Goal: Information Seeking & Learning: Learn about a topic

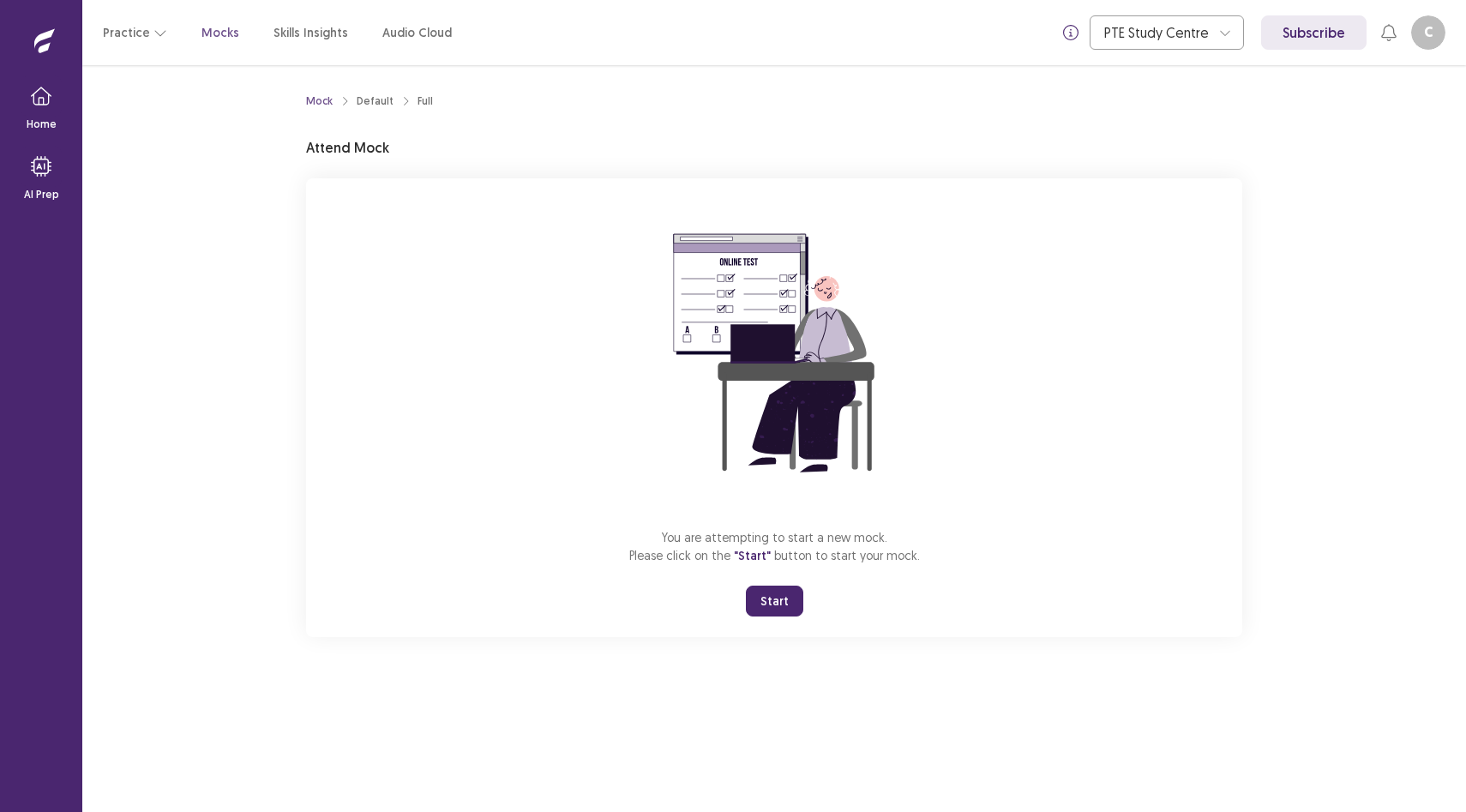
click at [772, 602] on button "Start" at bounding box center [774, 600] width 57 height 30
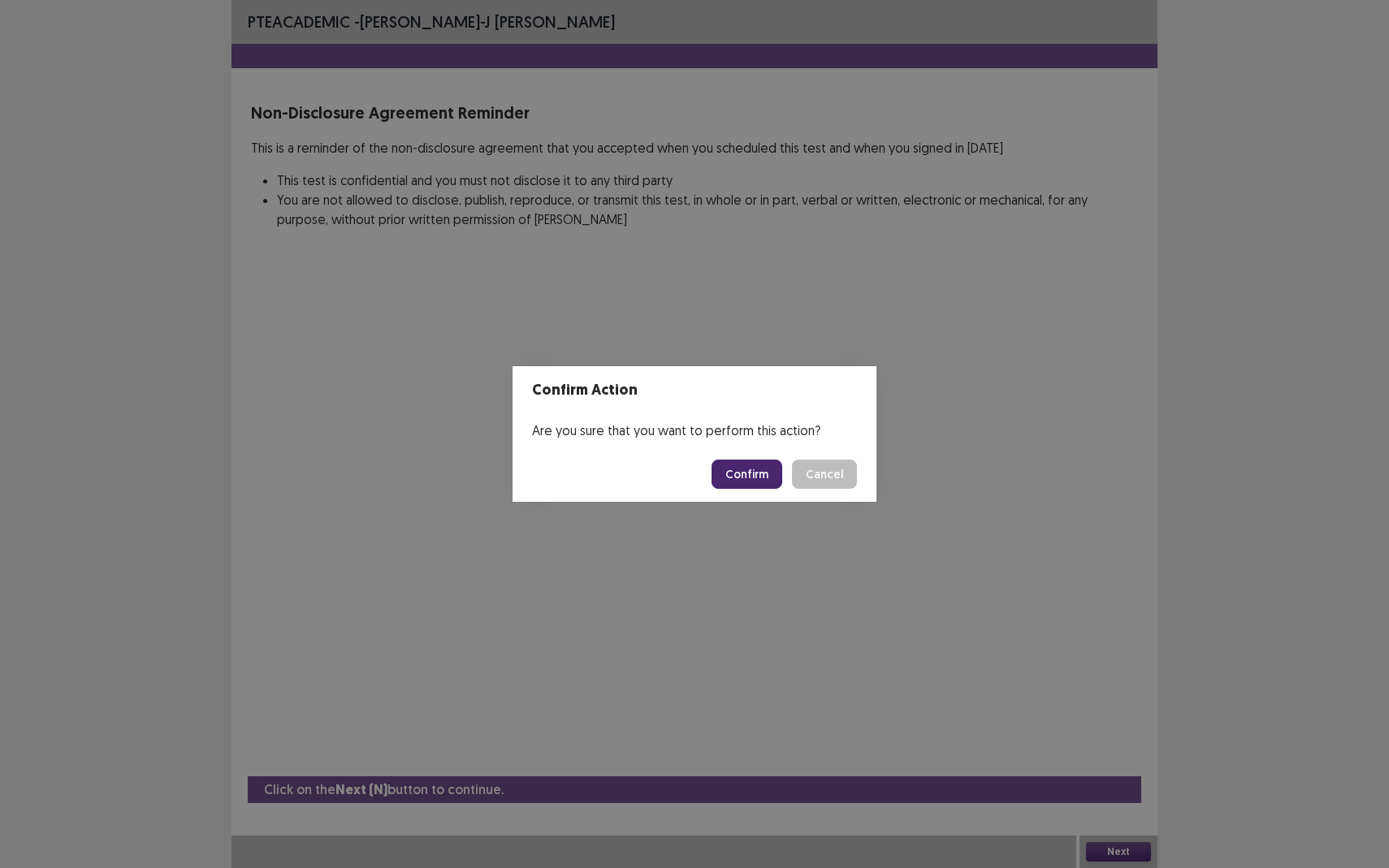
click at [739, 474] on button "Confirm" at bounding box center [747, 473] width 71 height 29
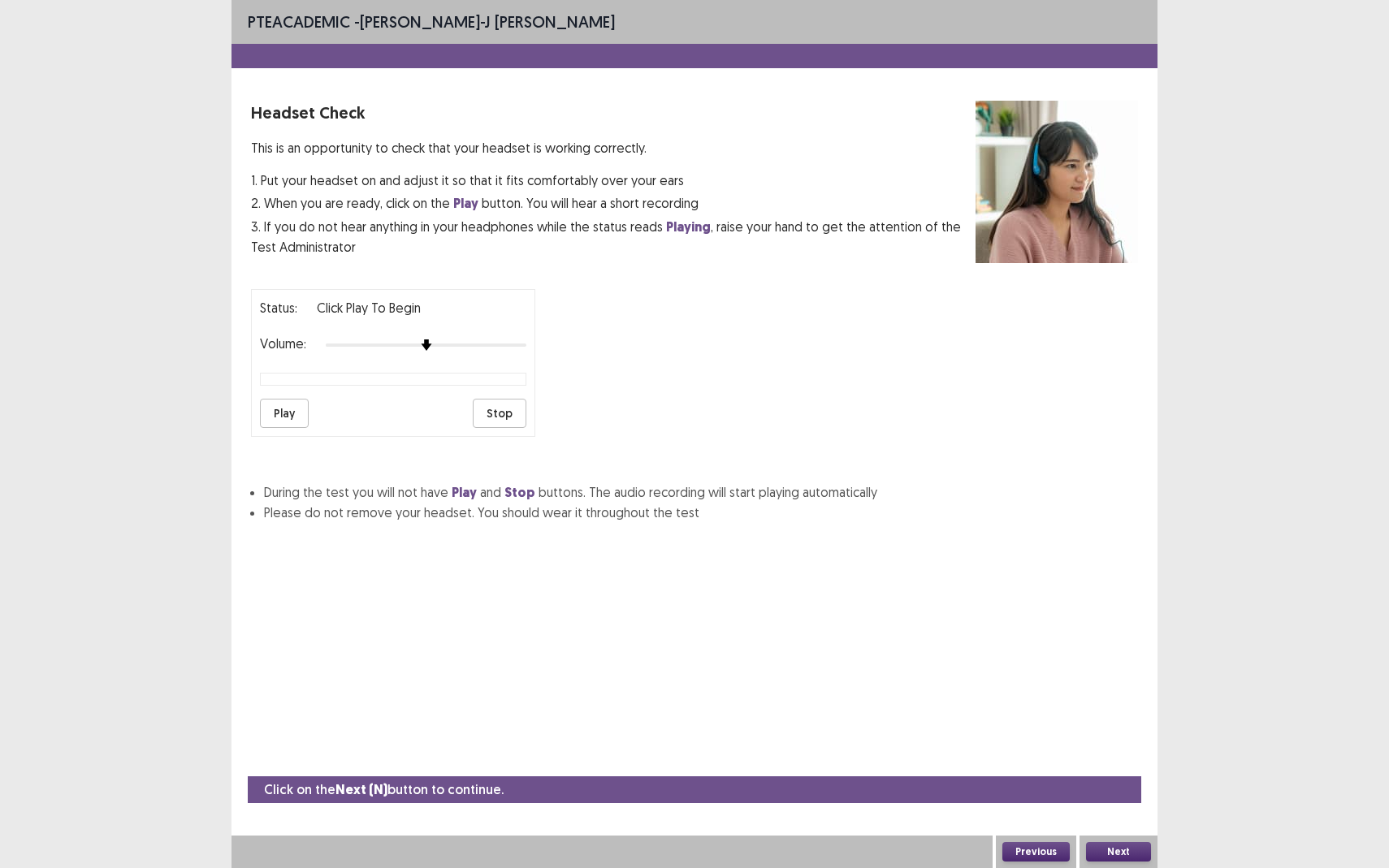
click at [284, 403] on button "Play" at bounding box center [284, 413] width 49 height 29
click at [485, 406] on button "Stop" at bounding box center [499, 413] width 53 height 29
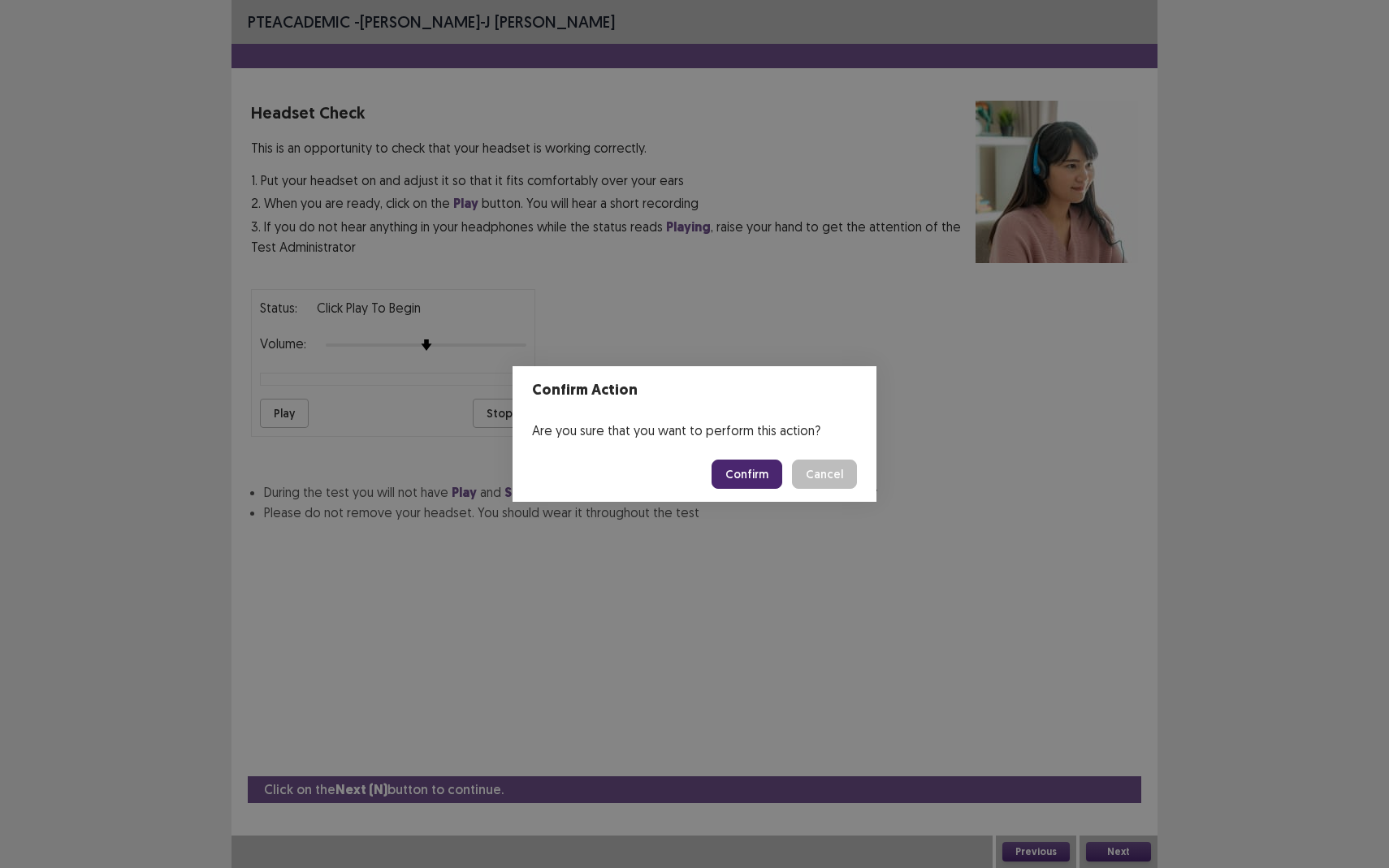
click at [811, 485] on button "Cancel" at bounding box center [824, 473] width 65 height 29
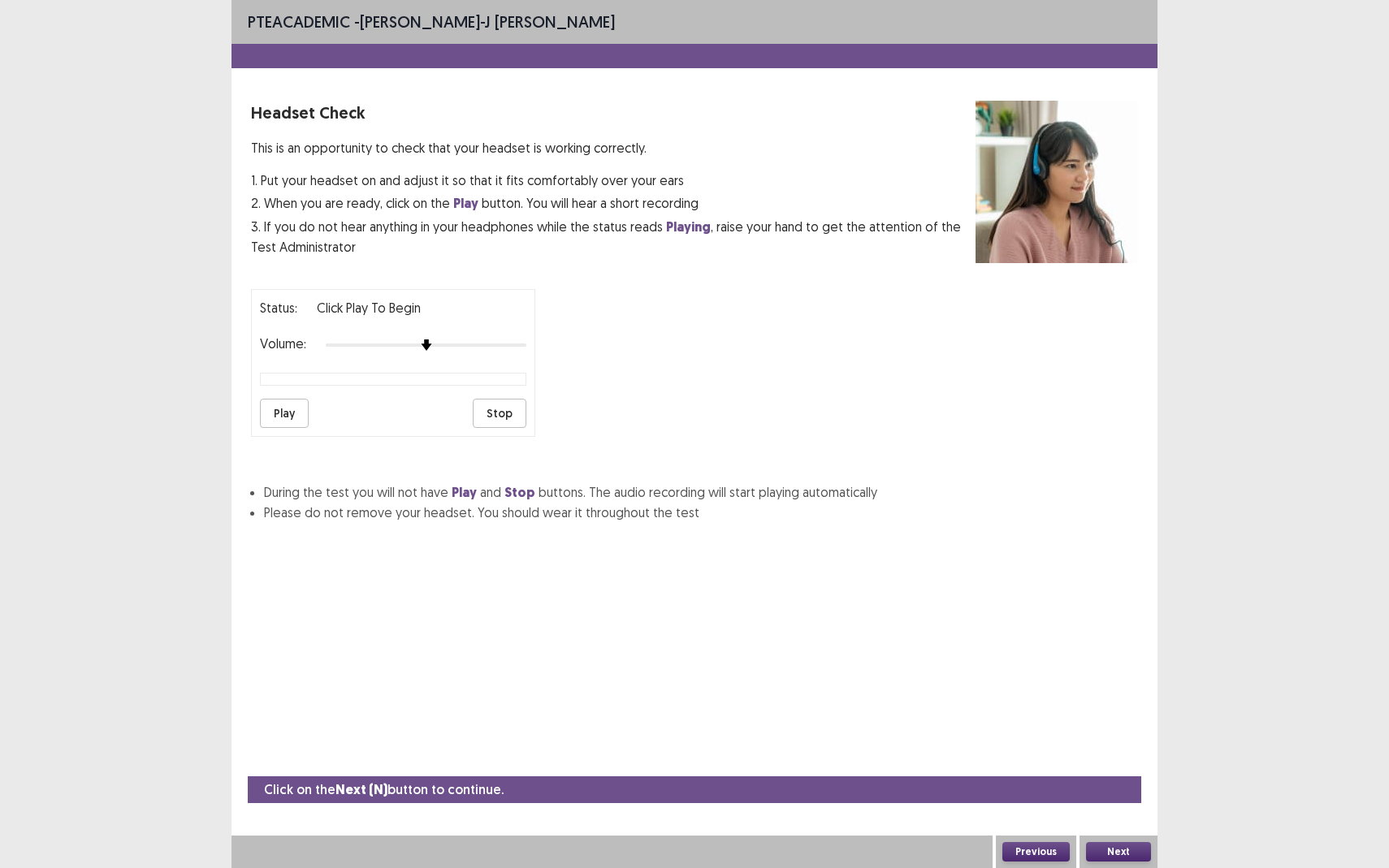
click at [452, 344] on div at bounding box center [425, 345] width 200 height 13
click at [279, 408] on button "Play" at bounding box center [284, 413] width 49 height 29
click at [289, 399] on button "Play" at bounding box center [284, 413] width 49 height 29
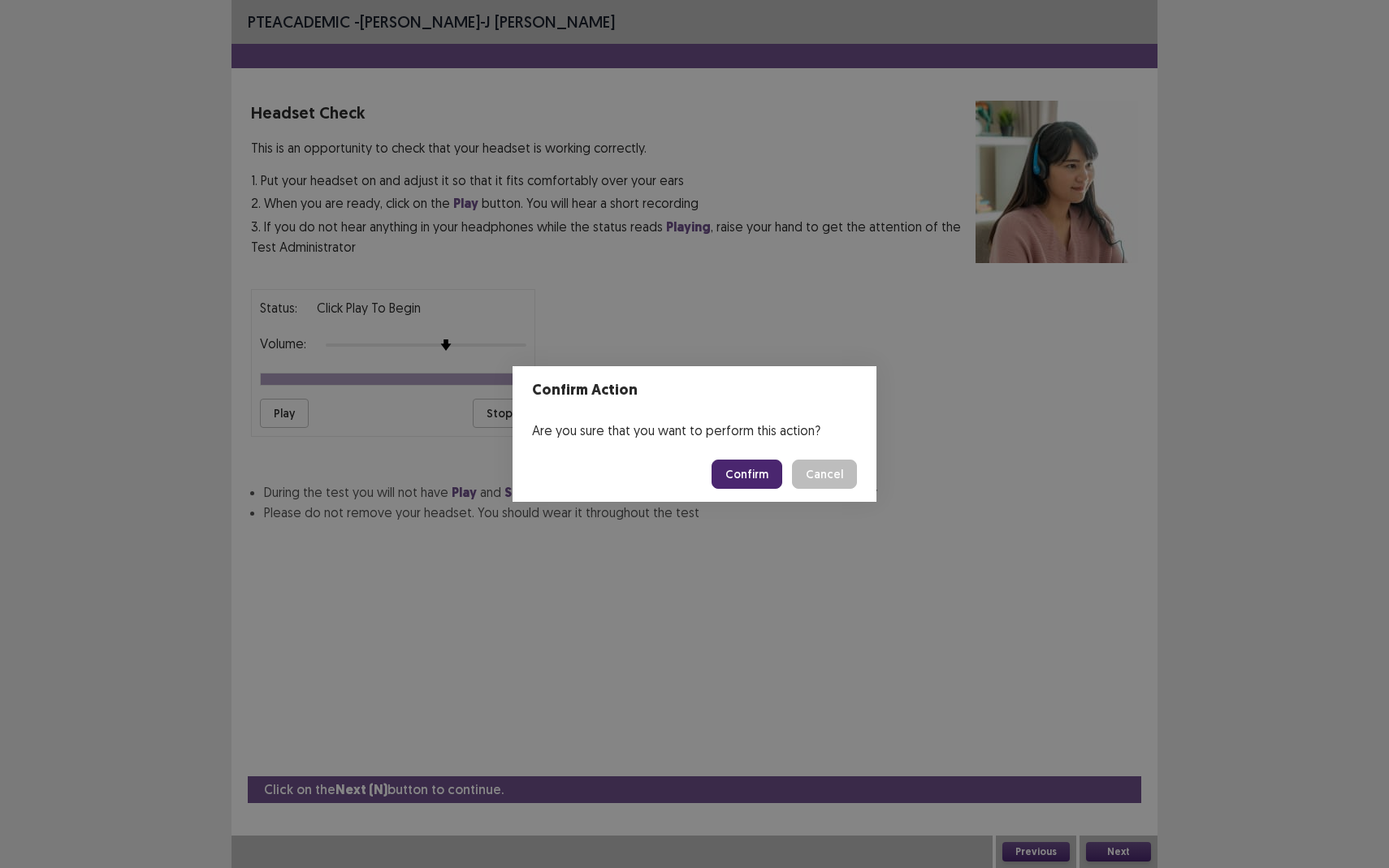
click at [764, 462] on button "Confirm" at bounding box center [747, 473] width 71 height 29
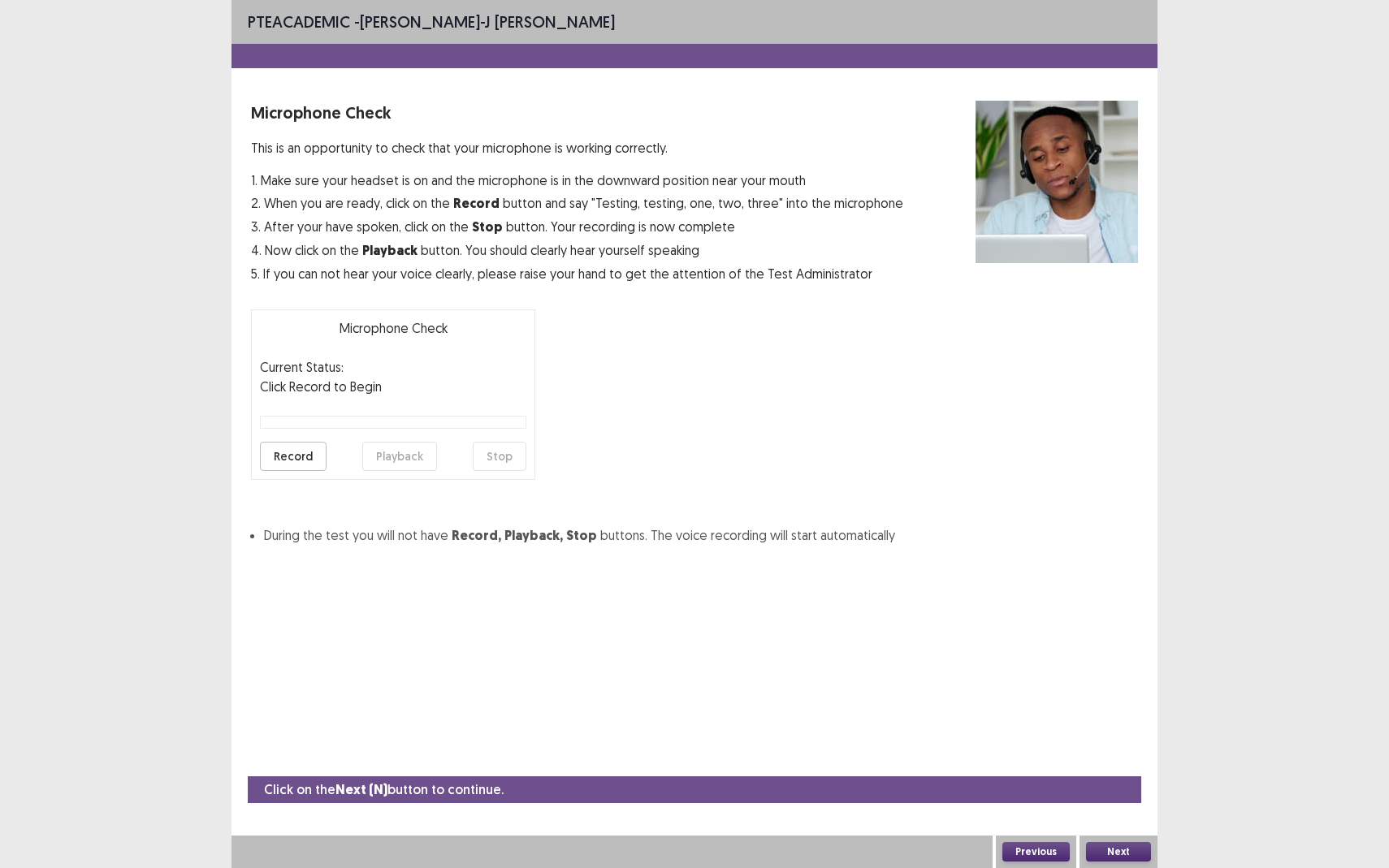
click at [298, 462] on button "Record" at bounding box center [293, 456] width 67 height 29
click at [368, 461] on button "Playback" at bounding box center [399, 456] width 74 height 29
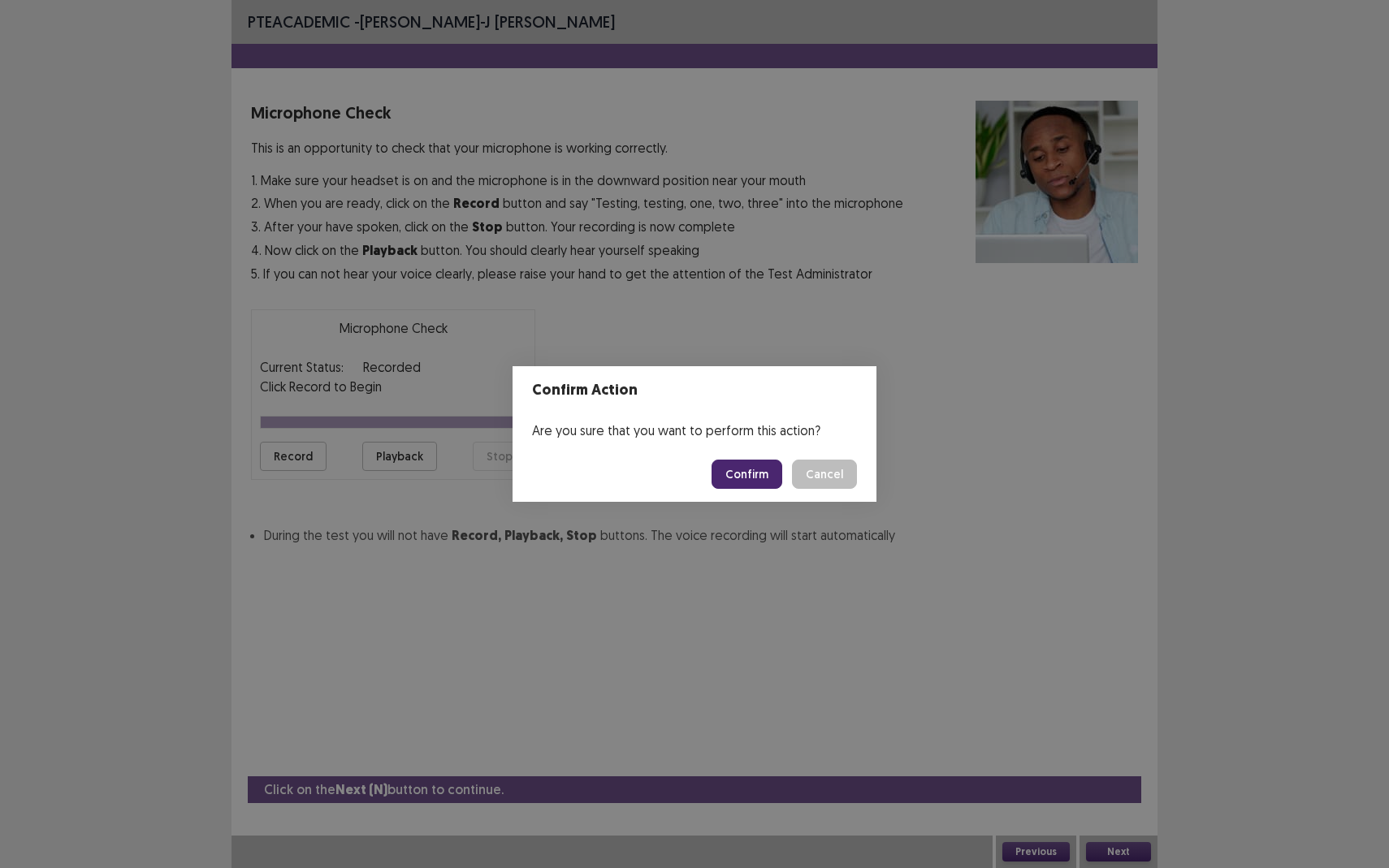
click at [754, 462] on button "Confirm" at bounding box center [747, 473] width 71 height 29
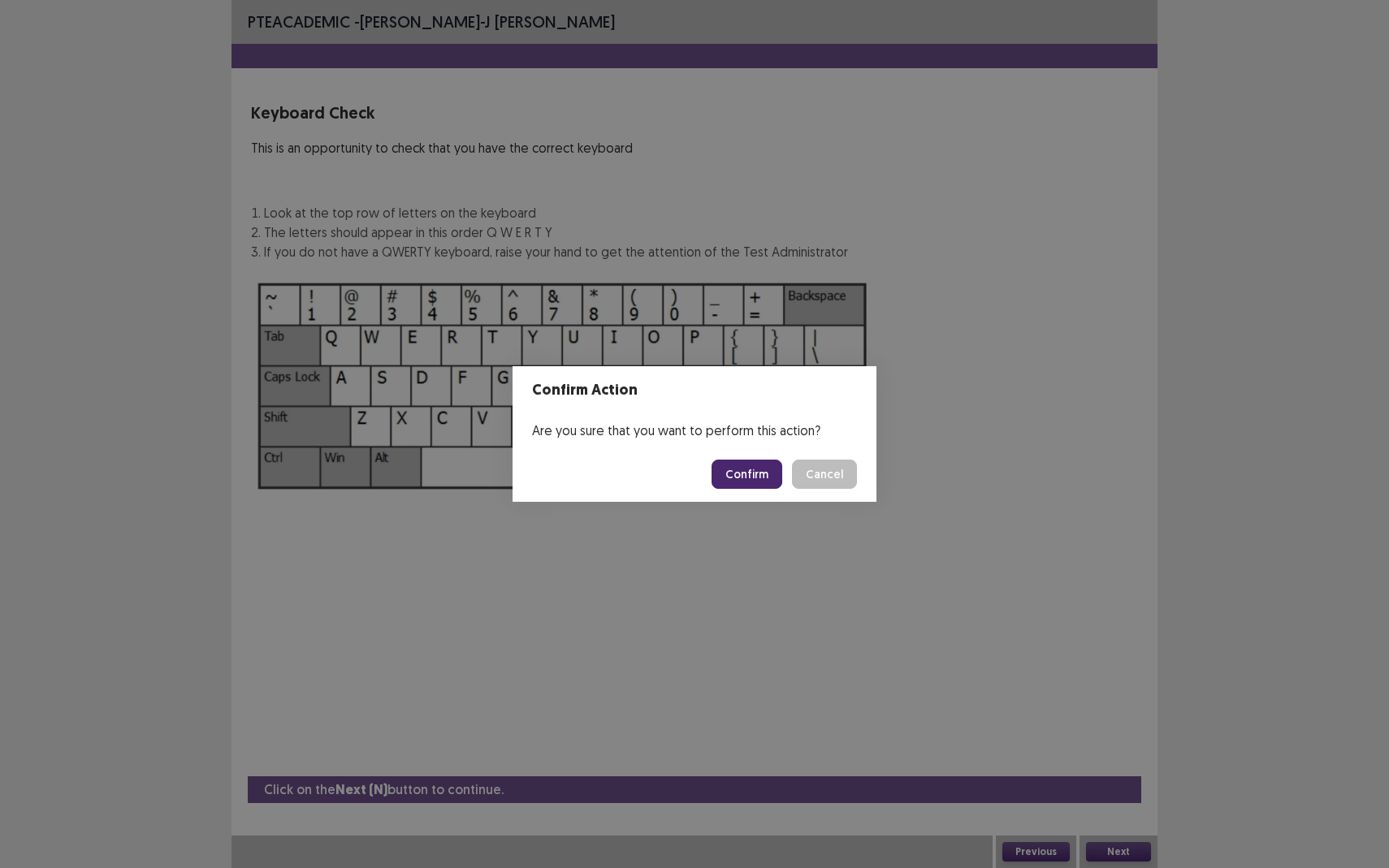
click at [748, 479] on button "Confirm" at bounding box center [747, 473] width 71 height 29
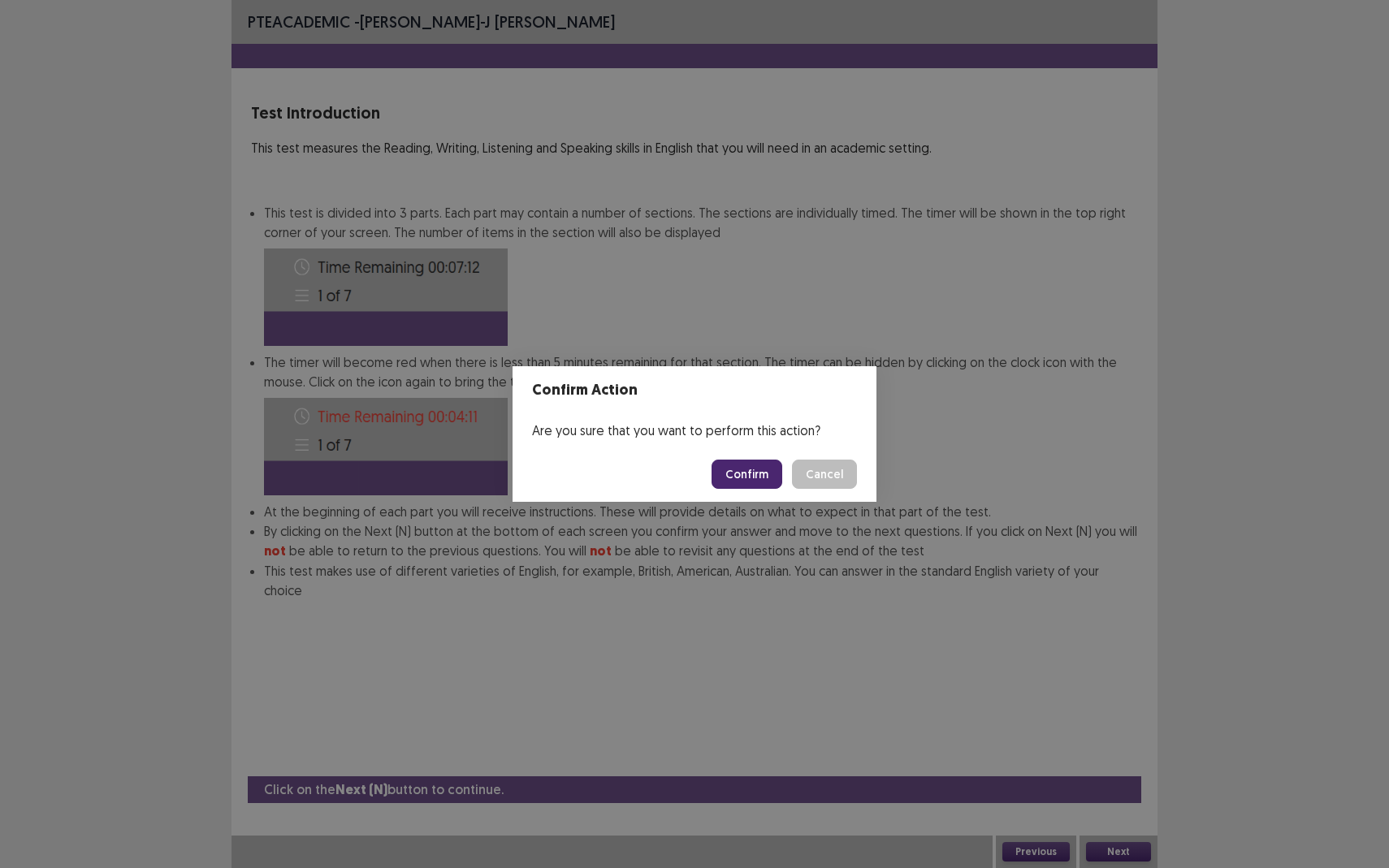
click at [745, 477] on button "Confirm" at bounding box center [747, 473] width 71 height 29
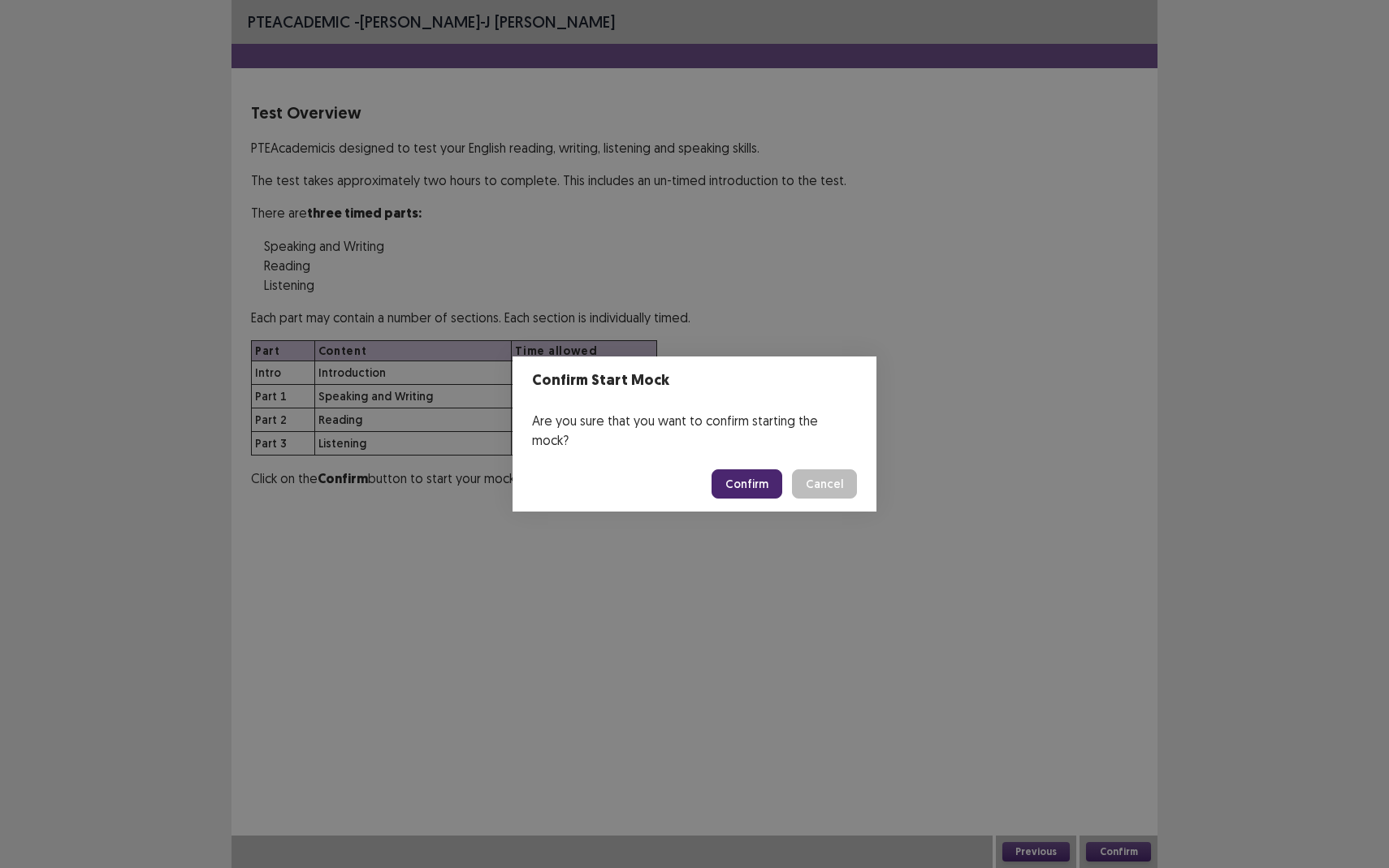
click at [762, 476] on button "Confirm" at bounding box center [747, 483] width 71 height 29
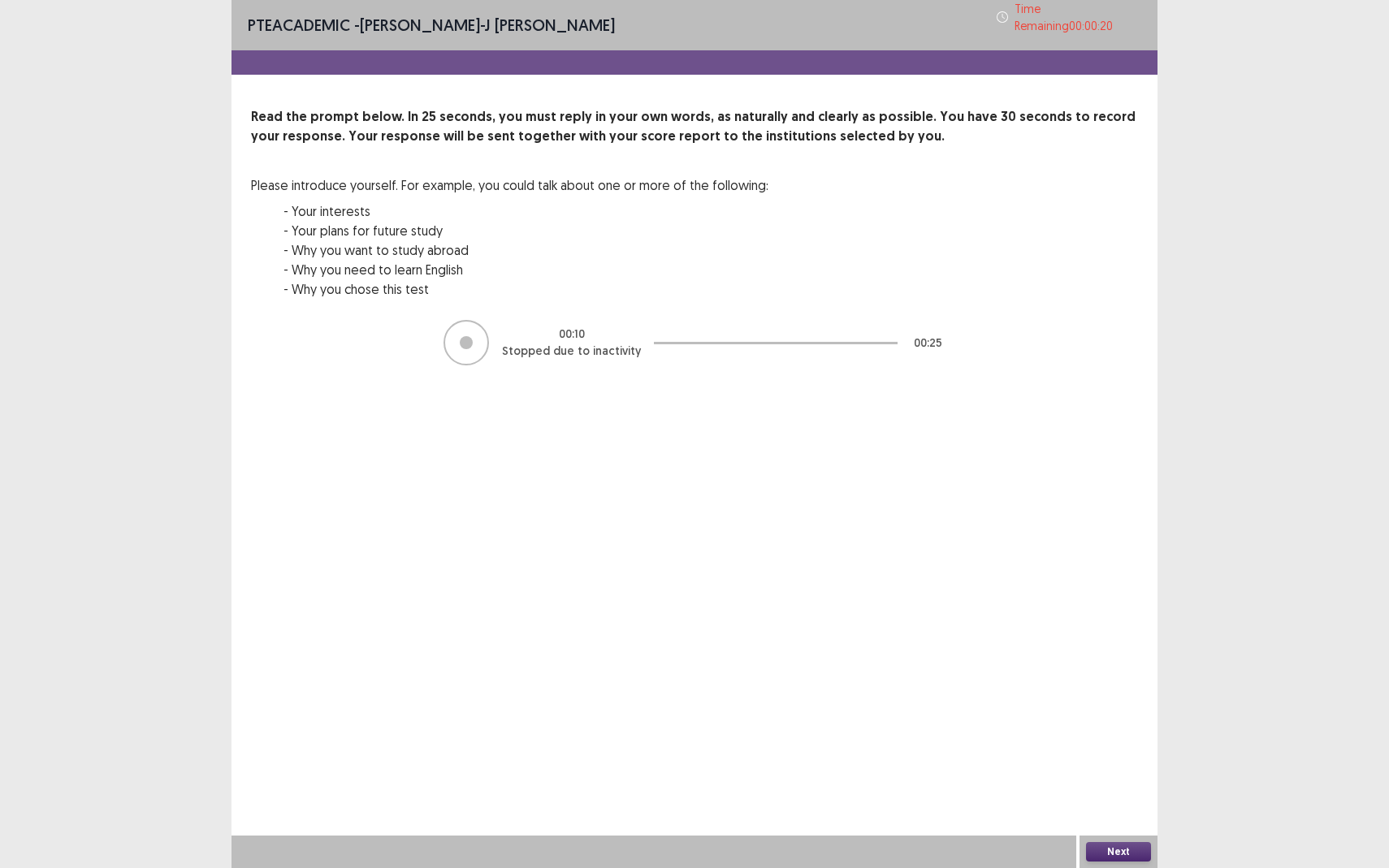
click at [1112, 768] on button "Next" at bounding box center [1119, 851] width 65 height 19
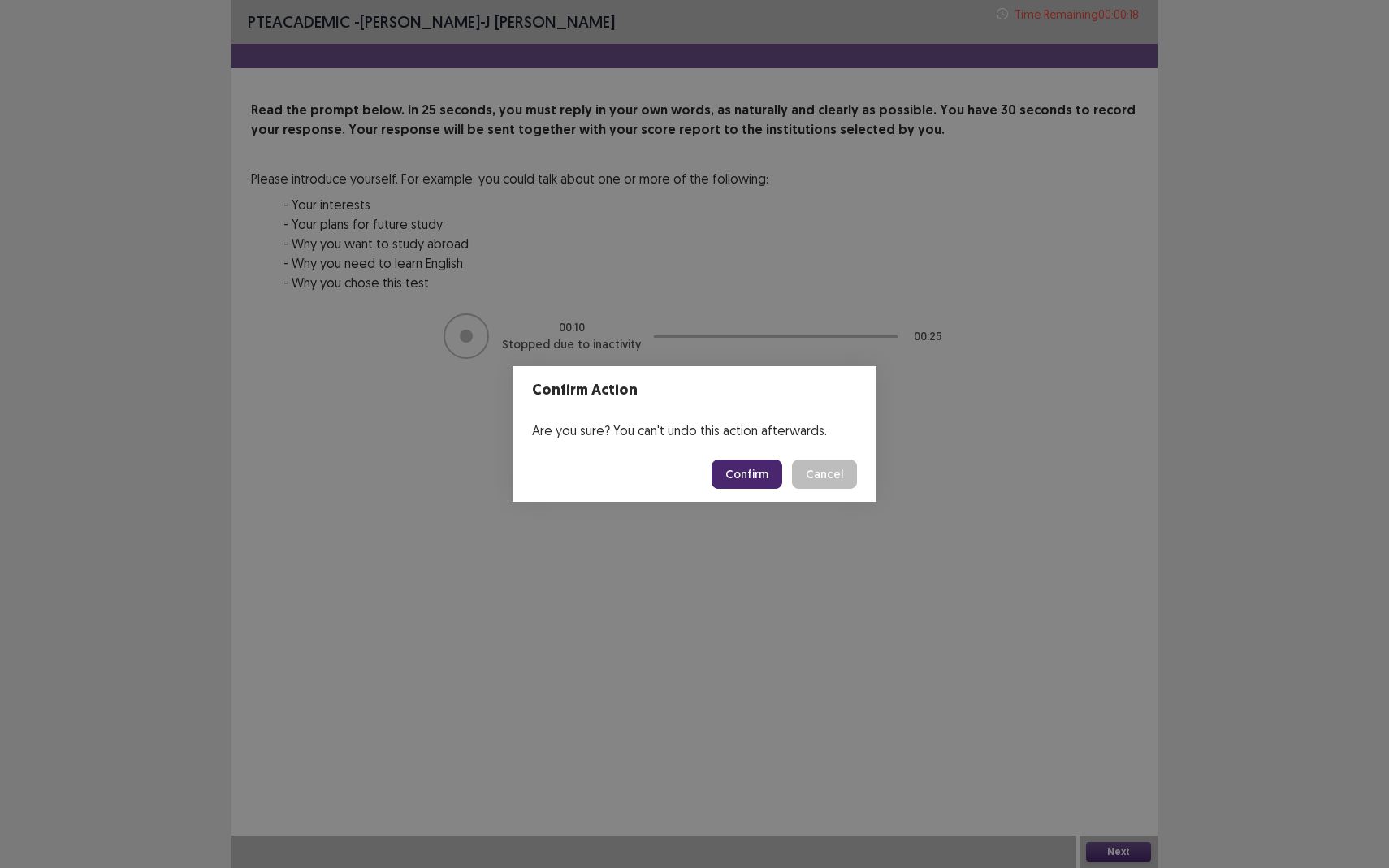
click at [761, 490] on footer "Confirm Cancel" at bounding box center [695, 473] width 364 height 55
click at [754, 470] on button "Confirm" at bounding box center [747, 473] width 71 height 29
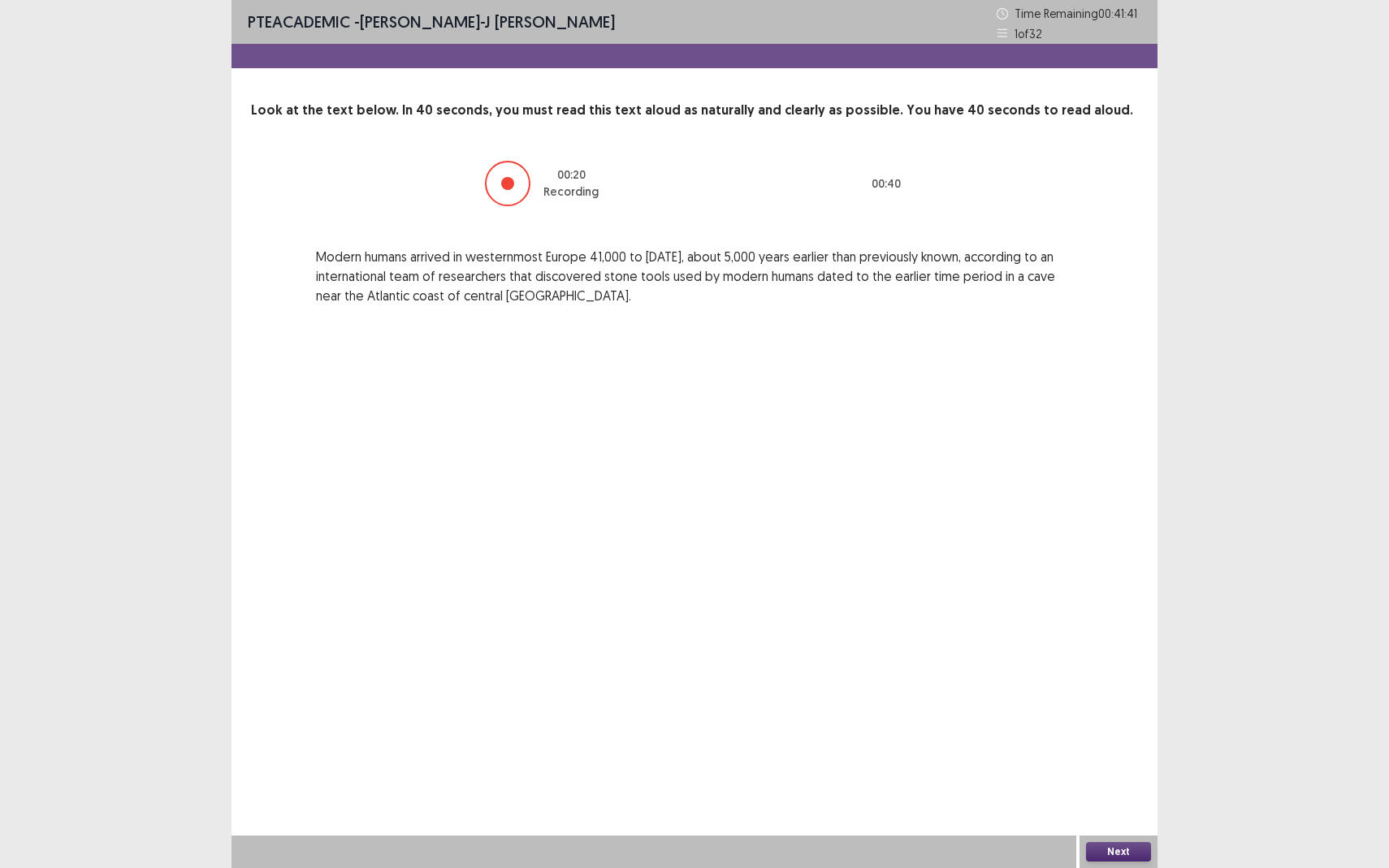
click at [1123, 768] on button "Next" at bounding box center [1119, 851] width 65 height 19
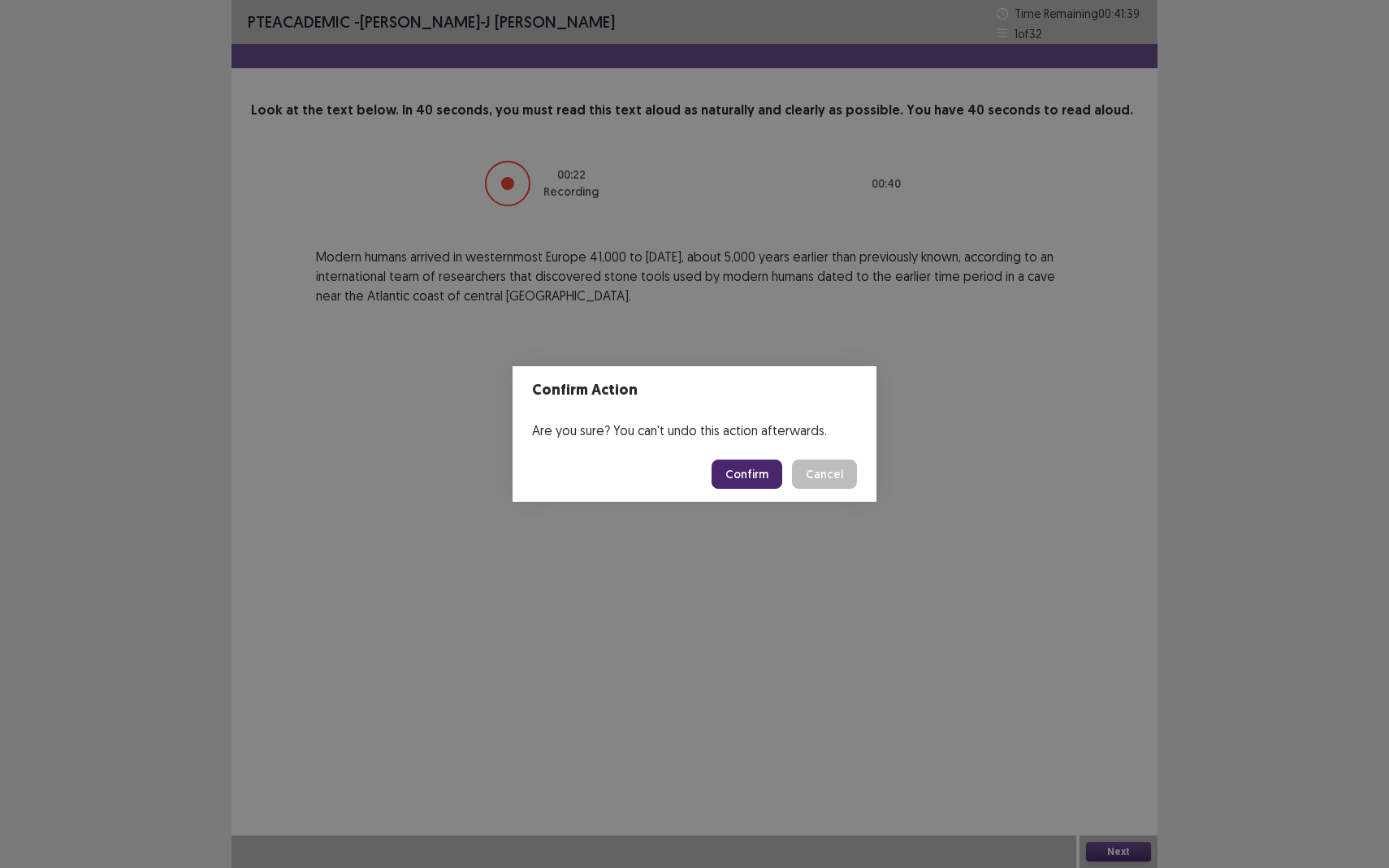
click at [761, 475] on button "Confirm" at bounding box center [747, 473] width 71 height 29
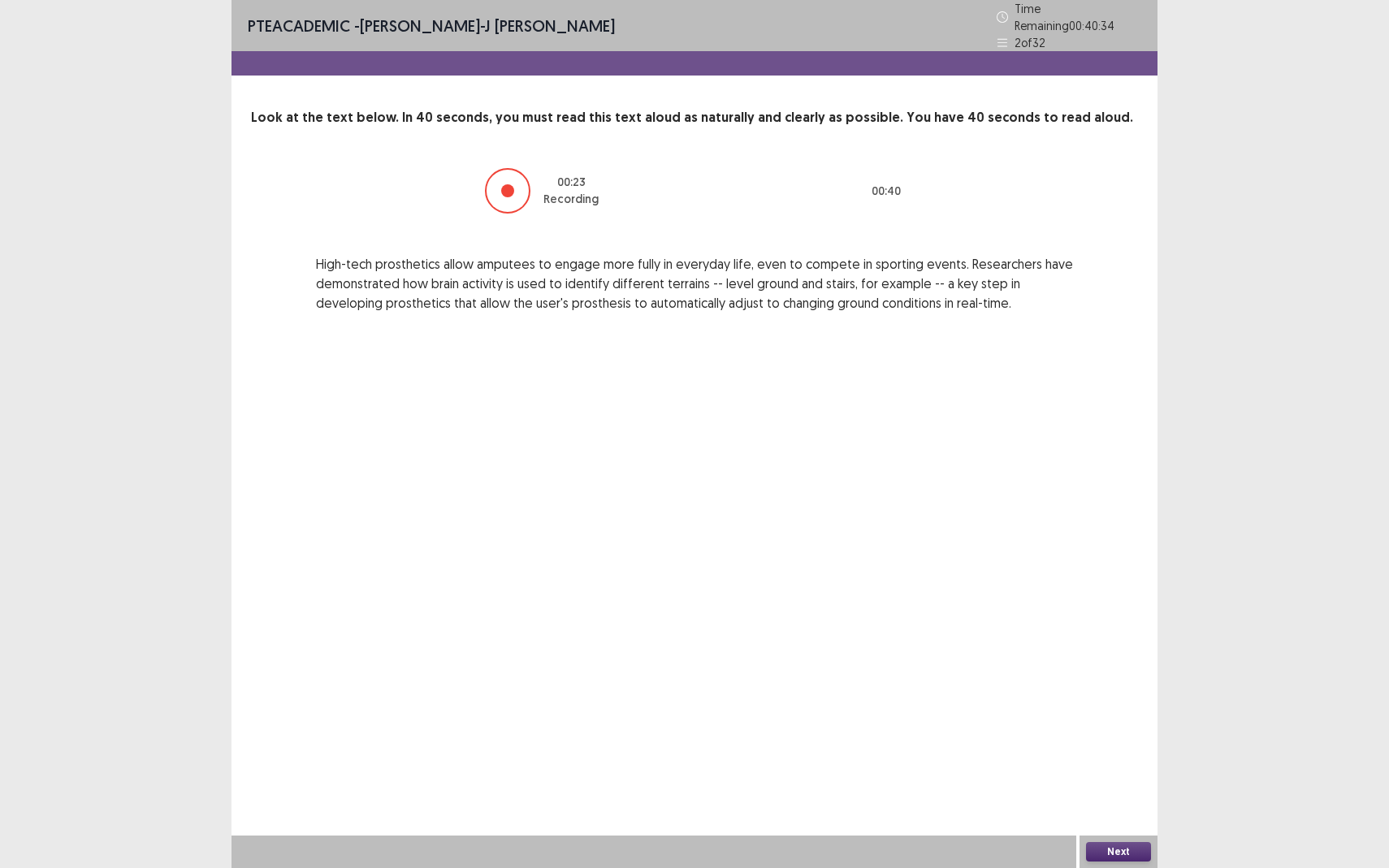
click at [1126, 768] on button "Next" at bounding box center [1119, 851] width 65 height 19
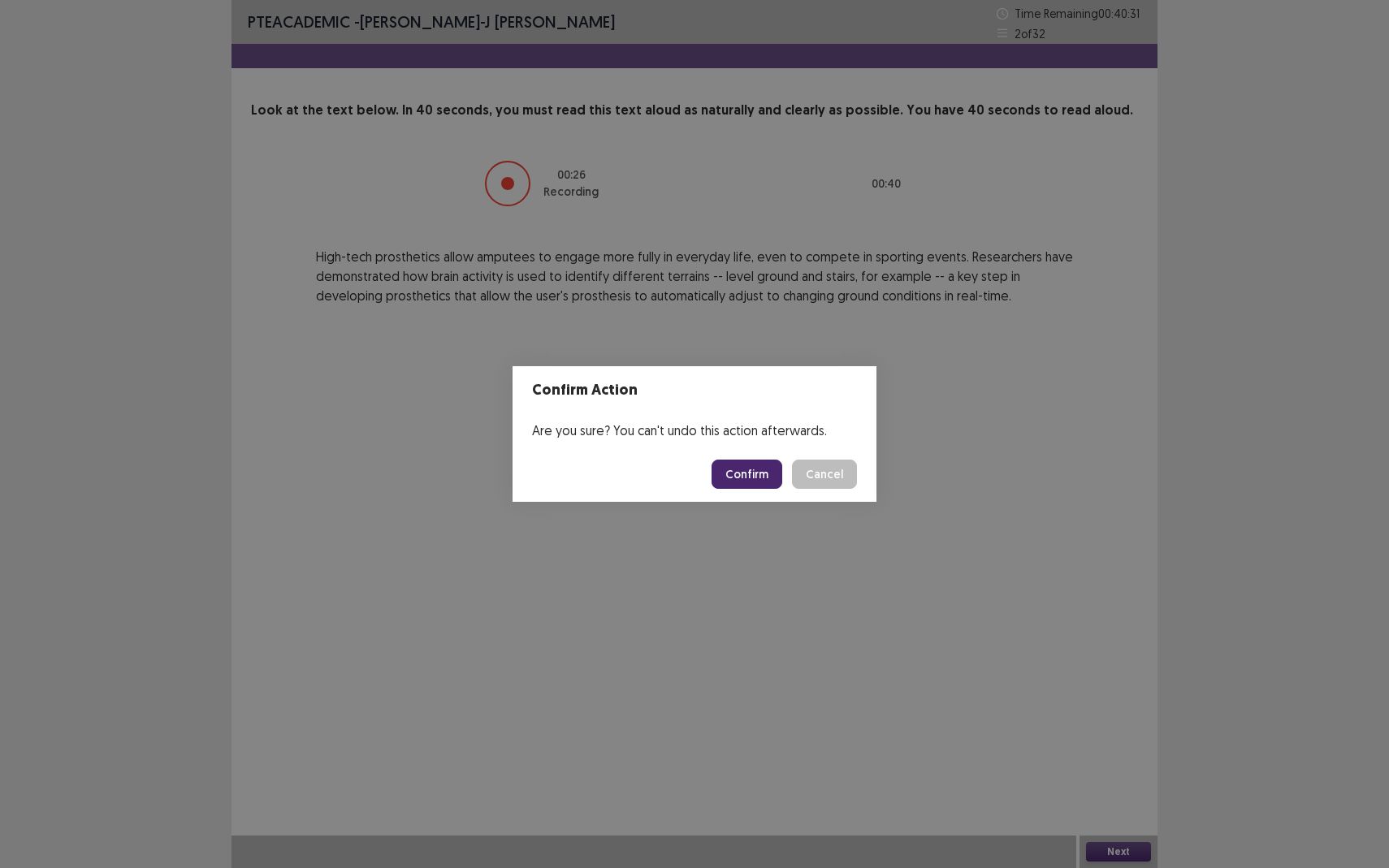
click at [757, 480] on button "Confirm" at bounding box center [747, 473] width 71 height 29
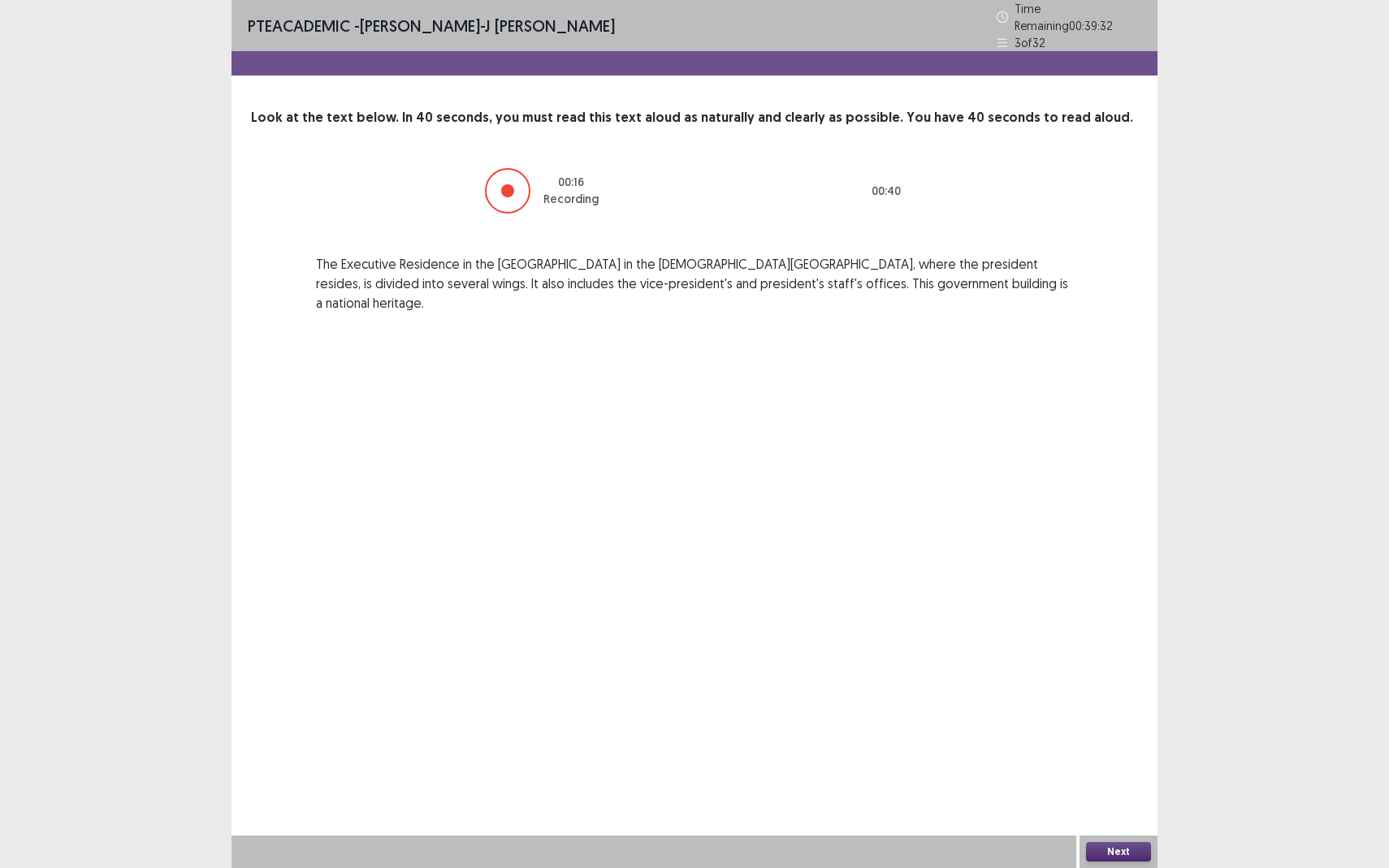
click at [1115, 768] on button "Next" at bounding box center [1119, 851] width 65 height 19
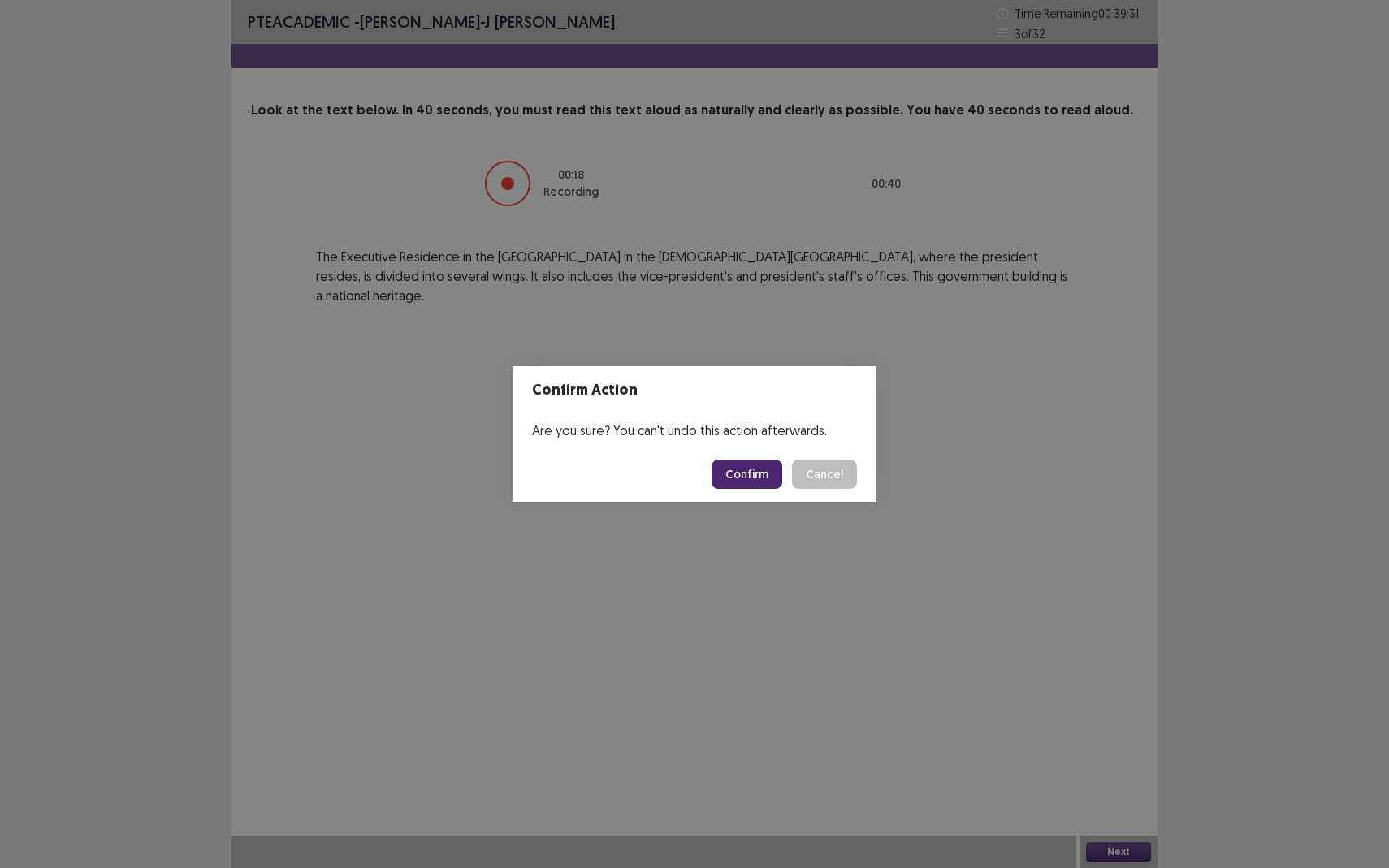
click at [761, 483] on button "Confirm" at bounding box center [747, 473] width 71 height 29
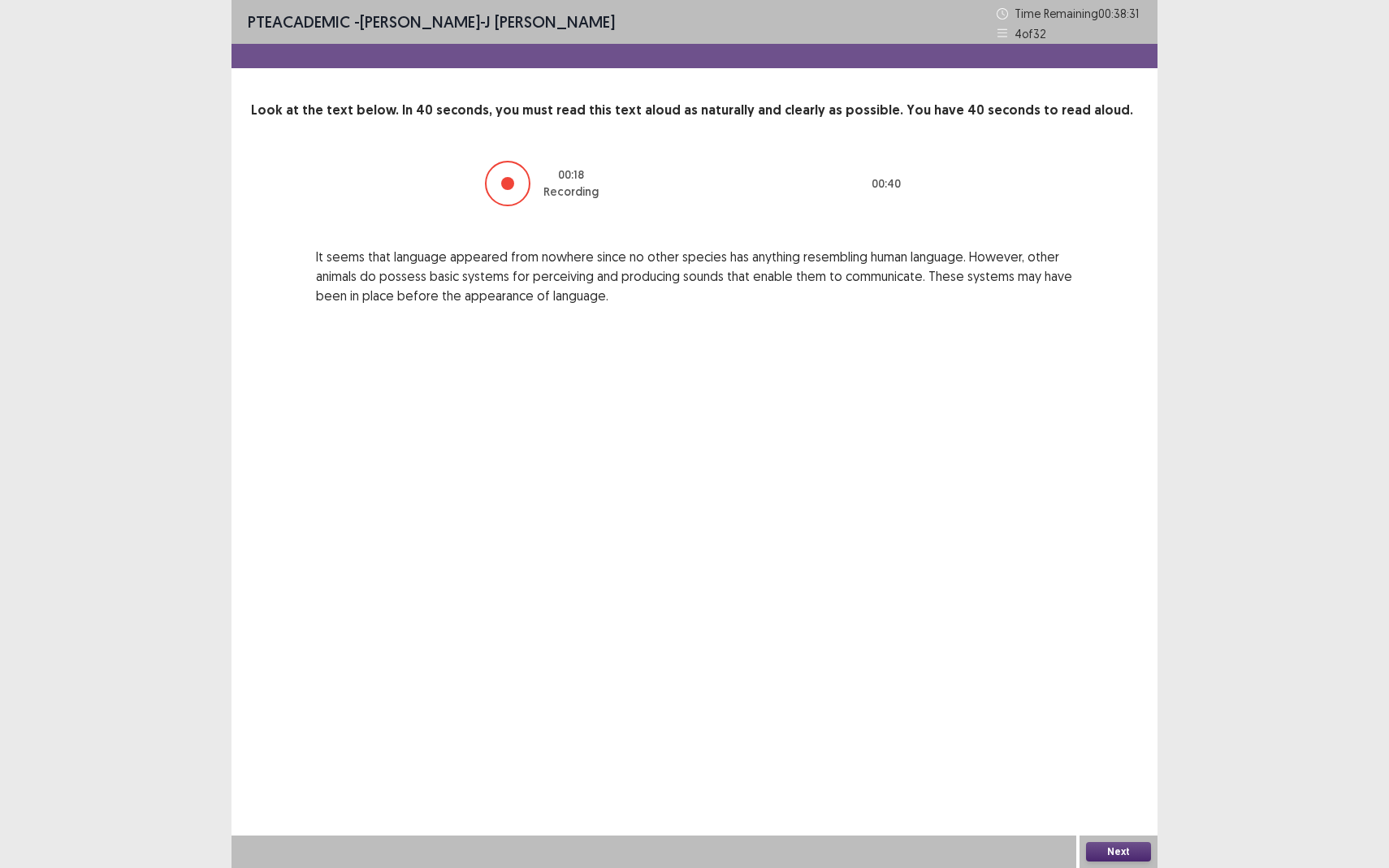
click at [1122, 768] on button "Next" at bounding box center [1119, 851] width 65 height 19
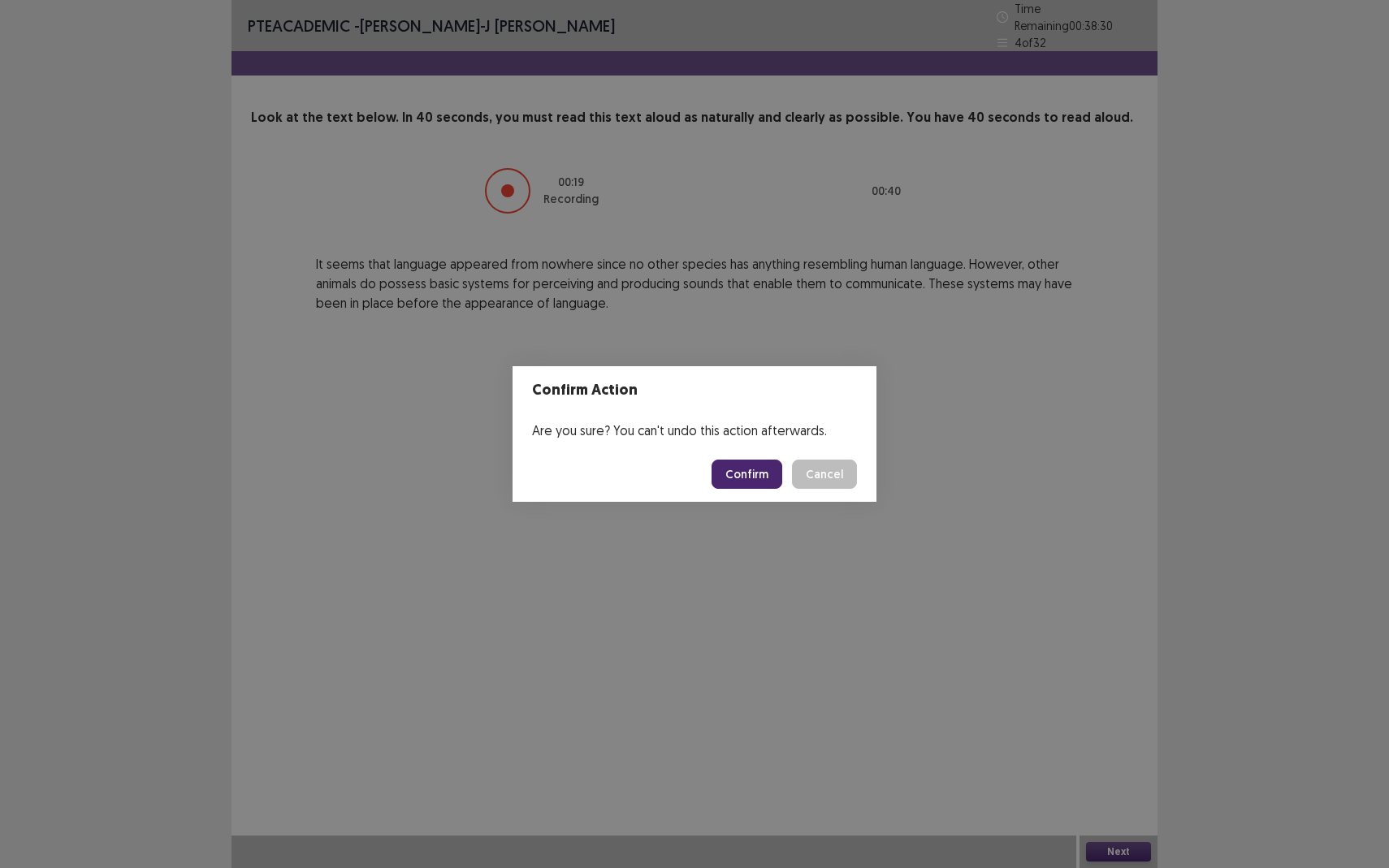
click at [723, 483] on button "Confirm" at bounding box center [747, 473] width 71 height 29
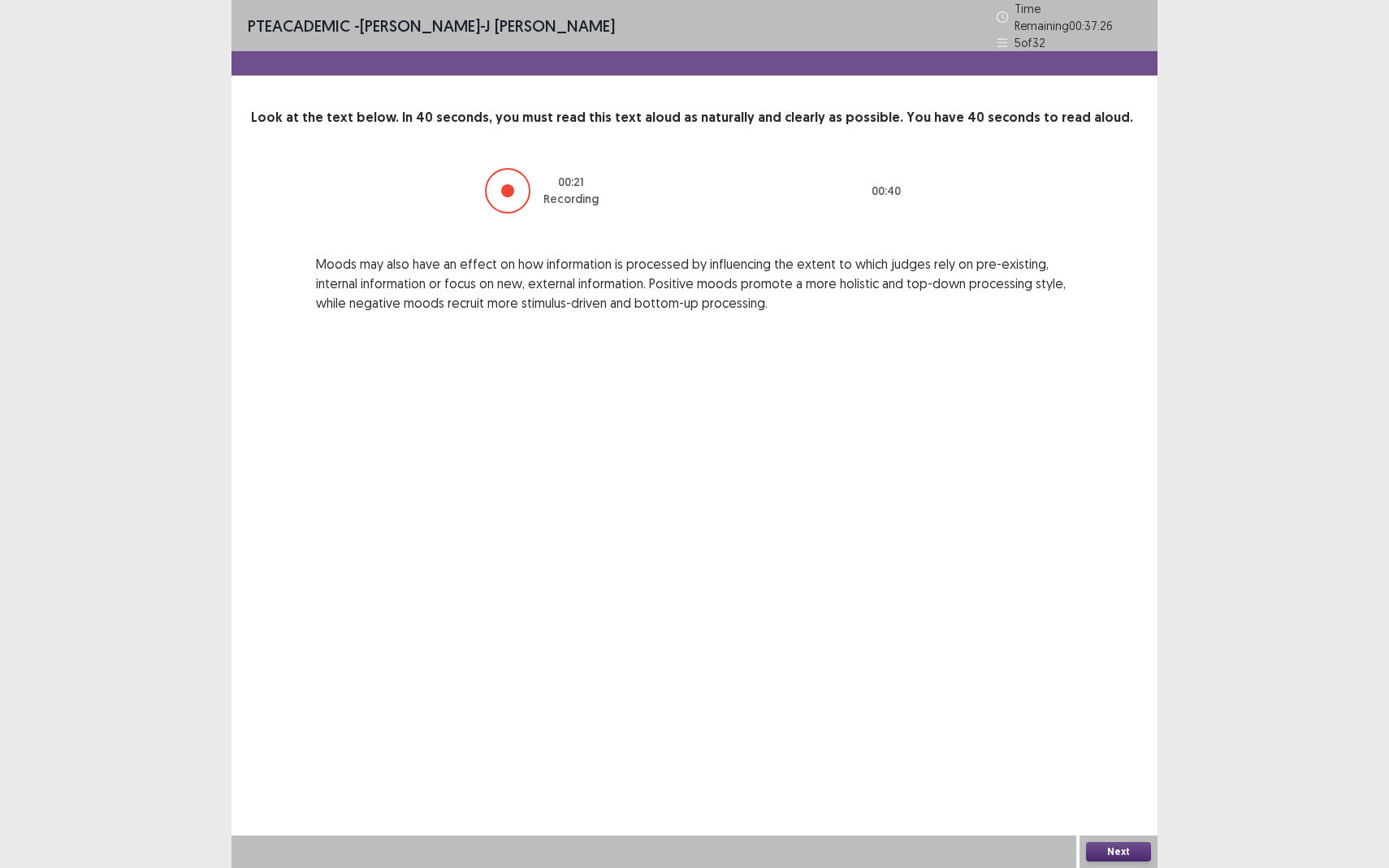
click at [1102, 768] on button "Next" at bounding box center [1119, 851] width 65 height 19
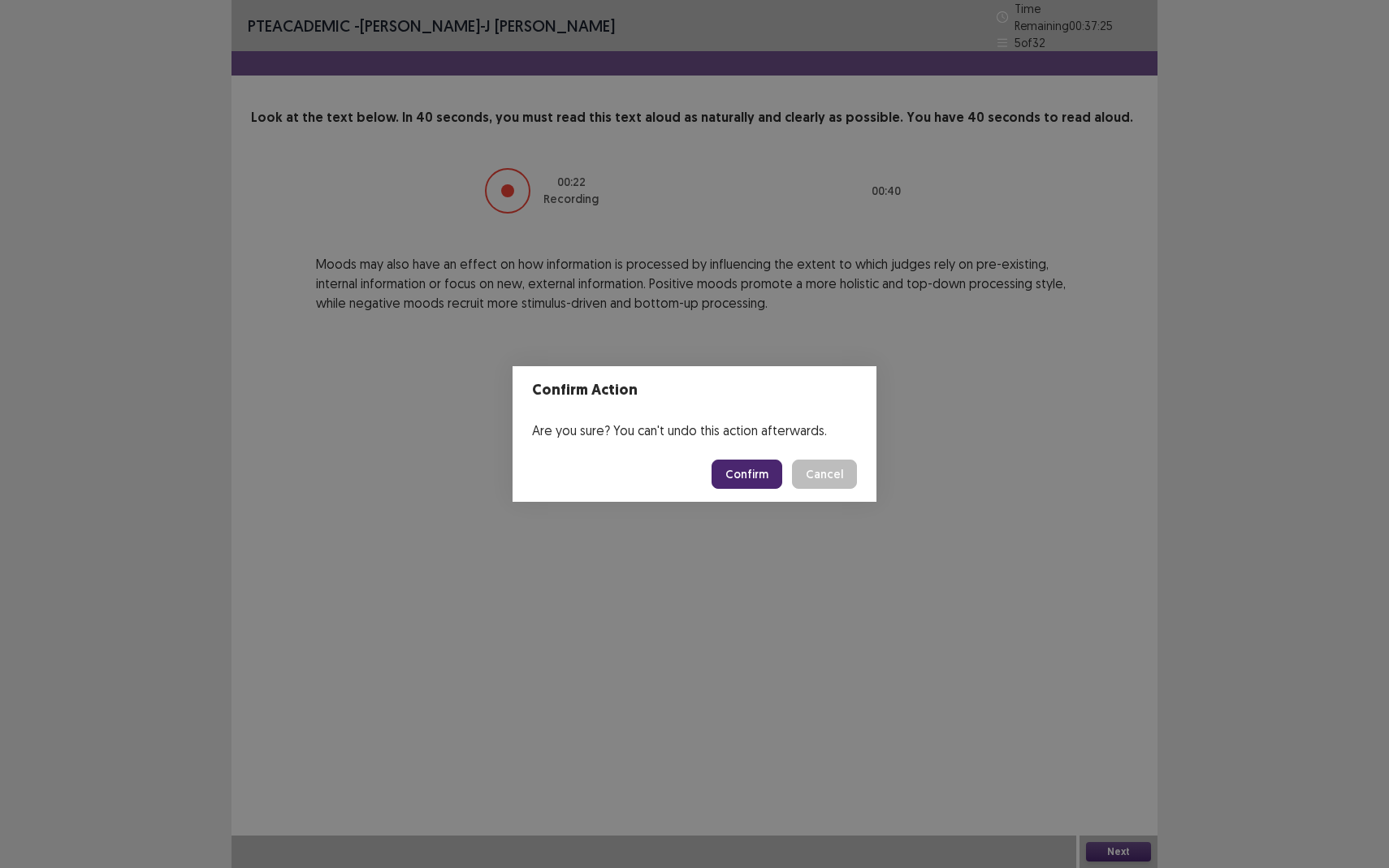
click at [764, 474] on button "Confirm" at bounding box center [747, 473] width 71 height 29
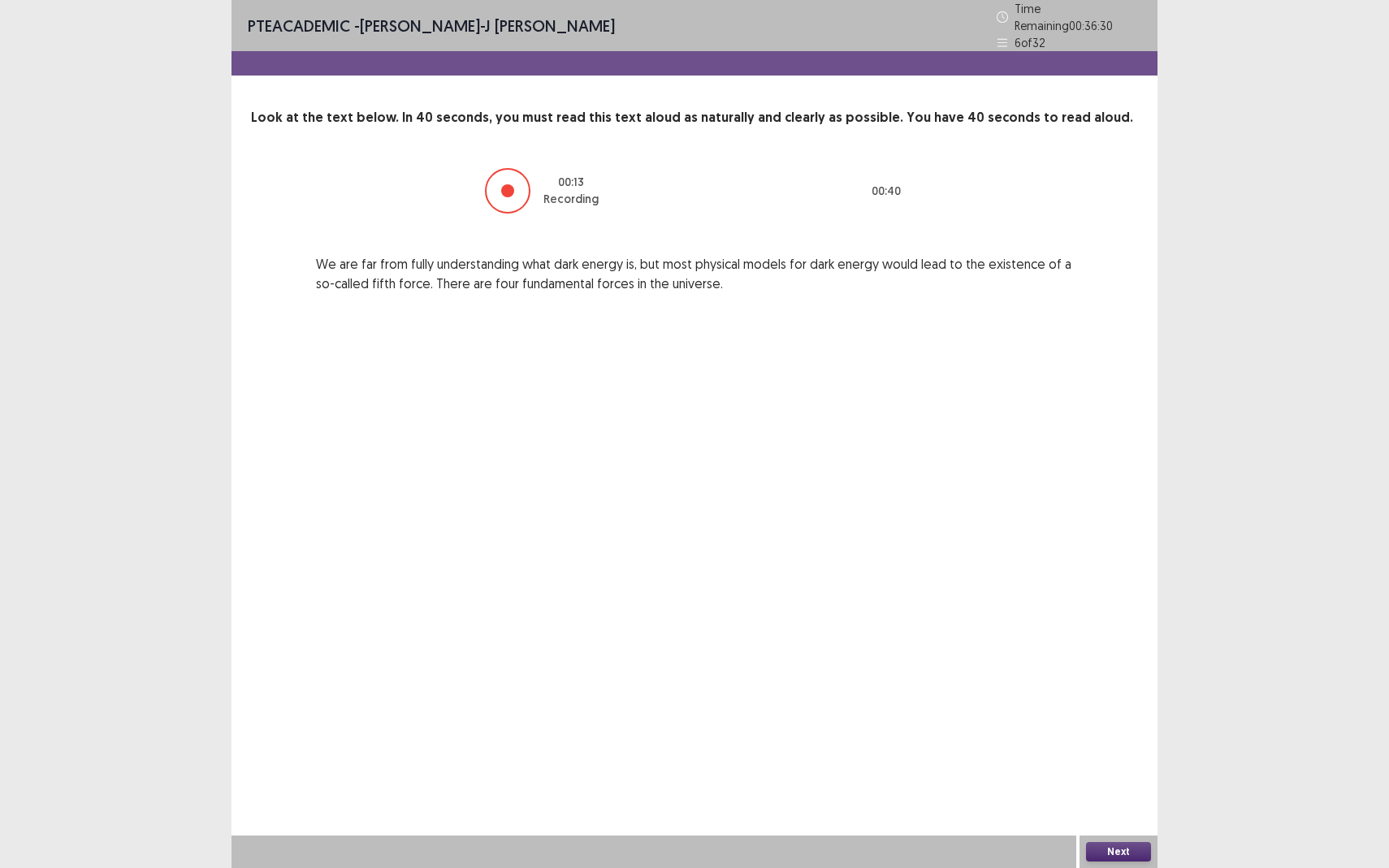
click at [1125, 768] on button "Next" at bounding box center [1119, 851] width 65 height 19
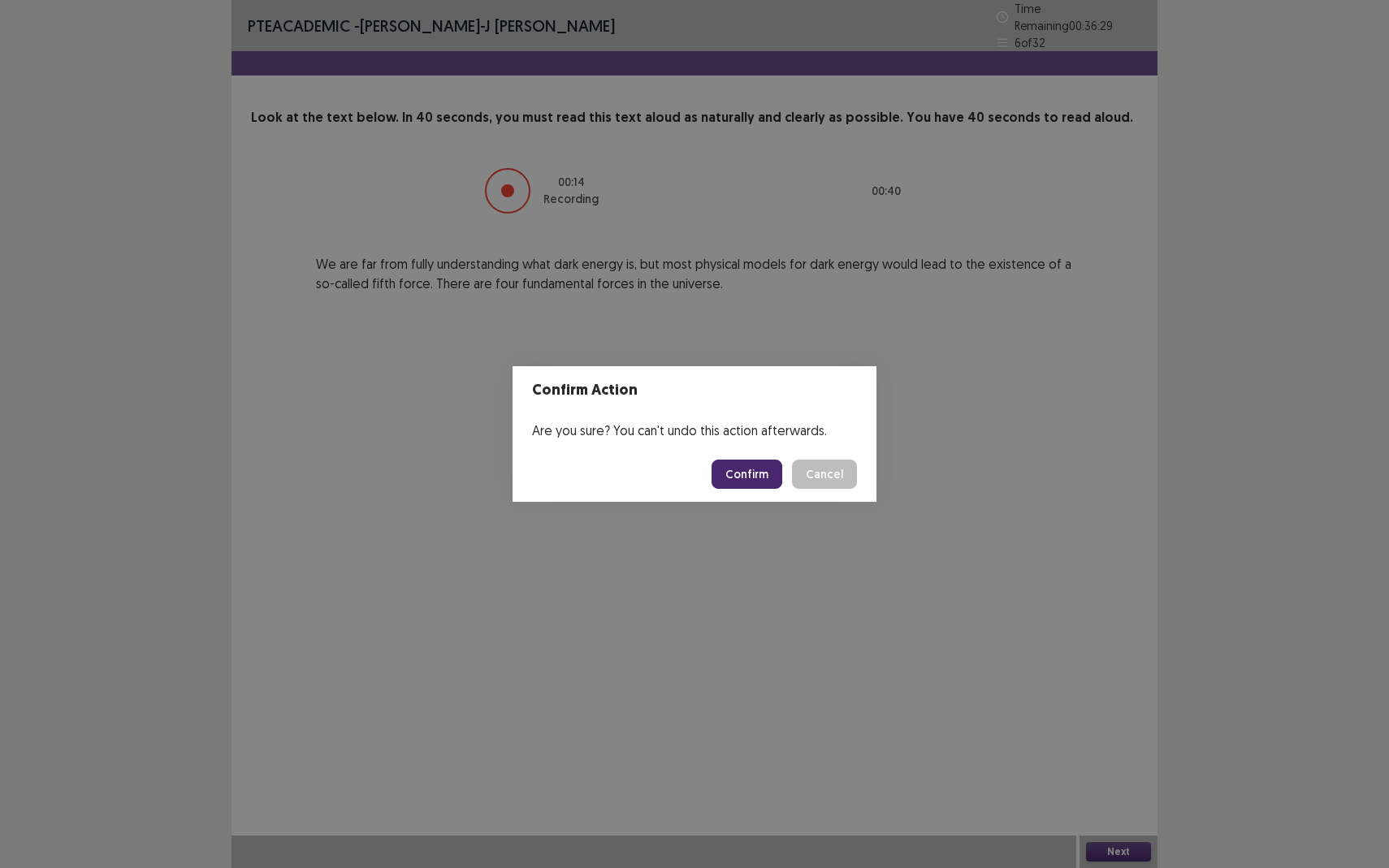
click at [750, 461] on button "Confirm" at bounding box center [747, 473] width 71 height 29
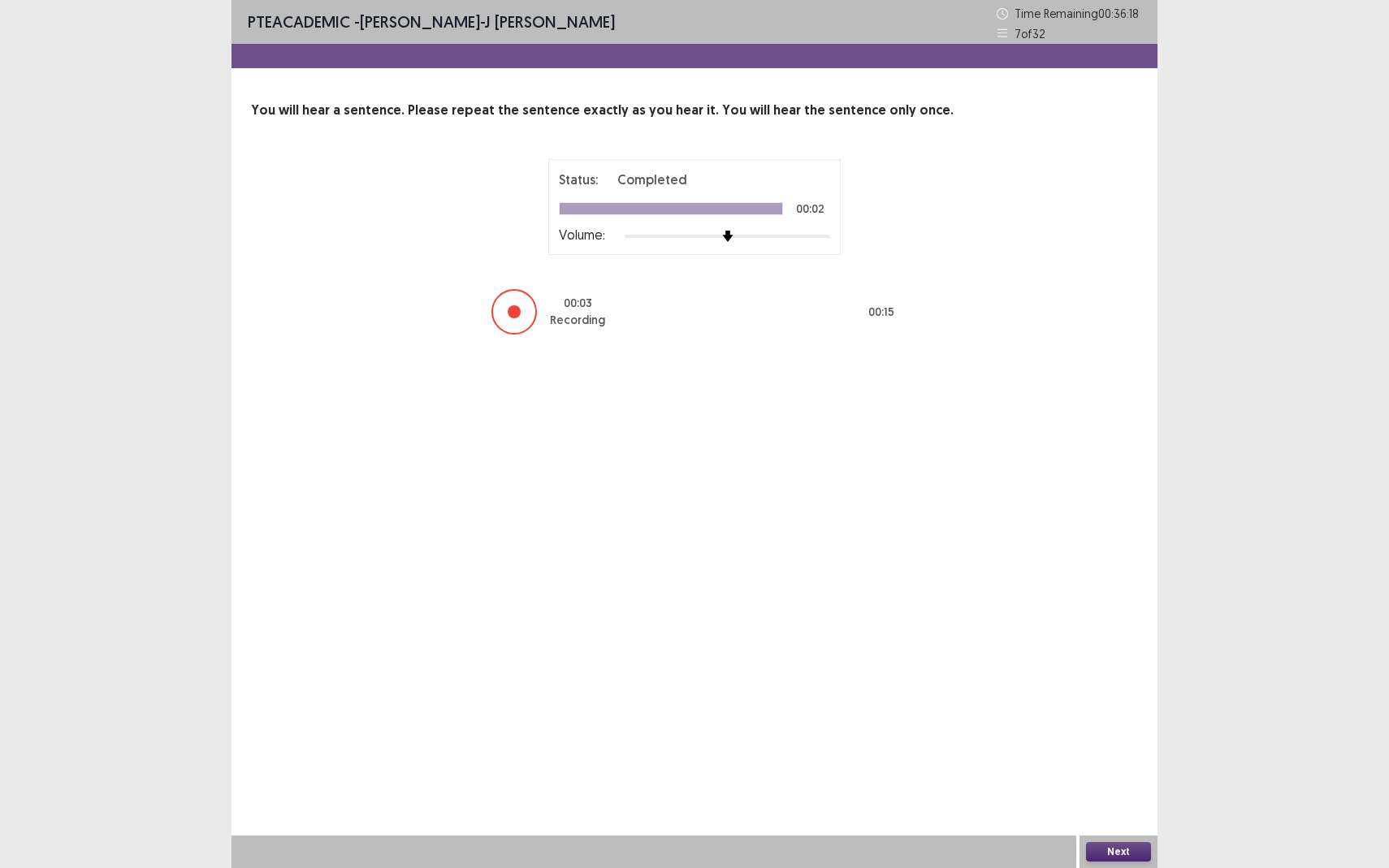
click at [1133, 768] on div "Next" at bounding box center [1118, 851] width 78 height 32
click at [1133, 768] on button "Next" at bounding box center [1119, 851] width 65 height 19
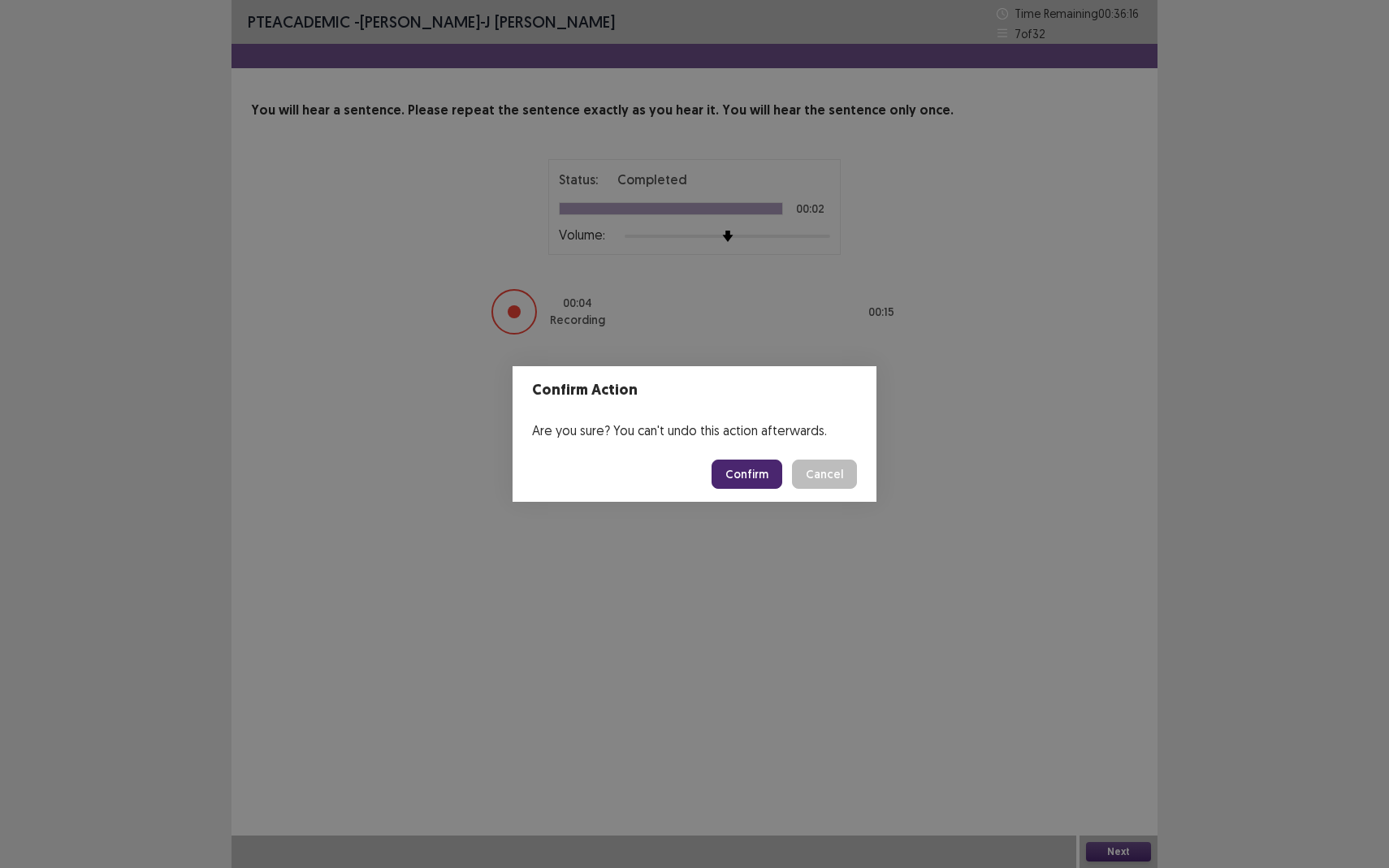
click at [753, 467] on button "Confirm" at bounding box center [747, 473] width 71 height 29
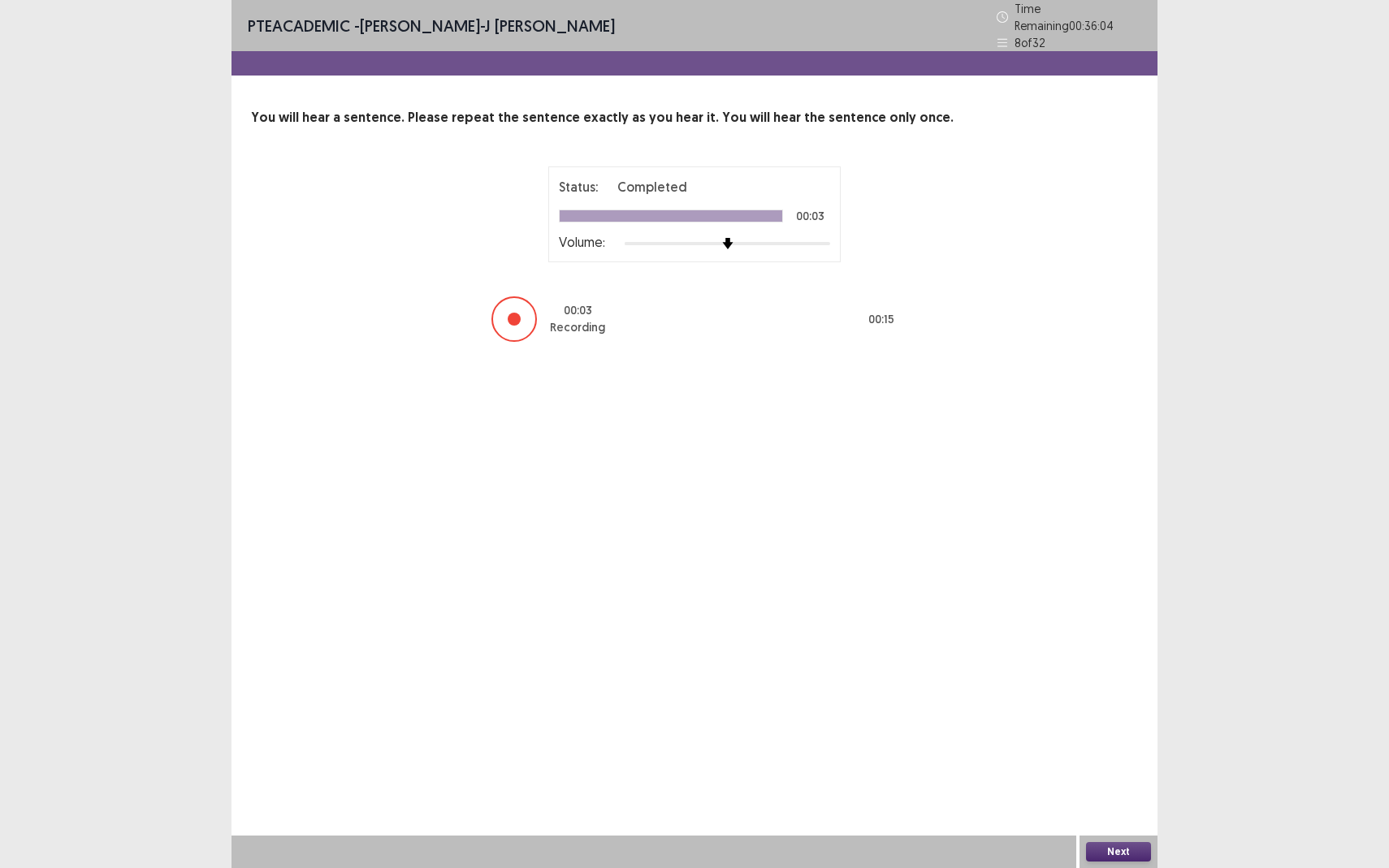
click at [1112, 768] on button "Next" at bounding box center [1119, 851] width 65 height 19
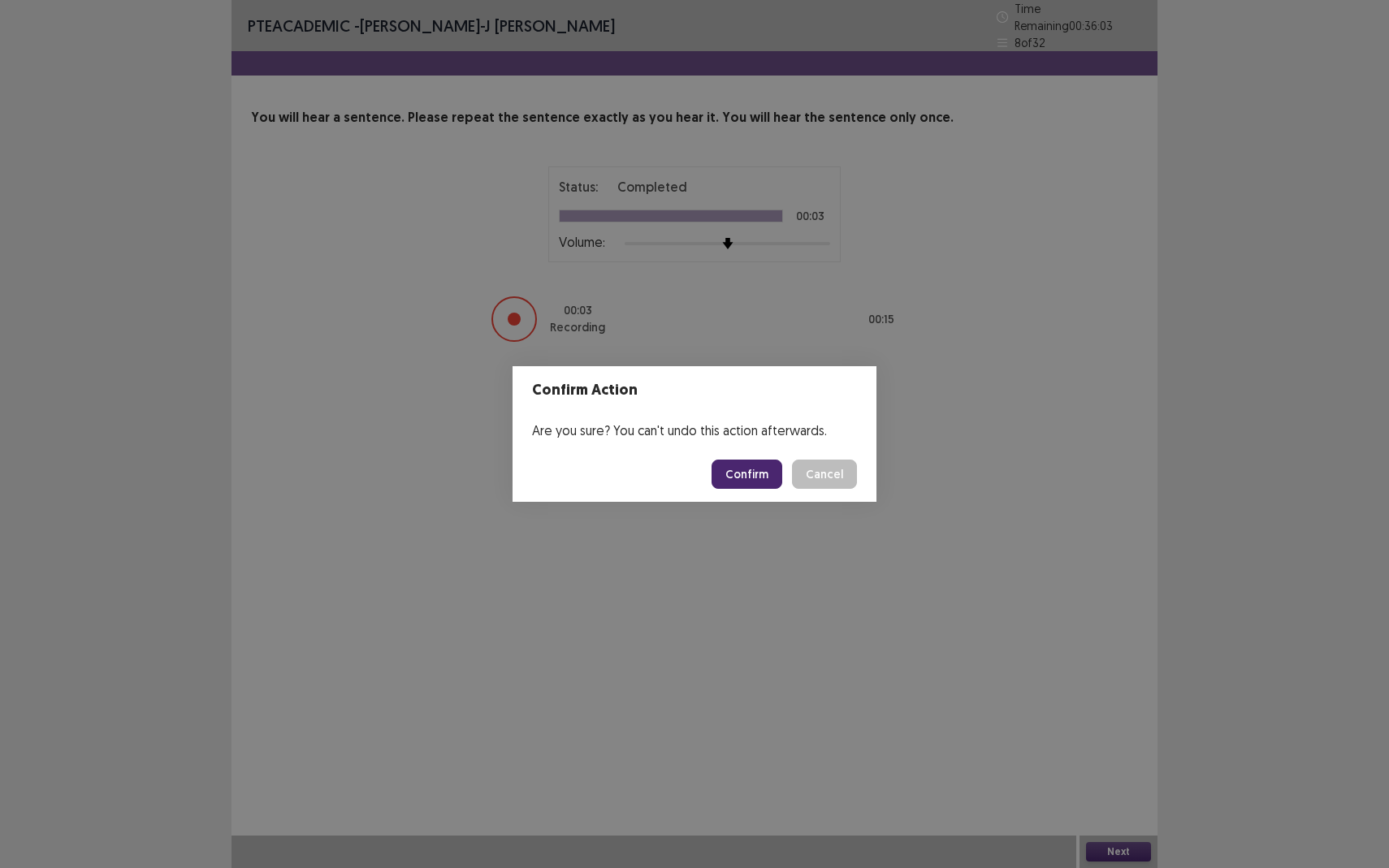
click at [744, 473] on button "Confirm" at bounding box center [747, 473] width 71 height 29
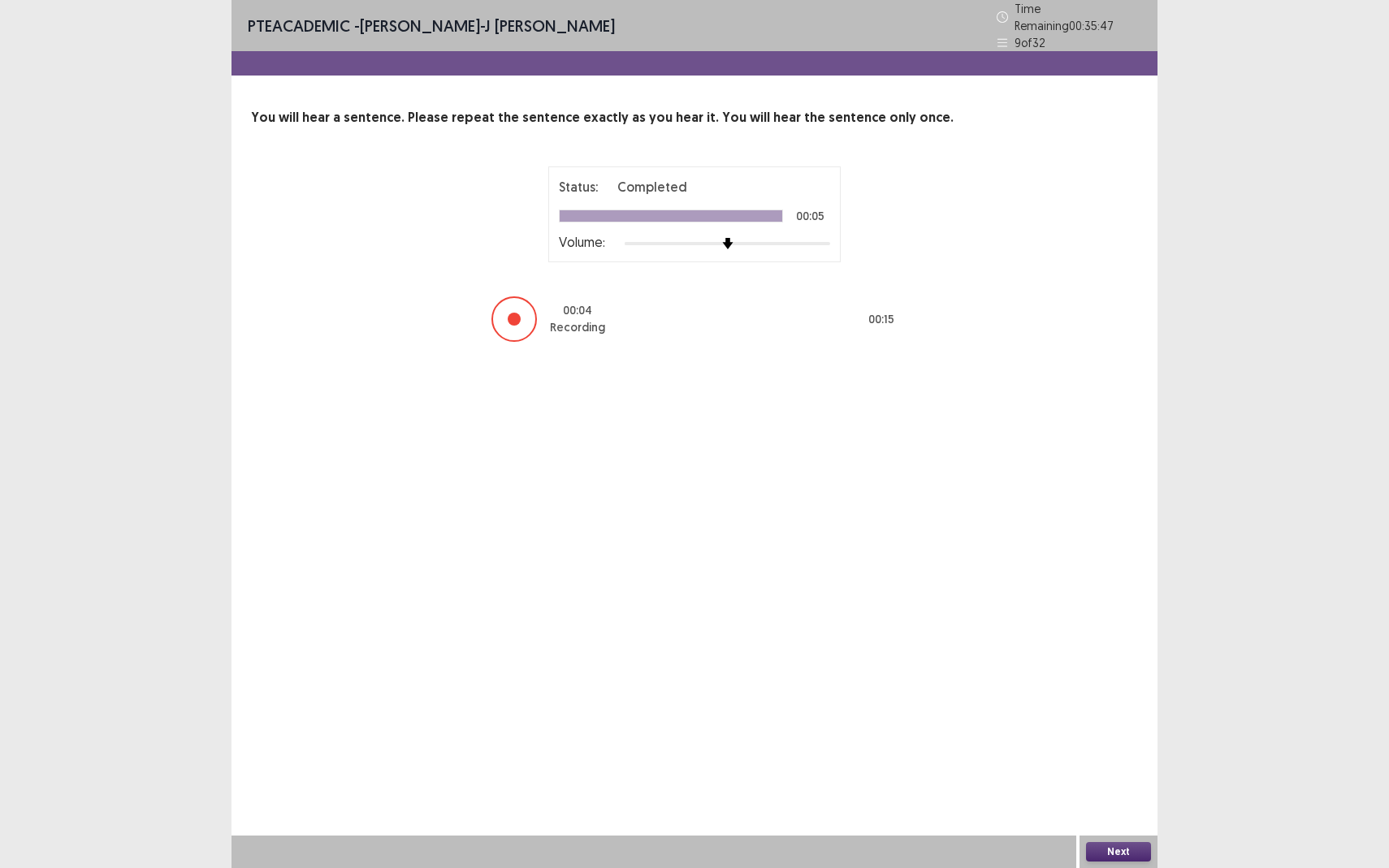
click at [1125, 768] on button "Next" at bounding box center [1119, 851] width 65 height 19
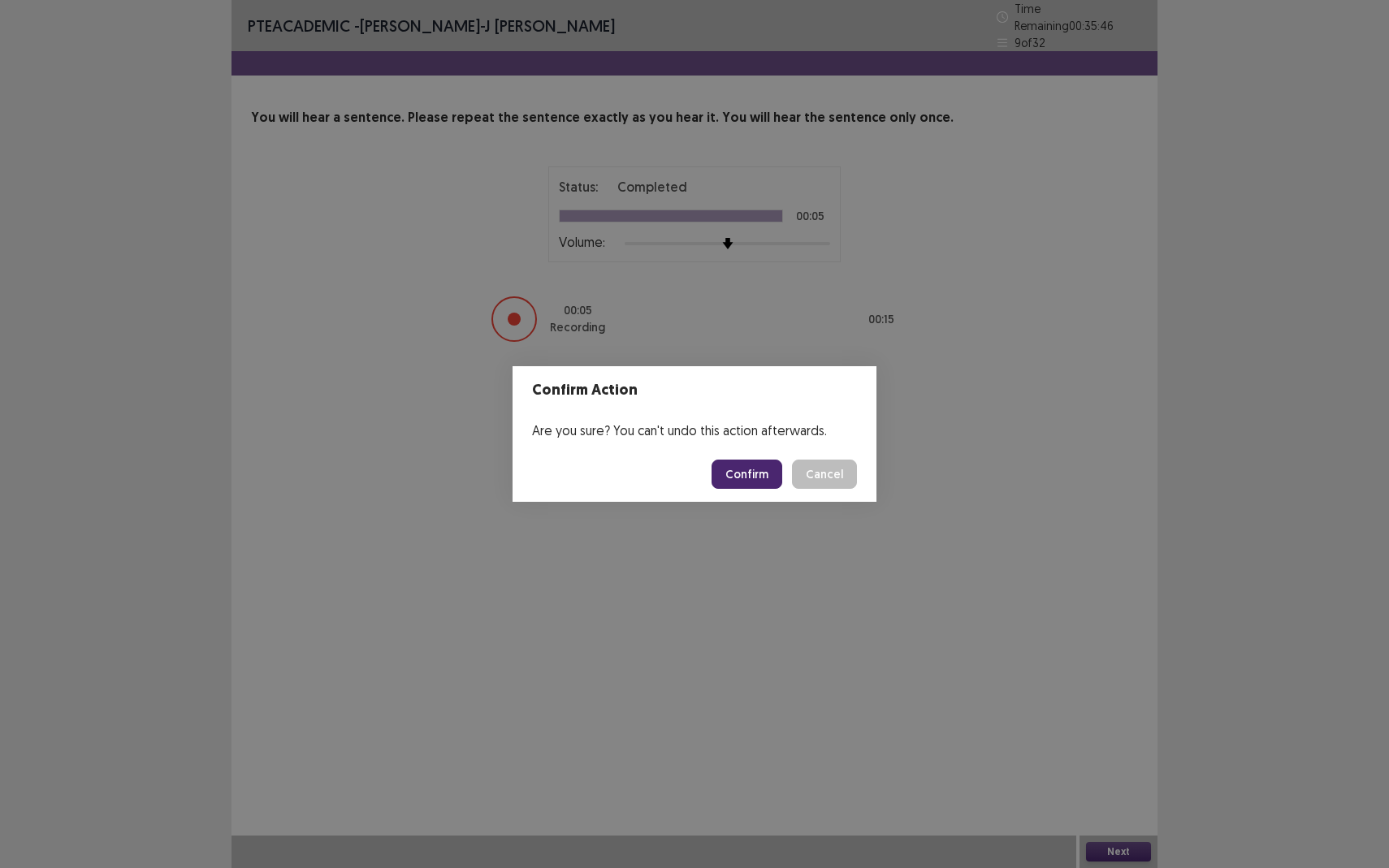
click at [751, 476] on button "Confirm" at bounding box center [747, 473] width 71 height 29
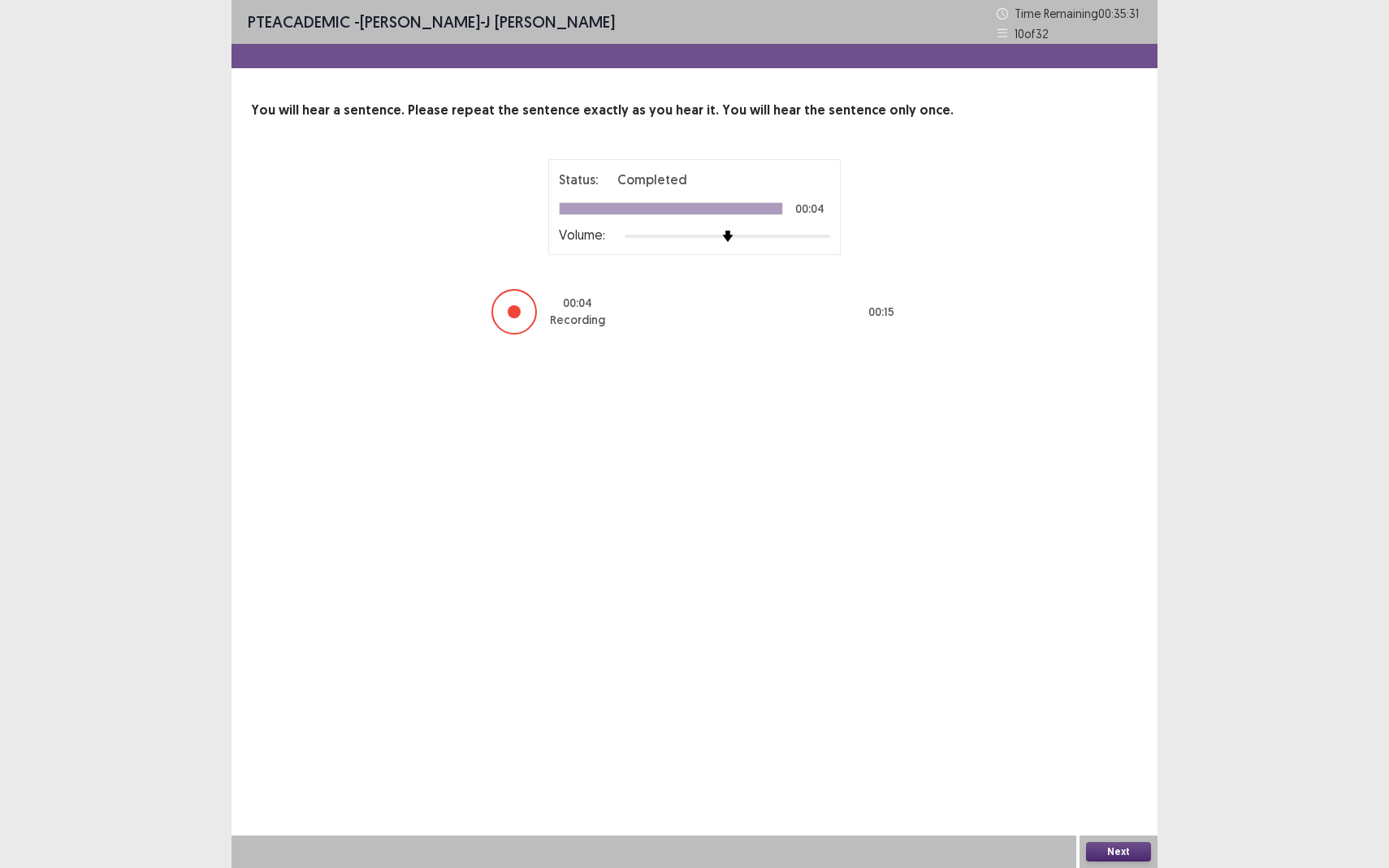
click at [1112, 768] on button "Next" at bounding box center [1119, 851] width 65 height 19
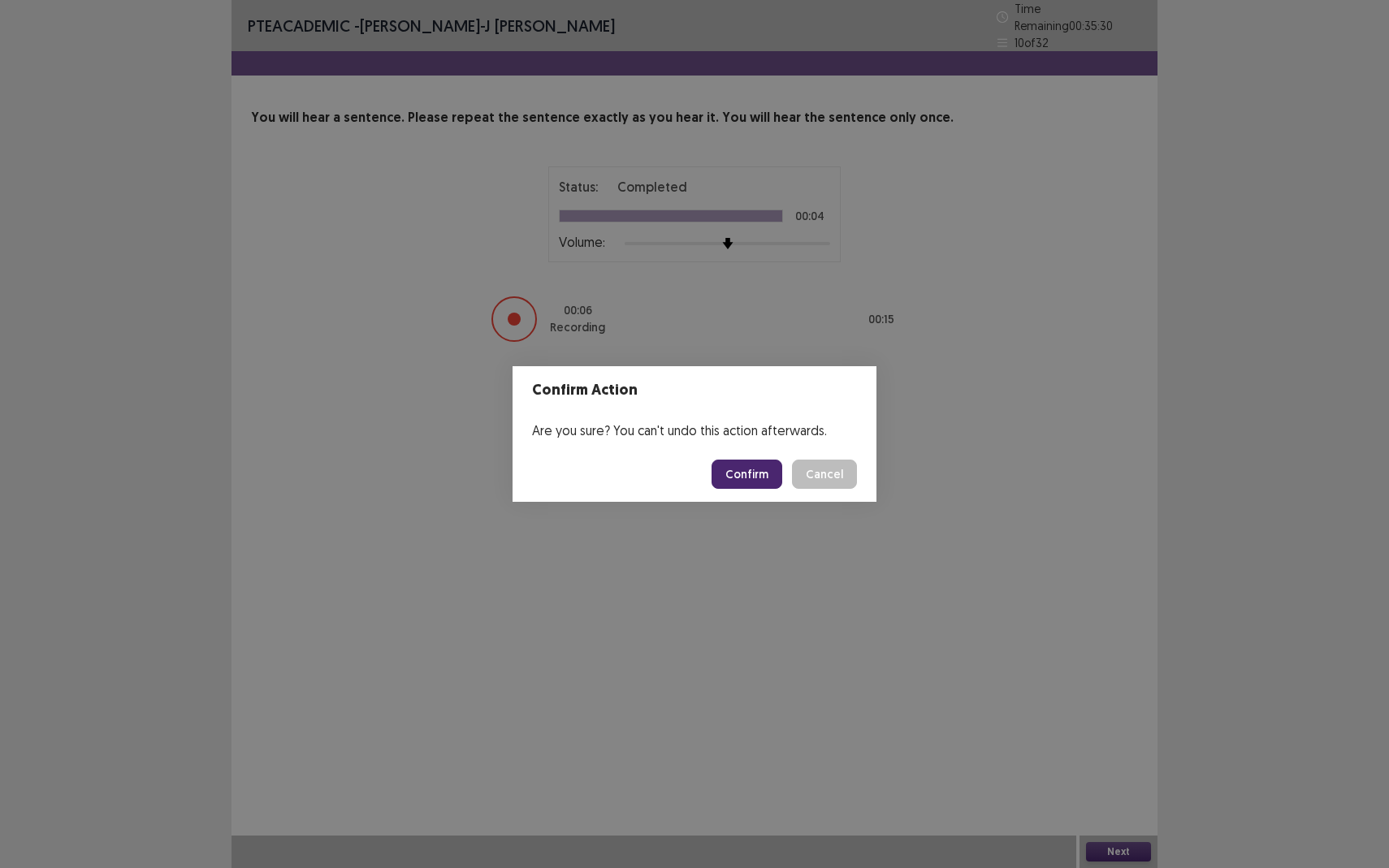
click at [739, 480] on button "Confirm" at bounding box center [747, 473] width 71 height 29
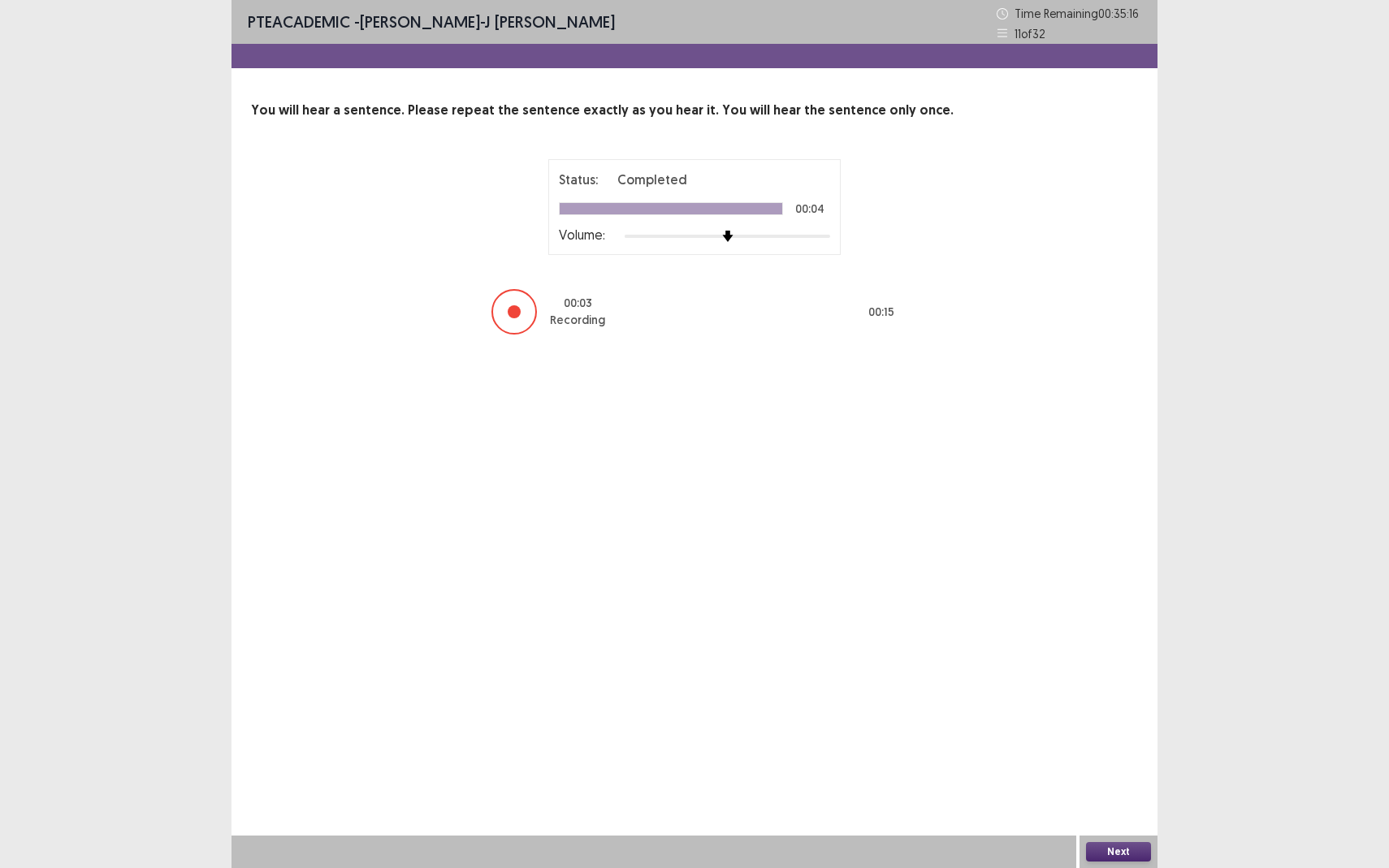
click at [1104, 768] on button "Next" at bounding box center [1119, 851] width 65 height 19
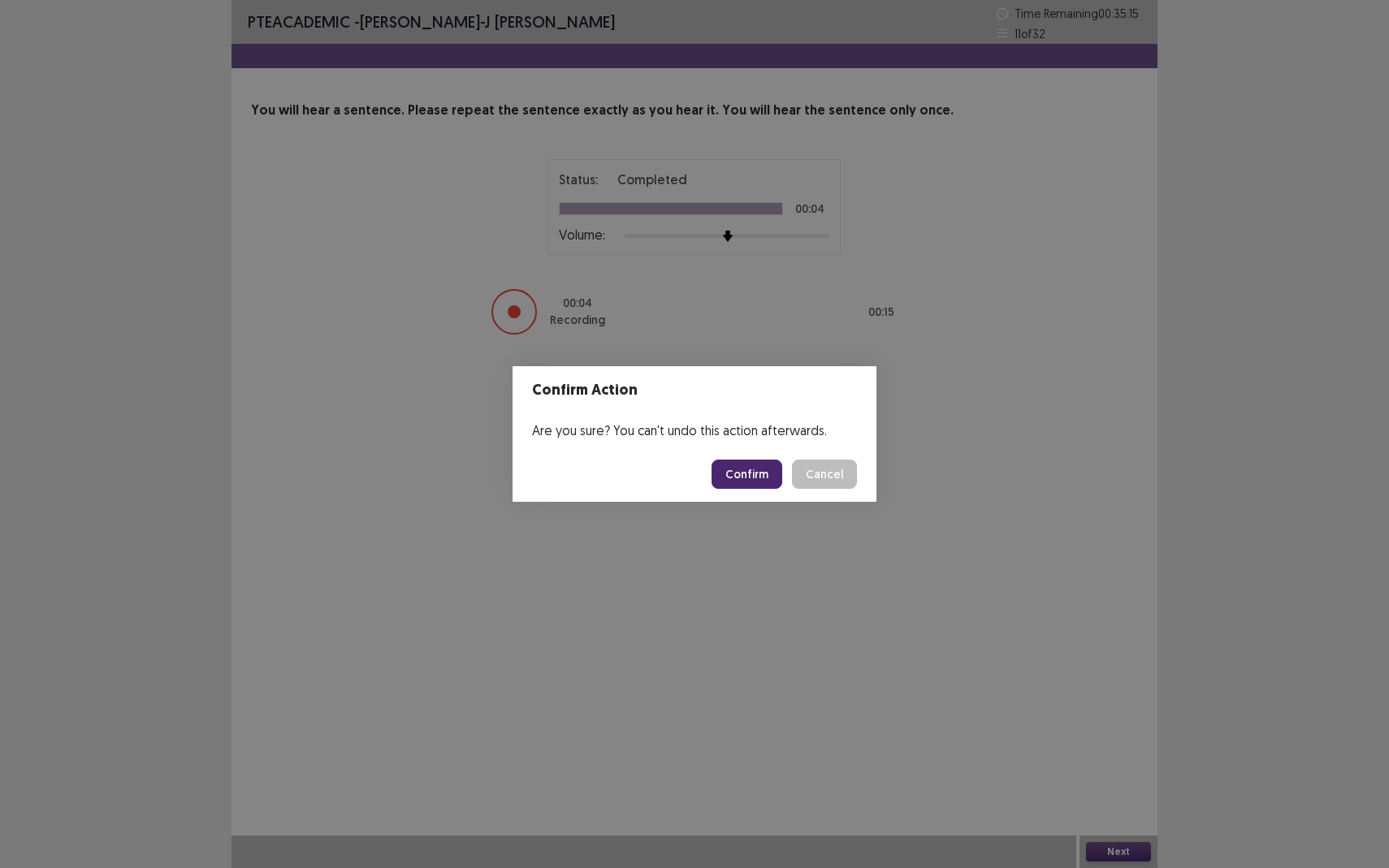
click at [730, 484] on button "Confirm" at bounding box center [747, 473] width 71 height 29
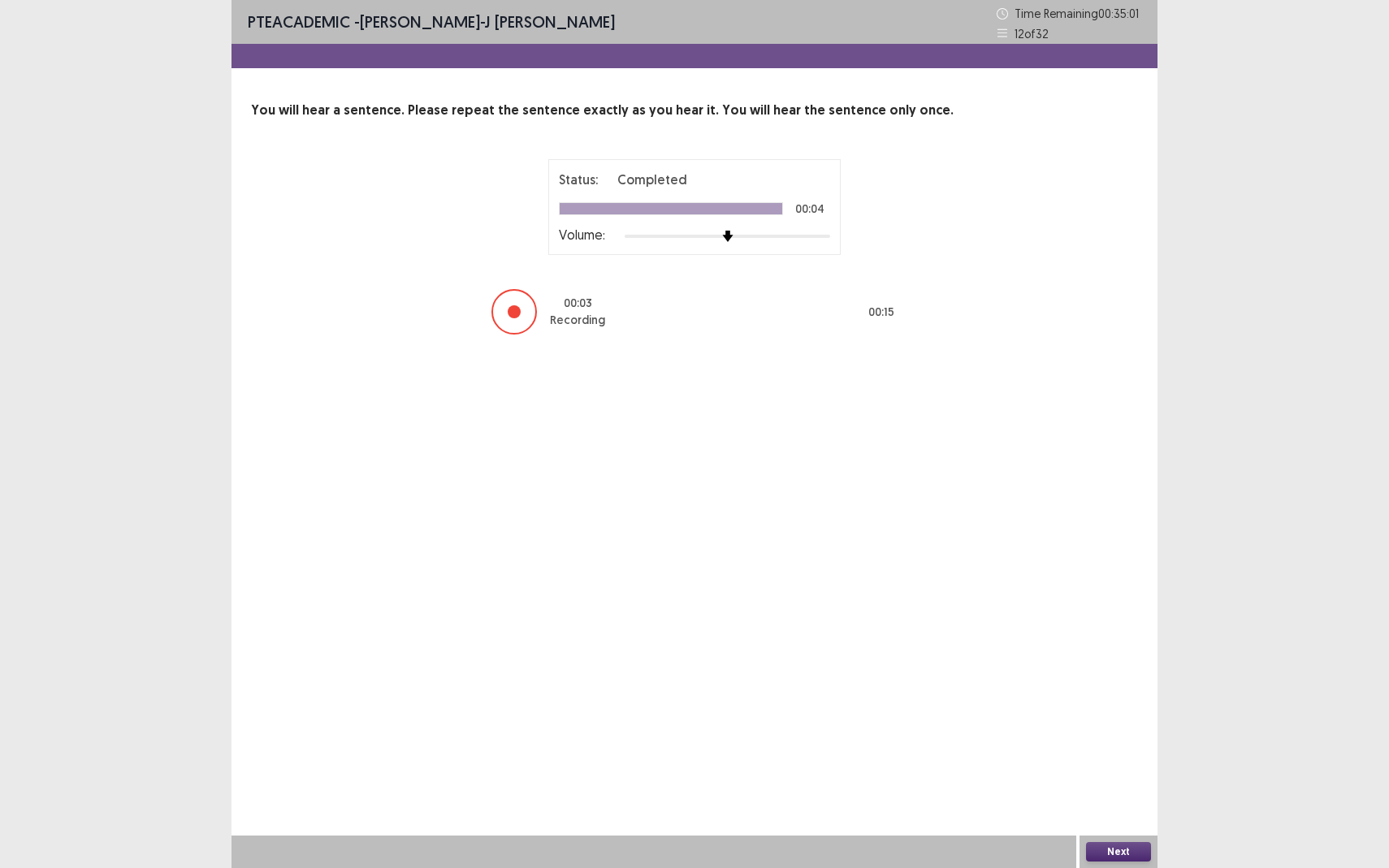
click at [1124, 768] on button "Next" at bounding box center [1119, 851] width 65 height 19
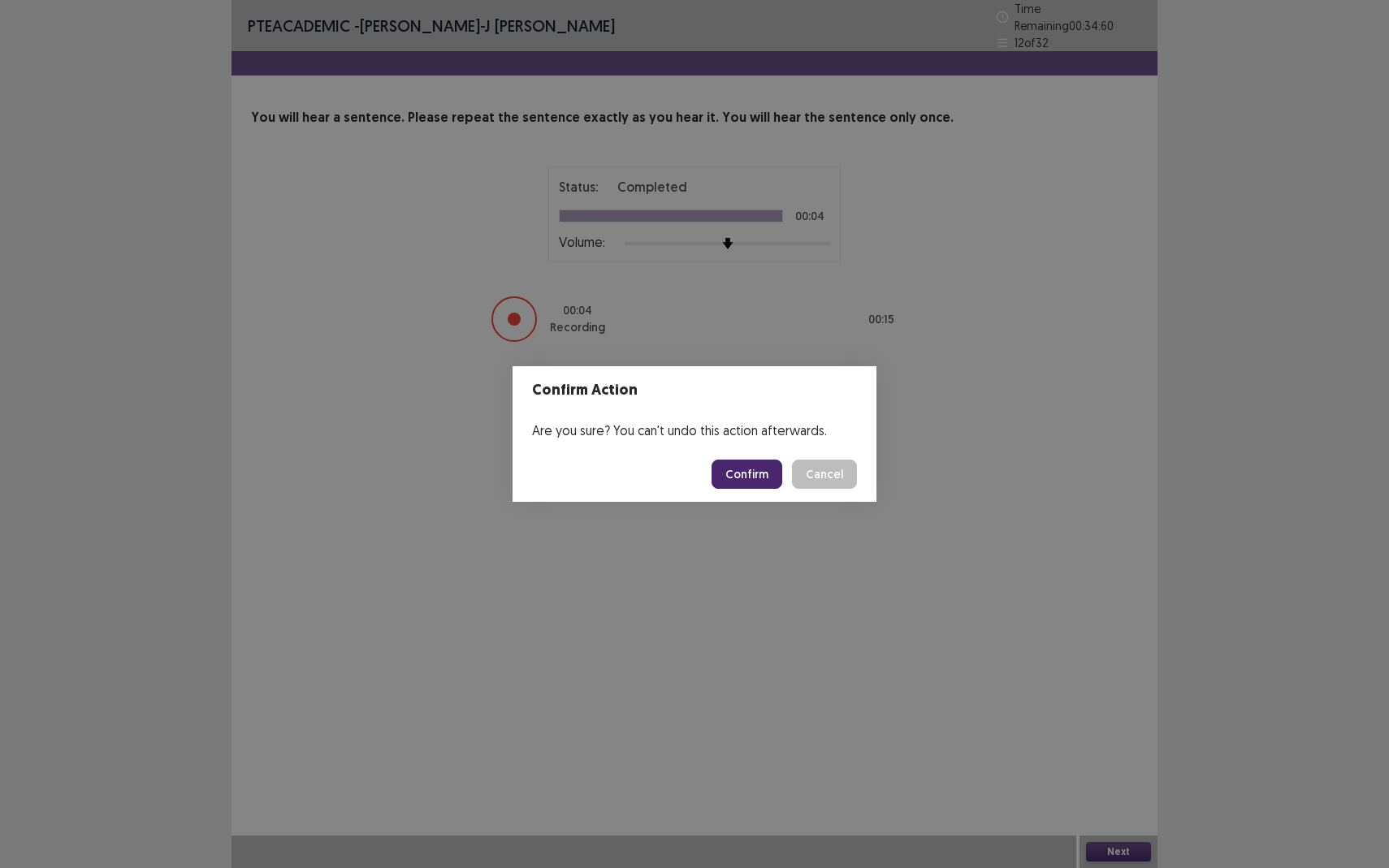
click at [772, 468] on button "Confirm" at bounding box center [747, 473] width 71 height 29
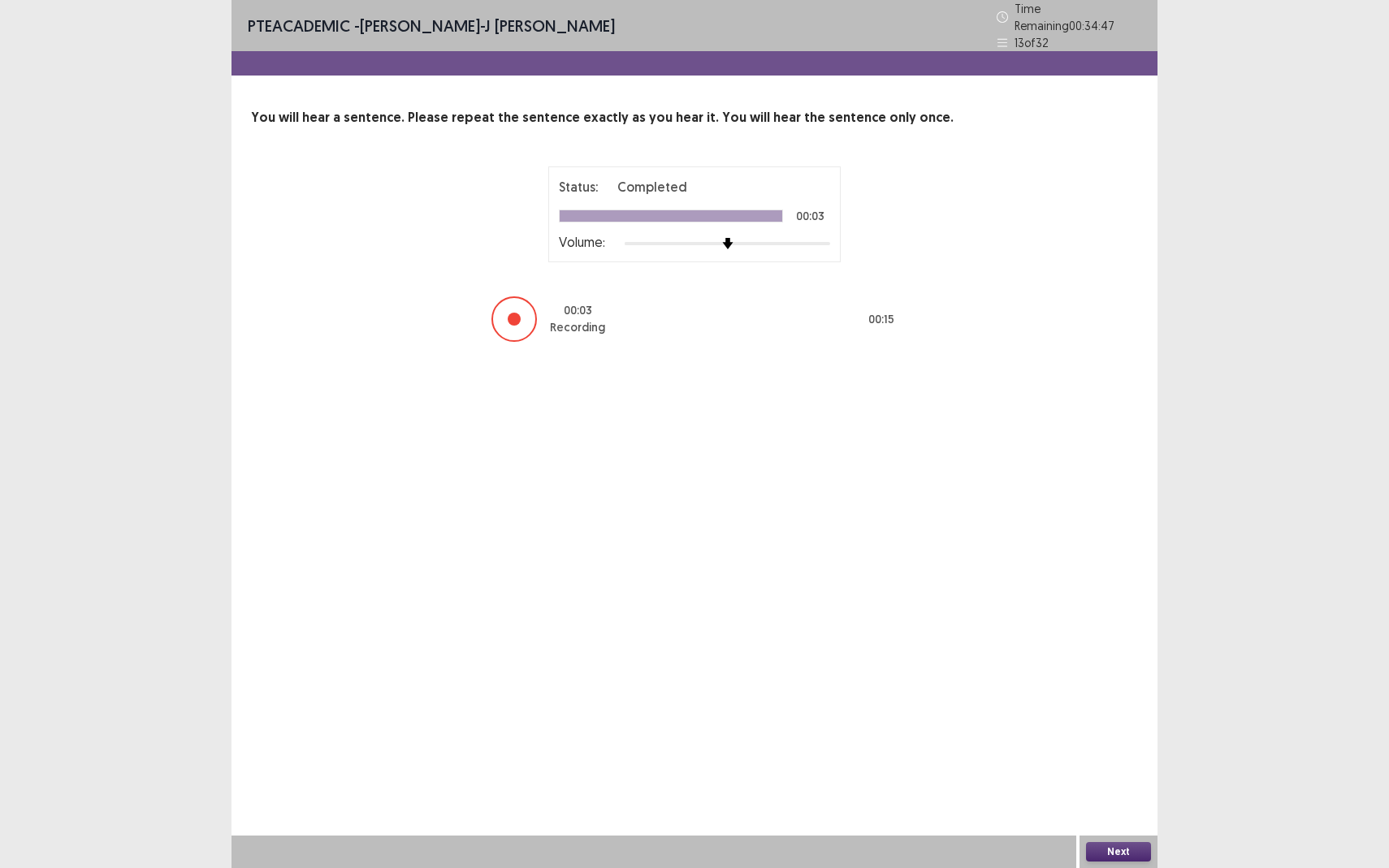
click at [1120, 768] on button "Next" at bounding box center [1119, 851] width 65 height 19
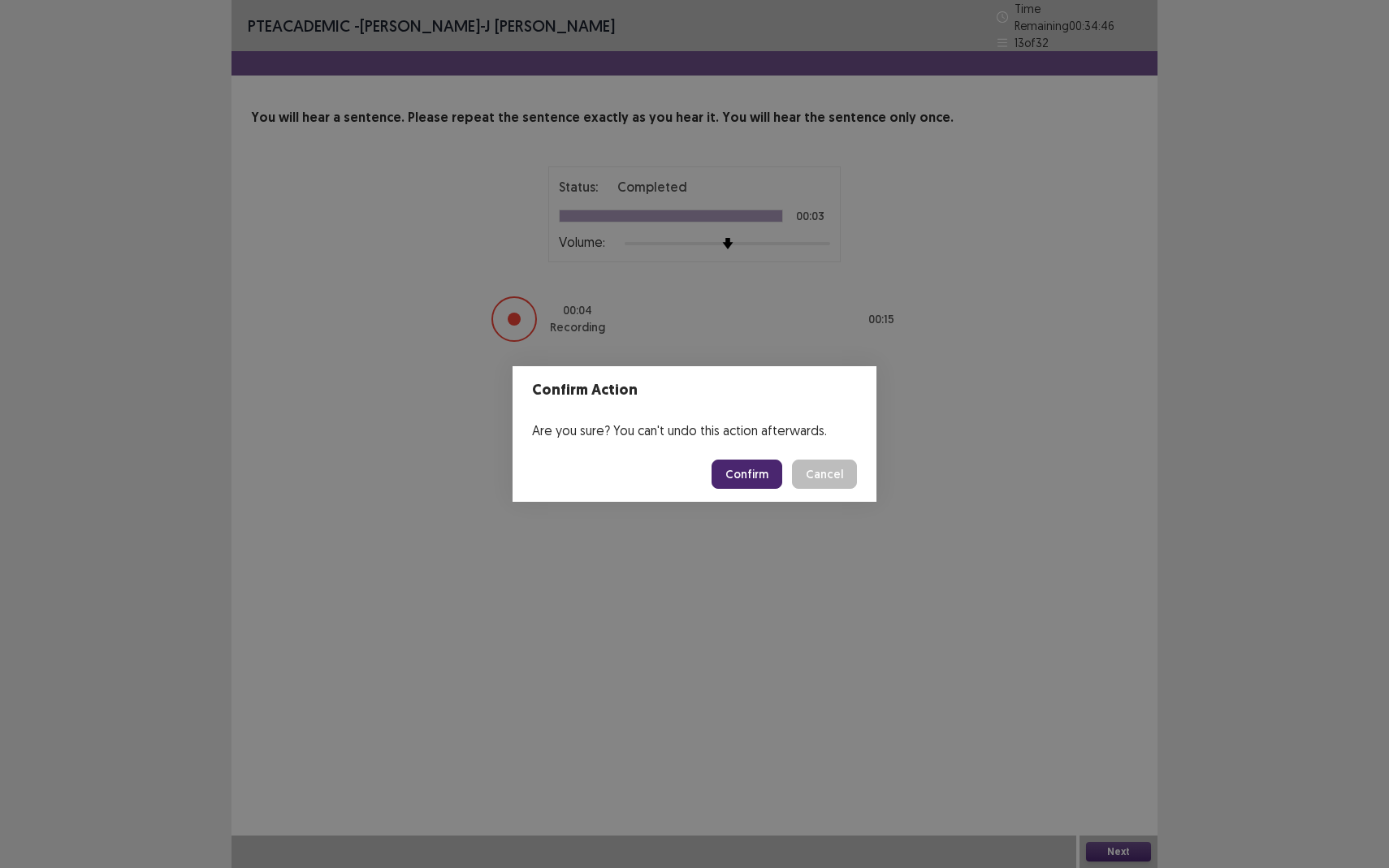
click at [754, 474] on button "Confirm" at bounding box center [747, 473] width 71 height 29
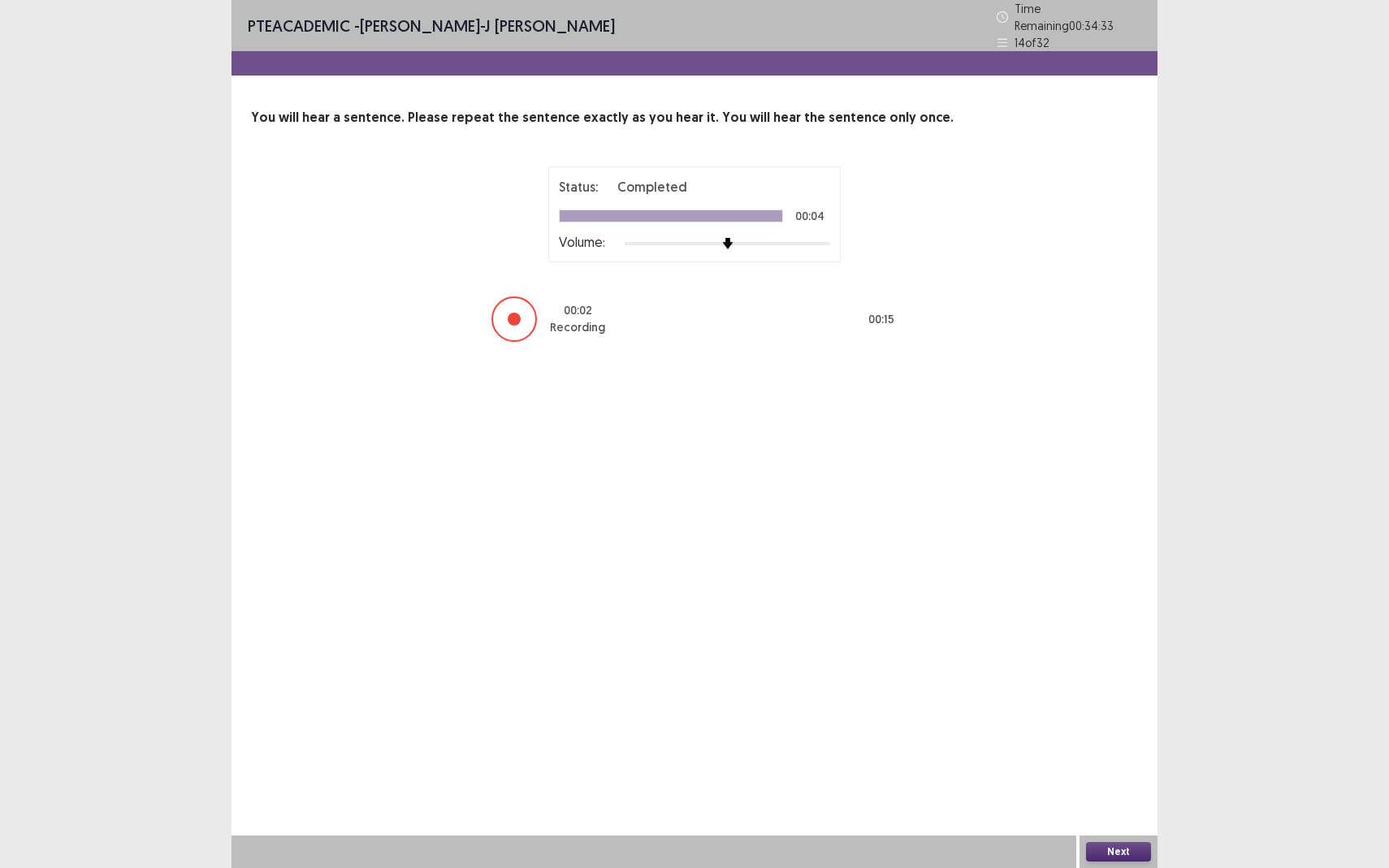
click at [1130, 768] on button "Next" at bounding box center [1119, 851] width 65 height 19
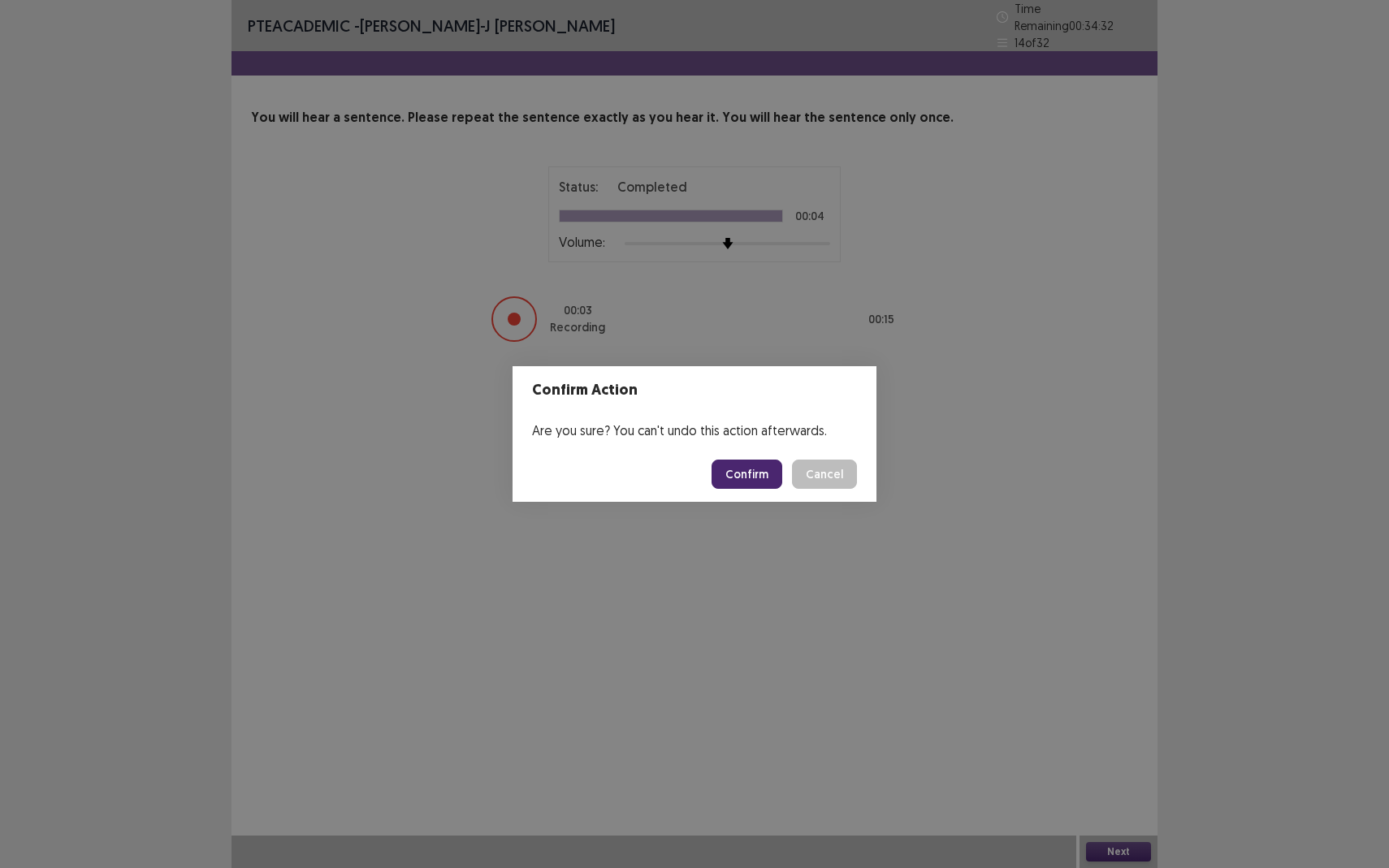
click at [754, 473] on button "Confirm" at bounding box center [747, 473] width 71 height 29
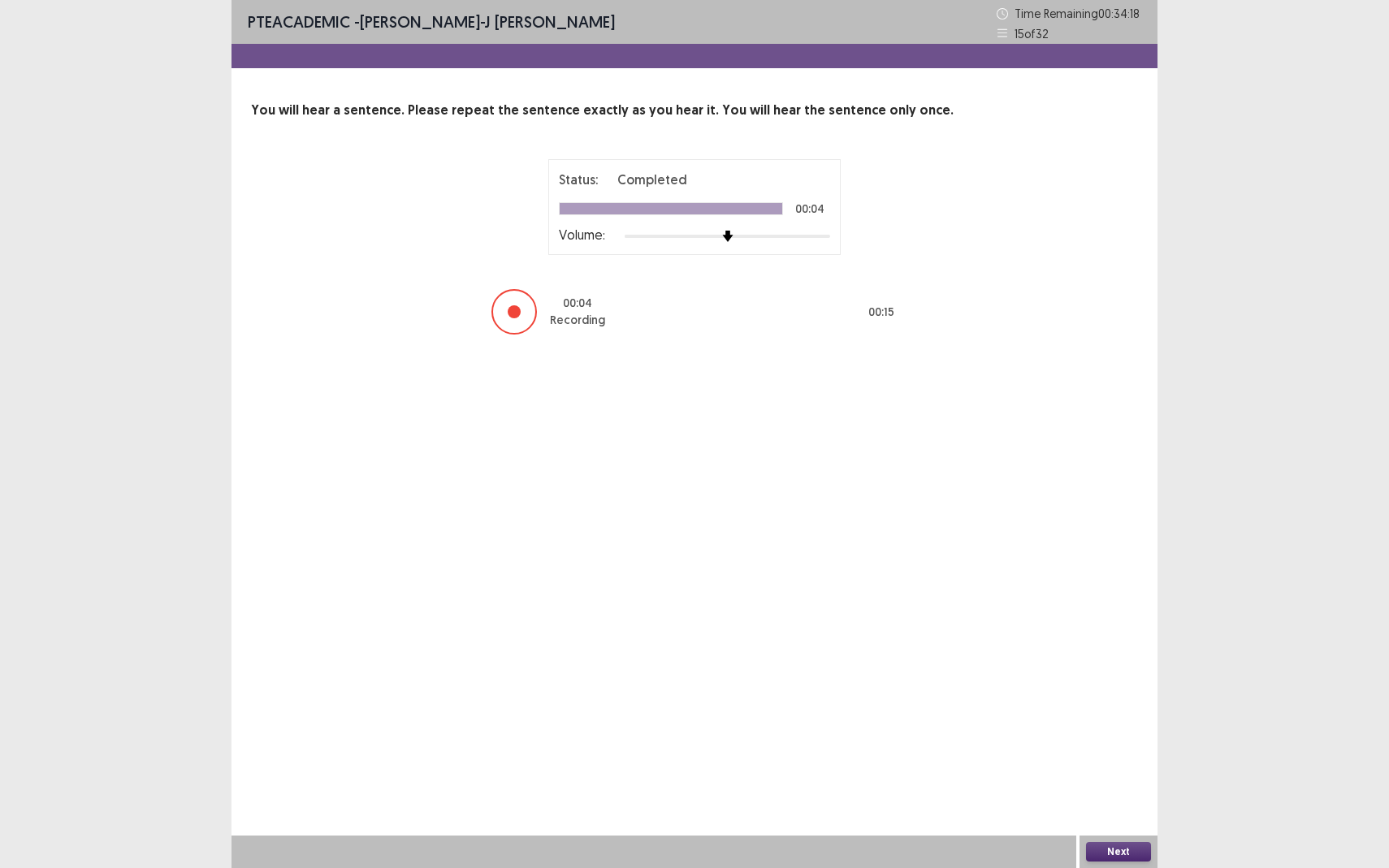
click at [1111, 768] on button "Next" at bounding box center [1119, 851] width 65 height 19
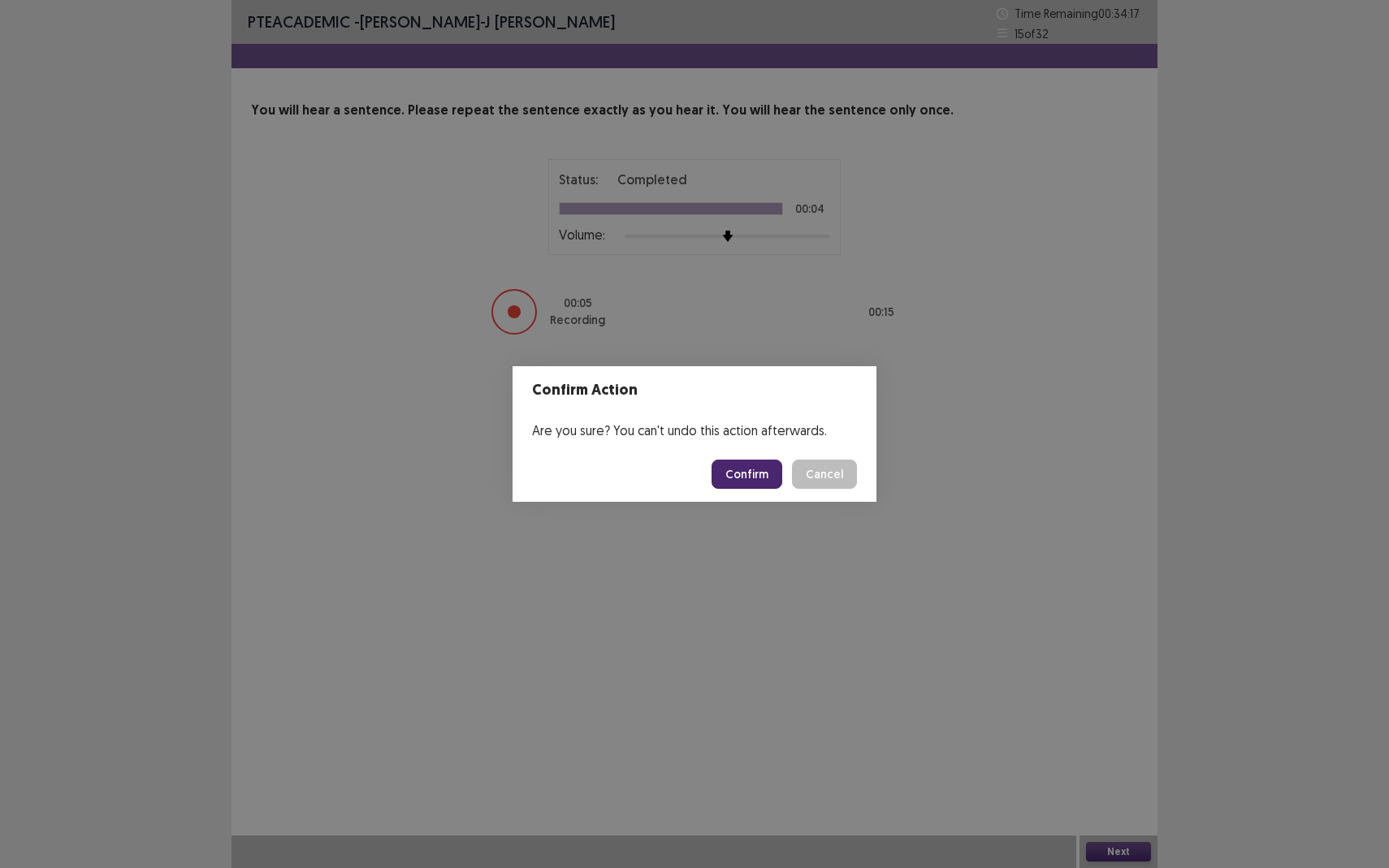
click at [770, 472] on button "Confirm" at bounding box center [747, 473] width 71 height 29
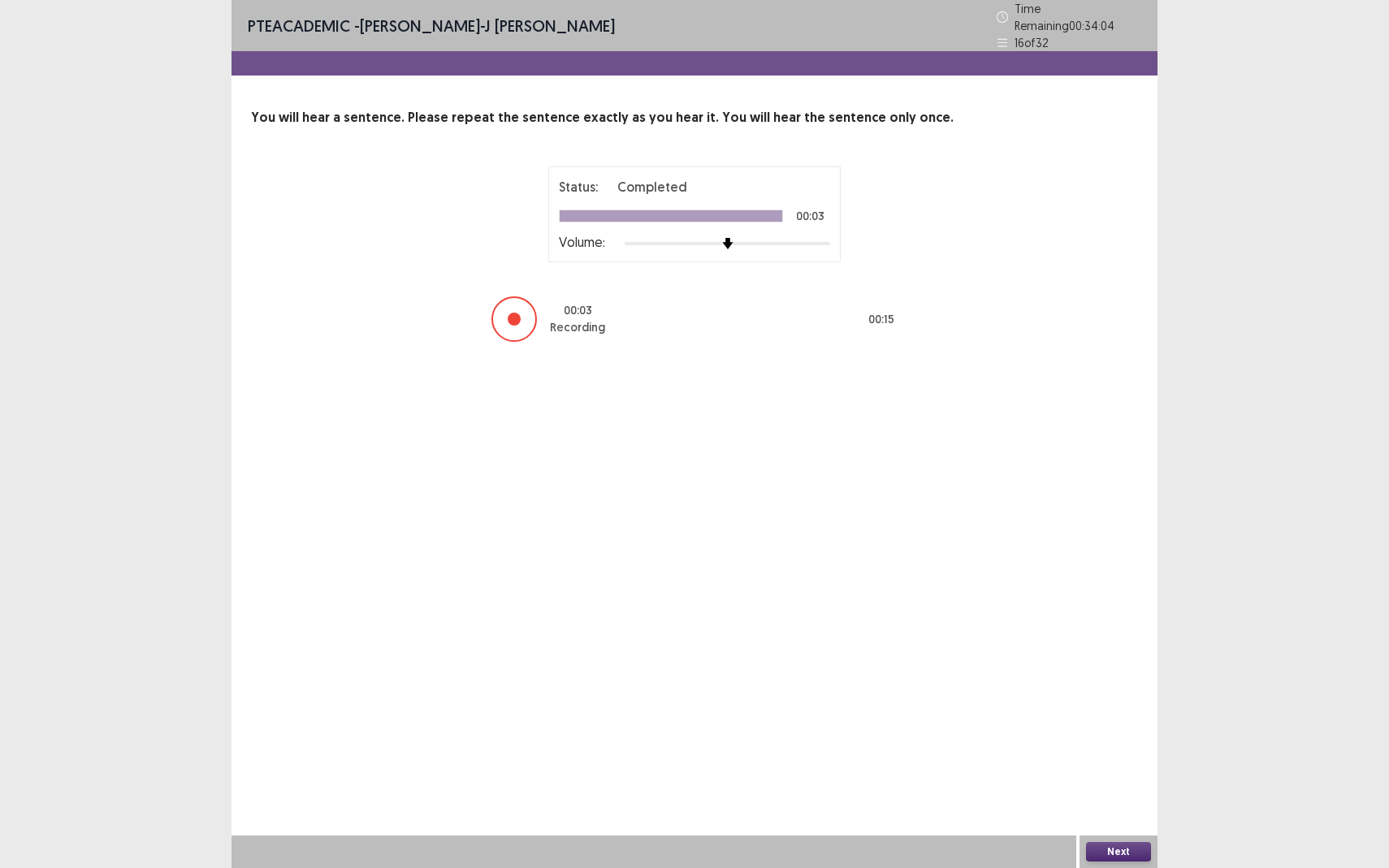
click at [1104, 768] on button "Next" at bounding box center [1119, 851] width 65 height 19
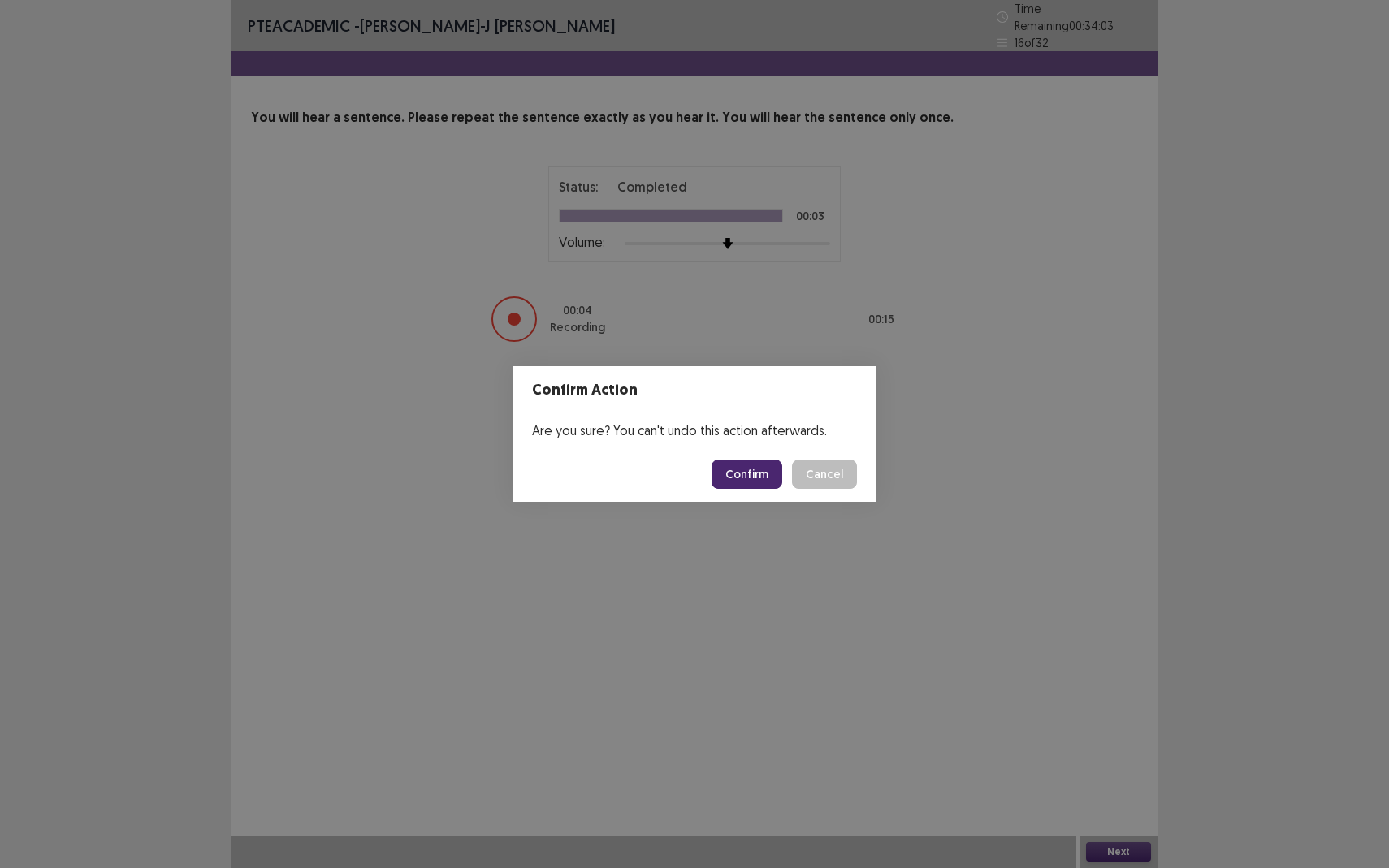
click at [766, 481] on button "Confirm" at bounding box center [747, 473] width 71 height 29
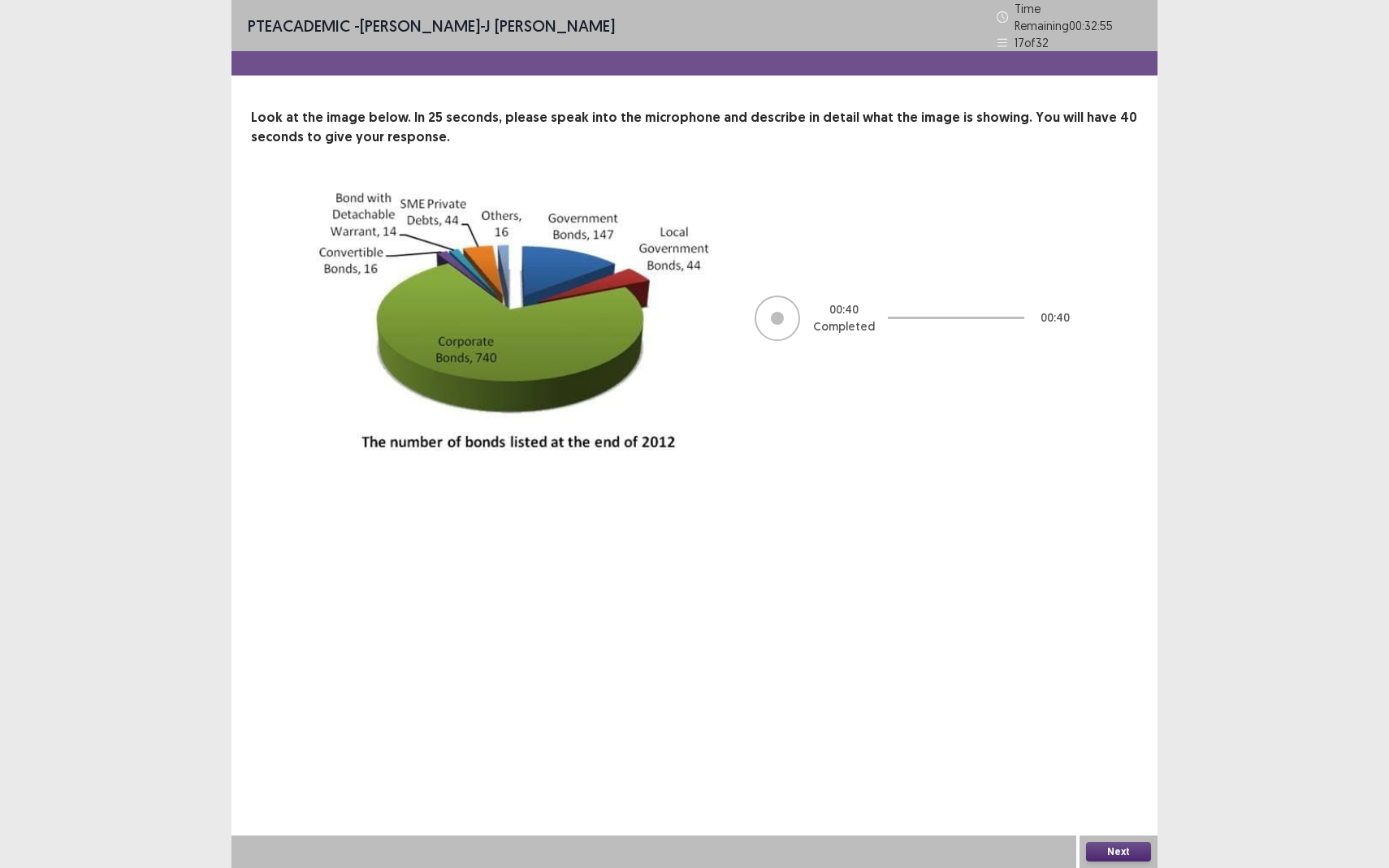
click at [1113, 768] on button "Next" at bounding box center [1119, 851] width 65 height 19
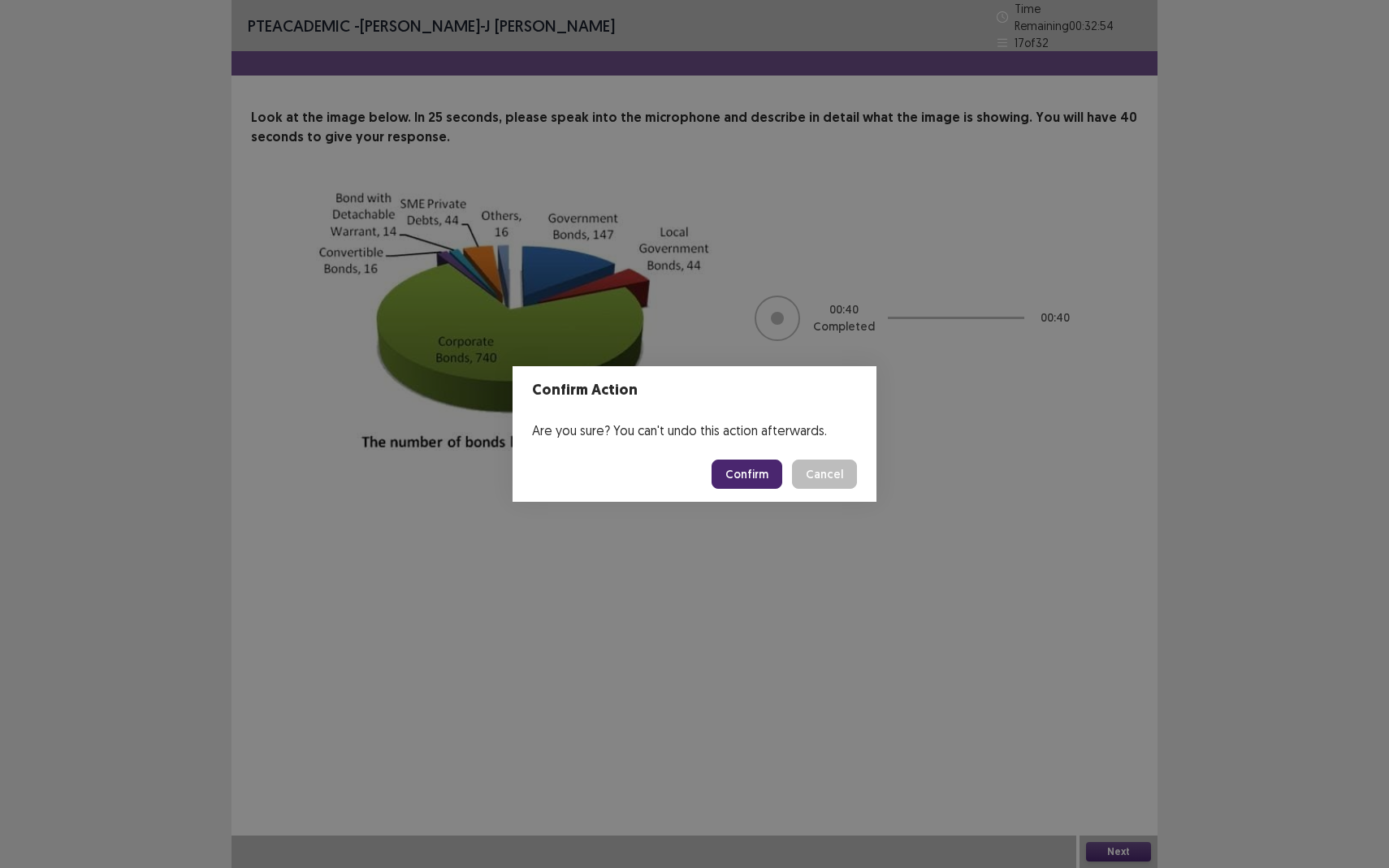
click at [756, 480] on button "Confirm" at bounding box center [747, 473] width 71 height 29
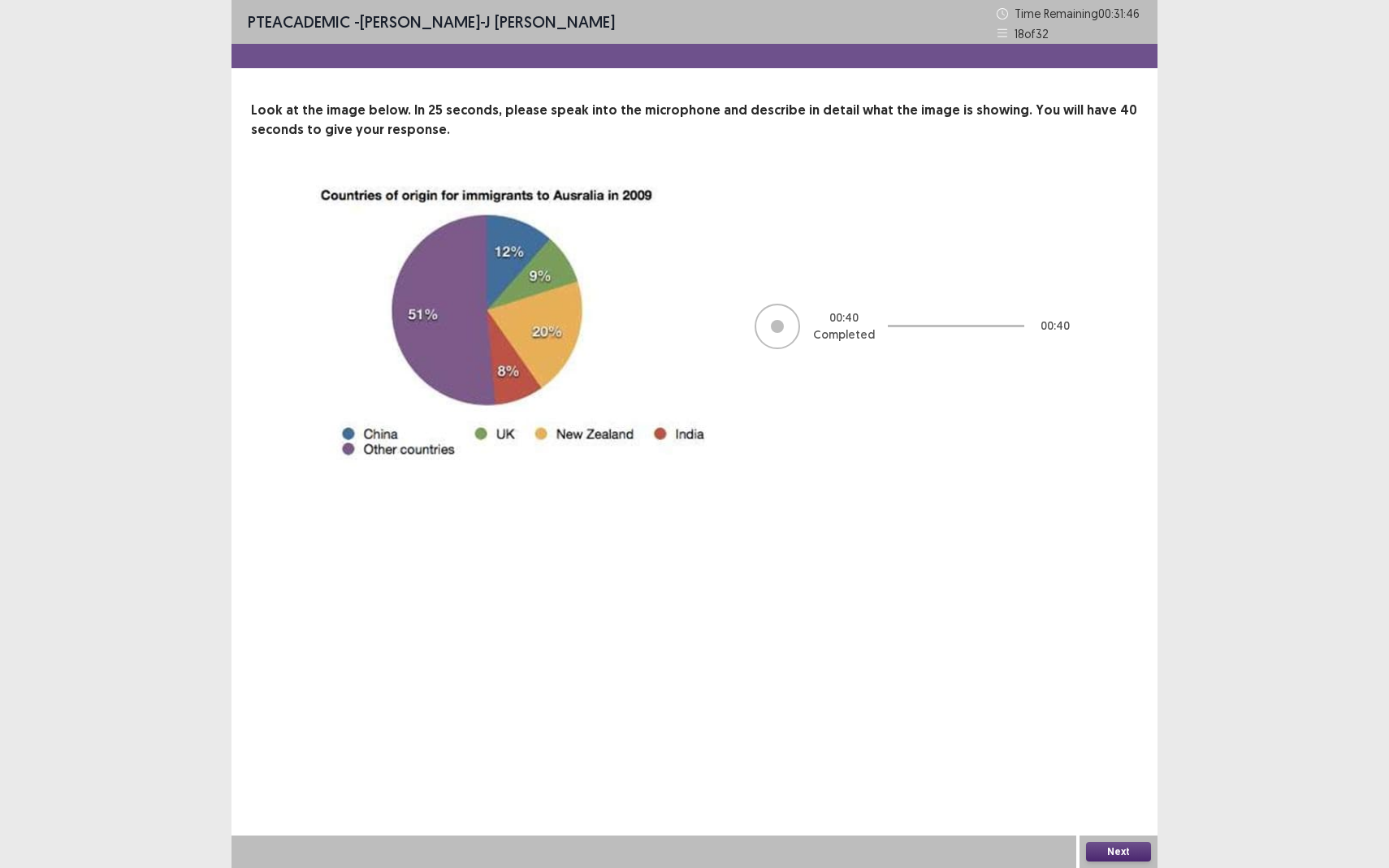
click at [1099, 768] on button "Next" at bounding box center [1119, 851] width 65 height 19
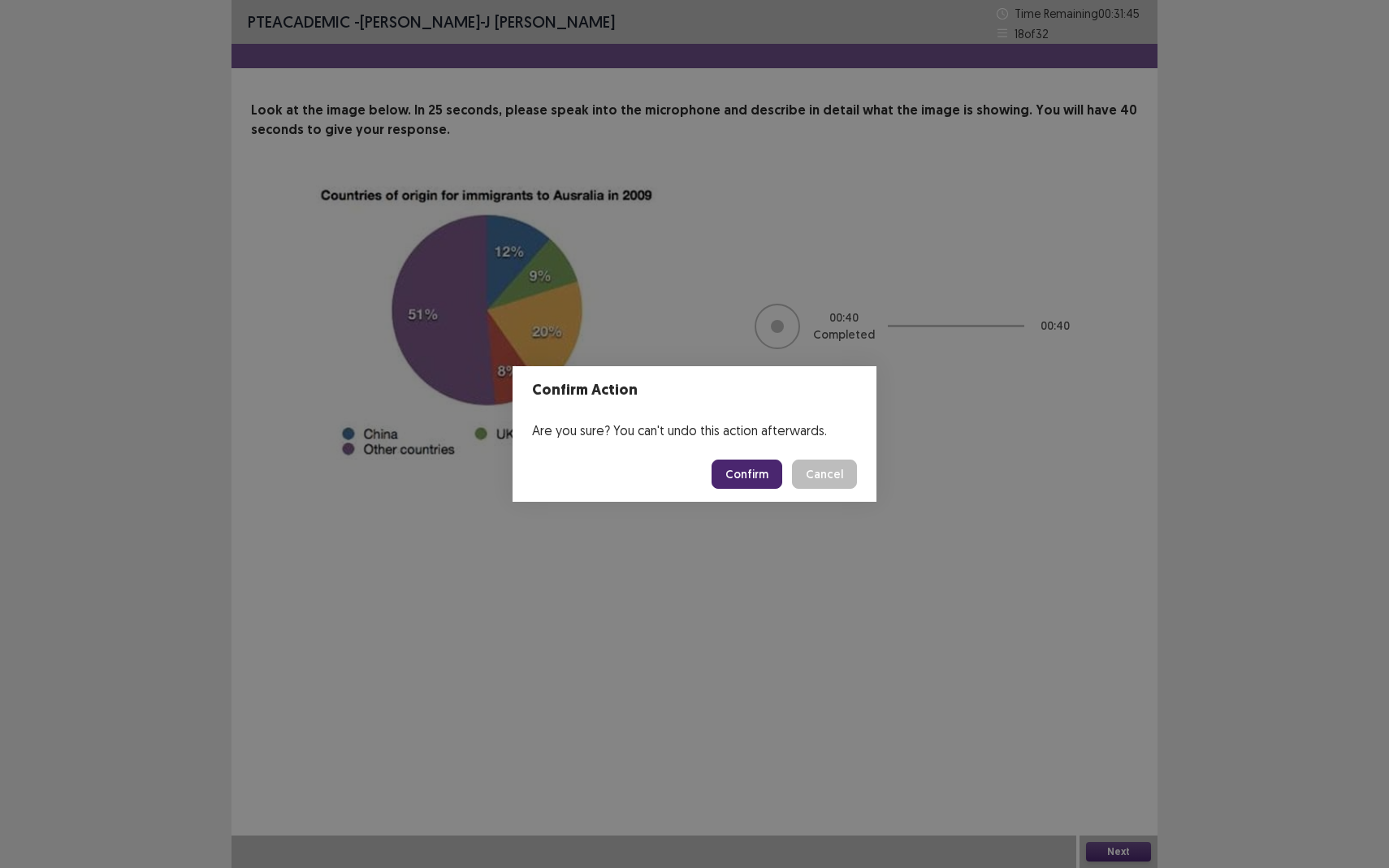
click at [763, 479] on button "Confirm" at bounding box center [747, 473] width 71 height 29
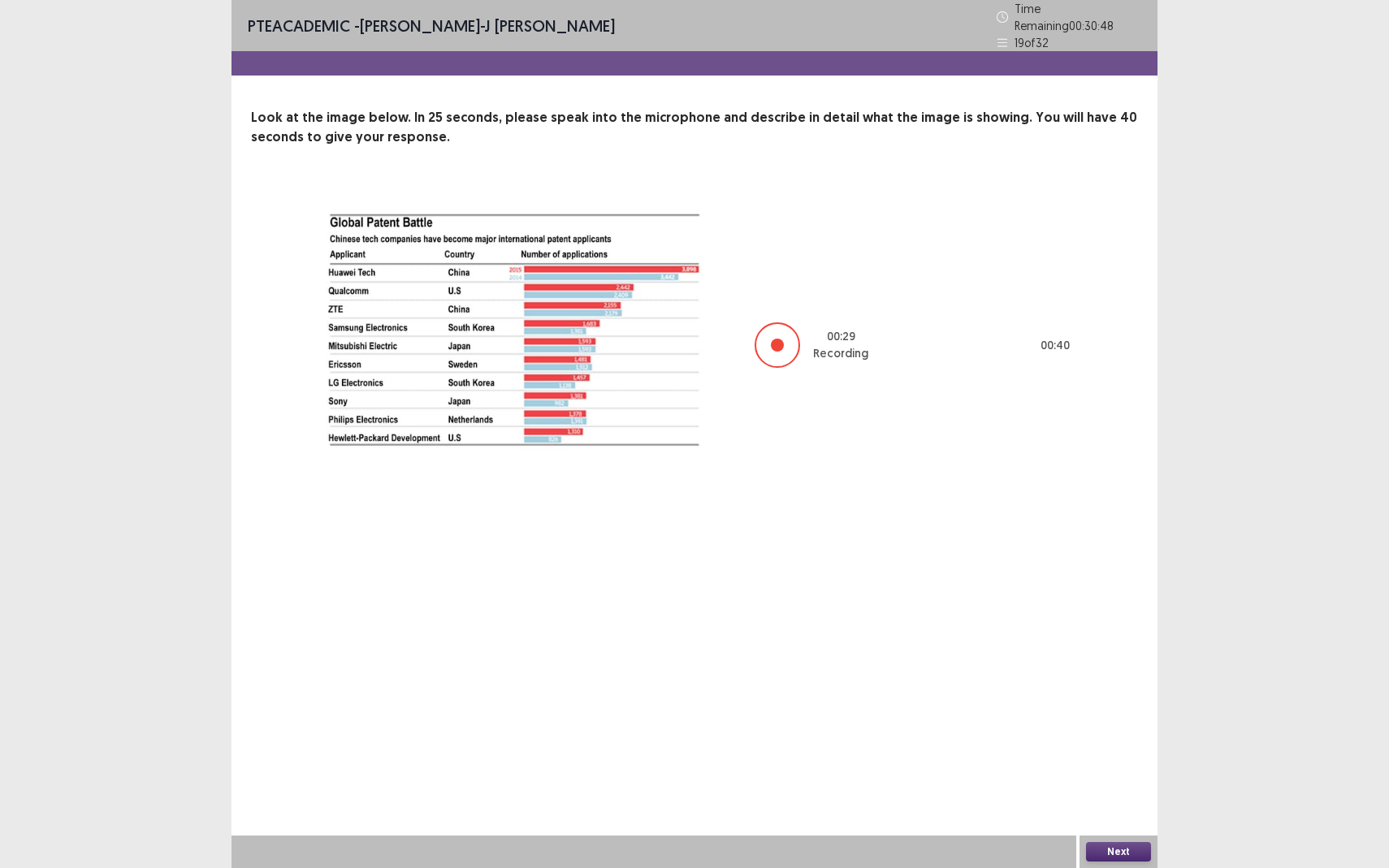
click at [1124, 768] on button "Next" at bounding box center [1119, 851] width 65 height 19
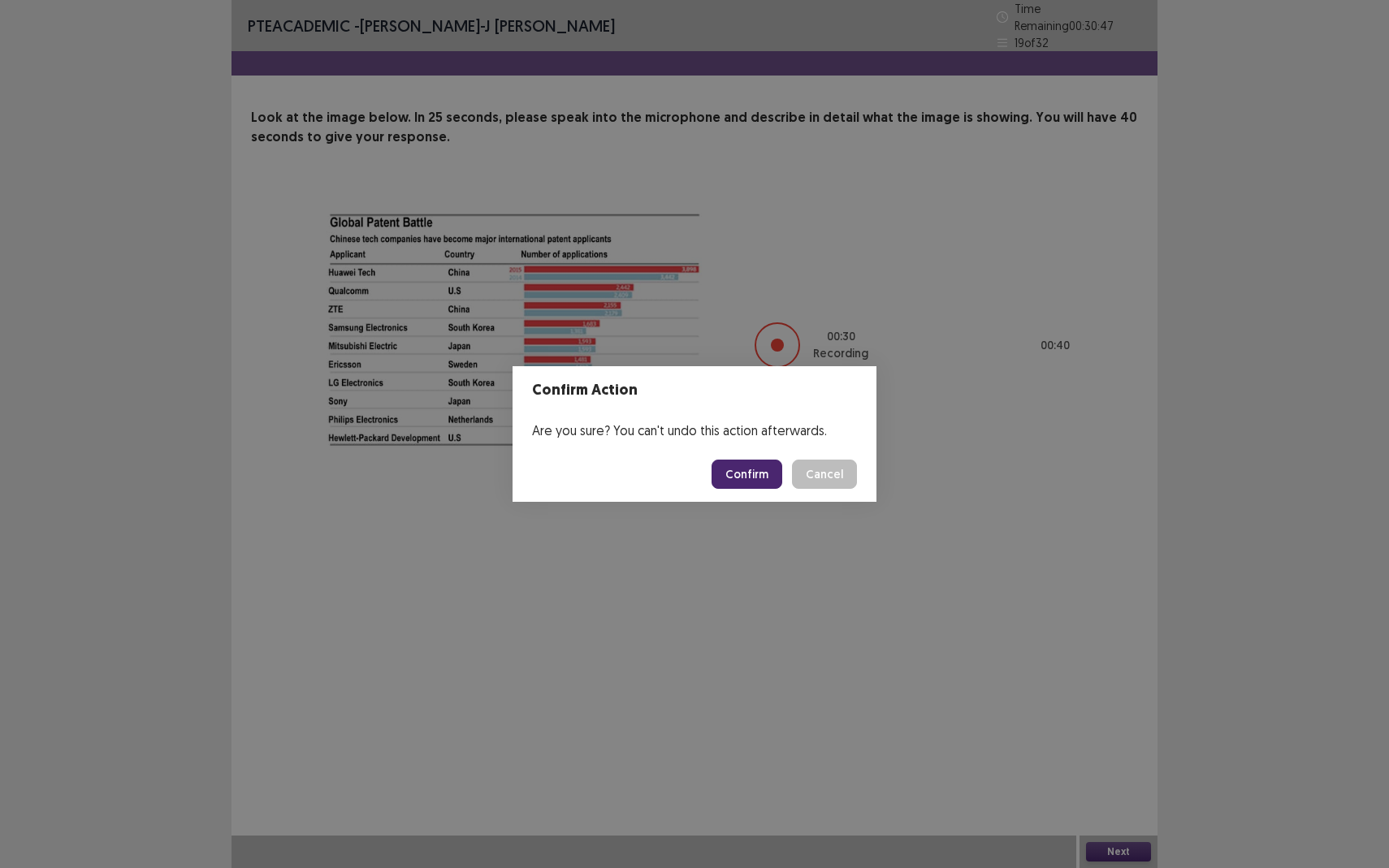
click at [754, 472] on button "Confirm" at bounding box center [747, 473] width 71 height 29
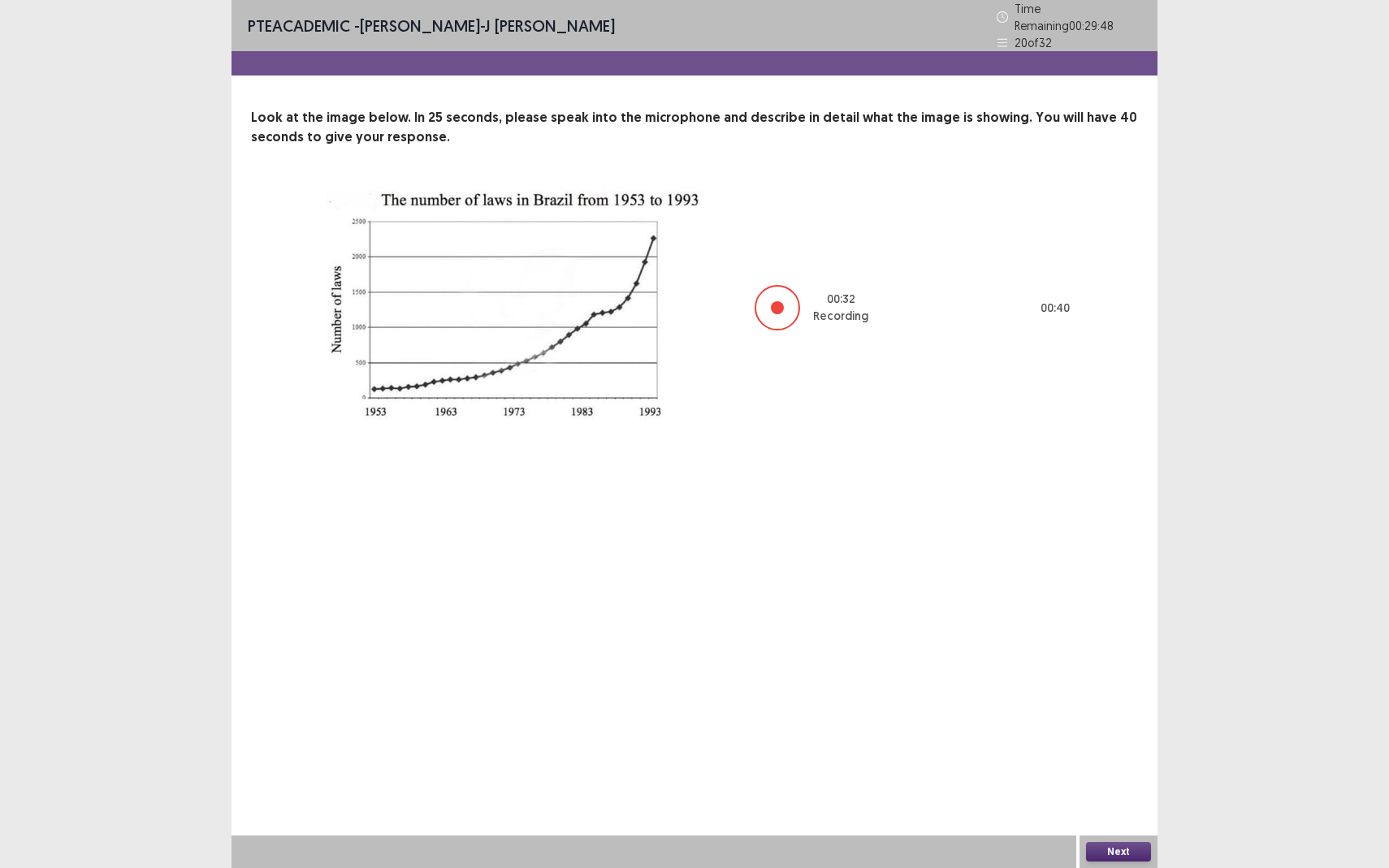
click at [1108, 768] on button "Next" at bounding box center [1119, 851] width 65 height 19
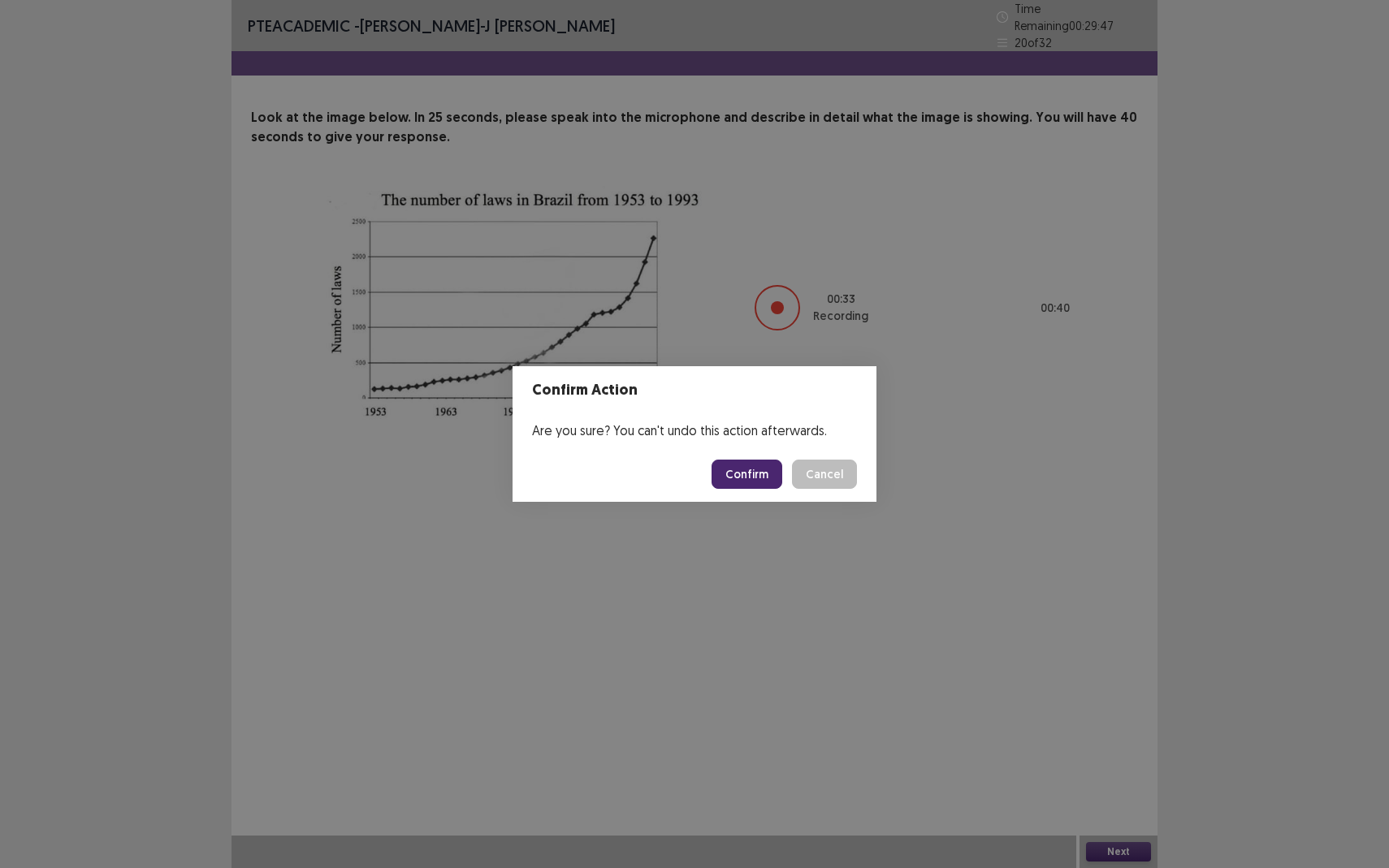
click at [755, 477] on button "Confirm" at bounding box center [747, 473] width 71 height 29
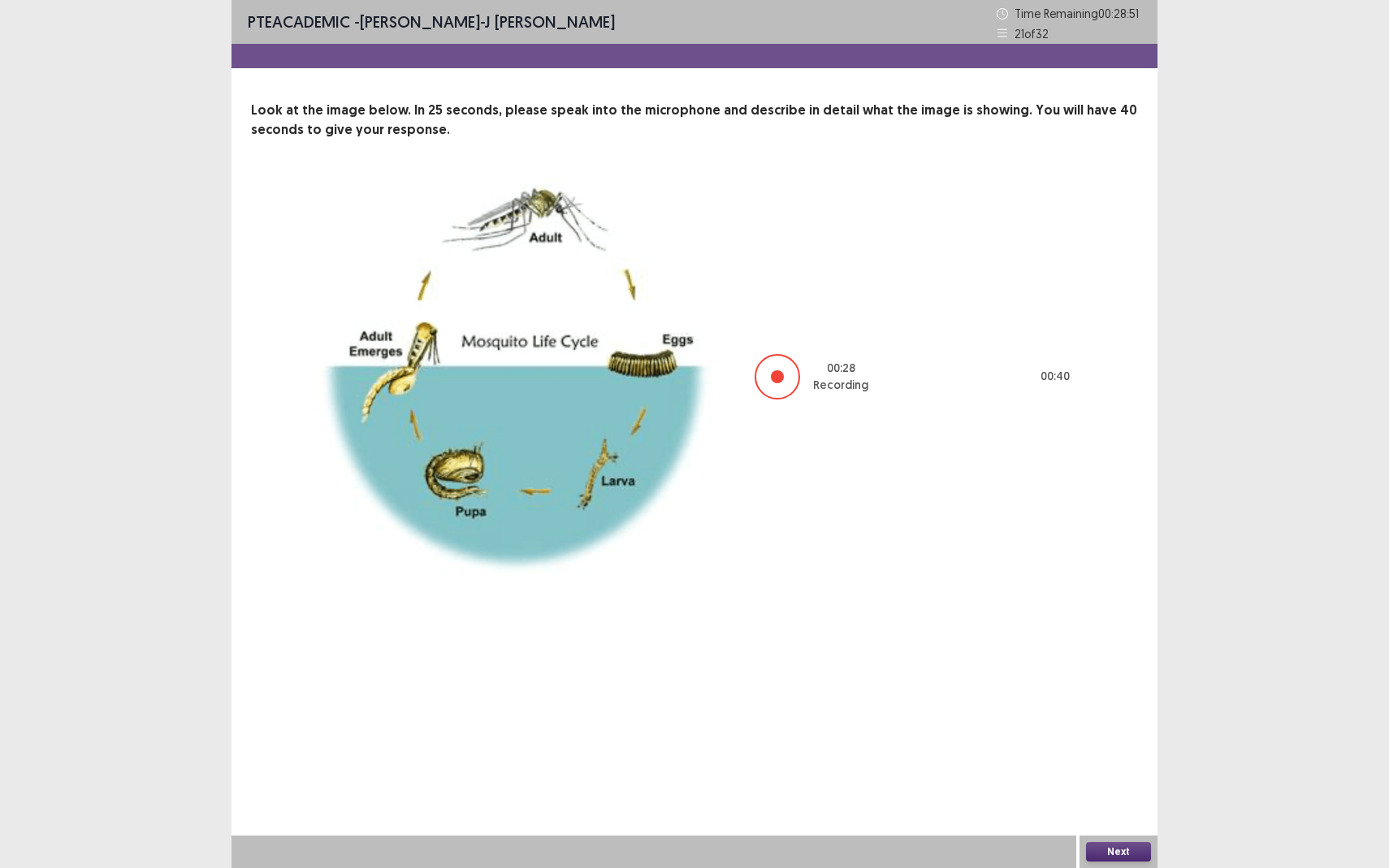
click at [1124, 768] on button "Next" at bounding box center [1119, 851] width 65 height 19
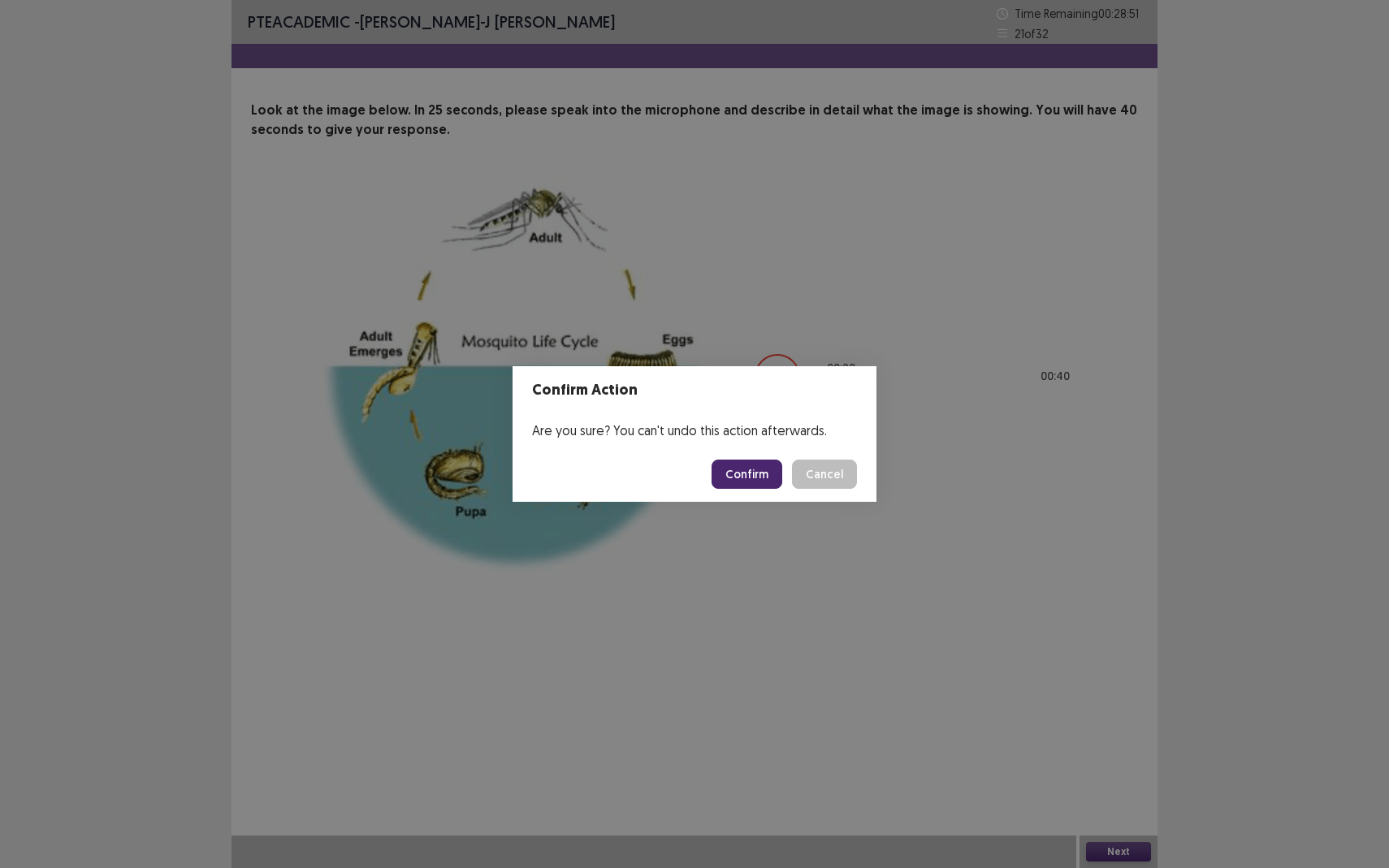
click at [762, 472] on button "Confirm" at bounding box center [747, 473] width 71 height 29
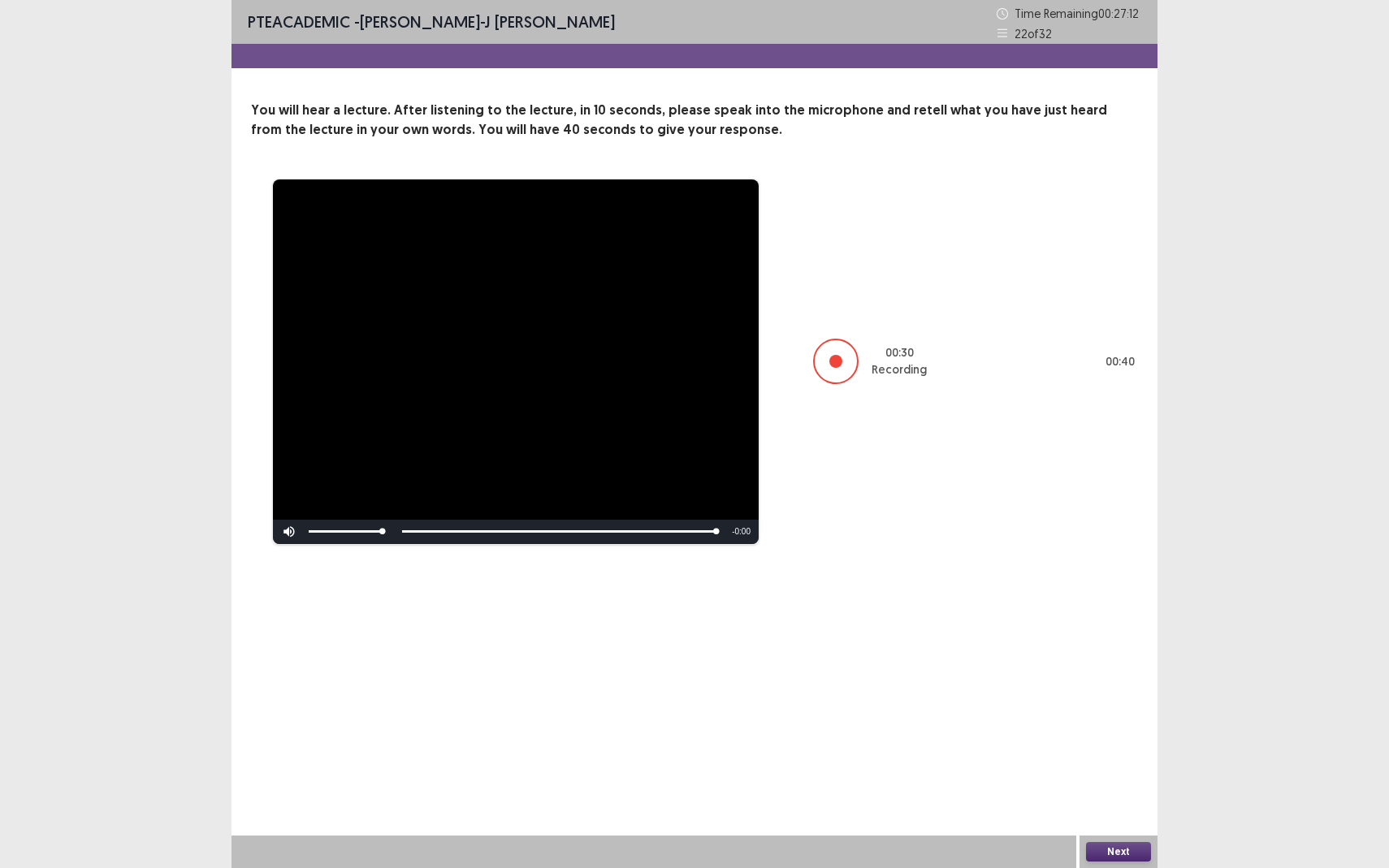
click at [1119, 768] on button "Next" at bounding box center [1119, 851] width 65 height 19
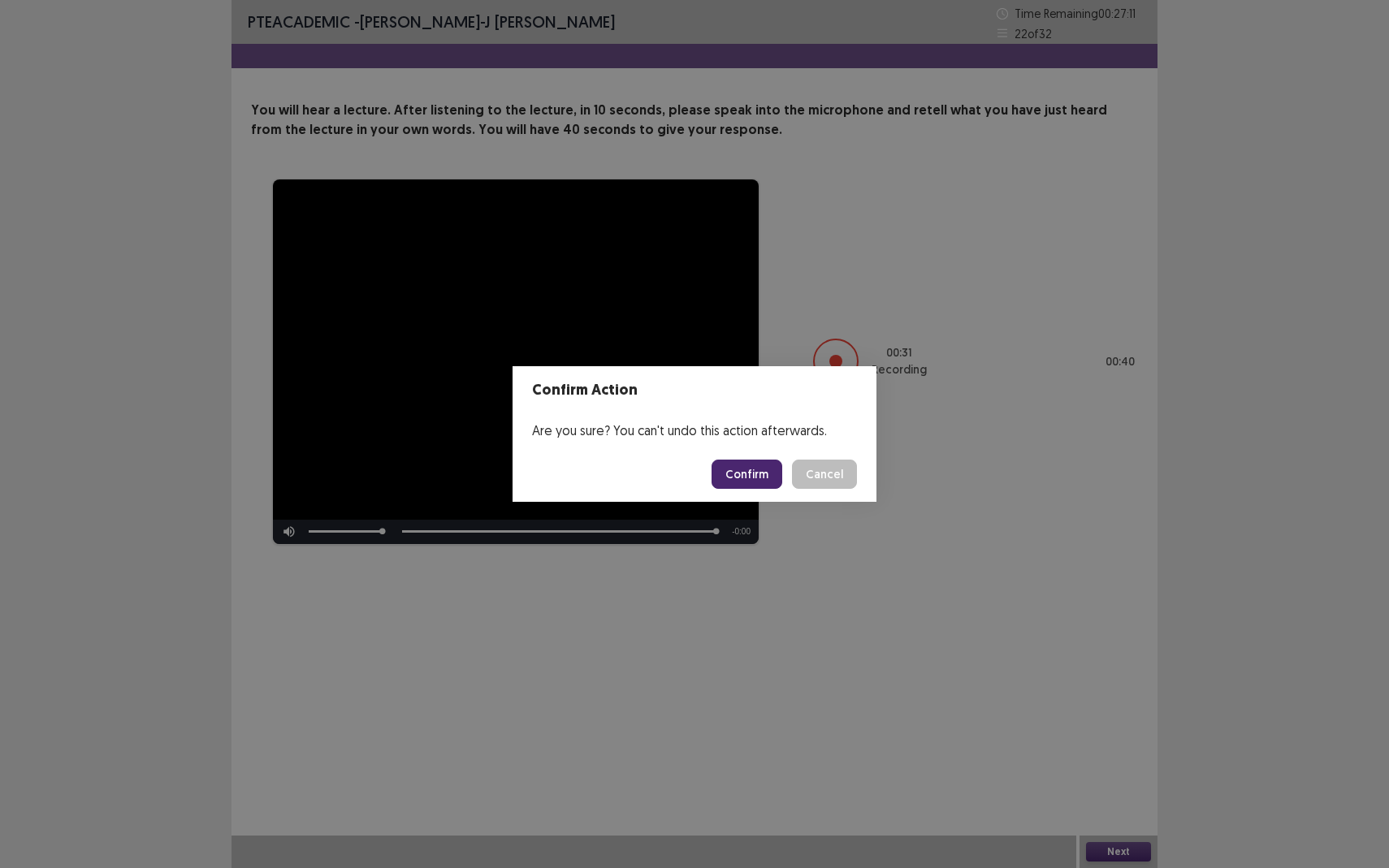
click at [759, 473] on button "Confirm" at bounding box center [747, 473] width 71 height 29
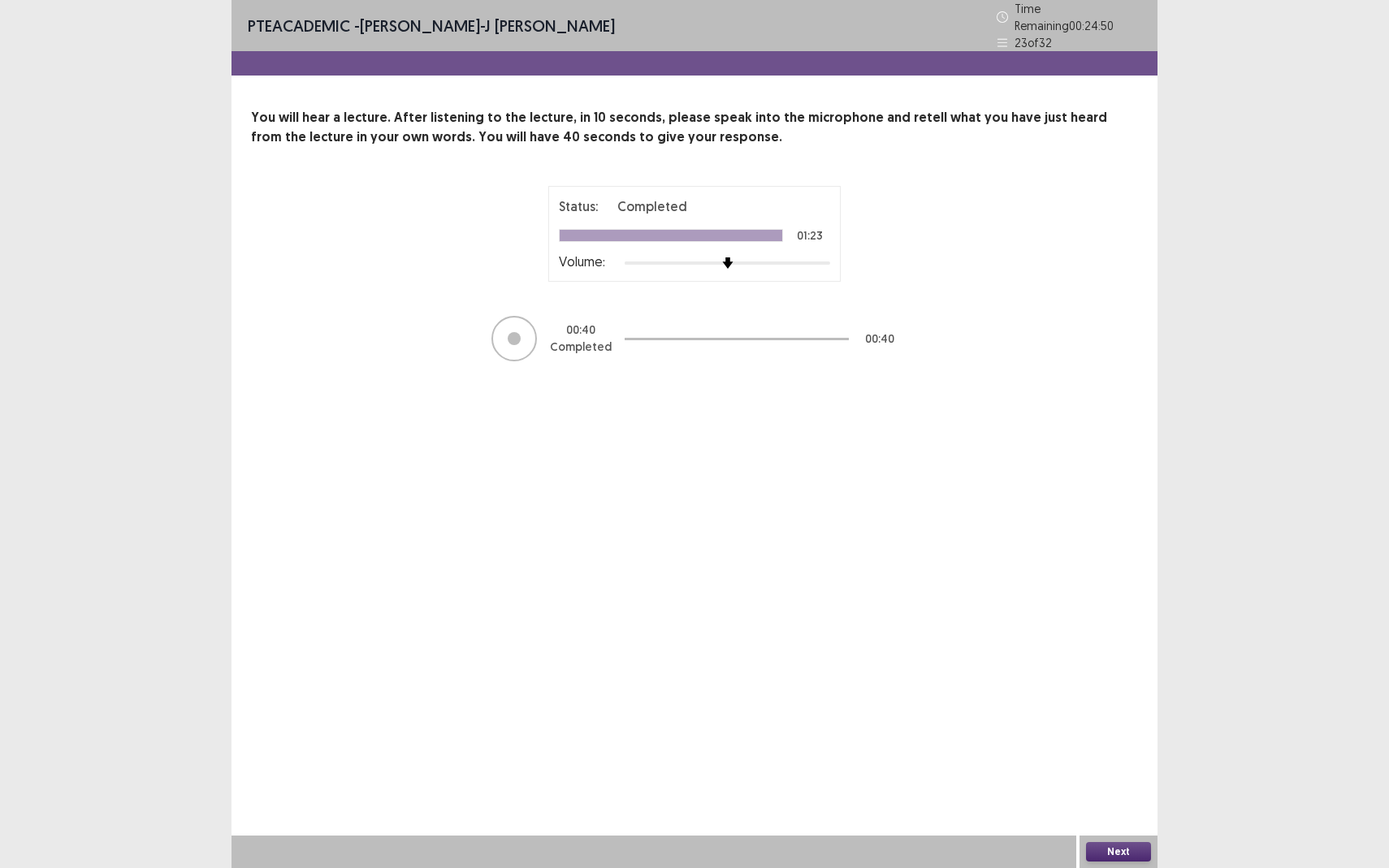
click at [1129, 768] on button "Next" at bounding box center [1119, 851] width 65 height 19
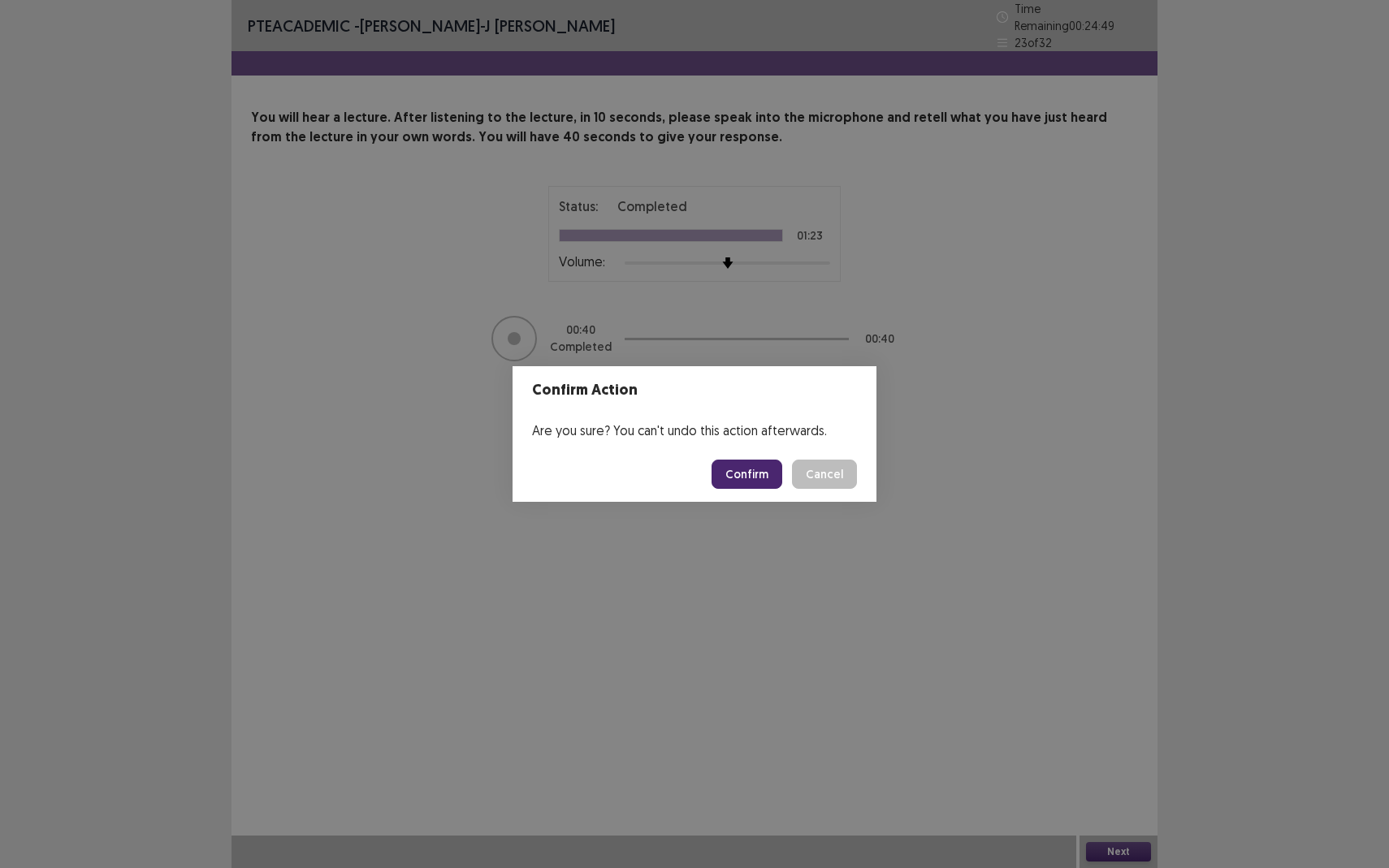
click at [752, 480] on button "Confirm" at bounding box center [747, 473] width 71 height 29
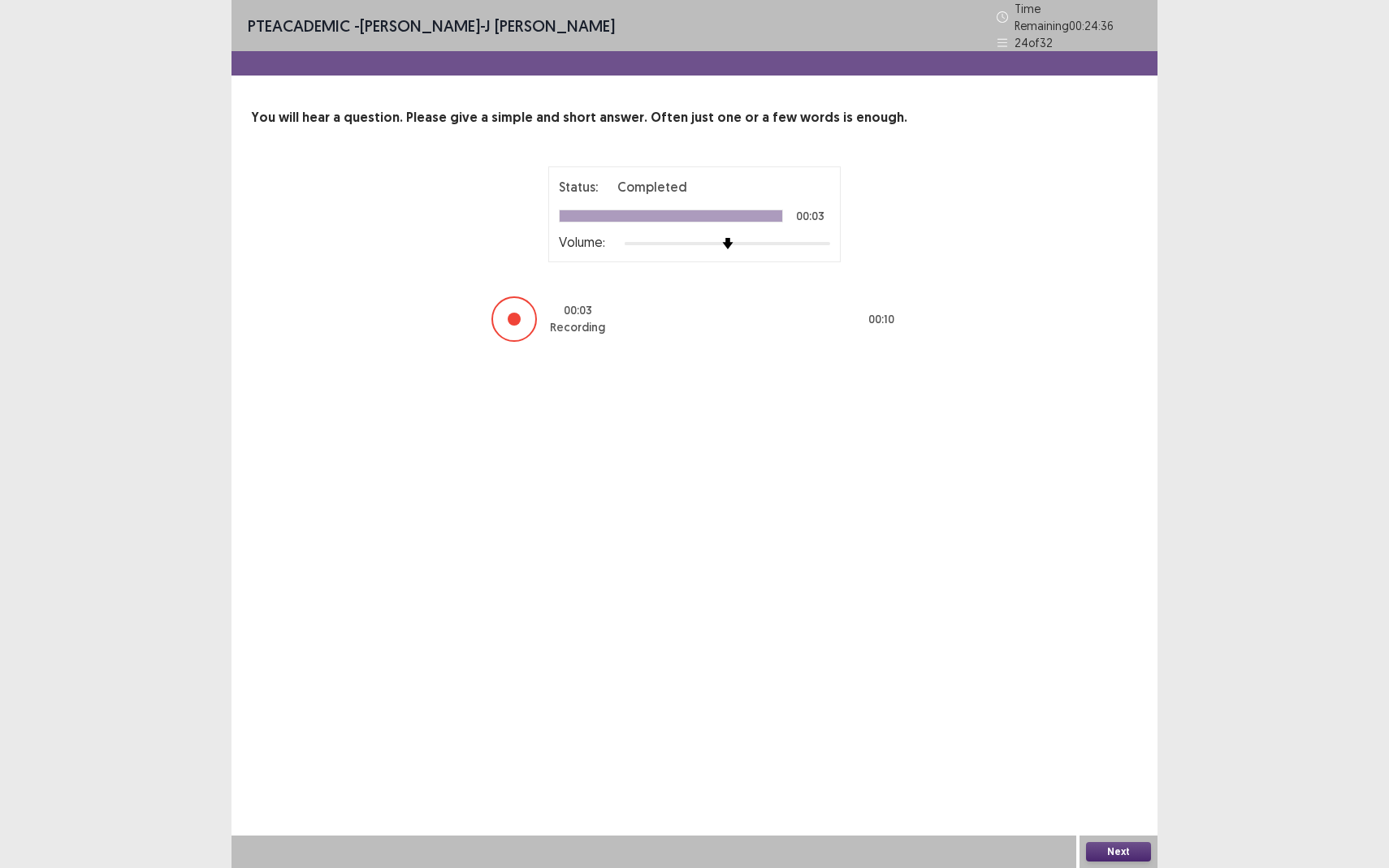
click at [1111, 768] on button "Next" at bounding box center [1119, 851] width 65 height 19
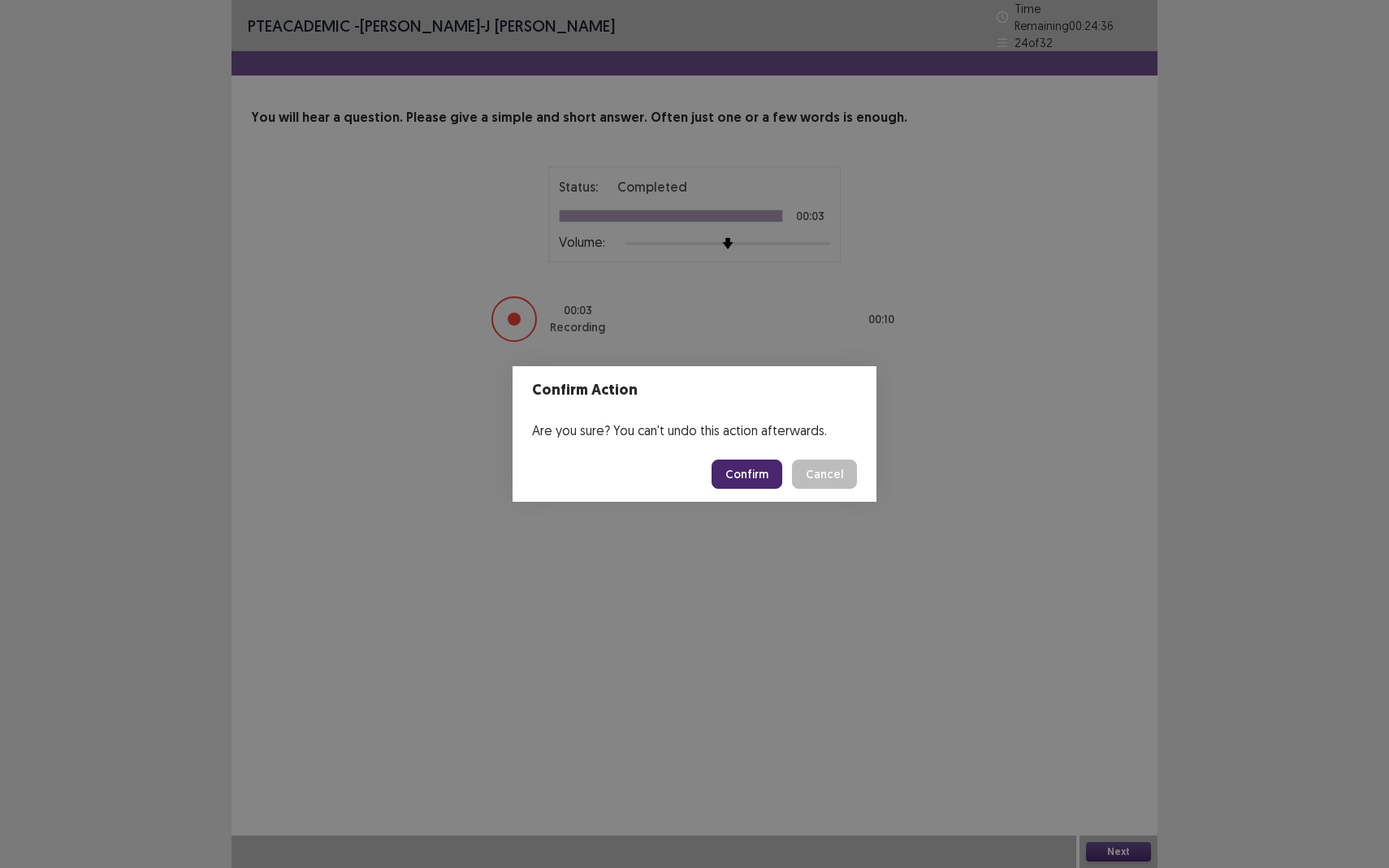
click at [761, 464] on button "Confirm" at bounding box center [747, 473] width 71 height 29
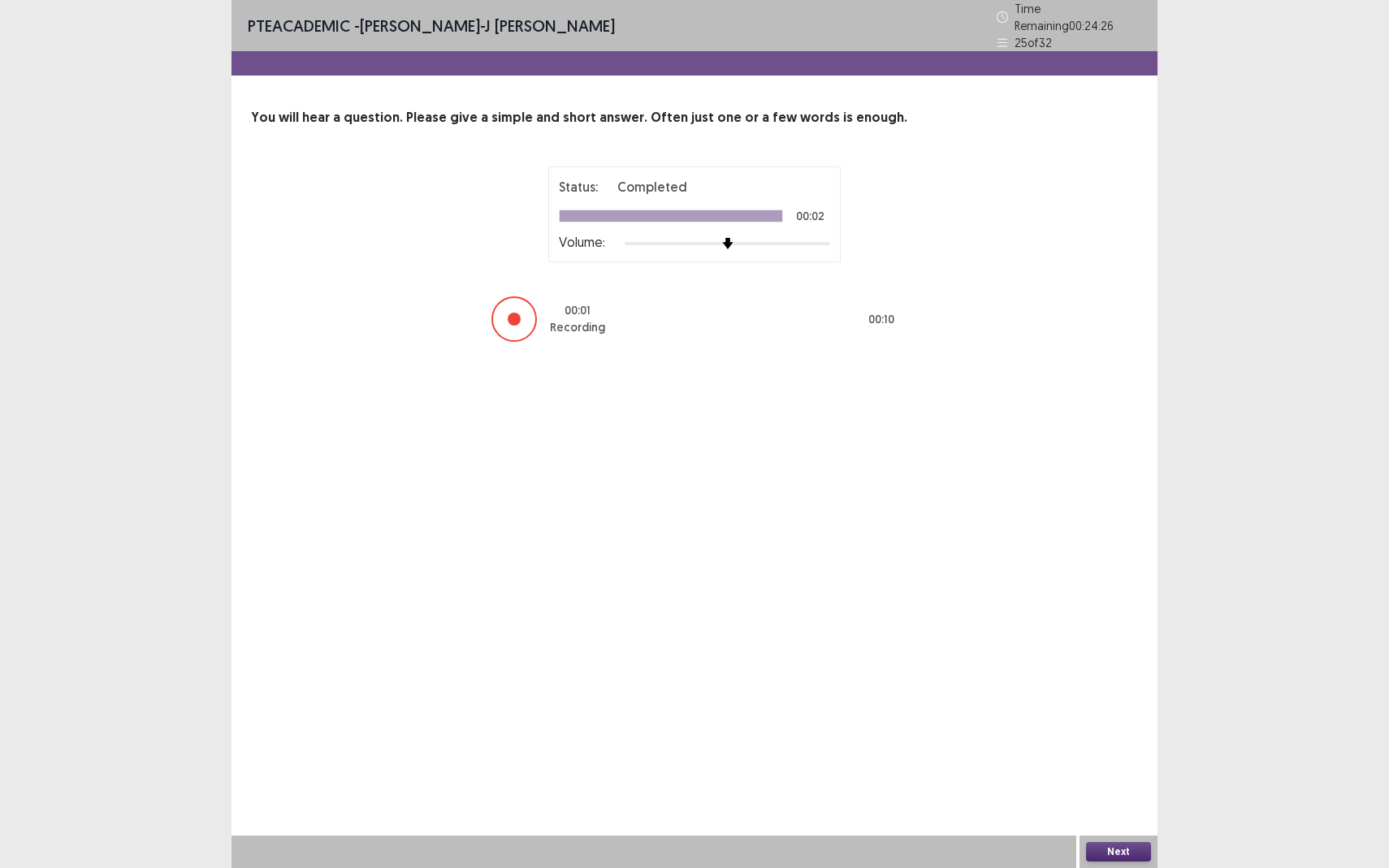
click at [1111, 768] on button "Next" at bounding box center [1119, 851] width 65 height 19
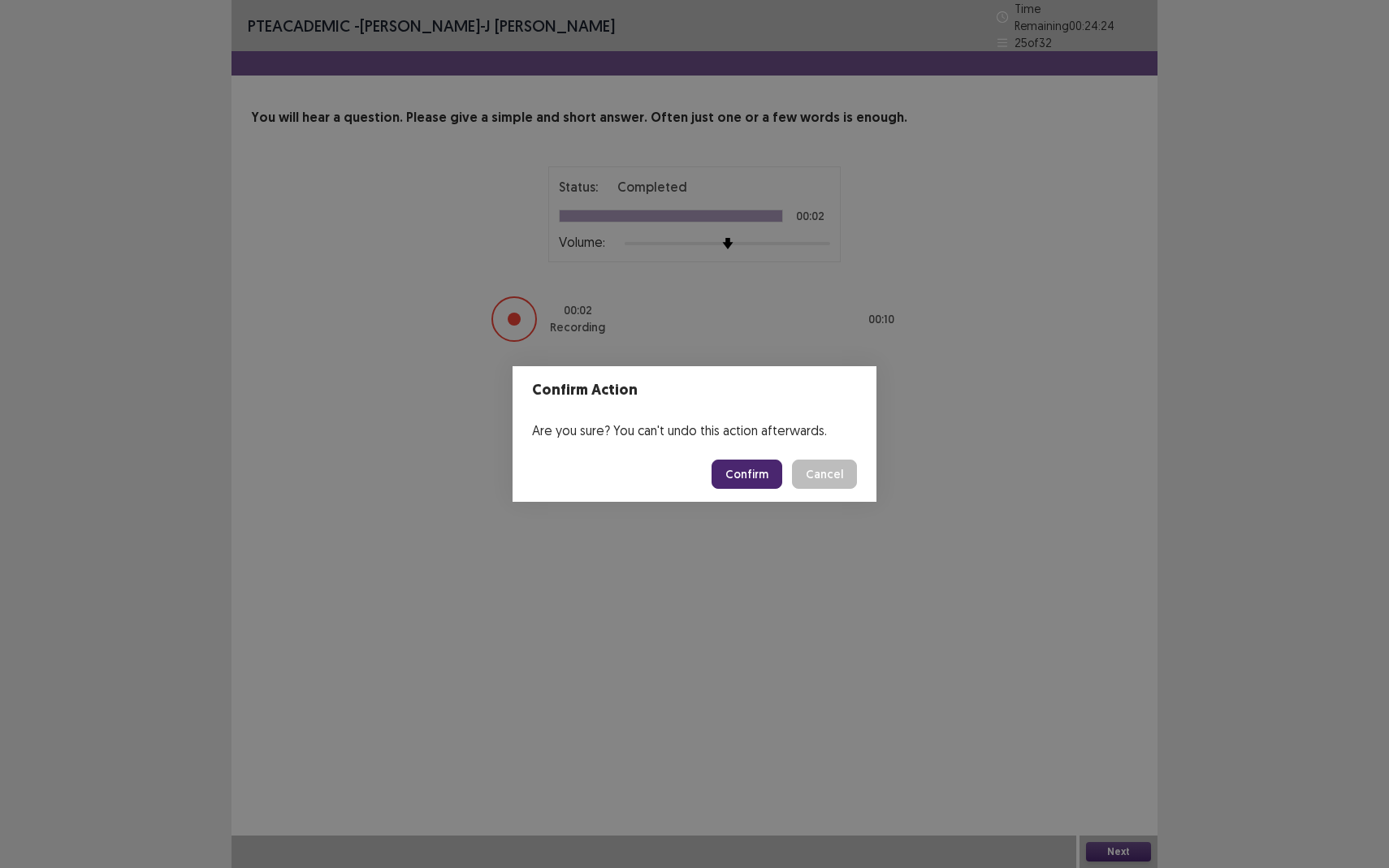
click at [766, 483] on button "Confirm" at bounding box center [747, 473] width 71 height 29
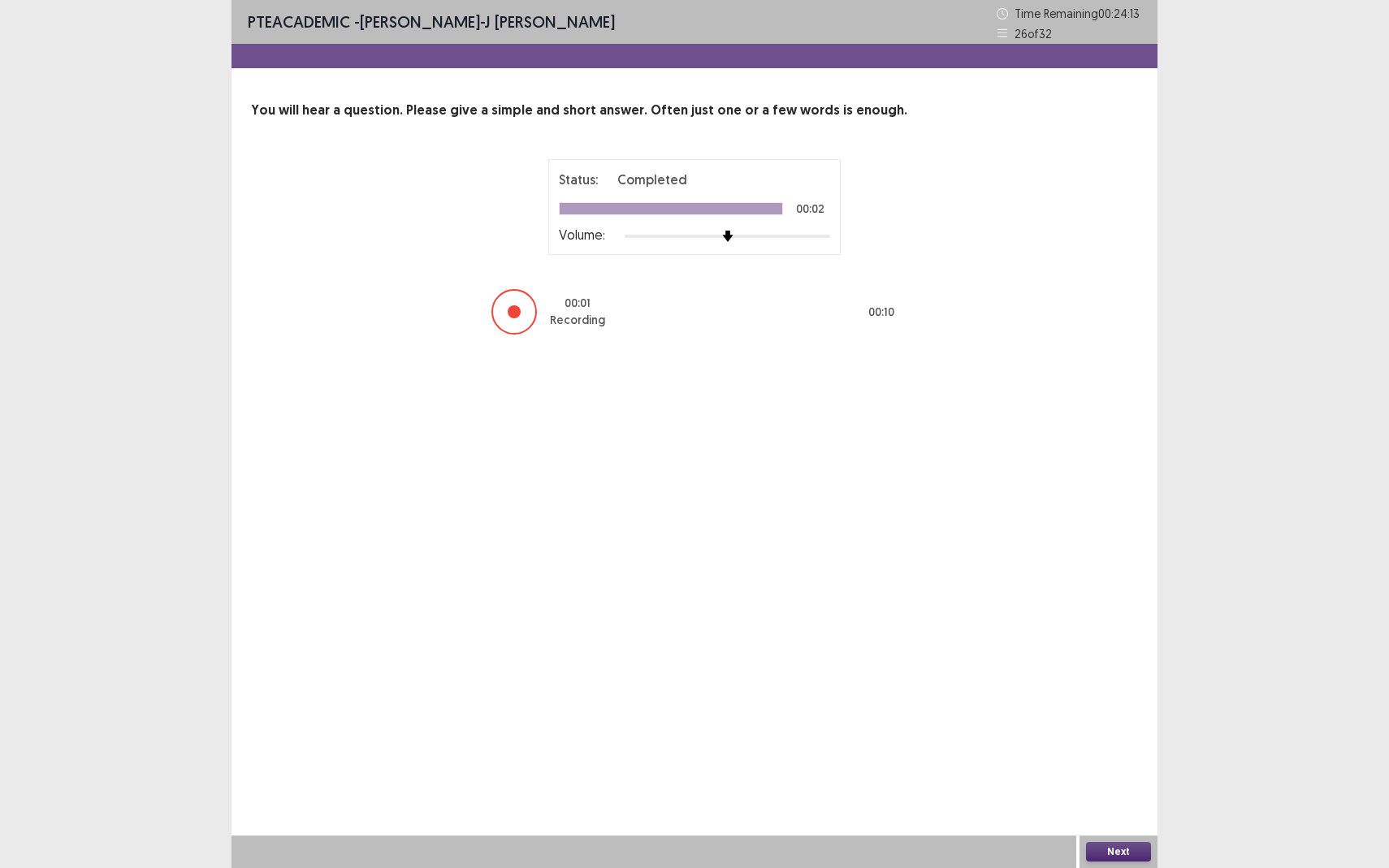
click at [1125, 768] on button "Next" at bounding box center [1119, 851] width 65 height 19
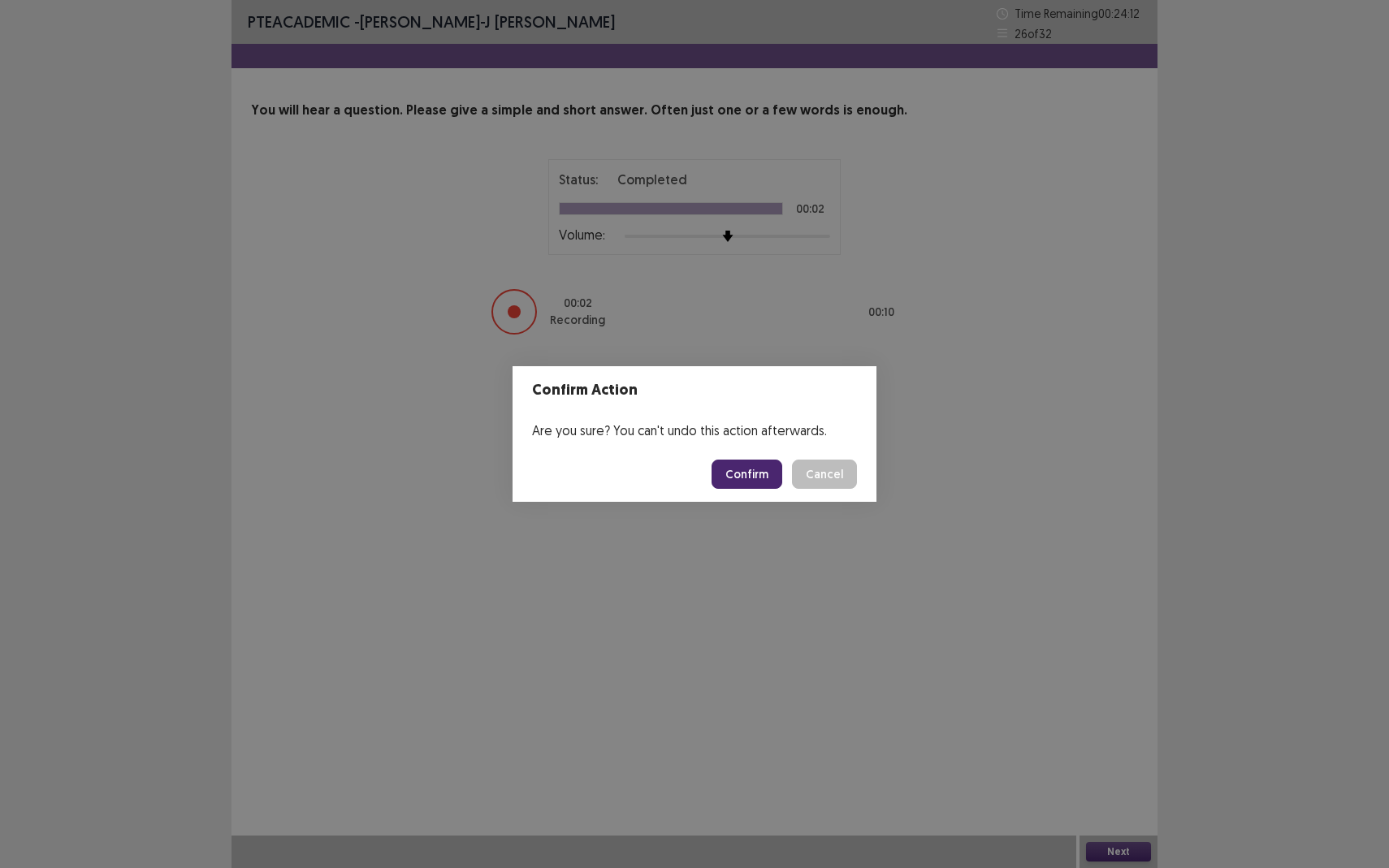
click at [761, 492] on footer "Confirm Cancel" at bounding box center [695, 473] width 364 height 55
click at [754, 480] on button "Confirm" at bounding box center [747, 473] width 71 height 29
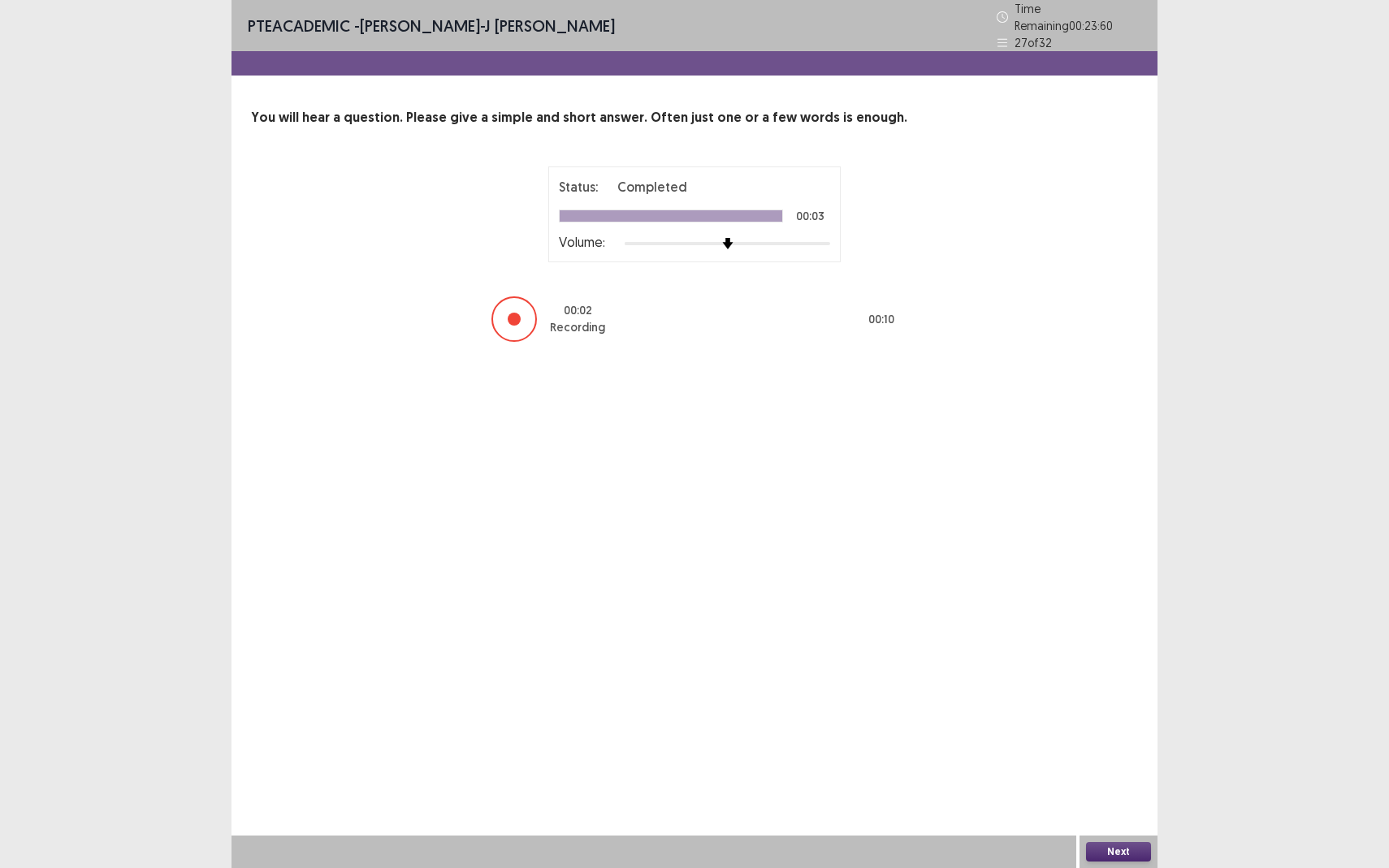
click at [1123, 768] on button "Next" at bounding box center [1119, 851] width 65 height 19
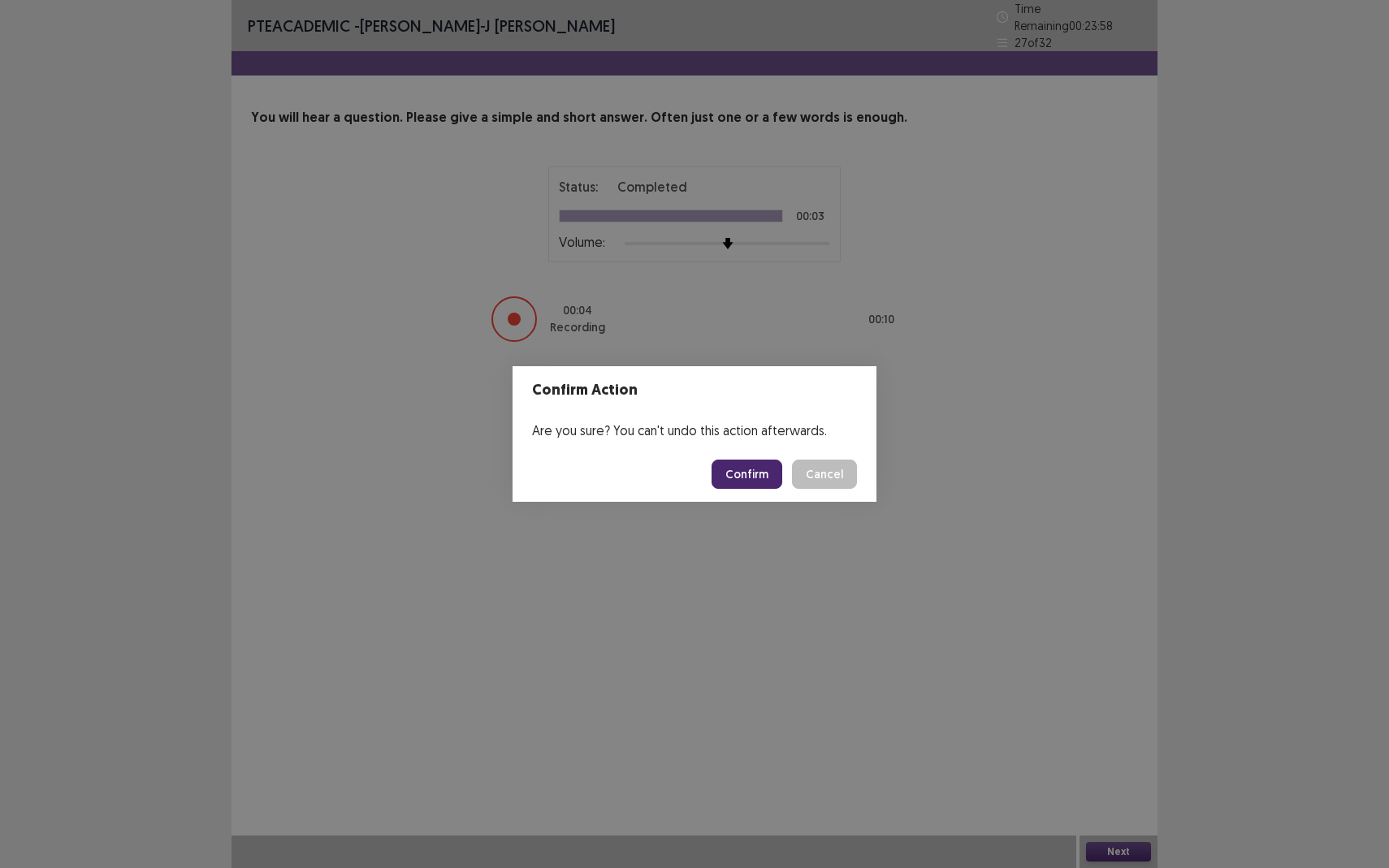
click at [726, 485] on button "Confirm" at bounding box center [747, 473] width 71 height 29
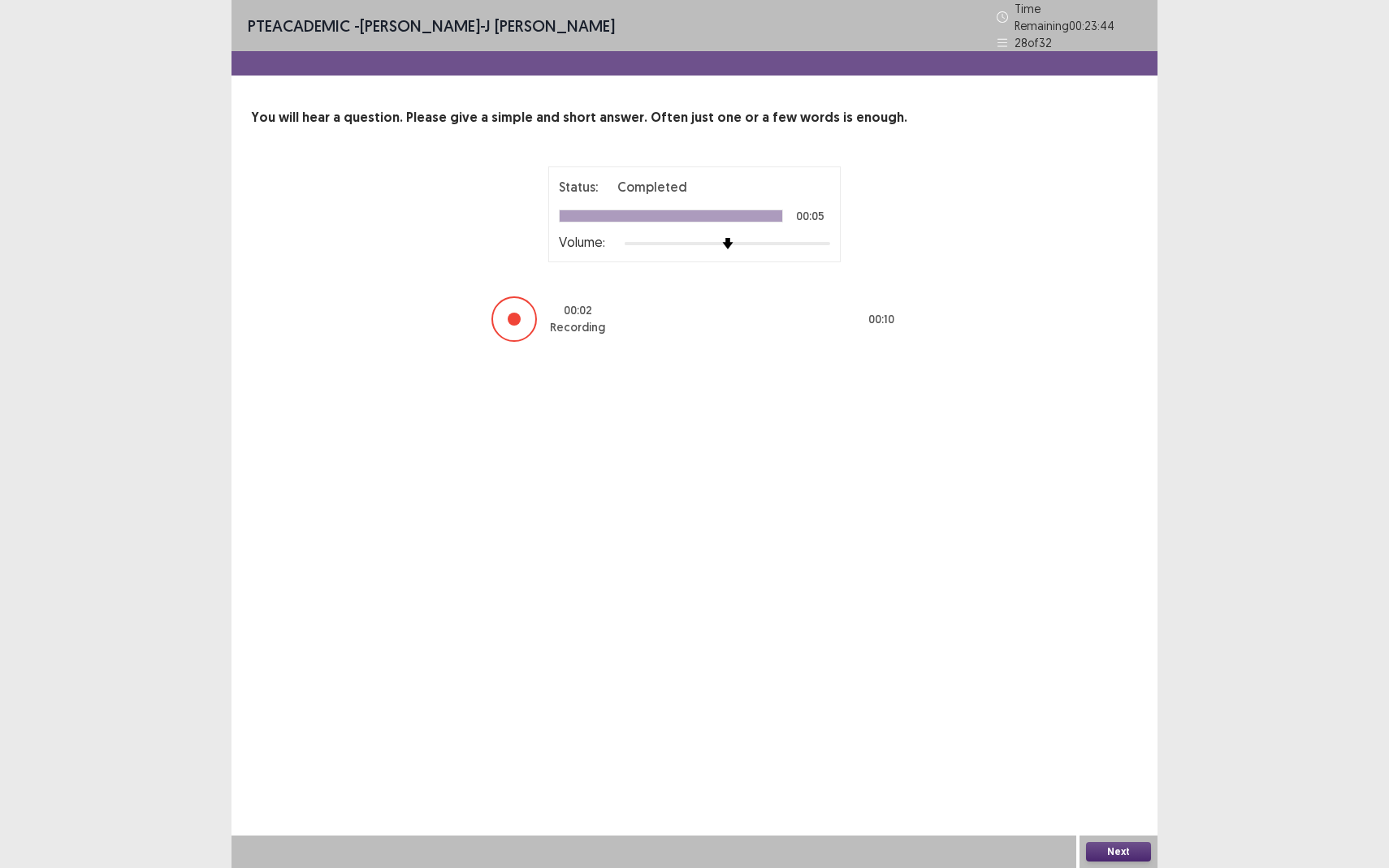
click at [1144, 768] on button "Next" at bounding box center [1119, 851] width 65 height 19
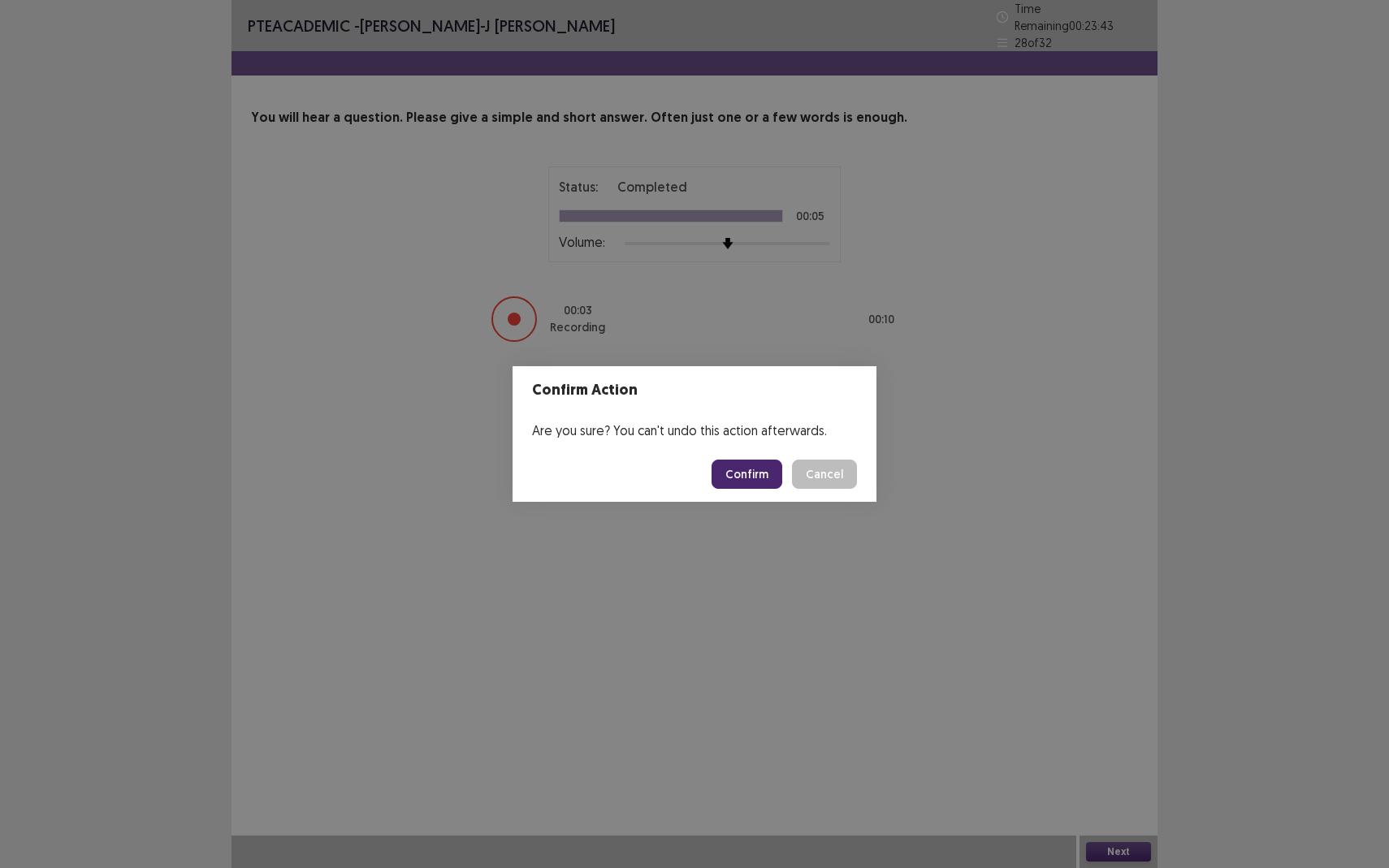
click at [763, 480] on button "Confirm" at bounding box center [747, 473] width 71 height 29
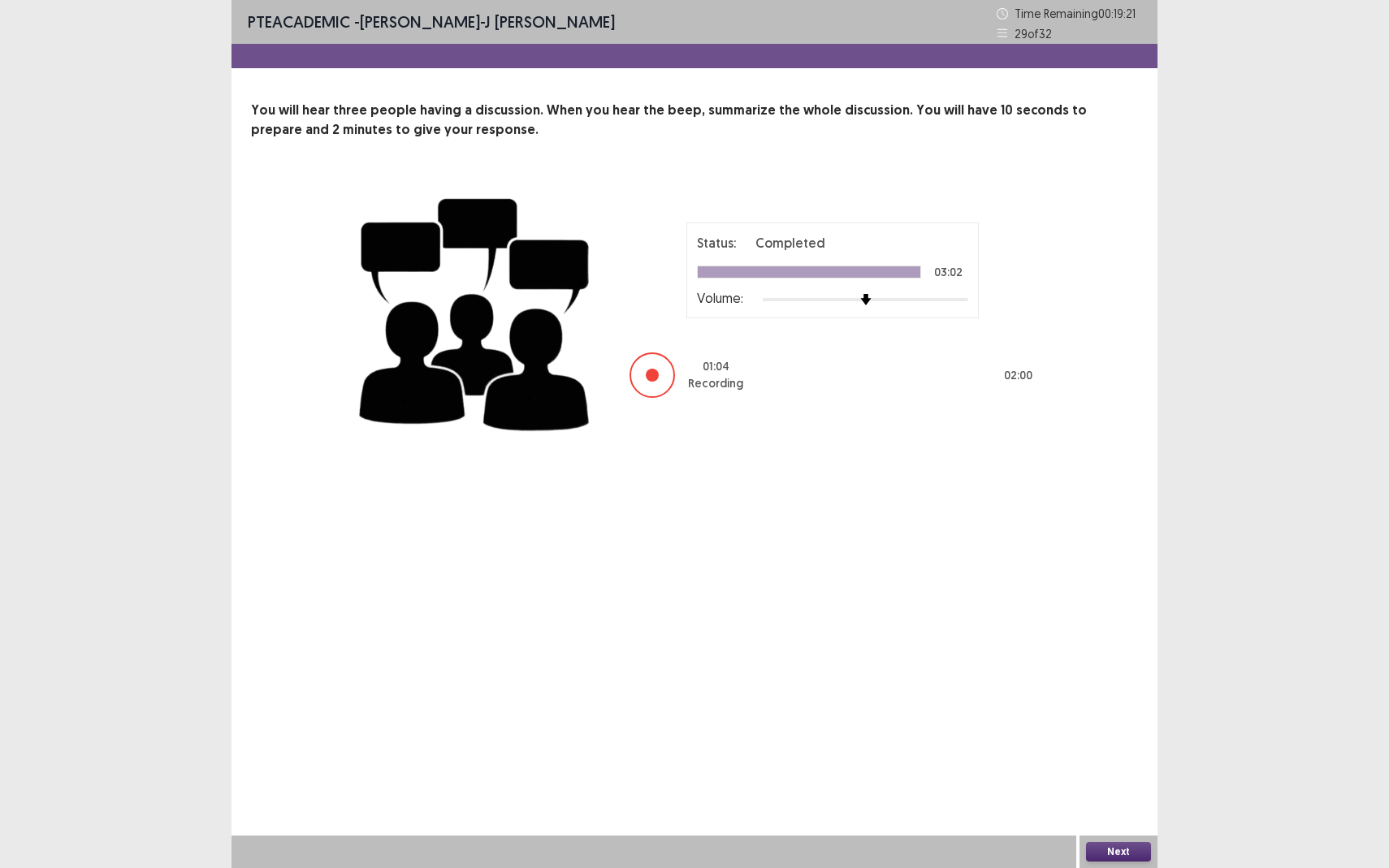
click at [1124, 768] on button "Next" at bounding box center [1119, 851] width 65 height 19
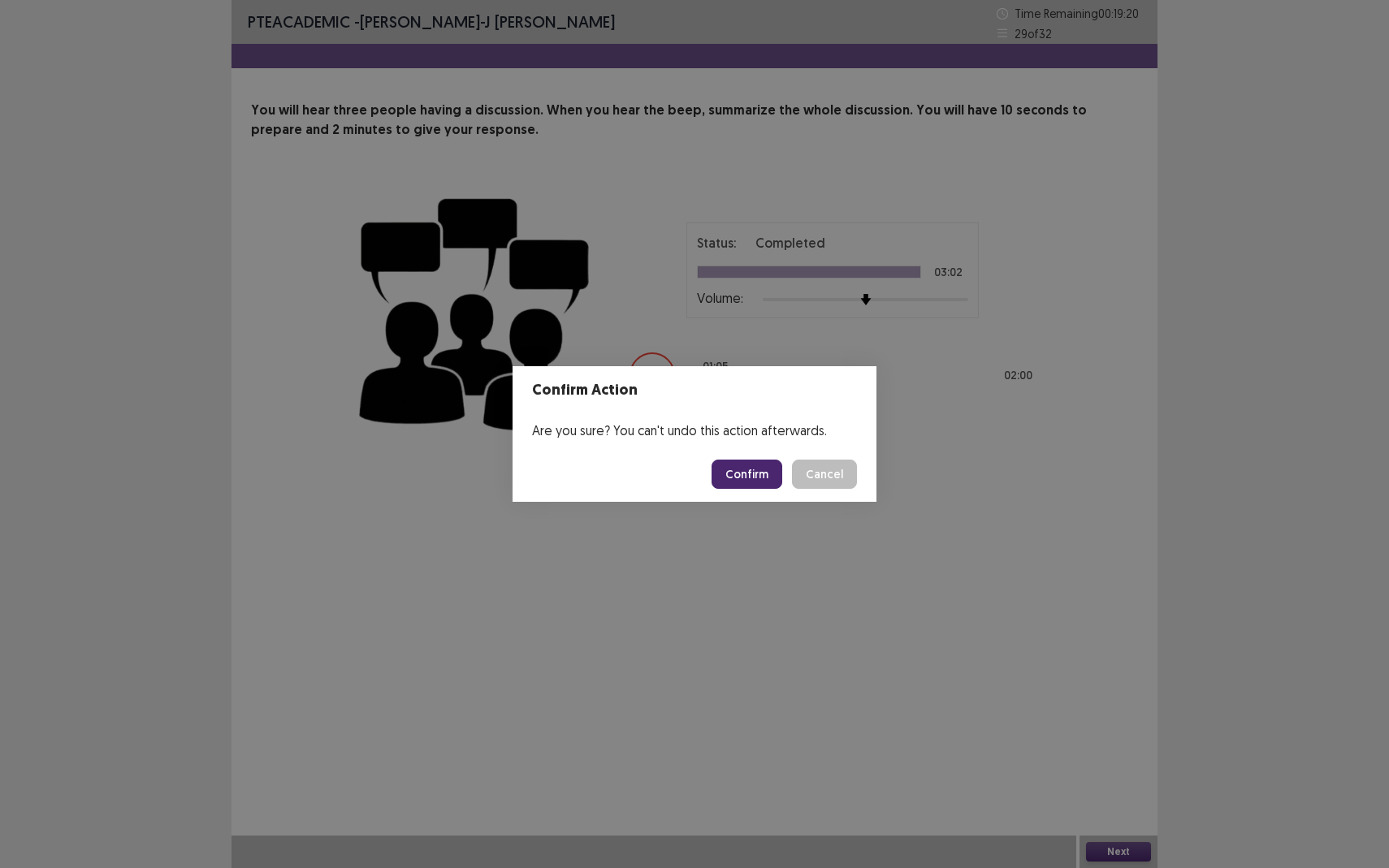
click at [763, 473] on button "Confirm" at bounding box center [747, 473] width 71 height 29
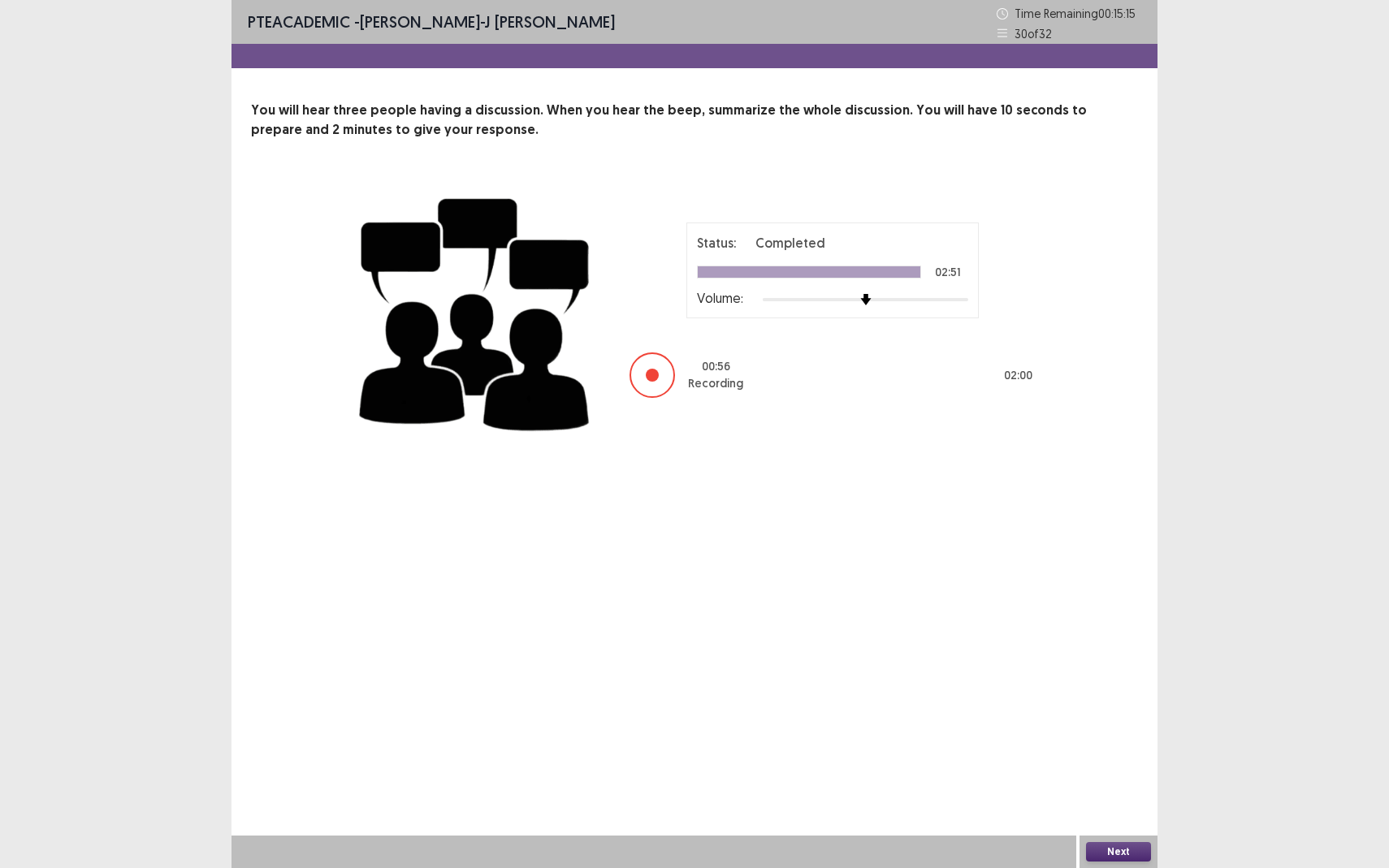
click at [1110, 768] on button "Next" at bounding box center [1119, 851] width 65 height 19
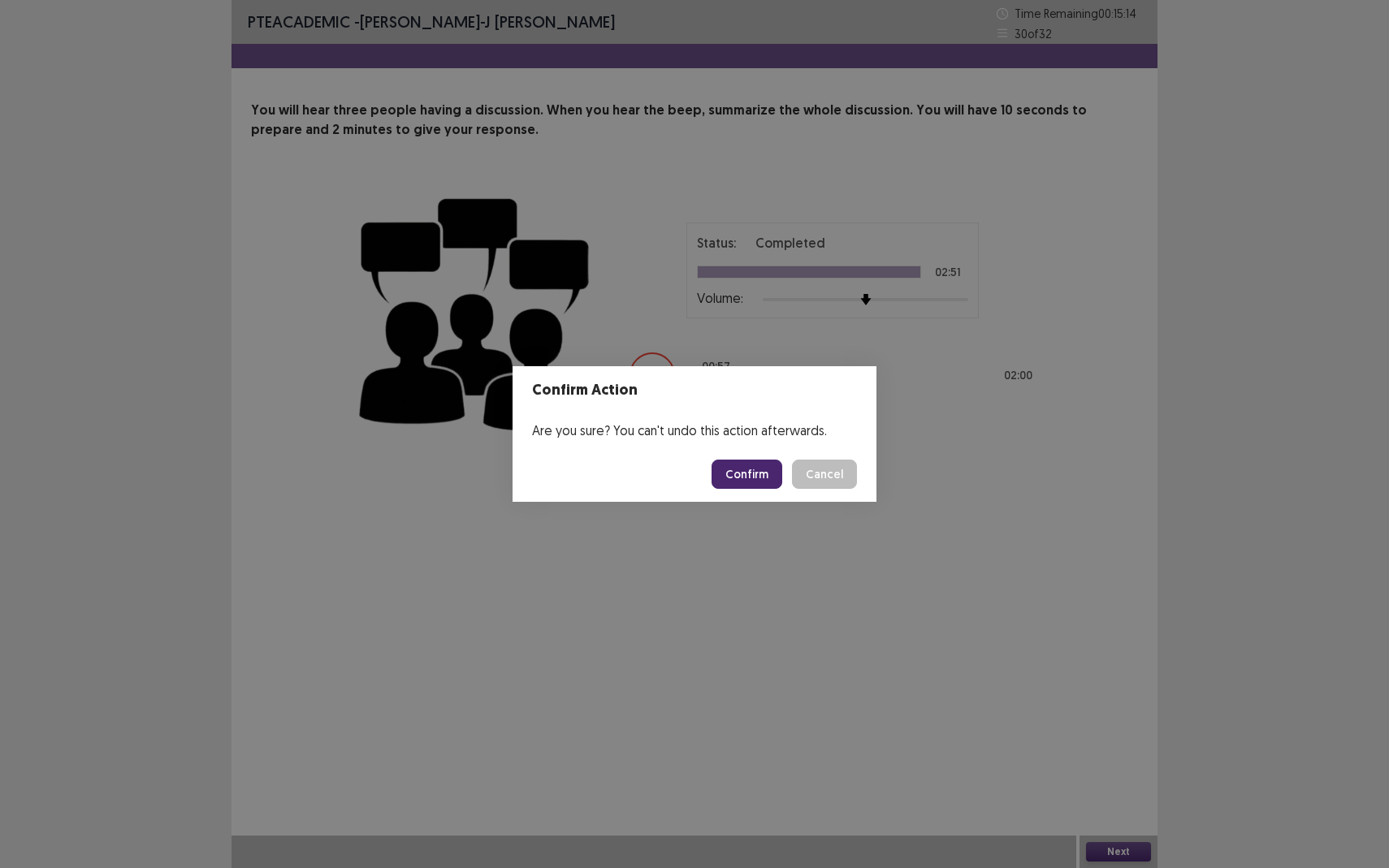
click at [746, 475] on button "Confirm" at bounding box center [747, 473] width 71 height 29
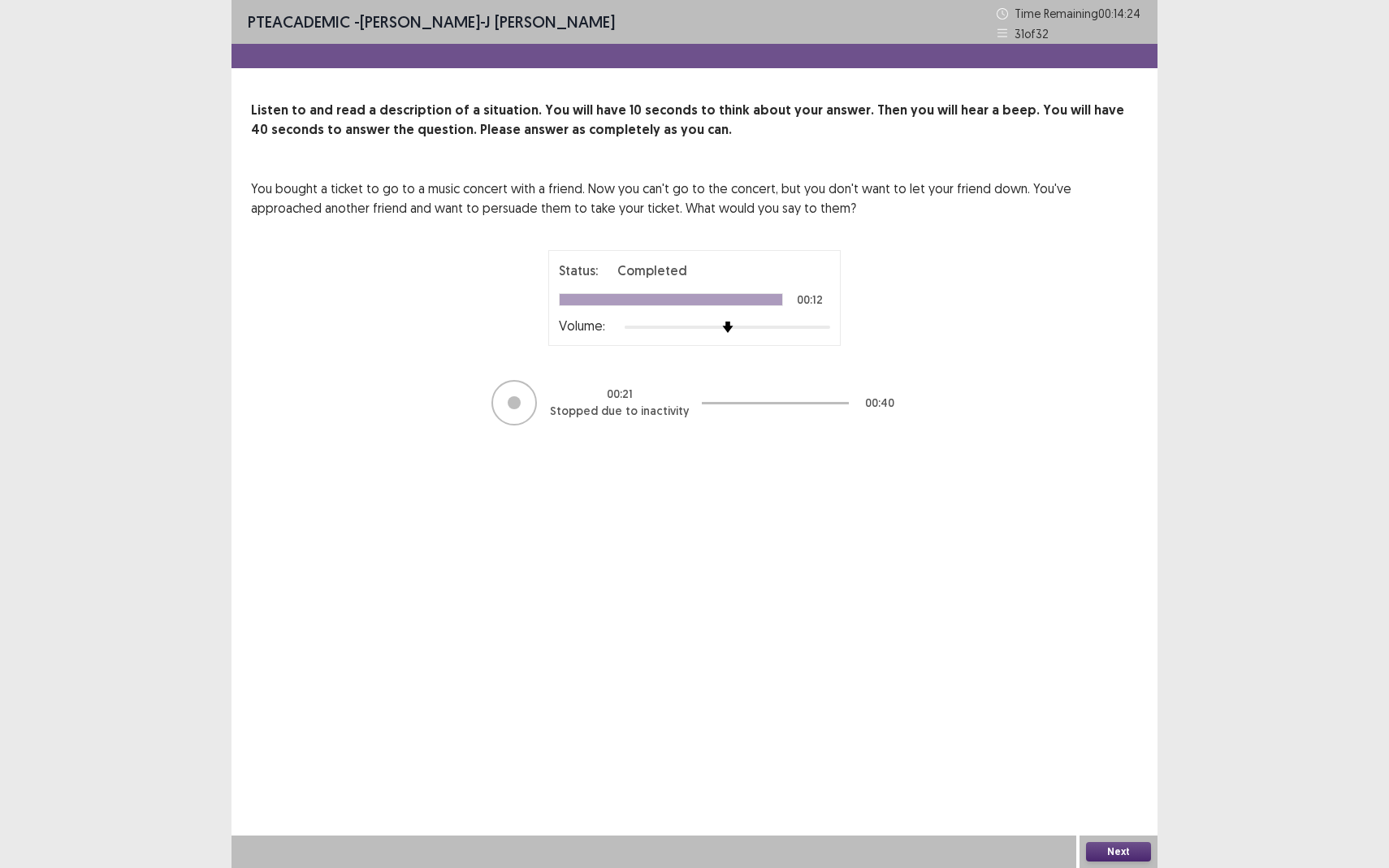
click at [1121, 768] on button "Next" at bounding box center [1119, 851] width 65 height 19
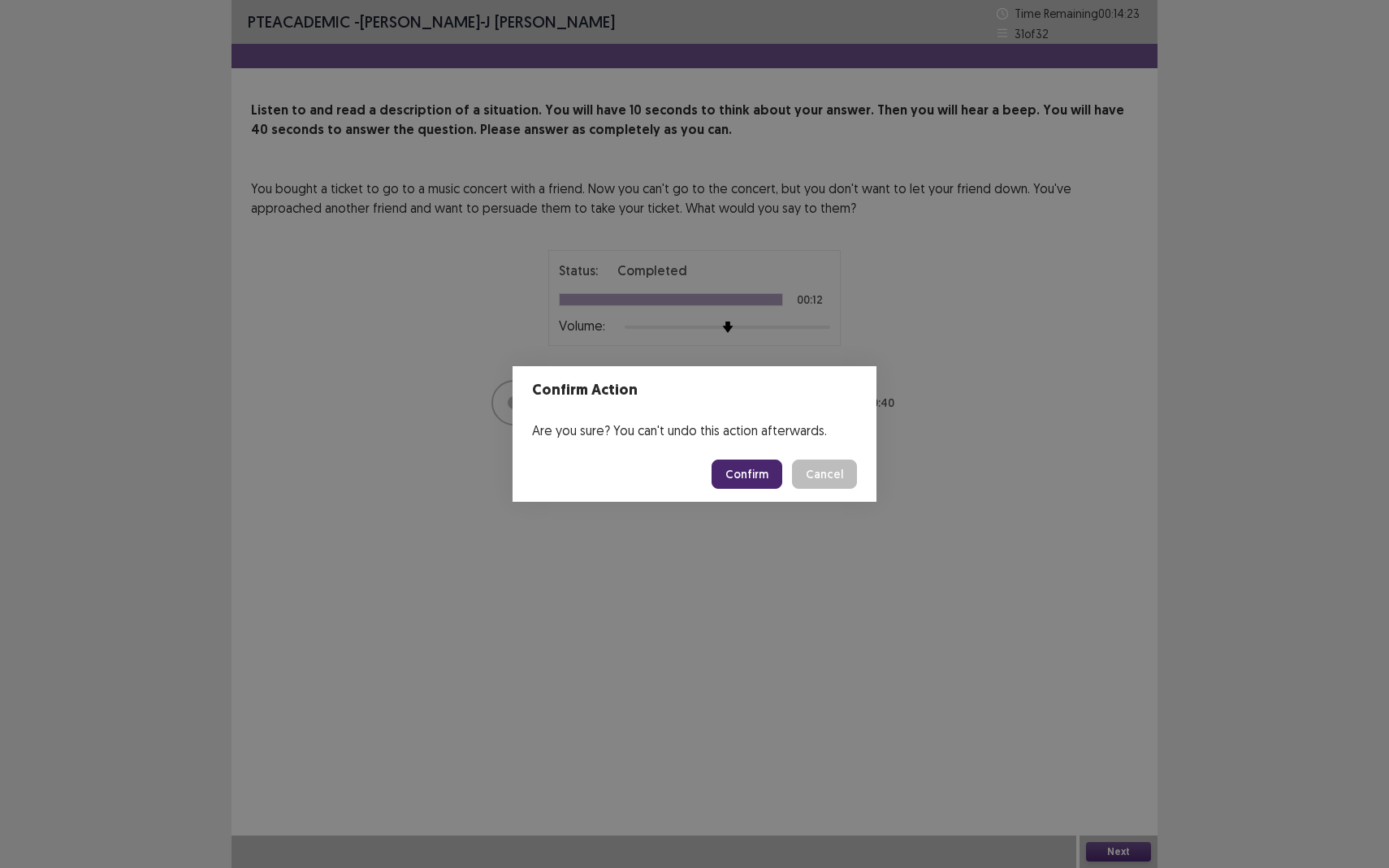
click at [752, 468] on button "Confirm" at bounding box center [747, 473] width 71 height 29
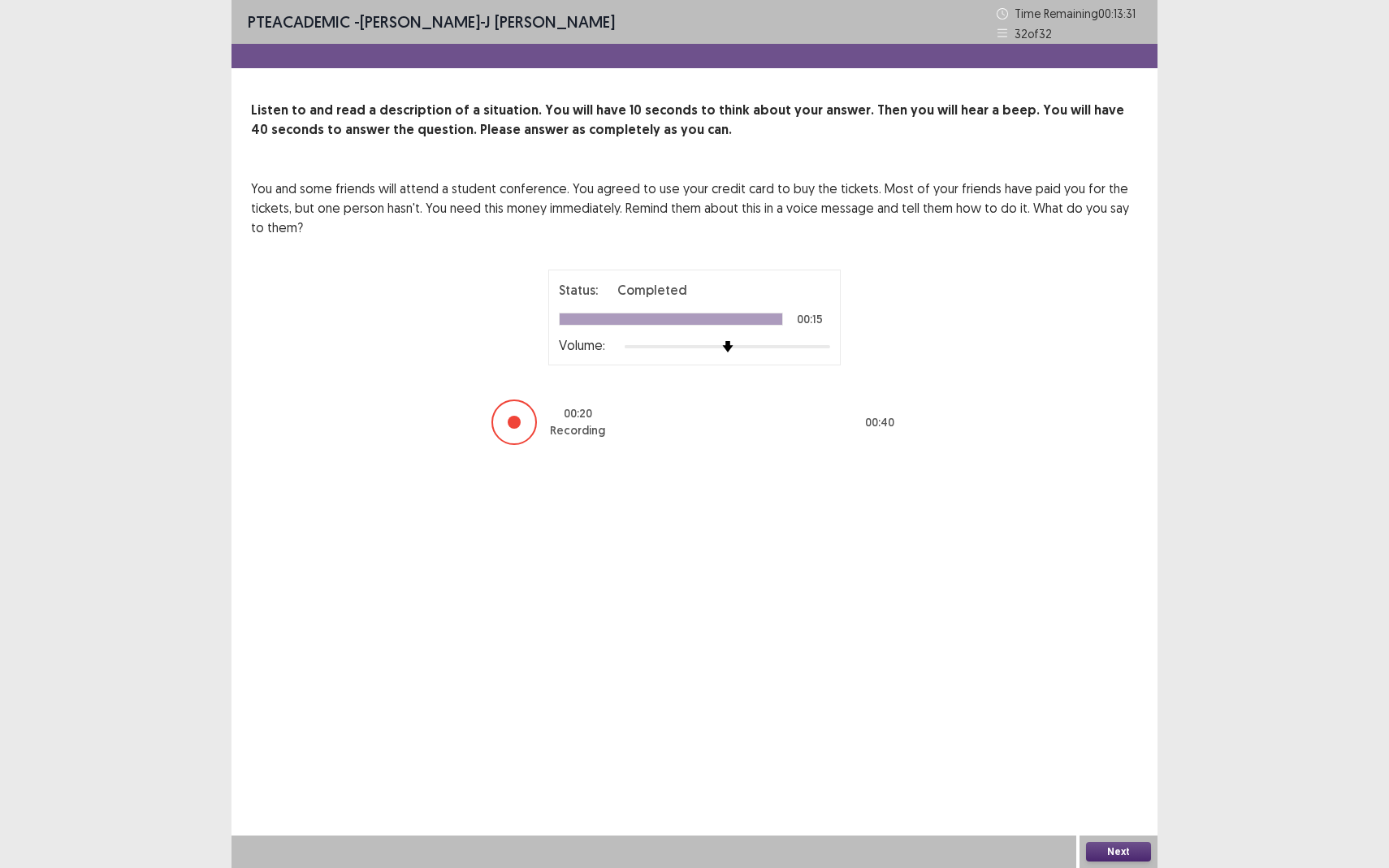
click at [1122, 768] on button "Next" at bounding box center [1119, 851] width 65 height 19
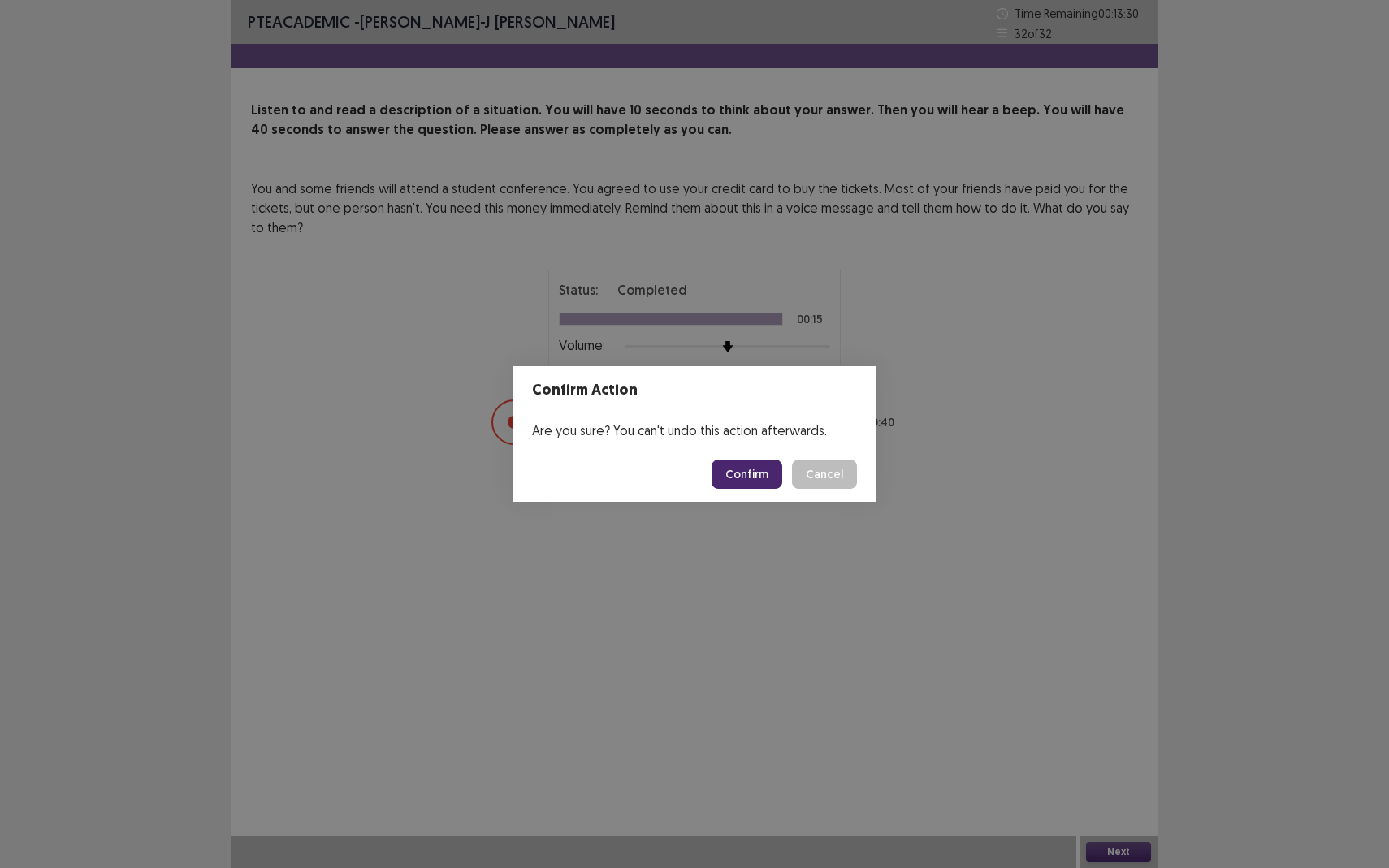
click at [760, 491] on footer "Confirm Cancel" at bounding box center [695, 473] width 364 height 55
click at [761, 480] on button "Confirm" at bounding box center [747, 473] width 71 height 29
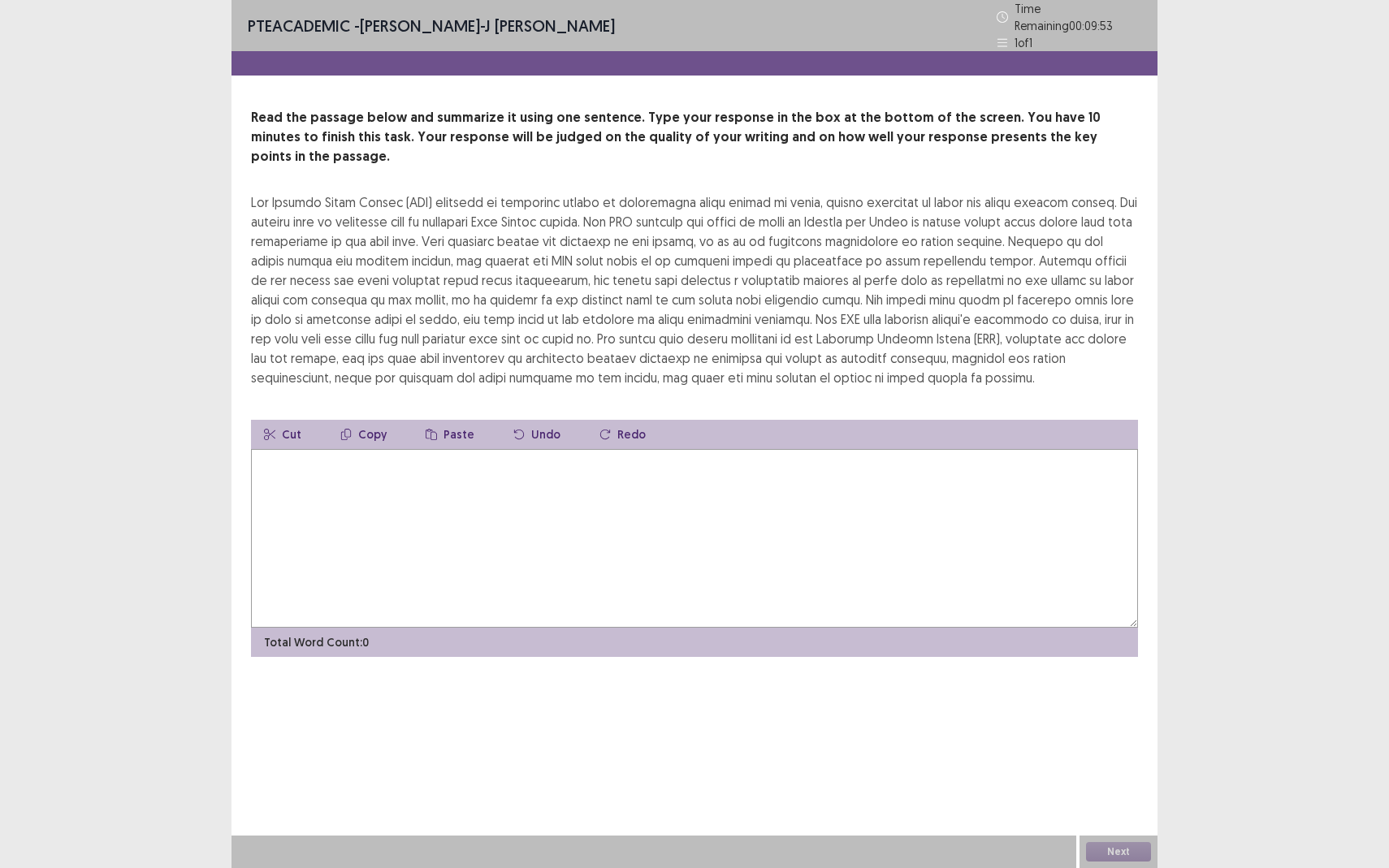
click at [562, 452] on textarea at bounding box center [694, 538] width 887 height 178
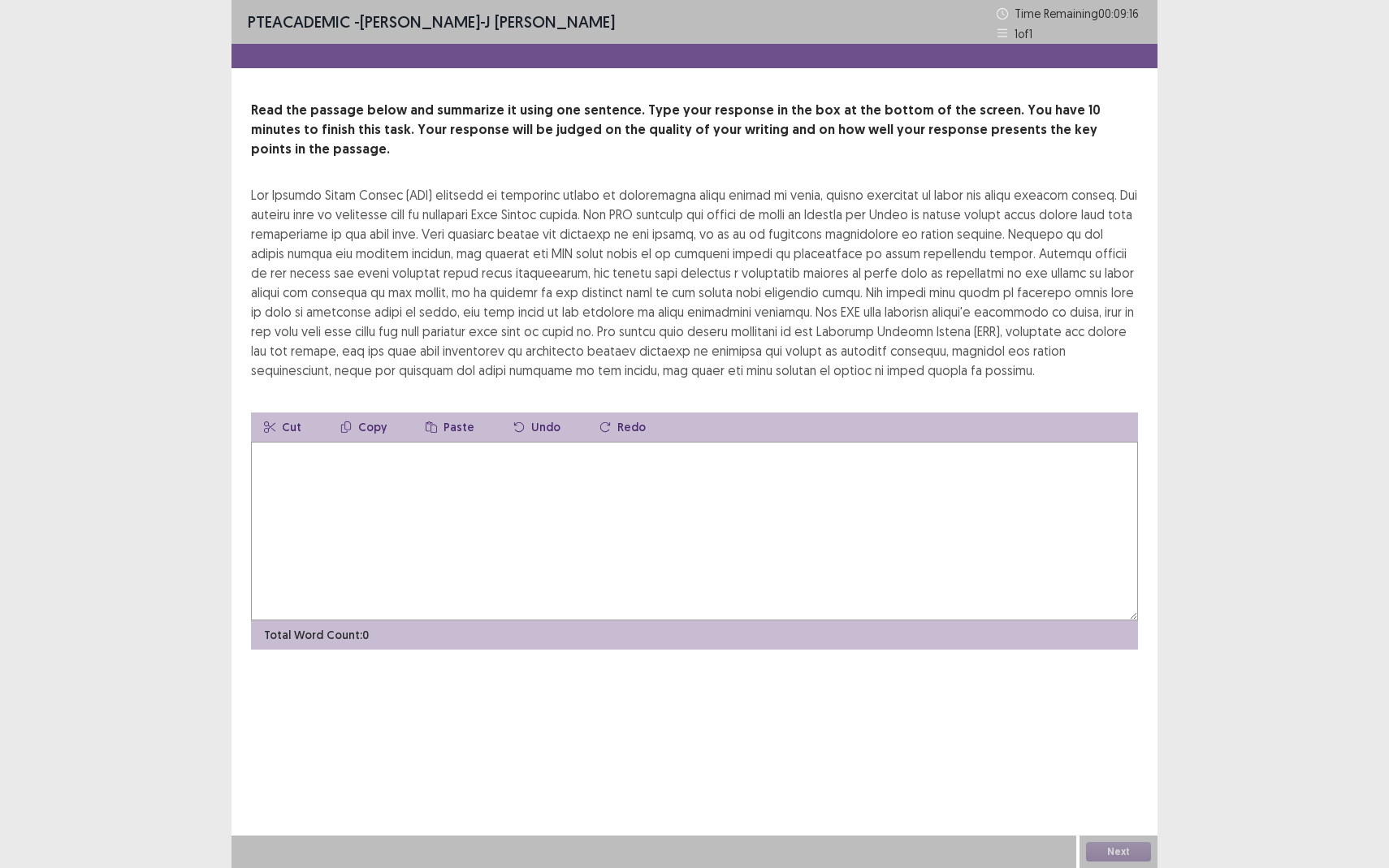
click at [474, 468] on textarea at bounding box center [694, 531] width 887 height 178
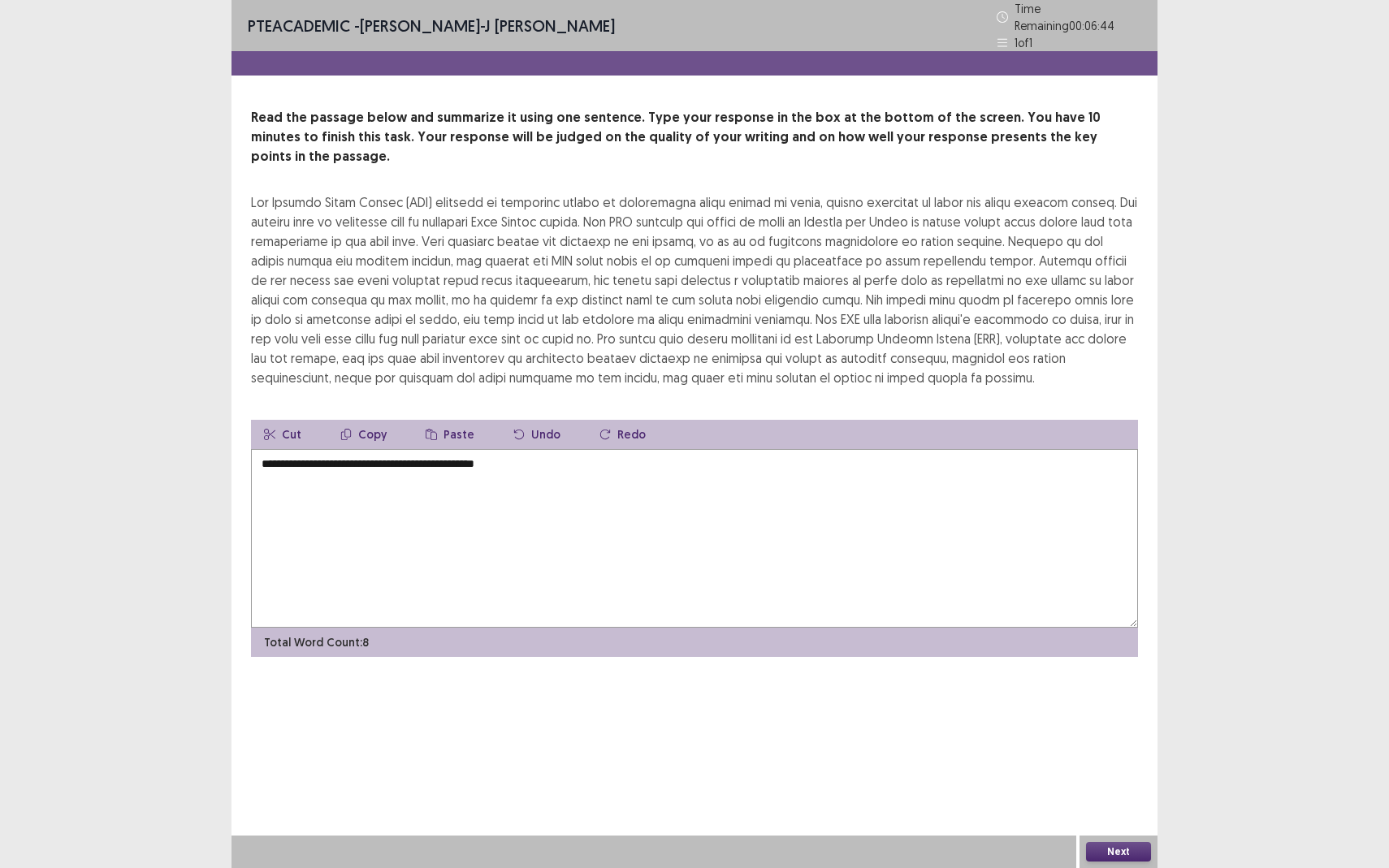
click at [259, 449] on textarea "**********" at bounding box center [694, 538] width 887 height 178
click at [570, 449] on textarea "**********" at bounding box center [694, 538] width 887 height 178
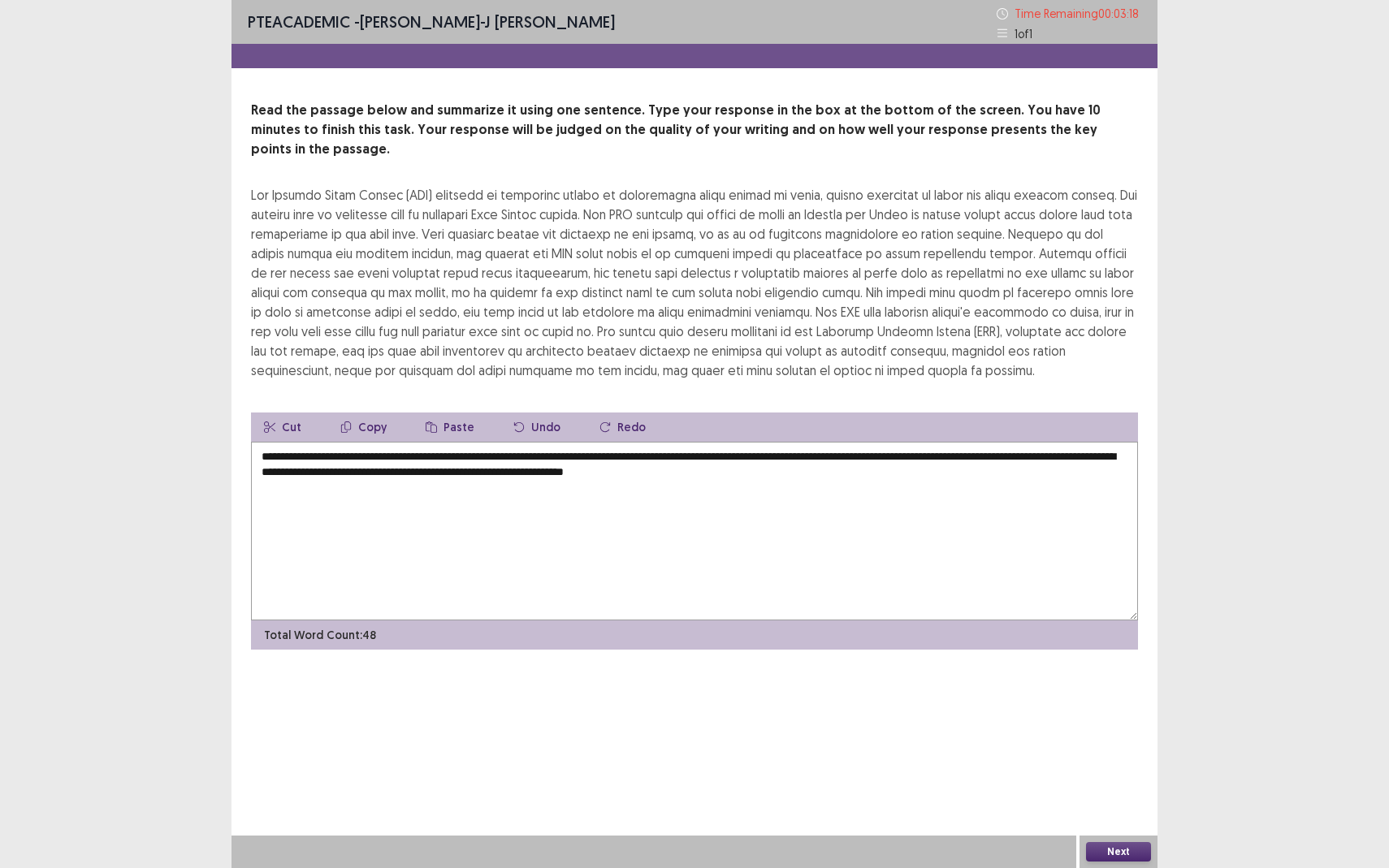
type textarea "**********"
click at [1110, 768] on button "Next" at bounding box center [1119, 851] width 65 height 19
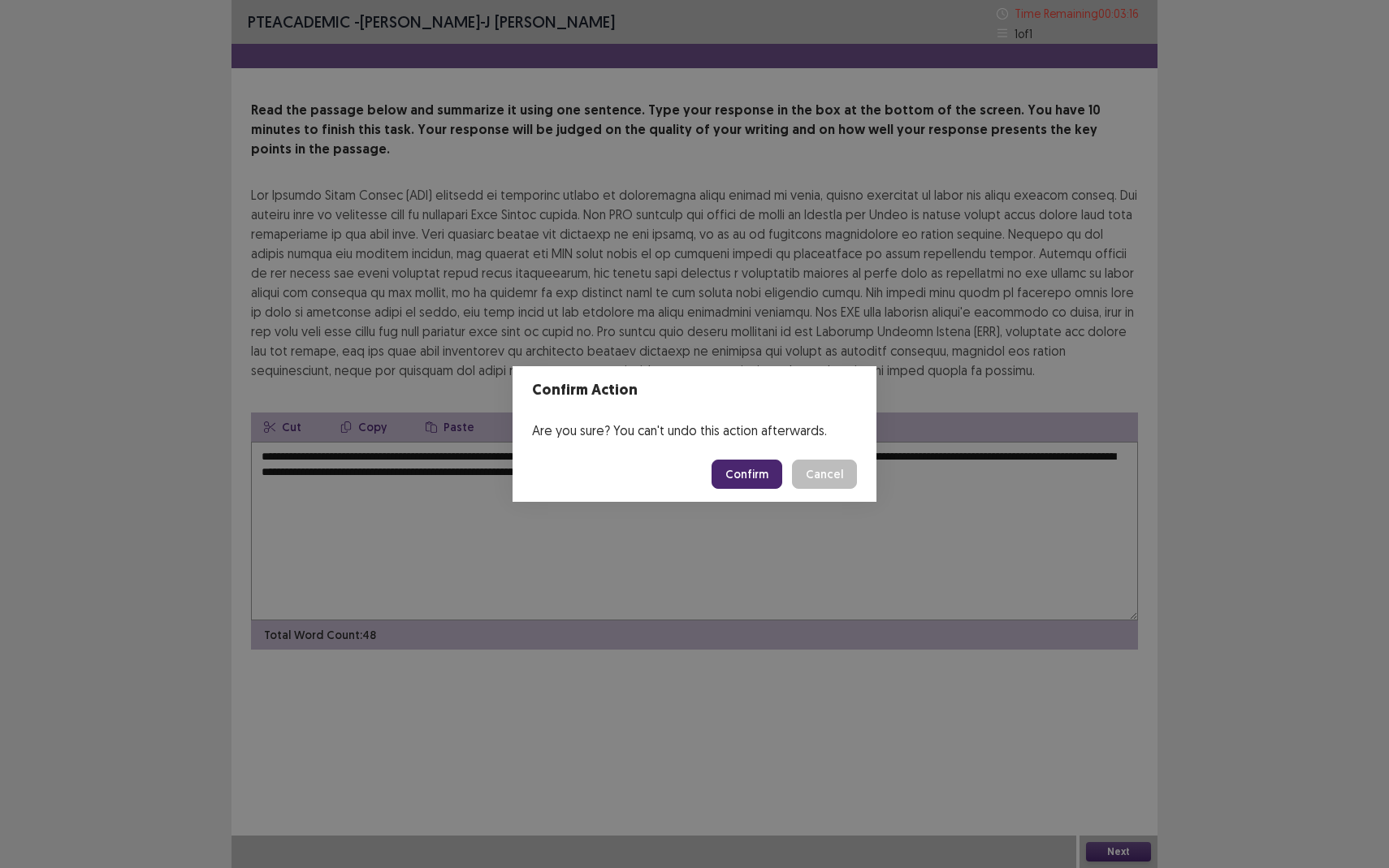
click at [748, 485] on button "Confirm" at bounding box center [747, 473] width 71 height 29
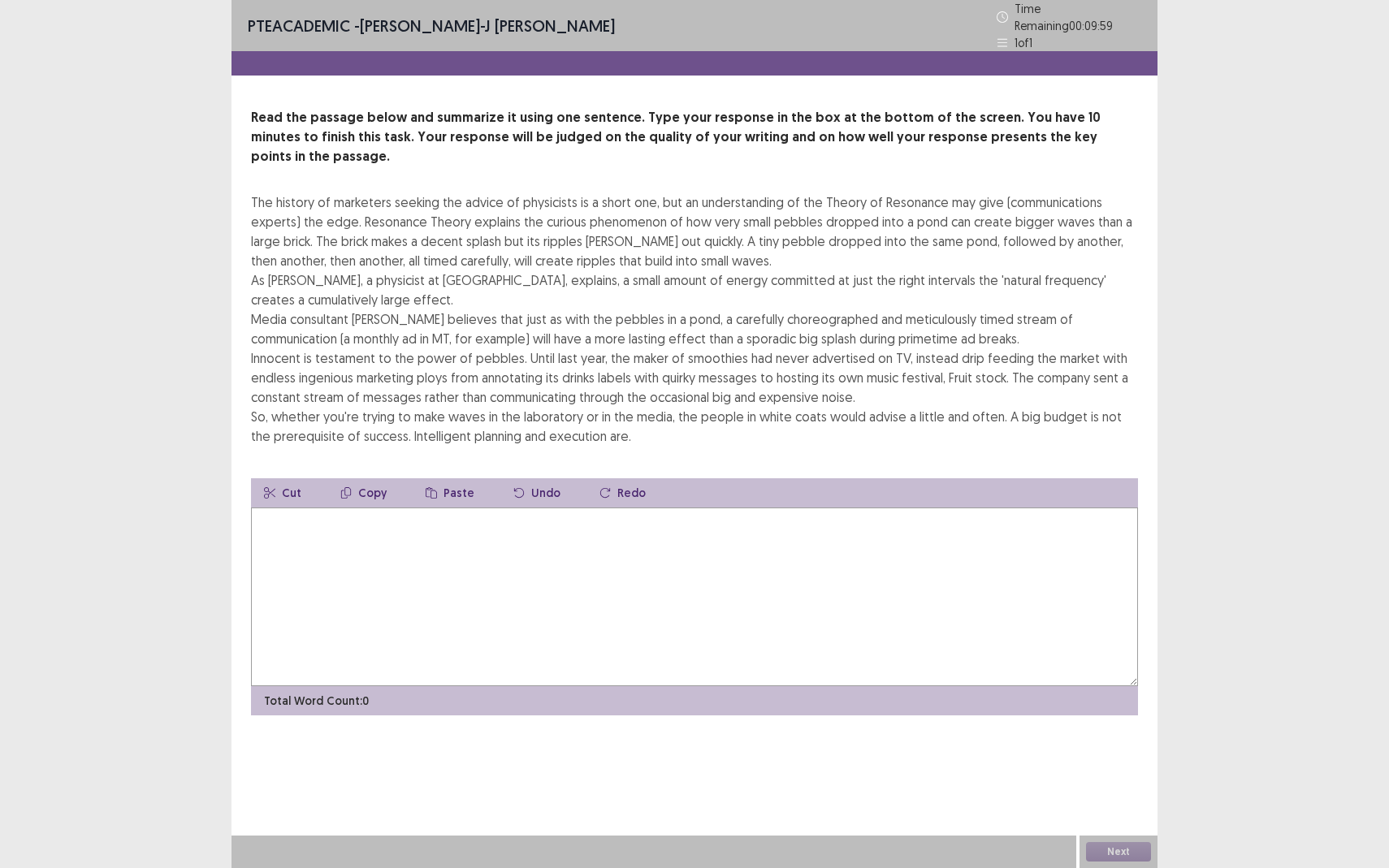
click at [530, 508] on textarea at bounding box center [694, 597] width 887 height 178
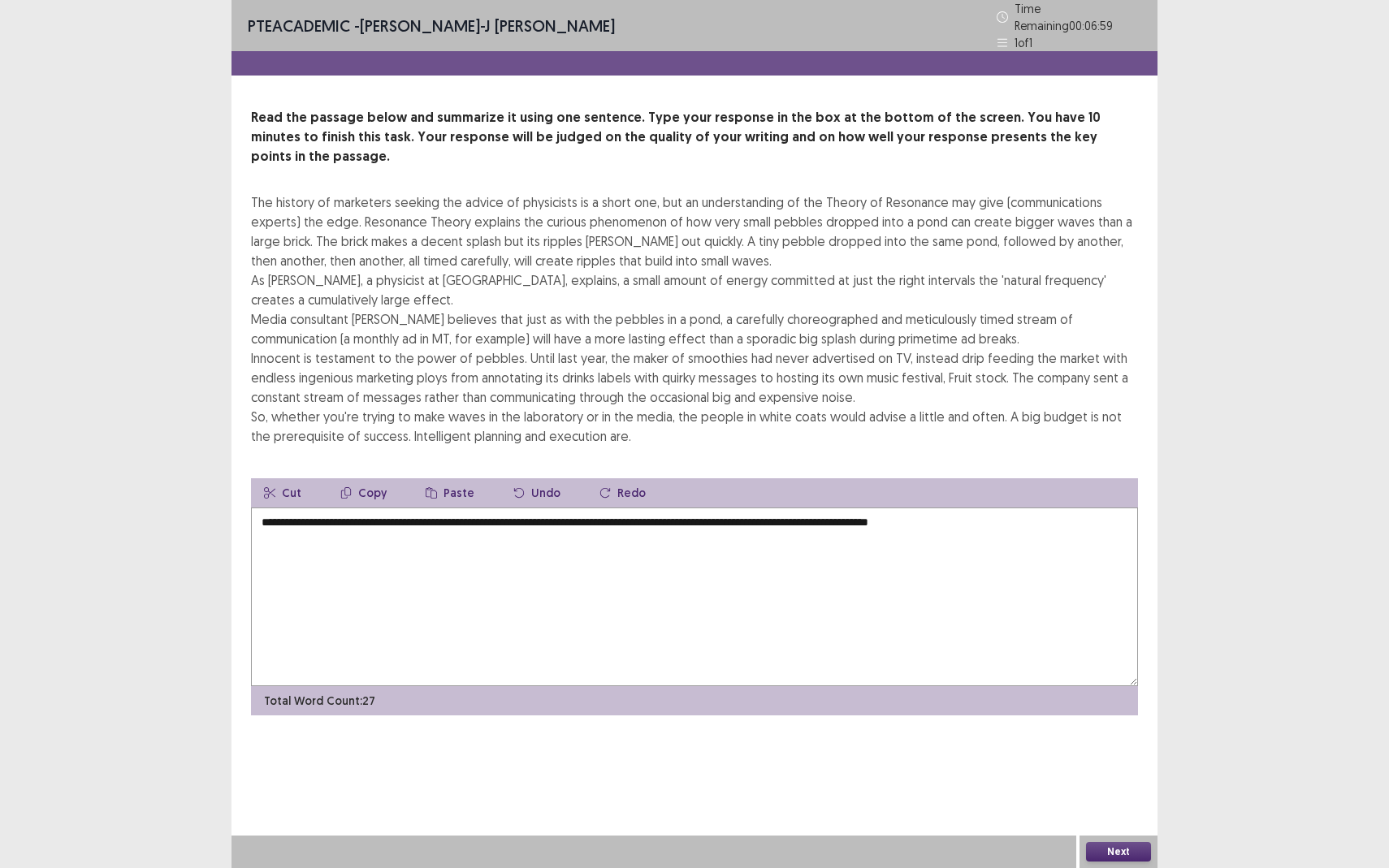
drag, startPoint x: 856, startPoint y: 499, endPoint x: 1053, endPoint y: 500, distance: 197.0
click at [1053, 508] on textarea "**********" at bounding box center [694, 597] width 887 height 178
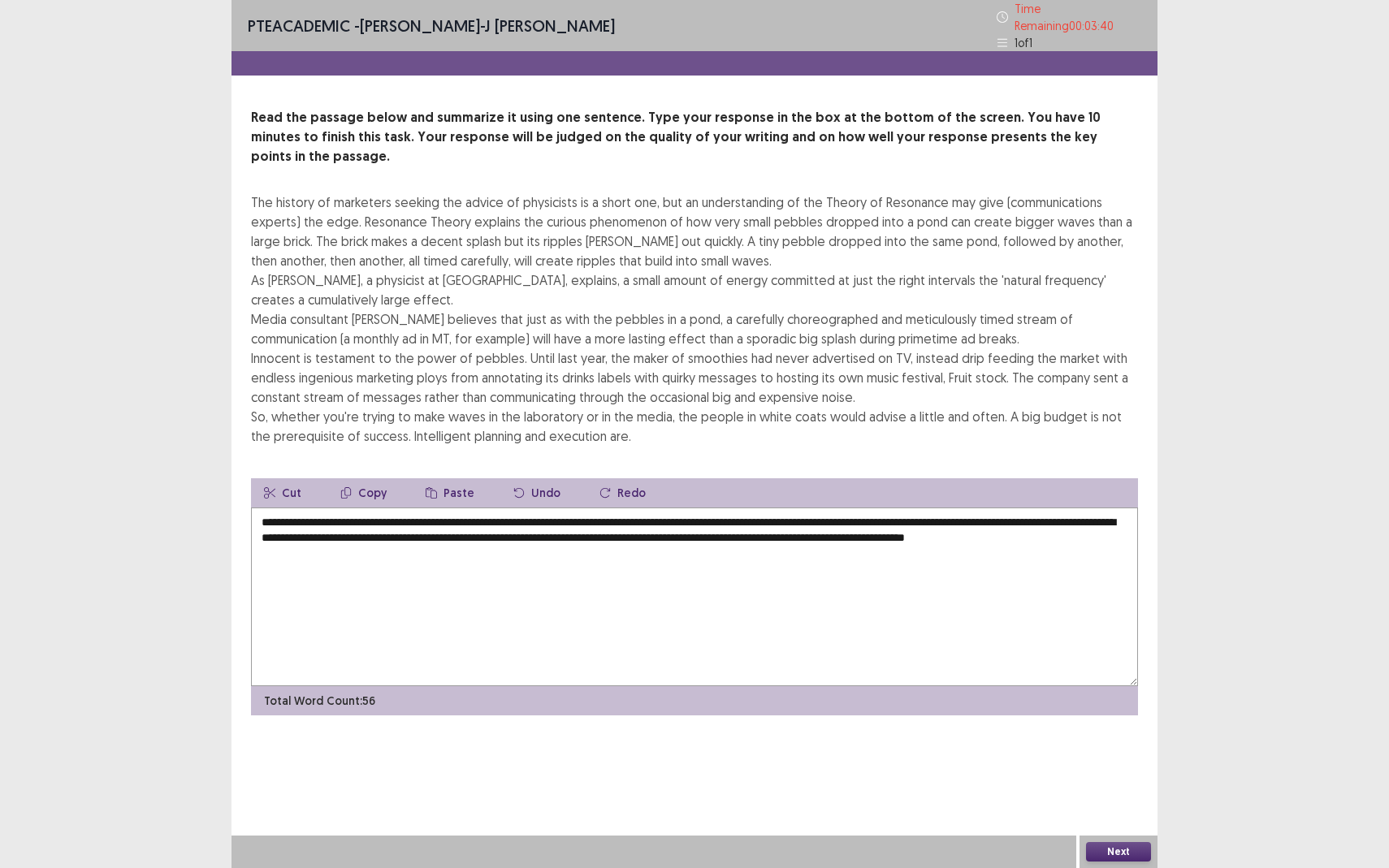
type textarea "**********"
click at [1136, 768] on button "Next" at bounding box center [1119, 851] width 65 height 19
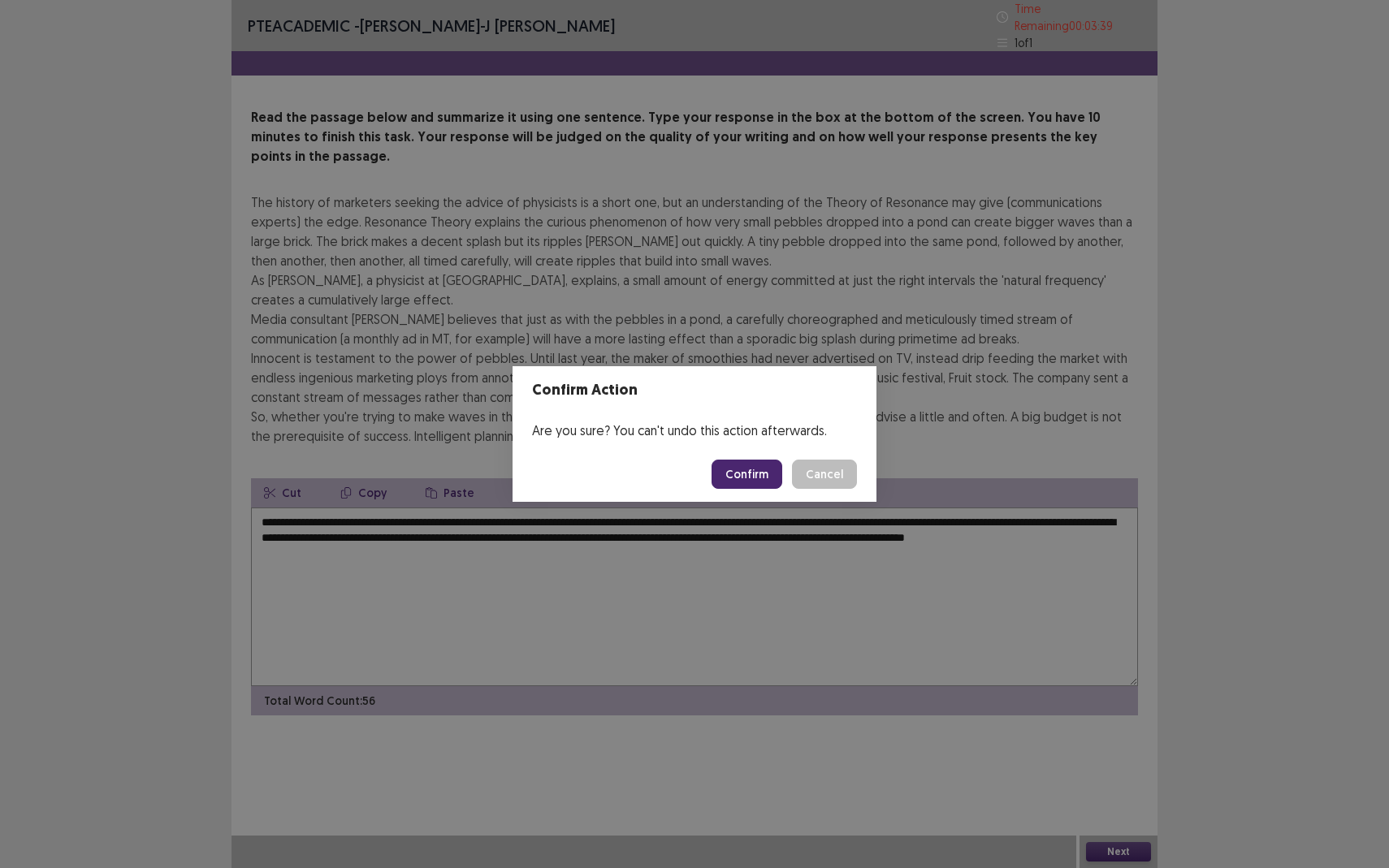
click at [751, 479] on button "Confirm" at bounding box center [747, 473] width 71 height 29
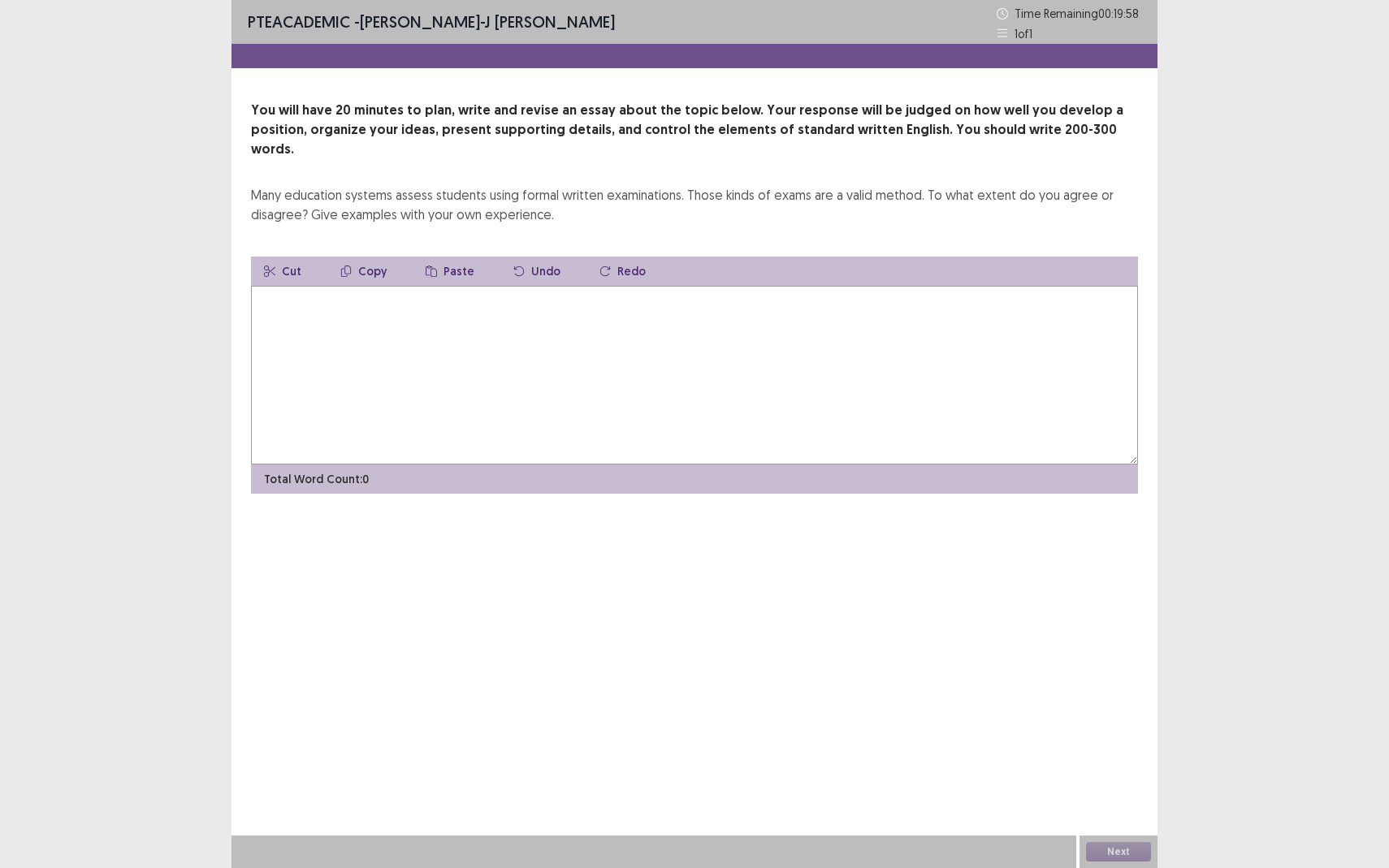
click at [615, 326] on textarea at bounding box center [694, 375] width 887 height 178
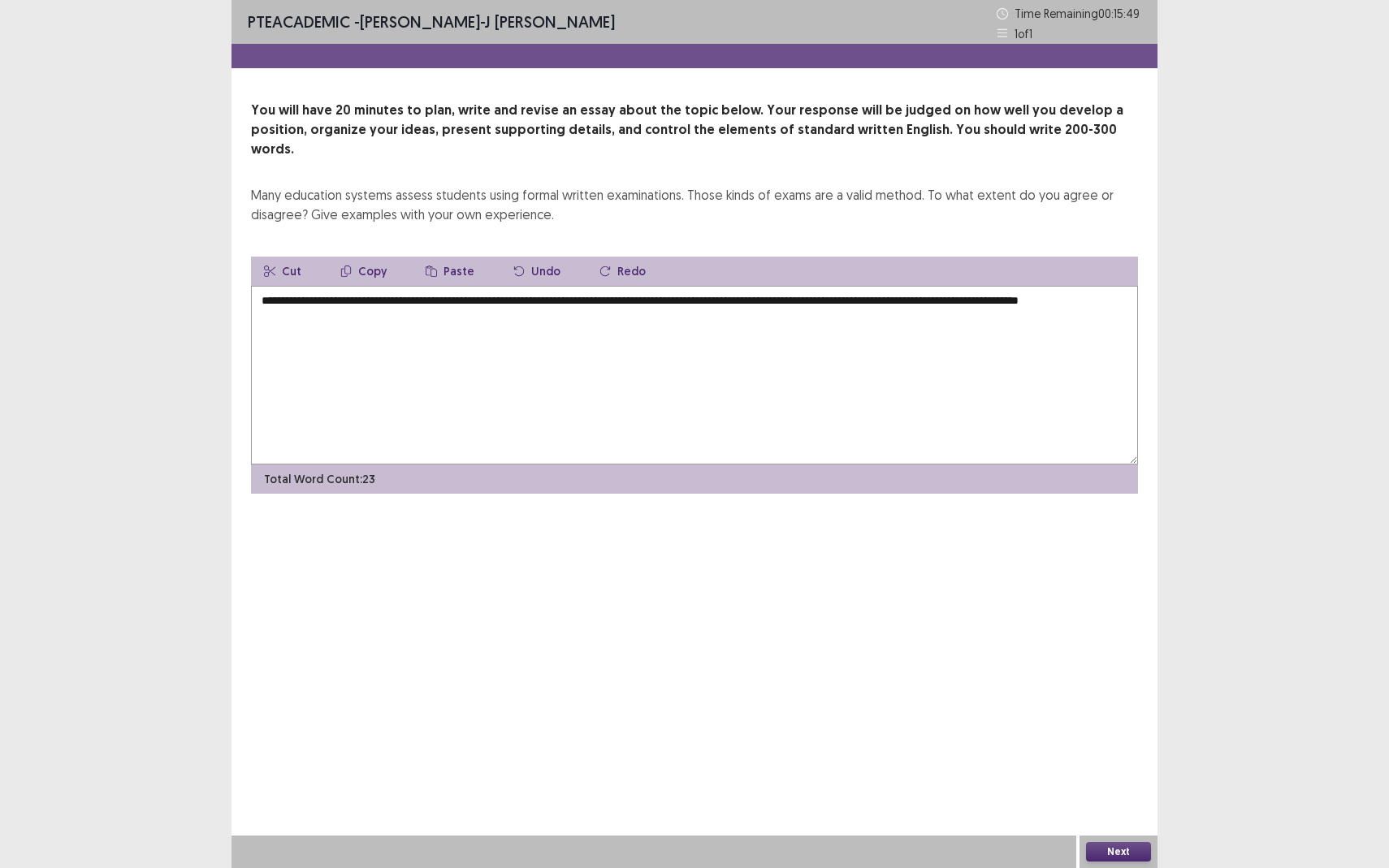
click at [417, 286] on textarea "**********" at bounding box center [694, 375] width 887 height 178
click at [468, 299] on textarea "**********" at bounding box center [694, 375] width 887 height 178
click at [426, 298] on textarea "**********" at bounding box center [694, 375] width 887 height 178
click at [579, 304] on textarea "**********" at bounding box center [694, 375] width 887 height 178
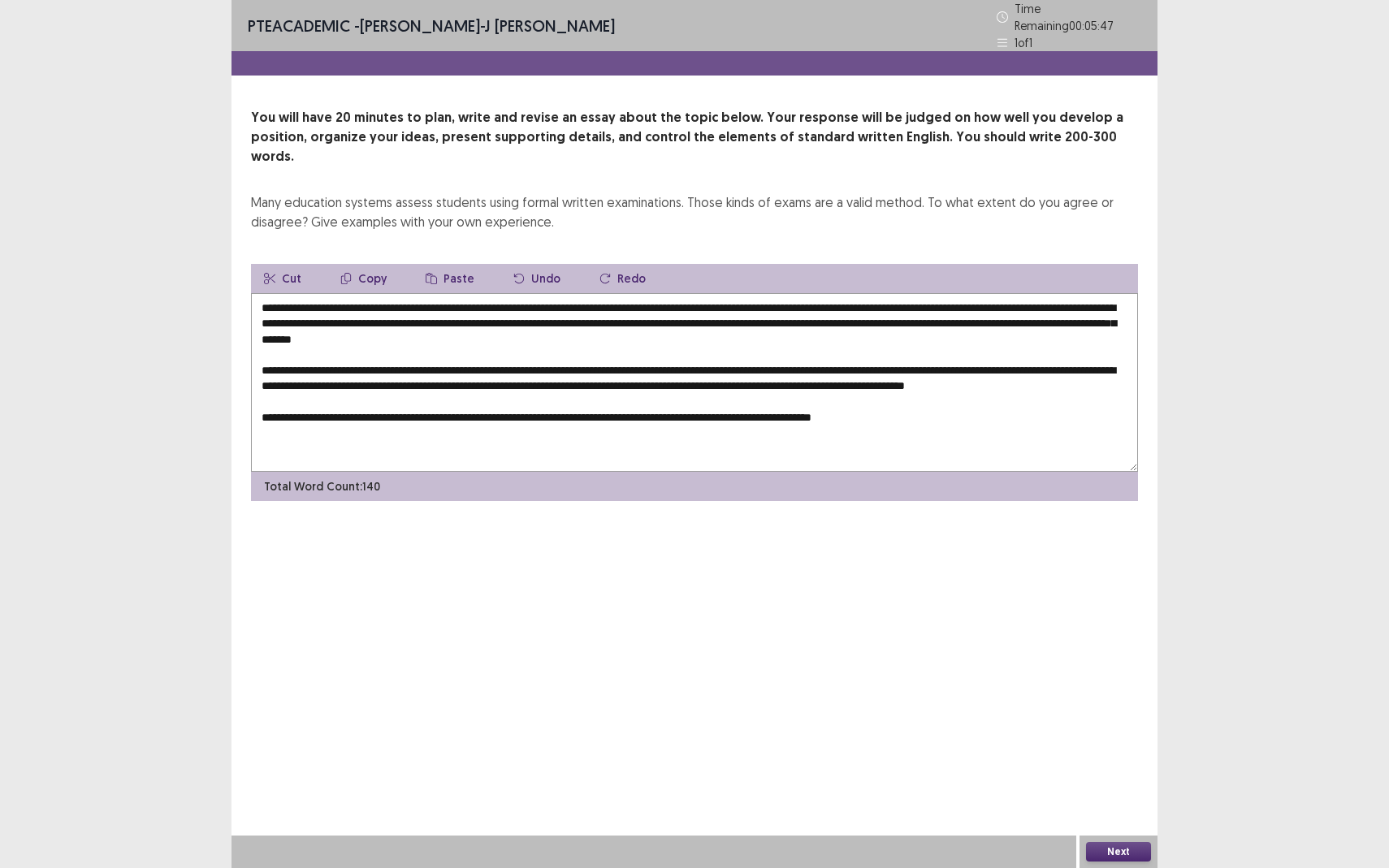
click at [470, 408] on textarea "**********" at bounding box center [694, 382] width 887 height 178
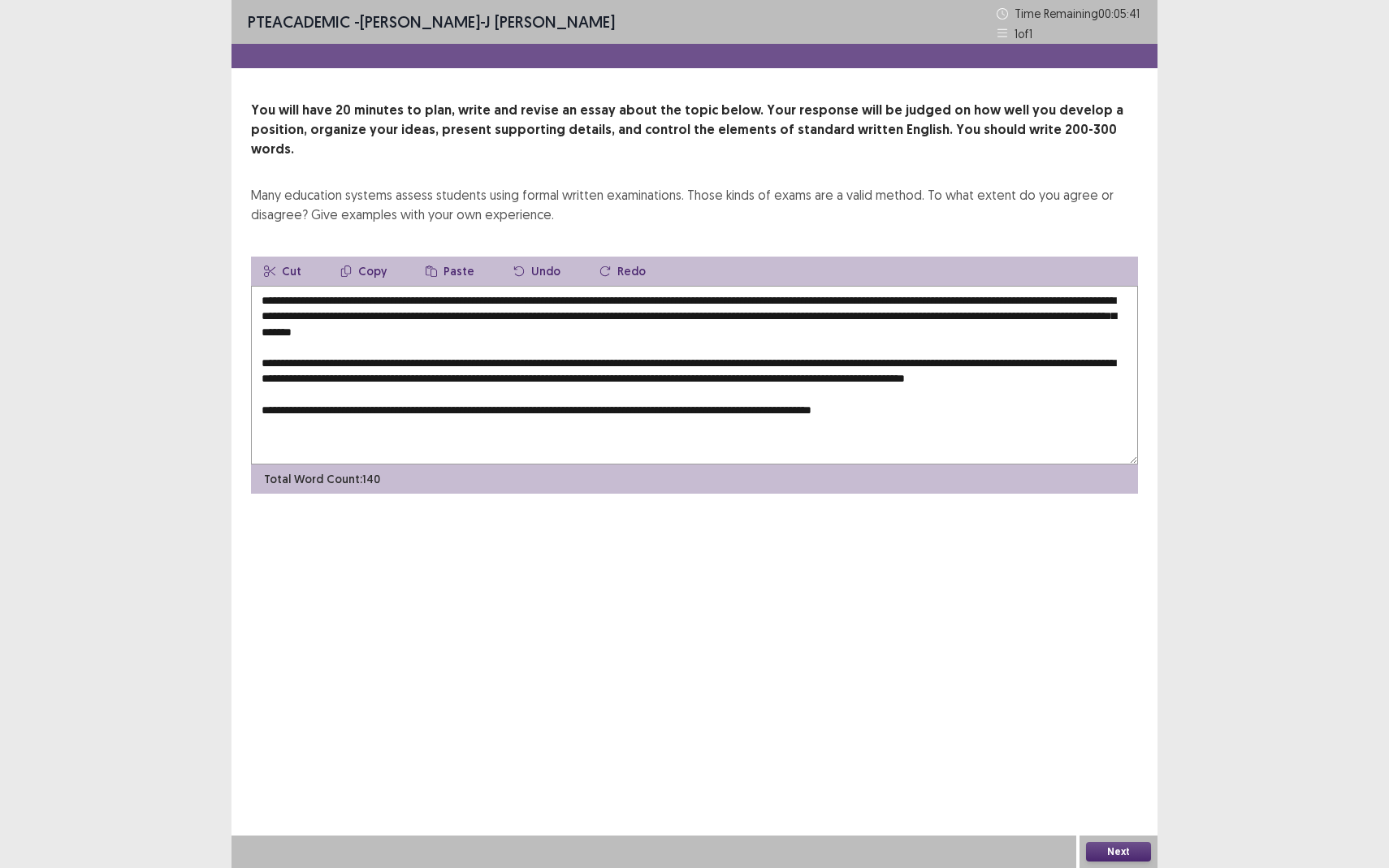
click at [942, 410] on textarea "**********" at bounding box center [694, 375] width 887 height 178
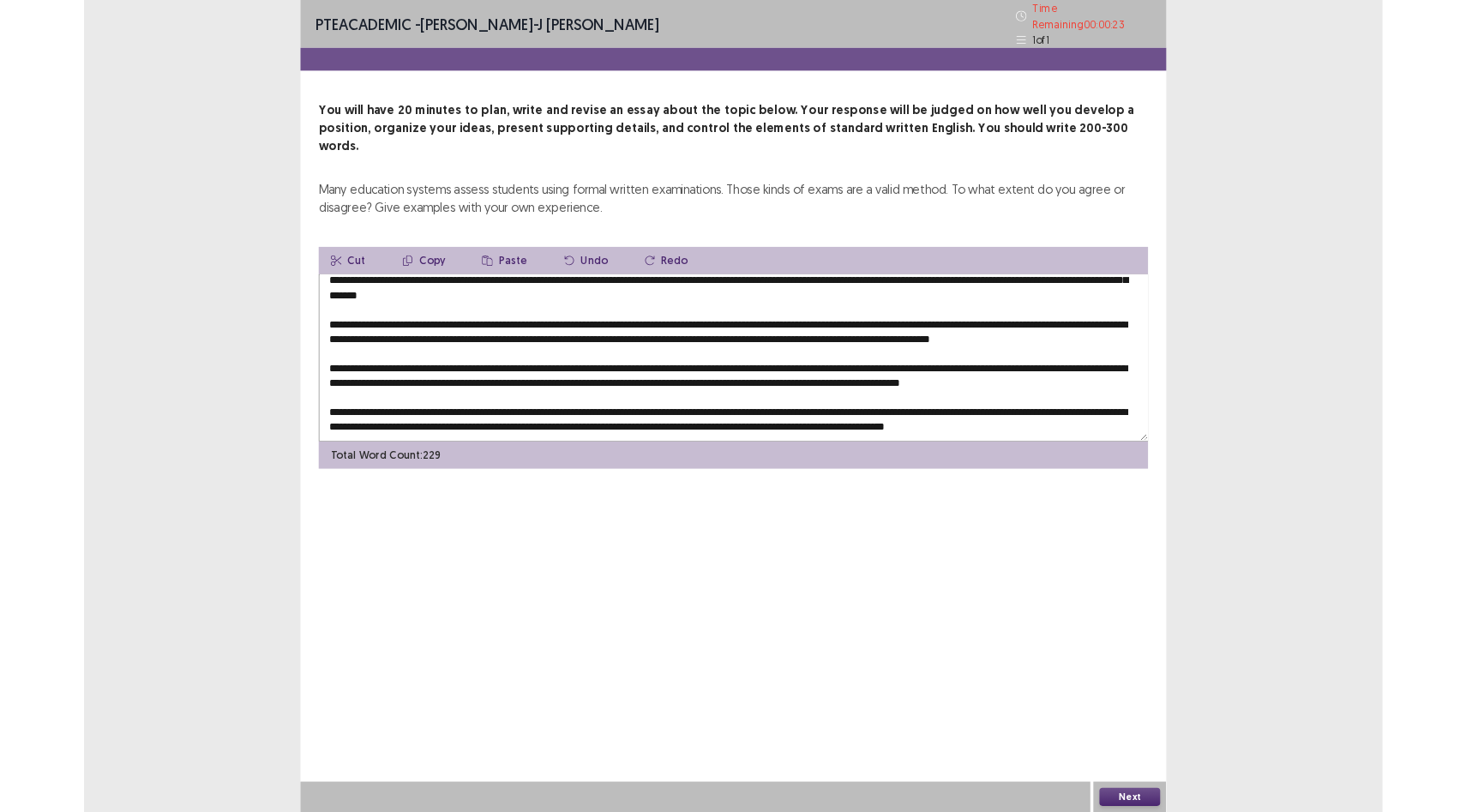
scroll to position [75, 0]
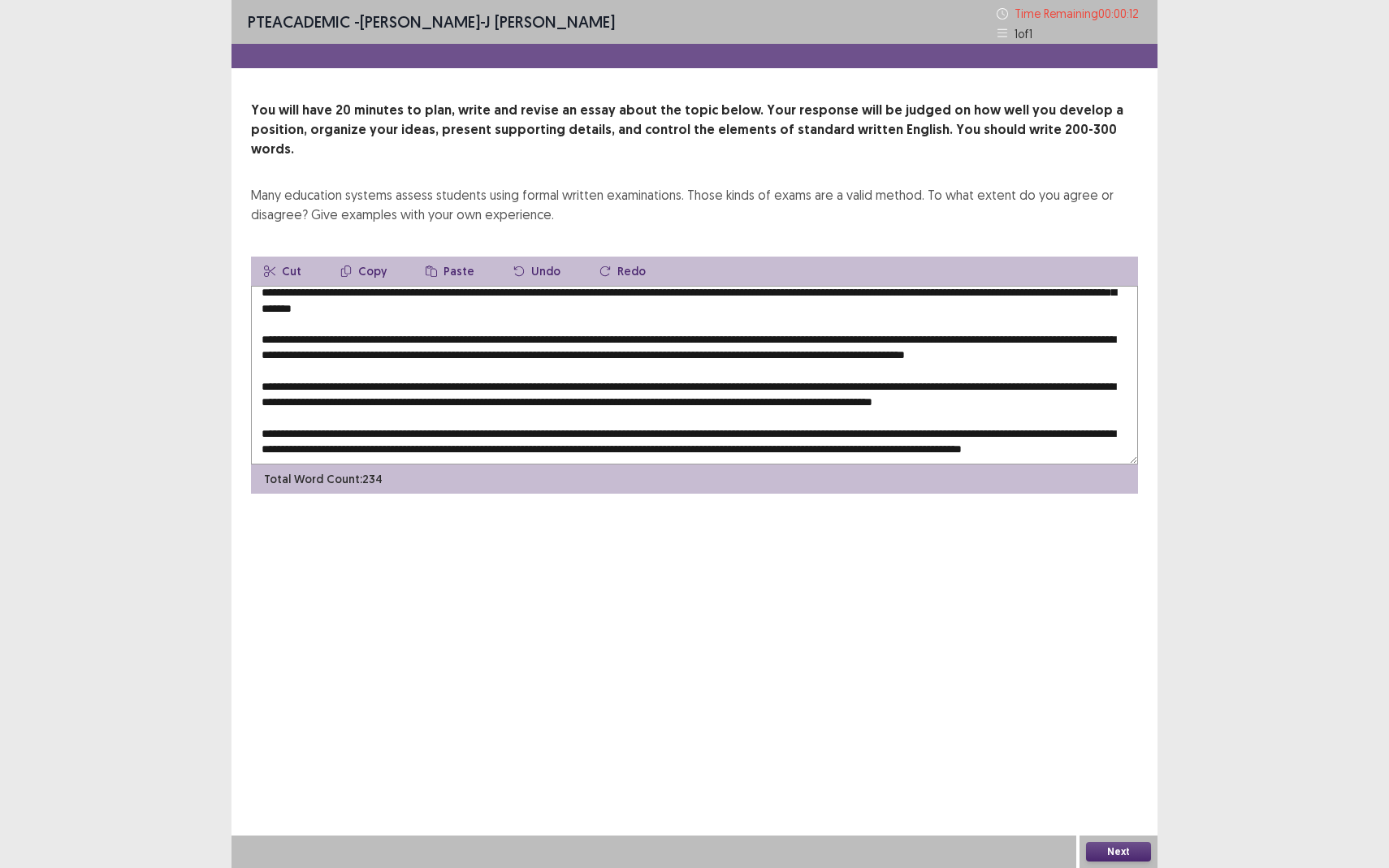
type textarea "**********"
click at [1099, 768] on button "Next" at bounding box center [1119, 851] width 65 height 19
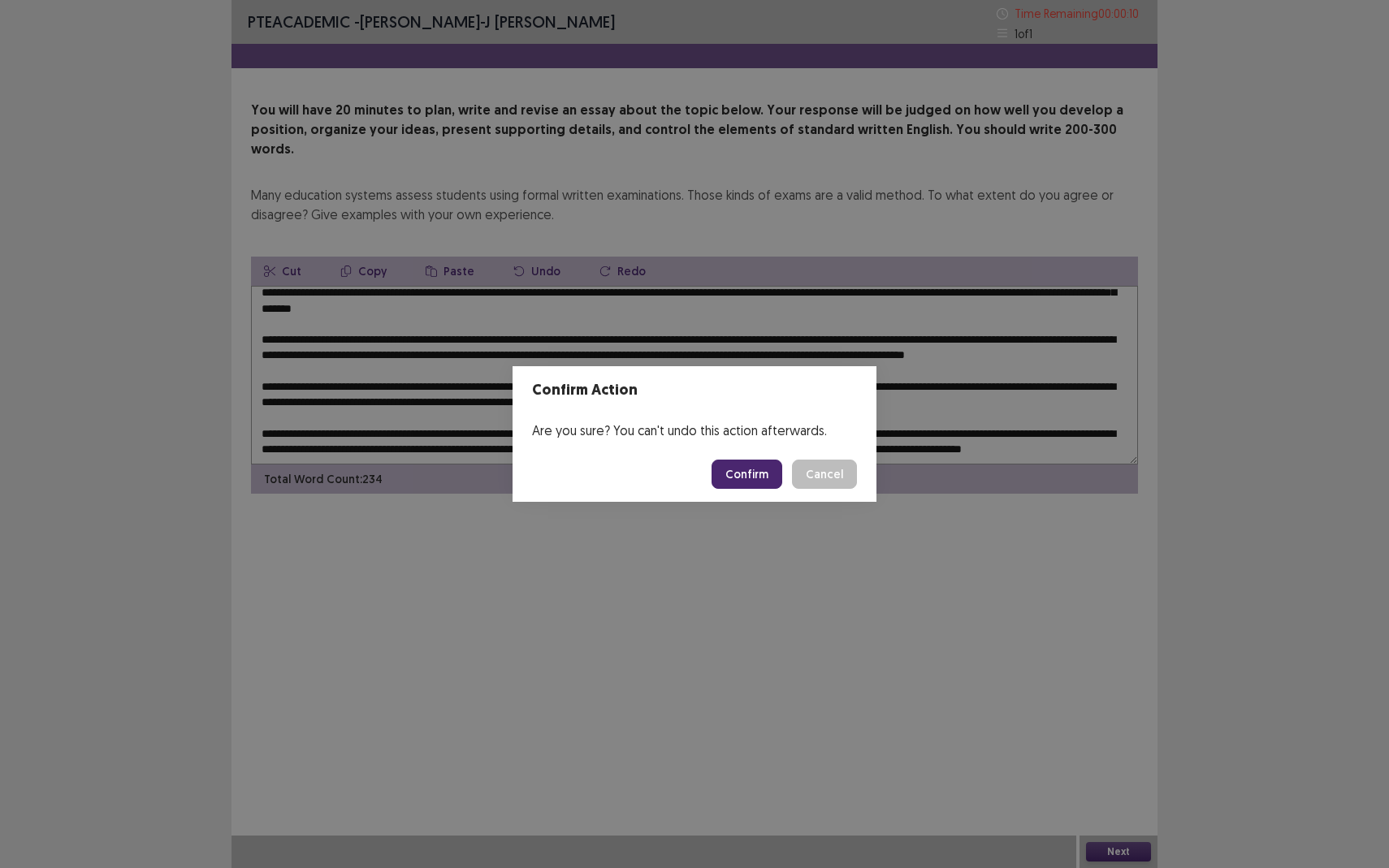
click at [769, 472] on button "Confirm" at bounding box center [747, 473] width 71 height 29
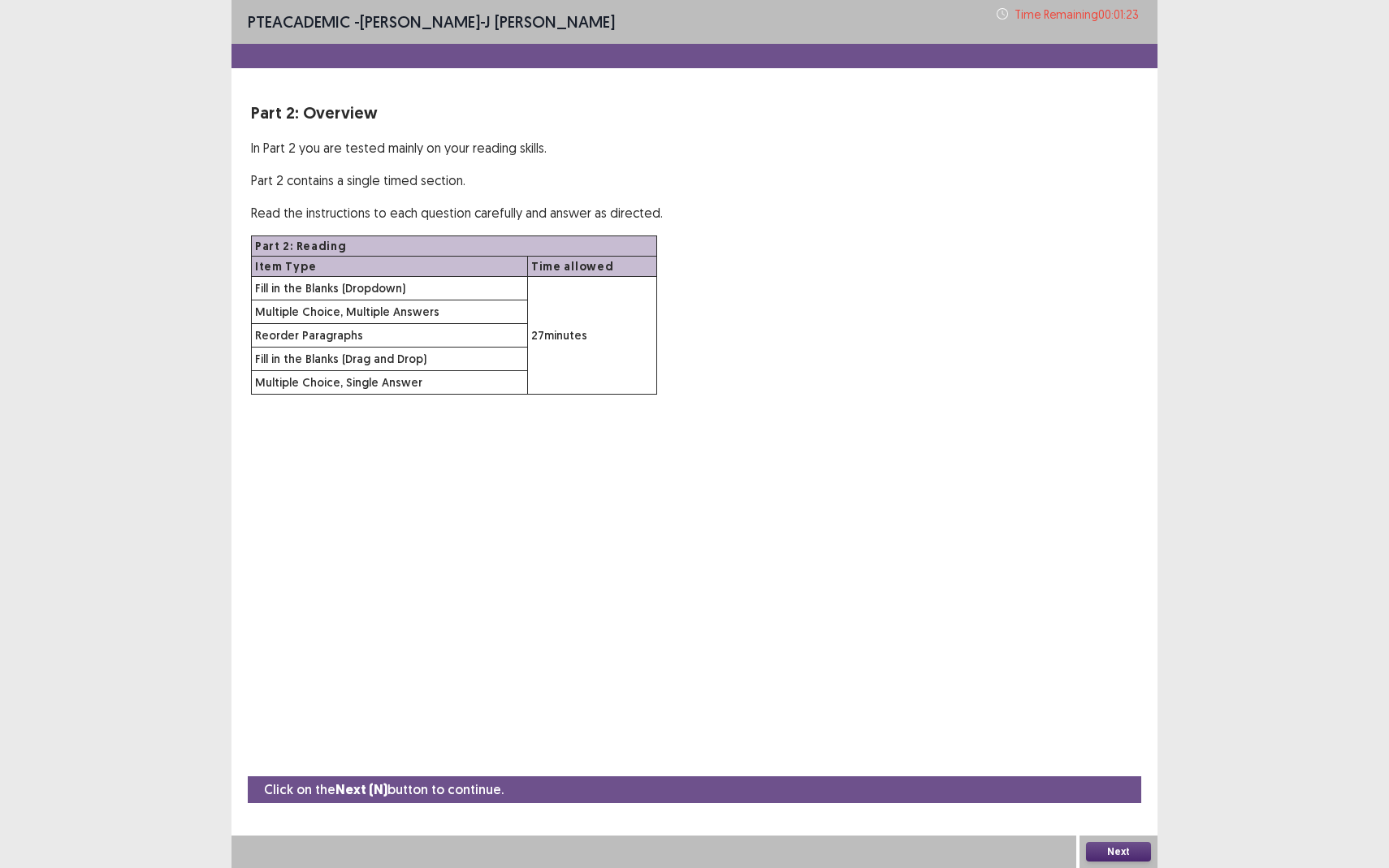
click at [1105, 768] on button "Next" at bounding box center [1119, 851] width 65 height 19
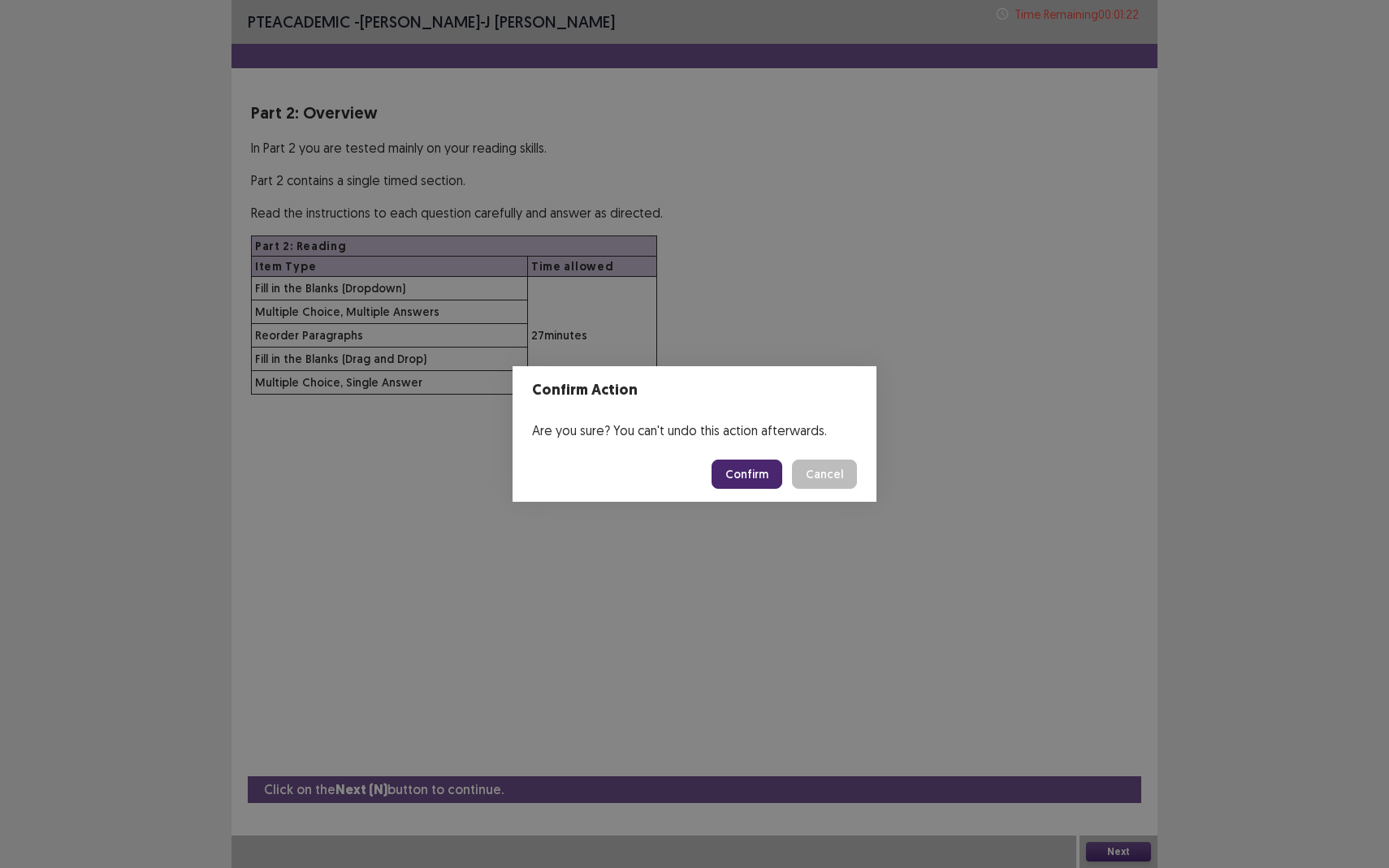
click at [762, 468] on button "Confirm" at bounding box center [747, 473] width 71 height 29
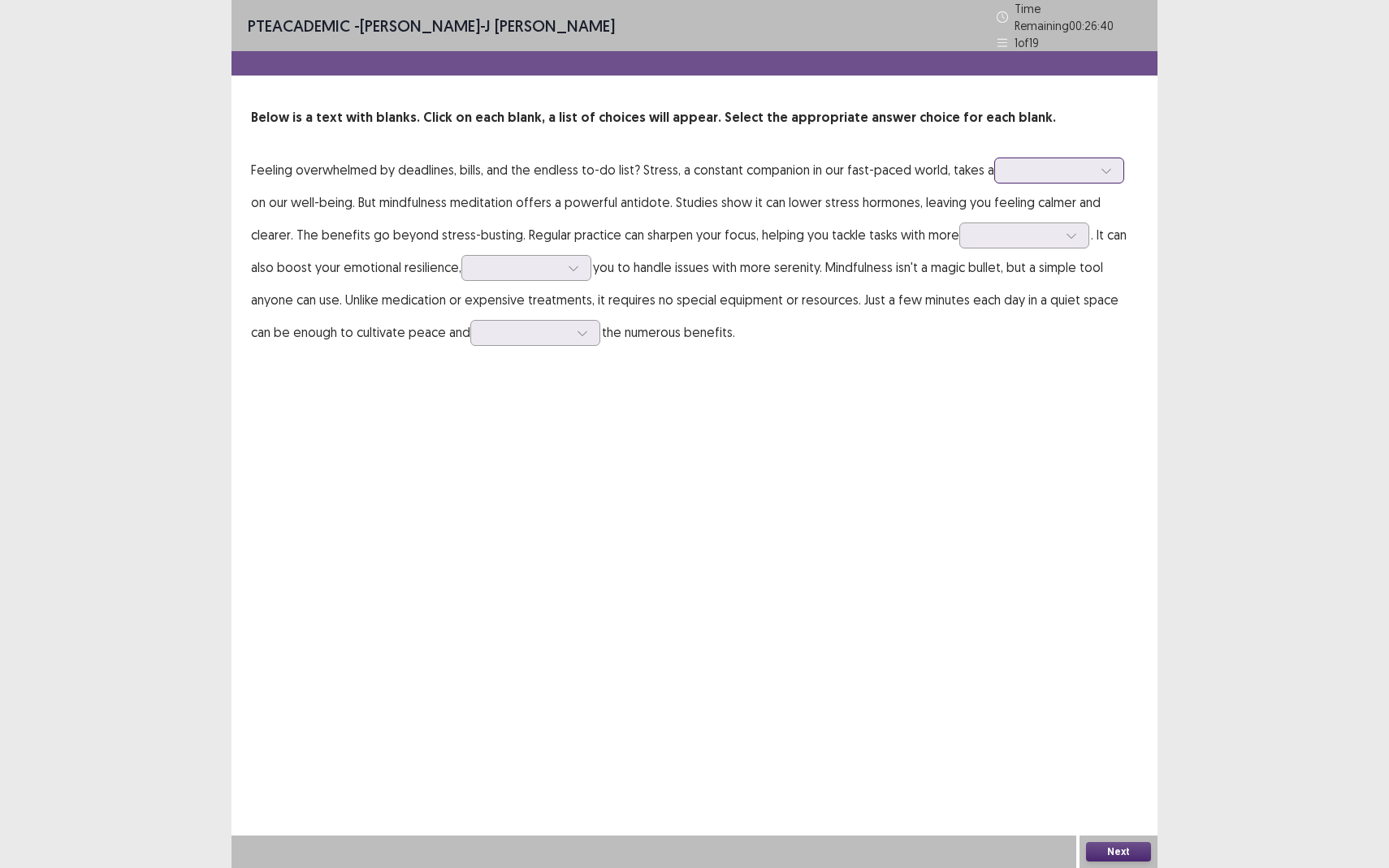
click at [1021, 170] on div at bounding box center [1050, 171] width 85 height 16
click at [1033, 242] on div "benefit" at bounding box center [1059, 262] width 130 height 46
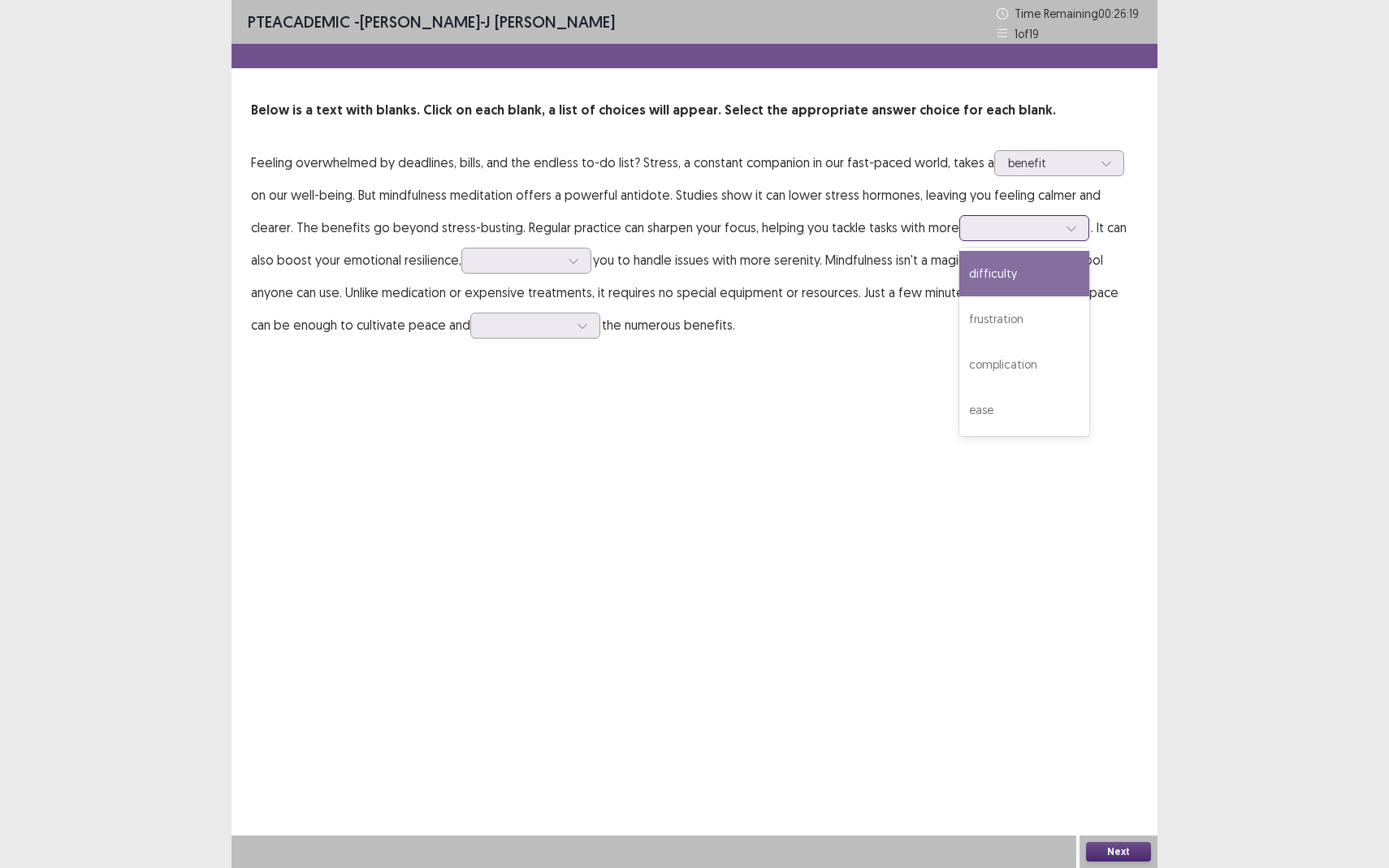
click at [973, 234] on div at bounding box center [1015, 228] width 85 height 16
click at [969, 285] on div "difficulty" at bounding box center [1024, 274] width 130 height 46
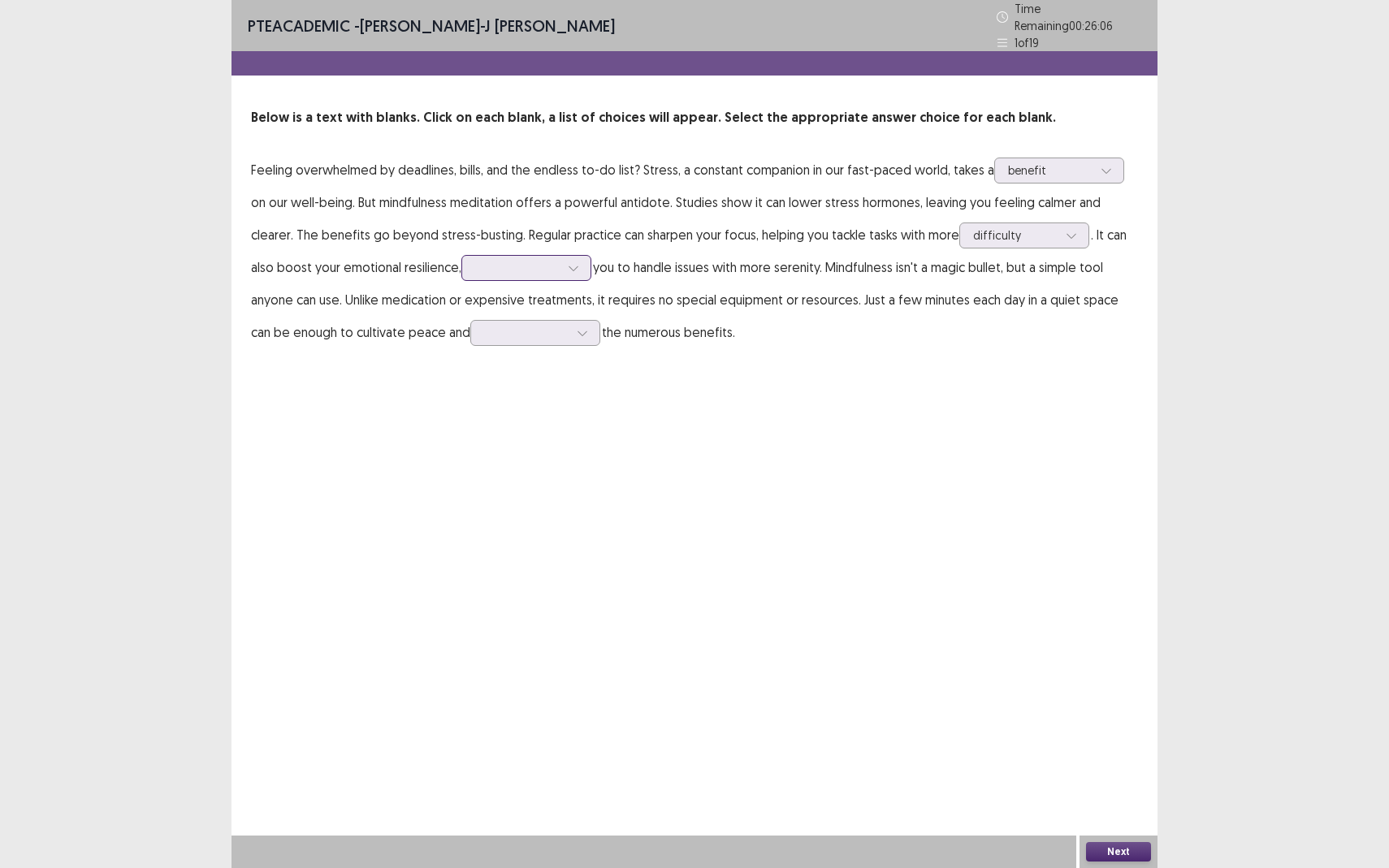
click at [502, 264] on div at bounding box center [517, 268] width 85 height 16
click at [496, 428] on div "burdening" at bounding box center [526, 450] width 130 height 46
click at [516, 331] on div at bounding box center [526, 332] width 85 height 16
click at [503, 429] on div "reap" at bounding box center [535, 424] width 130 height 46
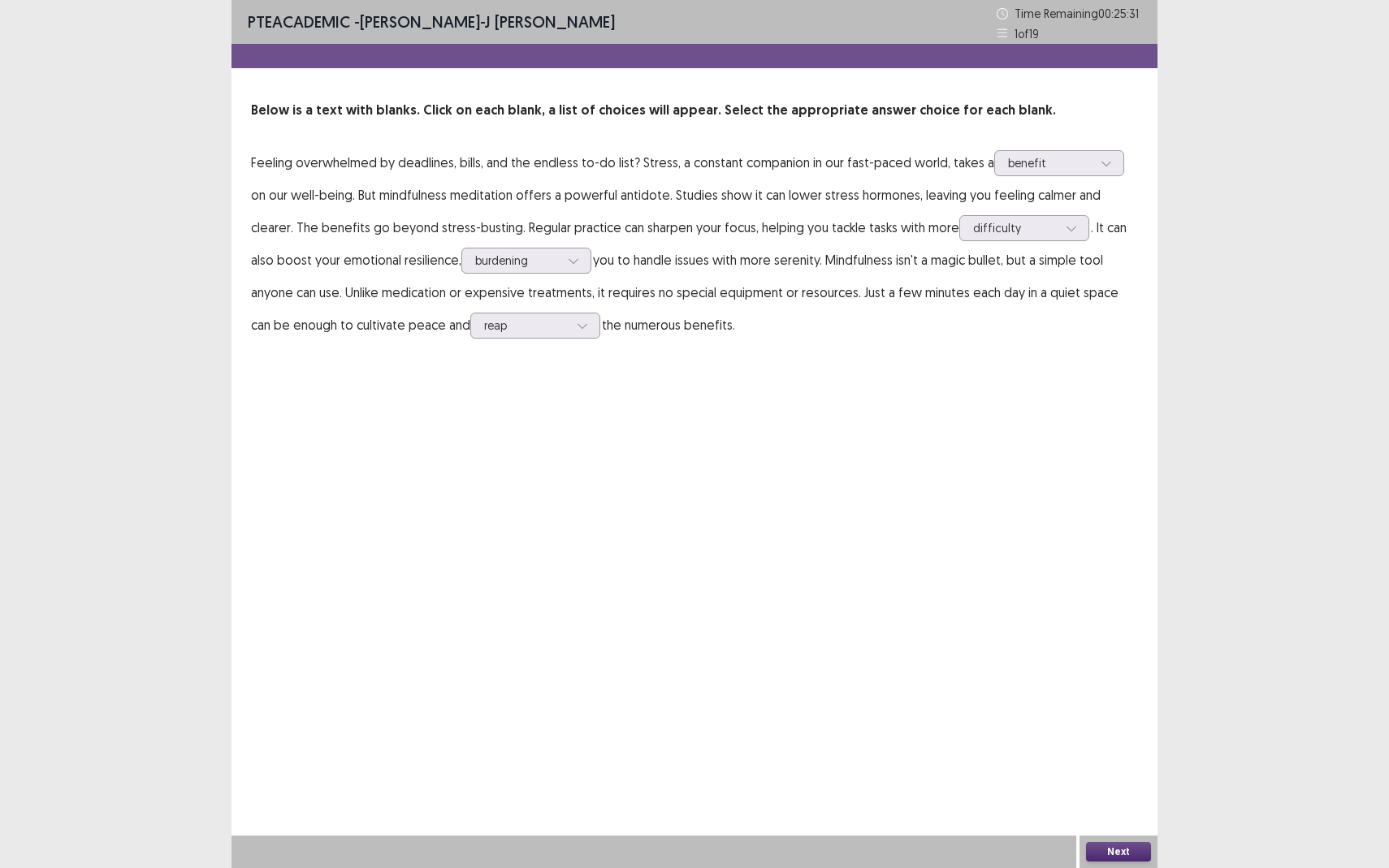
click at [1144, 768] on button "Next" at bounding box center [1119, 851] width 65 height 19
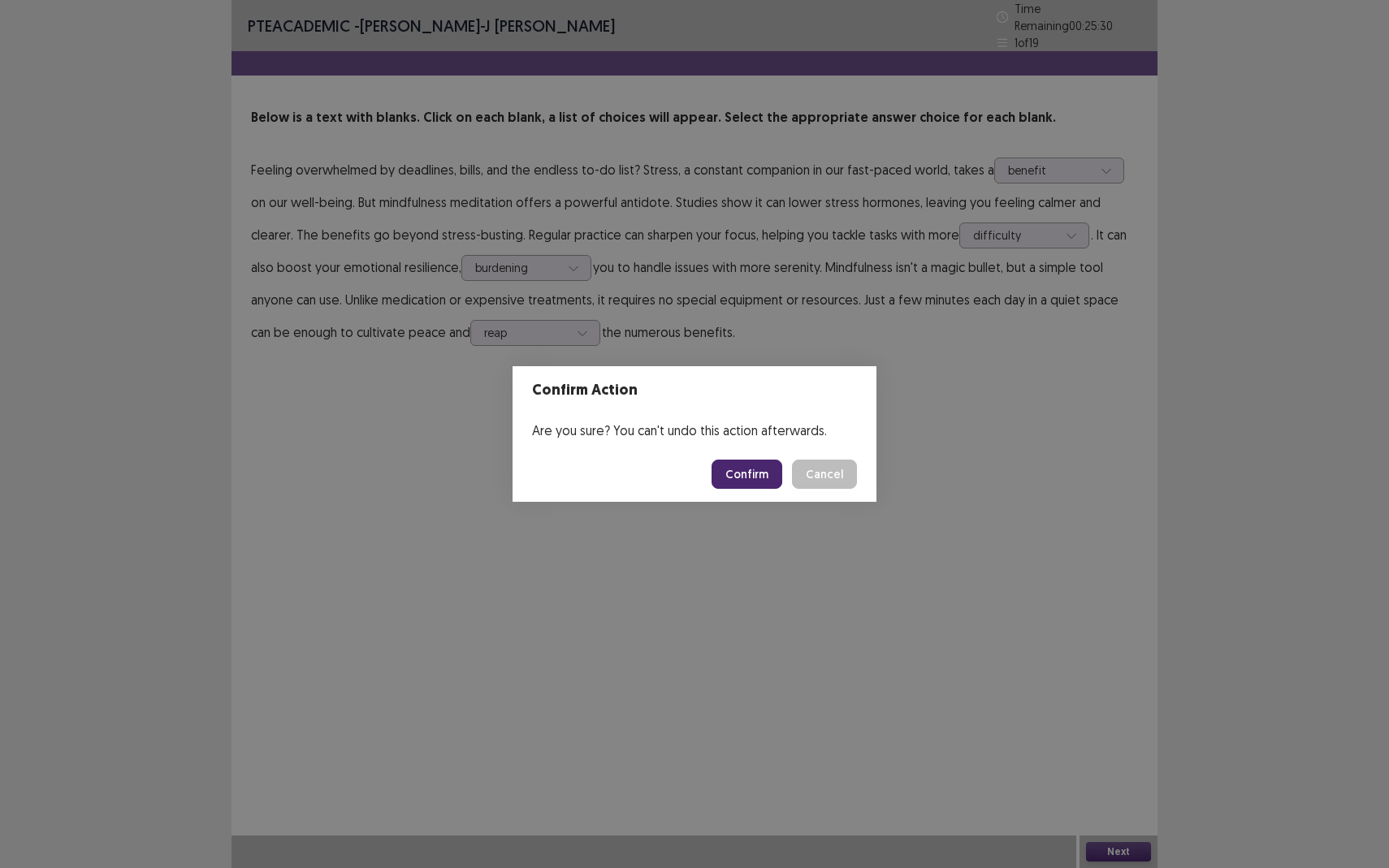
click at [732, 471] on button "Confirm" at bounding box center [747, 473] width 71 height 29
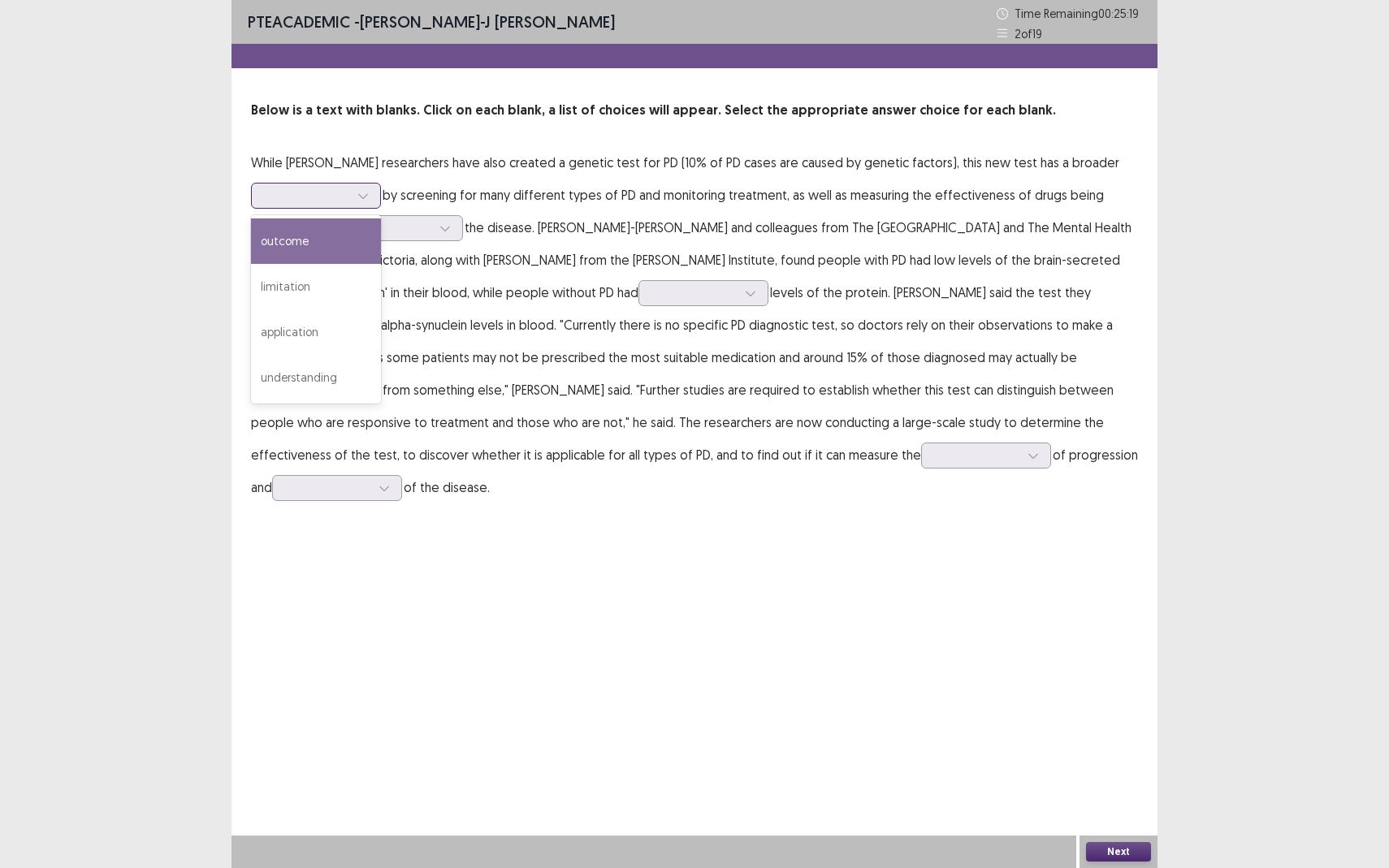
click at [333, 196] on div at bounding box center [307, 195] width 85 height 16
click at [348, 206] on div at bounding box center [316, 196] width 130 height 26
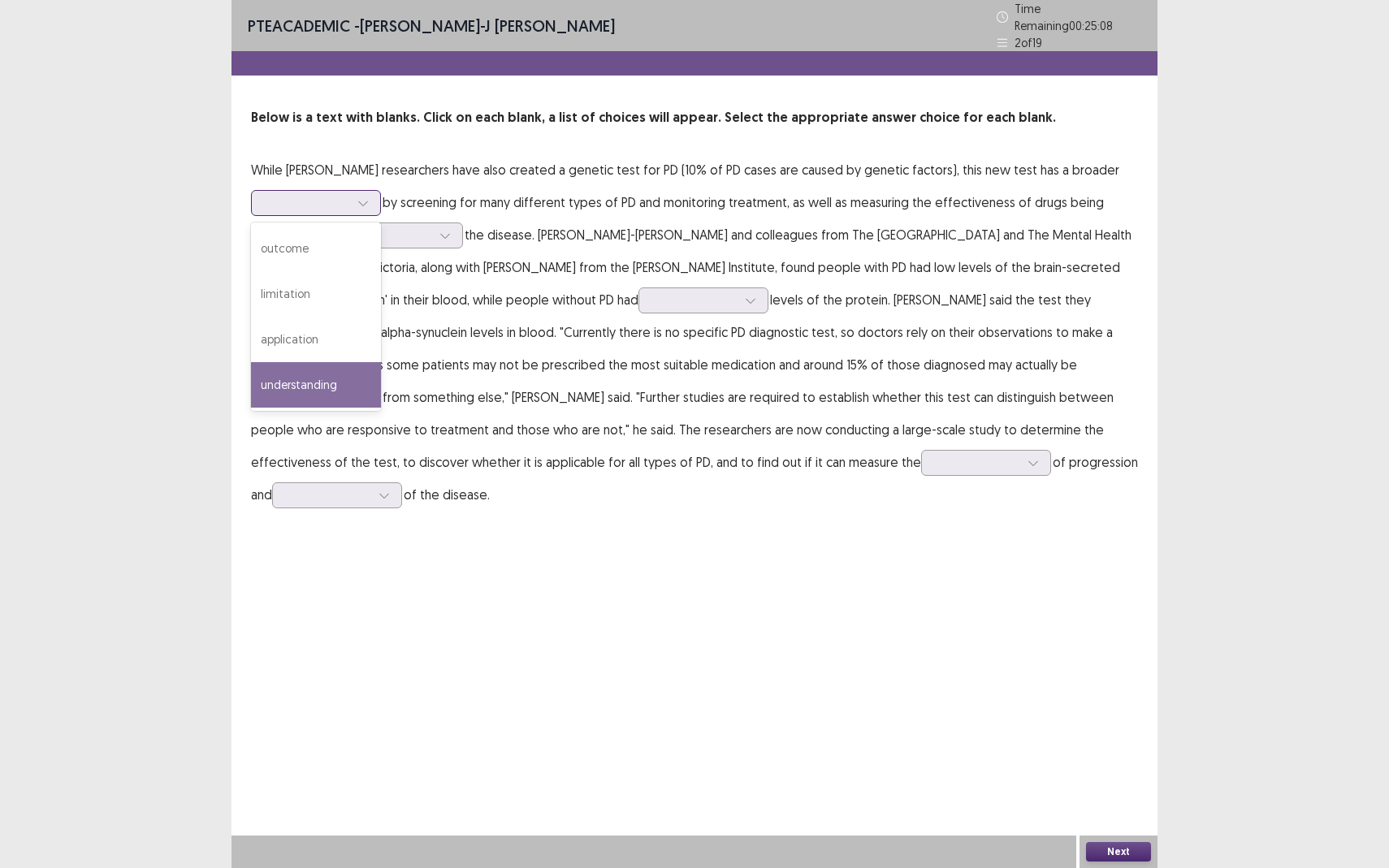
click at [337, 374] on div "understanding" at bounding box center [316, 385] width 130 height 46
click at [365, 199] on icon at bounding box center [362, 203] width 11 height 11
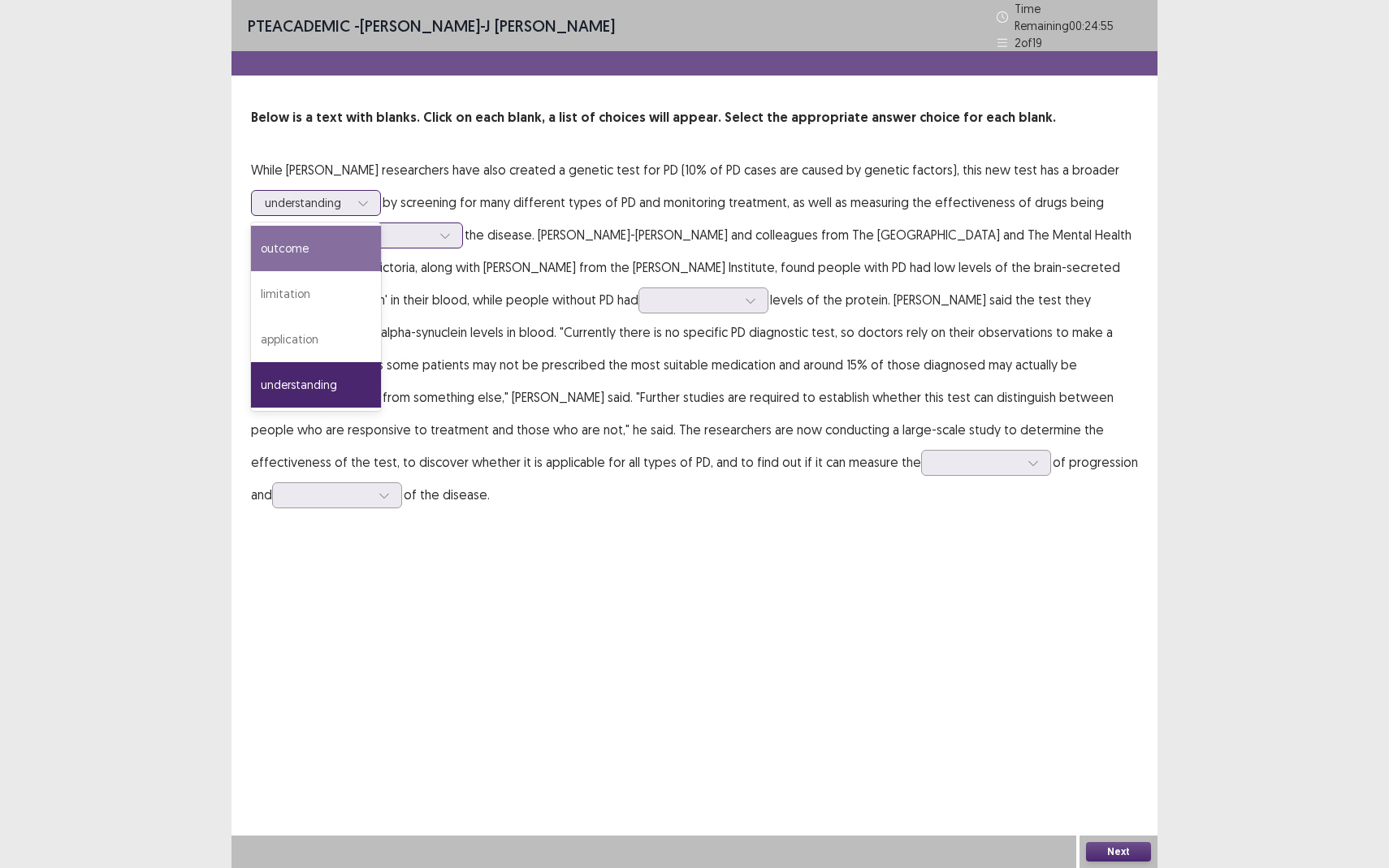
click at [349, 239] on div "outcome" at bounding box center [316, 248] width 130 height 46
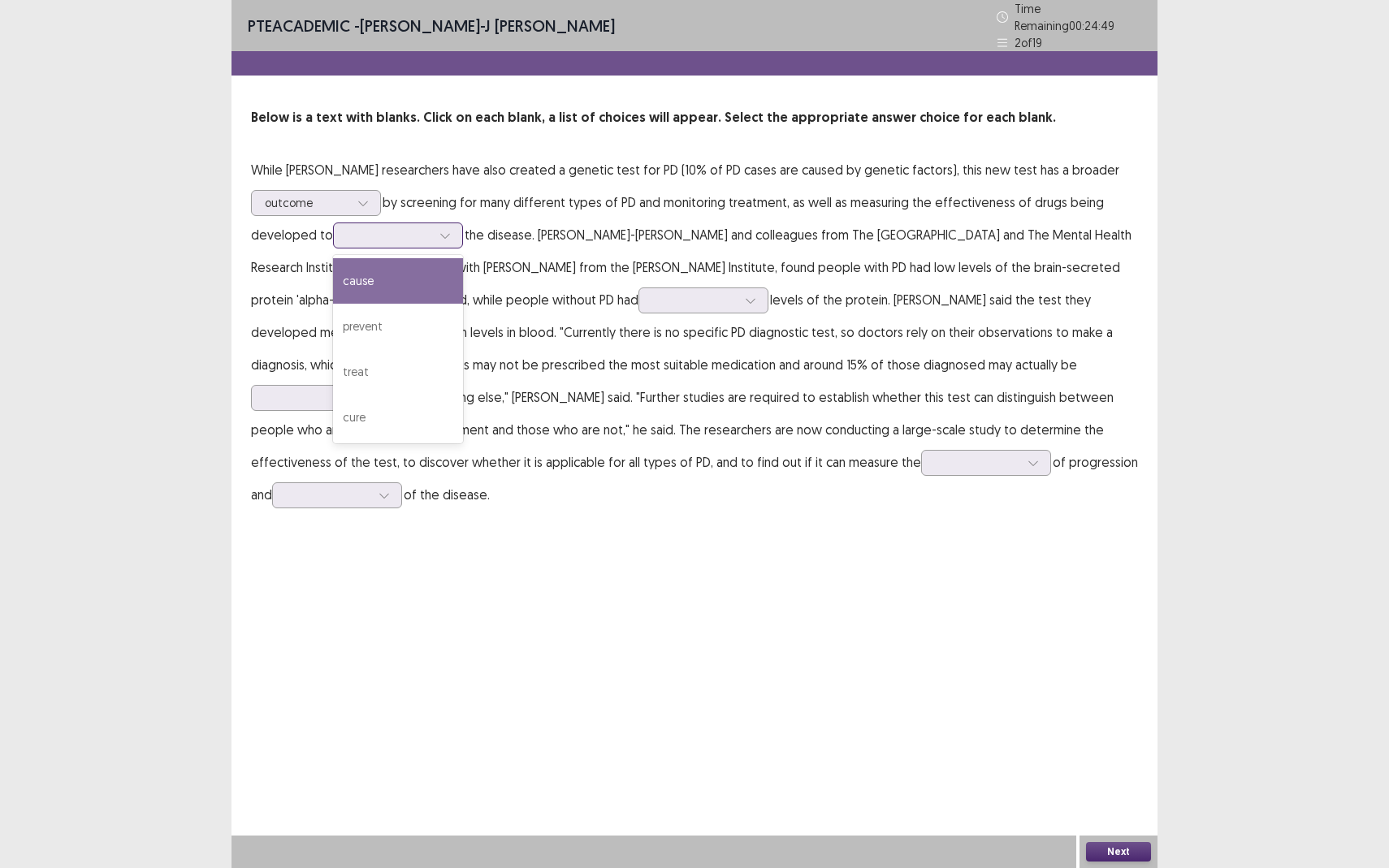
click at [400, 228] on div at bounding box center [389, 235] width 85 height 16
click at [409, 318] on div "prevent" at bounding box center [397, 326] width 130 height 46
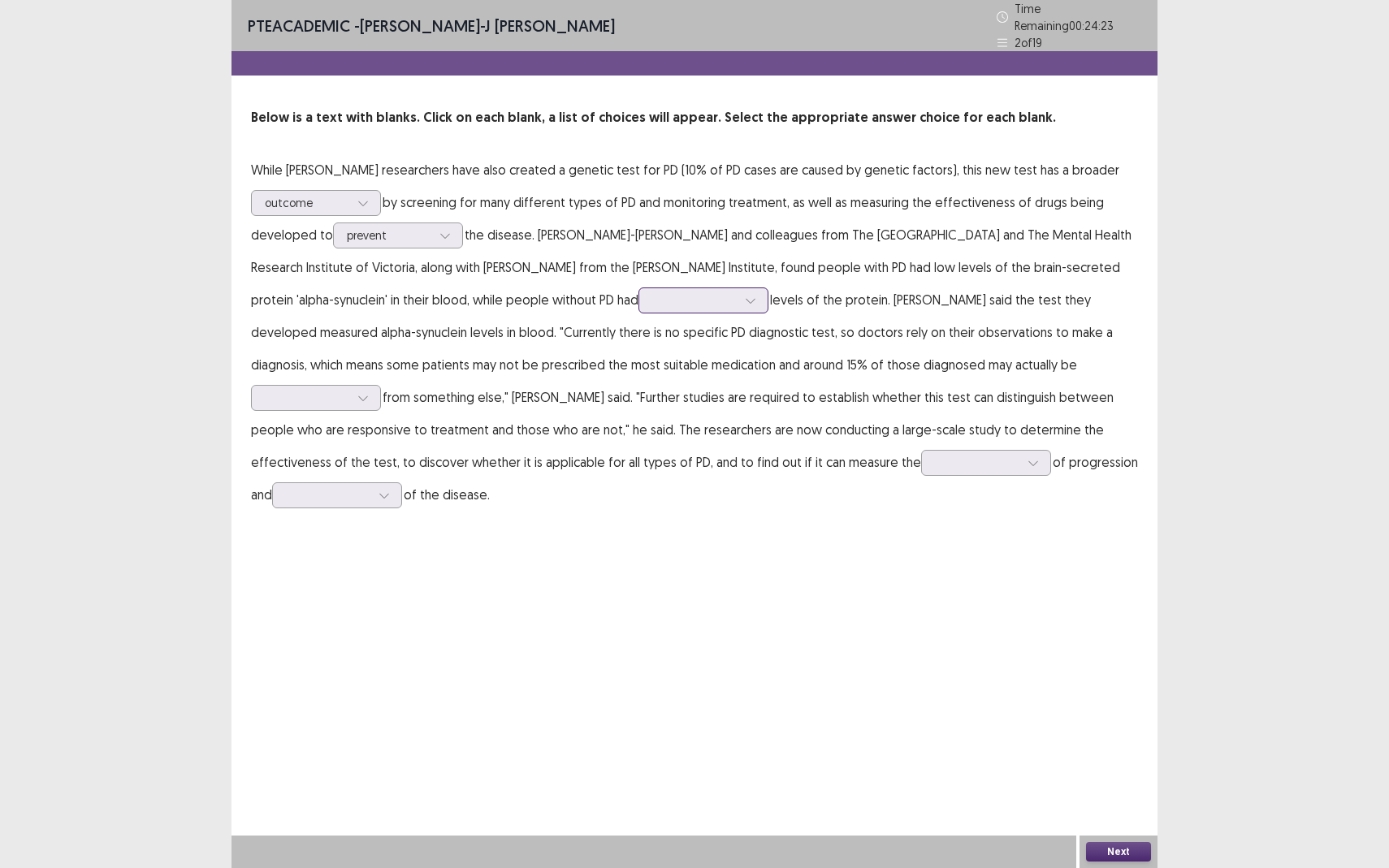
click at [650, 302] on div at bounding box center [694, 299] width 88 height 18
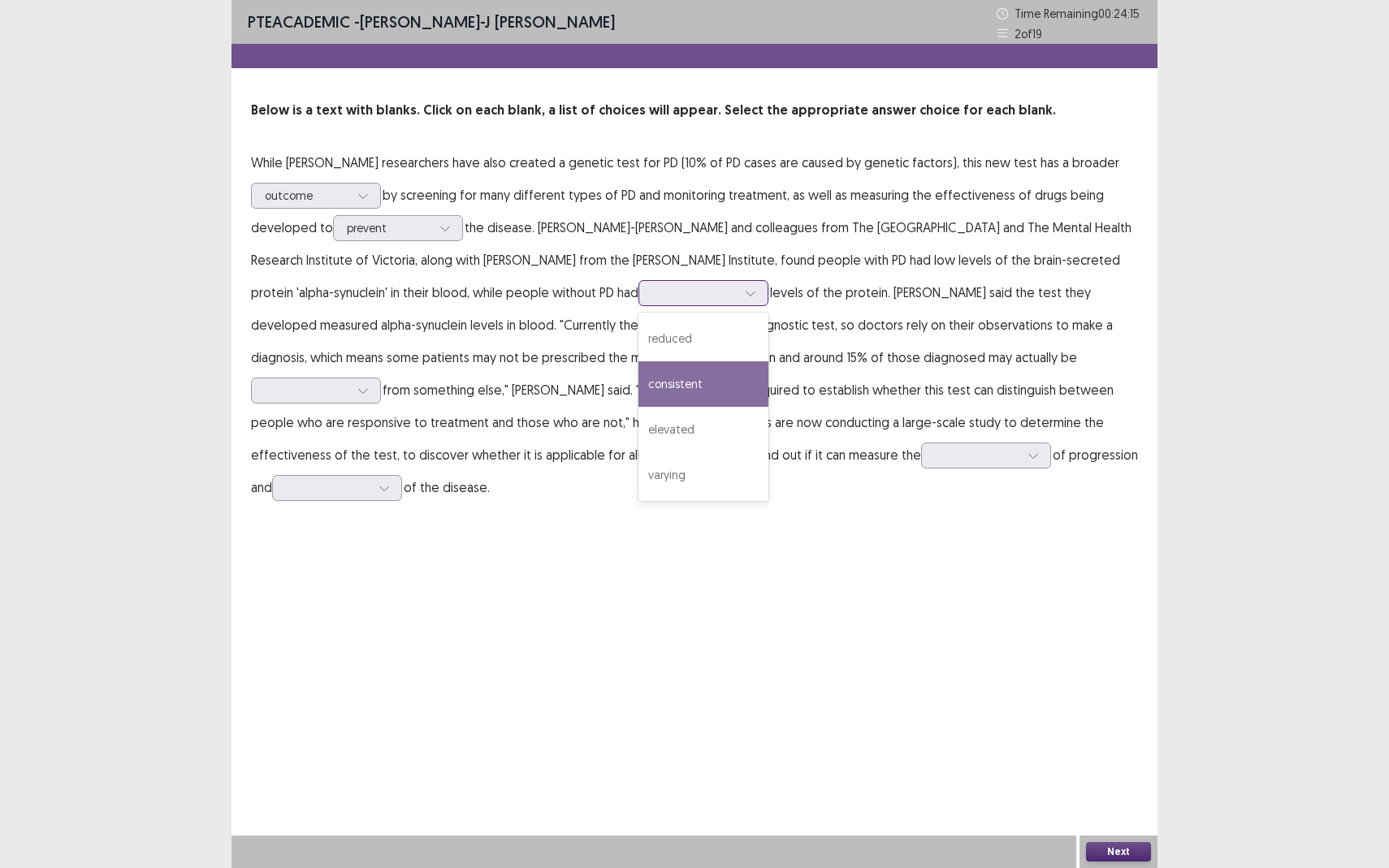
click at [638, 400] on div "consistent" at bounding box center [703, 384] width 130 height 46
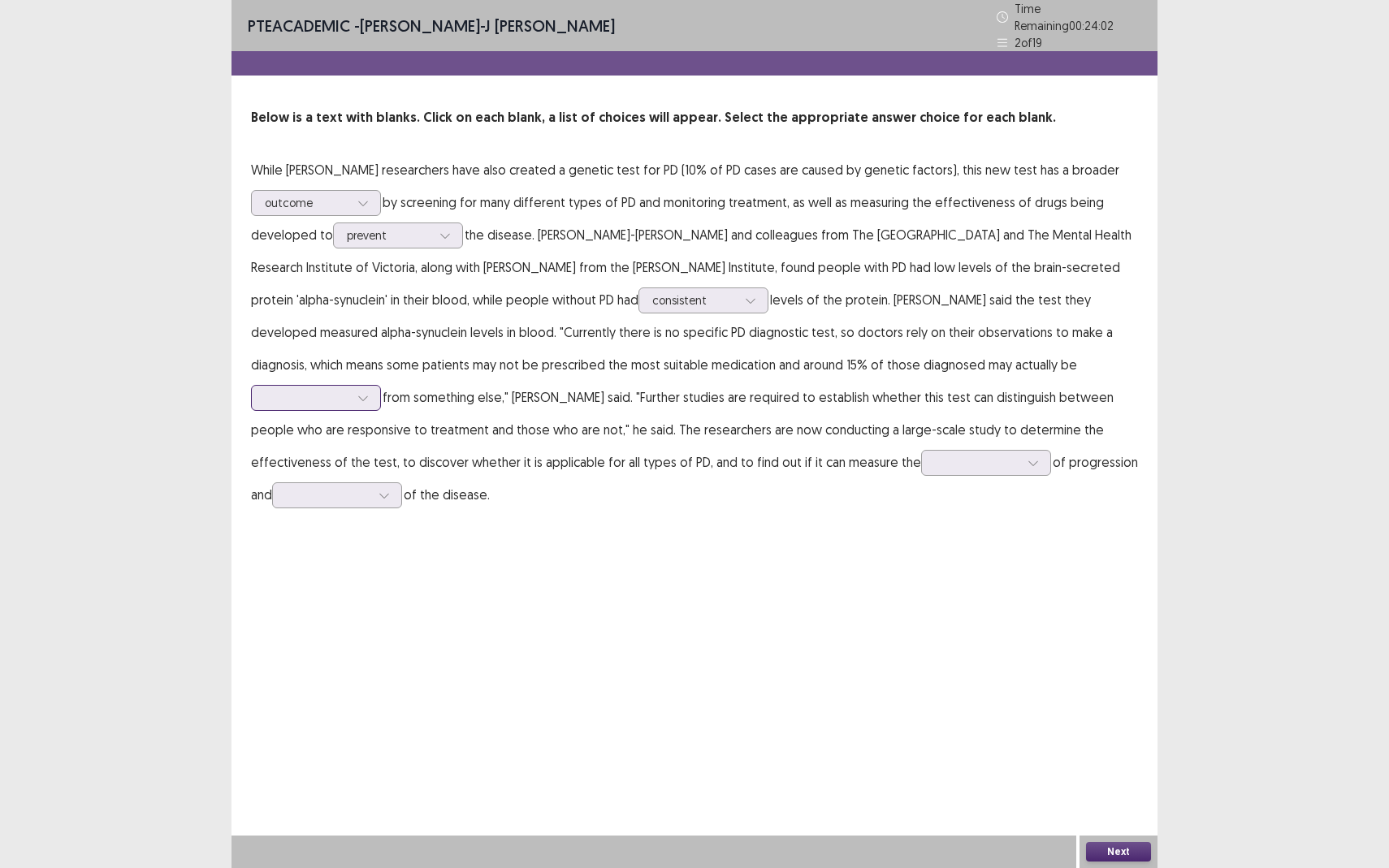
click at [349, 389] on div at bounding box center [307, 397] width 85 height 16
click at [381, 421] on div "learning" at bounding box center [316, 444] width 130 height 46
click at [935, 460] on div at bounding box center [977, 463] width 85 height 16
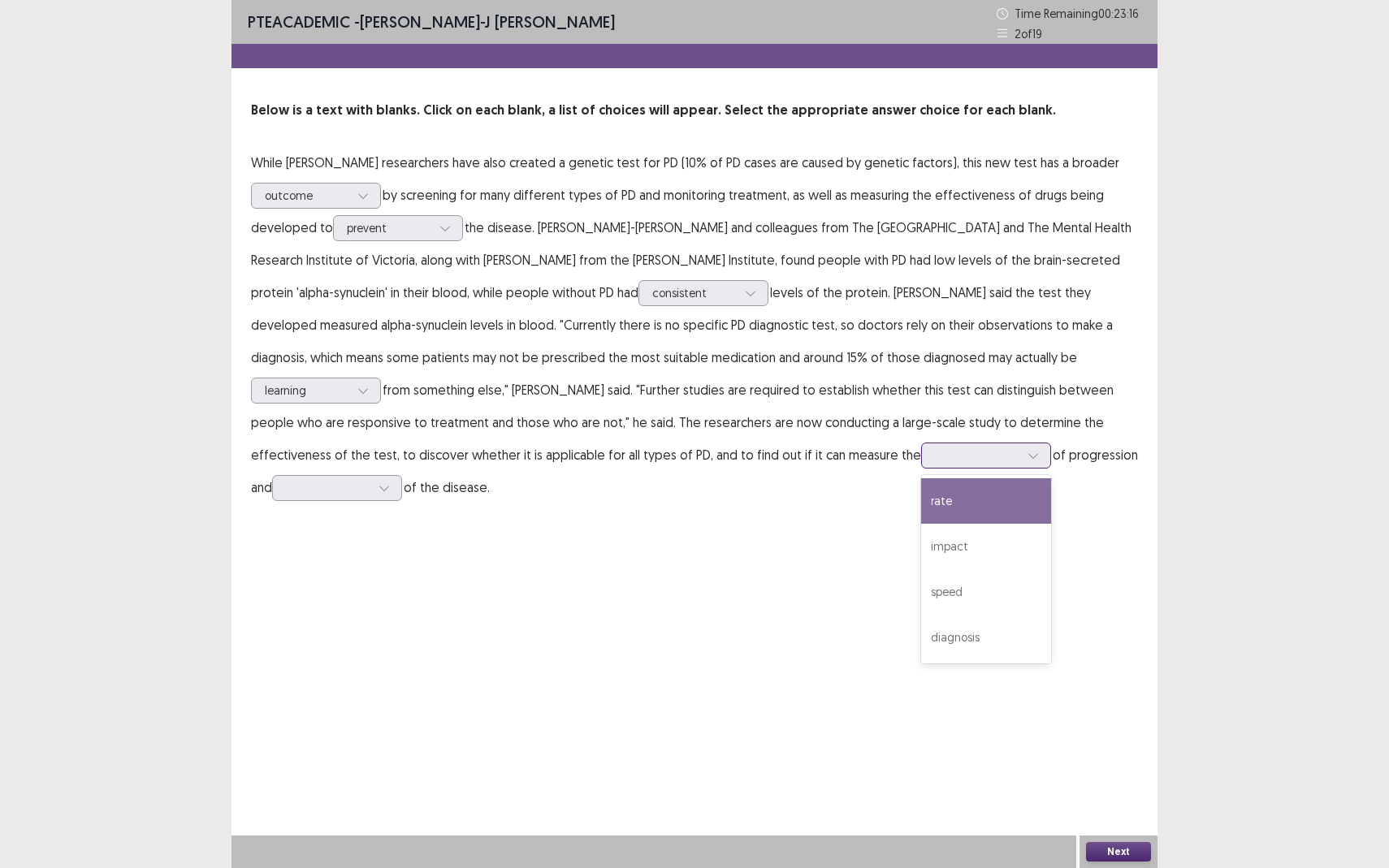
click at [921, 507] on div "rate" at bounding box center [986, 501] width 130 height 46
click at [370, 480] on div at bounding box center [328, 487] width 85 height 16
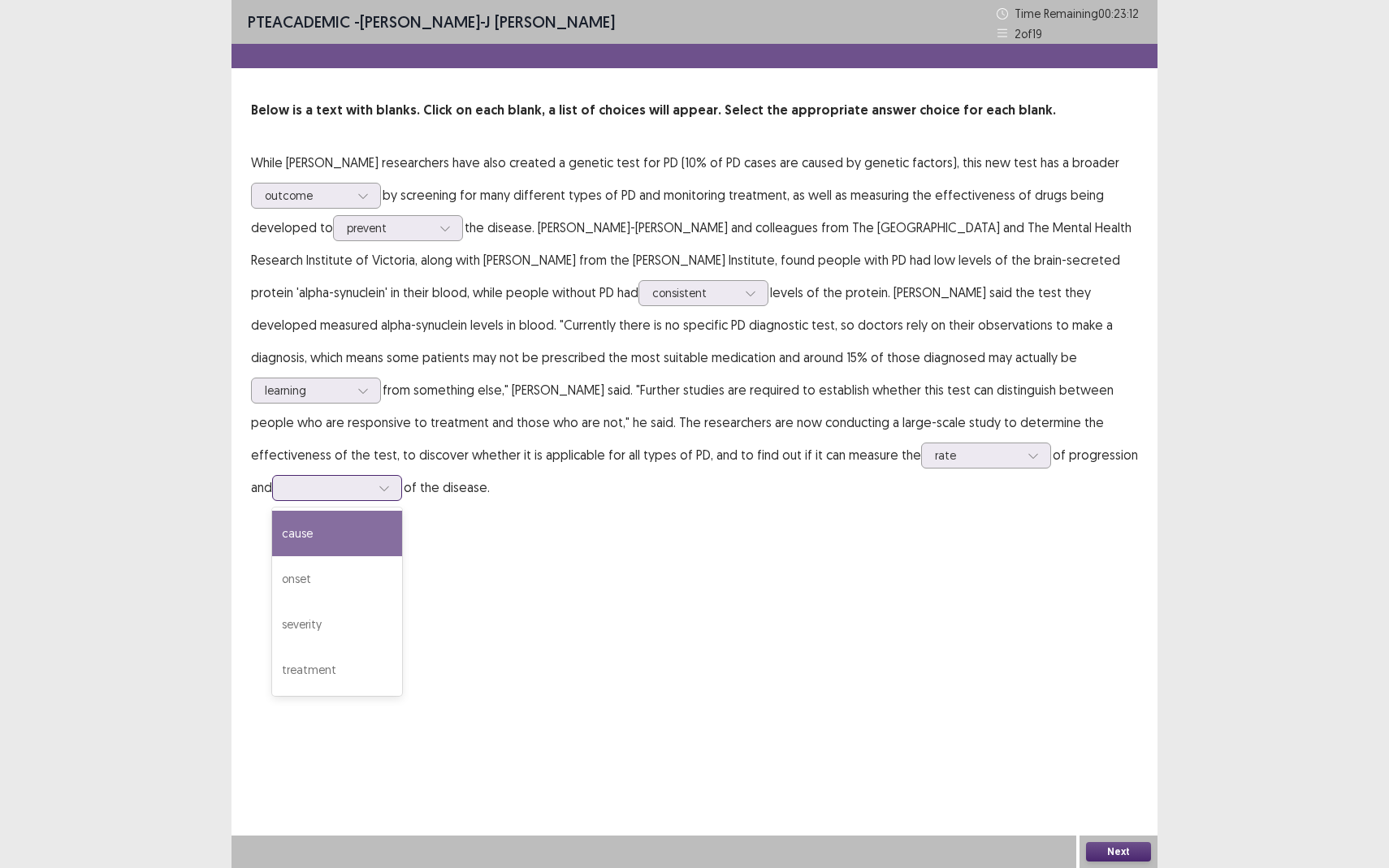
click at [402, 511] on div "cause" at bounding box center [337, 534] width 130 height 46
click at [370, 476] on div "cause" at bounding box center [328, 488] width 85 height 24
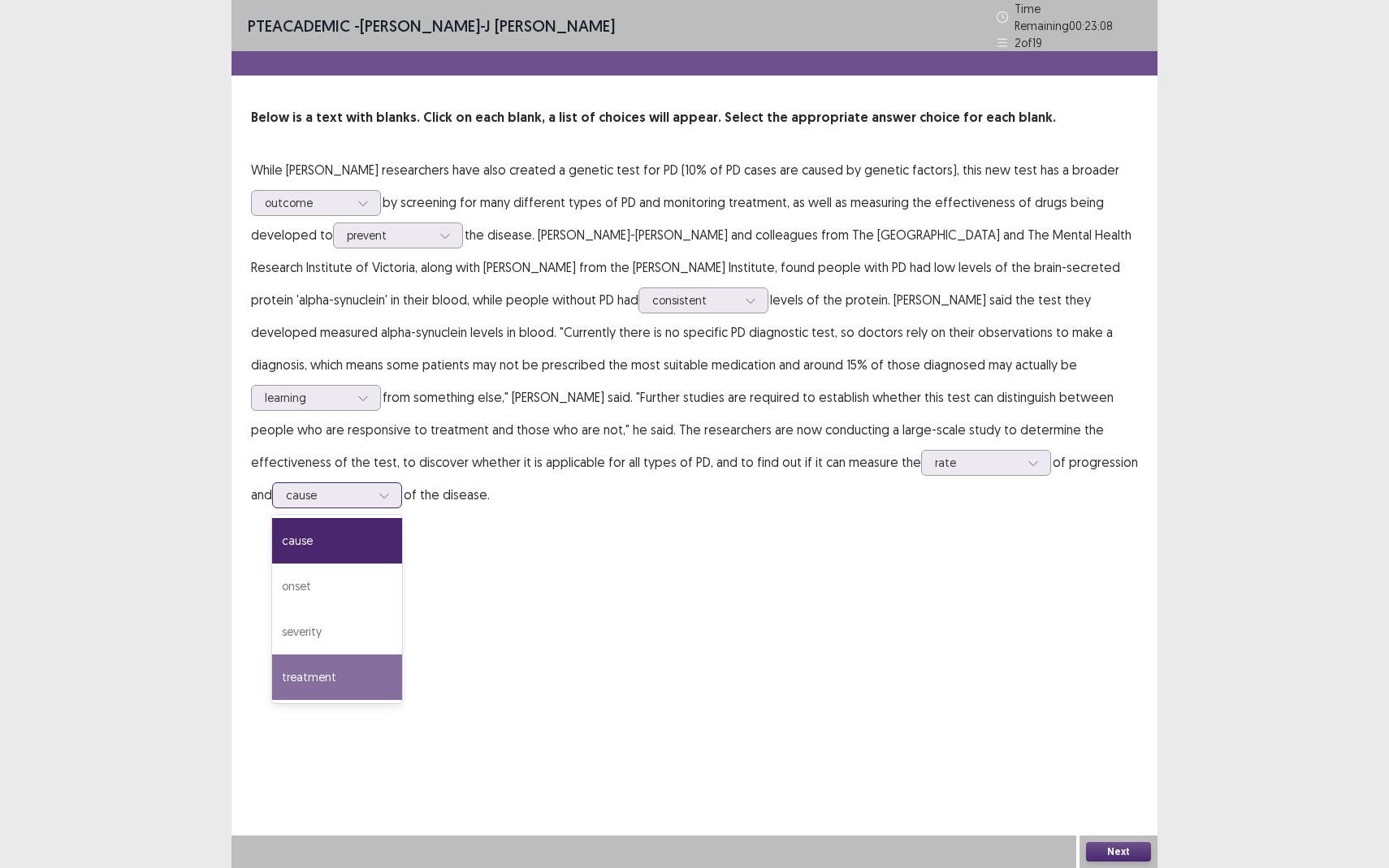
click at [402, 654] on div "treatment" at bounding box center [337, 677] width 130 height 46
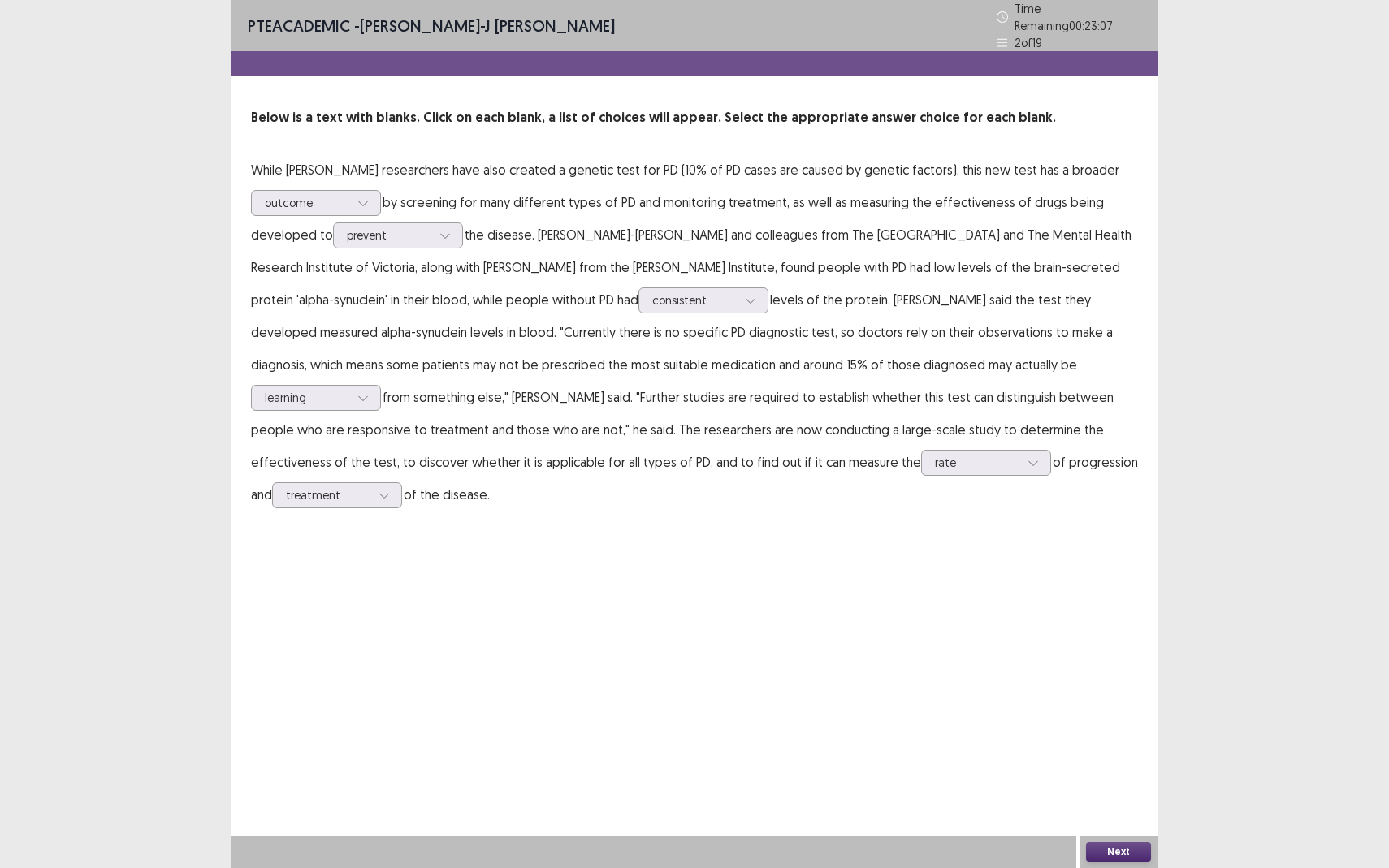
click at [1135, 768] on div "Next" at bounding box center [1118, 851] width 78 height 32
click at [1133, 768] on button "Next" at bounding box center [1119, 851] width 65 height 19
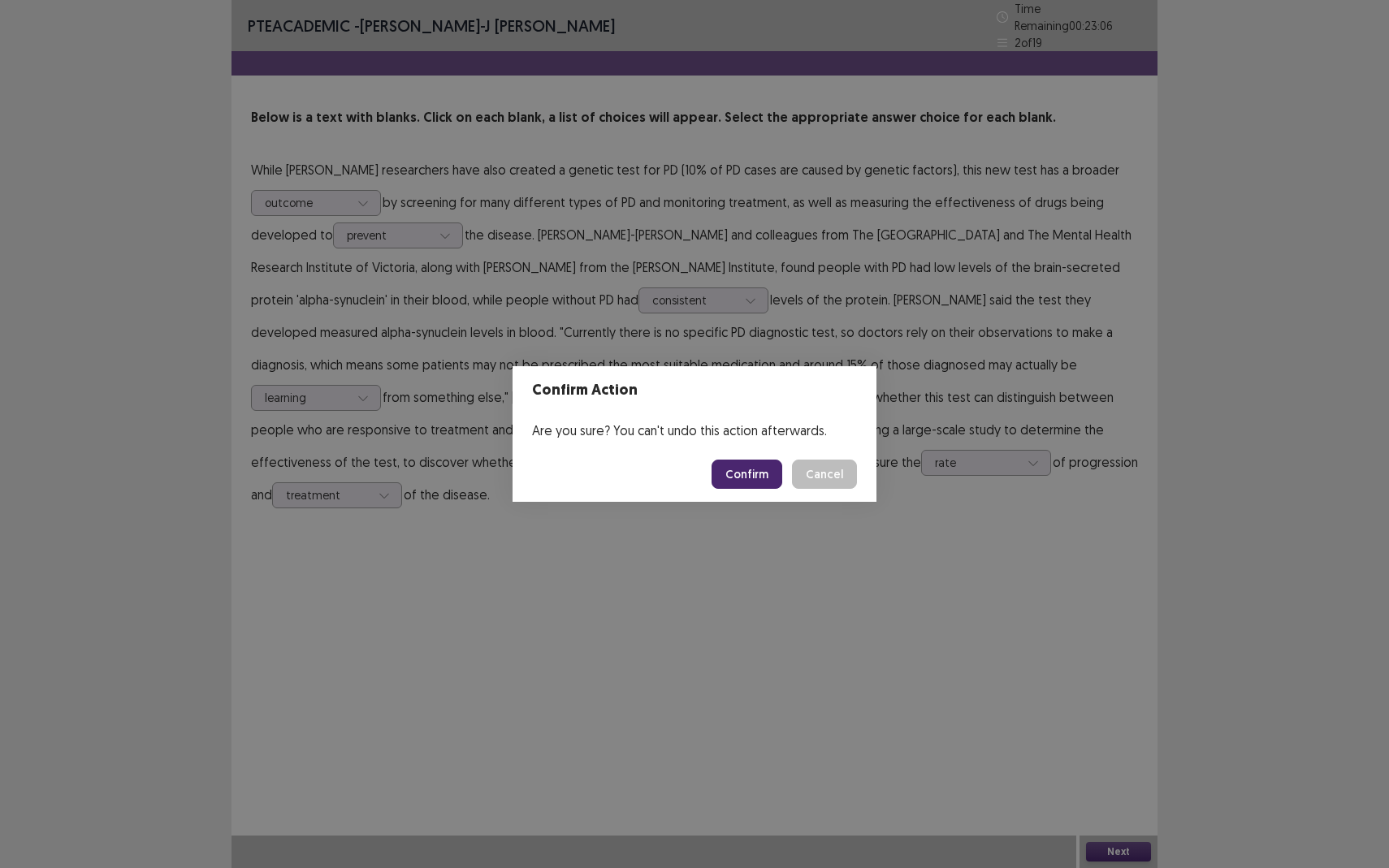
click at [724, 486] on button "Confirm" at bounding box center [747, 473] width 71 height 29
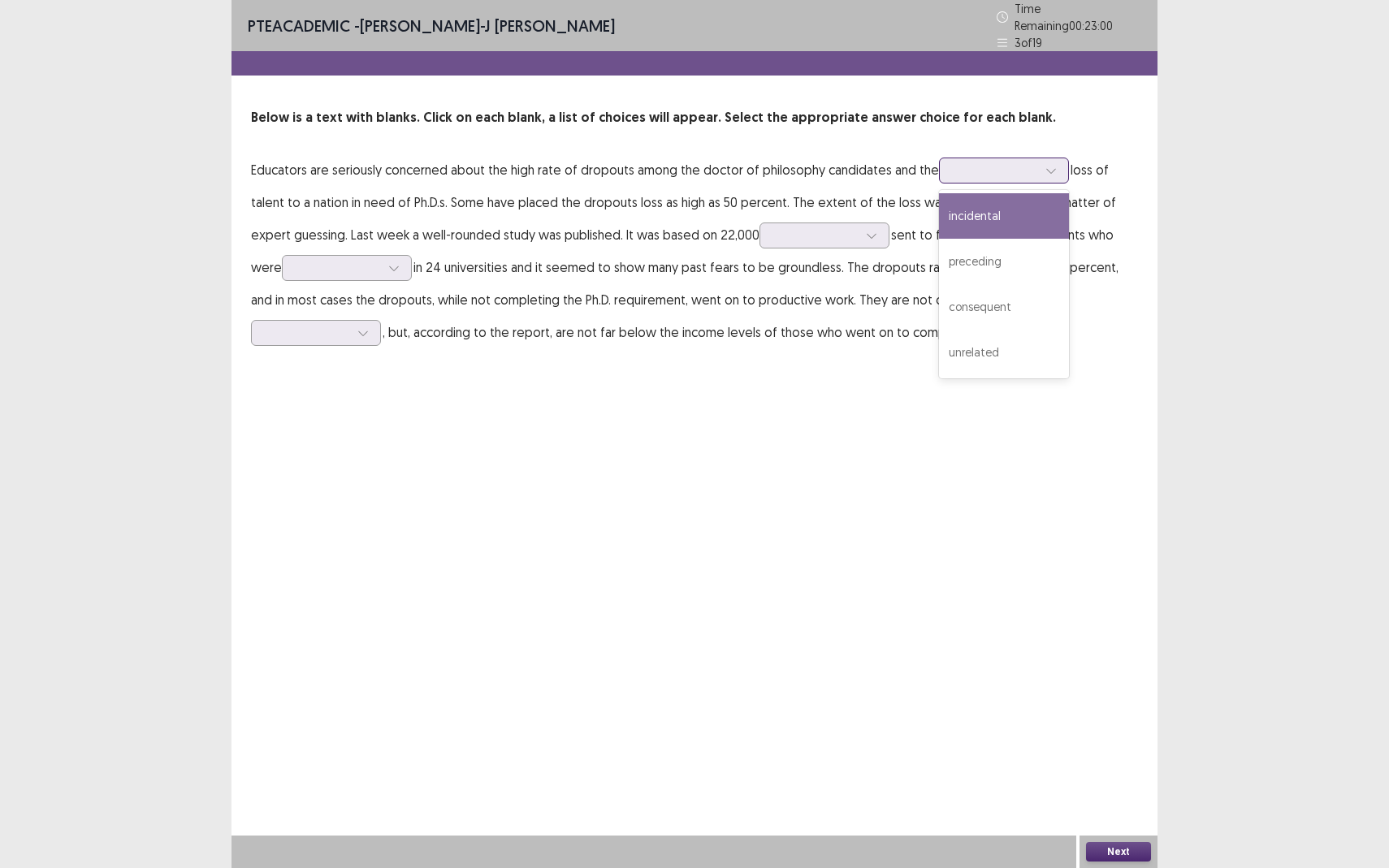
click at [964, 163] on div at bounding box center [995, 171] width 85 height 16
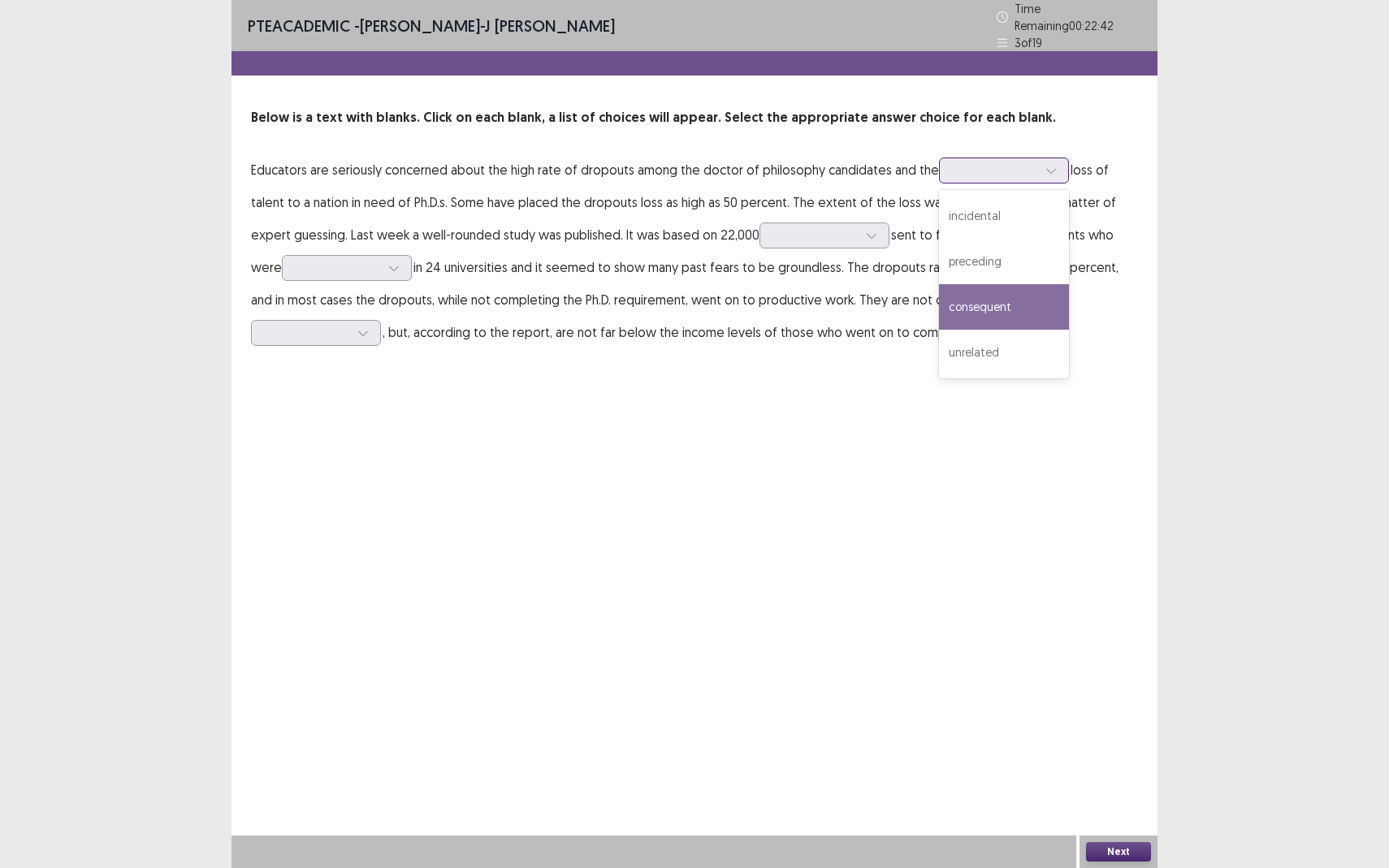
click at [1000, 289] on div "consequent" at bounding box center [1004, 307] width 130 height 46
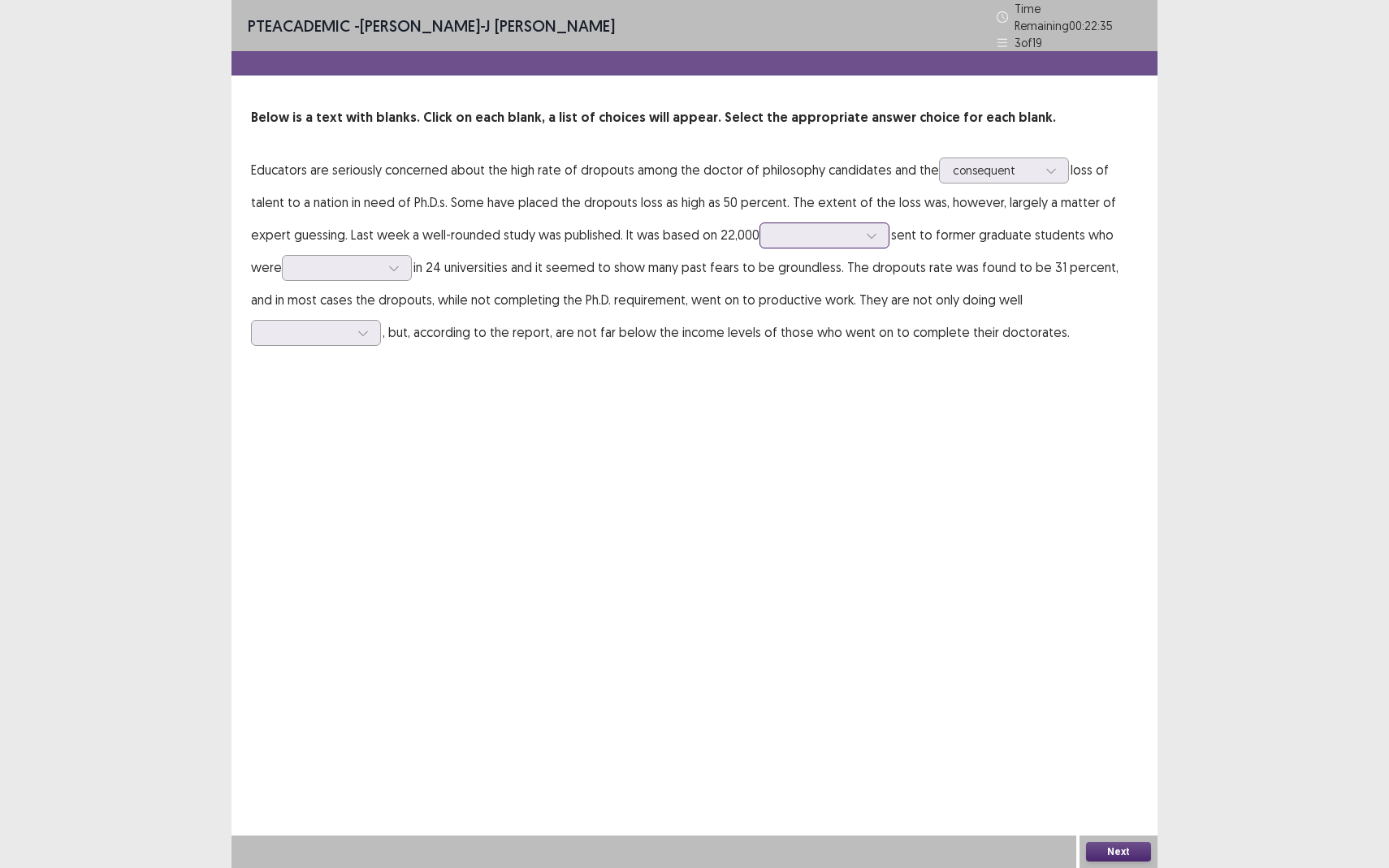
click at [803, 233] on div at bounding box center [815, 235] width 85 height 16
click at [823, 354] on div "lectures" at bounding box center [824, 372] width 130 height 46
click at [824, 233] on div at bounding box center [815, 235] width 85 height 16
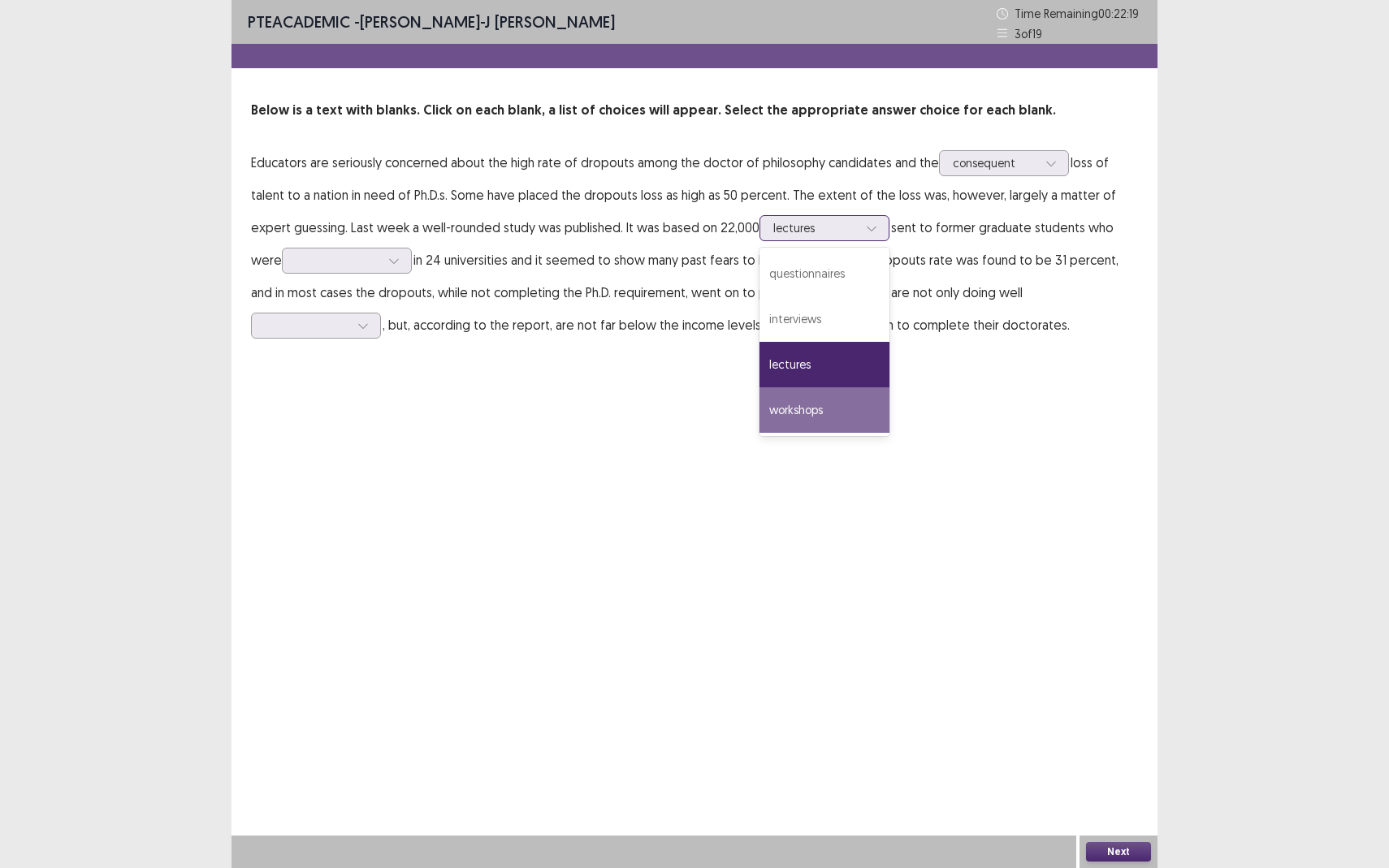
click at [845, 410] on div "workshops" at bounding box center [824, 410] width 130 height 46
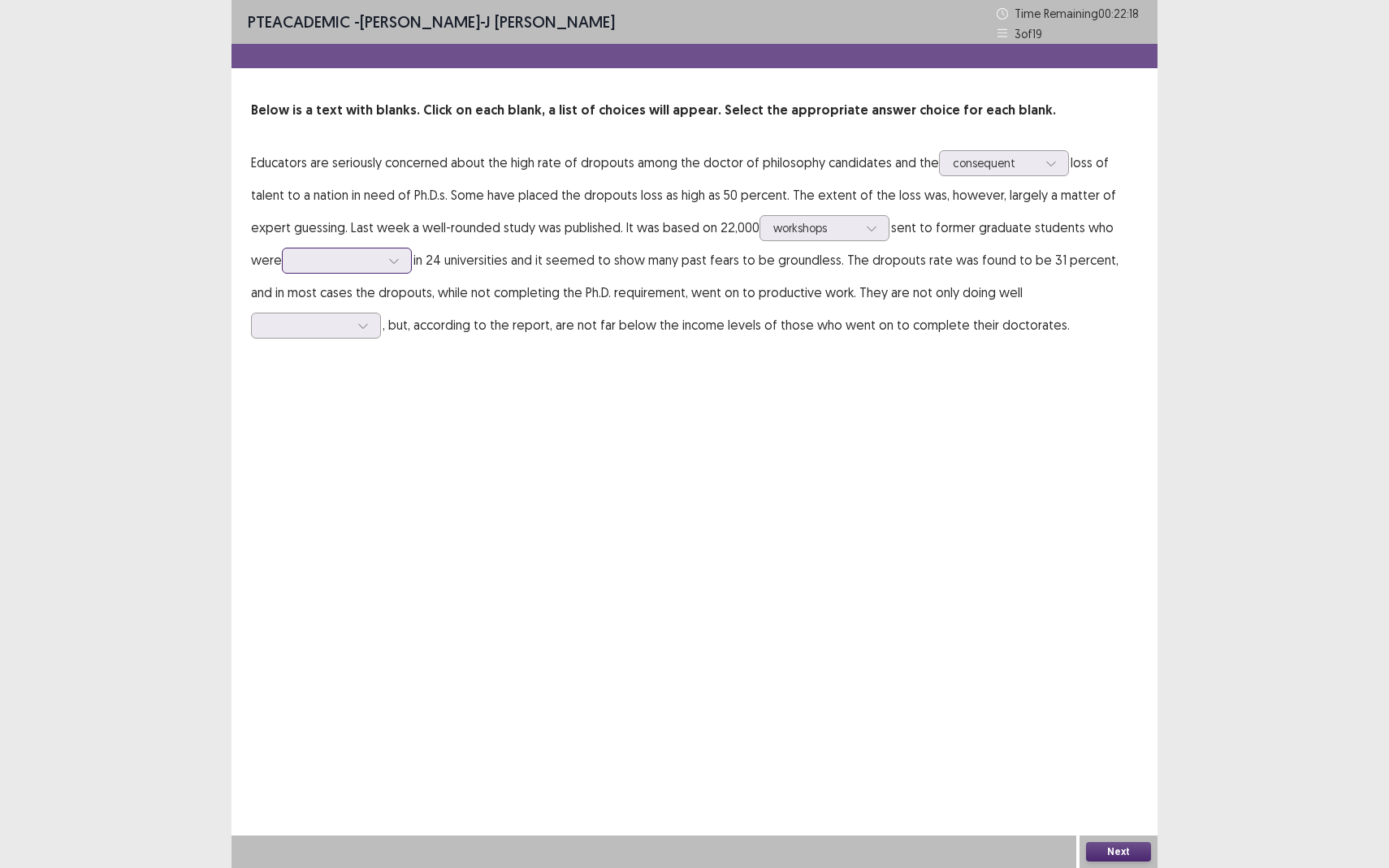
click at [383, 260] on div at bounding box center [394, 261] width 25 height 24
click at [370, 406] on div "expelled" at bounding box center [347, 397] width 130 height 46
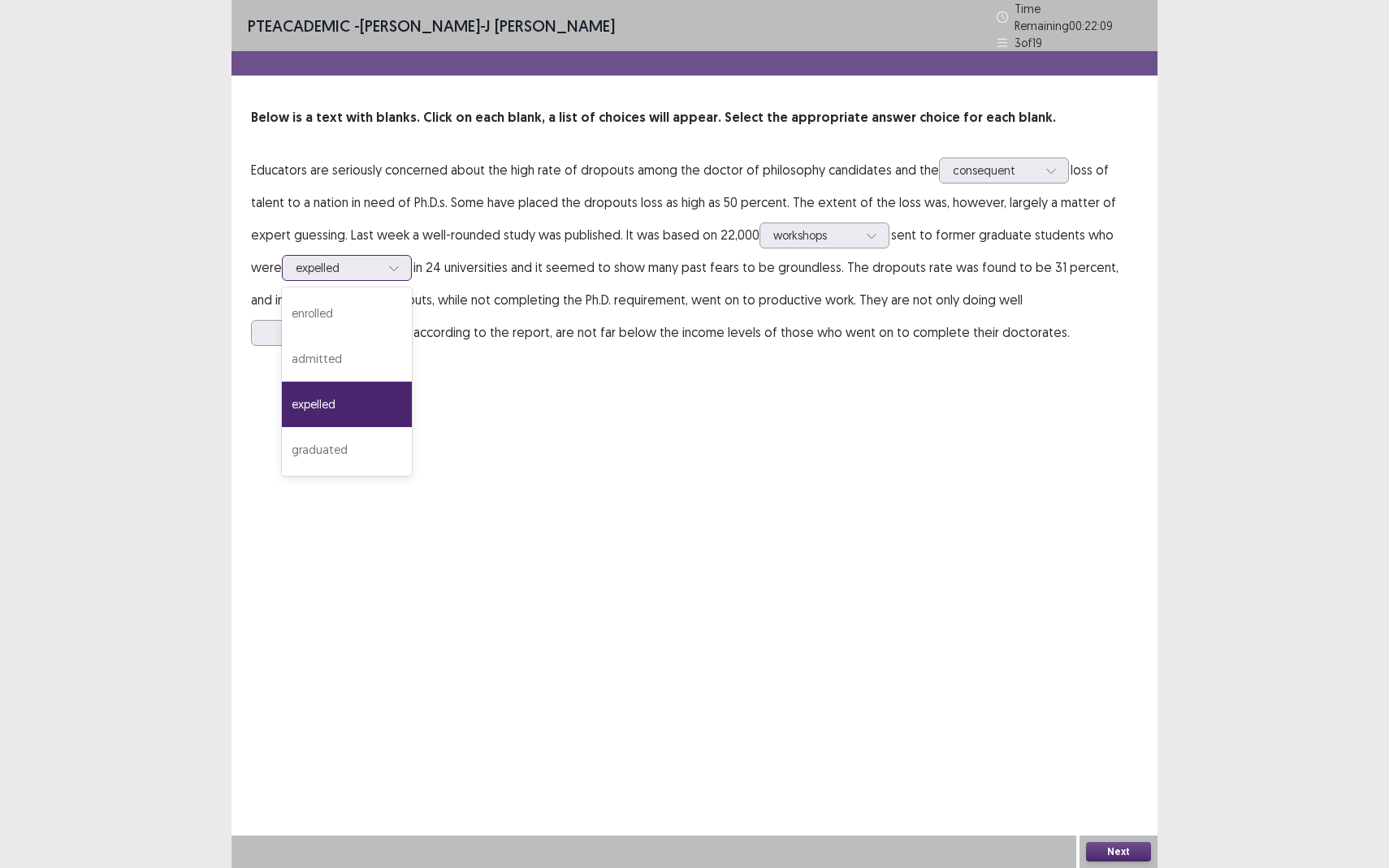
click at [361, 262] on div at bounding box center [338, 268] width 85 height 16
click at [368, 402] on div "expelled" at bounding box center [347, 404] width 130 height 46
click at [831, 228] on div at bounding box center [815, 235] width 85 height 16
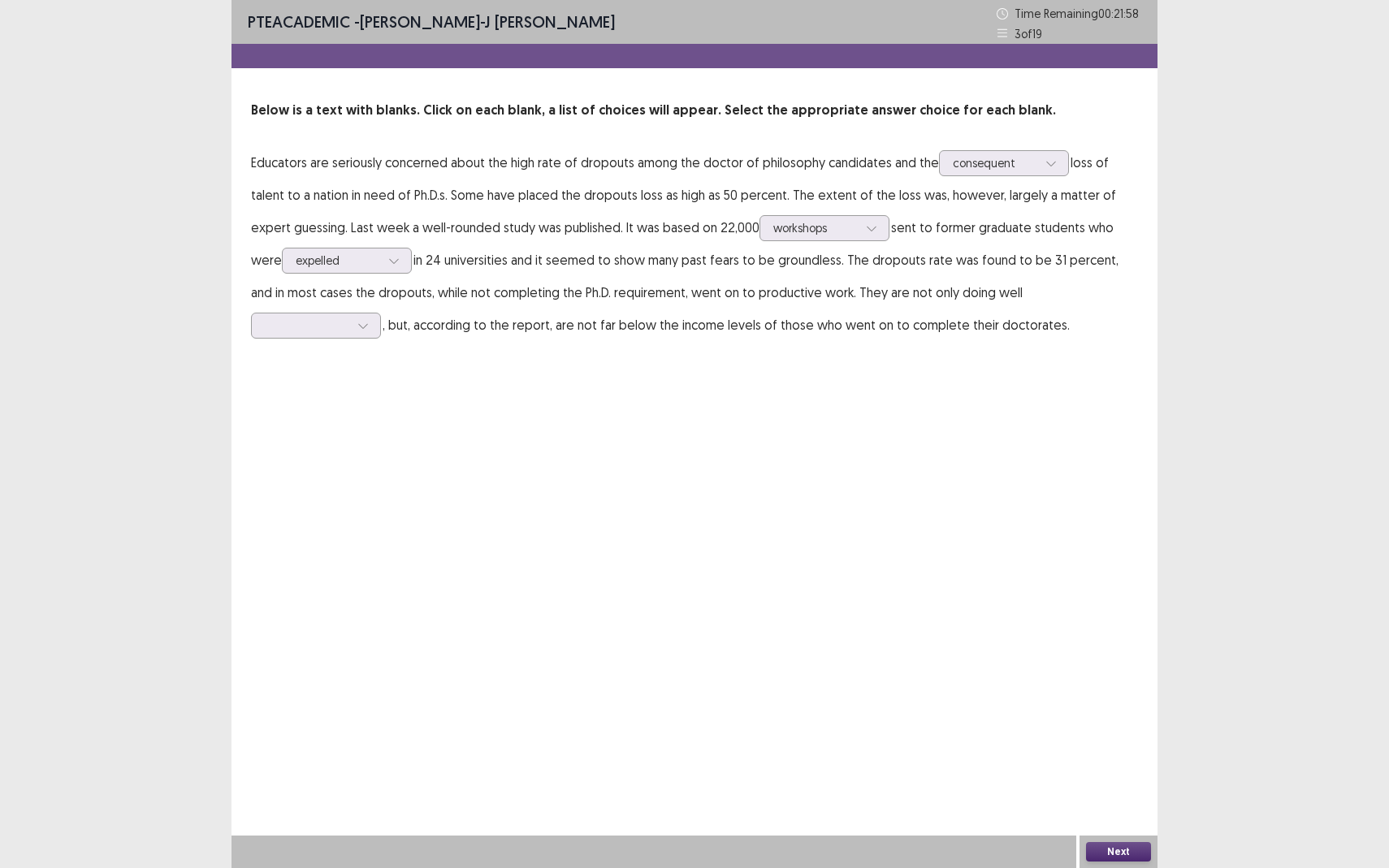
click at [587, 388] on div "PTE academic - [PERSON_NAME]-J [PERSON_NAME] Time Remaining 00 : 21 : 58 3 of 1…" at bounding box center [694, 434] width 926 height 868
click at [349, 318] on div at bounding box center [307, 326] width 85 height 16
click at [381, 485] on div "academically" at bounding box center [316, 508] width 130 height 46
click at [349, 318] on div at bounding box center [307, 326] width 85 height 16
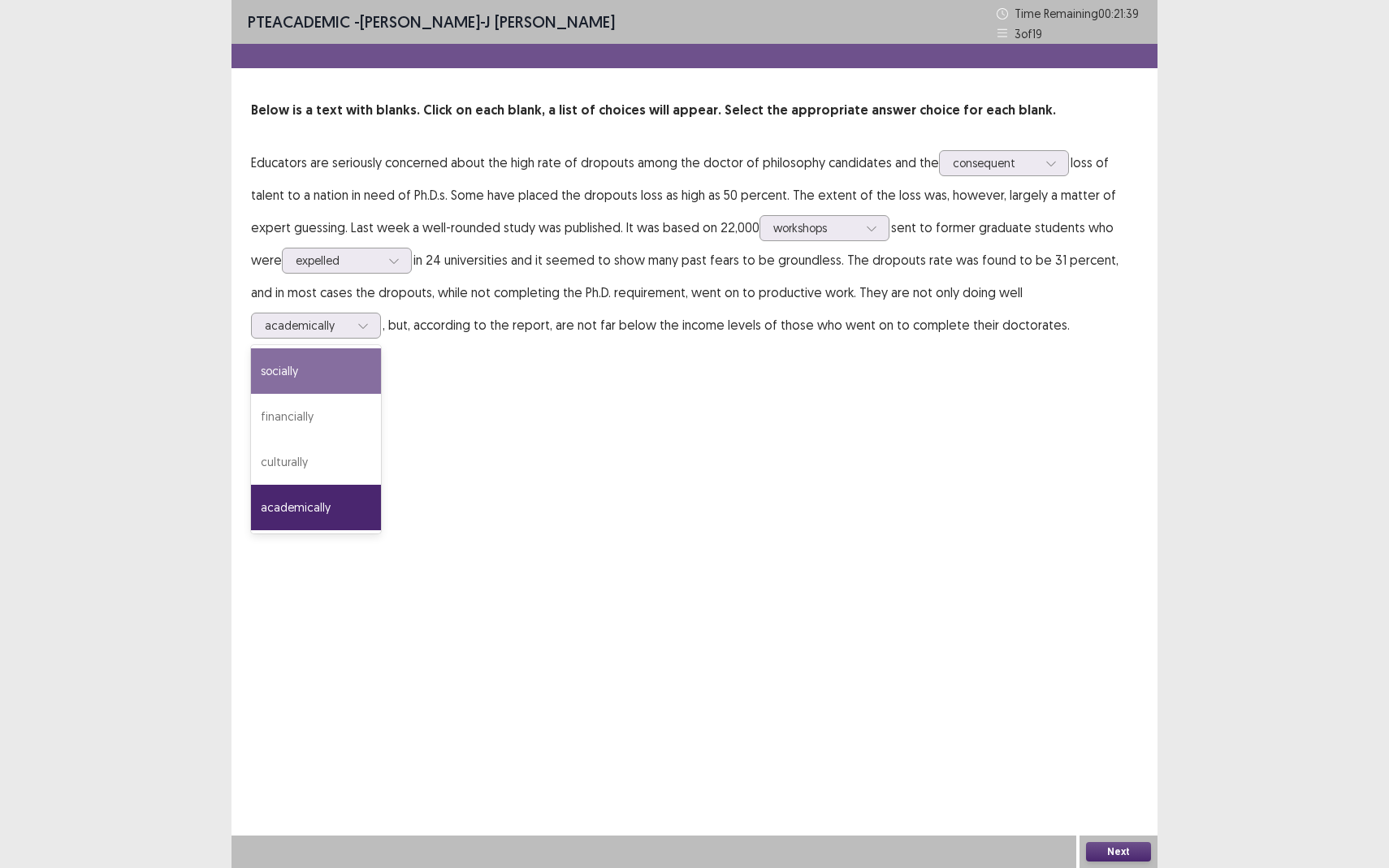
click at [974, 361] on div "PTE academic - [PERSON_NAME]-J [PERSON_NAME] Time Remaining 00 : 21 : 39 3 of 1…" at bounding box center [694, 186] width 926 height 374
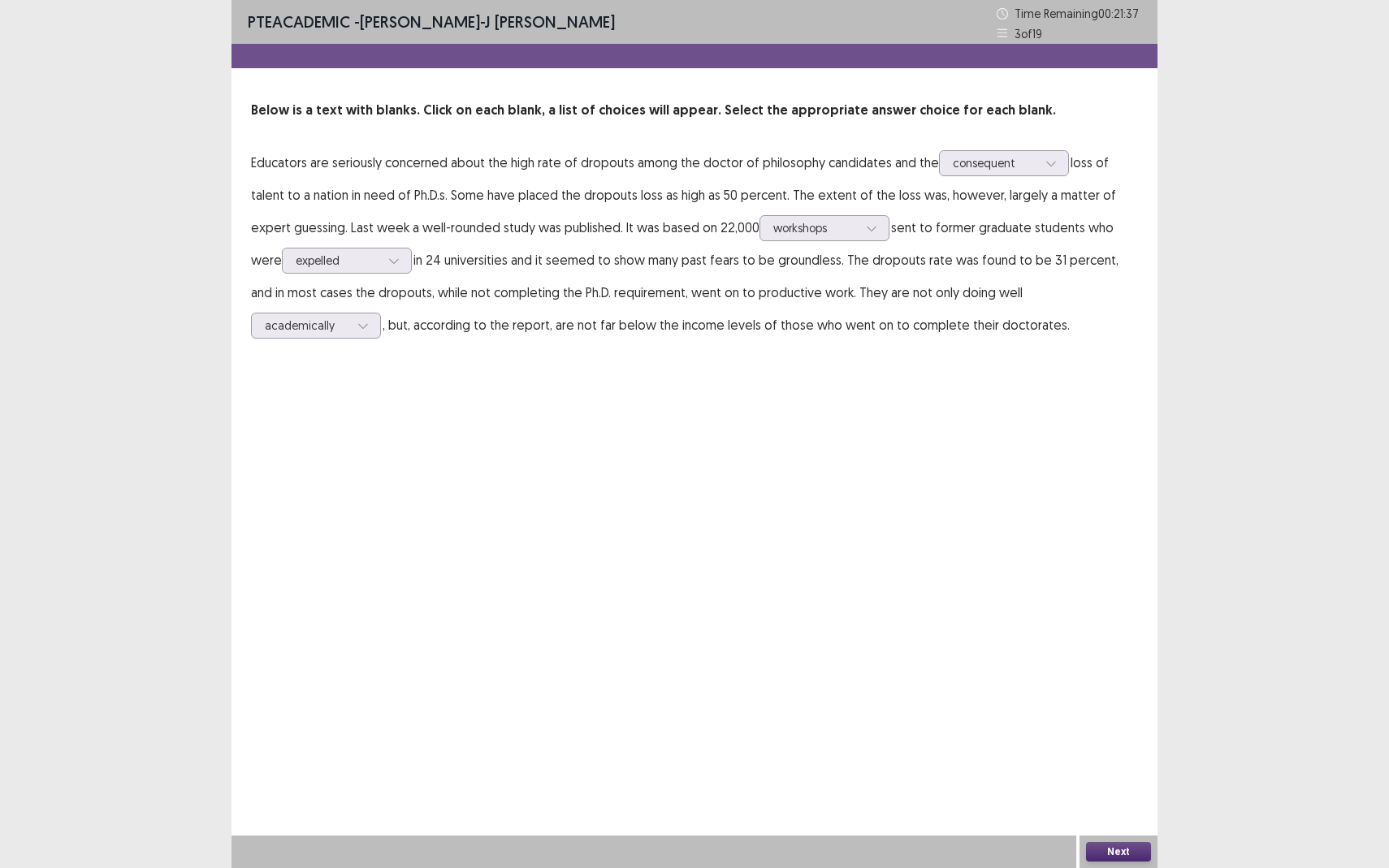
click at [1111, 768] on button "Next" at bounding box center [1119, 851] width 65 height 19
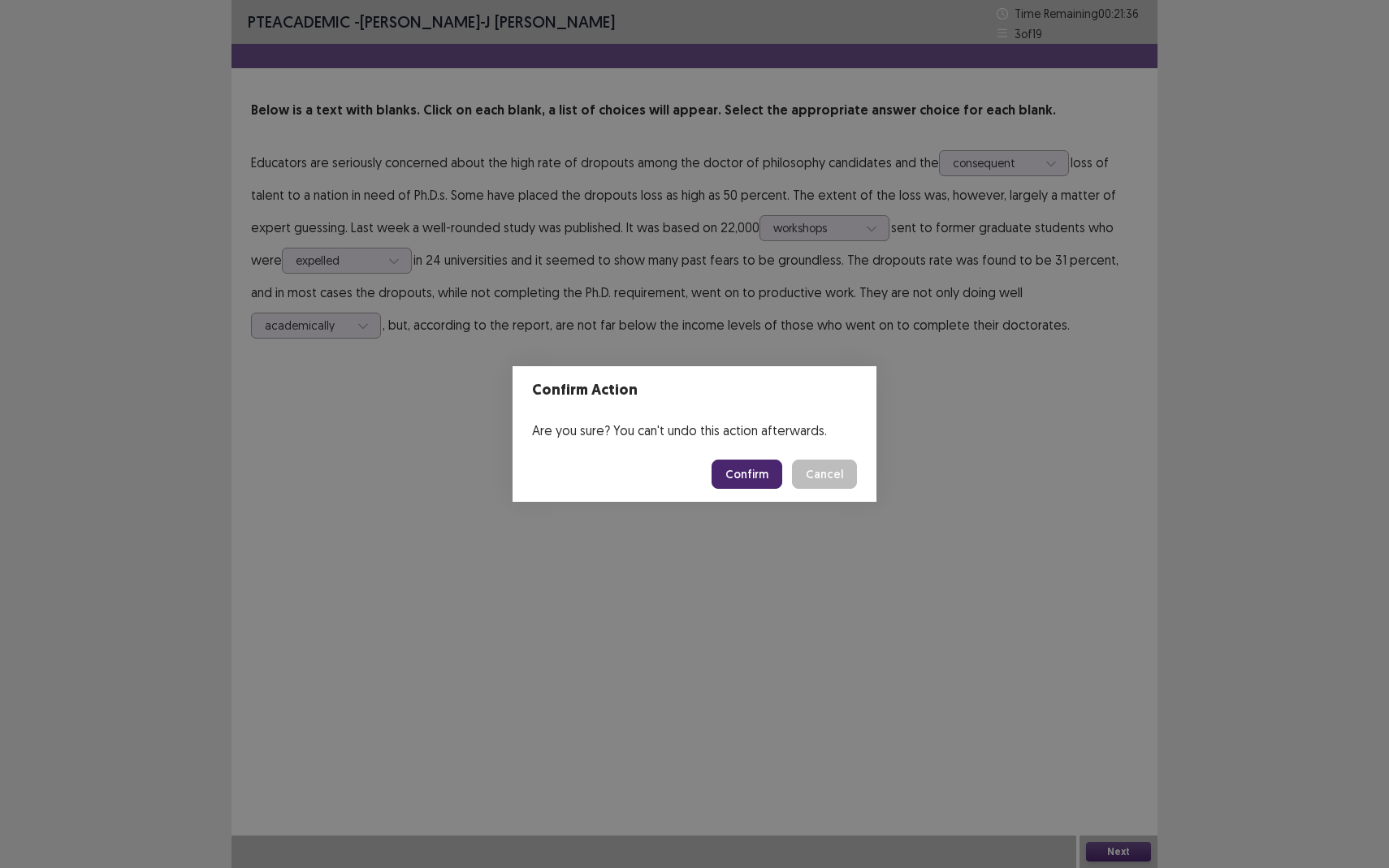
click at [754, 480] on button "Confirm" at bounding box center [747, 473] width 71 height 29
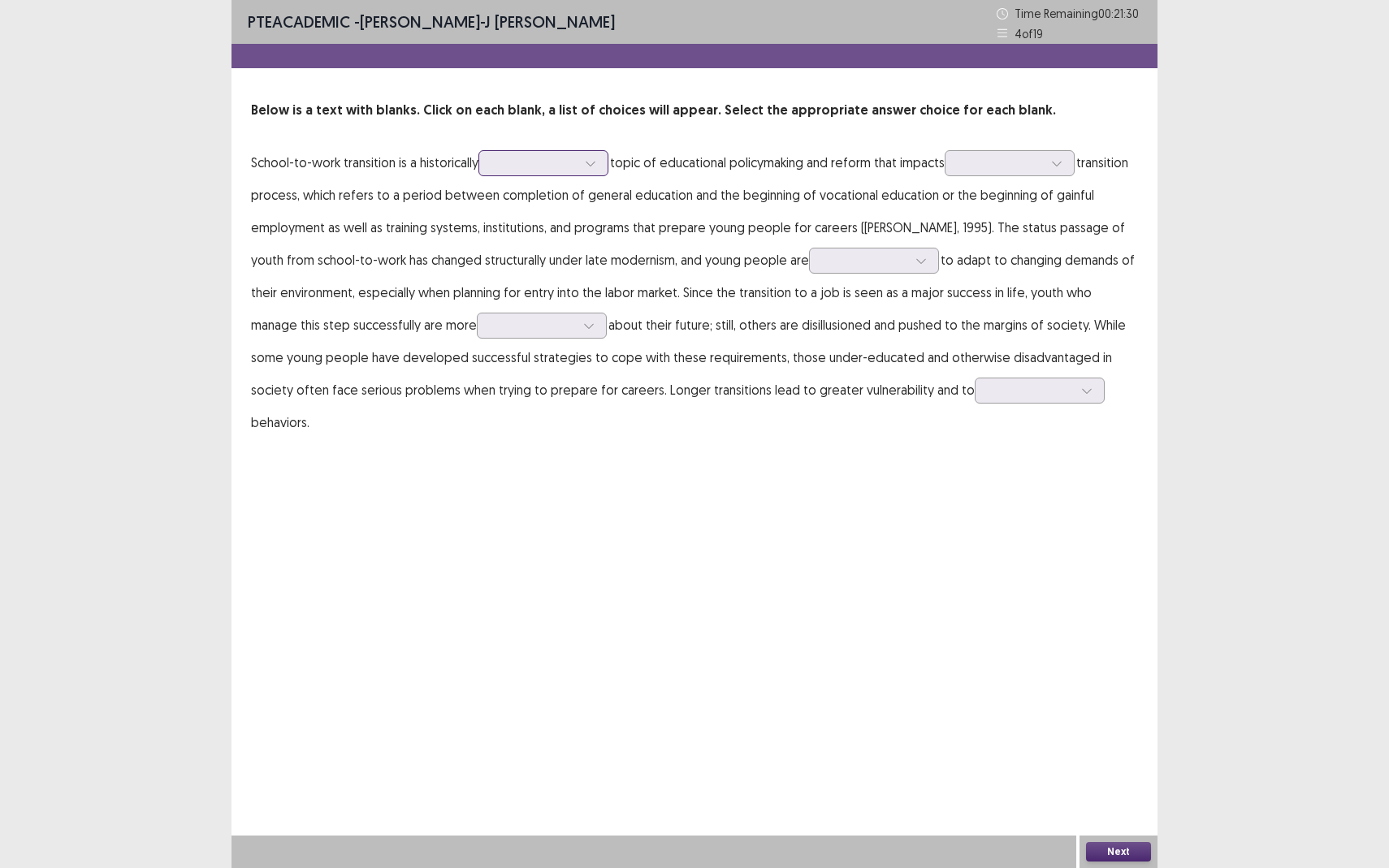
click at [565, 170] on div at bounding box center [534, 163] width 85 height 16
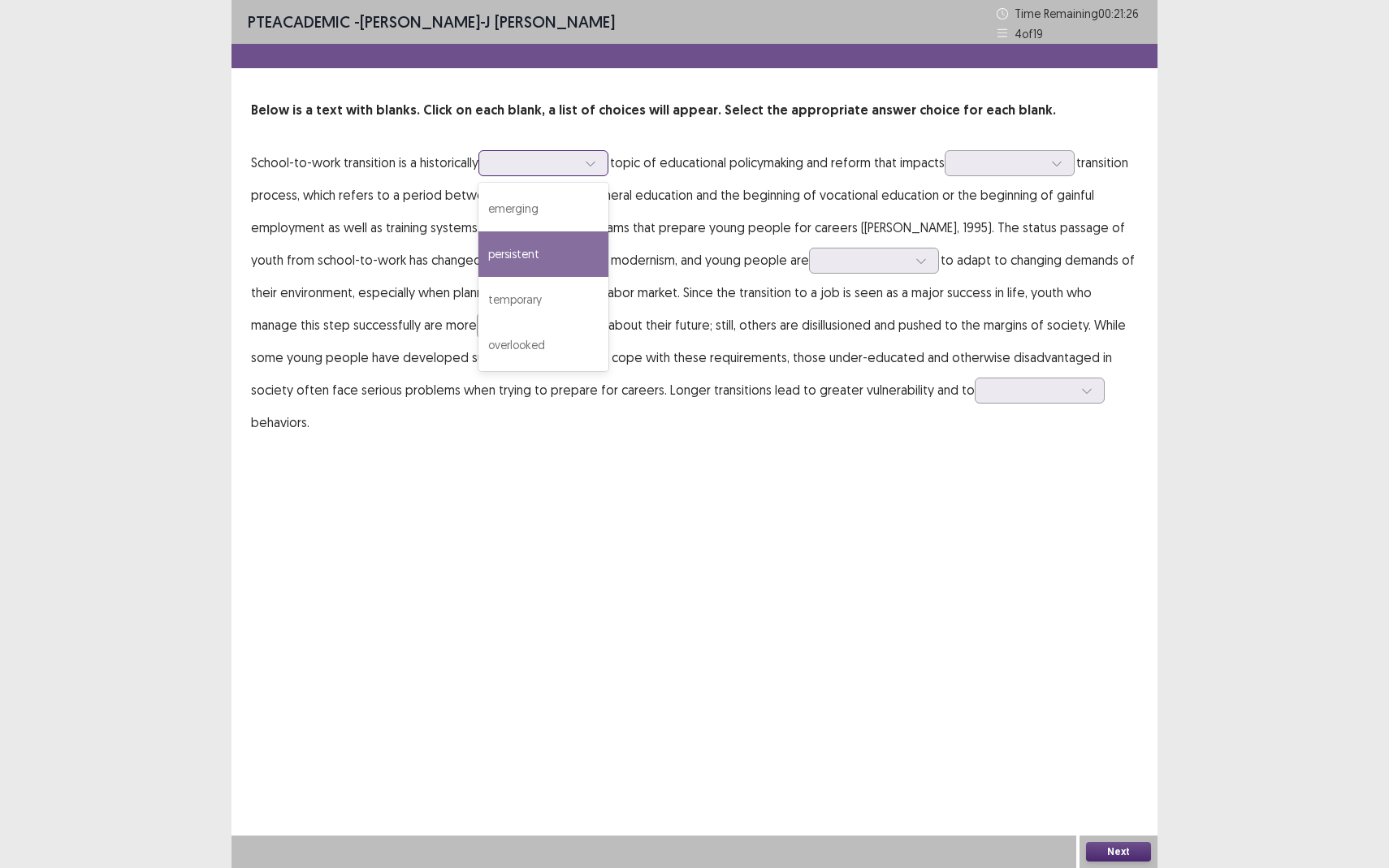
click at [565, 243] on div "persistent" at bounding box center [544, 254] width 130 height 46
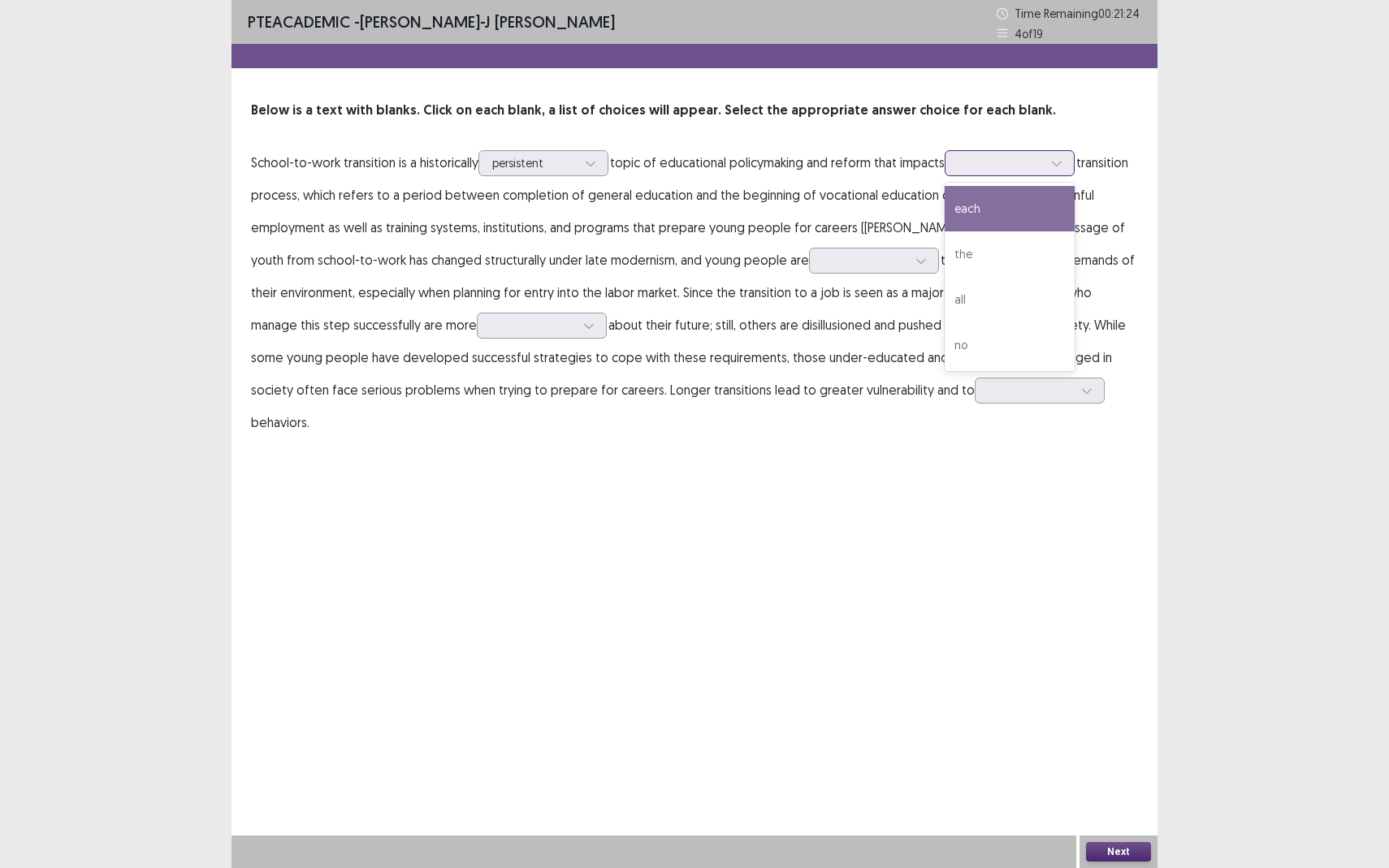
click at [987, 168] on div at bounding box center [1000, 163] width 85 height 16
click at [1011, 242] on div "the" at bounding box center [1009, 254] width 130 height 46
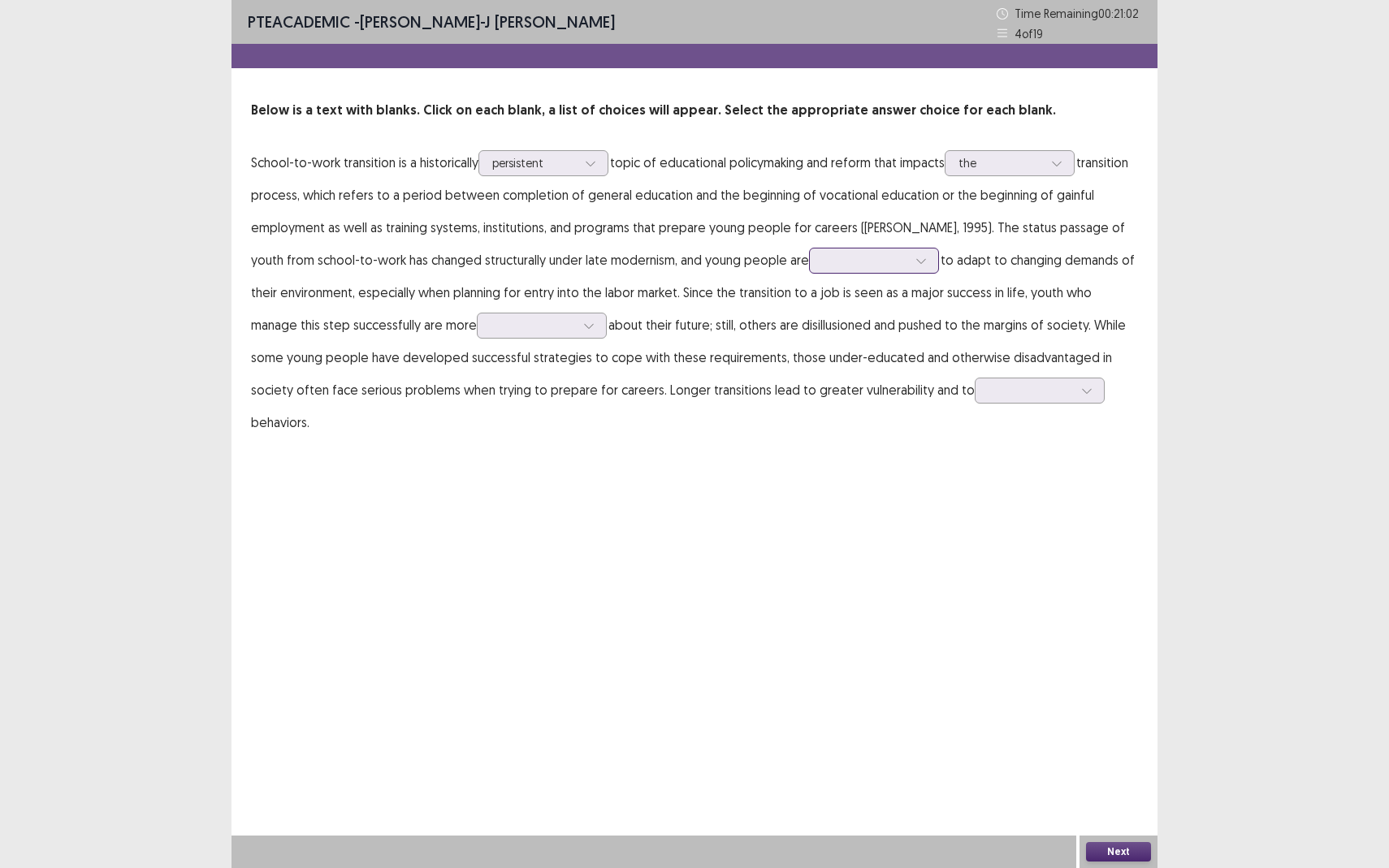
click at [826, 267] on div at bounding box center [865, 261] width 85 height 16
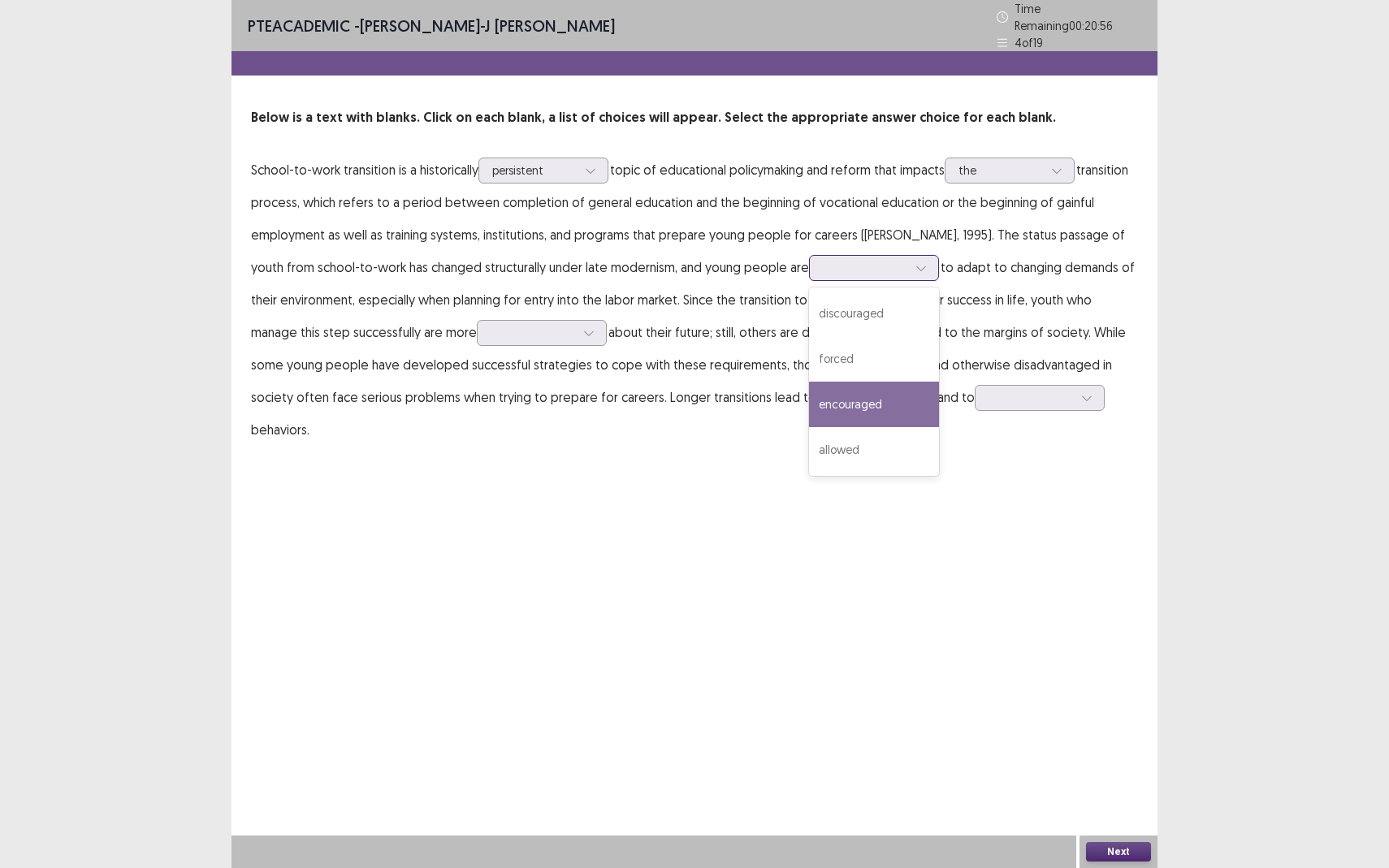
click at [876, 405] on div "encouraged" at bounding box center [873, 404] width 130 height 46
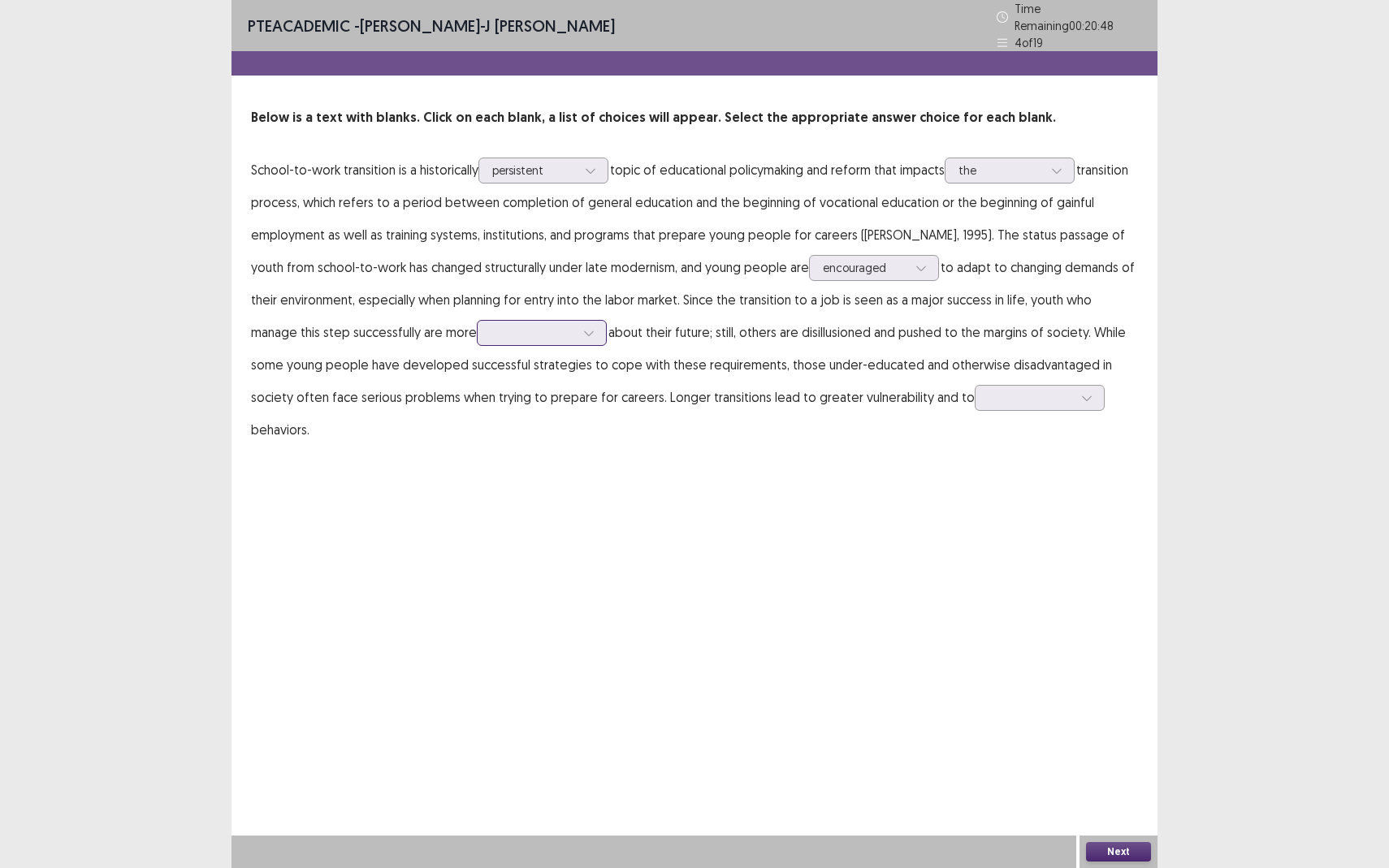
click at [491, 329] on div at bounding box center [533, 332] width 85 height 16
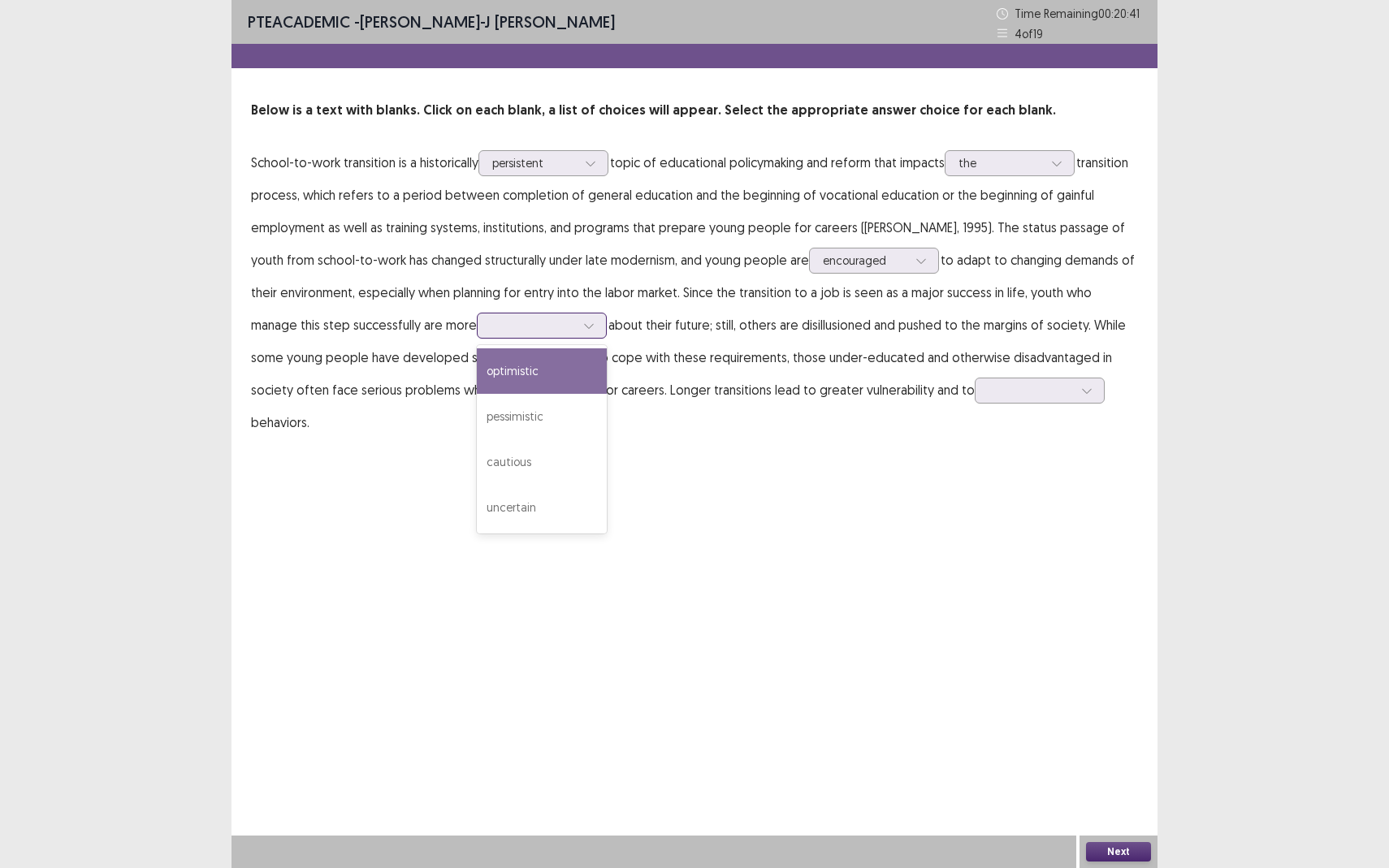
click at [484, 384] on div "optimistic" at bounding box center [542, 371] width 130 height 46
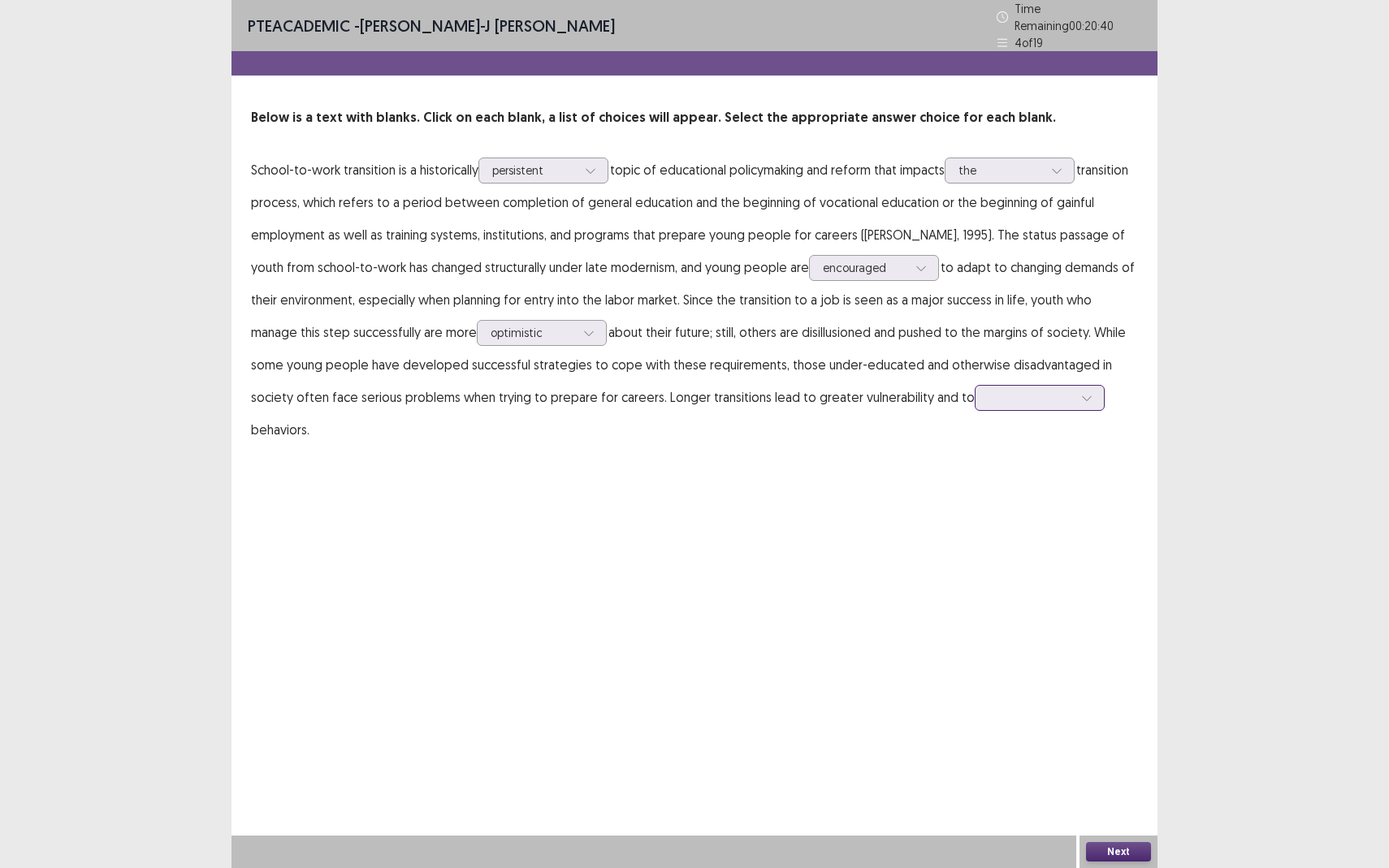
click at [988, 399] on div at bounding box center [1030, 397] width 85 height 16
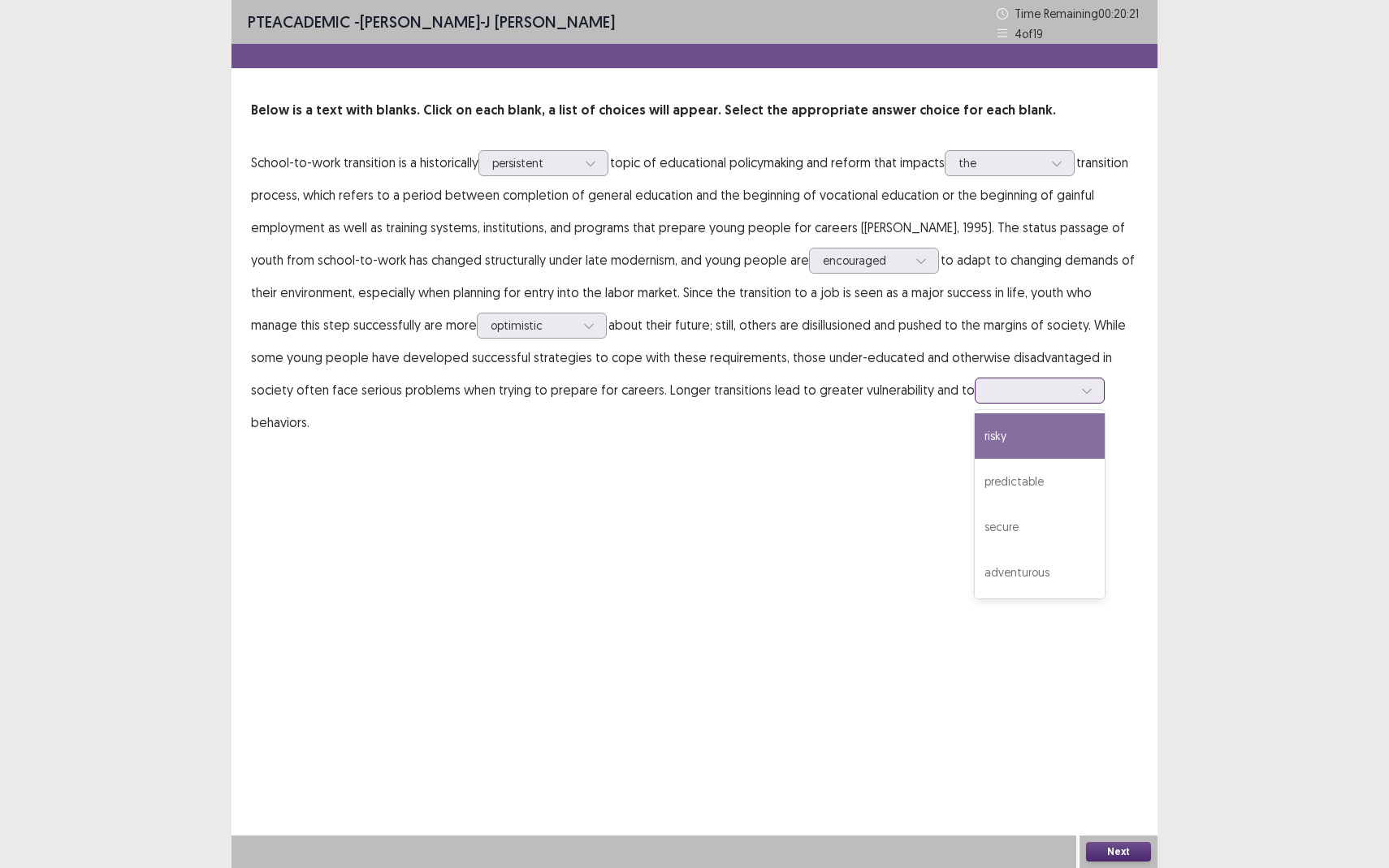
drag, startPoint x: 901, startPoint y: 447, endPoint x: 909, endPoint y: 466, distance: 20.6
click at [975, 448] on div "risky" at bounding box center [1040, 436] width 130 height 46
click at [1119, 768] on button "Next" at bounding box center [1119, 851] width 65 height 19
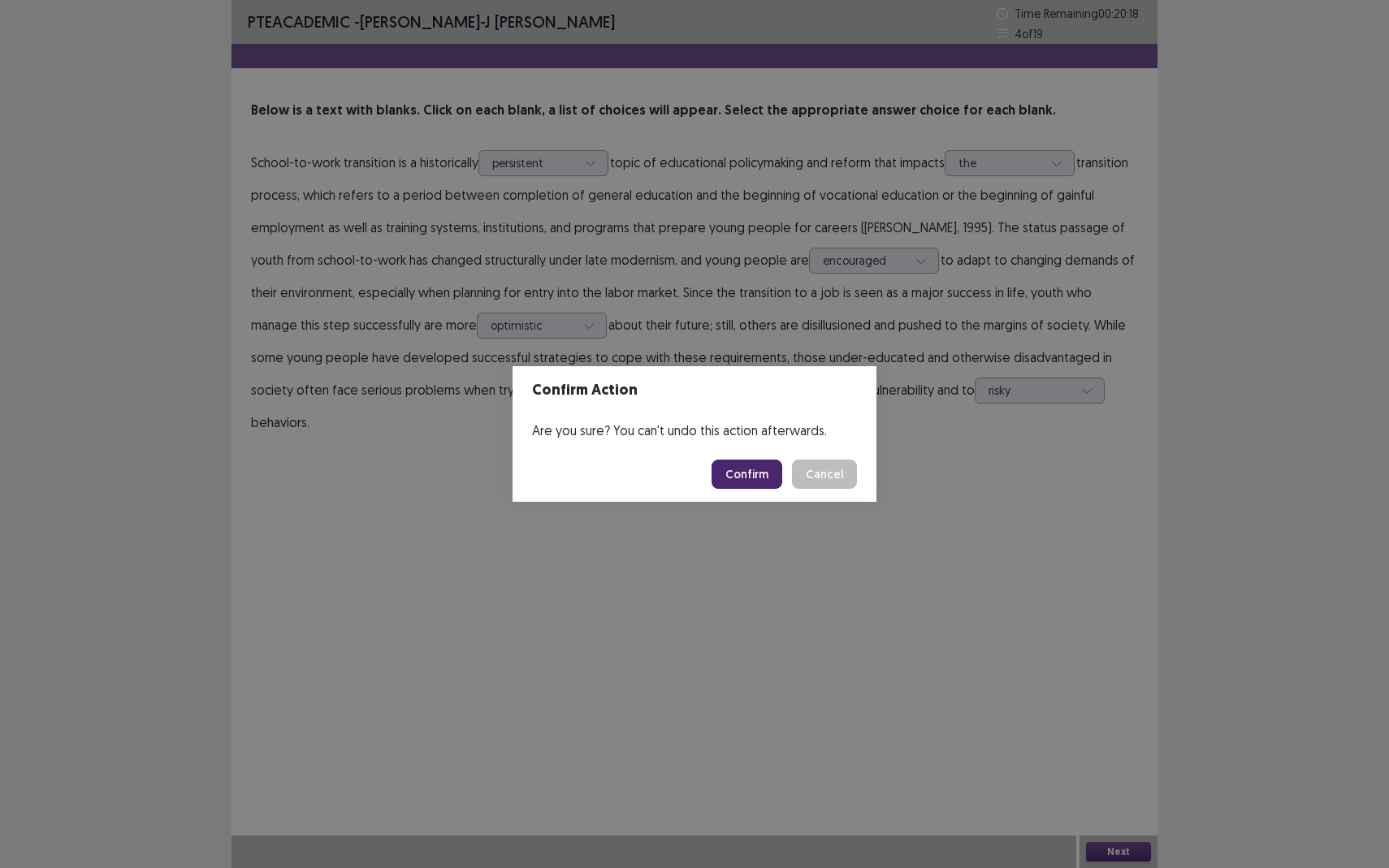
click at [764, 488] on button "Confirm" at bounding box center [747, 473] width 71 height 29
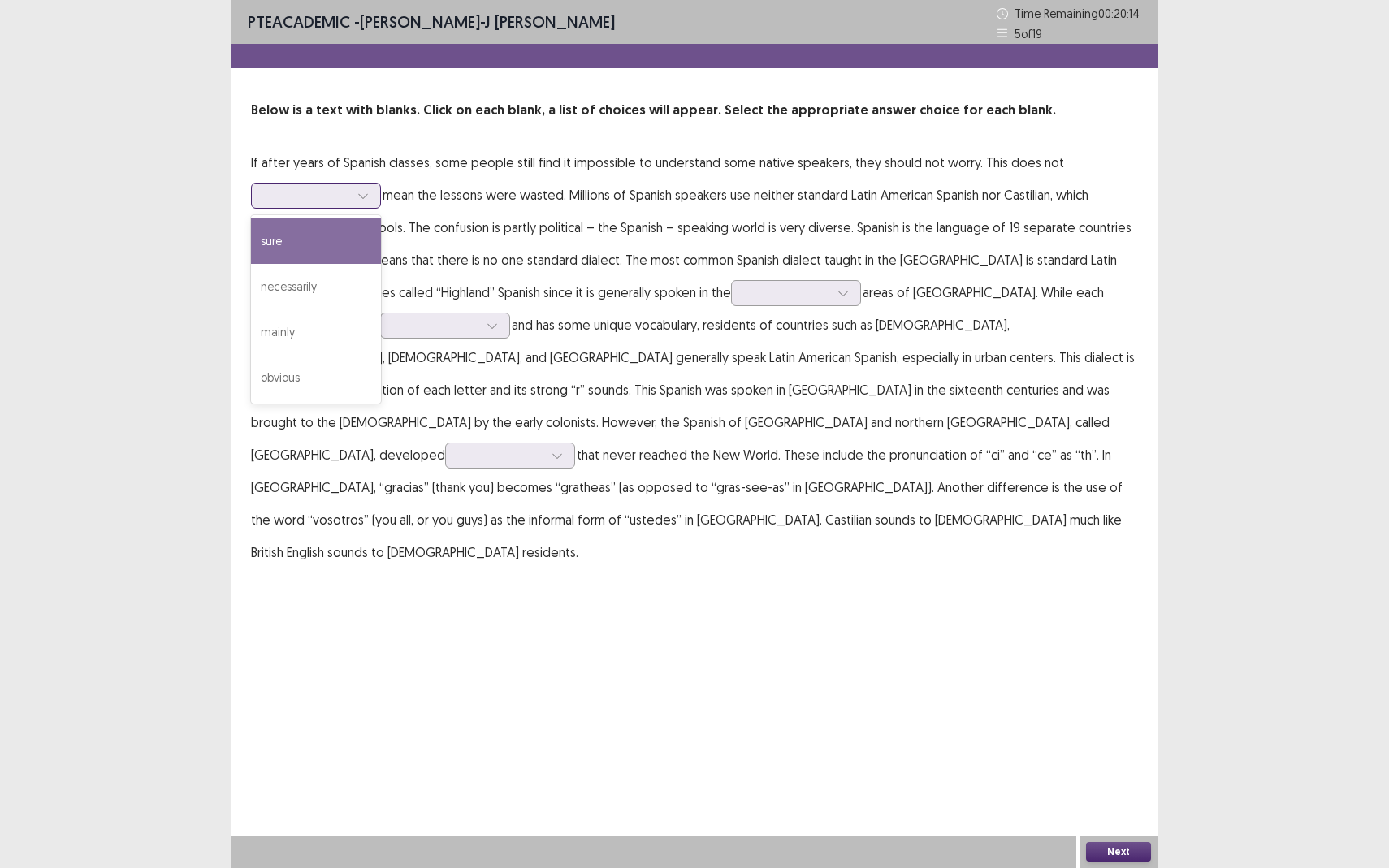
click at [375, 196] on div at bounding box center [363, 196] width 25 height 24
click at [344, 286] on div "necessarily" at bounding box center [316, 287] width 130 height 46
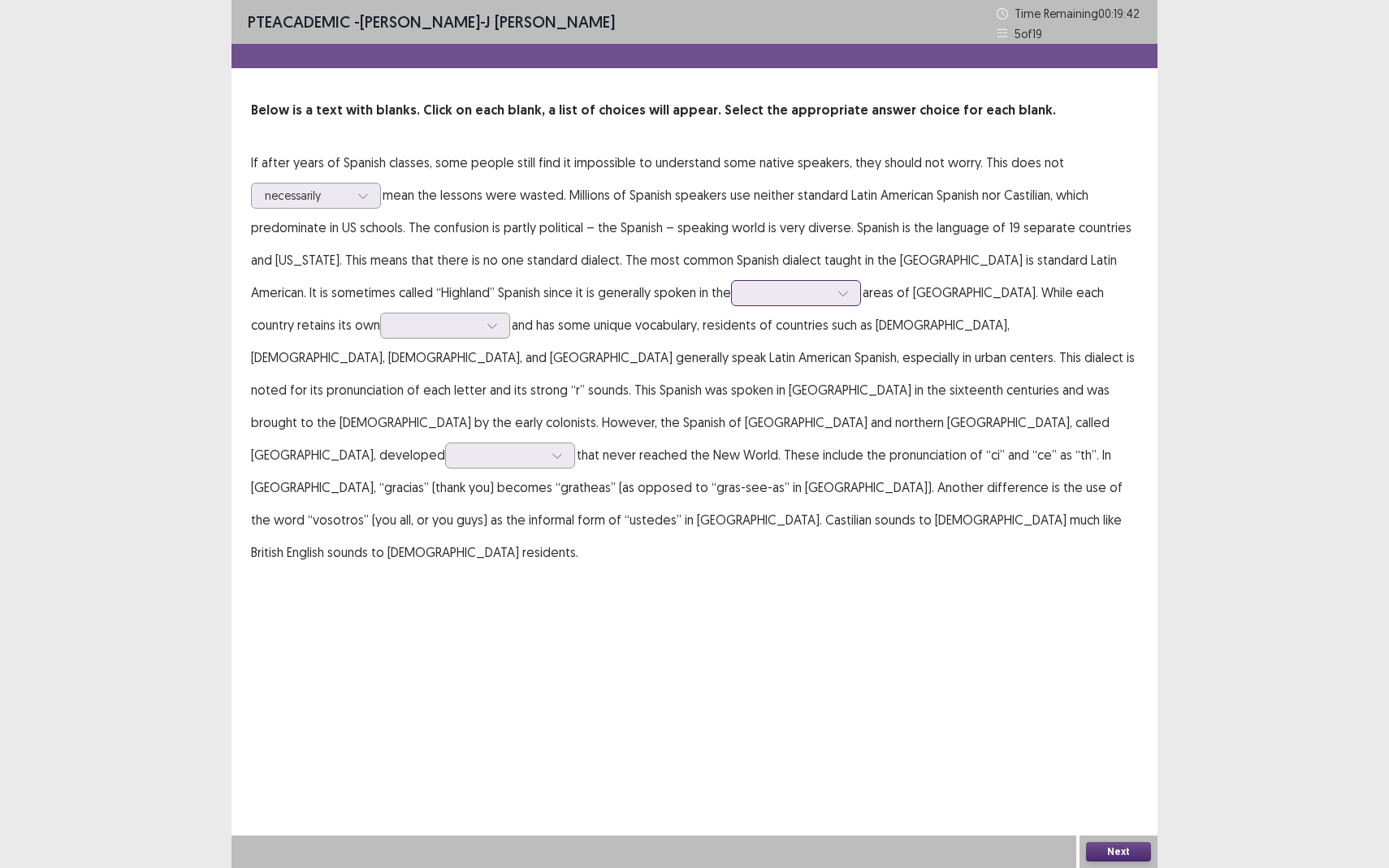
click at [745, 299] on div at bounding box center [787, 293] width 85 height 16
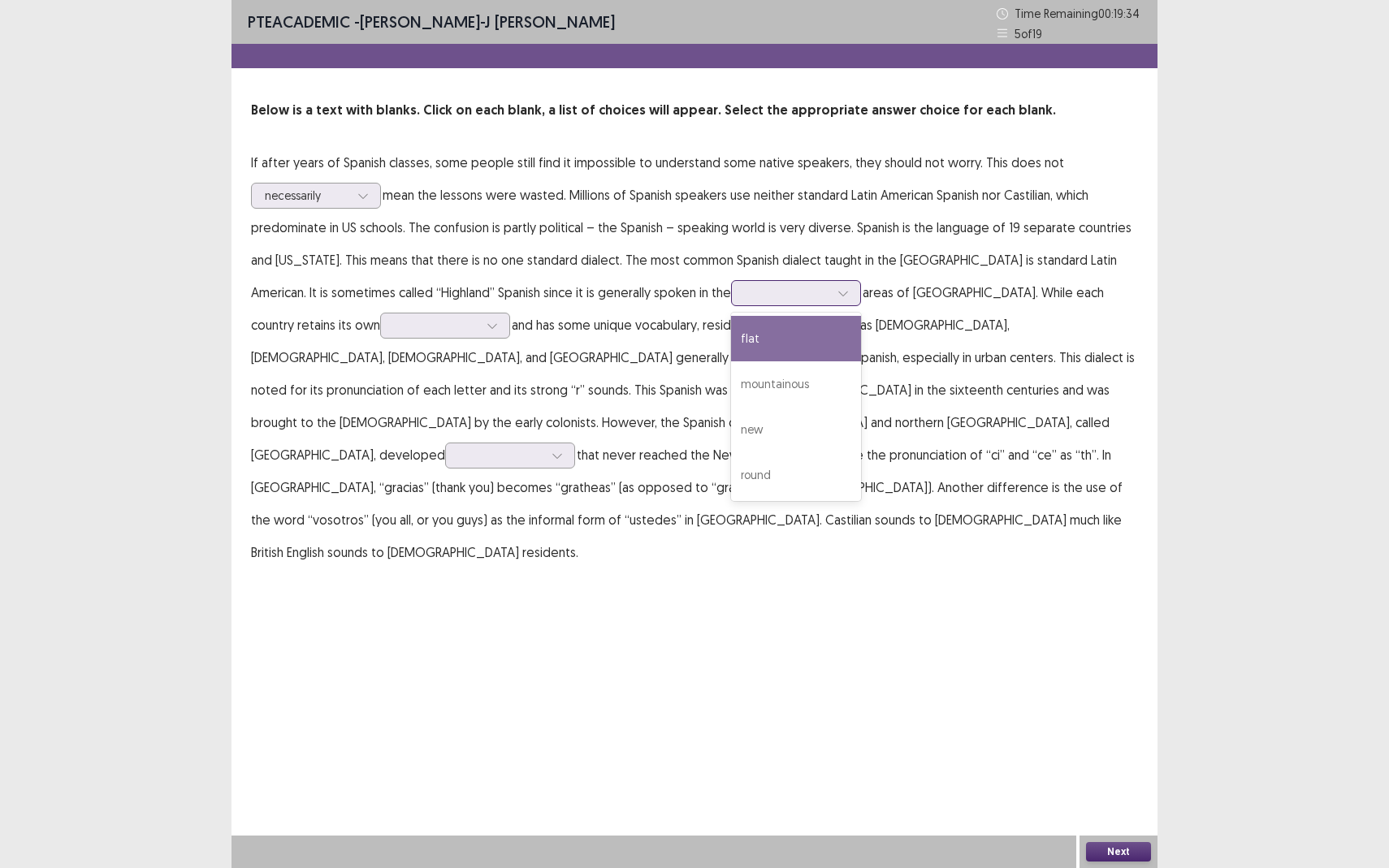
click at [731, 339] on div "flat" at bounding box center [796, 339] width 130 height 46
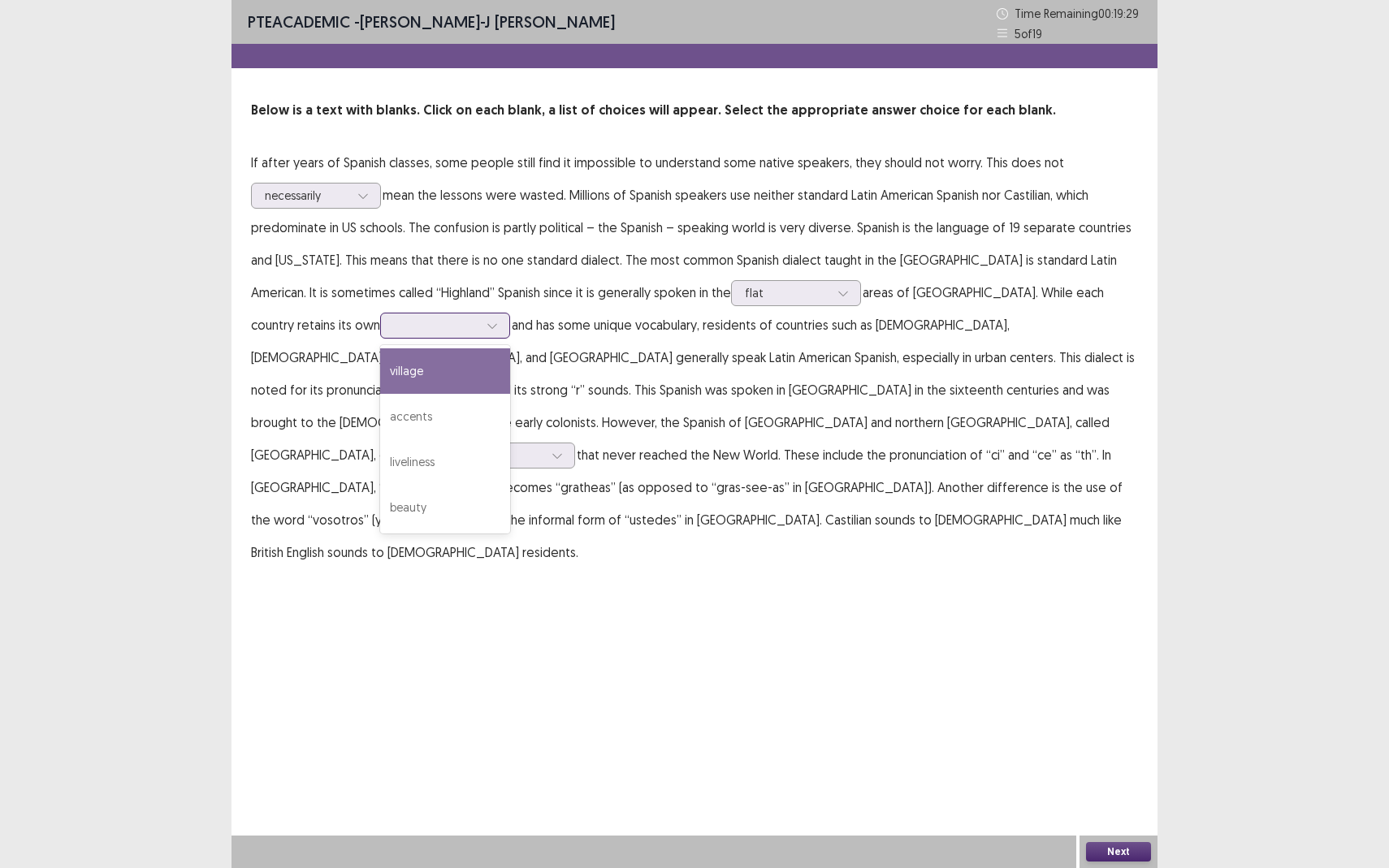
click at [394, 322] on div at bounding box center [436, 326] width 85 height 16
click at [380, 406] on div "accents" at bounding box center [445, 416] width 130 height 46
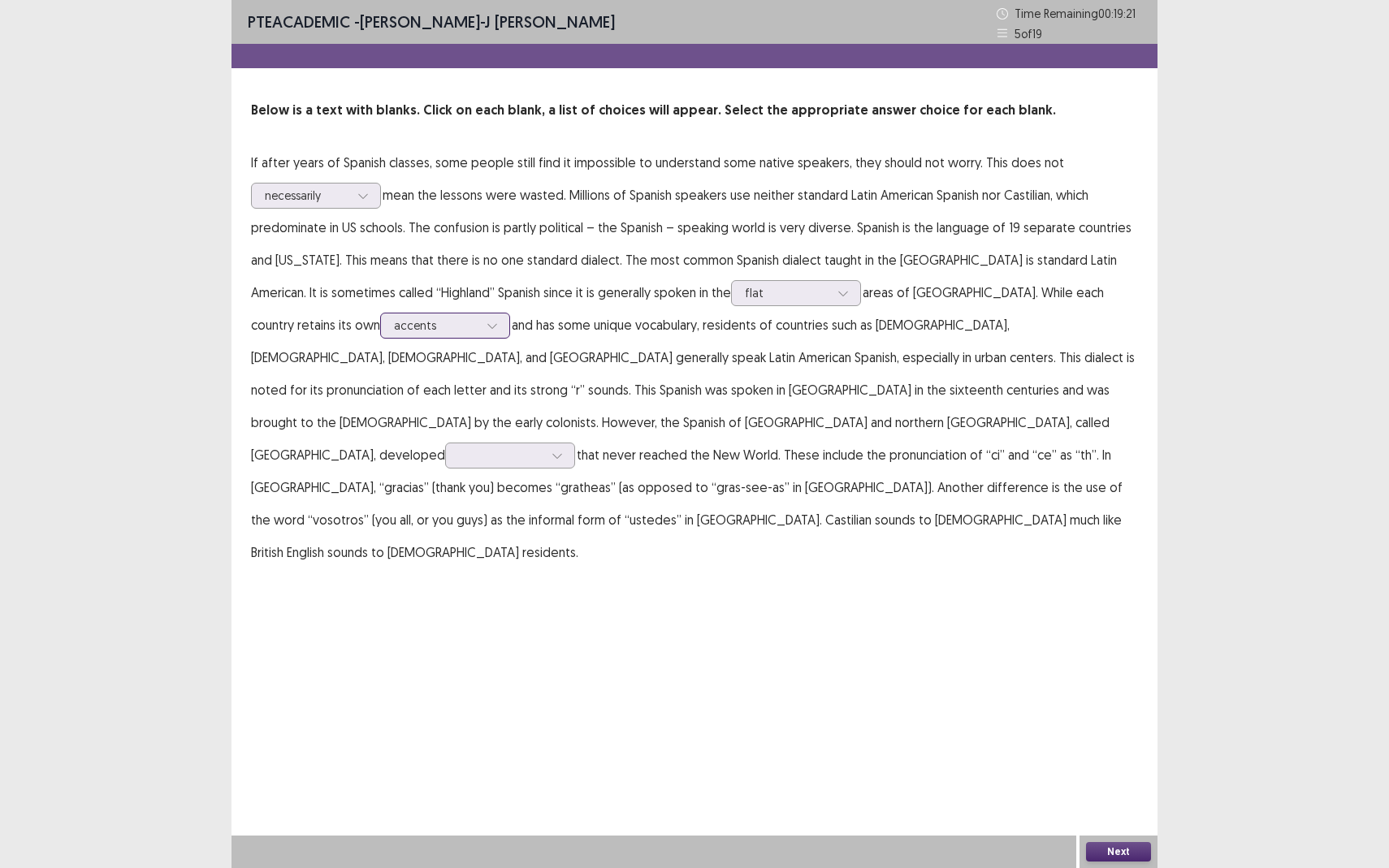
click at [480, 325] on div at bounding box center [492, 326] width 25 height 24
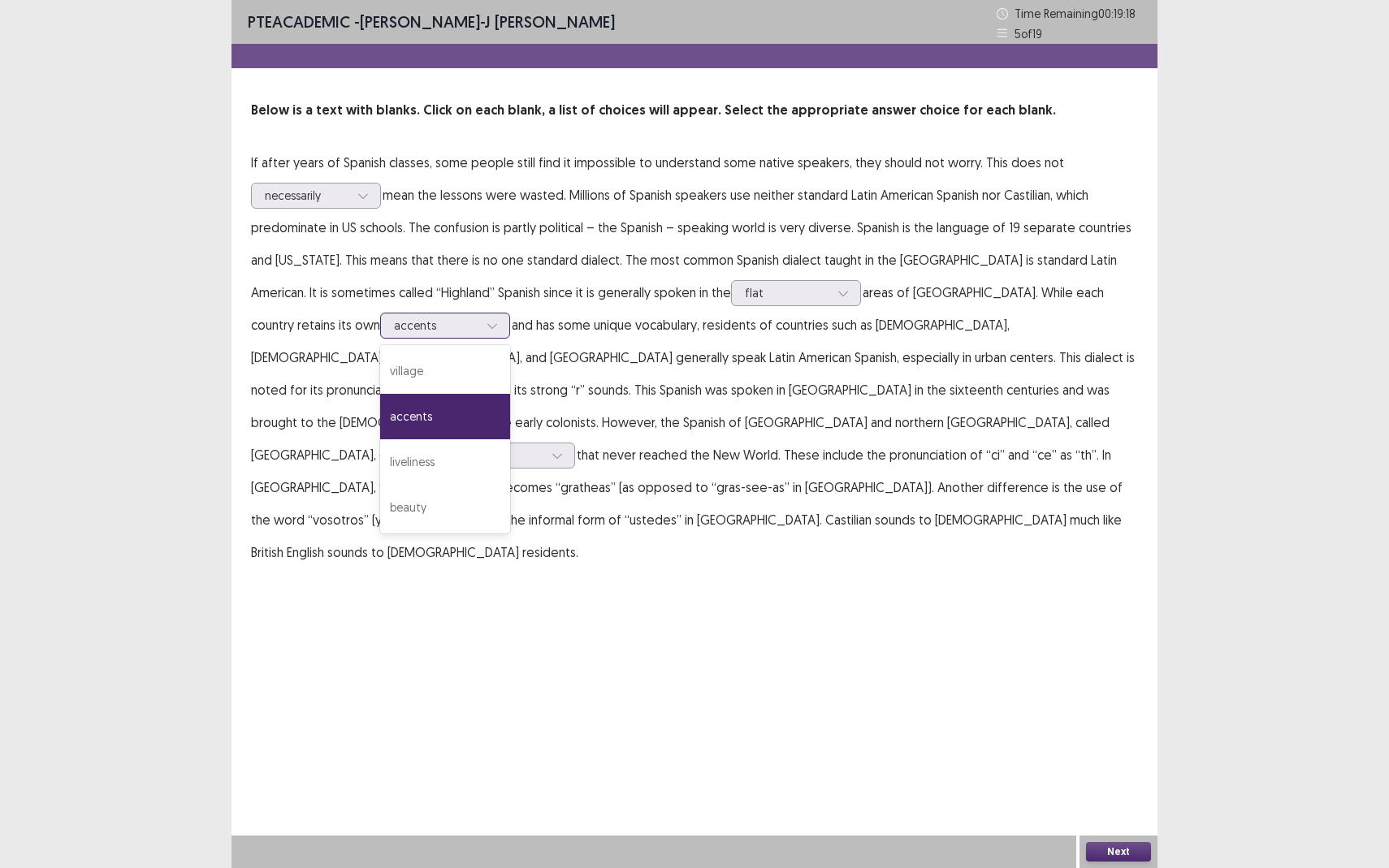
click at [480, 325] on div at bounding box center [492, 326] width 25 height 24
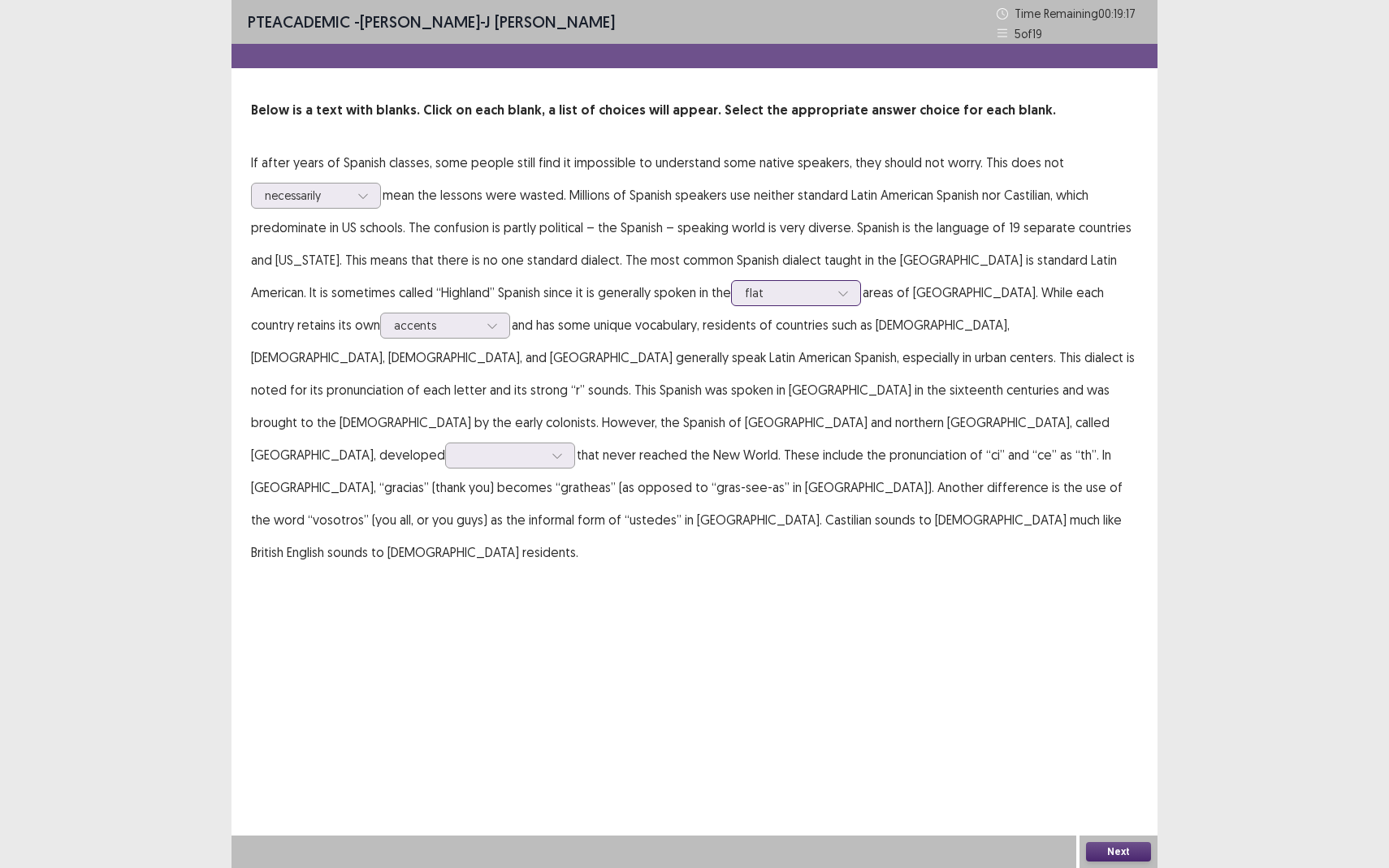
click at [745, 298] on div at bounding box center [787, 293] width 85 height 16
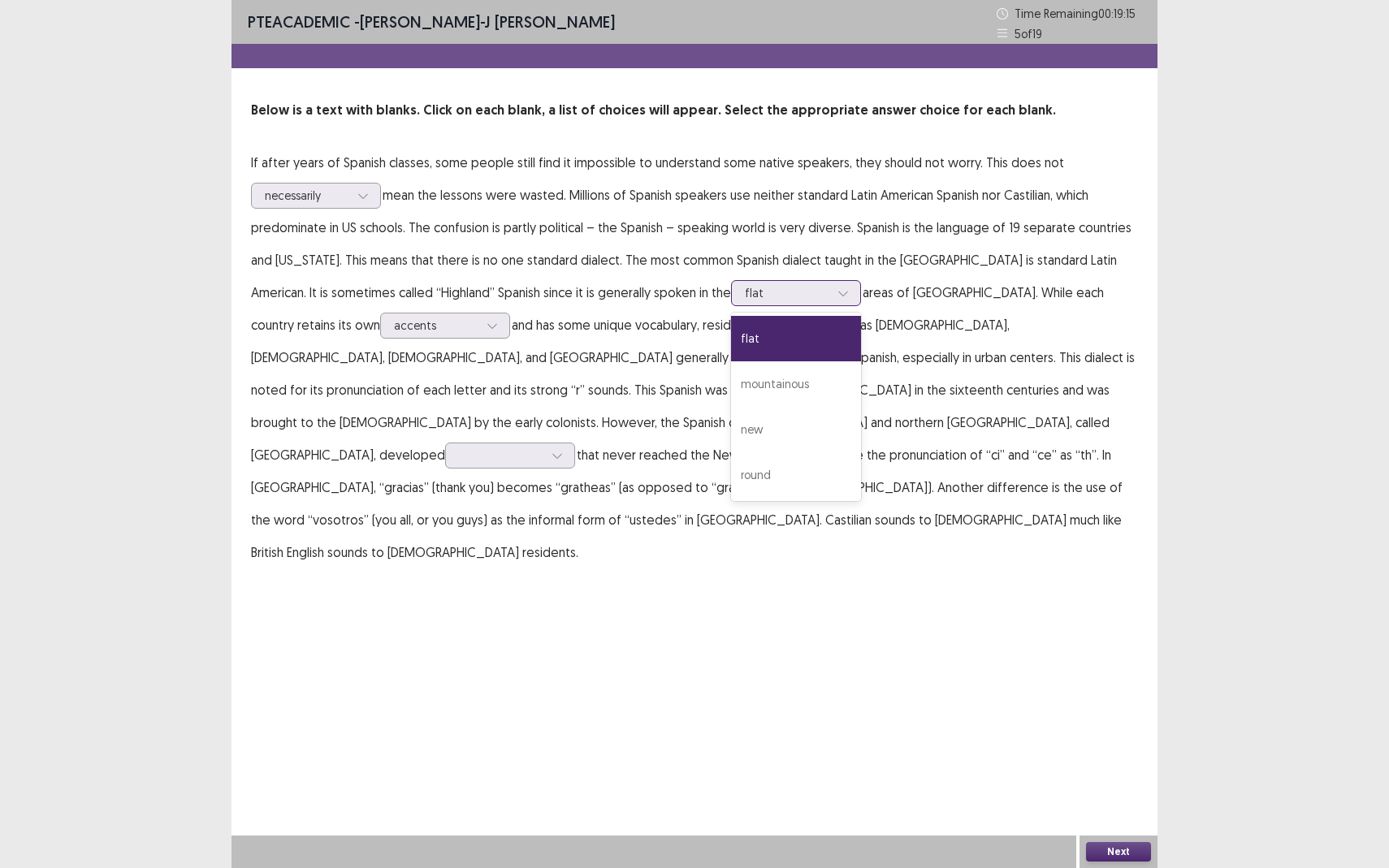
click at [745, 297] on div at bounding box center [787, 293] width 85 height 16
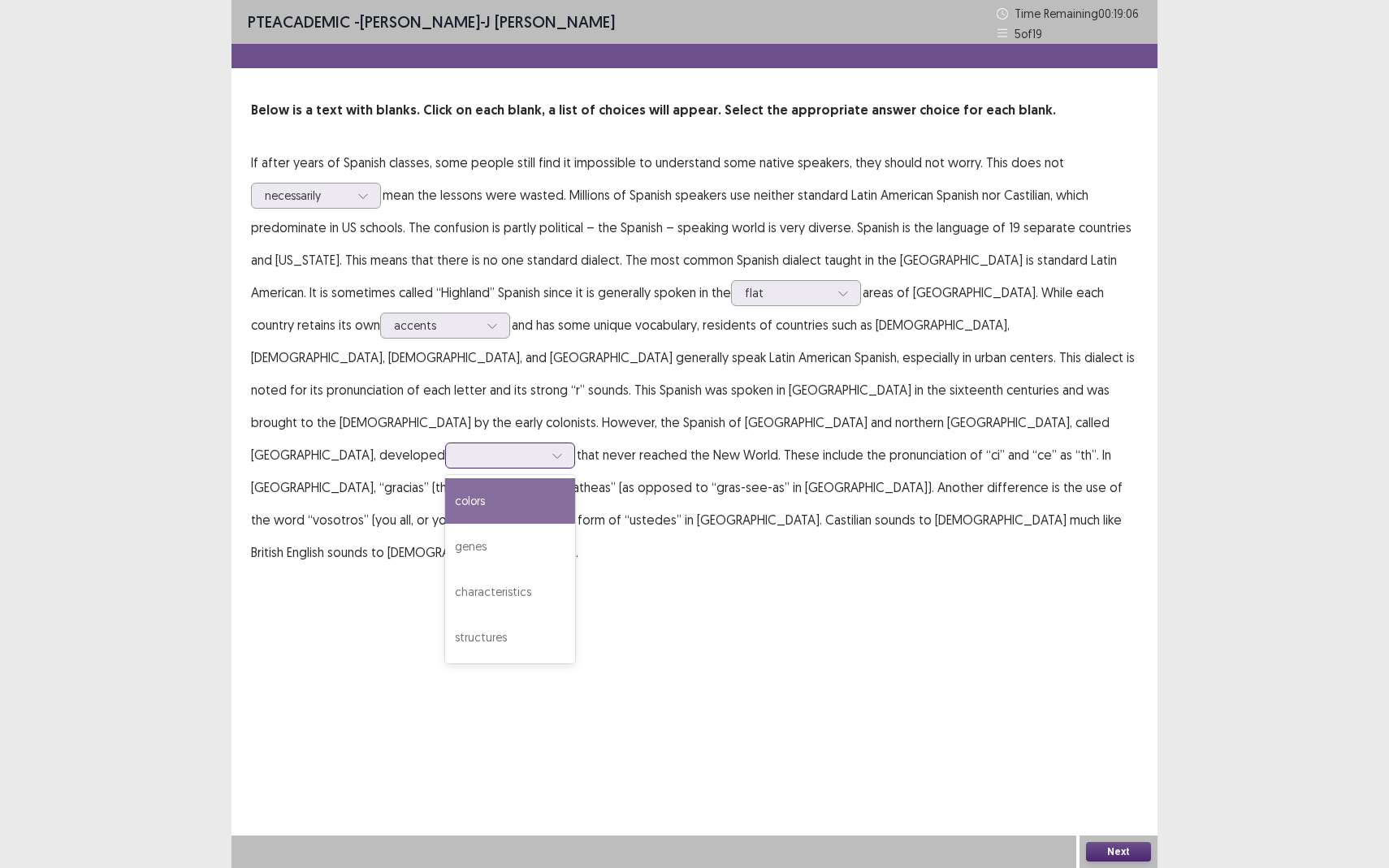
click at [445, 443] on div at bounding box center [510, 456] width 130 height 26
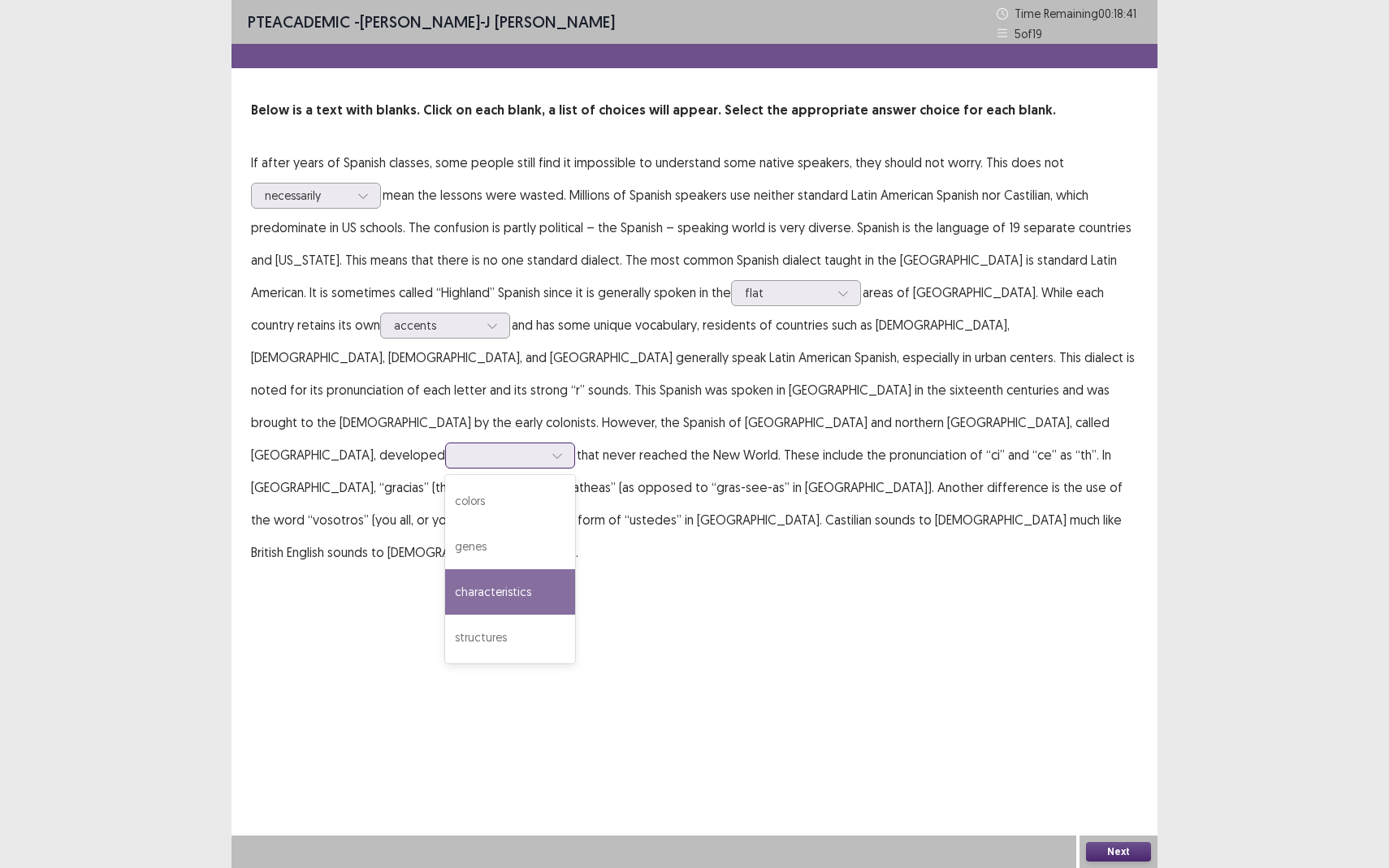
click at [445, 578] on div "characteristics" at bounding box center [510, 592] width 130 height 46
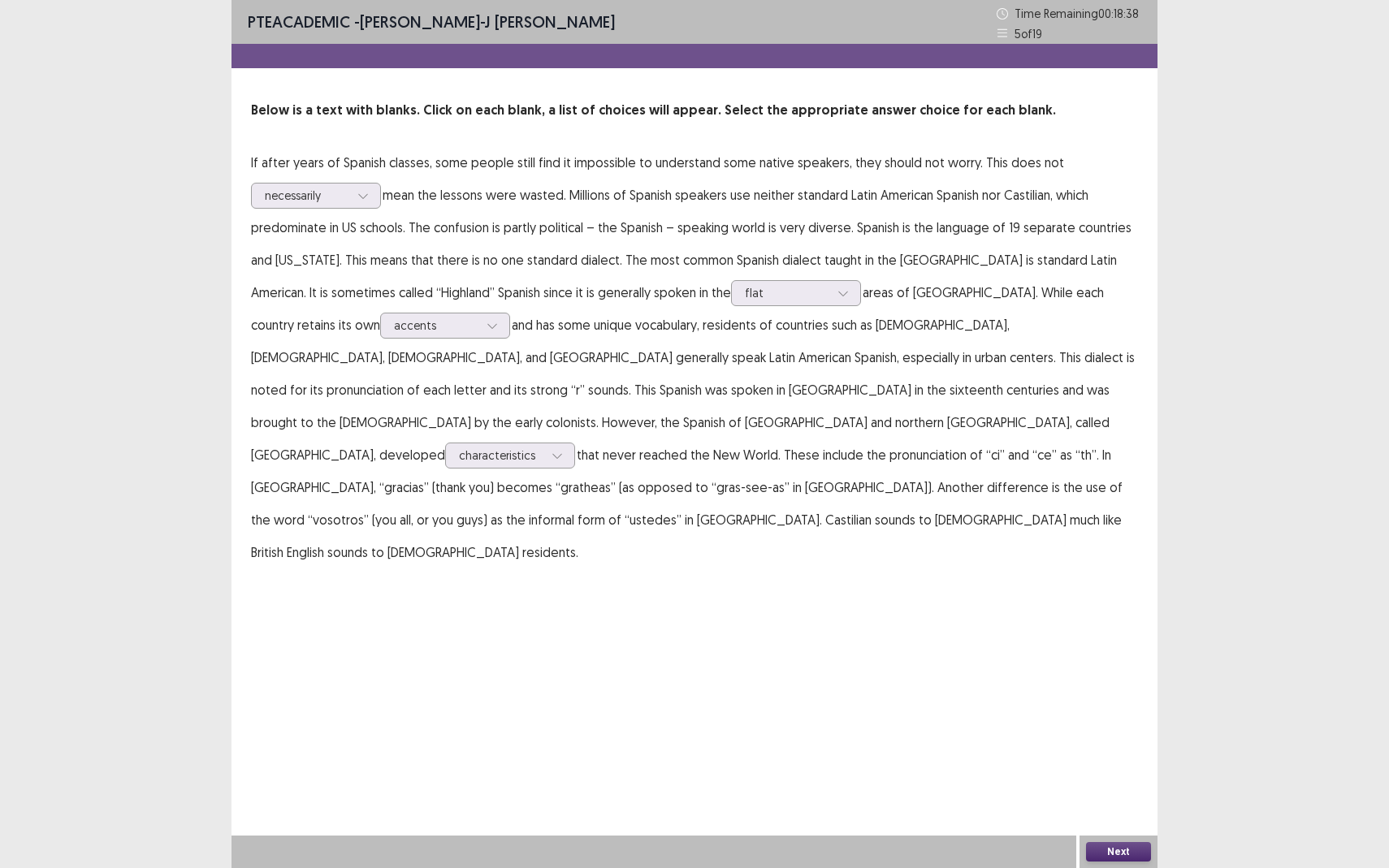
click at [1133, 768] on button "Next" at bounding box center [1119, 851] width 65 height 19
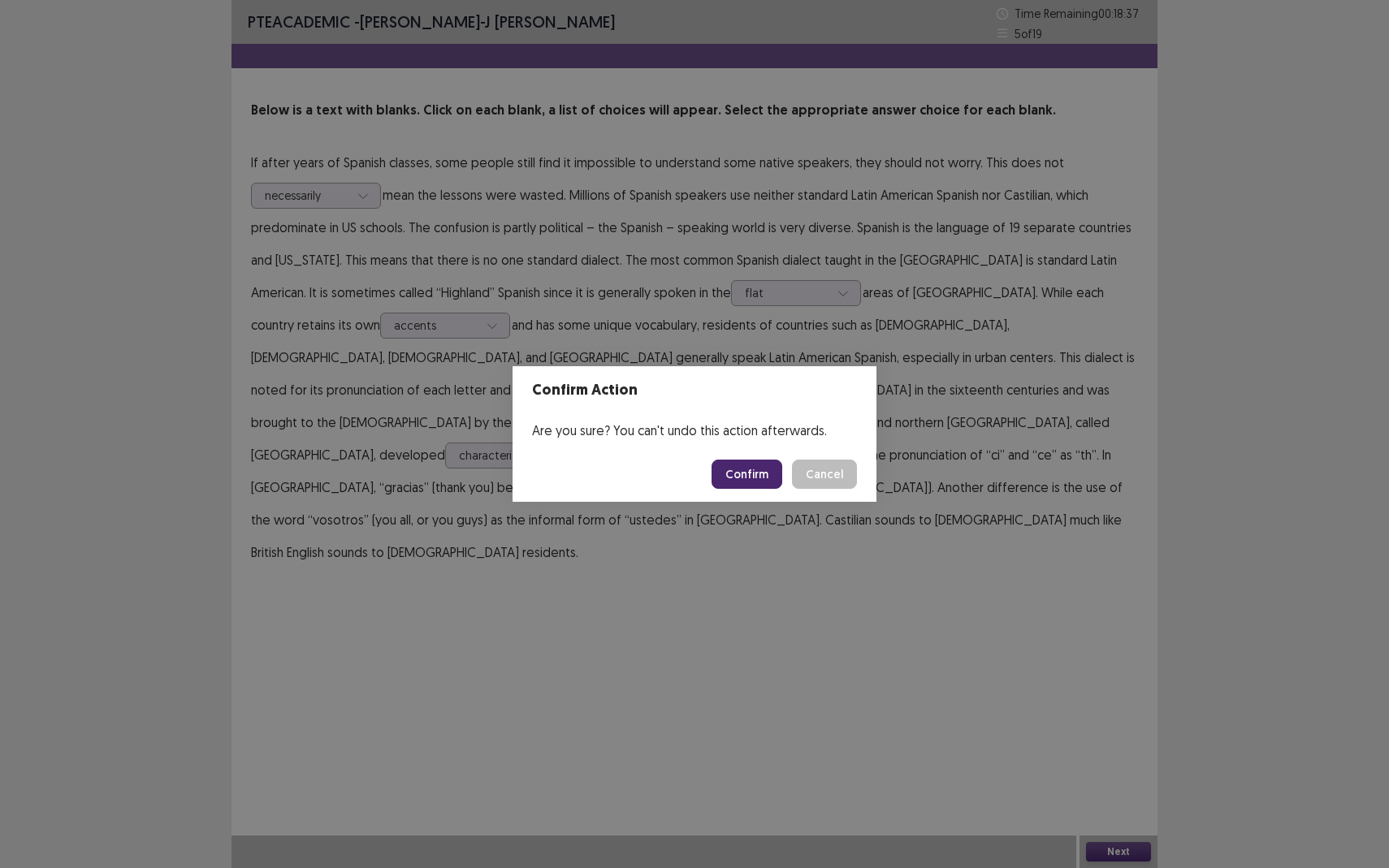
click at [750, 466] on button "Confirm" at bounding box center [747, 473] width 71 height 29
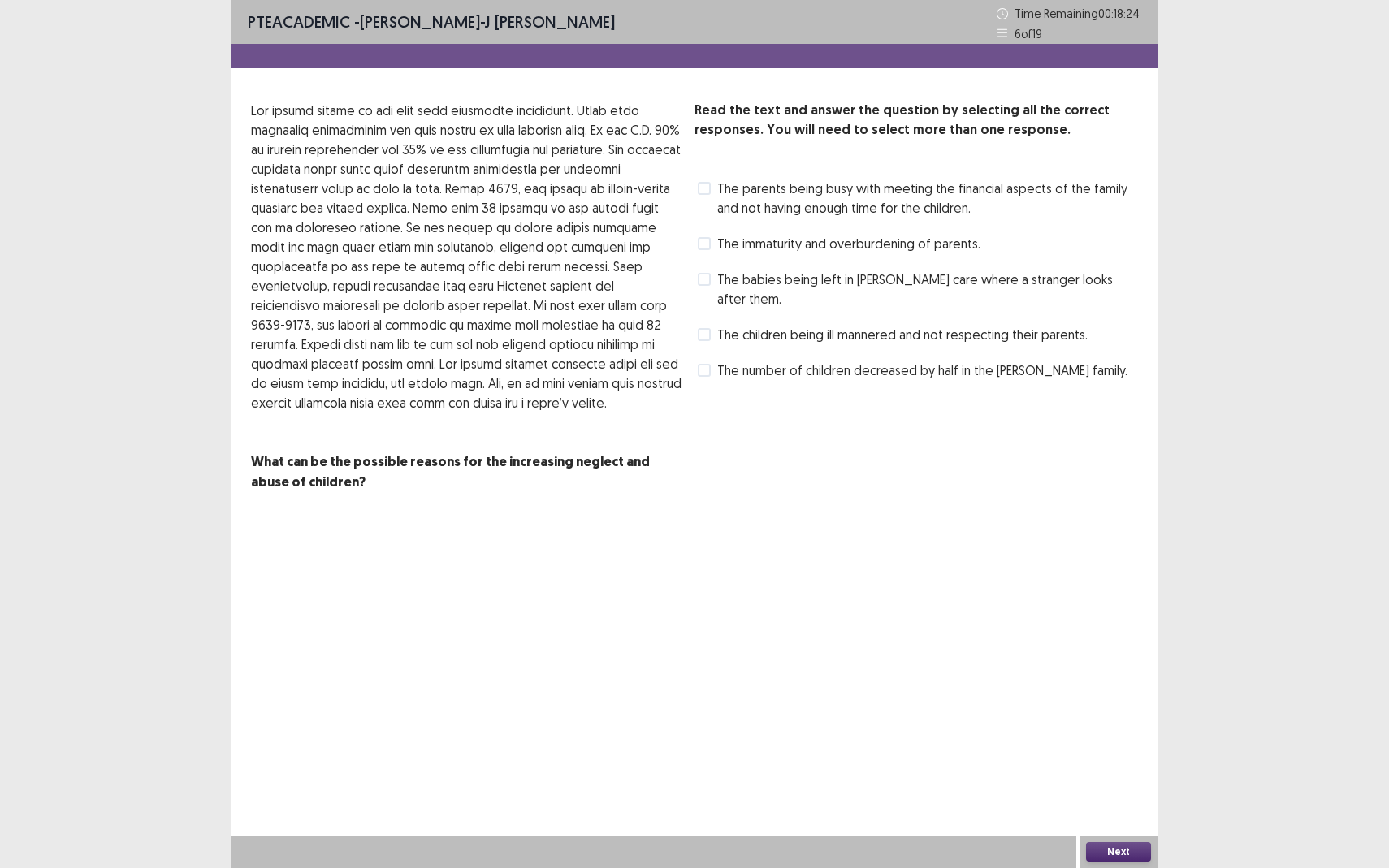
click at [738, 325] on span "The children being ill mannered and not respecting their parents." at bounding box center [901, 334] width 370 height 19
click at [1135, 768] on button "Next" at bounding box center [1119, 851] width 65 height 19
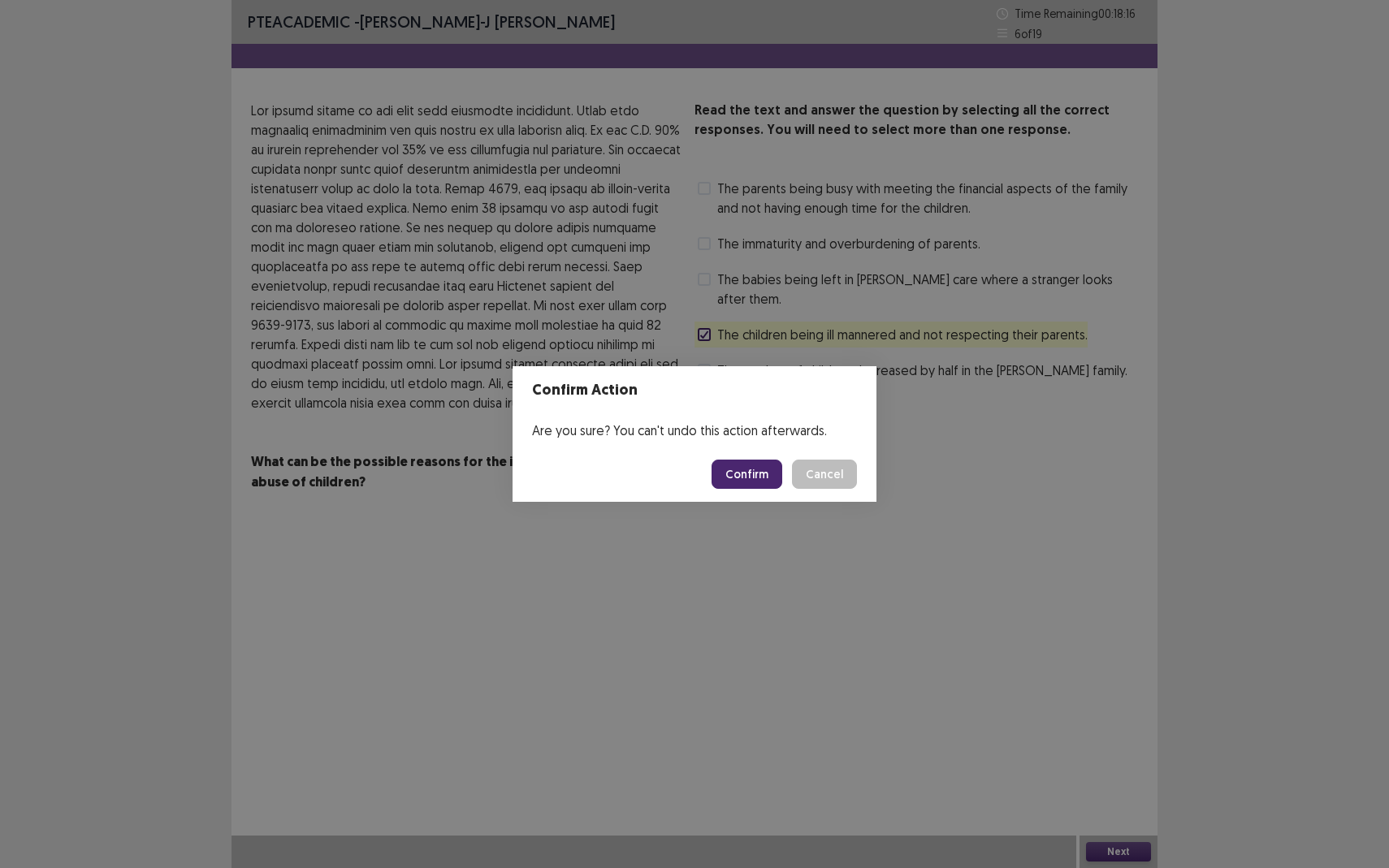
click at [812, 468] on button "Cancel" at bounding box center [824, 473] width 65 height 29
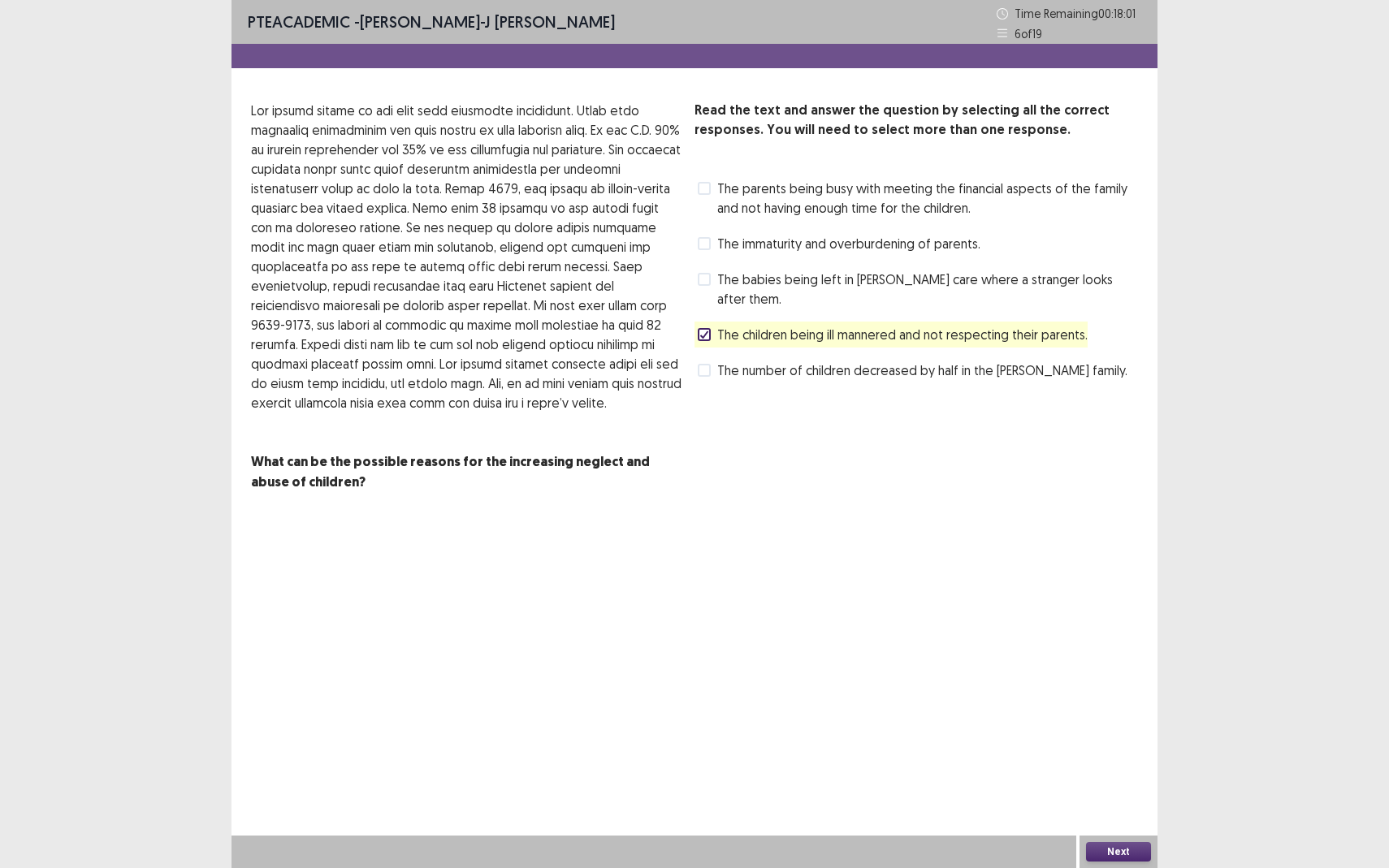
click at [1114, 768] on button "Next" at bounding box center [1119, 851] width 65 height 19
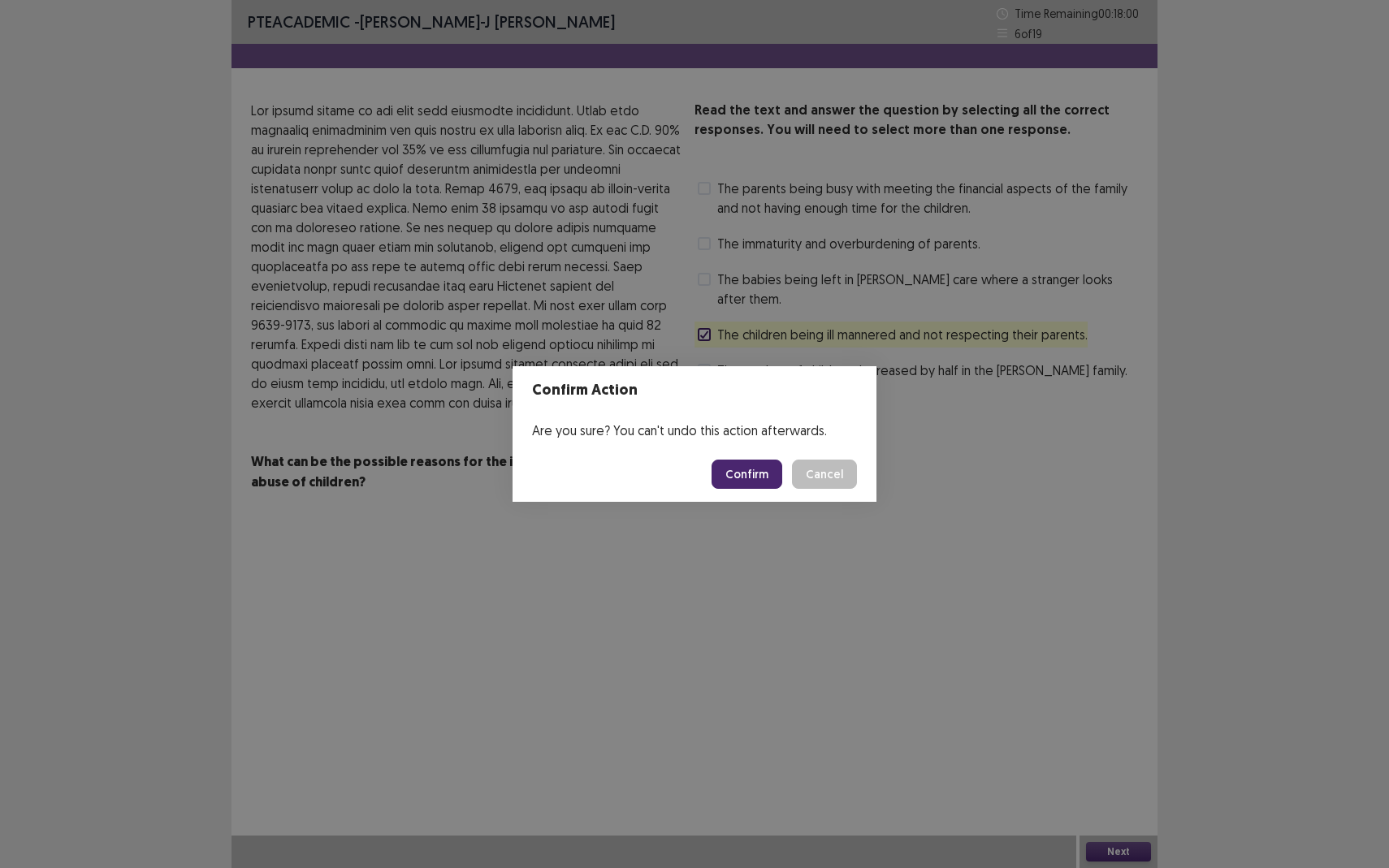
click at [761, 480] on button "Confirm" at bounding box center [747, 473] width 71 height 29
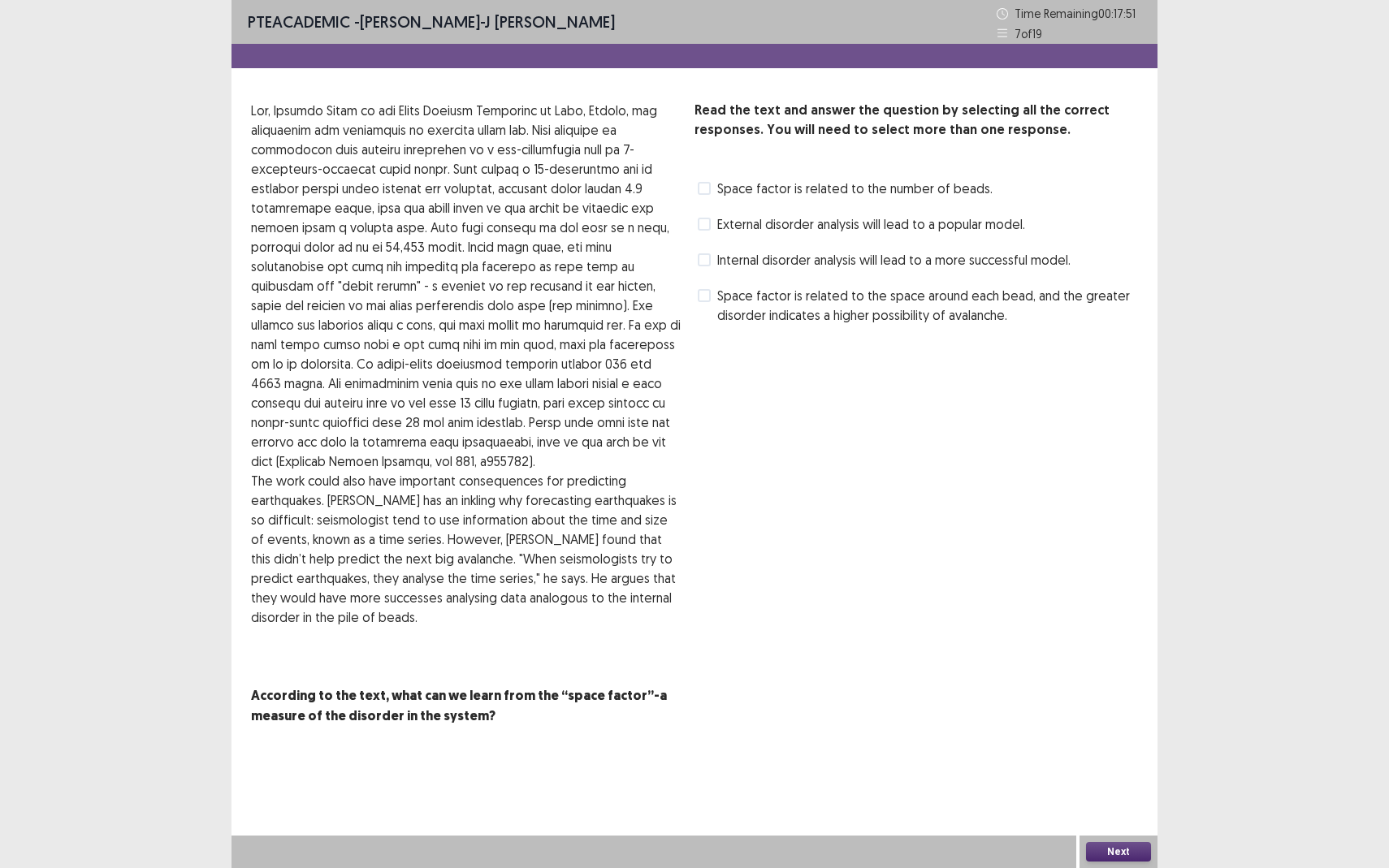
click at [726, 301] on span "Space factor is related to the space around each bead, and the greater disorder…" at bounding box center [927, 305] width 421 height 39
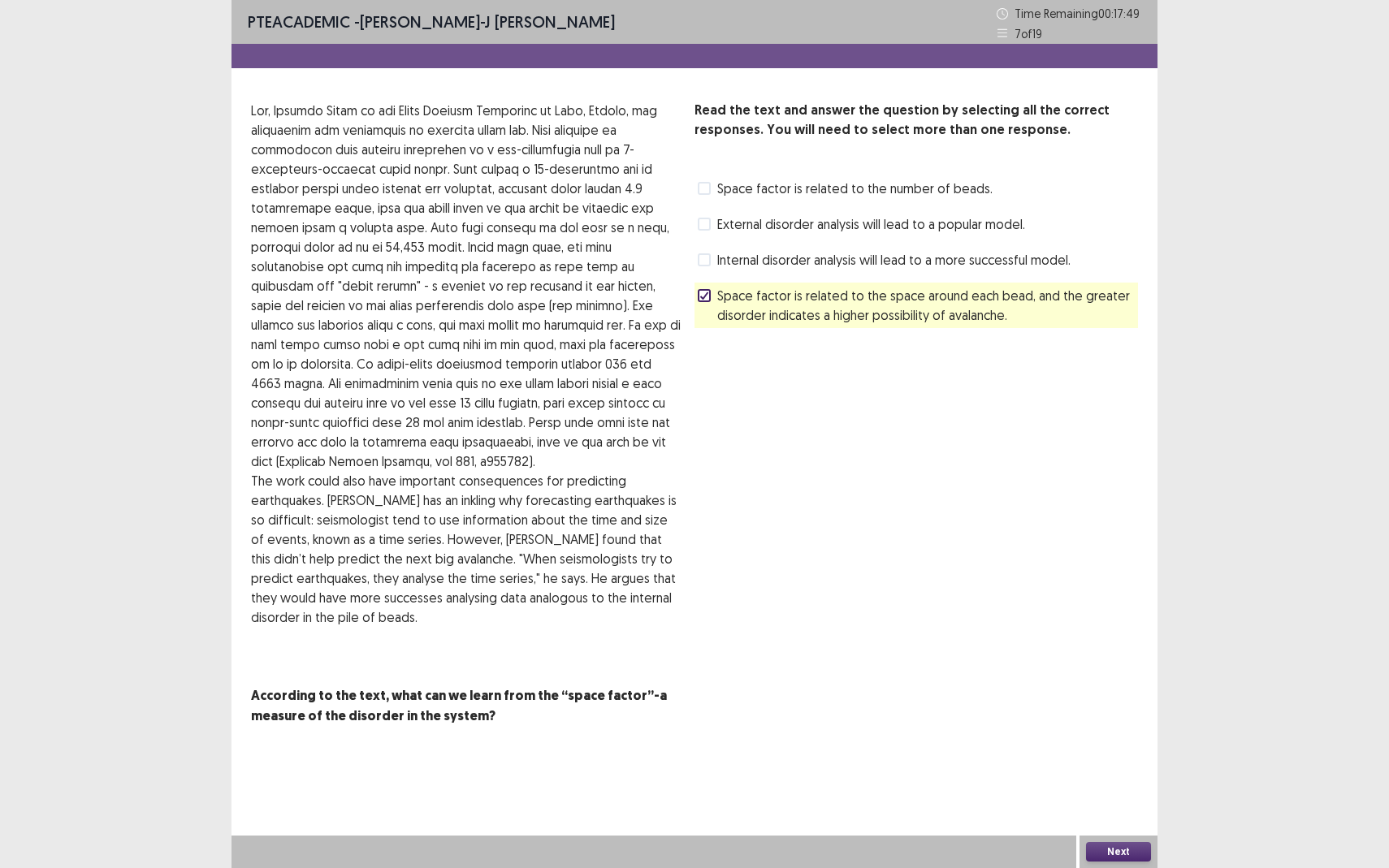
click at [1126, 768] on button "Next" at bounding box center [1119, 851] width 65 height 19
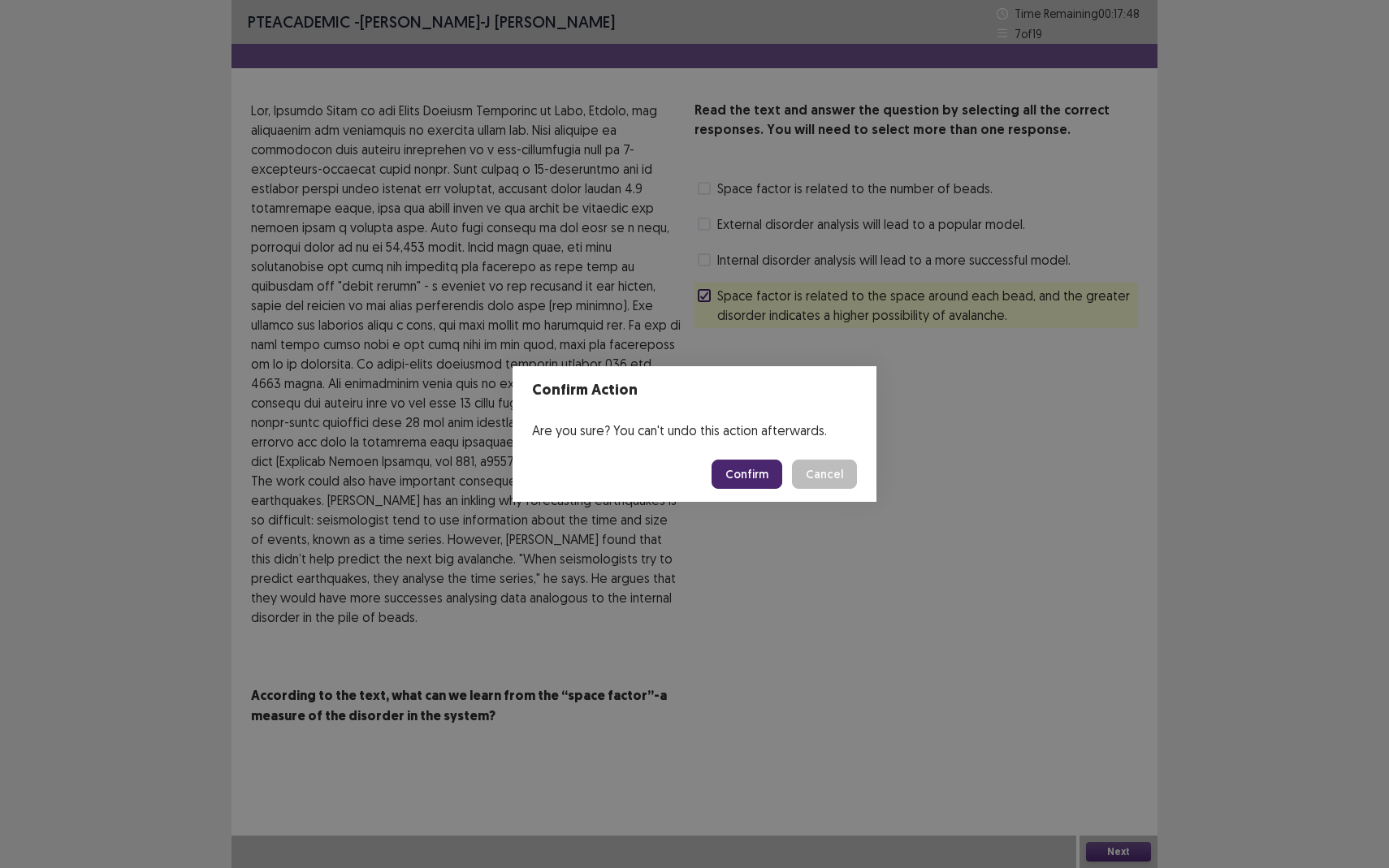
click at [758, 483] on button "Confirm" at bounding box center [747, 473] width 71 height 29
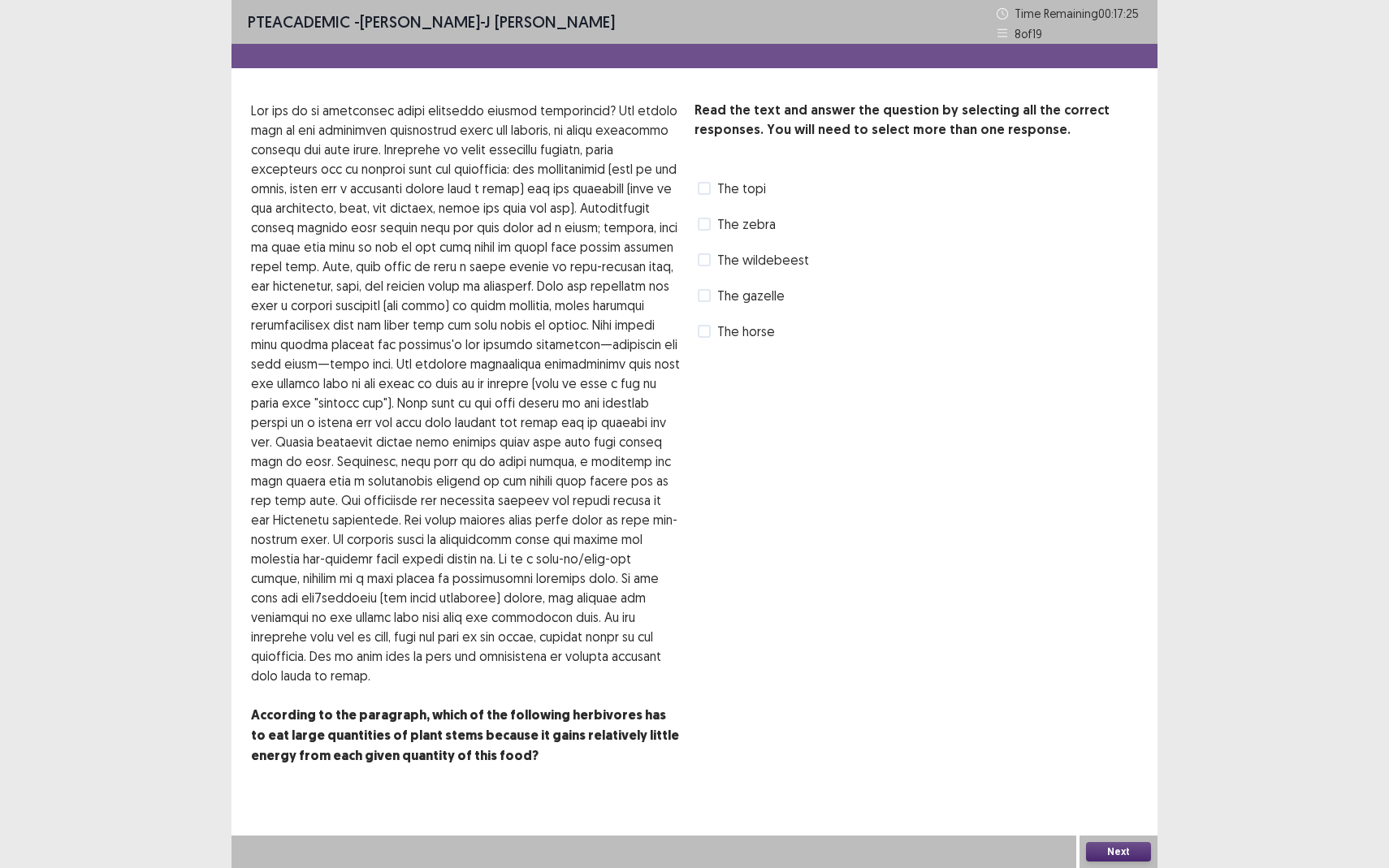
click at [723, 336] on span "The horse" at bounding box center [746, 331] width 58 height 19
click at [1139, 768] on button "Next" at bounding box center [1119, 851] width 65 height 19
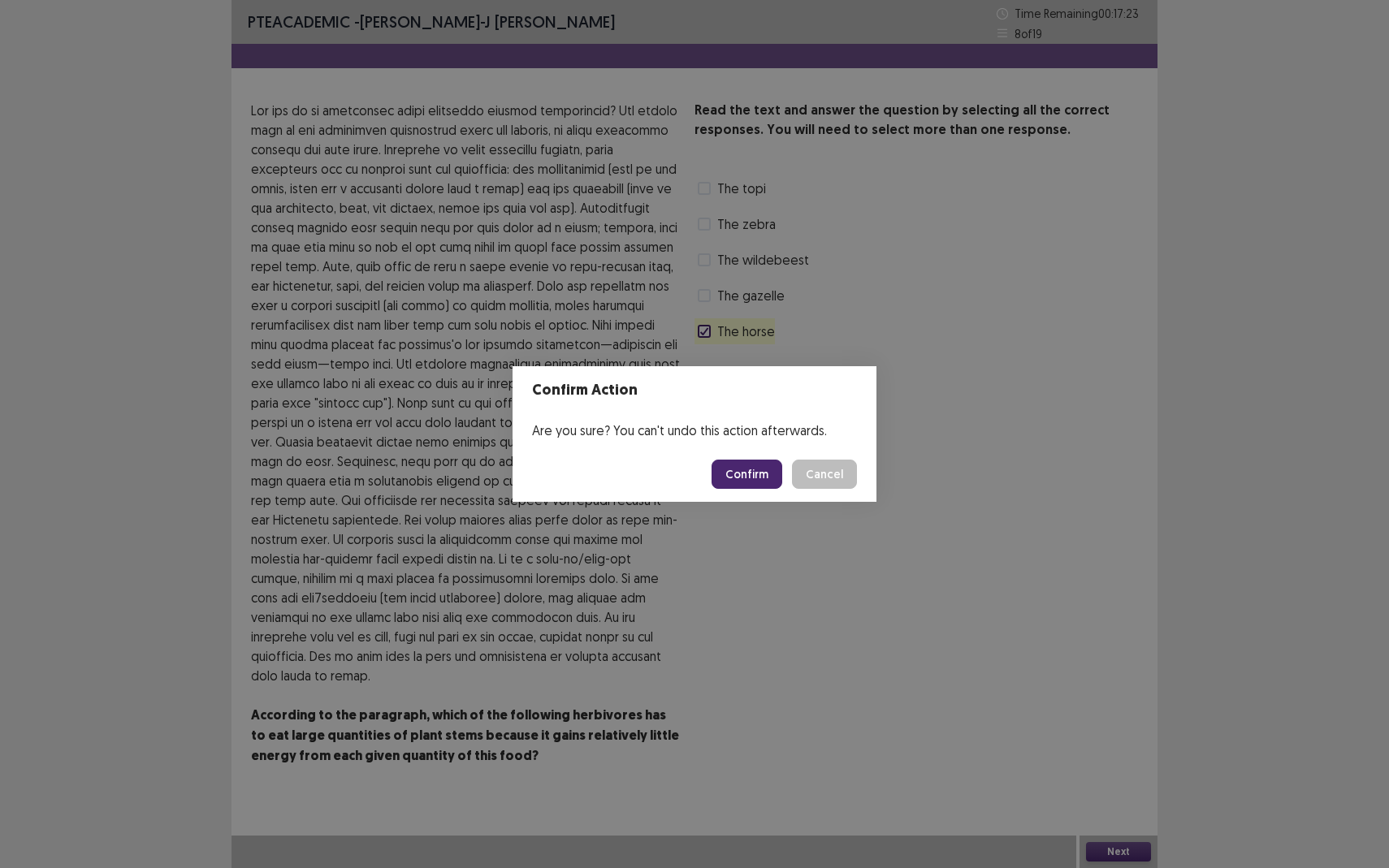
click at [742, 474] on button "Confirm" at bounding box center [747, 473] width 71 height 29
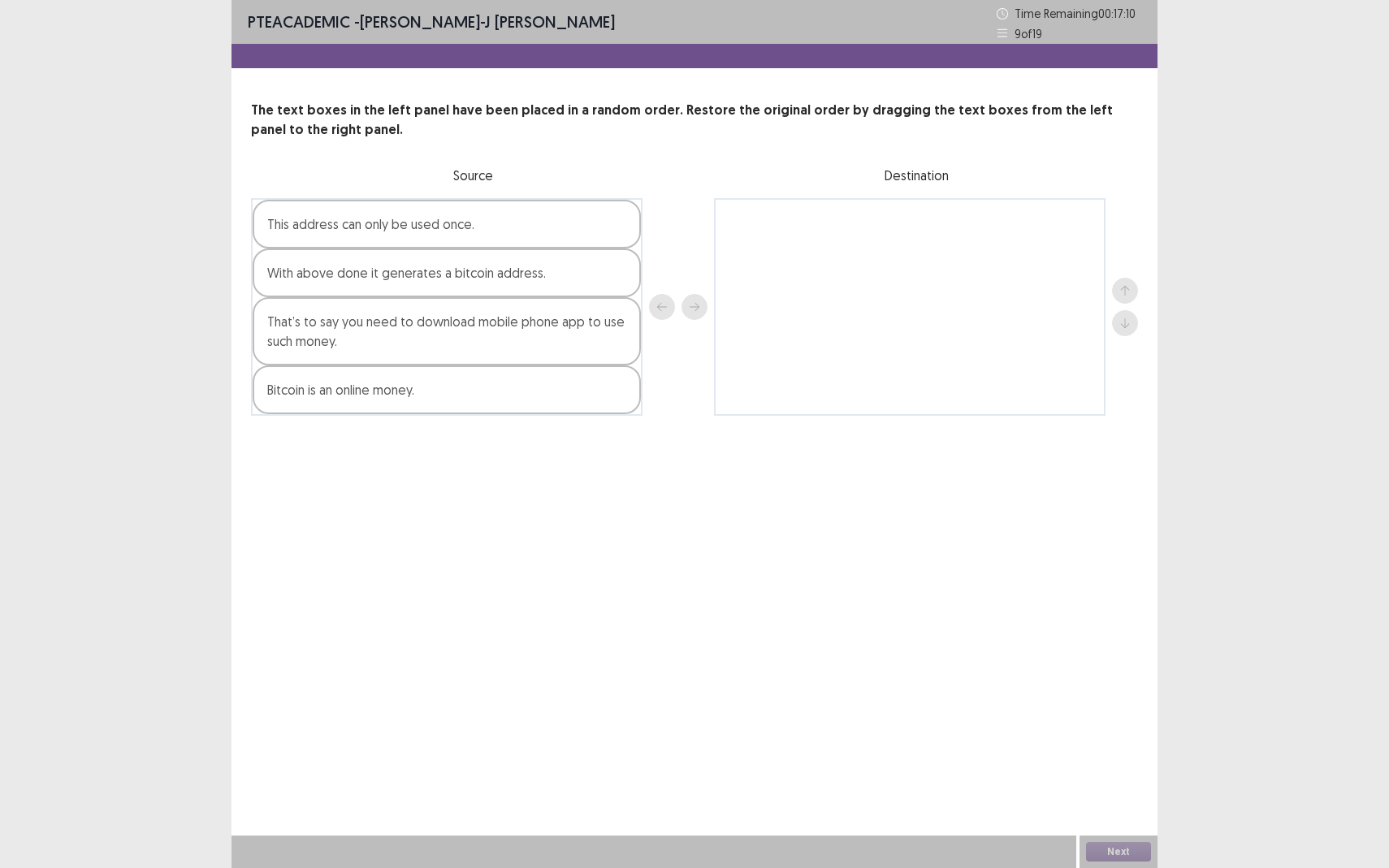
click at [377, 242] on div "This address can only be used once." at bounding box center [447, 224] width 389 height 49
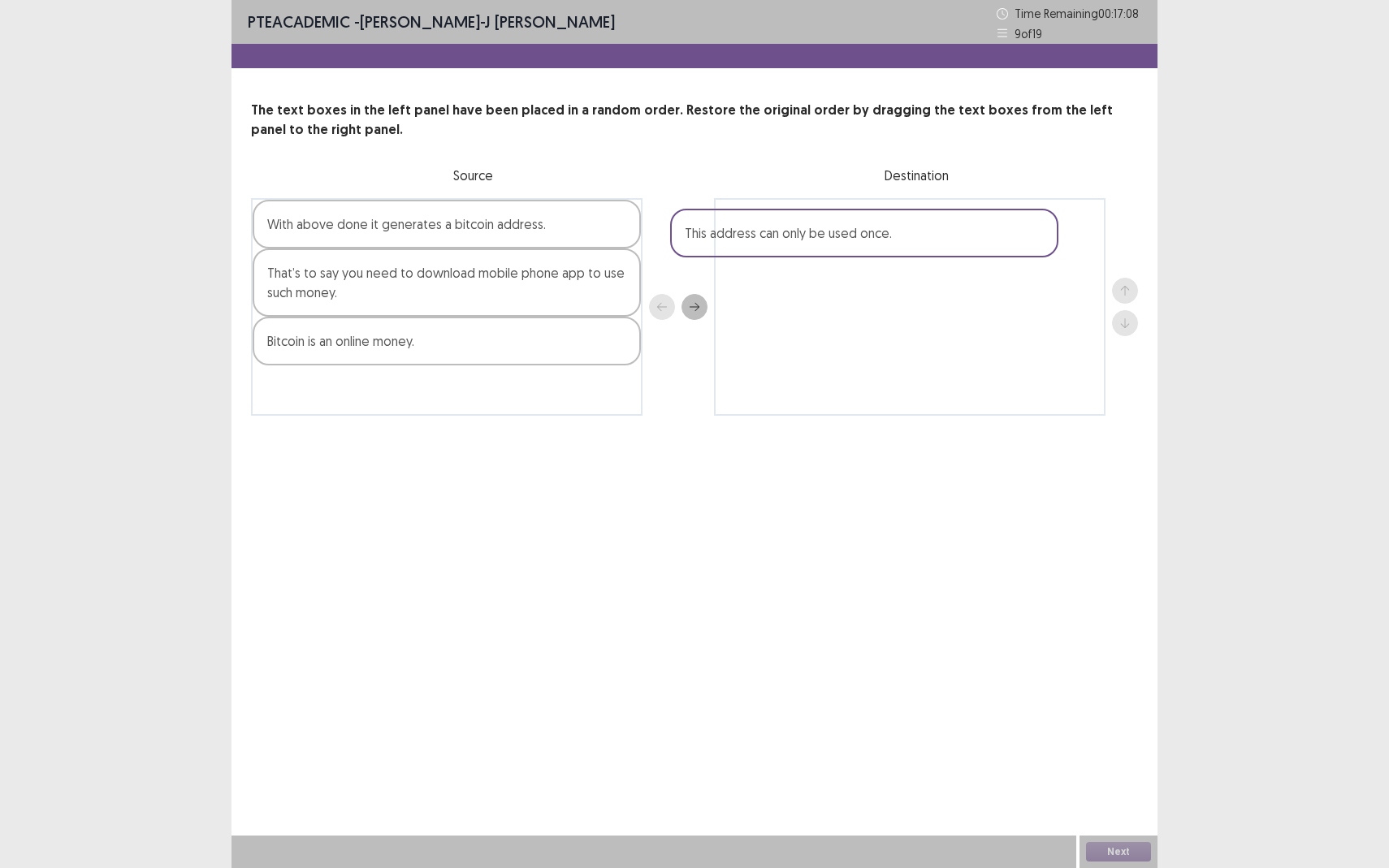
drag, startPoint x: 385, startPoint y: 217, endPoint x: 811, endPoint y: 222, distance: 426.0
click at [818, 225] on div "This address can only be used once. With above done it generates a bitcoin addr…" at bounding box center [694, 306] width 887 height 218
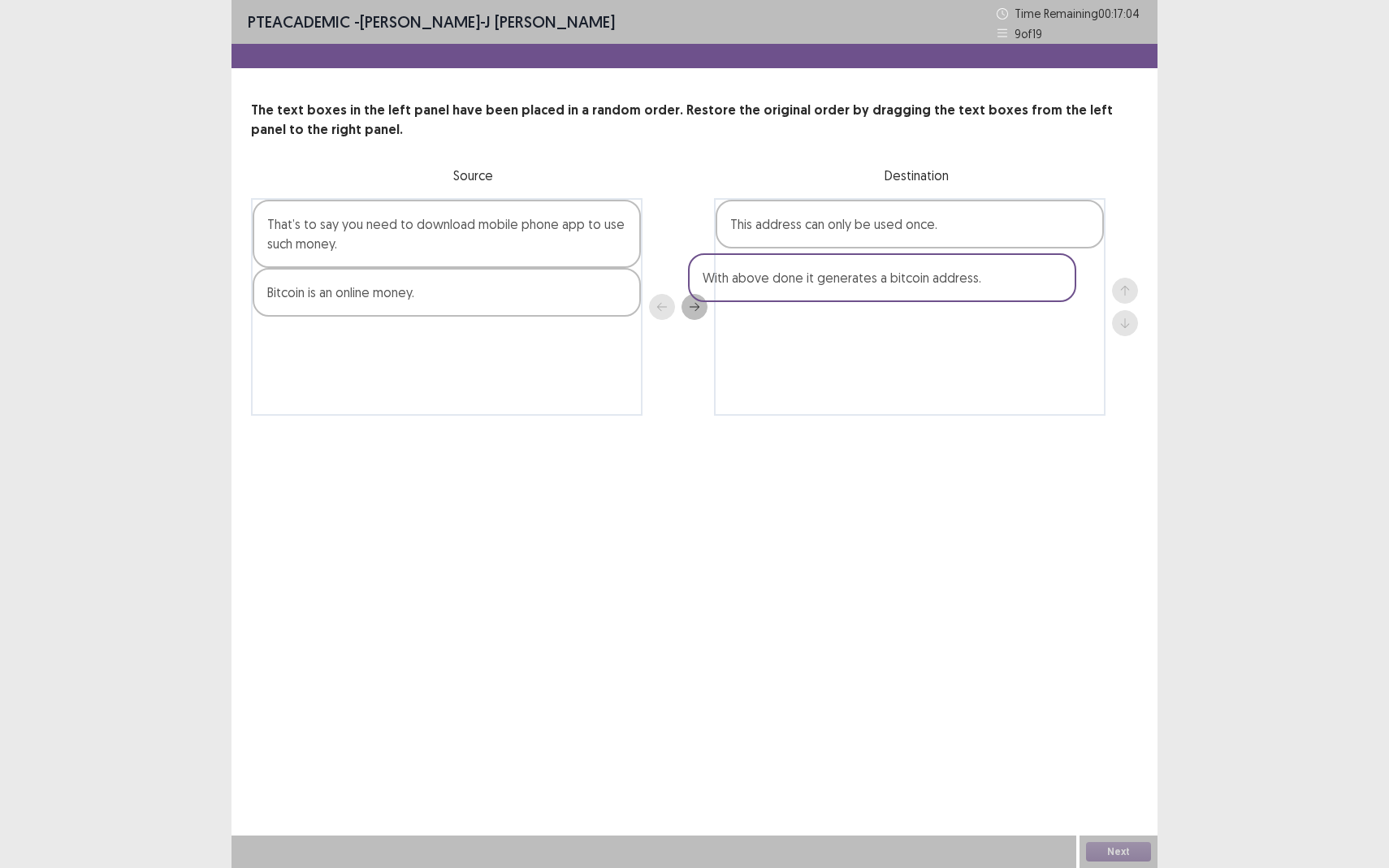
drag, startPoint x: 453, startPoint y: 239, endPoint x: 894, endPoint y: 292, distance: 444.2
click at [894, 293] on div "With above done it generates a bitcoin address. That’s to say you need to downl…" at bounding box center [694, 306] width 887 height 218
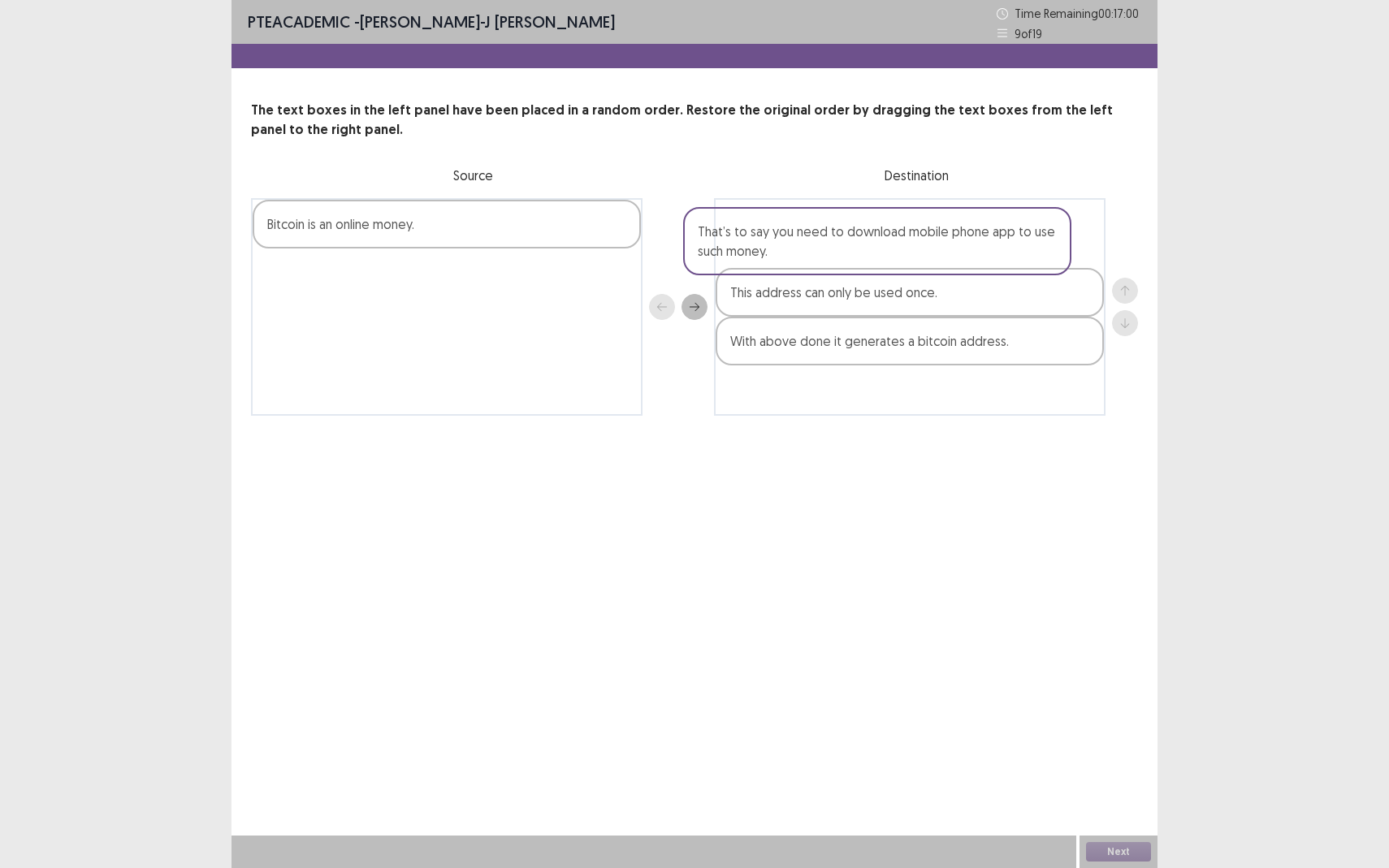
drag, startPoint x: 506, startPoint y: 254, endPoint x: 937, endPoint y: 261, distance: 431.1
click at [937, 261] on div "That’s to say you need to download mobile phone app to use such money. Bitcoin …" at bounding box center [694, 306] width 887 height 218
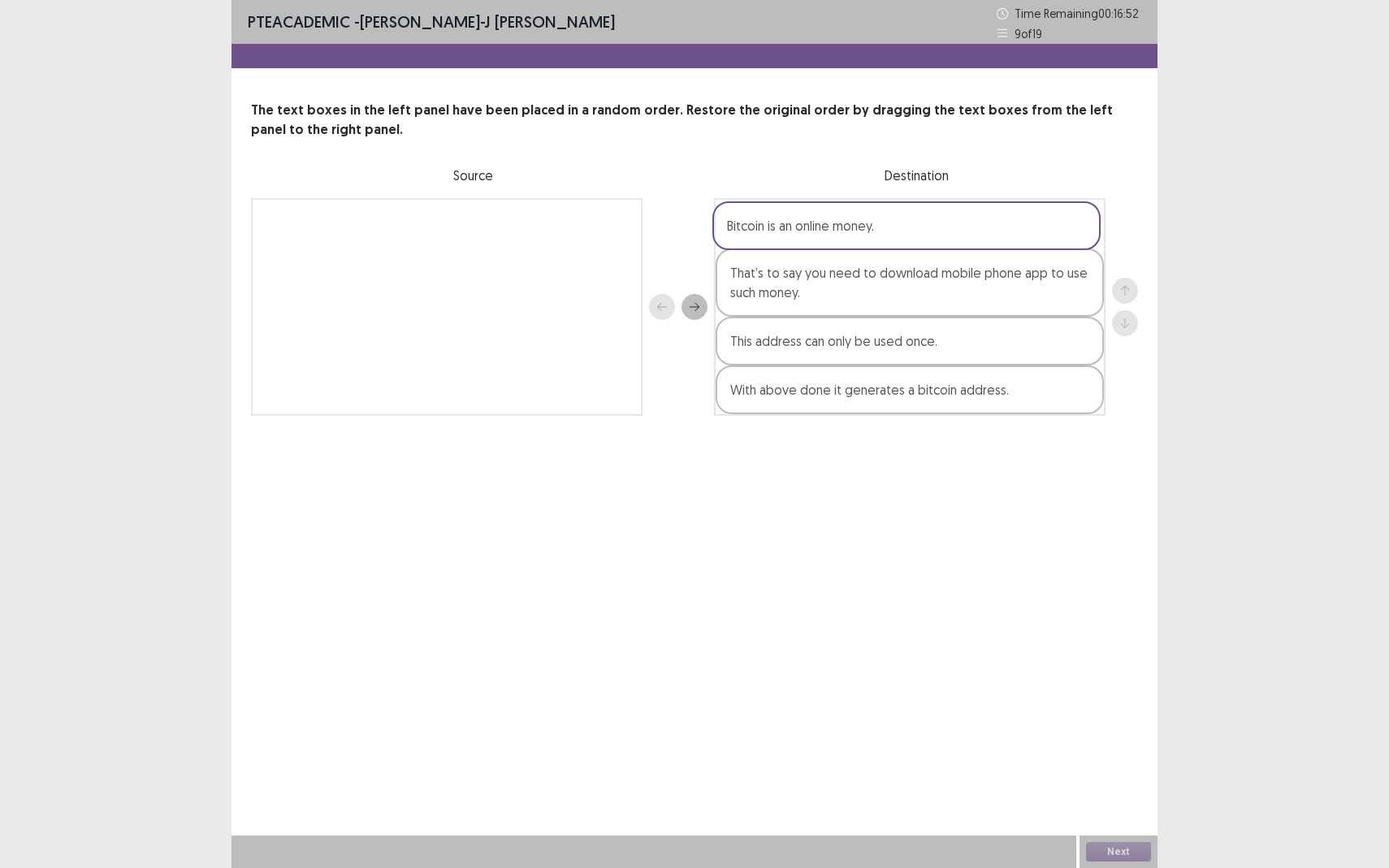
drag, startPoint x: 498, startPoint y: 241, endPoint x: 965, endPoint y: 242, distance: 467.0
click at [965, 242] on div "Bitcoin is an online money. That’s to say you need to download mobile phone app…" at bounding box center [694, 306] width 887 height 218
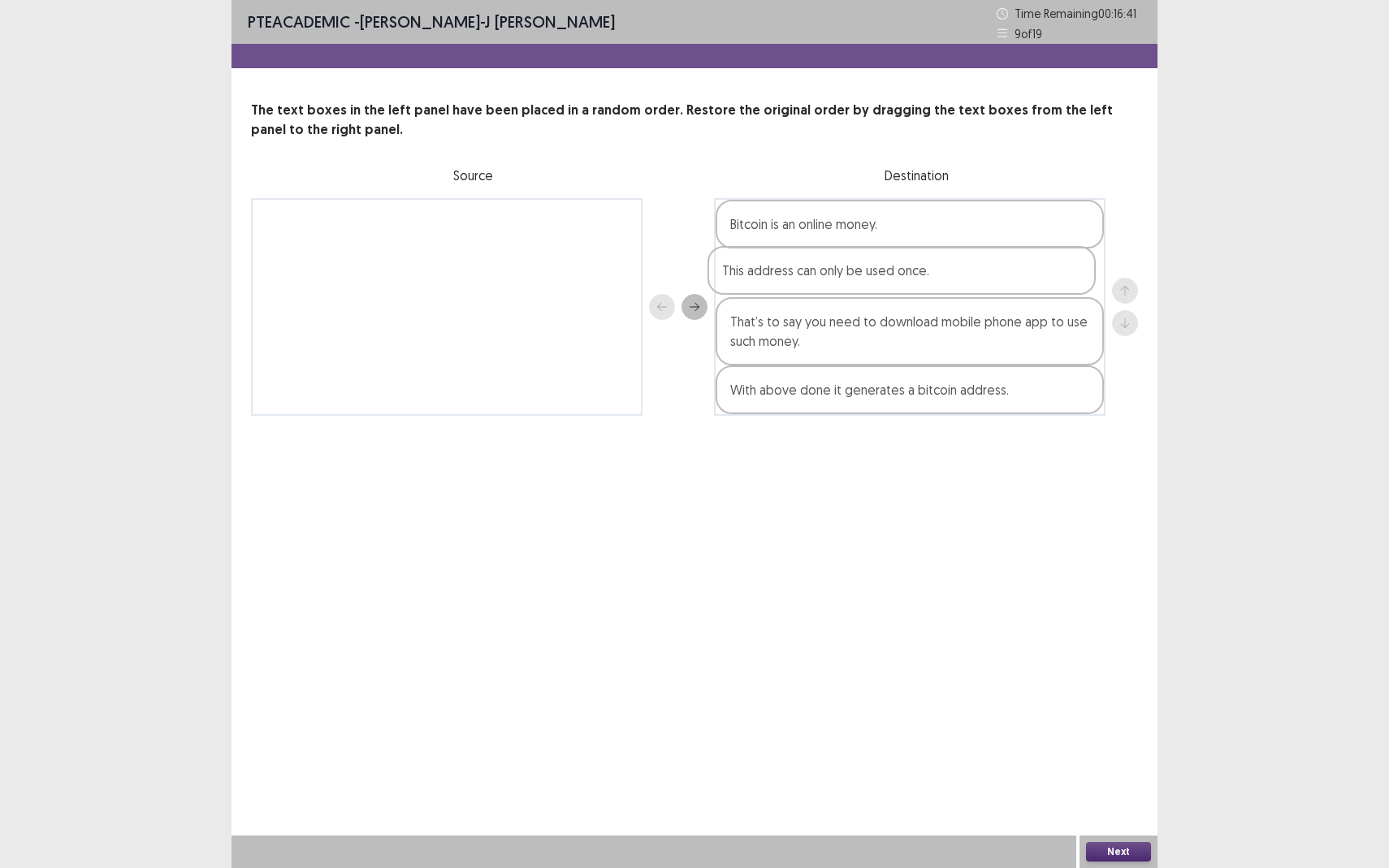
drag, startPoint x: 864, startPoint y: 353, endPoint x: 855, endPoint y: 276, distance: 77.5
click at [855, 276] on div "Bitcoin is an online money. That’s to say you need to download mobile phone app…" at bounding box center [909, 306] width 391 height 218
drag, startPoint x: 876, startPoint y: 388, endPoint x: 875, endPoint y: 305, distance: 83.0
click at [875, 305] on div "Bitcoin is an online money. This address can only be used once. That’s to say y…" at bounding box center [909, 306] width 391 height 218
drag, startPoint x: 861, startPoint y: 337, endPoint x: 860, endPoint y: 347, distance: 10.0
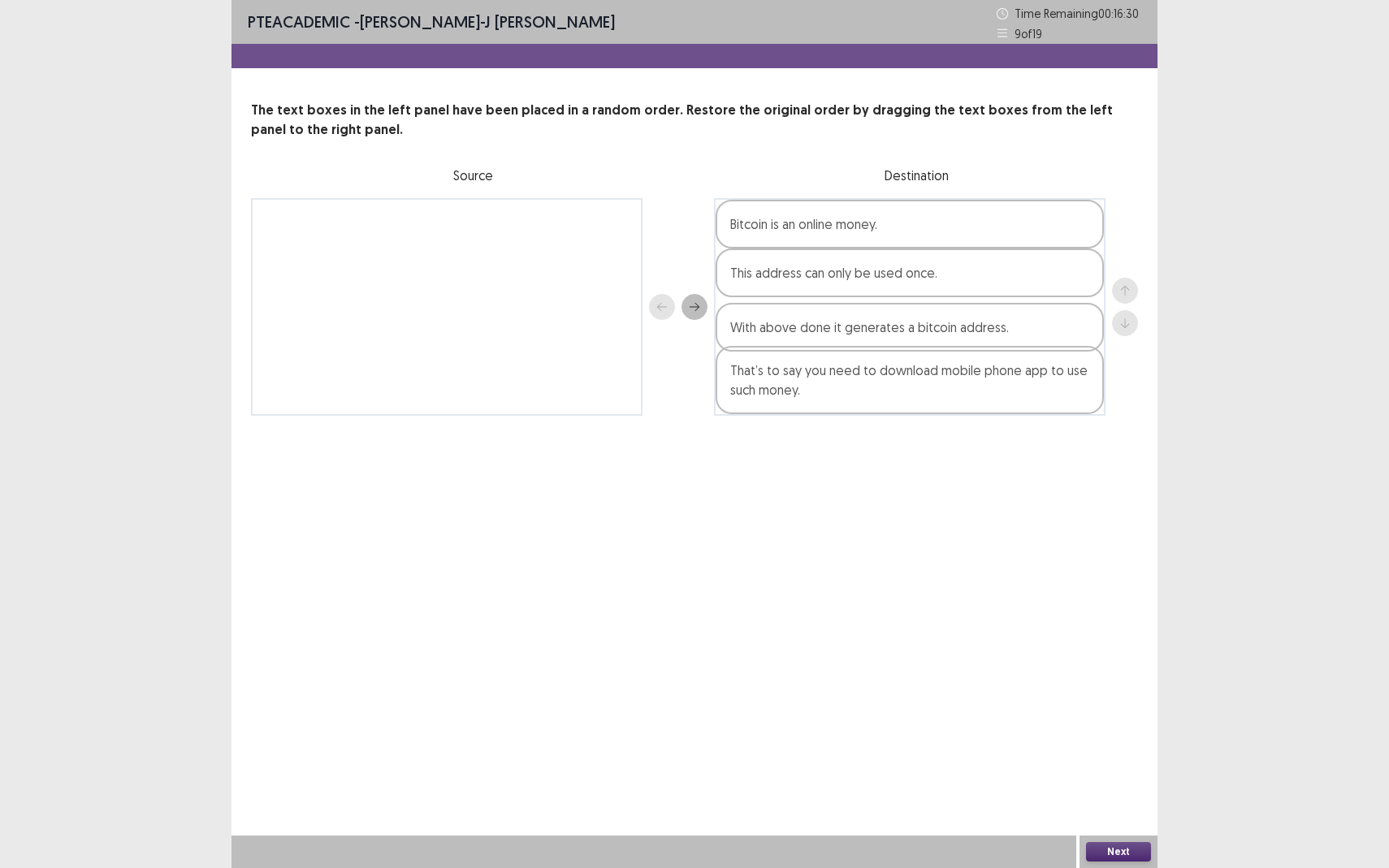
click at [860, 347] on div "Bitcoin is an online money. This address can only be used once. With above done…" at bounding box center [909, 306] width 391 height 218
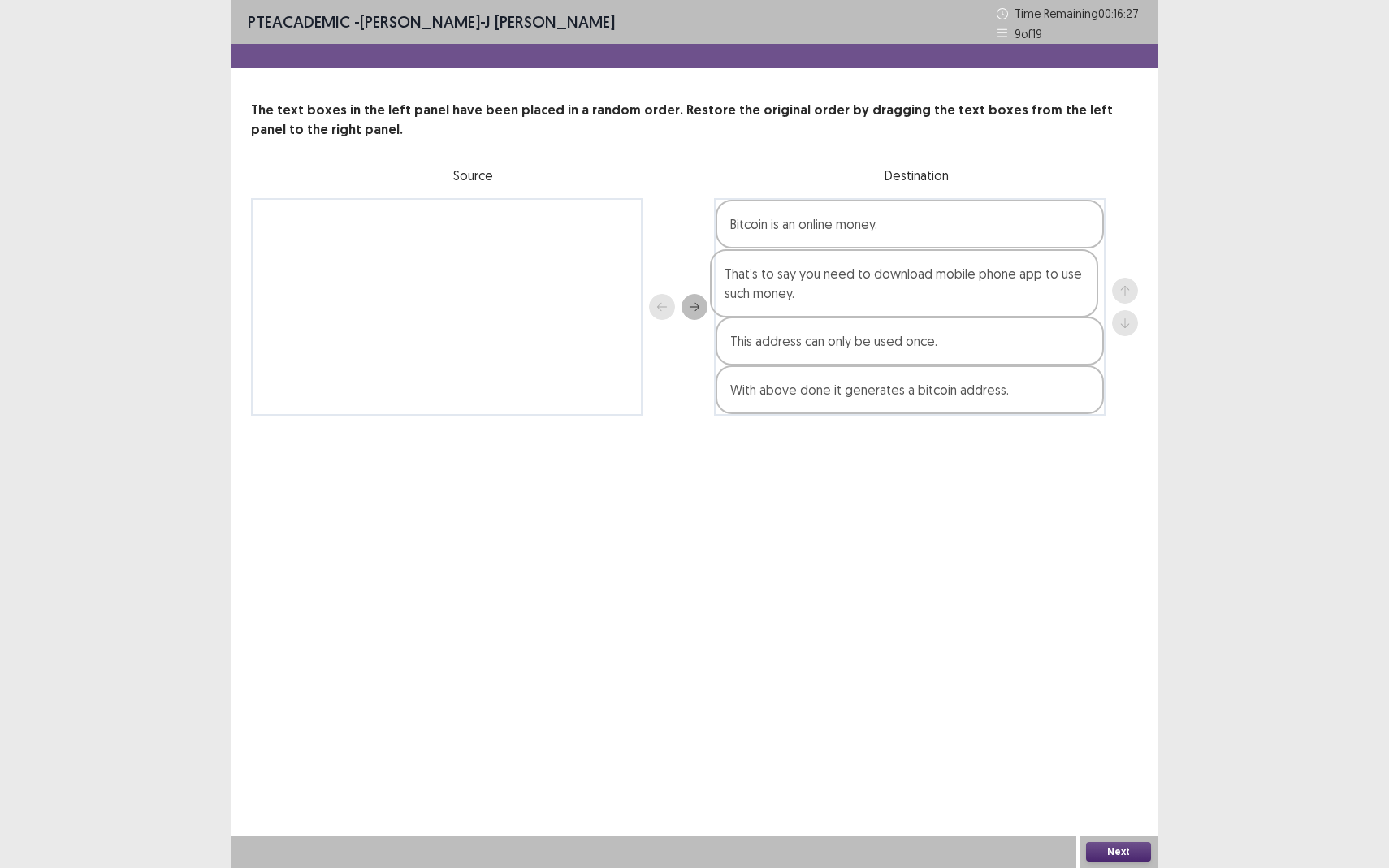
drag, startPoint x: 863, startPoint y: 383, endPoint x: 855, endPoint y: 283, distance: 100.3
click at [854, 280] on div "Bitcoin is an online money. This address can only be used once. With above done…" at bounding box center [909, 306] width 391 height 218
drag, startPoint x: 873, startPoint y: 392, endPoint x: 868, endPoint y: 346, distance: 46.3
click at [868, 346] on div "Bitcoin is an online money. That’s to say you need to download mobile phone app…" at bounding box center [909, 306] width 391 height 218
click at [1137, 768] on button "Next" at bounding box center [1119, 851] width 65 height 19
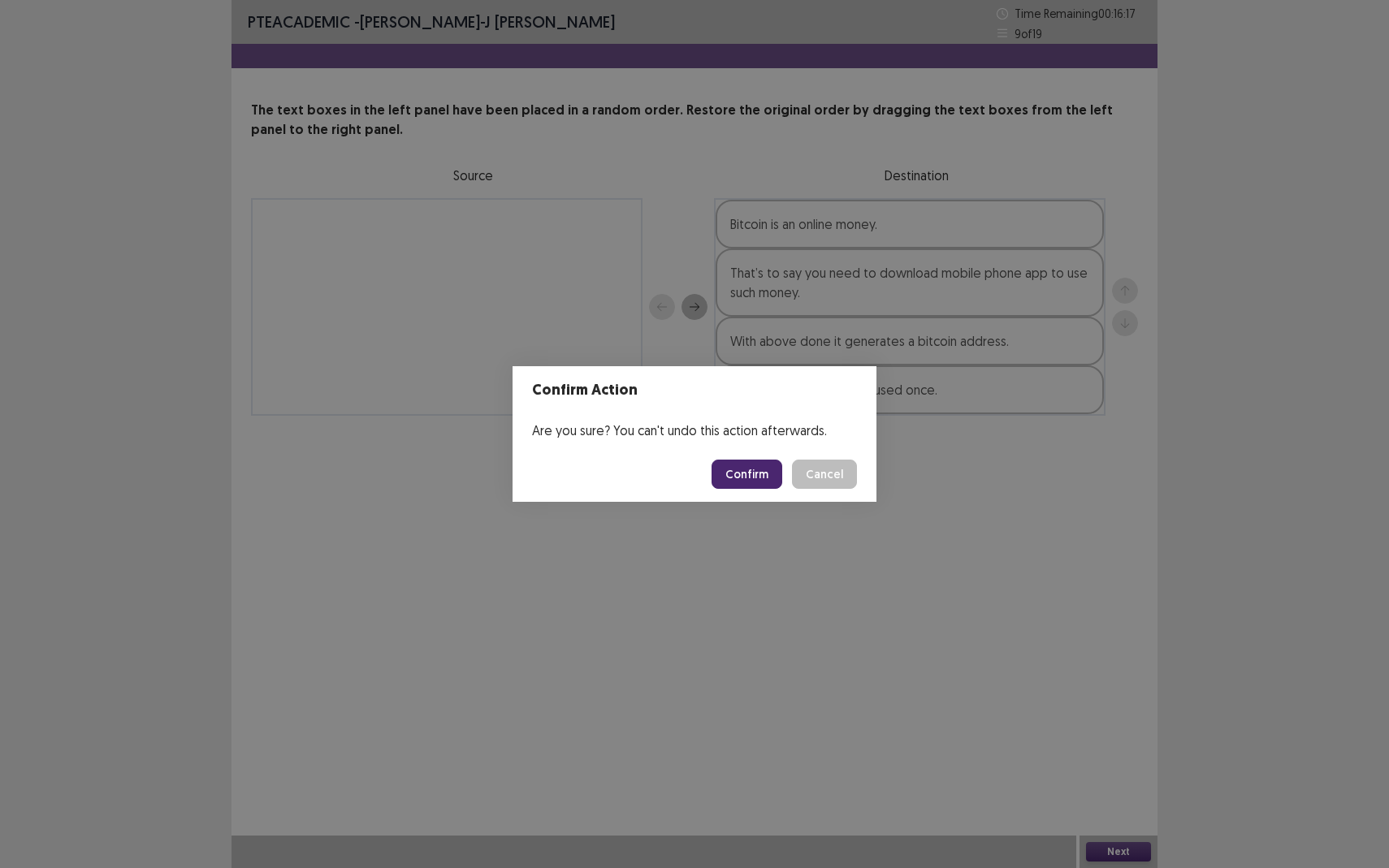
click at [750, 467] on button "Confirm" at bounding box center [747, 473] width 71 height 29
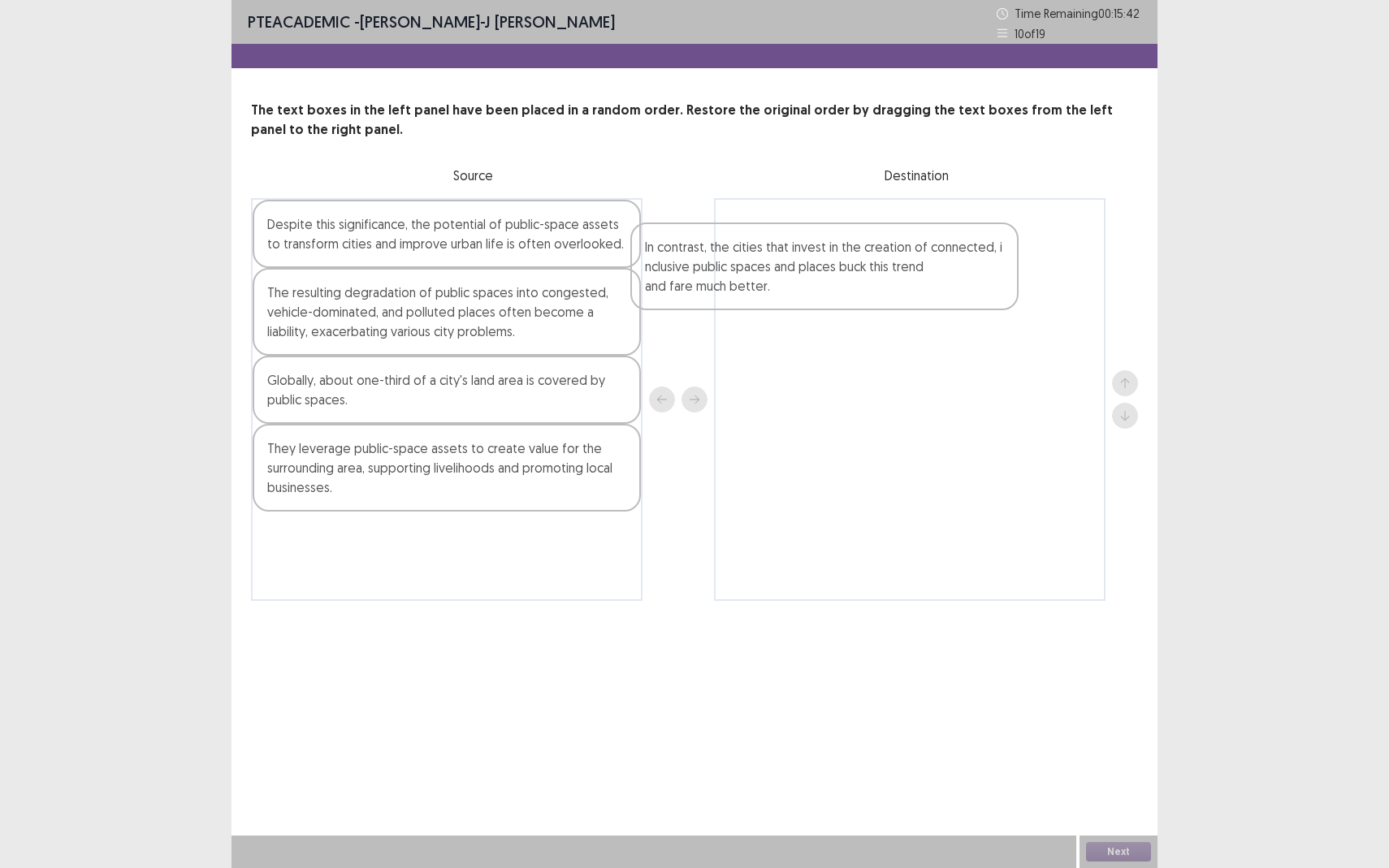
drag, startPoint x: 414, startPoint y: 575, endPoint x: 812, endPoint y: 265, distance: 504.5
click at [812, 265] on div "Despite this significance, the potential of public-space assets to transform ci…" at bounding box center [694, 399] width 887 height 402
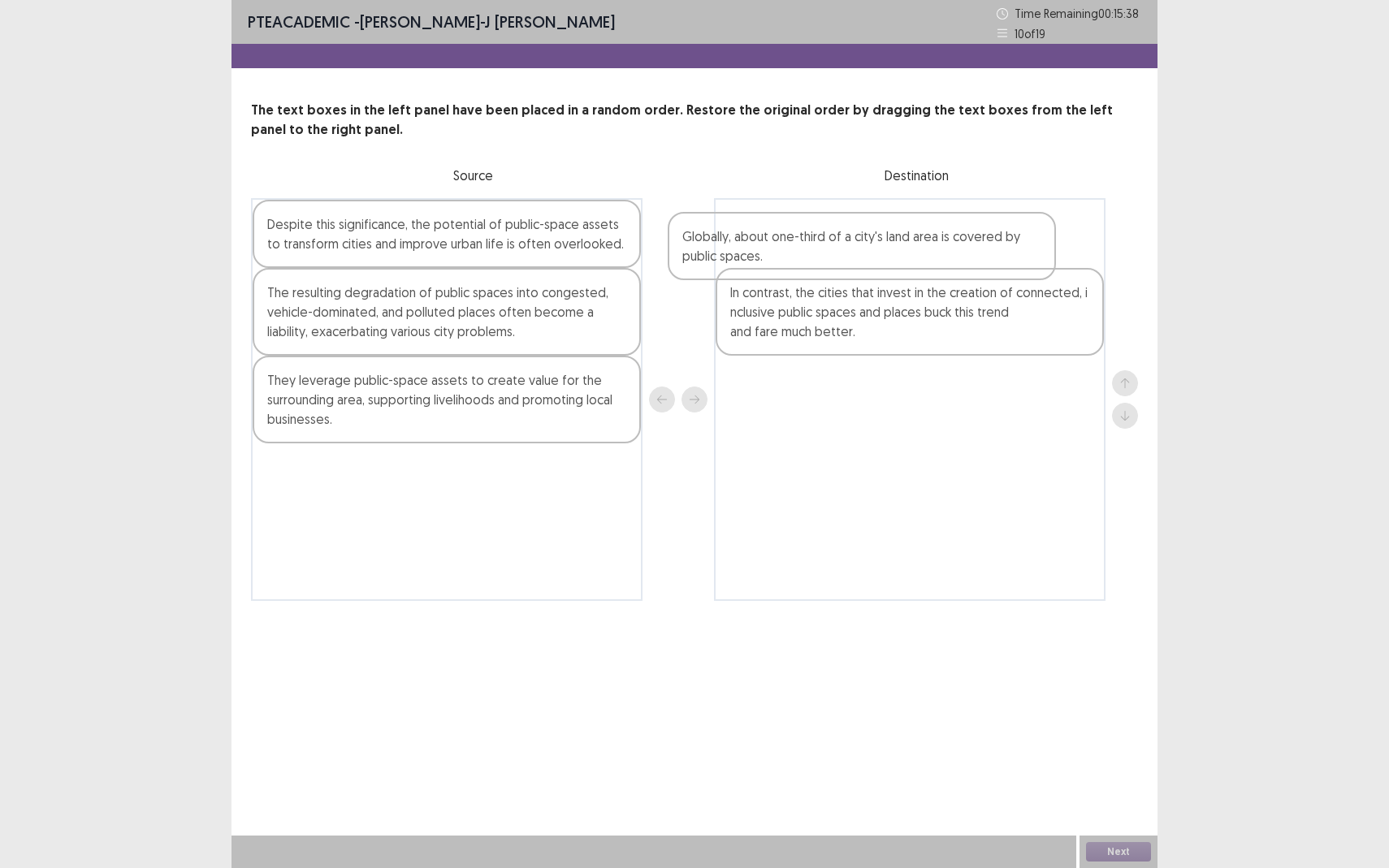
drag, startPoint x: 424, startPoint y: 409, endPoint x: 847, endPoint y: 262, distance: 447.8
click at [846, 262] on div "Despite this significance, the potential of public-space assets to transform ci…" at bounding box center [694, 399] width 887 height 402
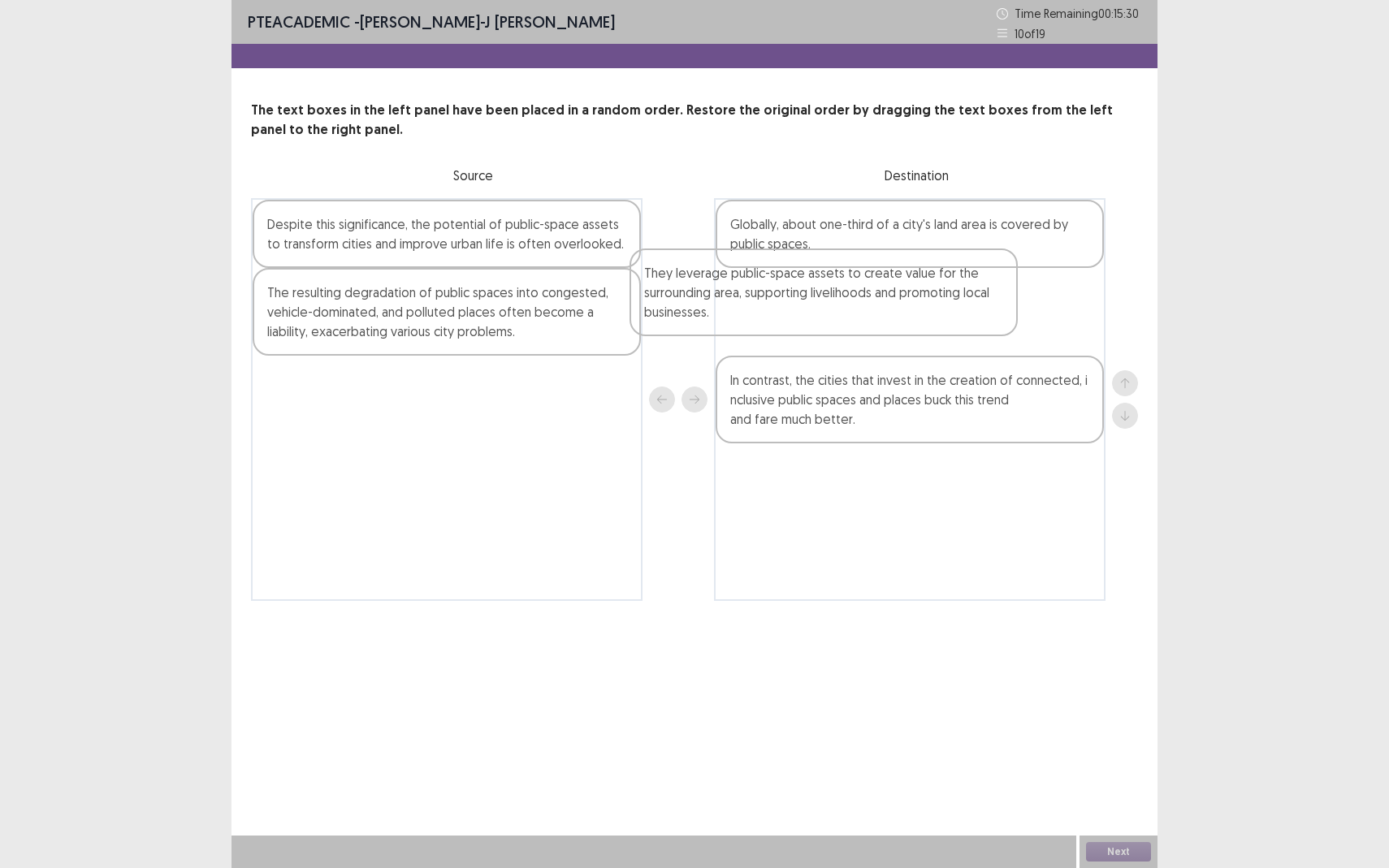
drag, startPoint x: 465, startPoint y: 411, endPoint x: 889, endPoint y: 323, distance: 433.0
click at [889, 323] on div "Despite this significance, the potential of public-space assets to transform ci…" at bounding box center [694, 399] width 887 height 402
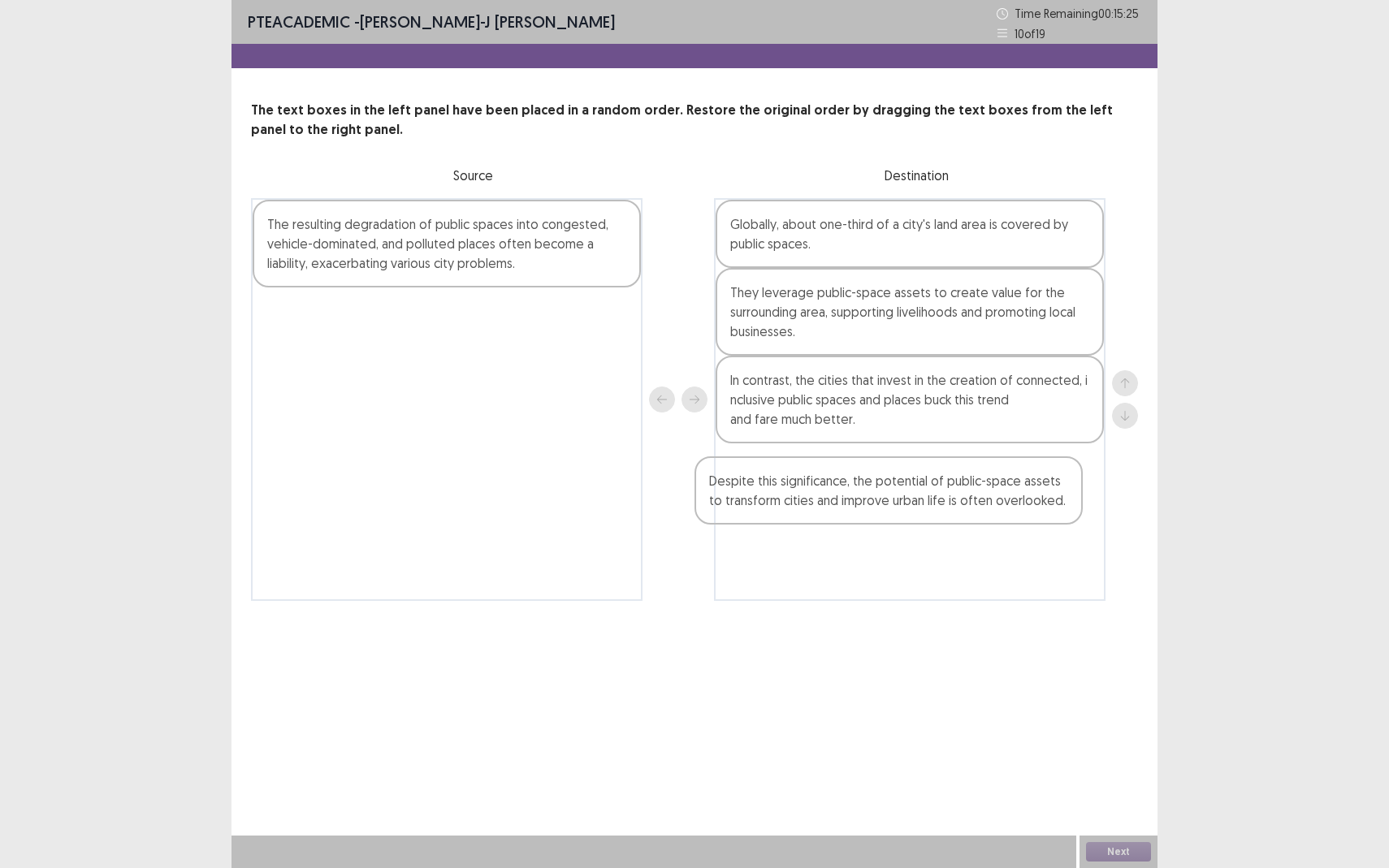
drag, startPoint x: 451, startPoint y: 238, endPoint x: 897, endPoint y: 496, distance: 515.2
click at [898, 498] on div "Despite this significance, the potential of public-space assets to transform ci…" at bounding box center [694, 399] width 887 height 402
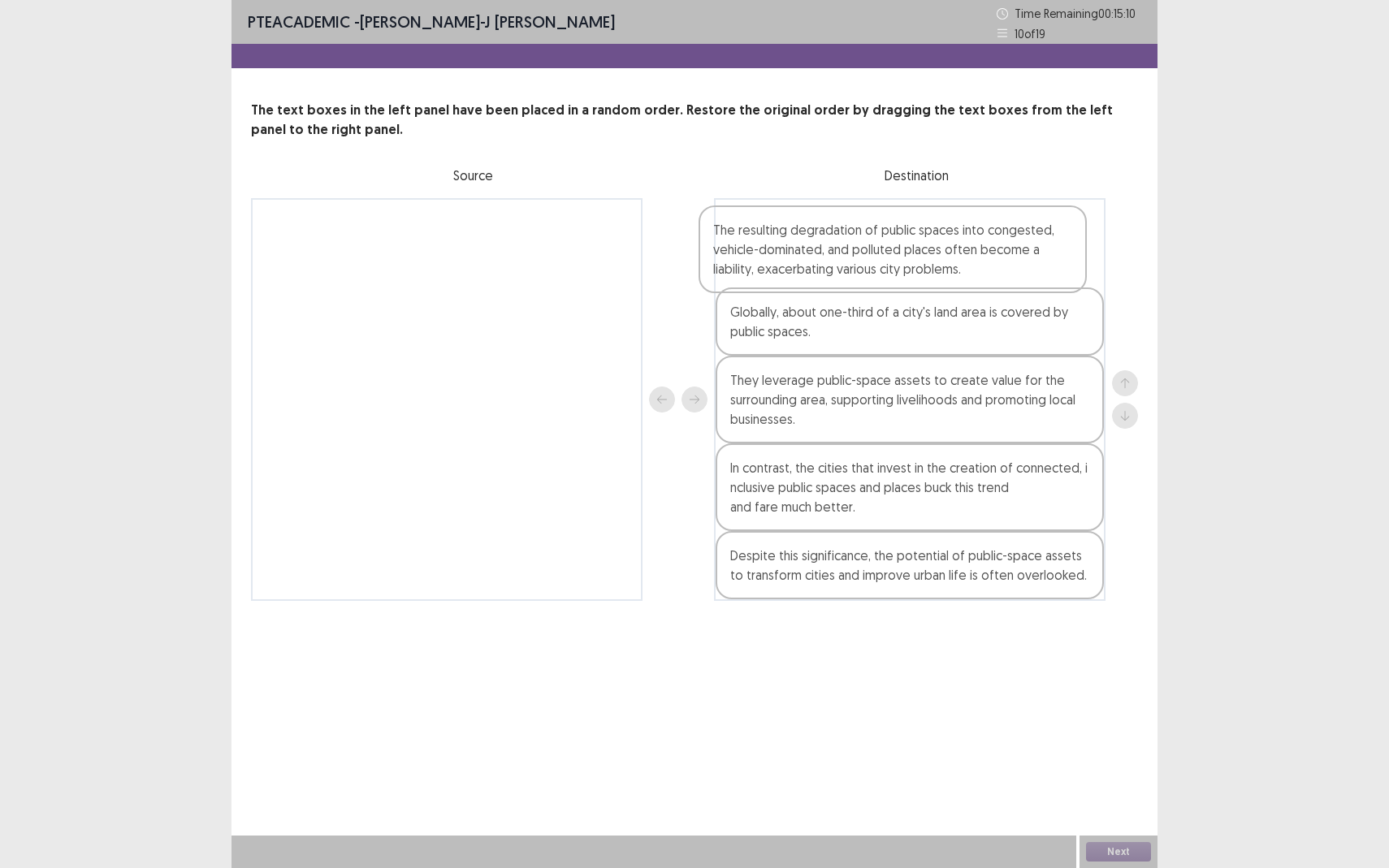
drag, startPoint x: 495, startPoint y: 266, endPoint x: 943, endPoint y: 276, distance: 448.1
click at [943, 276] on div "The resulting degradation of public spaces into congested, vehicle-dominated, a…" at bounding box center [694, 399] width 887 height 402
click at [1102, 768] on div "Next" at bounding box center [1118, 851] width 78 height 32
click at [1103, 768] on div "Next" at bounding box center [1118, 851] width 78 height 32
click at [1101, 768] on button "Next" at bounding box center [1119, 851] width 65 height 19
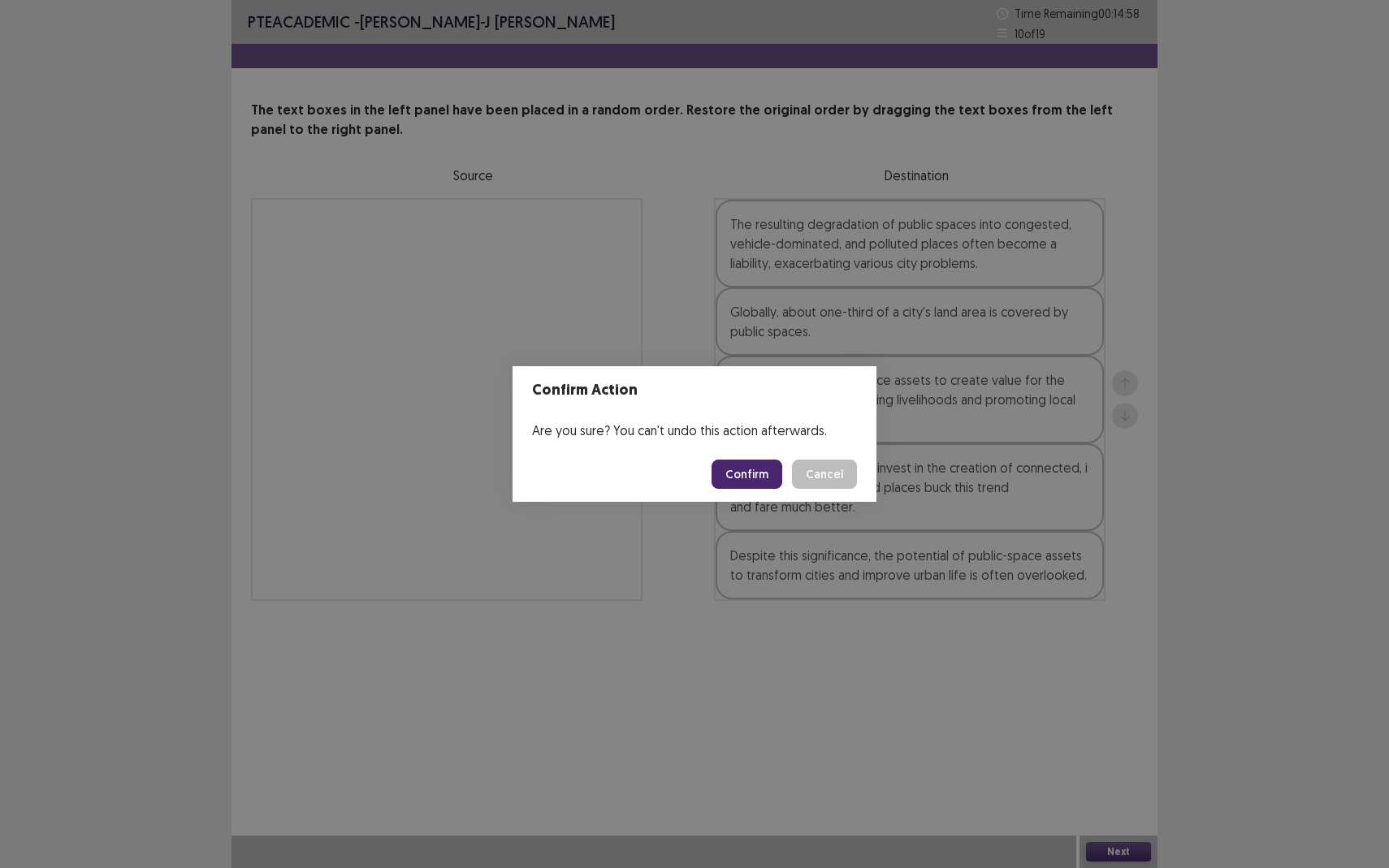
click at [754, 483] on button "Confirm" at bounding box center [747, 473] width 71 height 29
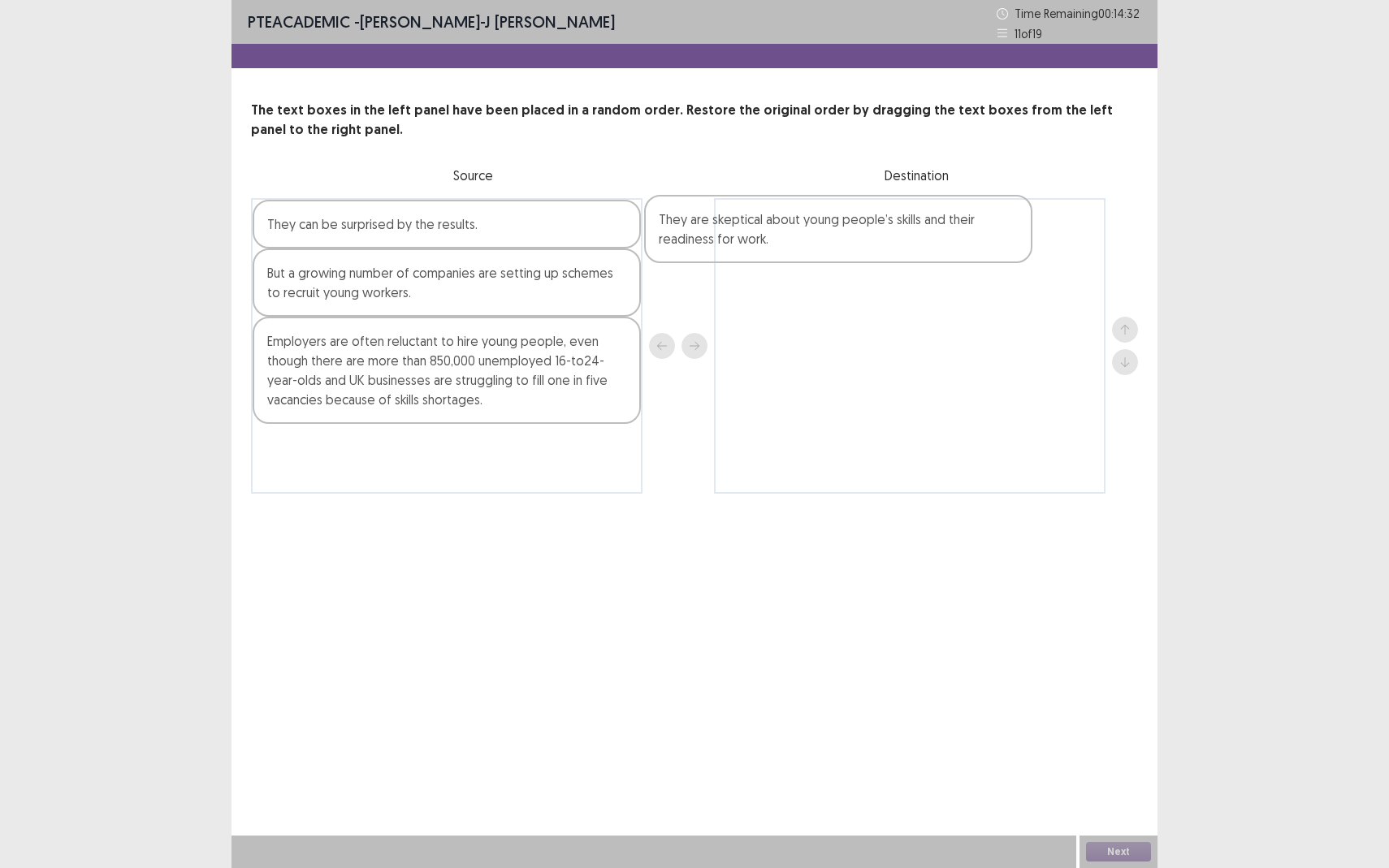
drag, startPoint x: 469, startPoint y: 312, endPoint x: 873, endPoint y: 255, distance: 408.0
click at [873, 255] on div "They can be surprised by the results. They are skeptical about young people’s s…" at bounding box center [694, 346] width 887 height 296
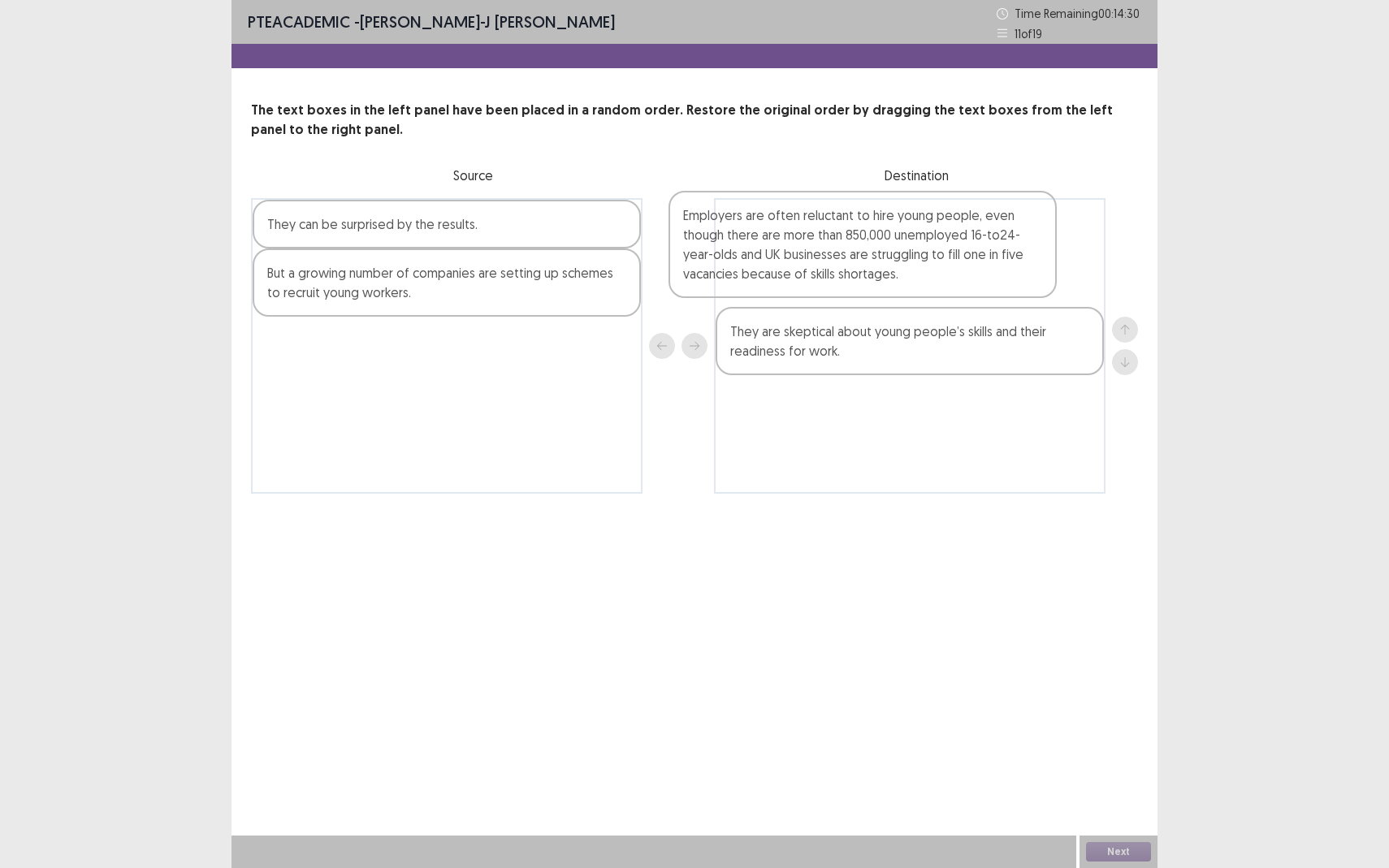
drag, startPoint x: 498, startPoint y: 377, endPoint x: 921, endPoint y: 250, distance: 441.7
click at [921, 250] on div "They can be surprised by the results. But a growing number of companies are set…" at bounding box center [694, 346] width 887 height 296
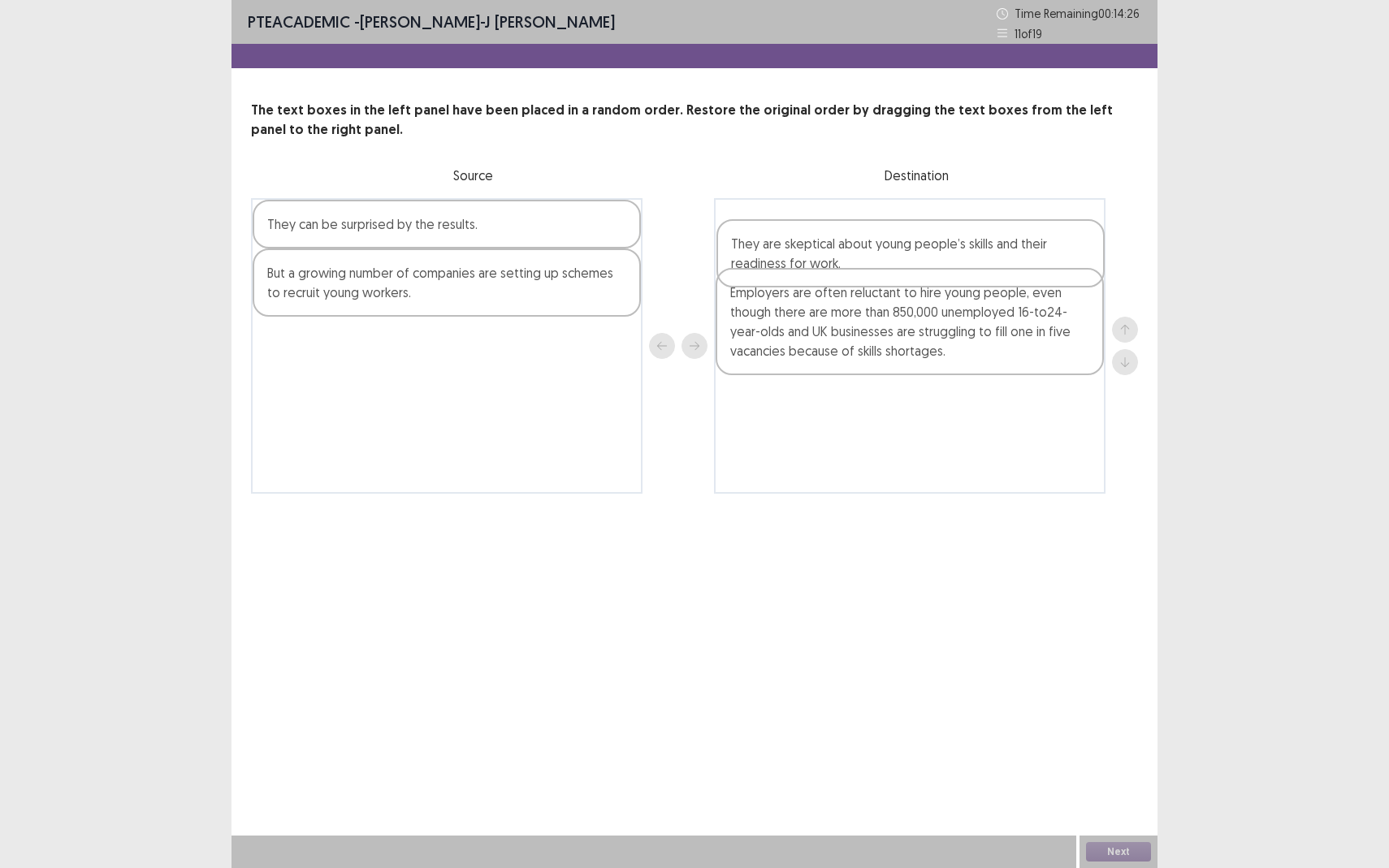
drag, startPoint x: 851, startPoint y: 347, endPoint x: 852, endPoint y: 256, distance: 91.0
click at [852, 256] on div "Employers are often reluctant to hire young people, even though there are more …" at bounding box center [909, 346] width 391 height 296
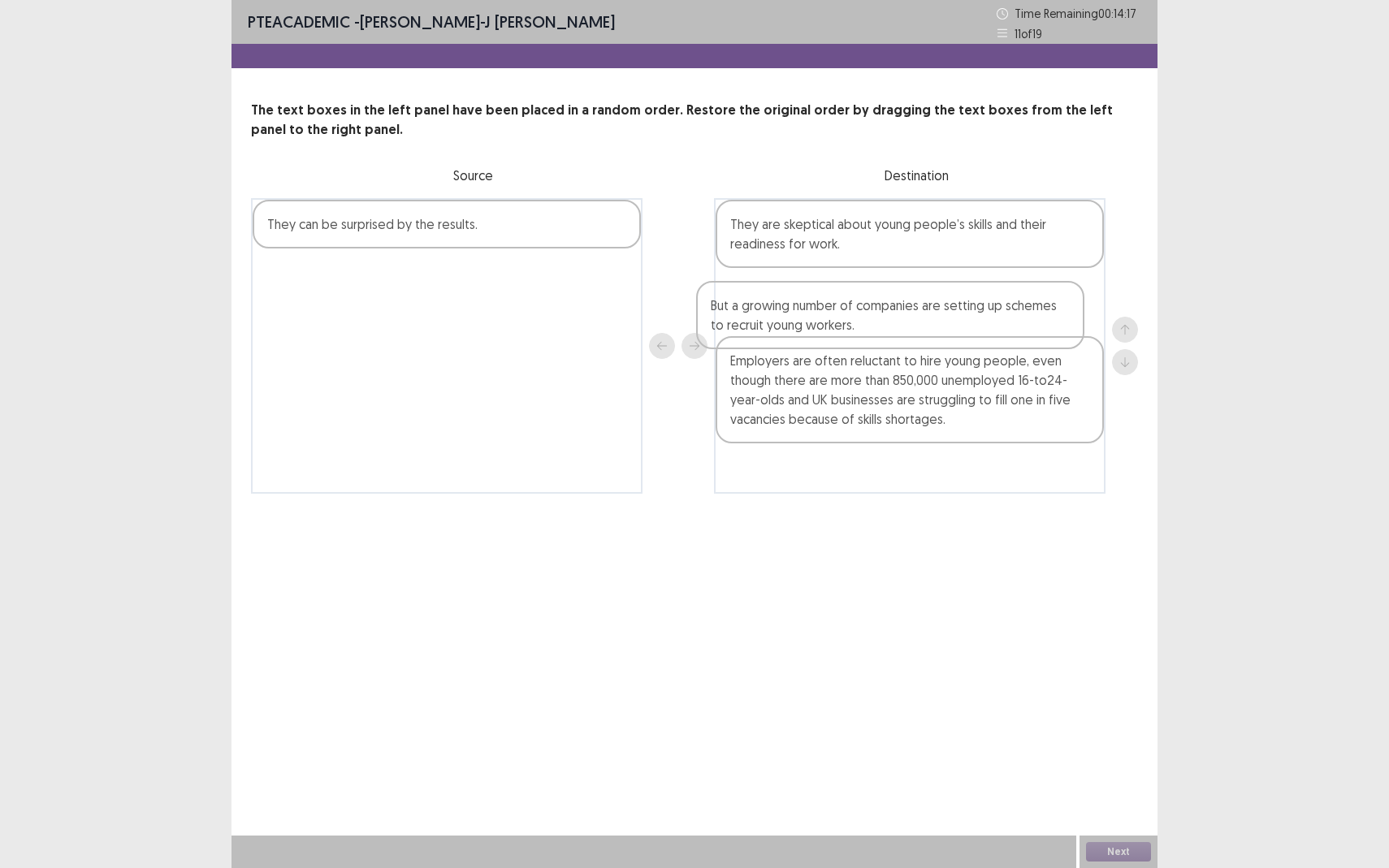
drag, startPoint x: 493, startPoint y: 290, endPoint x: 942, endPoint y: 326, distance: 450.4
click at [942, 326] on div "They can be surprised by the results. But a growing number of companies are set…" at bounding box center [694, 346] width 887 height 296
drag, startPoint x: 477, startPoint y: 227, endPoint x: 953, endPoint y: 472, distance: 535.4
click at [953, 472] on div "They can be surprised by the results. They are skeptical about young people’s s…" at bounding box center [694, 346] width 887 height 296
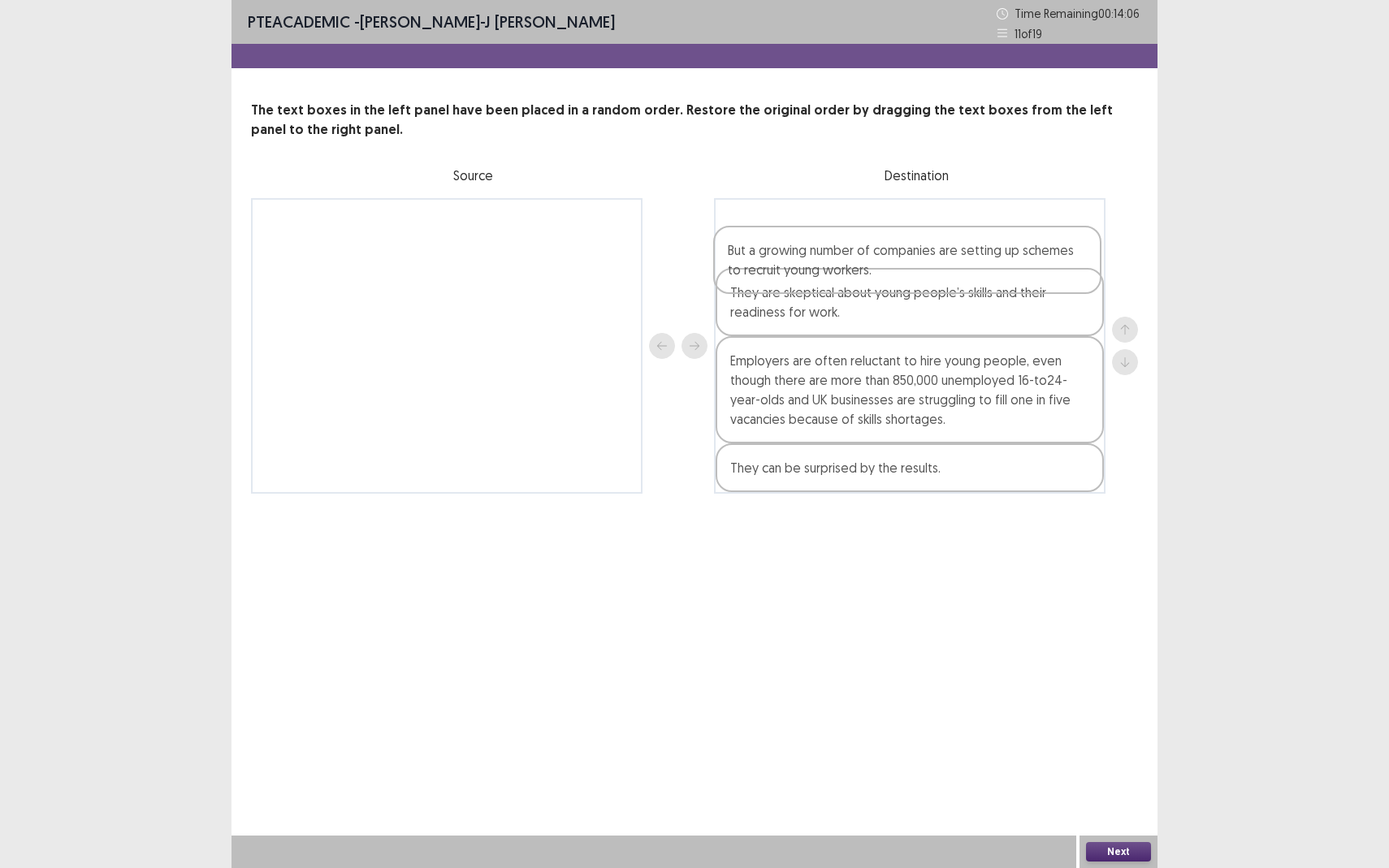
drag, startPoint x: 850, startPoint y: 317, endPoint x: 844, endPoint y: 249, distance: 68.3
click at [844, 249] on div "They are skeptical about young people’s skills and their readiness for work. Bu…" at bounding box center [909, 346] width 391 height 296
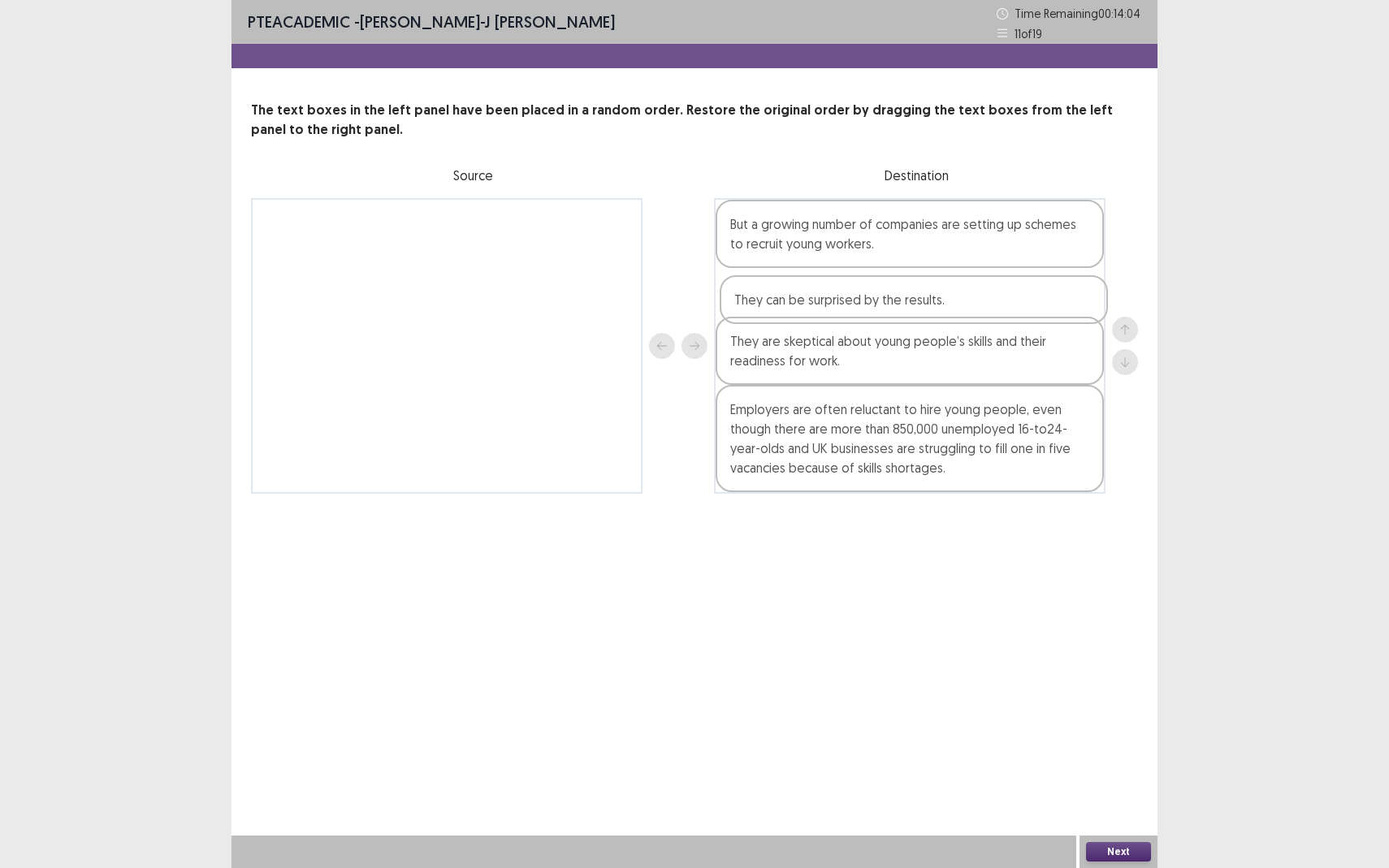
drag, startPoint x: 873, startPoint y: 469, endPoint x: 877, endPoint y: 296, distance: 173.0
click at [877, 296] on div "But a growing number of companies are setting up schemes to recruit young worke…" at bounding box center [909, 346] width 391 height 296
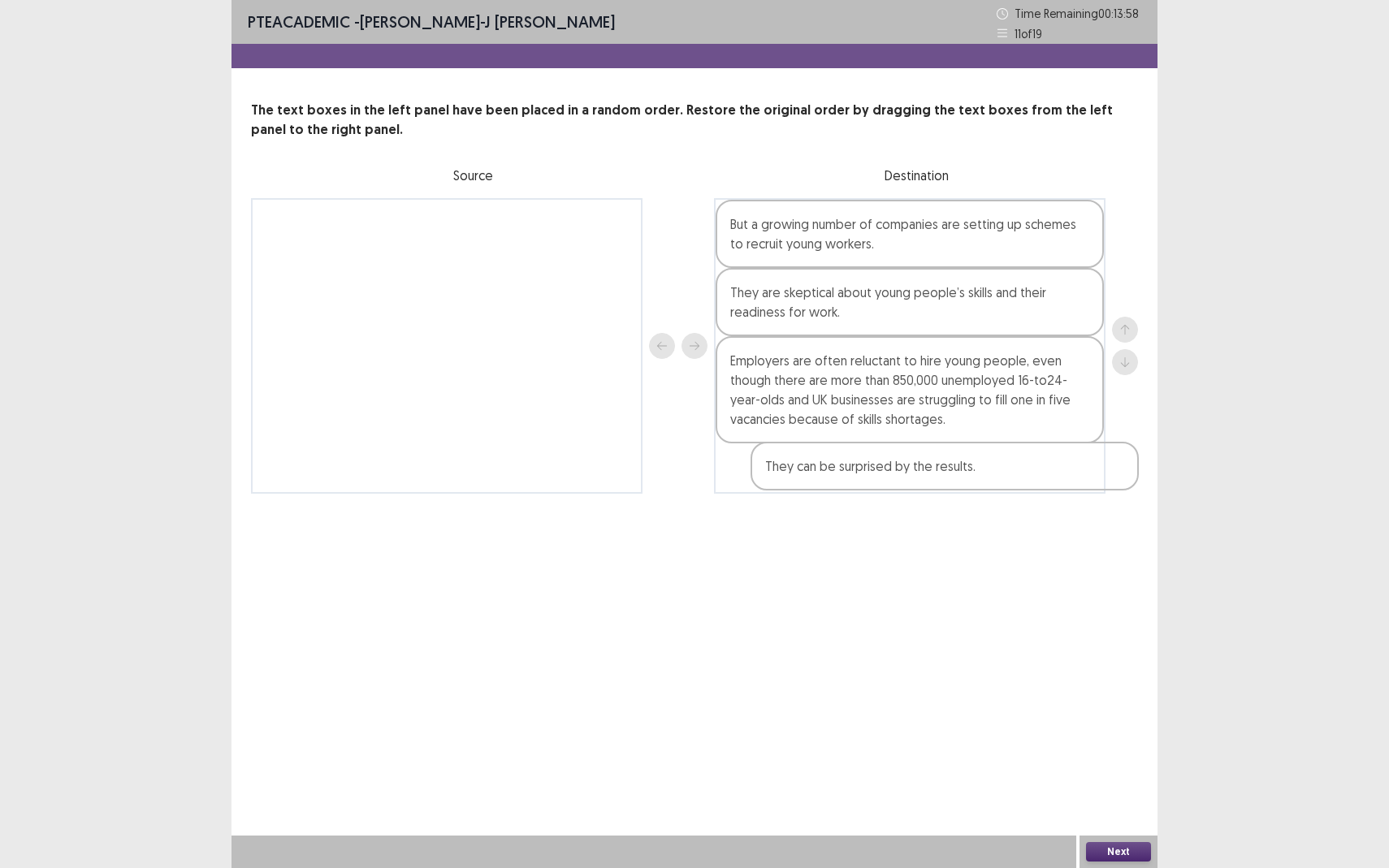
drag, startPoint x: 878, startPoint y: 294, endPoint x: 915, endPoint y: 480, distance: 189.6
click at [915, 480] on div "But a growing number of companies are setting up schemes to recruit young worke…" at bounding box center [909, 346] width 391 height 296
click at [1114, 768] on button "Next" at bounding box center [1119, 851] width 65 height 19
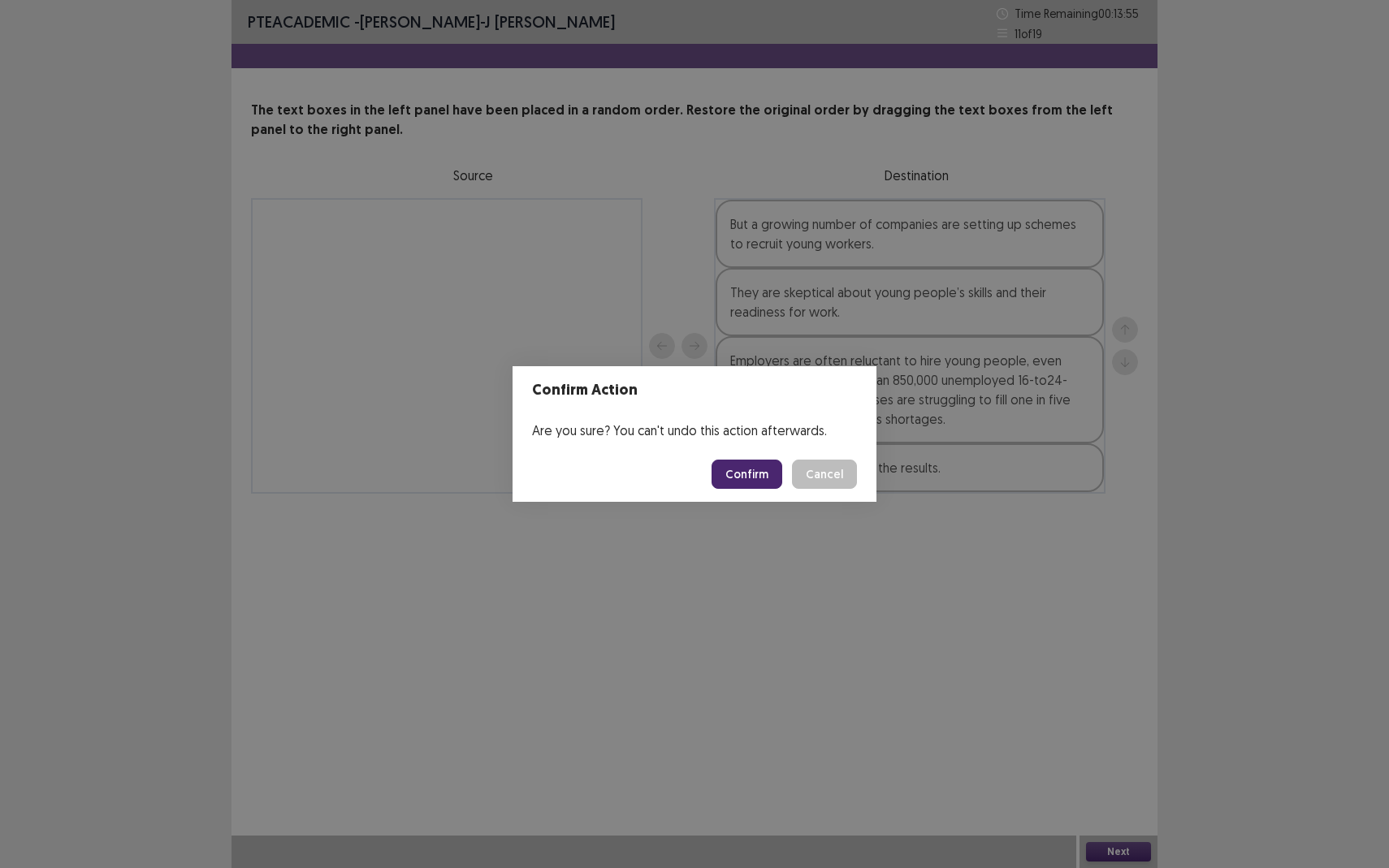
click at [763, 472] on button "Confirm" at bounding box center [747, 473] width 71 height 29
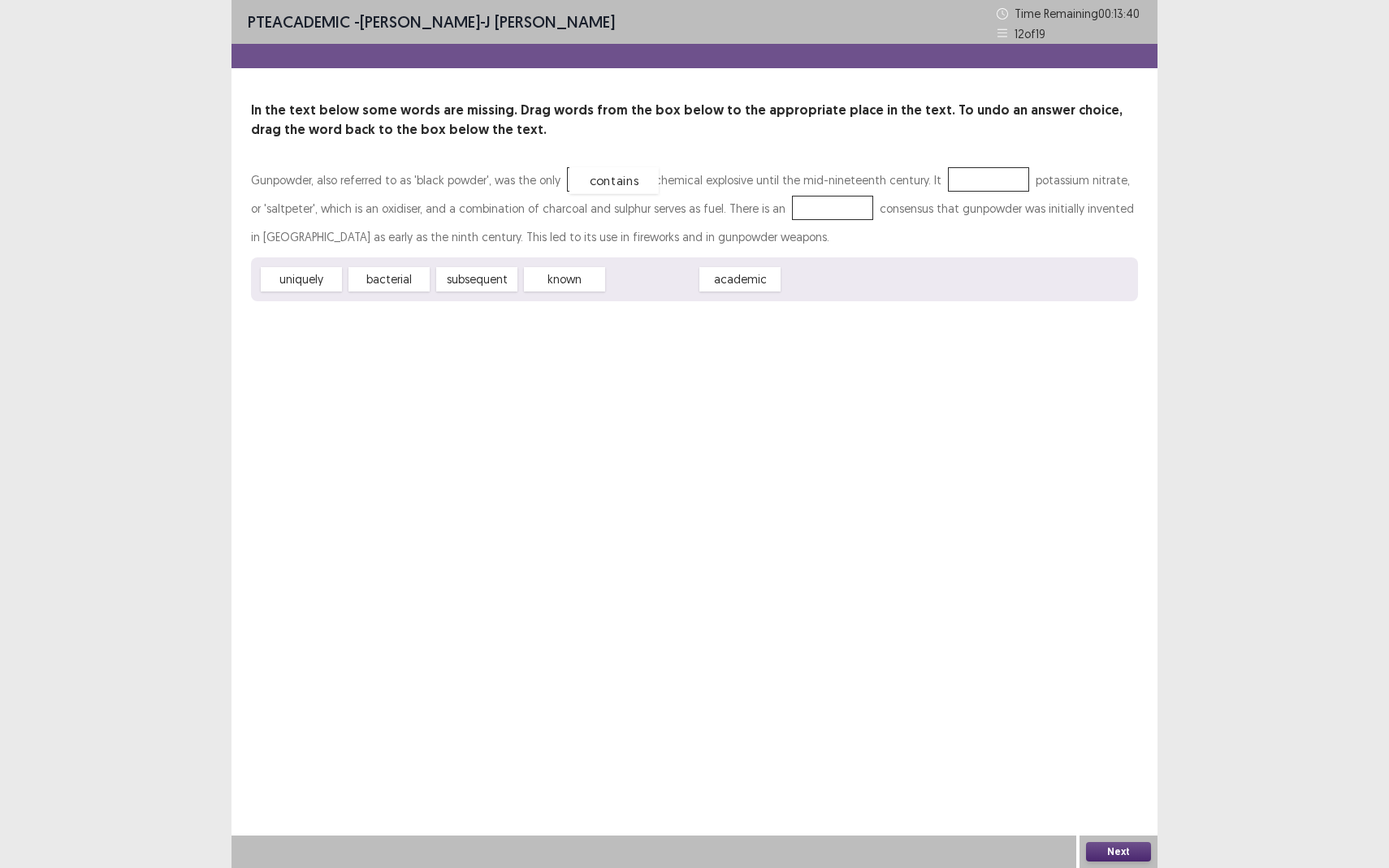
drag, startPoint x: 661, startPoint y: 288, endPoint x: 623, endPoint y: 189, distance: 106.0
drag, startPoint x: 558, startPoint y: 286, endPoint x: 968, endPoint y: 196, distance: 419.8
click at [968, 196] on div "Gunpowder, also referred to as 'black powder', was the only contains chemical e…" at bounding box center [694, 207] width 887 height 85
drag, startPoint x: 615, startPoint y: 182, endPoint x: 980, endPoint y: 185, distance: 365.0
drag, startPoint x: 649, startPoint y: 284, endPoint x: 603, endPoint y: 186, distance: 108.3
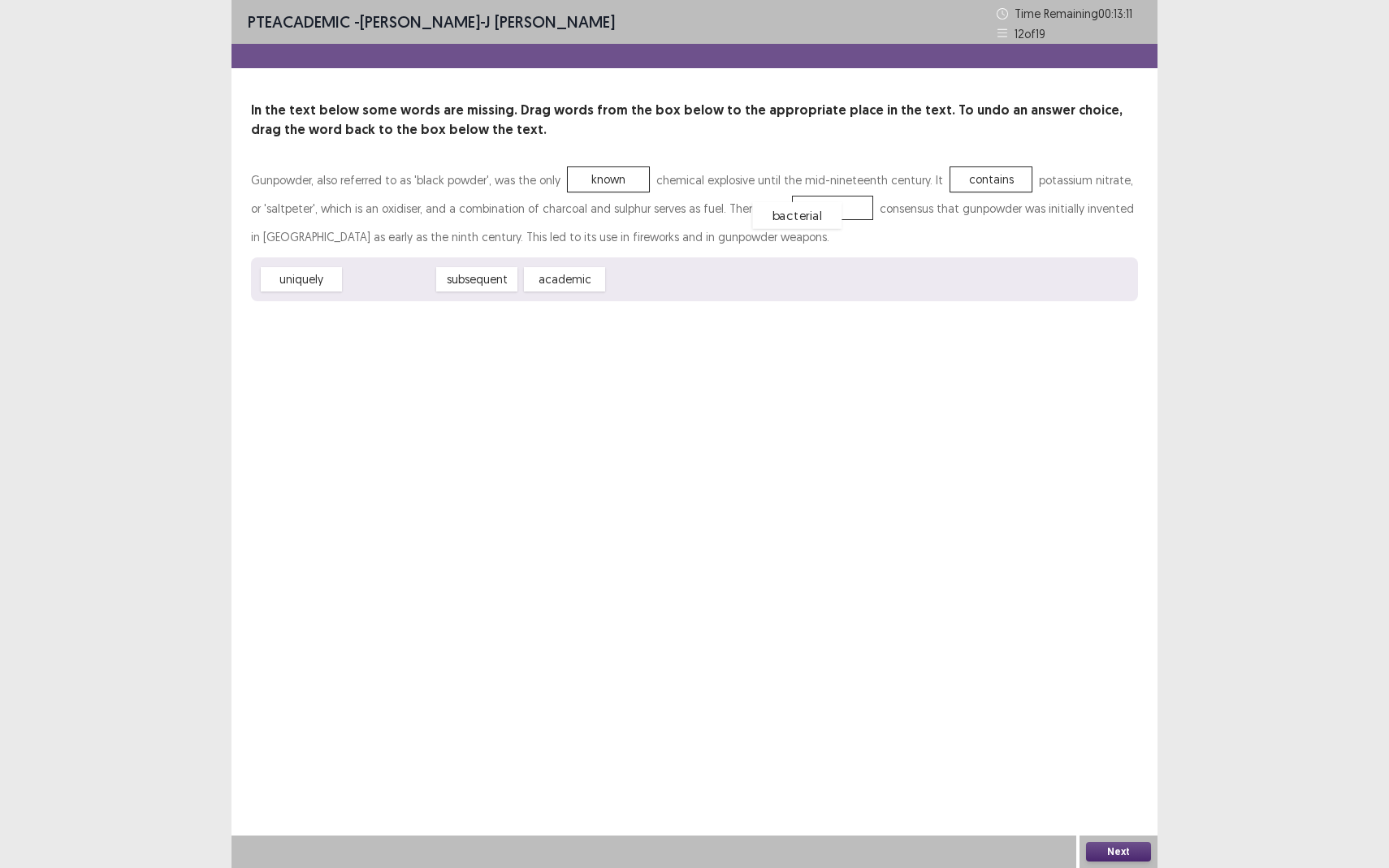
drag, startPoint x: 381, startPoint y: 288, endPoint x: 789, endPoint y: 223, distance: 413.1
click at [1115, 768] on button "Next" at bounding box center [1119, 851] width 65 height 19
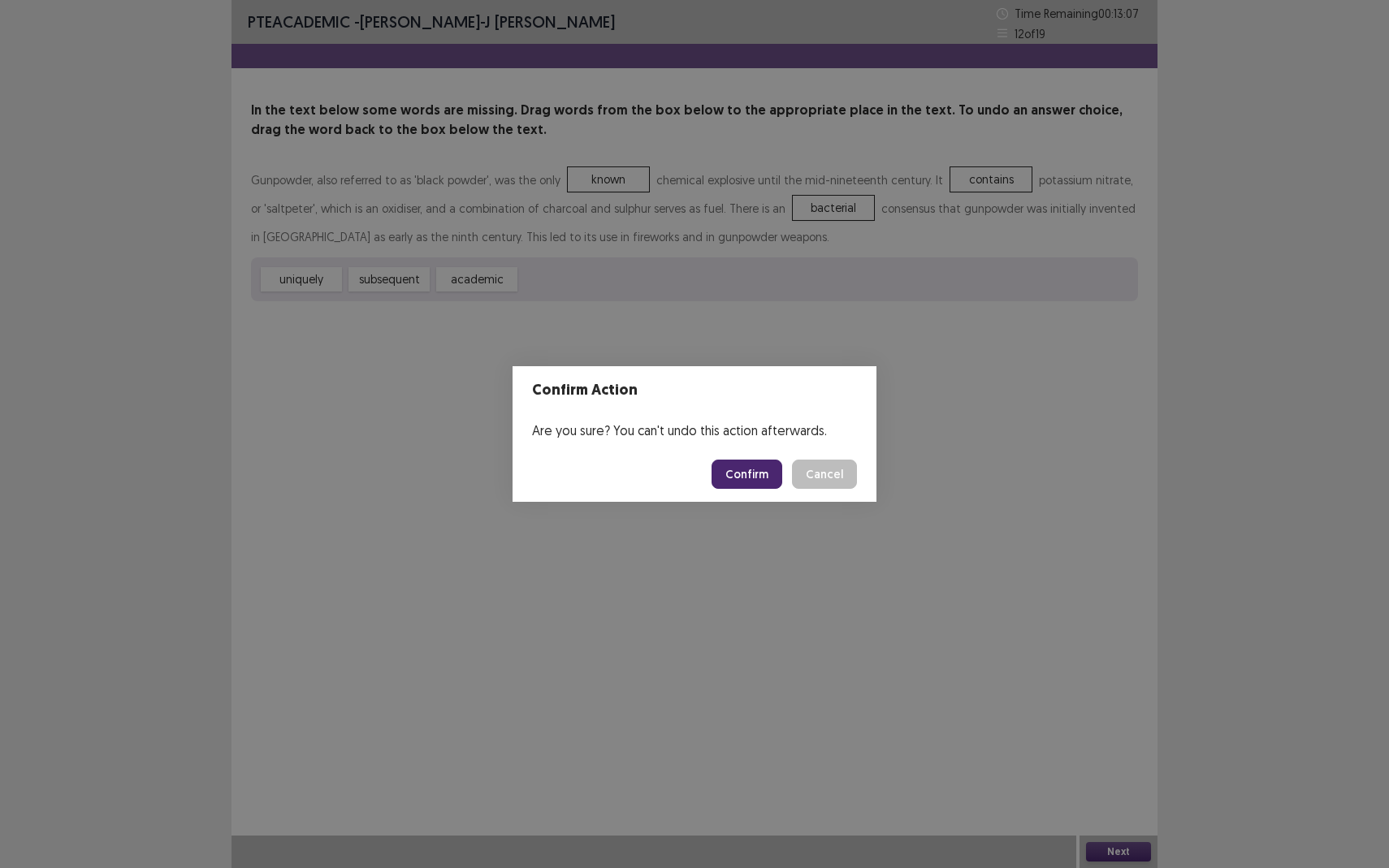
click at [759, 473] on button "Confirm" at bounding box center [747, 473] width 71 height 29
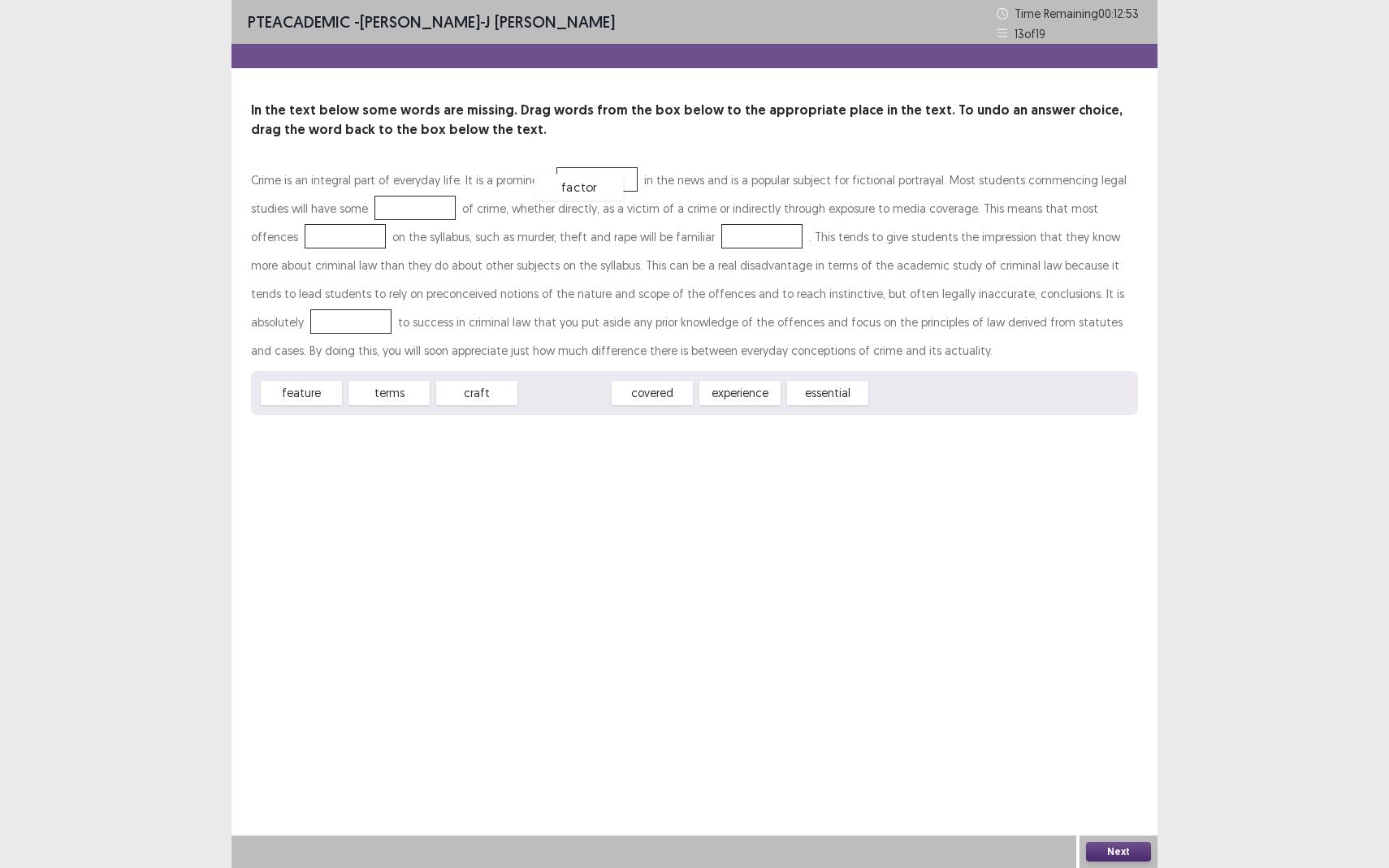
drag, startPoint x: 549, startPoint y: 395, endPoint x: 564, endPoint y: 189, distance: 206.5
drag, startPoint x: 385, startPoint y: 396, endPoint x: 383, endPoint y: 186, distance: 210.0
click at [382, 198] on div "Crime is an integral part of everyday life. It is a prominent factor in the new…" at bounding box center [694, 264] width 887 height 199
click at [327, 396] on div "feature" at bounding box center [301, 393] width 89 height 27
drag, startPoint x: 375, startPoint y: 217, endPoint x: 308, endPoint y: 241, distance: 71.2
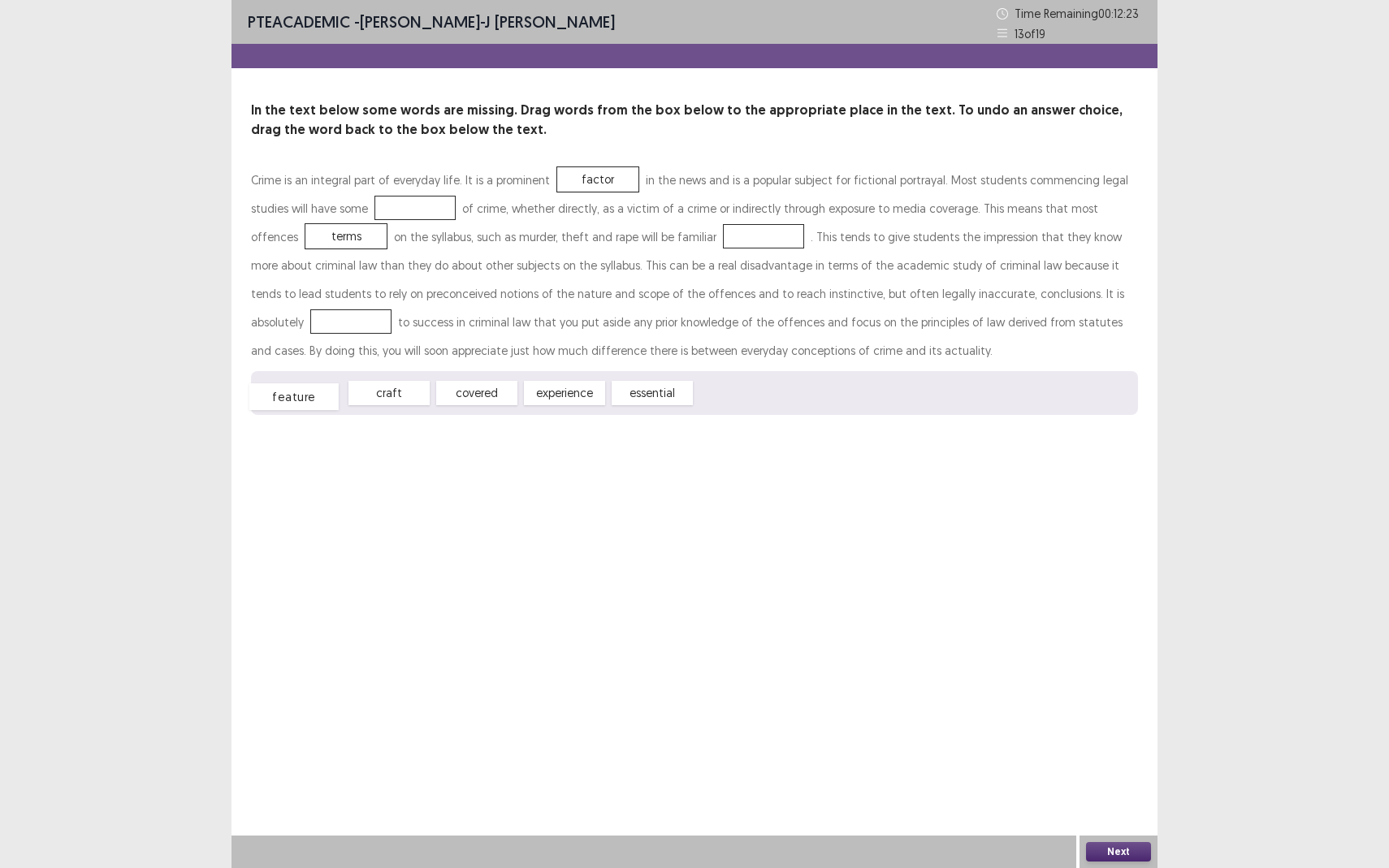
drag, startPoint x: 325, startPoint y: 388, endPoint x: 321, endPoint y: 411, distance: 23.3
click at [320, 410] on div "feature" at bounding box center [294, 396] width 89 height 27
drag, startPoint x: 570, startPoint y: 395, endPoint x: 381, endPoint y: 213, distance: 262.4
click at [347, 396] on div "feature" at bounding box center [308, 392] width 89 height 27
drag, startPoint x: 408, startPoint y: 214, endPoint x: 705, endPoint y: 243, distance: 298.4
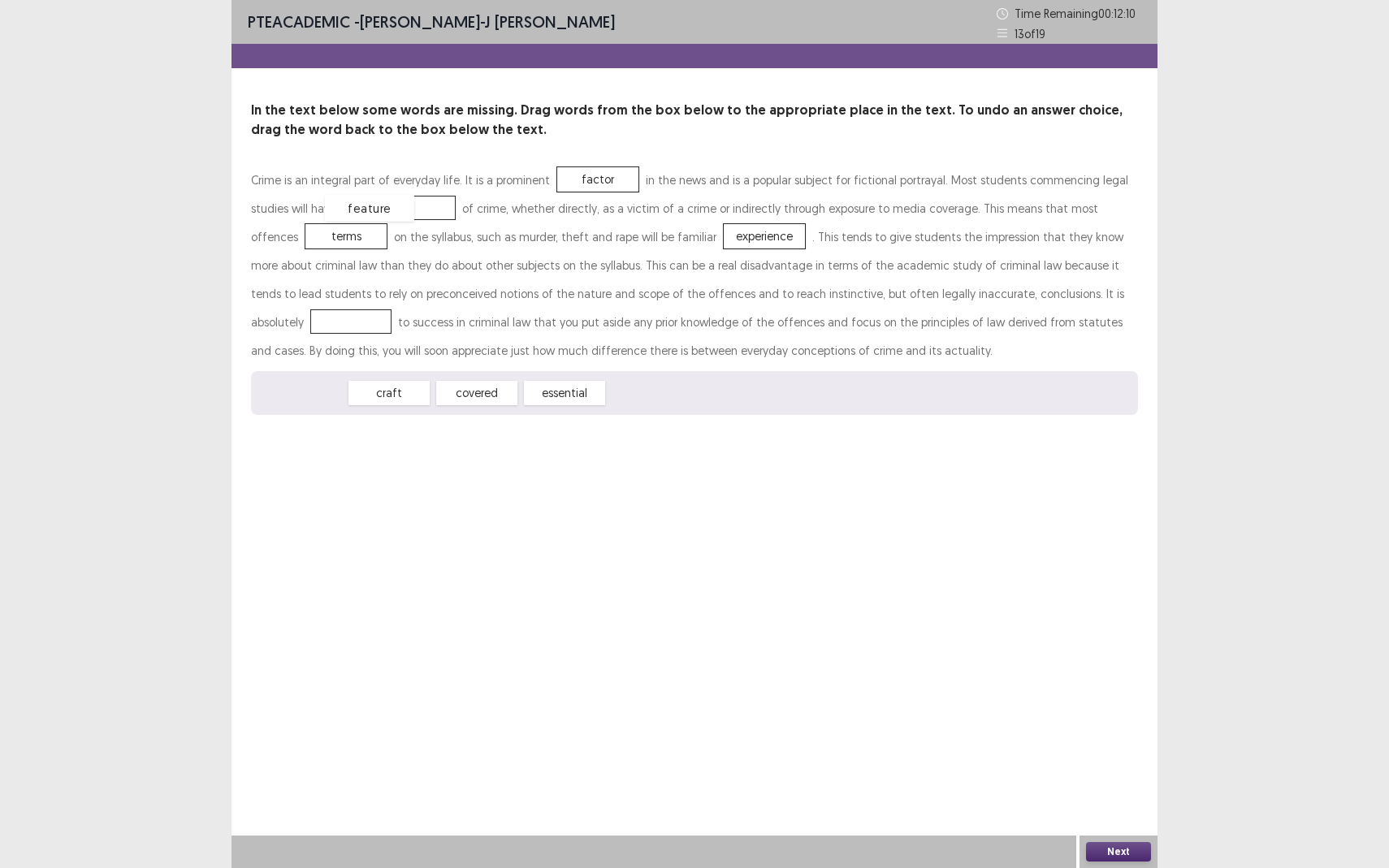
drag, startPoint x: 331, startPoint y: 393, endPoint x: 398, endPoint y: 206, distance: 198.6
drag, startPoint x: 455, startPoint y: 397, endPoint x: 1024, endPoint y: 303, distance: 576.7
click at [1106, 768] on button "Next" at bounding box center [1119, 851] width 65 height 19
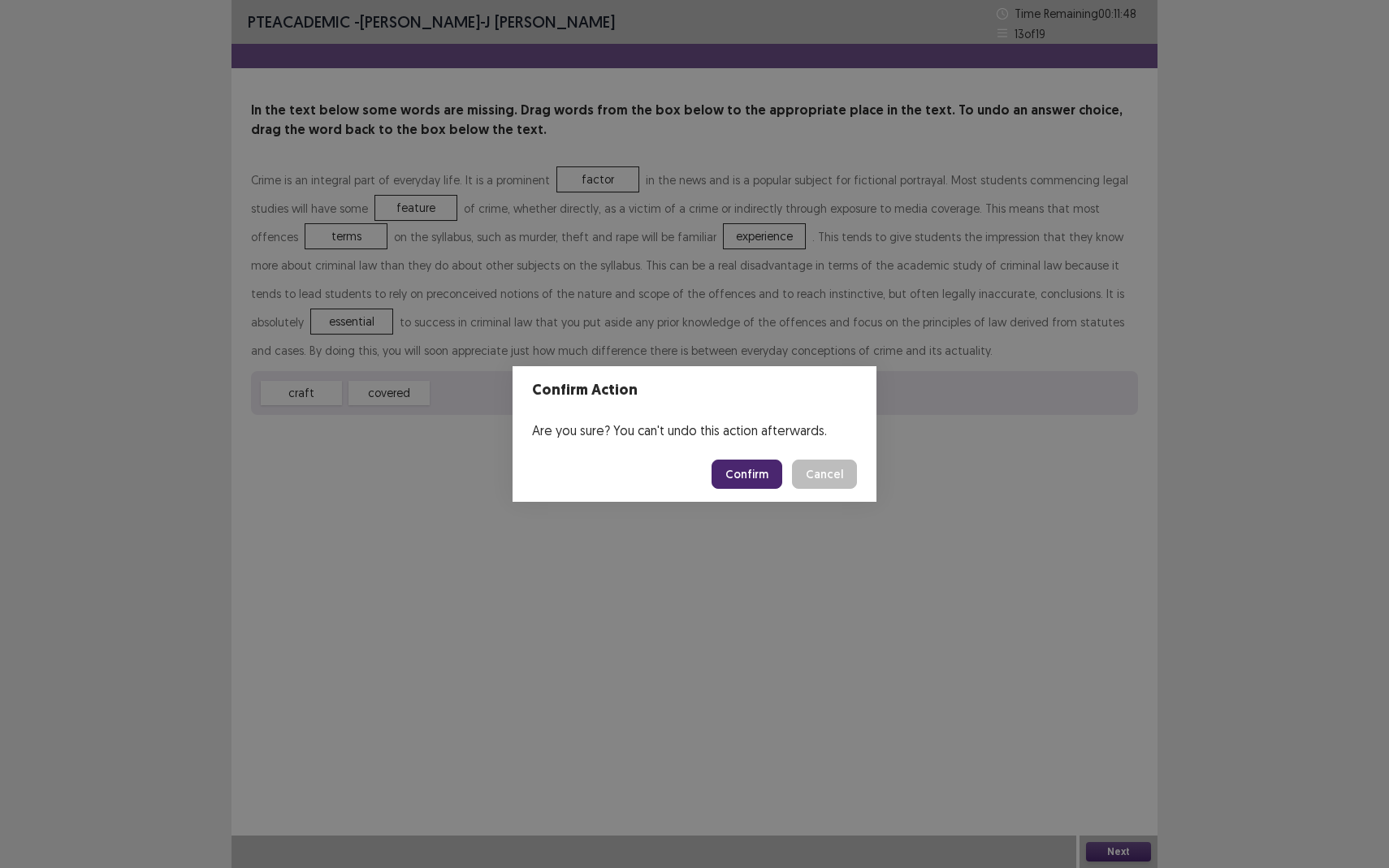
click at [753, 480] on button "Confirm" at bounding box center [747, 473] width 71 height 29
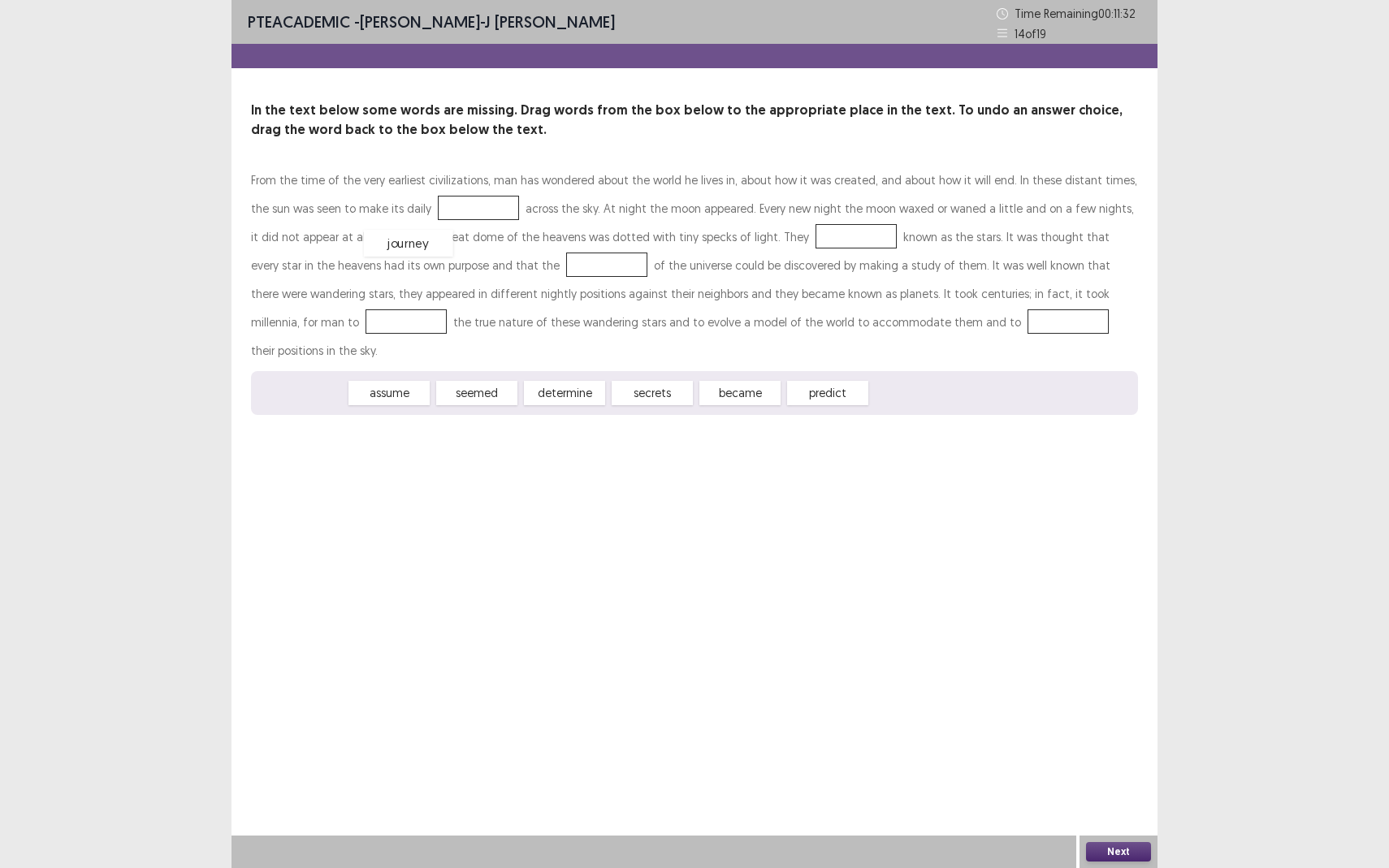
drag, startPoint x: 310, startPoint y: 367, endPoint x: 417, endPoint y: 218, distance: 183.4
drag, startPoint x: 305, startPoint y: 370, endPoint x: 317, endPoint y: 378, distance: 14.4
click at [317, 388] on div "assume" at bounding box center [328, 401] width 89 height 27
click at [390, 379] on div "seemed" at bounding box center [392, 392] width 89 height 27
drag, startPoint x: 495, startPoint y: 371, endPoint x: 491, endPoint y: 276, distance: 95.1
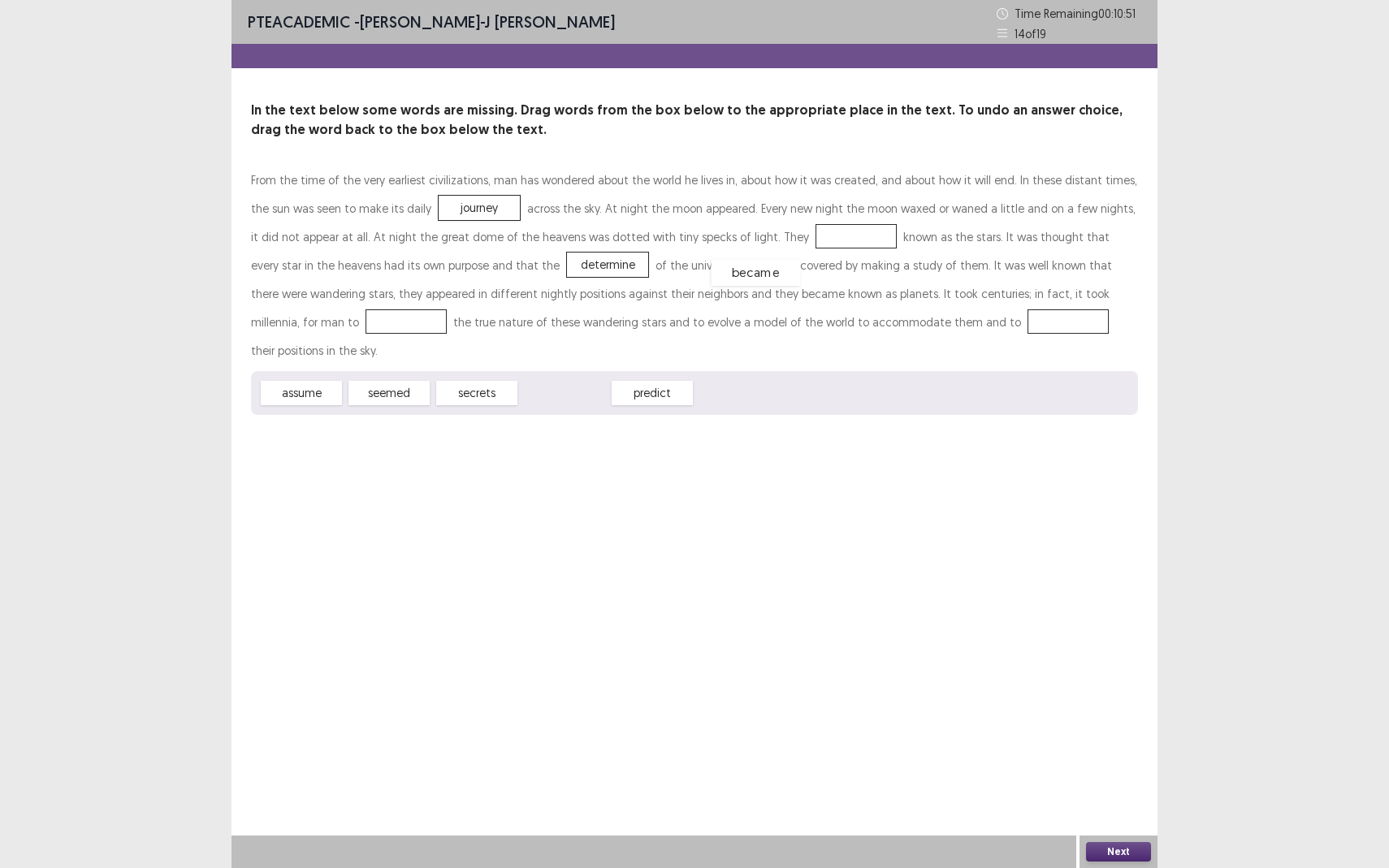
drag, startPoint x: 575, startPoint y: 369, endPoint x: 768, endPoint y: 247, distance: 228.3
drag, startPoint x: 549, startPoint y: 368, endPoint x: 1031, endPoint y: 298, distance: 487.1
drag, startPoint x: 351, startPoint y: 367, endPoint x: 397, endPoint y: 360, distance: 46.5
click at [419, 374] on div "seemed" at bounding box center [464, 387] width 89 height 27
drag, startPoint x: 321, startPoint y: 365, endPoint x: 853, endPoint y: 318, distance: 534.1
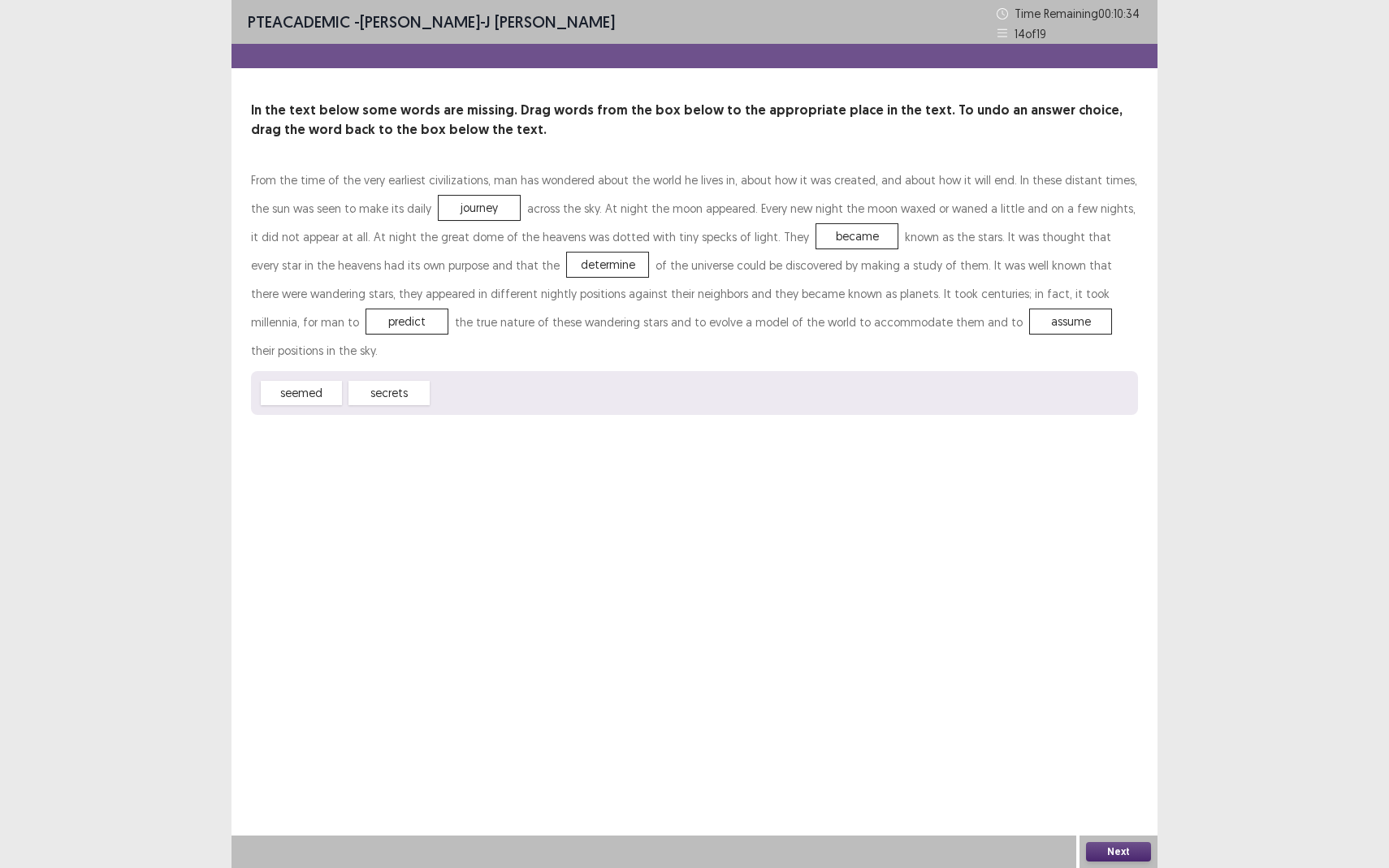
click at [1121, 768] on button "Next" at bounding box center [1119, 851] width 65 height 19
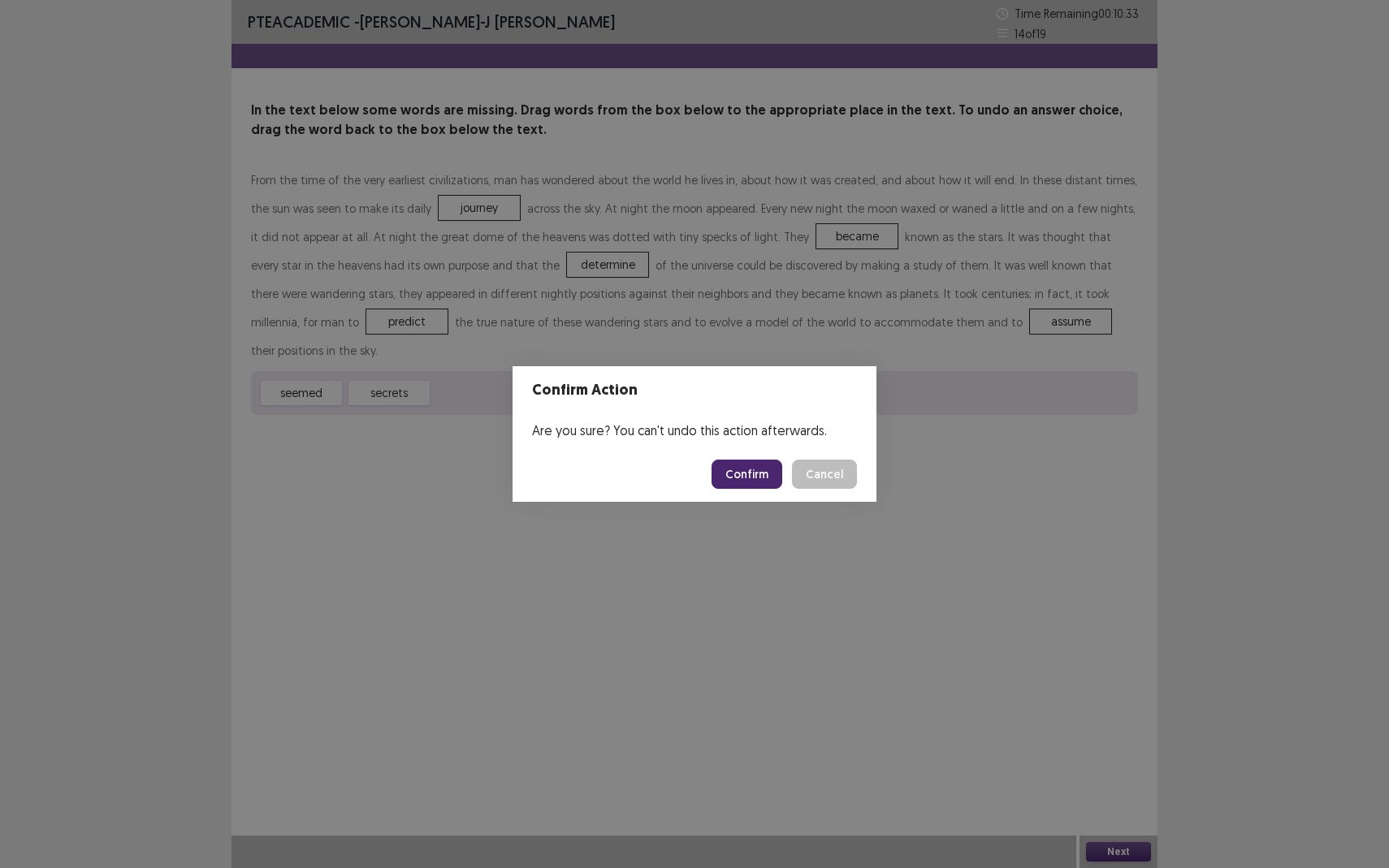
click at [710, 450] on footer "Confirm Cancel" at bounding box center [695, 473] width 364 height 55
click at [744, 469] on button "Confirm" at bounding box center [747, 473] width 71 height 29
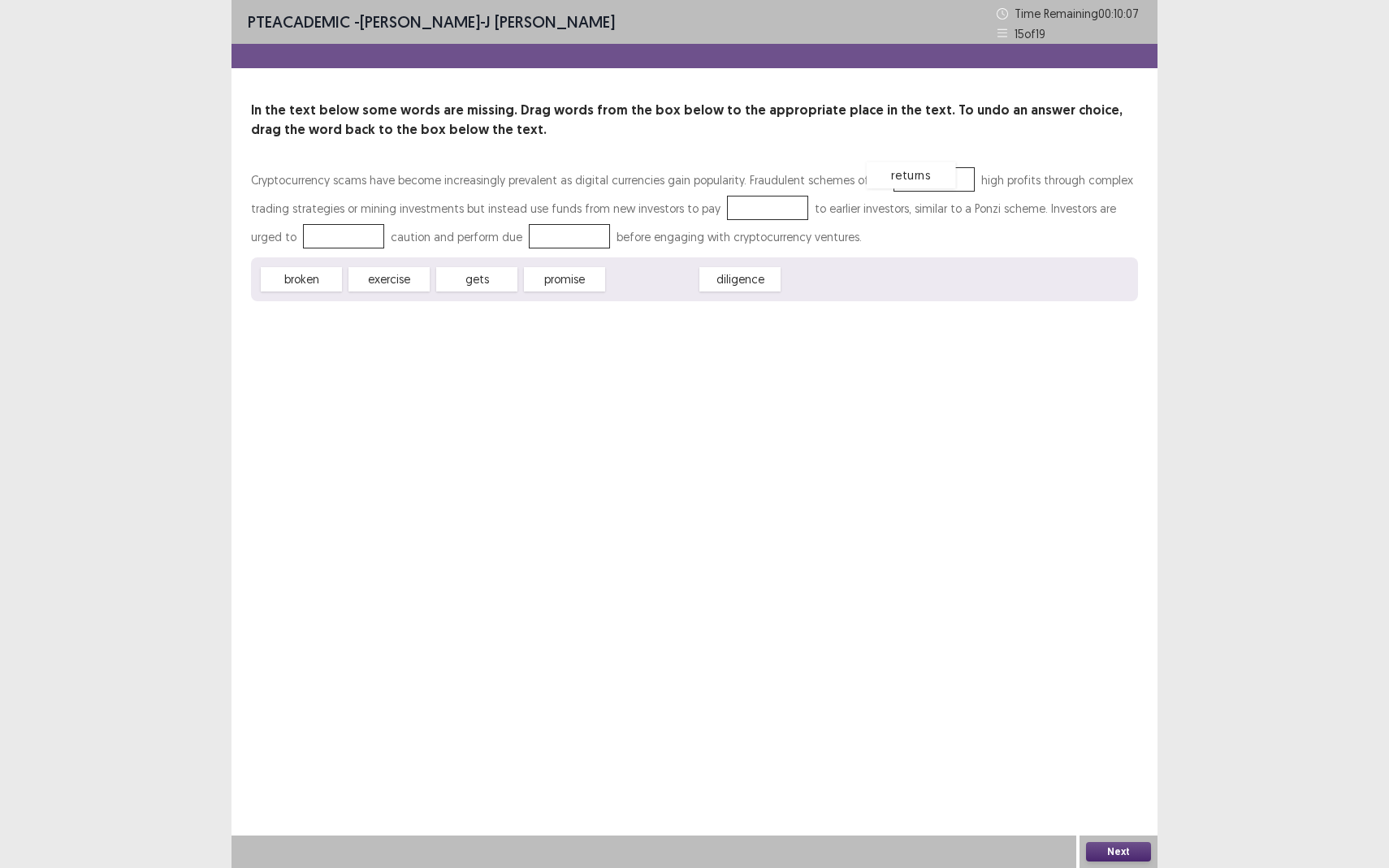
drag, startPoint x: 645, startPoint y: 281, endPoint x: 904, endPoint y: 177, distance: 279.1
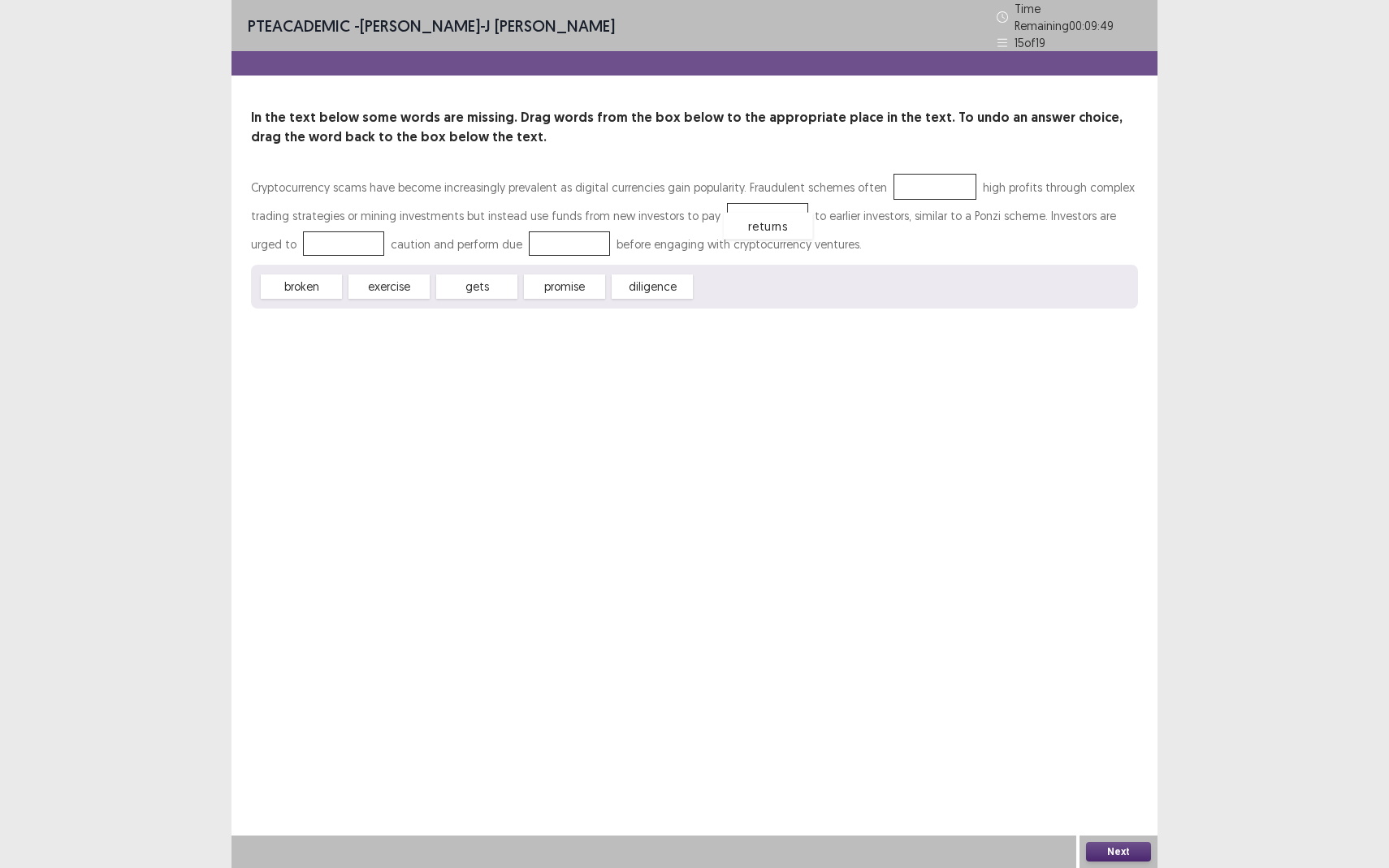
drag, startPoint x: 888, startPoint y: 186, endPoint x: 719, endPoint y: 220, distance: 172.4
drag, startPoint x: 316, startPoint y: 279, endPoint x: 298, endPoint y: 293, distance: 22.8
click at [298, 293] on div "broken" at bounding box center [284, 300] width 89 height 27
drag, startPoint x: 470, startPoint y: 285, endPoint x: 791, endPoint y: 202, distance: 331.6
click at [791, 202] on div "Cryptocurrency scams have become increasingly prevalent as digital currencies g…" at bounding box center [694, 241] width 887 height 136
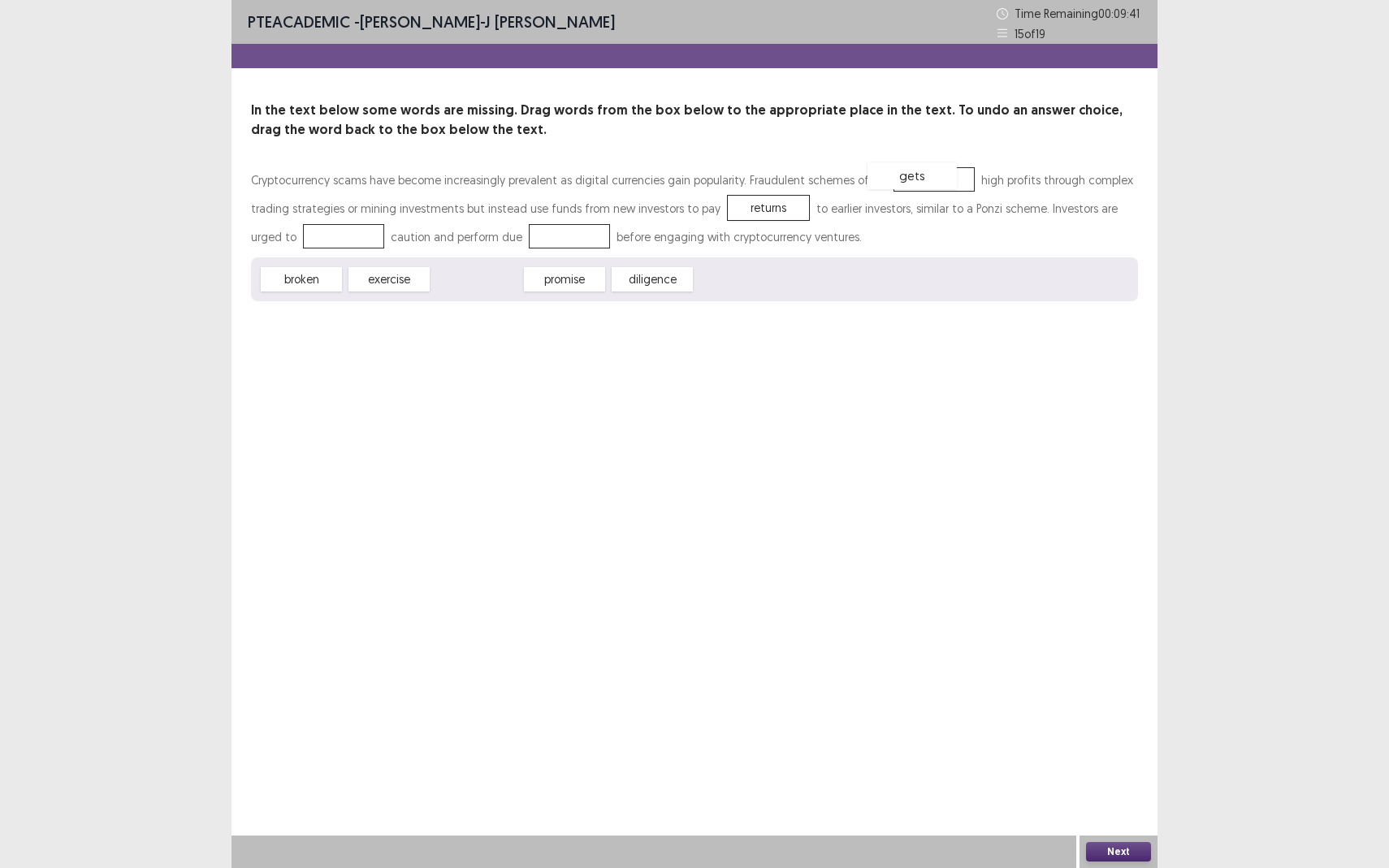
drag, startPoint x: 490, startPoint y: 278, endPoint x: 924, endPoint y: 175, distance: 446.1
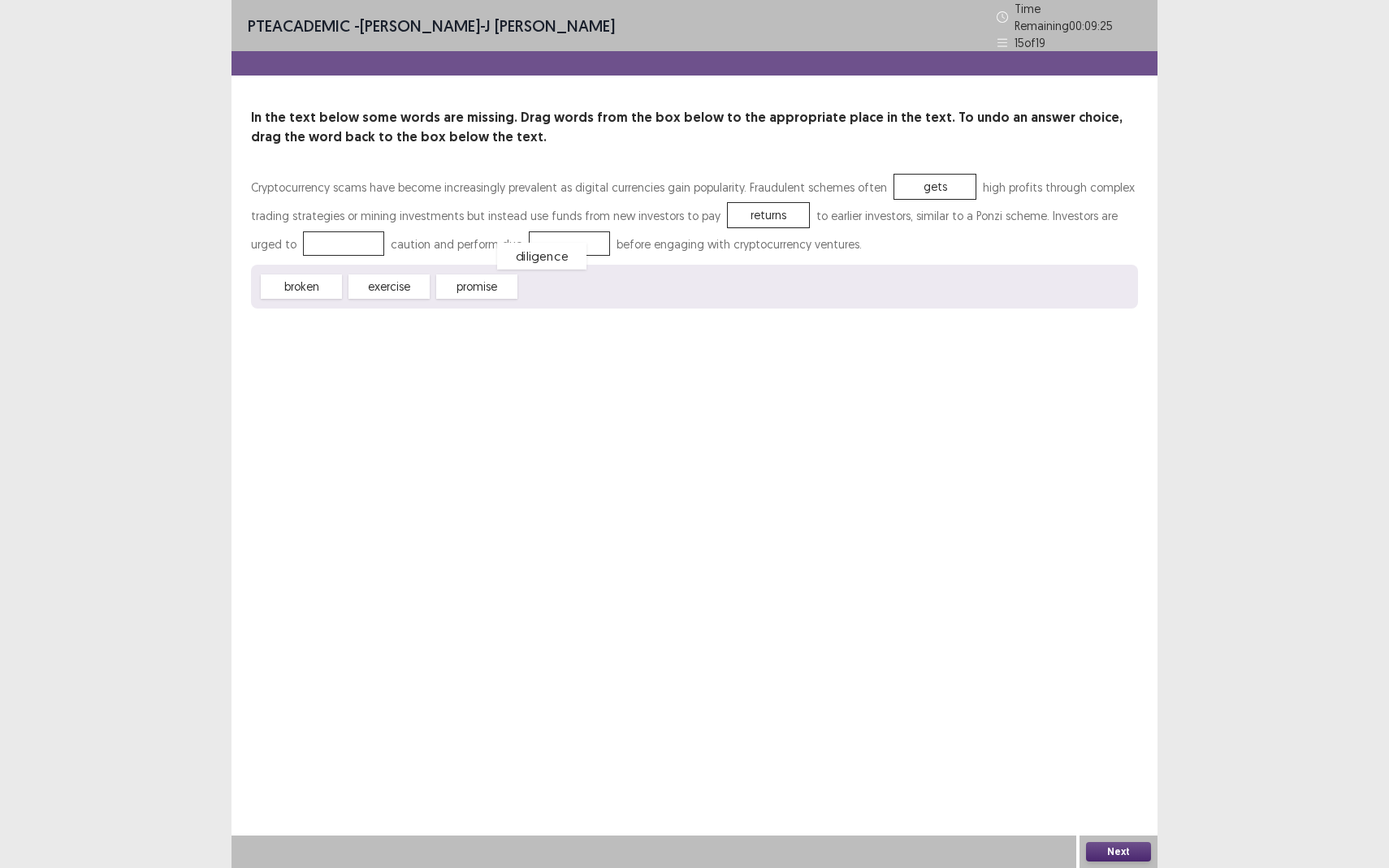
drag, startPoint x: 551, startPoint y: 283, endPoint x: 493, endPoint y: 249, distance: 67.2
drag, startPoint x: 316, startPoint y: 281, endPoint x: 305, endPoint y: 230, distance: 52.2
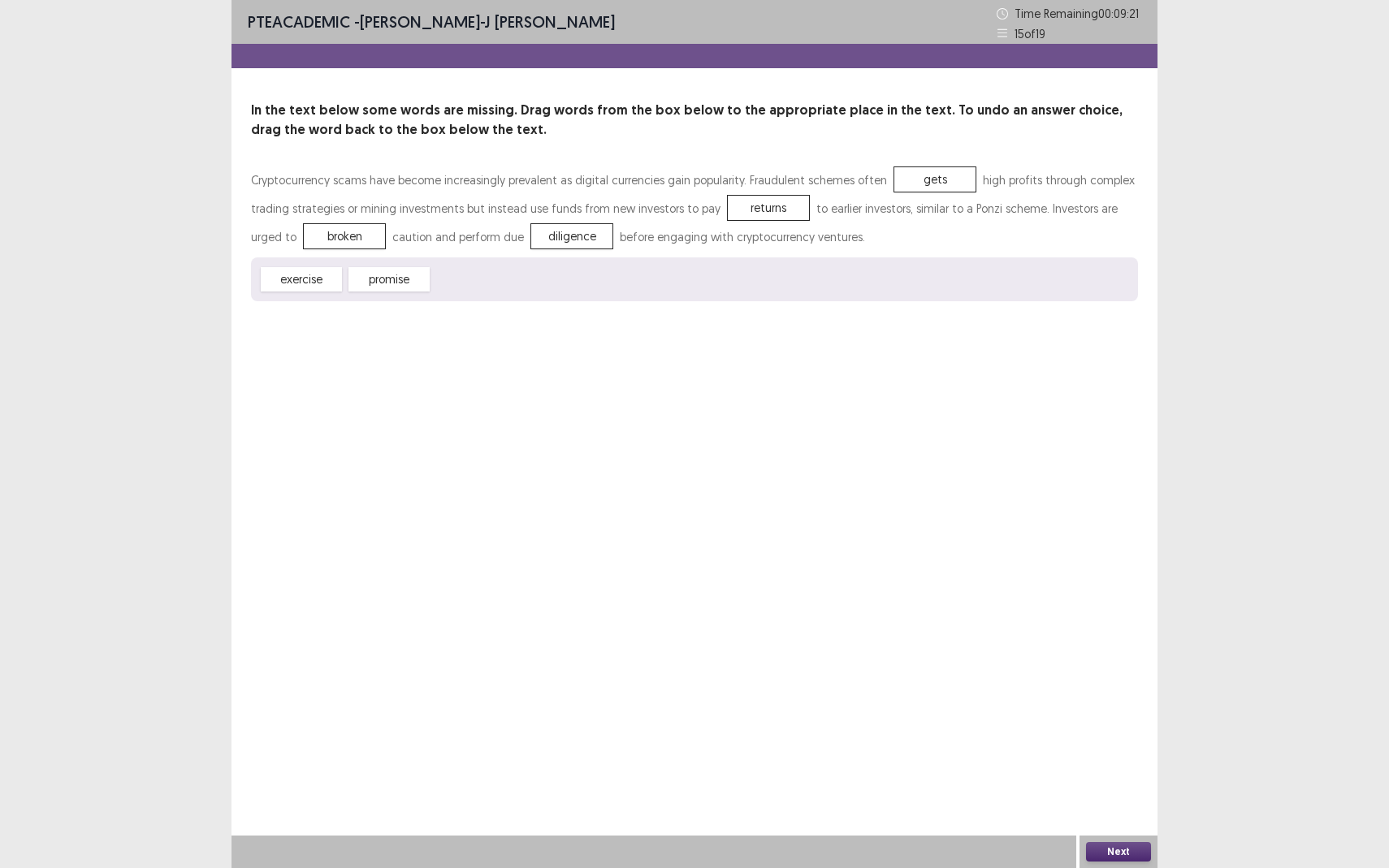
click at [1111, 768] on button "Next" at bounding box center [1119, 851] width 65 height 19
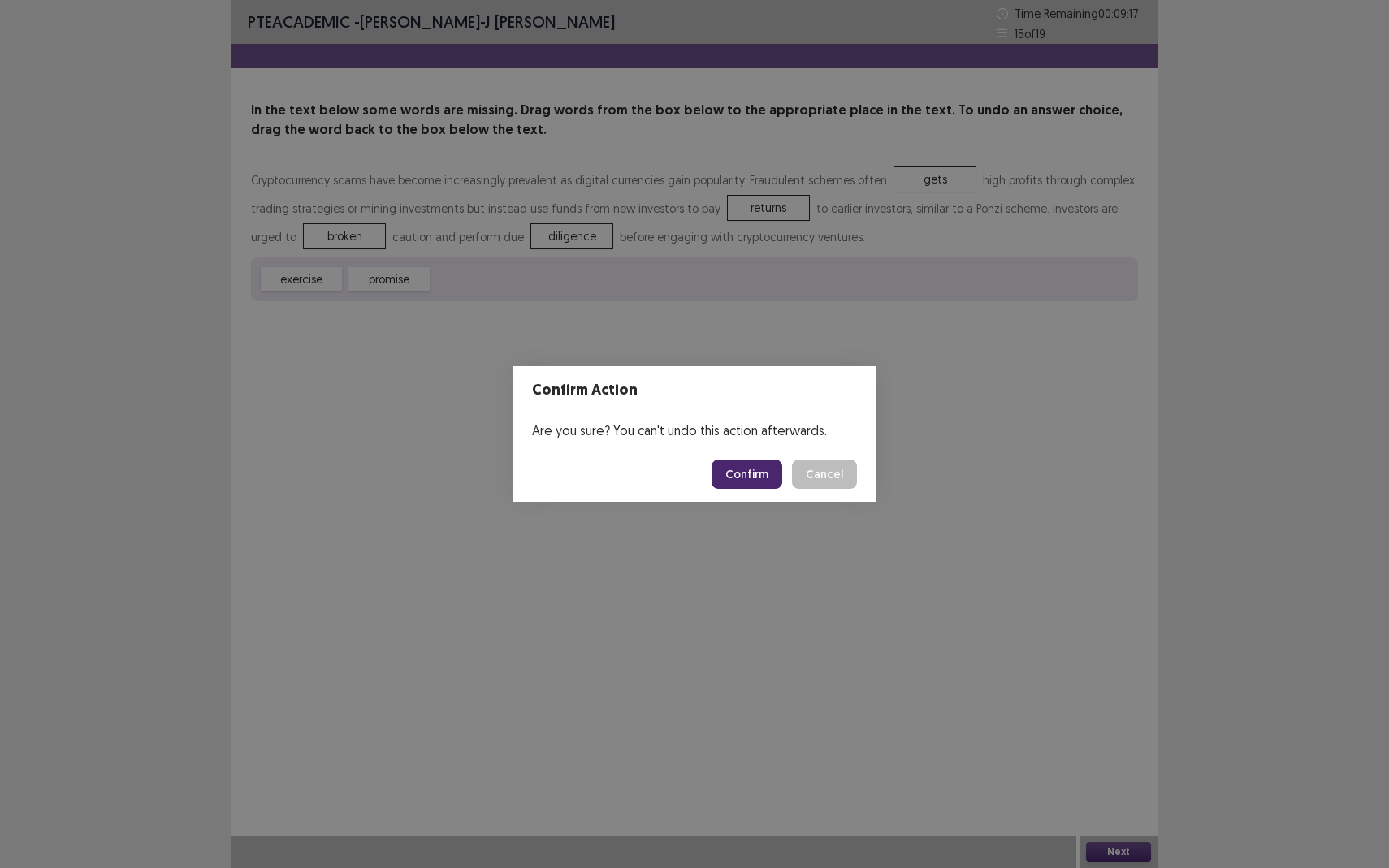
click at [758, 466] on button "Confirm" at bounding box center [747, 473] width 71 height 29
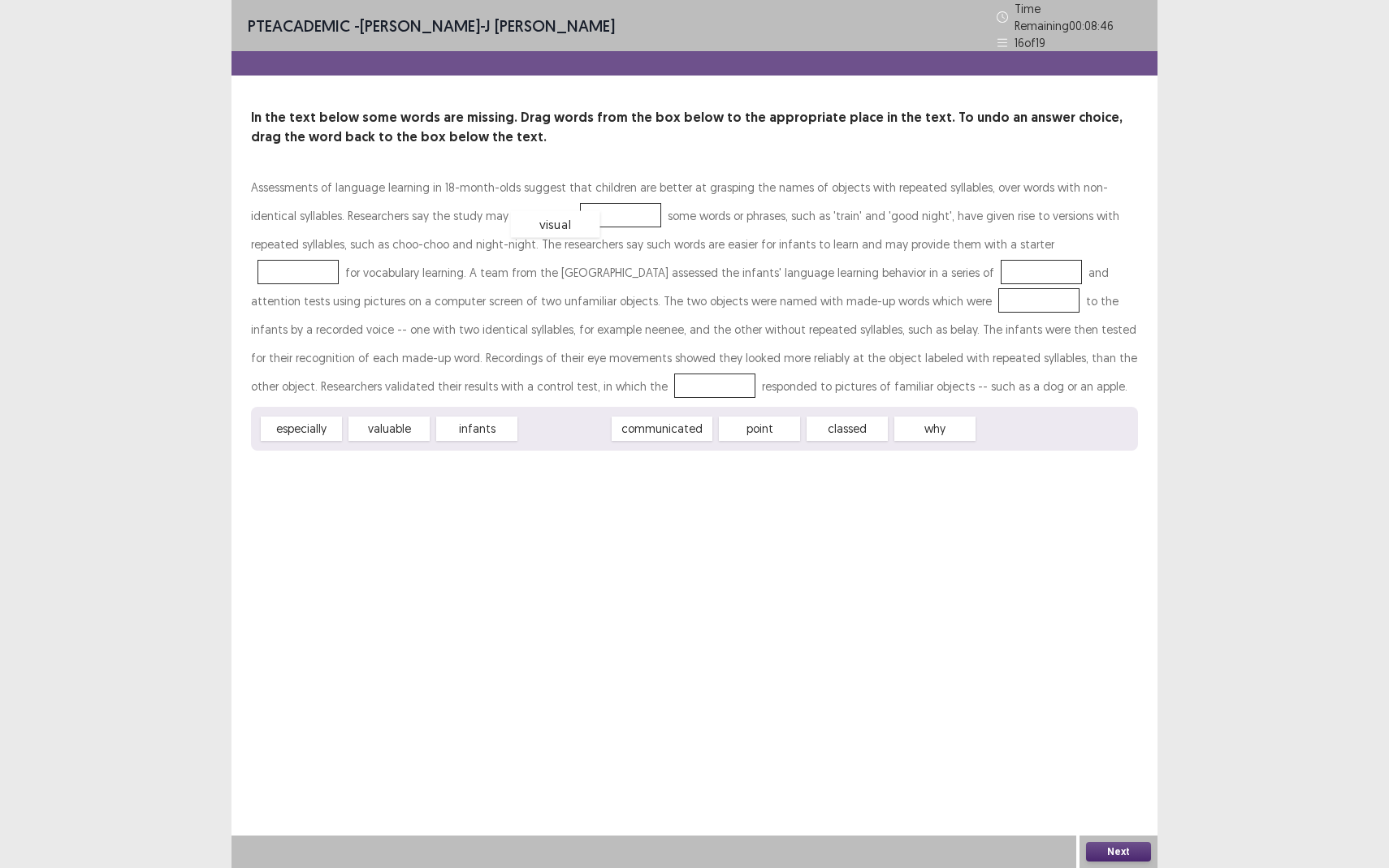
drag, startPoint x: 581, startPoint y: 430, endPoint x: 572, endPoint y: 227, distance: 203.2
drag, startPoint x: 685, startPoint y: 422, endPoint x: 1002, endPoint y: 248, distance: 361.6
drag, startPoint x: 565, startPoint y: 430, endPoint x: 838, endPoint y: 276, distance: 313.4
drag, startPoint x: 576, startPoint y: 200, endPoint x: 886, endPoint y: 265, distance: 316.7
drag, startPoint x: 307, startPoint y: 430, endPoint x: 582, endPoint y: 214, distance: 349.7
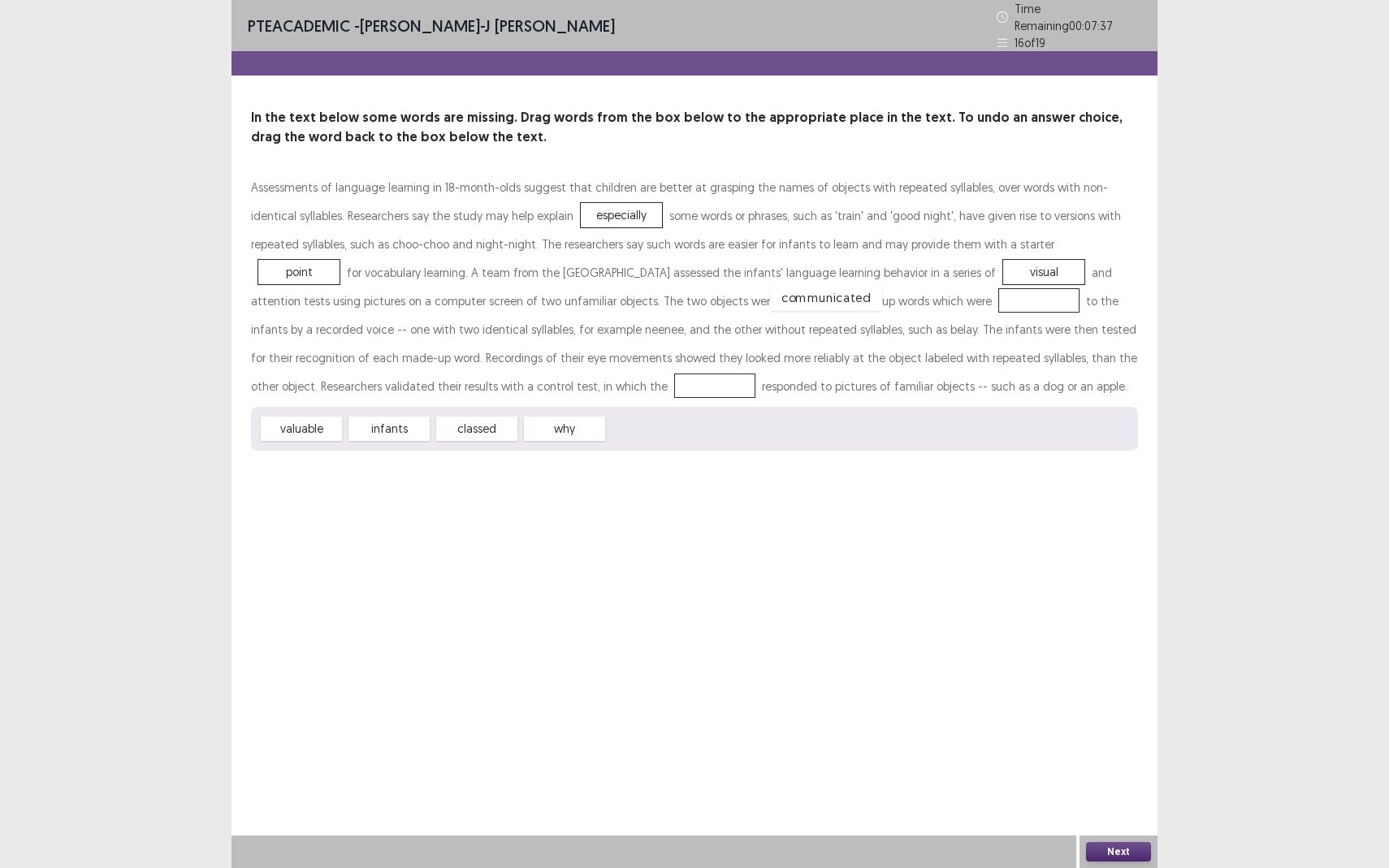
drag, startPoint x: 638, startPoint y: 428, endPoint x: 803, endPoint y: 298, distance: 210.1
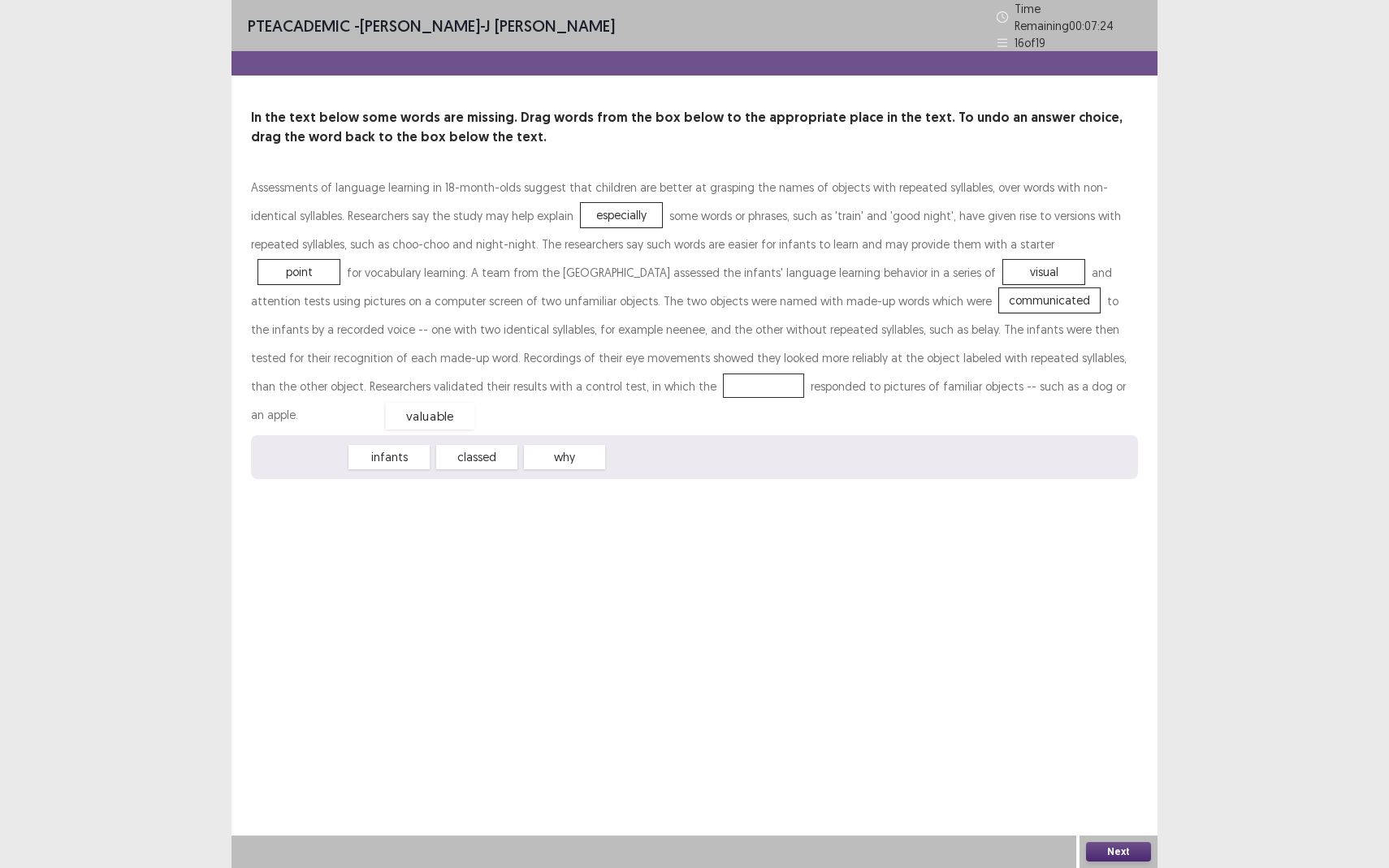
drag, startPoint x: 308, startPoint y: 424, endPoint x: 437, endPoint y: 382, distance: 135.7
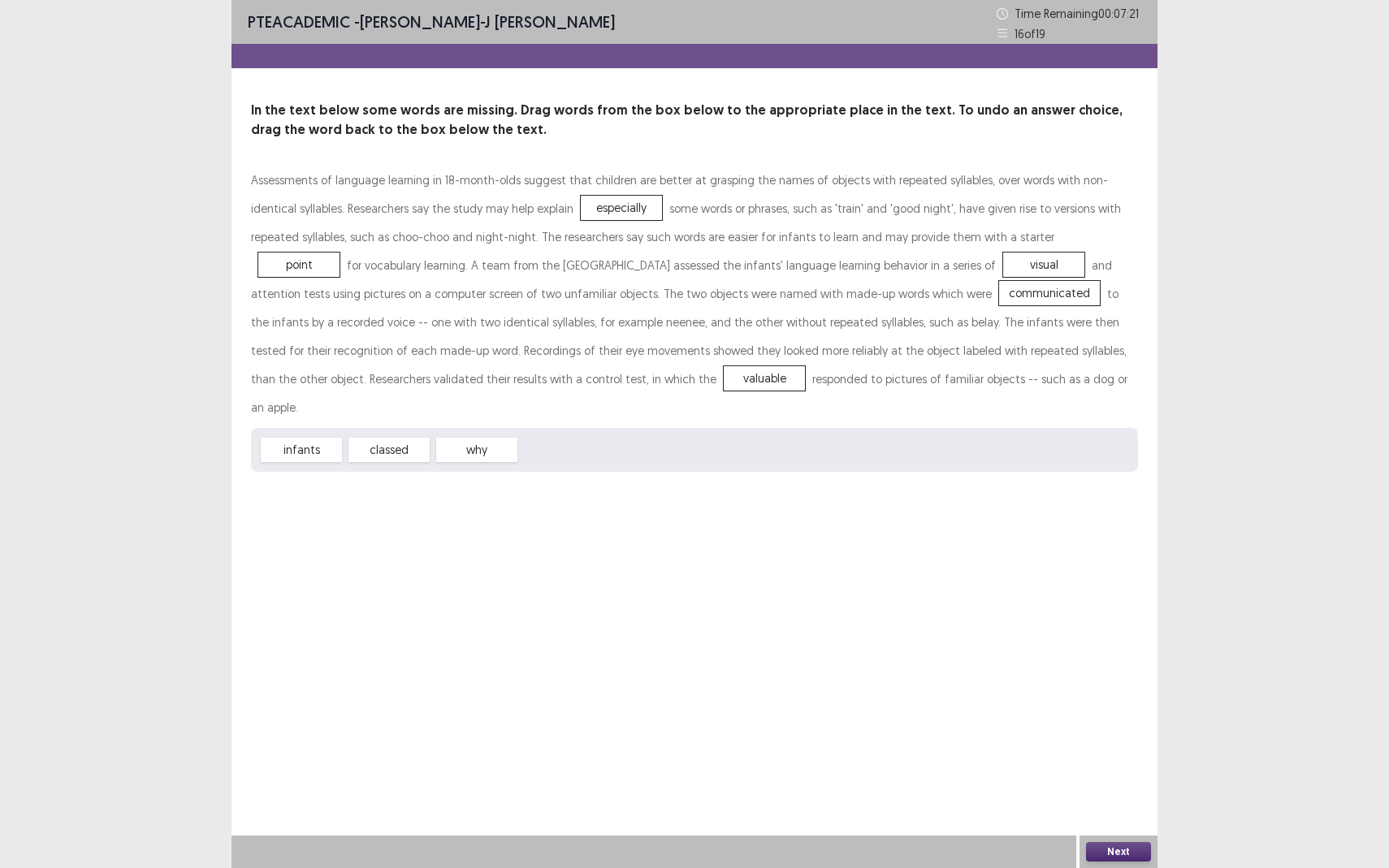
click at [1111, 768] on button "Next" at bounding box center [1119, 851] width 65 height 19
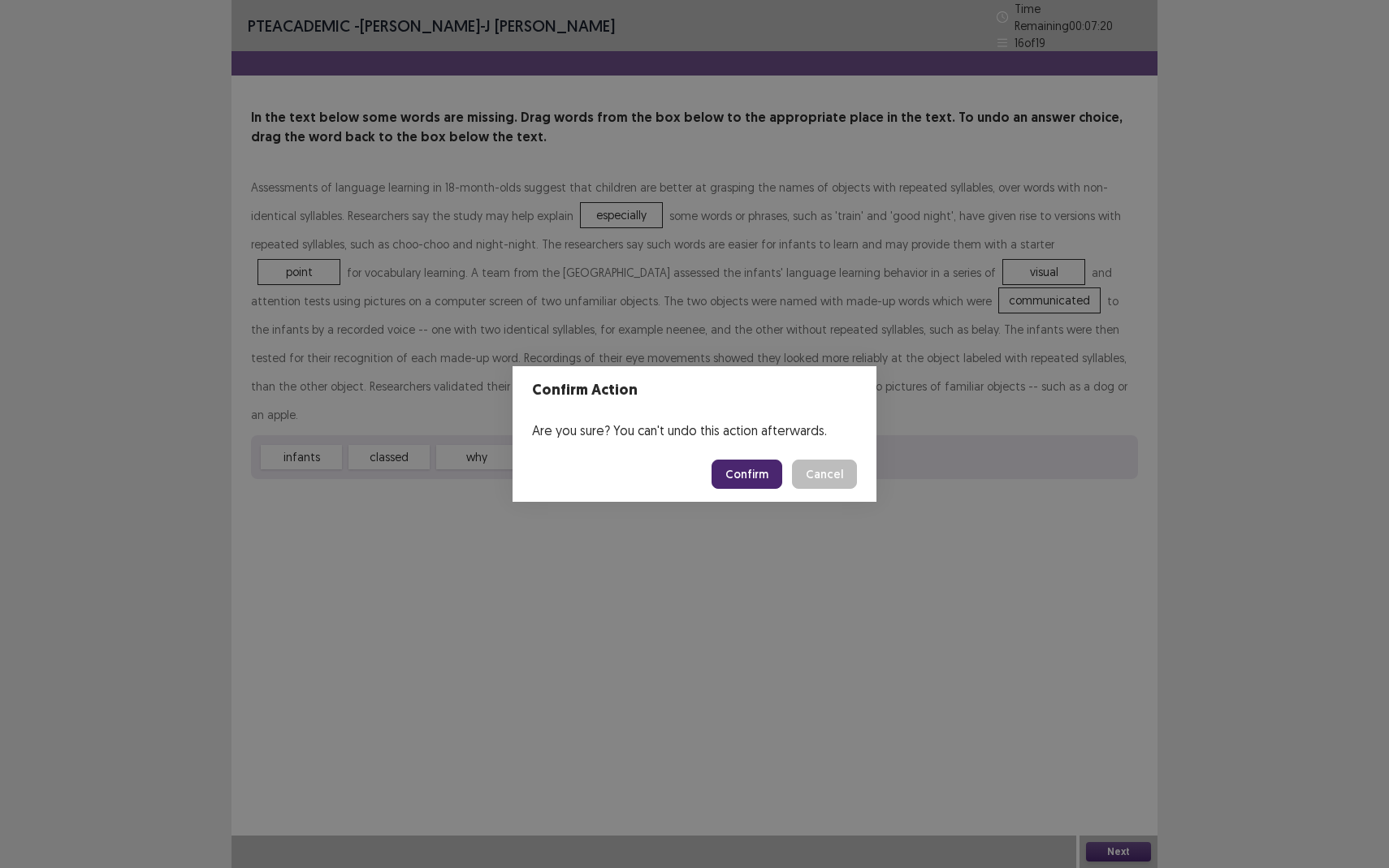
click at [755, 477] on button "Confirm" at bounding box center [747, 473] width 71 height 29
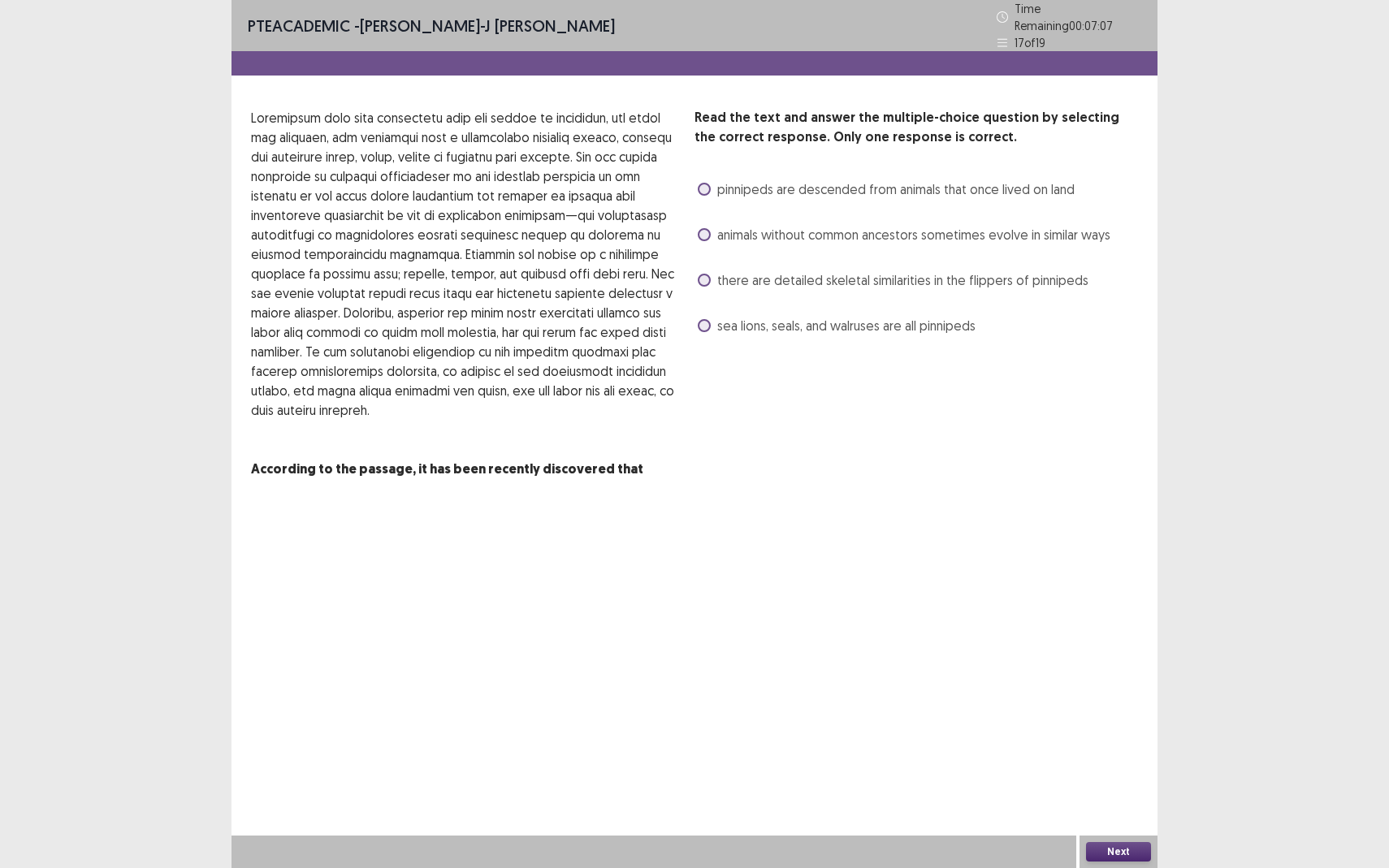
click at [712, 228] on label "animals without common ancestors sometimes evolve in similar ways" at bounding box center [903, 234] width 412 height 19
click at [1124, 768] on button "Next" at bounding box center [1119, 851] width 65 height 19
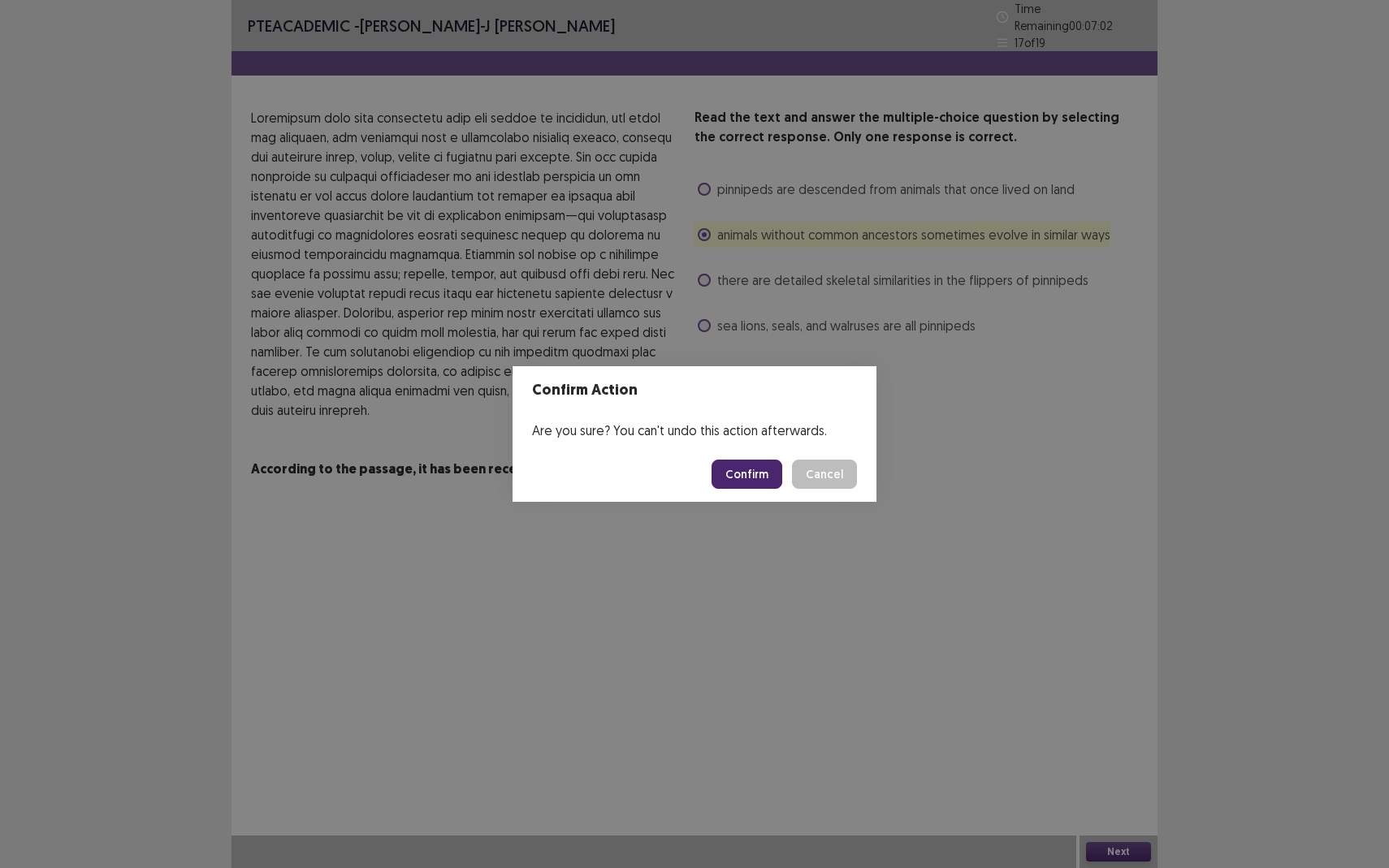
click at [760, 464] on button "Confirm" at bounding box center [747, 473] width 71 height 29
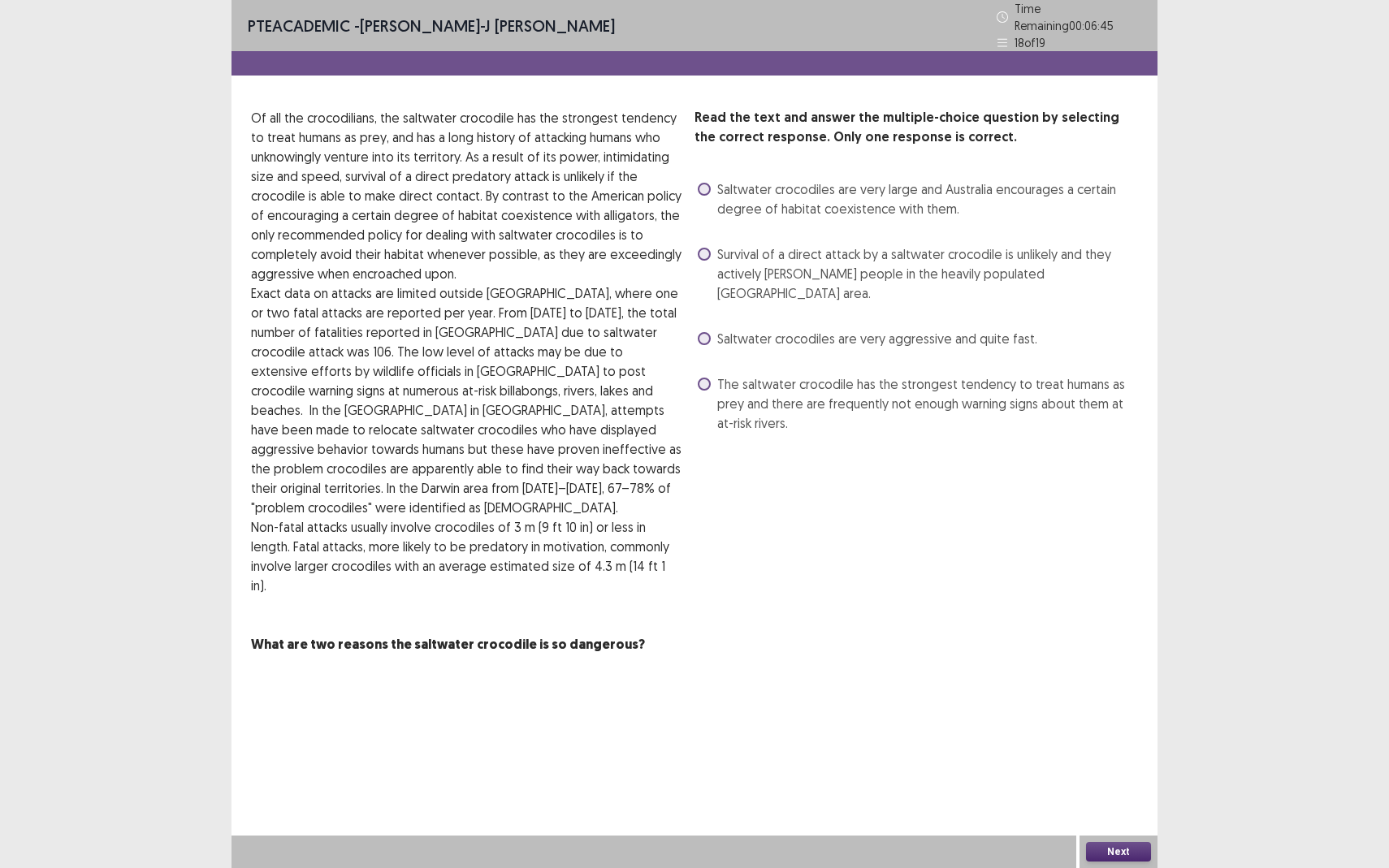
click at [738, 374] on span "The saltwater crocodile has the strongest tendency to treat humans as prey and …" at bounding box center [927, 403] width 421 height 59
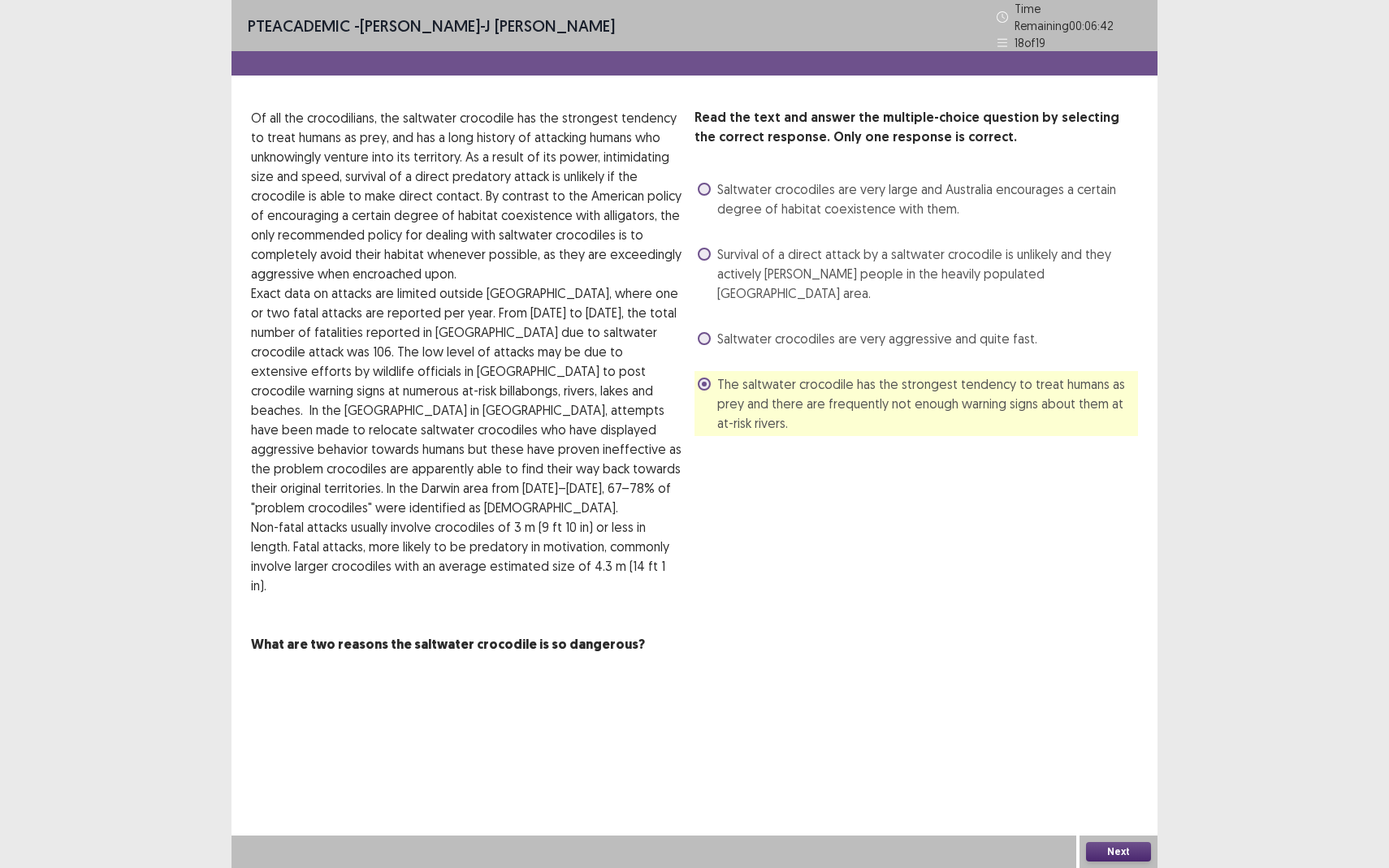
click at [1122, 768] on button "Next" at bounding box center [1119, 851] width 65 height 19
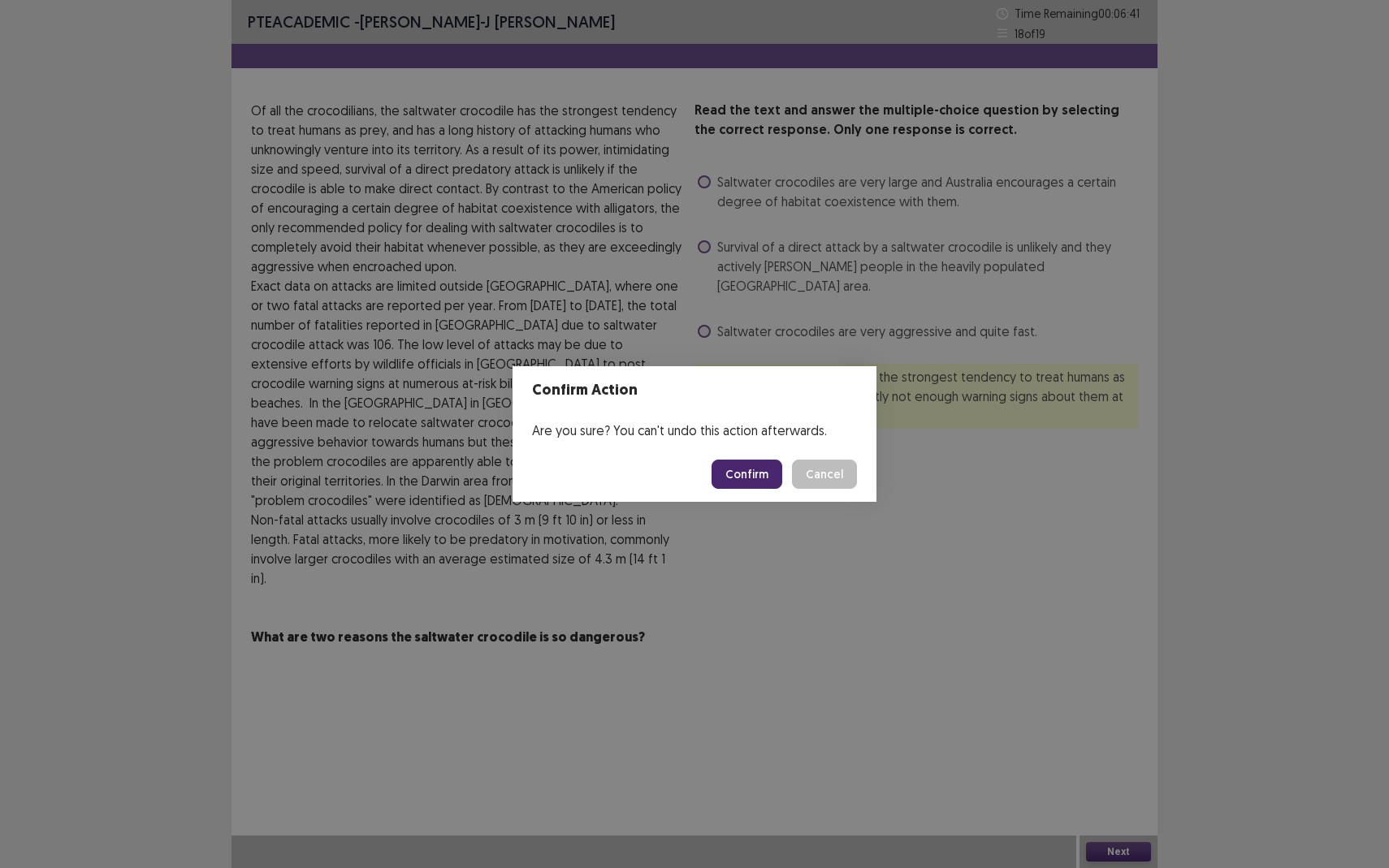
click at [753, 472] on button "Confirm" at bounding box center [747, 473] width 71 height 29
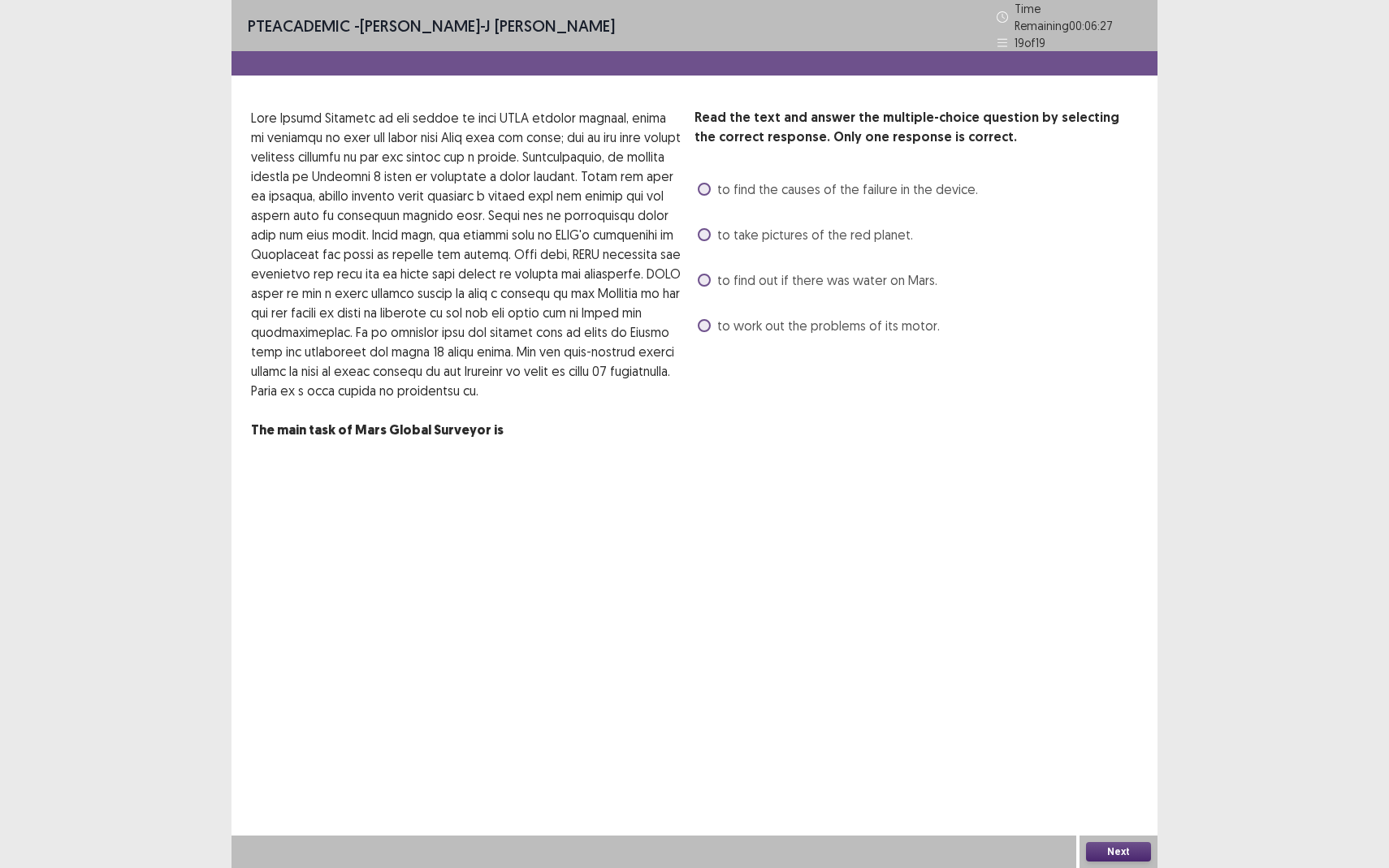
click at [698, 274] on span at bounding box center [704, 280] width 13 height 13
click at [1131, 768] on button "Next" at bounding box center [1119, 851] width 65 height 19
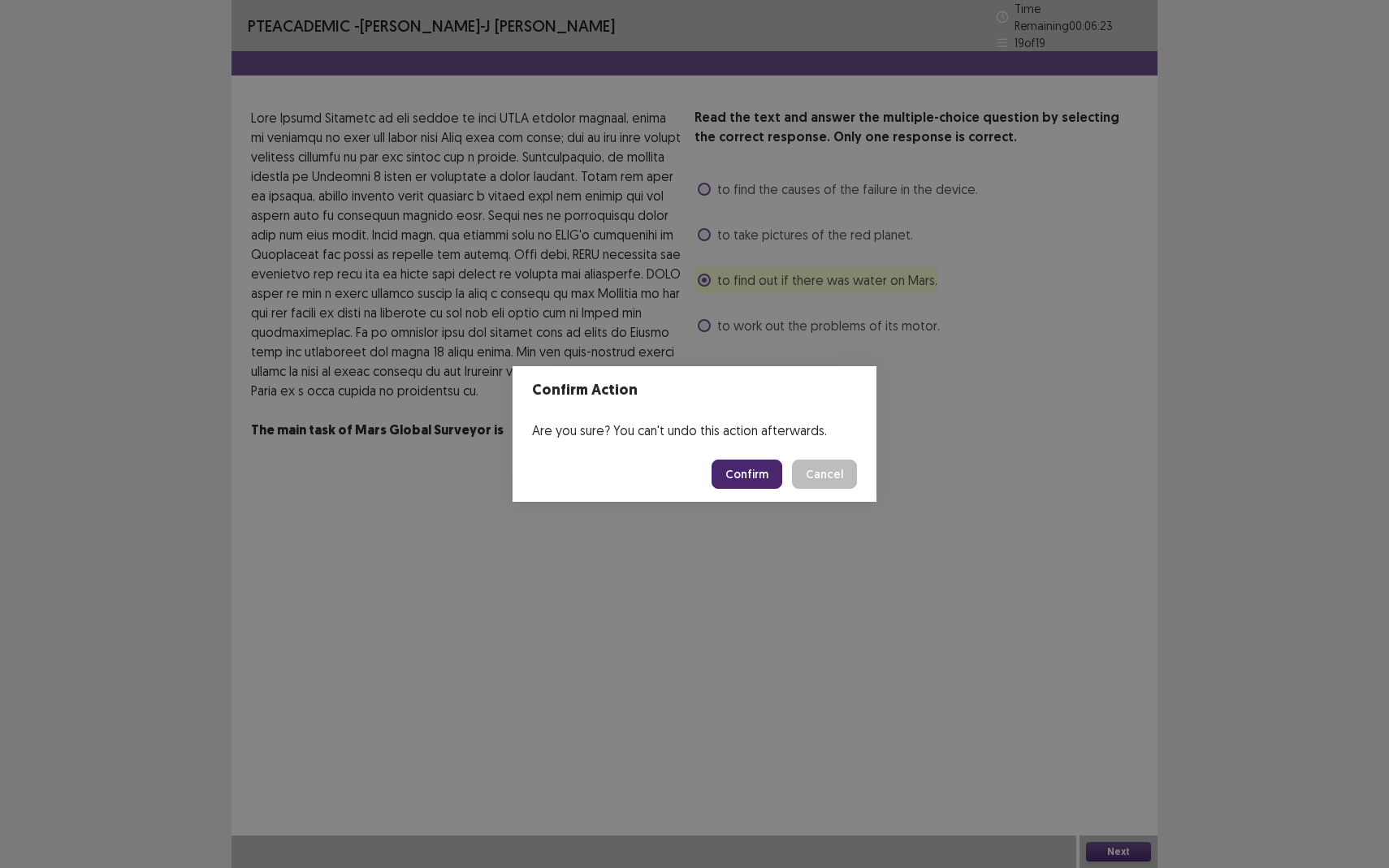
click at [756, 475] on button "Confirm" at bounding box center [747, 473] width 71 height 29
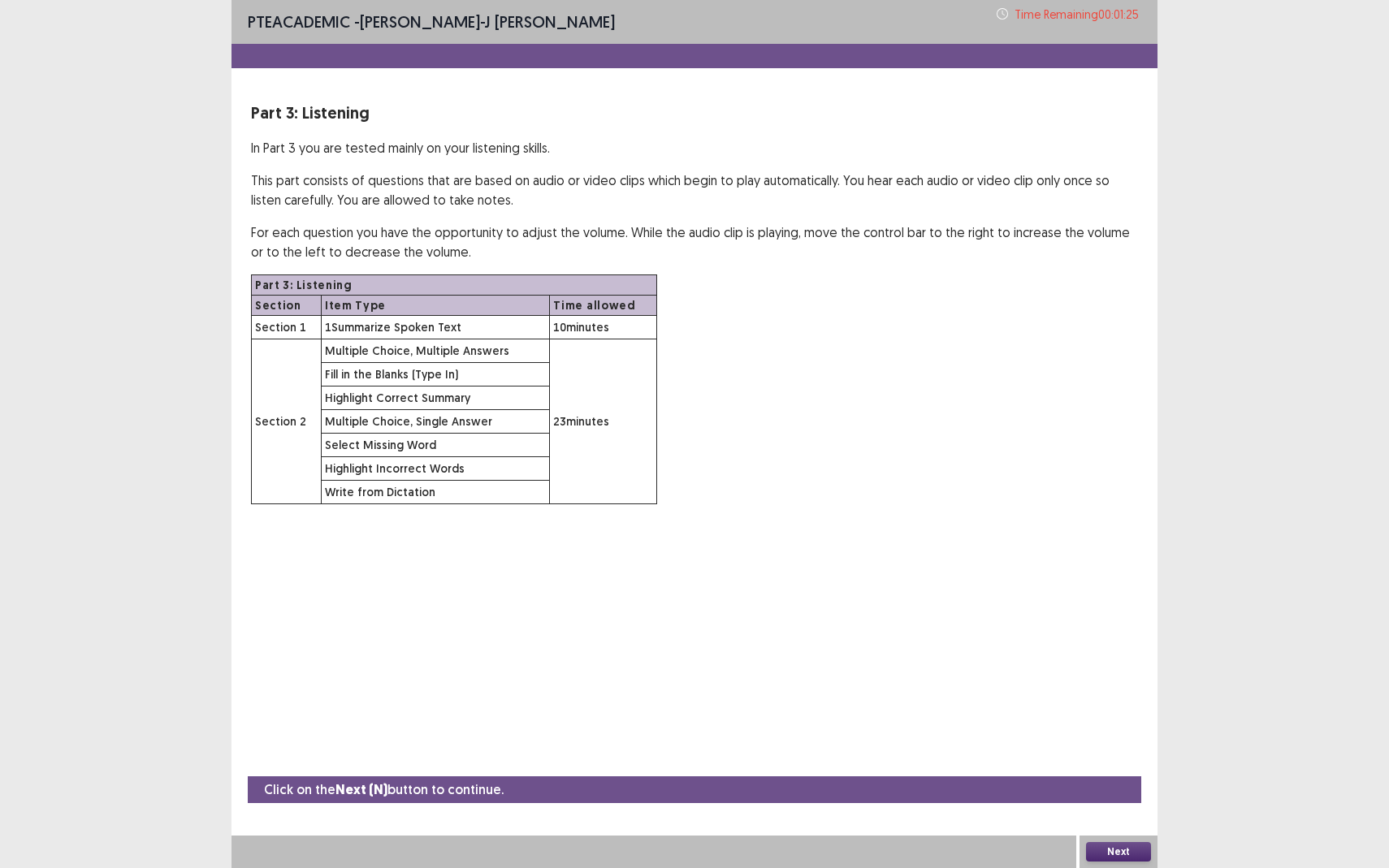
click at [1118, 768] on button "Next" at bounding box center [1119, 851] width 65 height 19
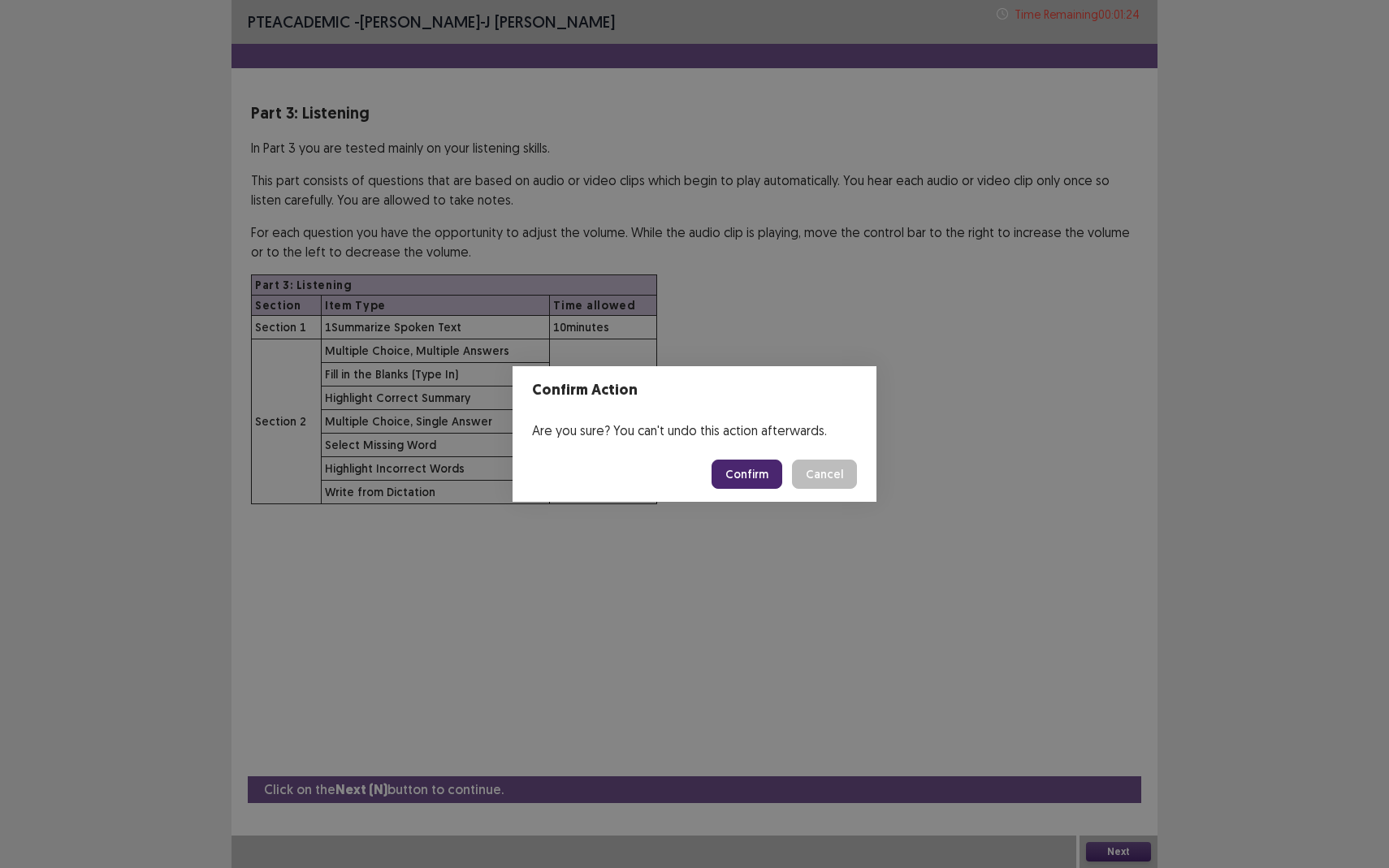
click at [746, 478] on button "Confirm" at bounding box center [747, 473] width 71 height 29
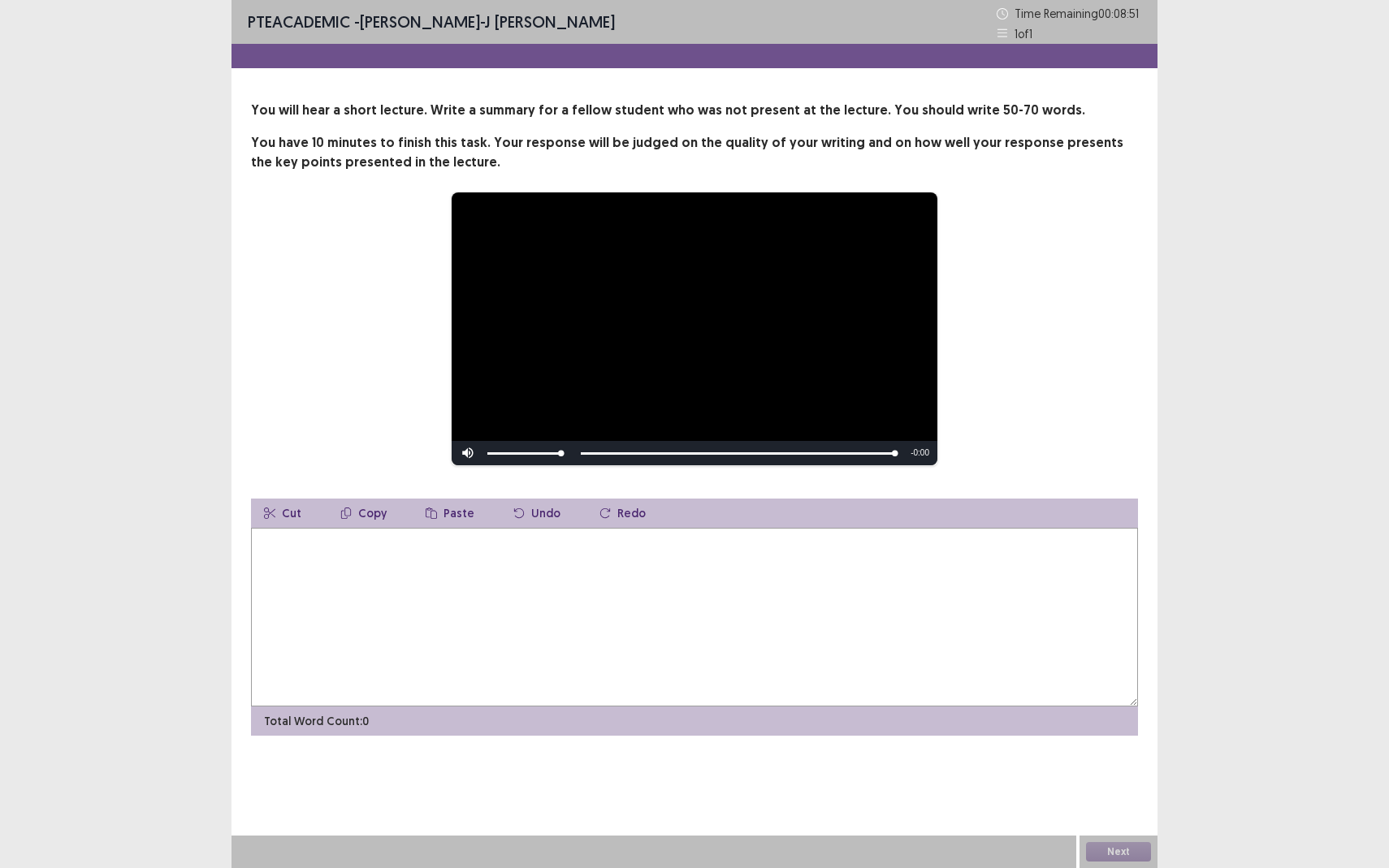
click at [502, 584] on textarea at bounding box center [694, 617] width 887 height 178
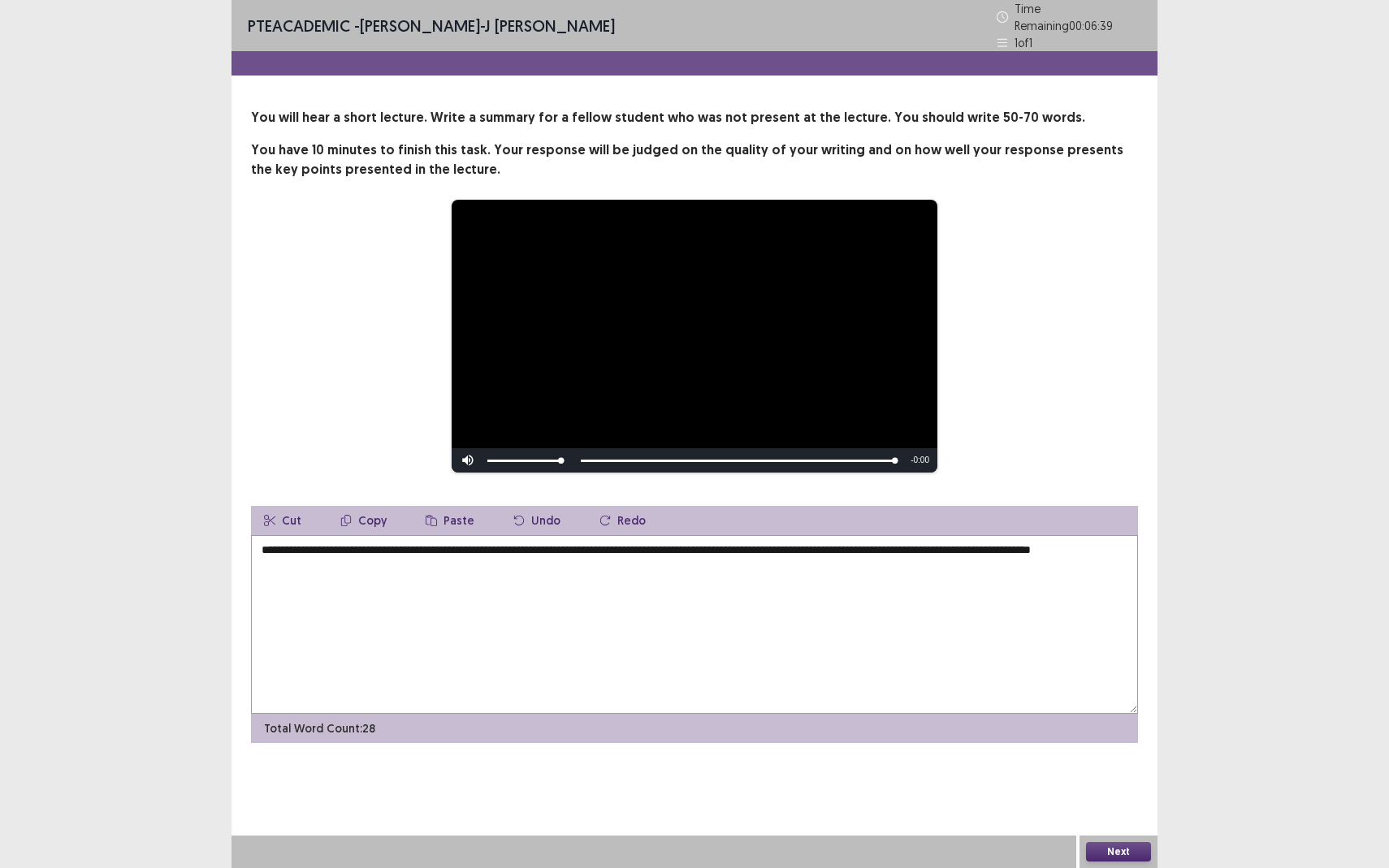
click at [271, 556] on textarea "**********" at bounding box center [694, 625] width 887 height 178
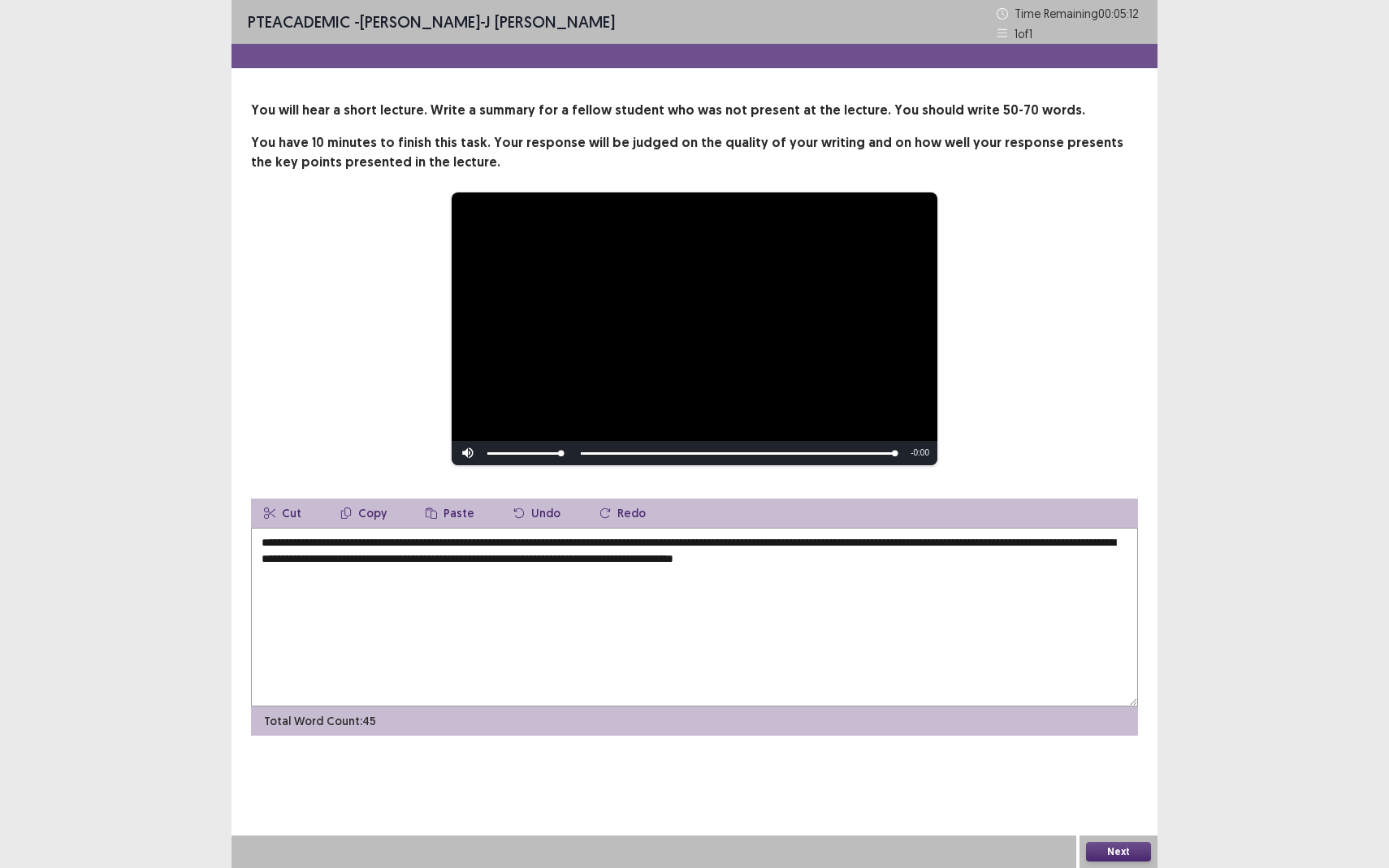
drag, startPoint x: 609, startPoint y: 560, endPoint x: 698, endPoint y: 559, distance: 89.0
click at [698, 559] on textarea "**********" at bounding box center [694, 617] width 887 height 178
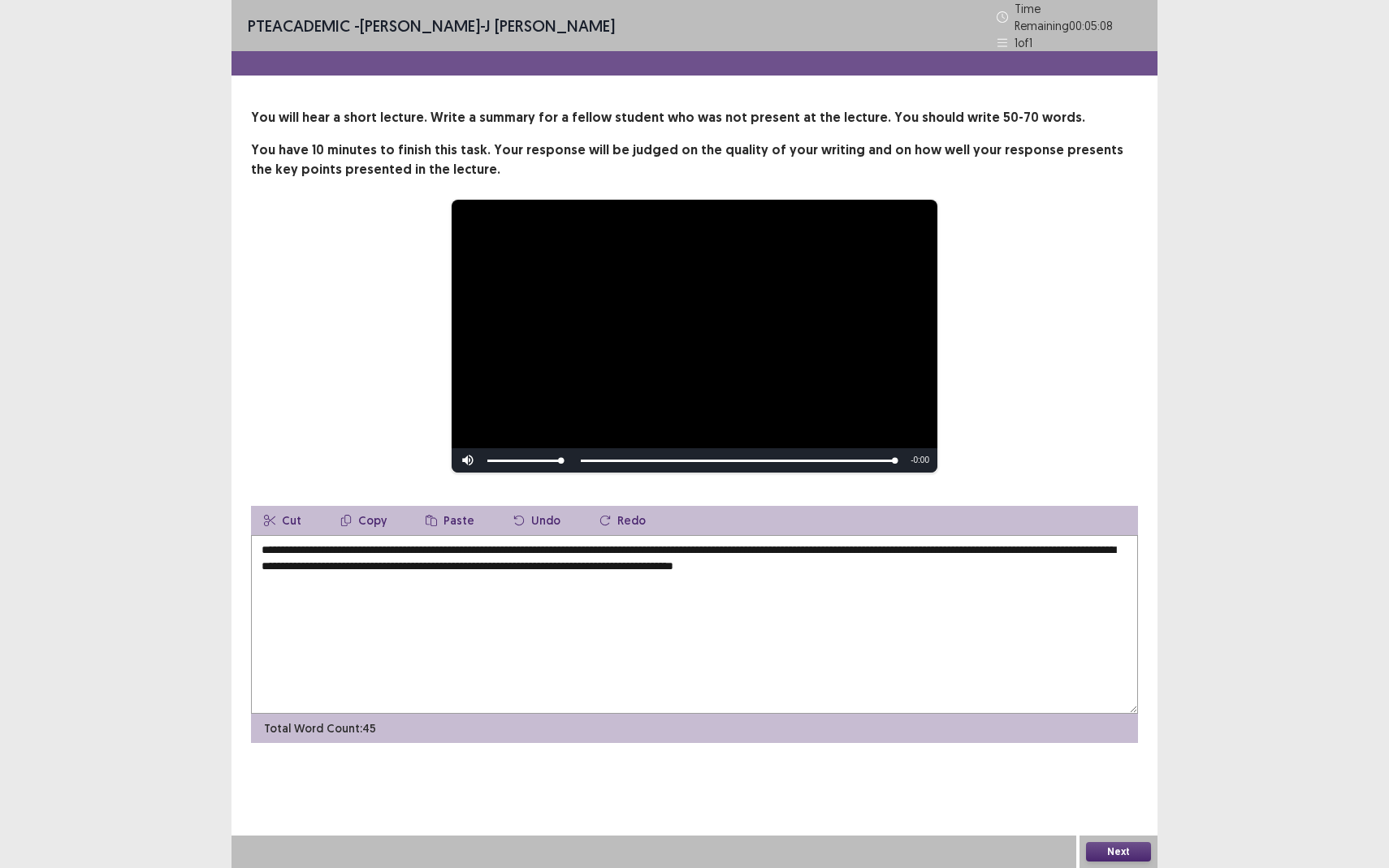
drag, startPoint x: 607, startPoint y: 558, endPoint x: 700, endPoint y: 558, distance: 93.0
click at [700, 558] on textarea "**********" at bounding box center [694, 625] width 887 height 178
click at [1128, 558] on textarea "**********" at bounding box center [694, 625] width 887 height 178
type textarea "**********"
click at [1127, 768] on button "Next" at bounding box center [1119, 851] width 65 height 19
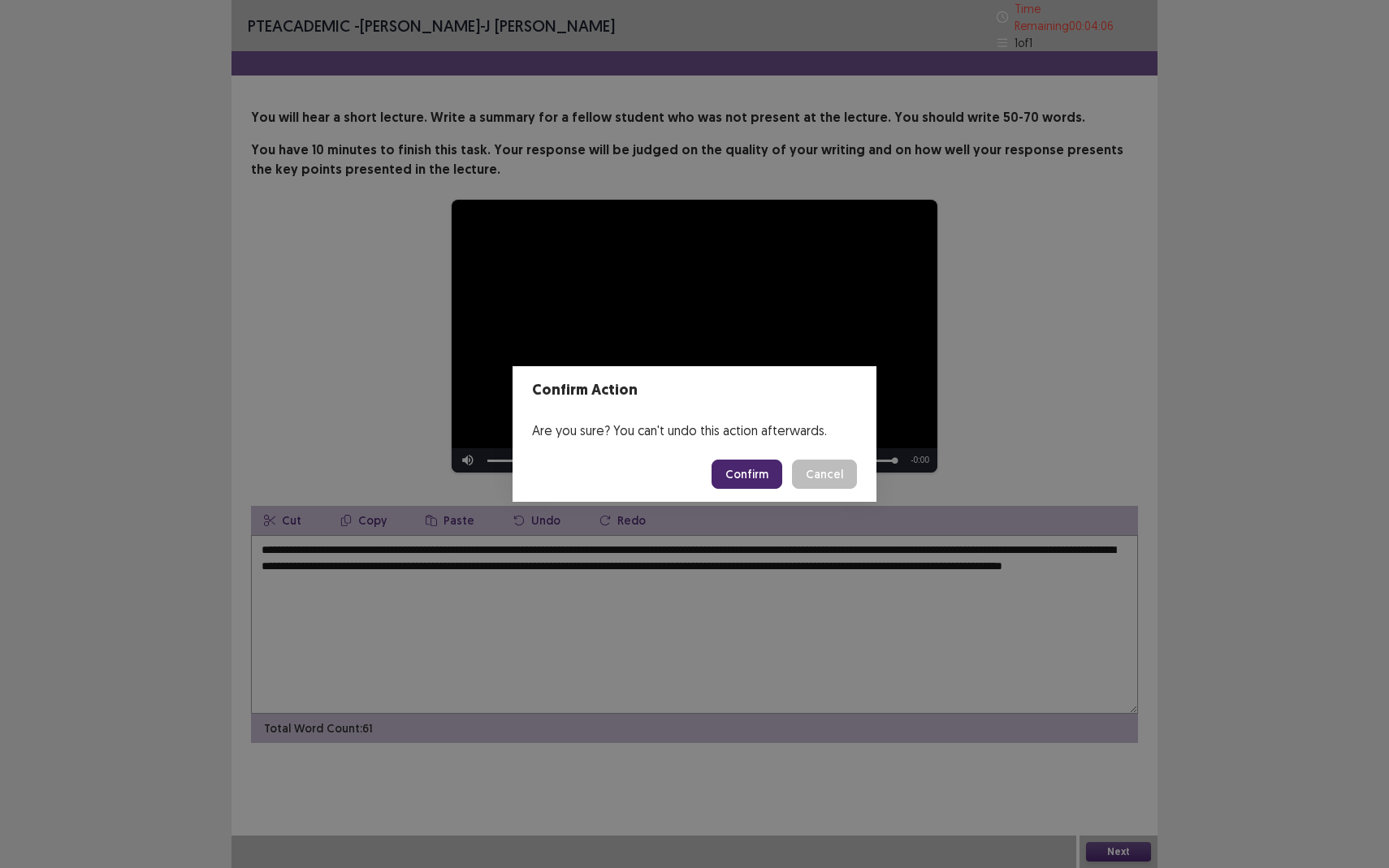
click at [737, 480] on button "Confirm" at bounding box center [747, 473] width 71 height 29
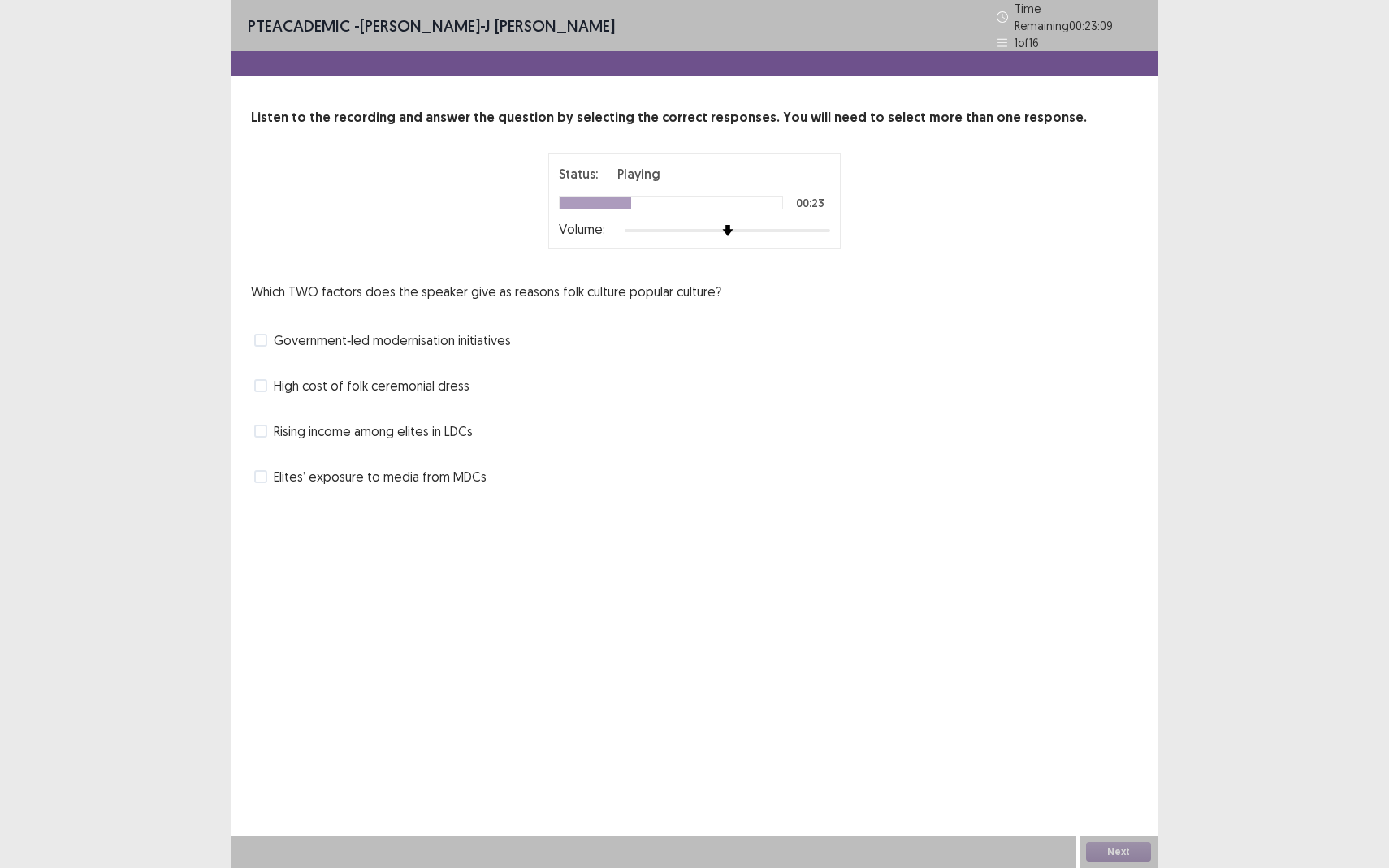
click at [359, 388] on div "High cost of folk ceremonial dress" at bounding box center [694, 386] width 887 height 26
click at [354, 383] on span "High cost of folk ceremonial dress" at bounding box center [372, 386] width 196 height 19
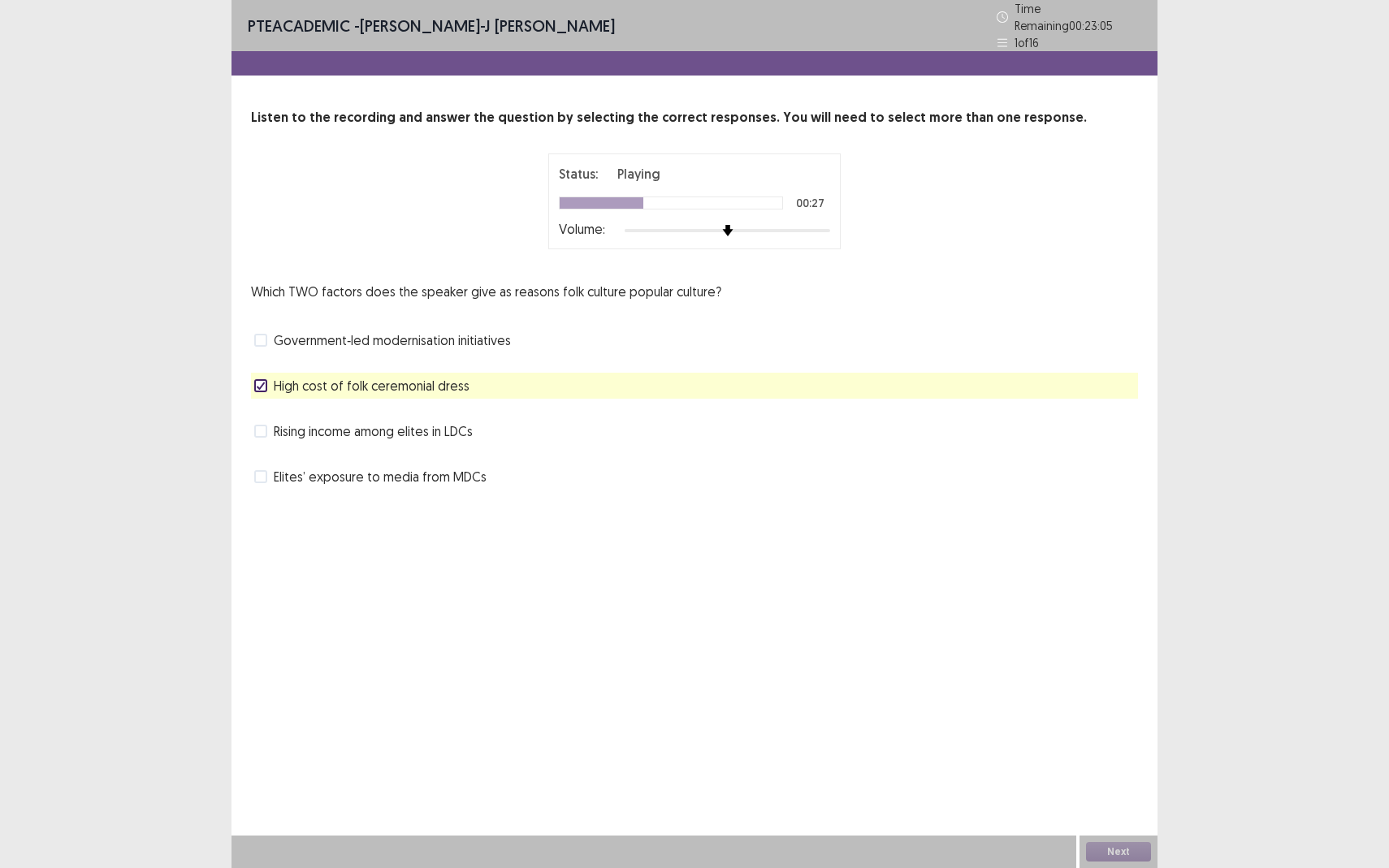
click at [265, 425] on span at bounding box center [260, 430] width 13 height 13
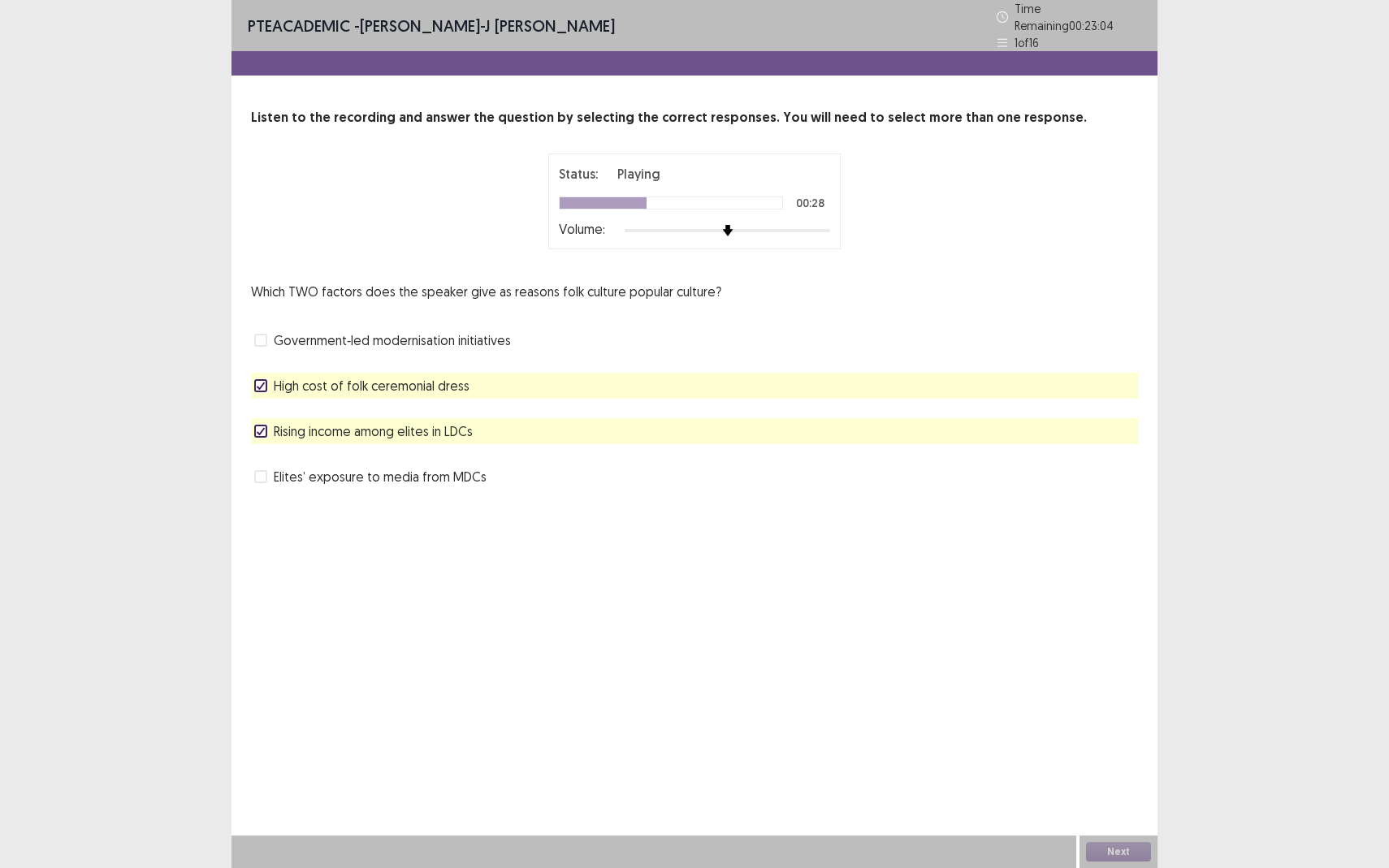
click at [260, 382] on polyline at bounding box center [261, 385] width 7 height 6
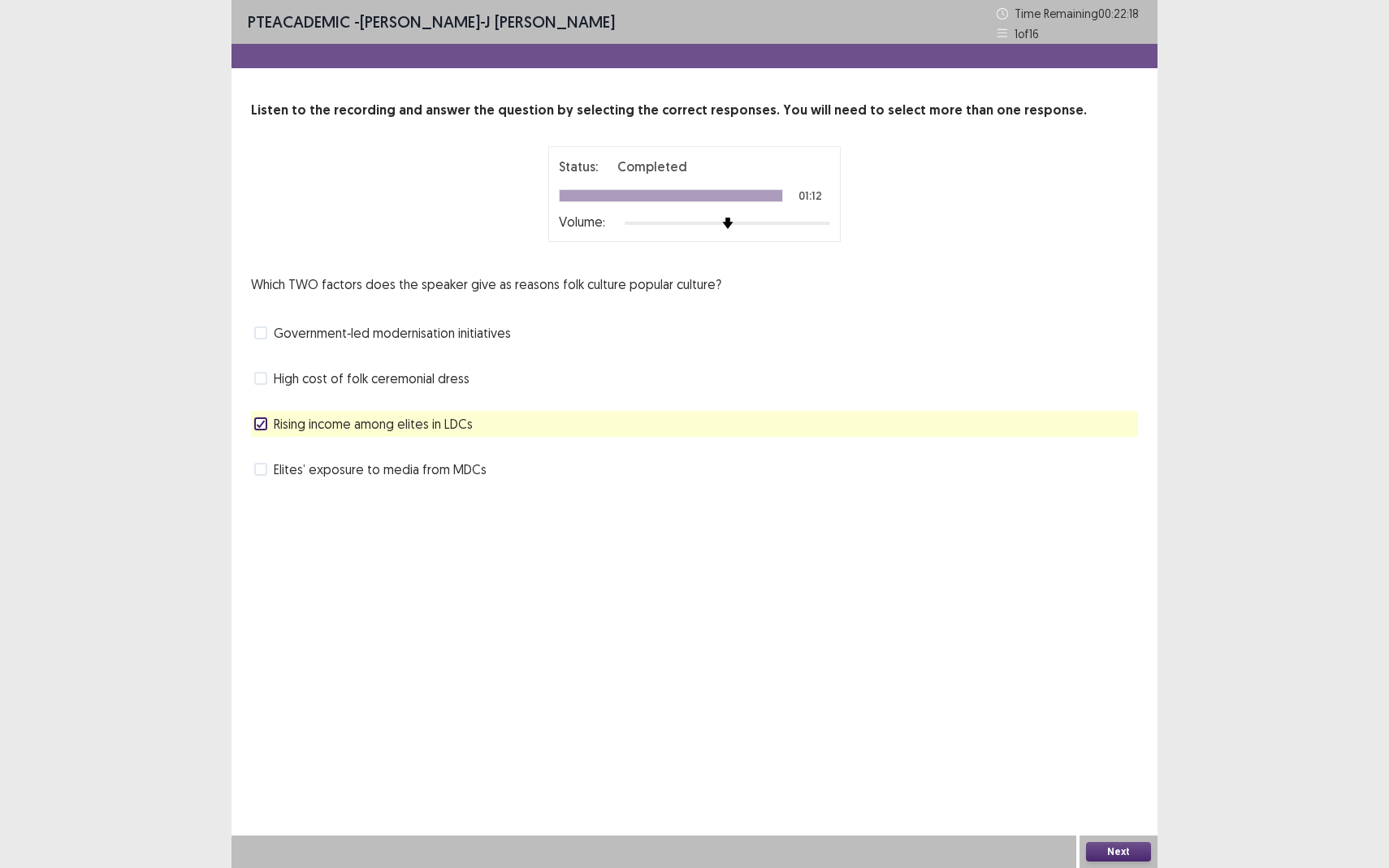
click at [277, 335] on span "Government‑led modernisation initiatives" at bounding box center [392, 332] width 237 height 19
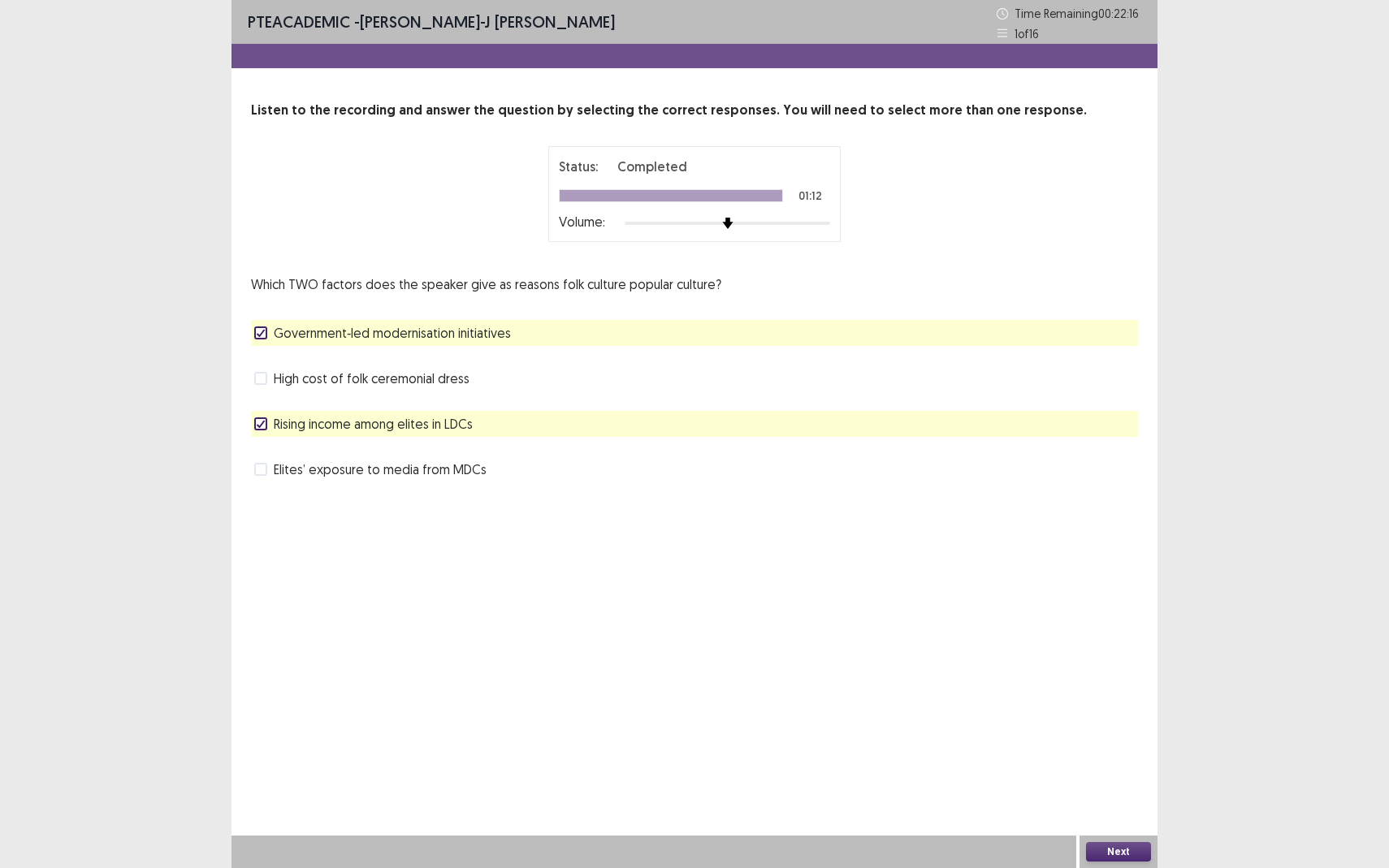
click at [1120, 768] on button "Next" at bounding box center [1119, 851] width 65 height 19
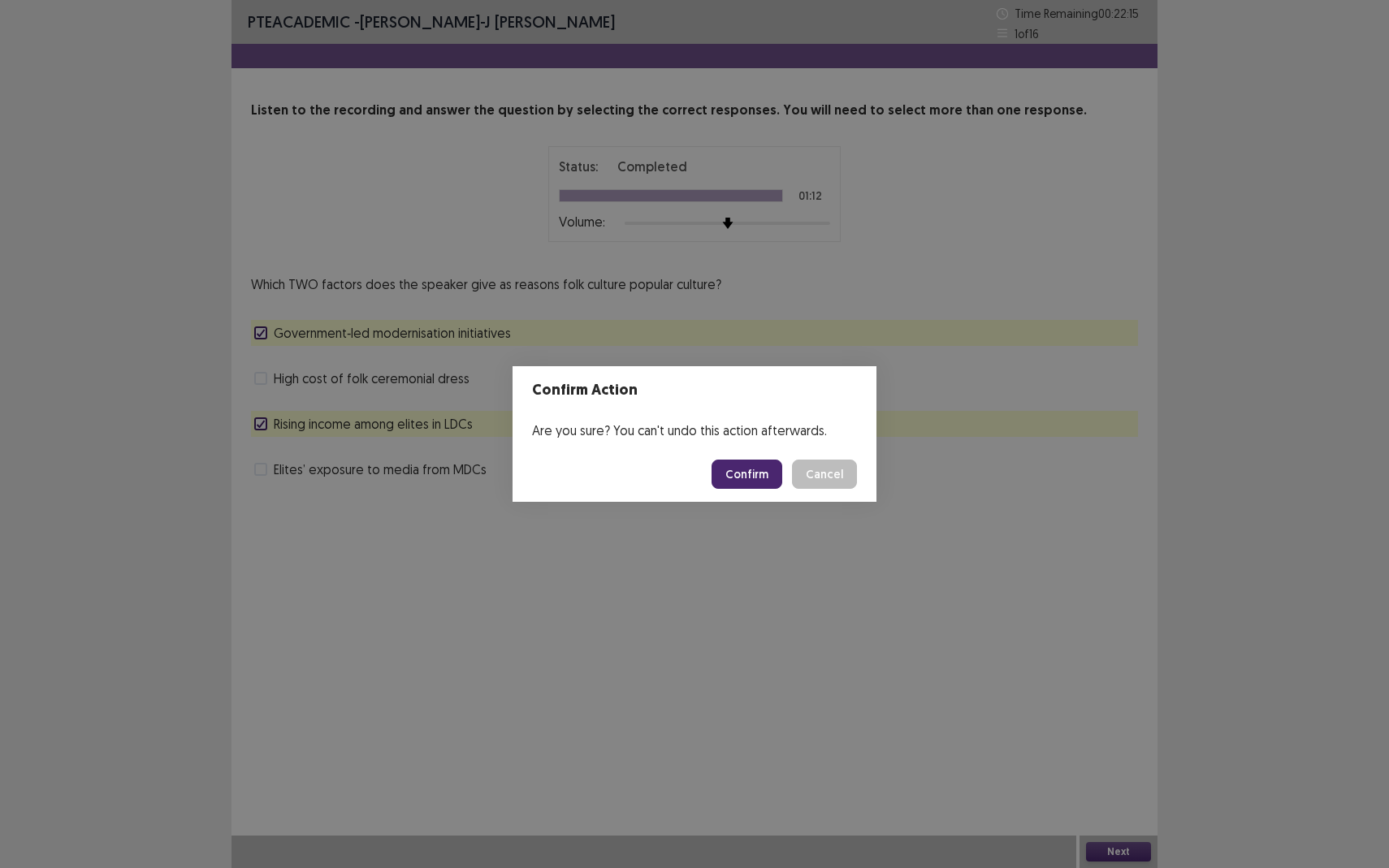
click at [742, 482] on button "Confirm" at bounding box center [747, 473] width 71 height 29
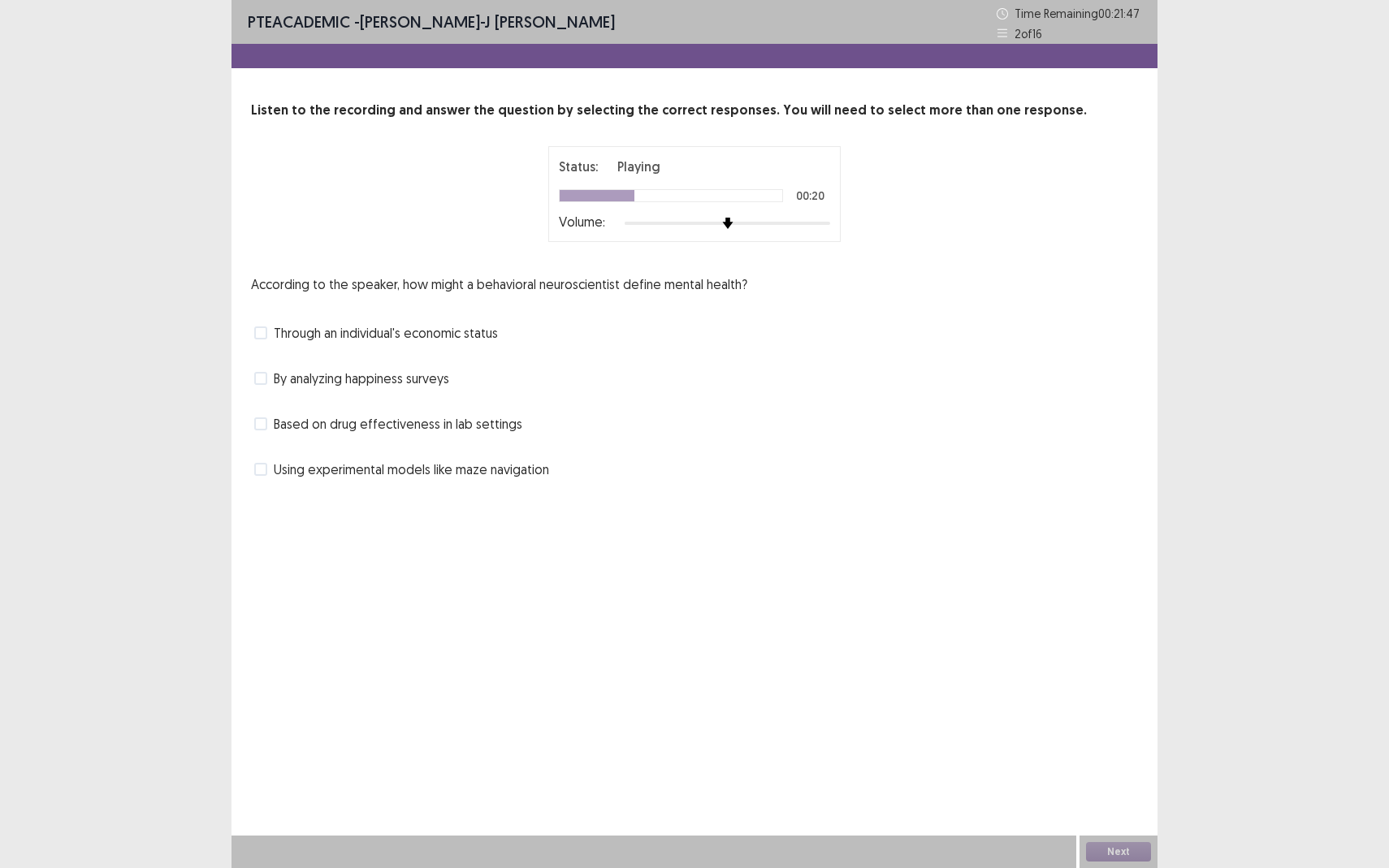
click at [303, 424] on span "Based on drug effectiveness in lab settings" at bounding box center [398, 424] width 249 height 19
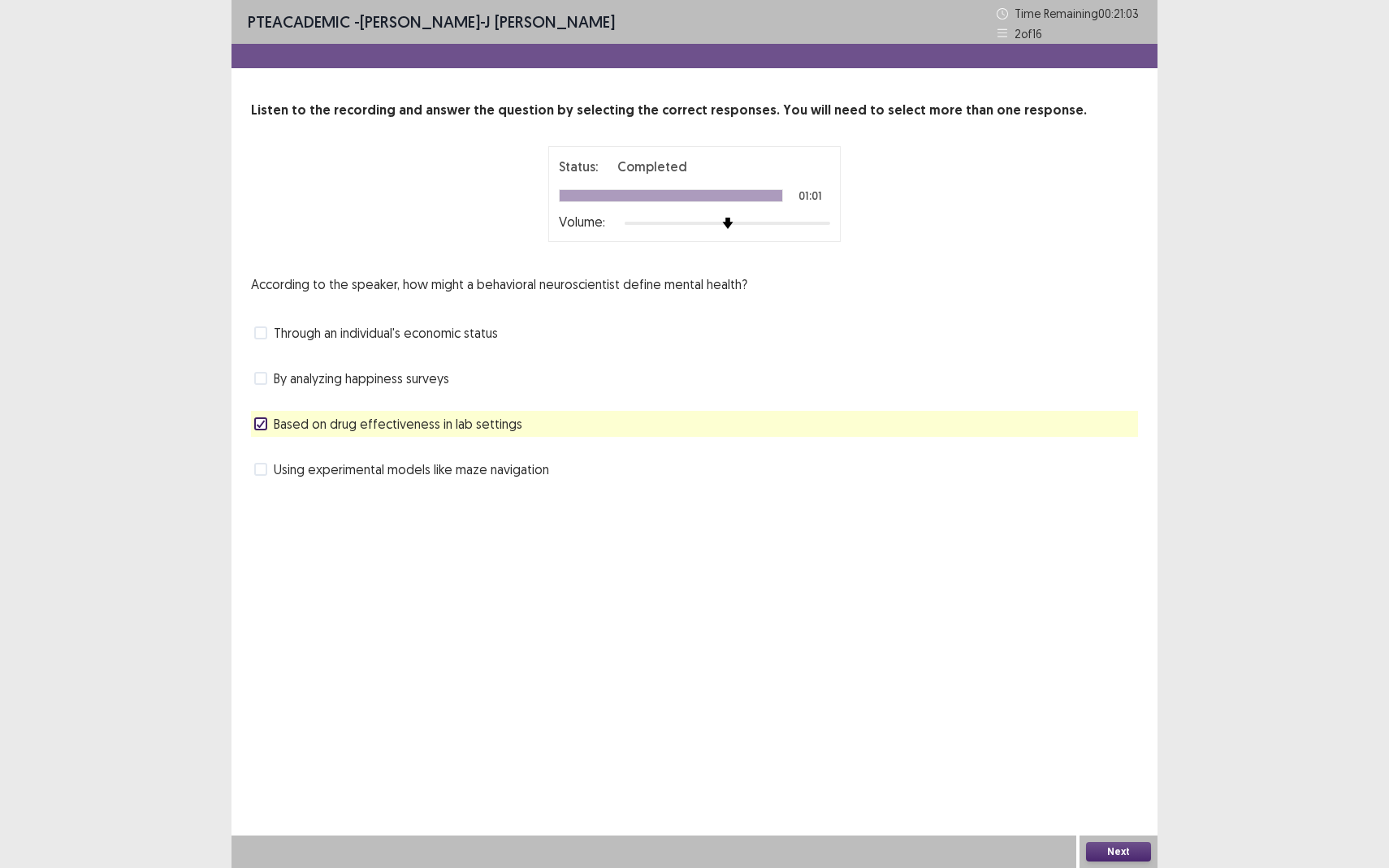
click at [357, 378] on span "By analyzing happiness surveys" at bounding box center [361, 378] width 175 height 19
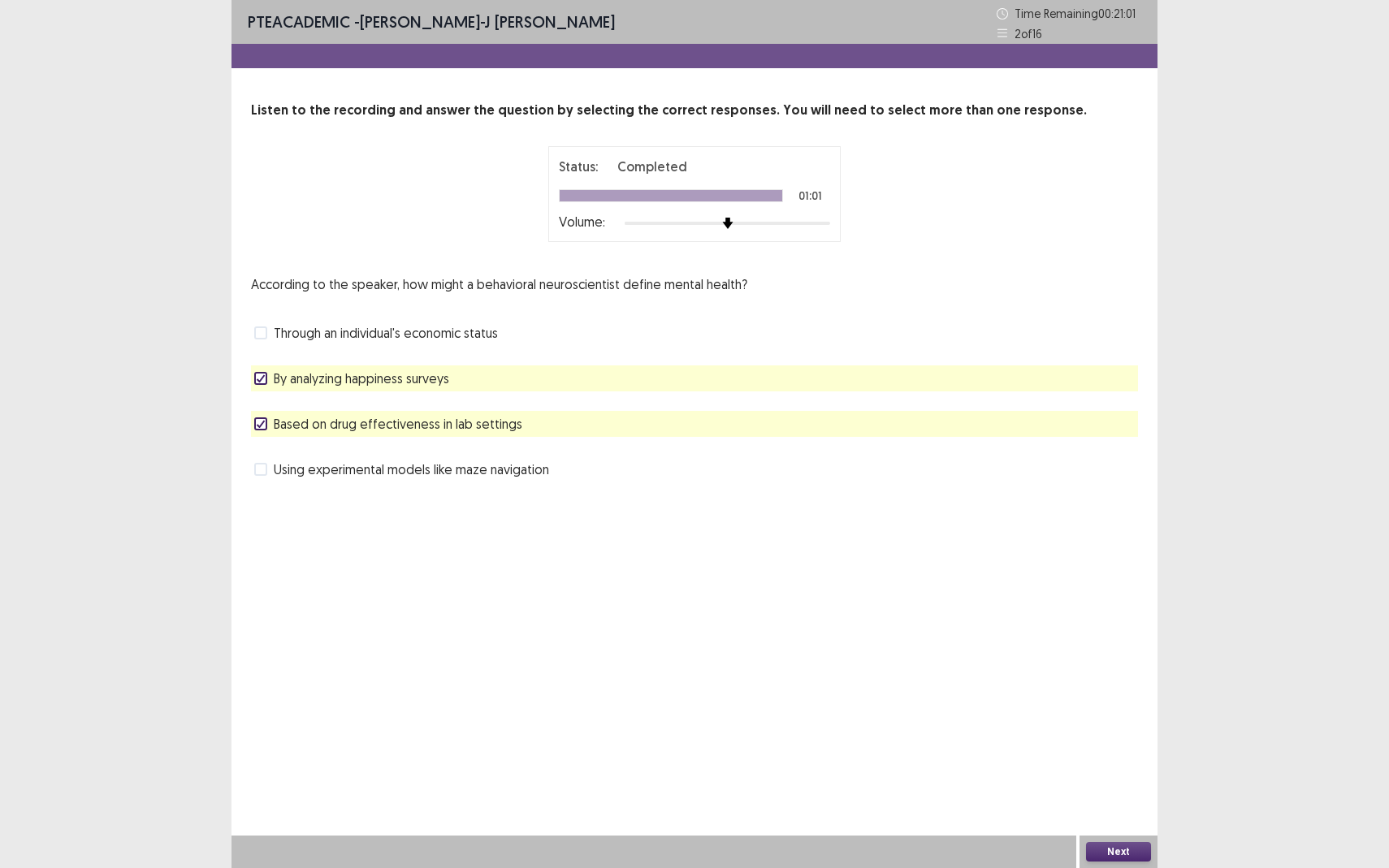
click at [392, 374] on span "By analyzing happiness surveys" at bounding box center [361, 378] width 175 height 19
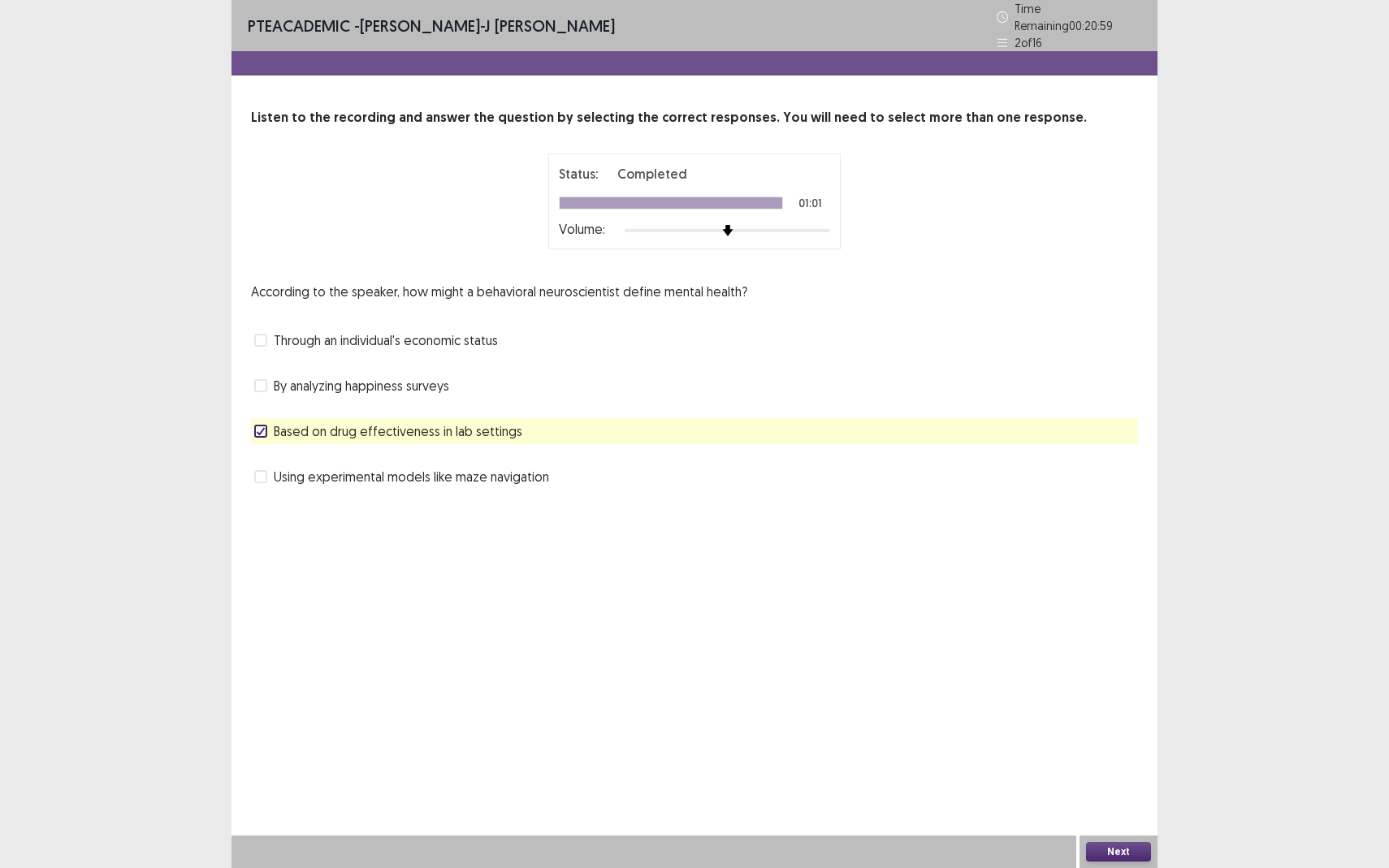
click at [1115, 768] on button "Next" at bounding box center [1119, 851] width 65 height 19
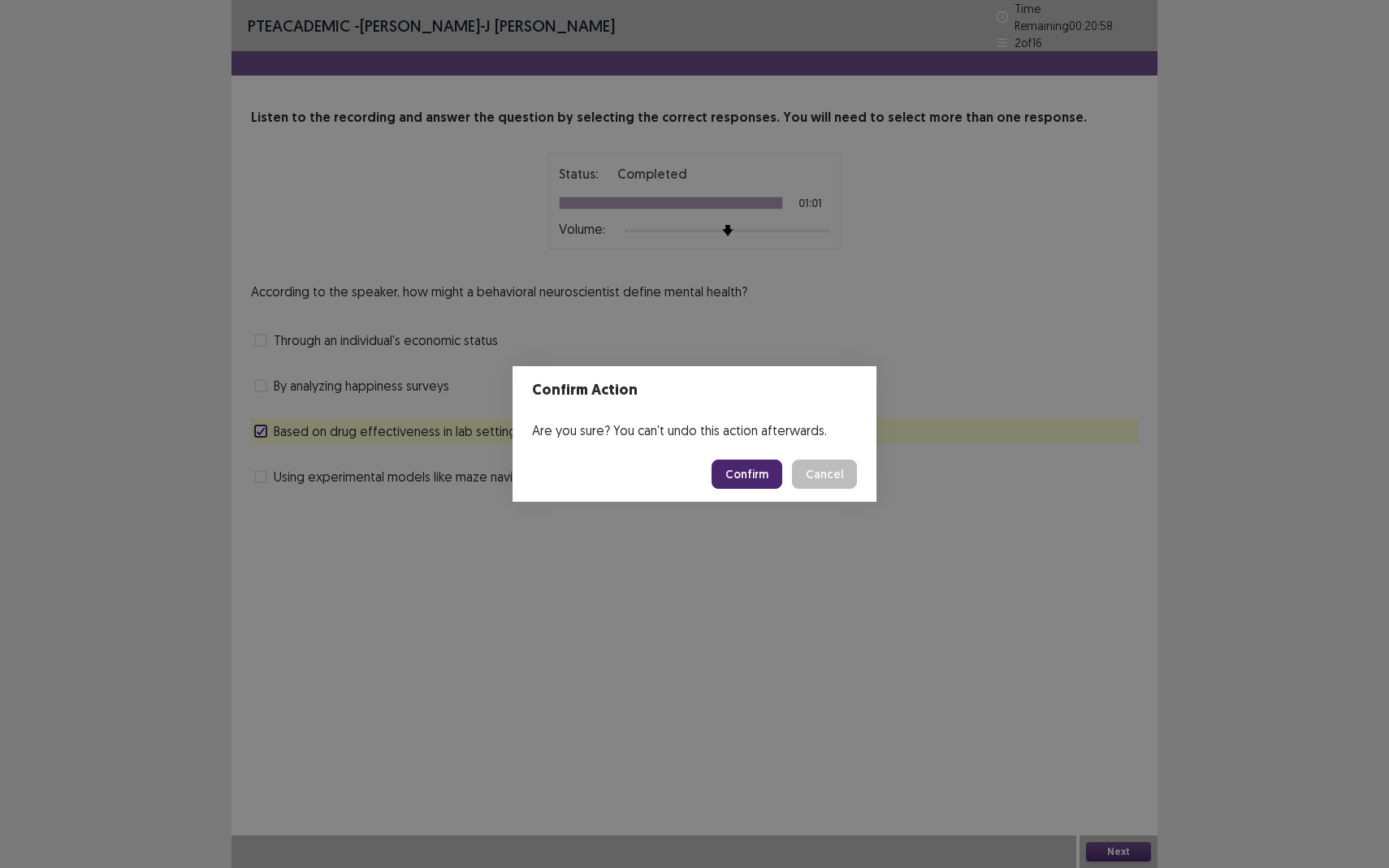
click at [757, 480] on button "Confirm" at bounding box center [747, 473] width 71 height 29
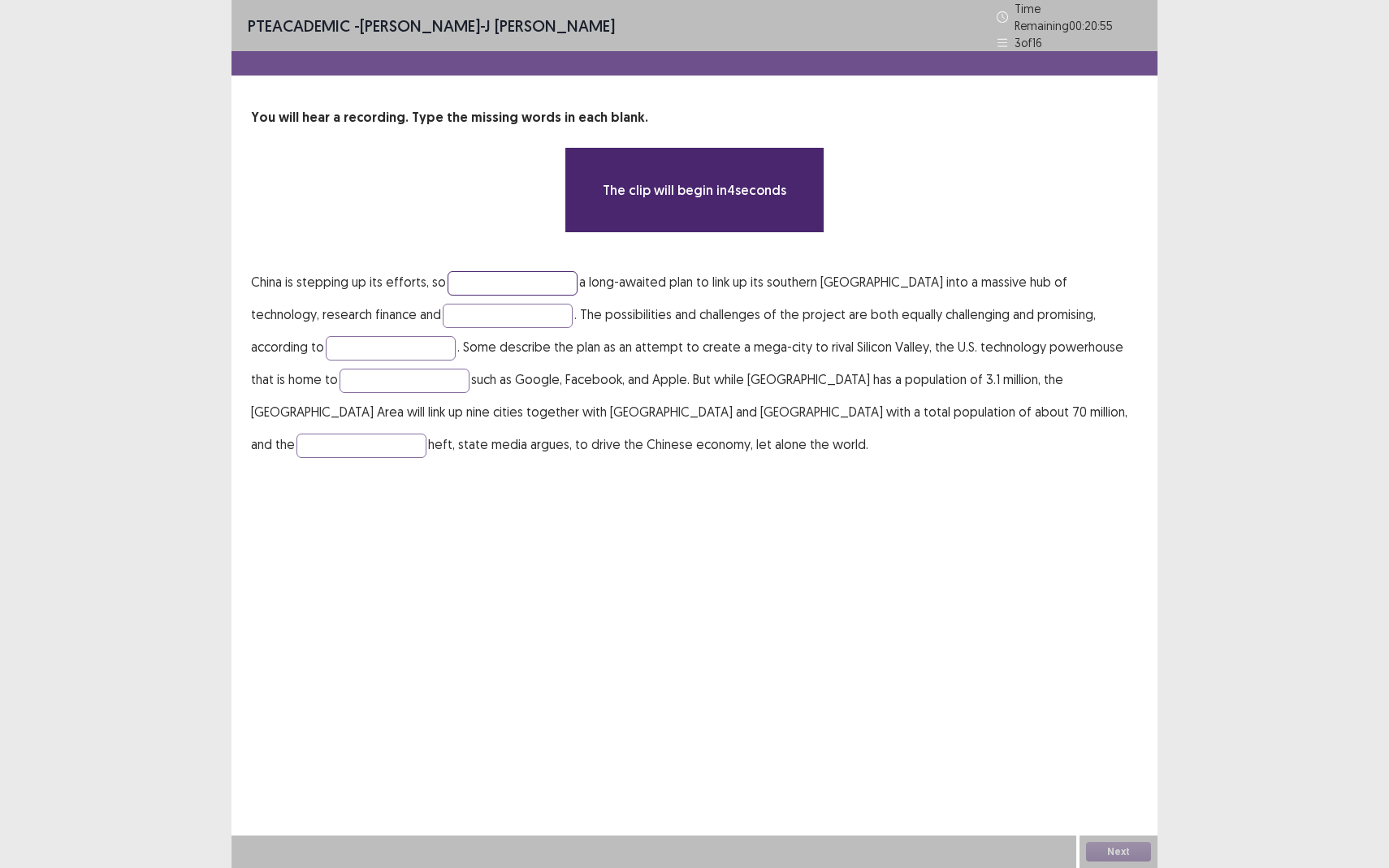
click at [520, 279] on input "text" at bounding box center [512, 284] width 130 height 24
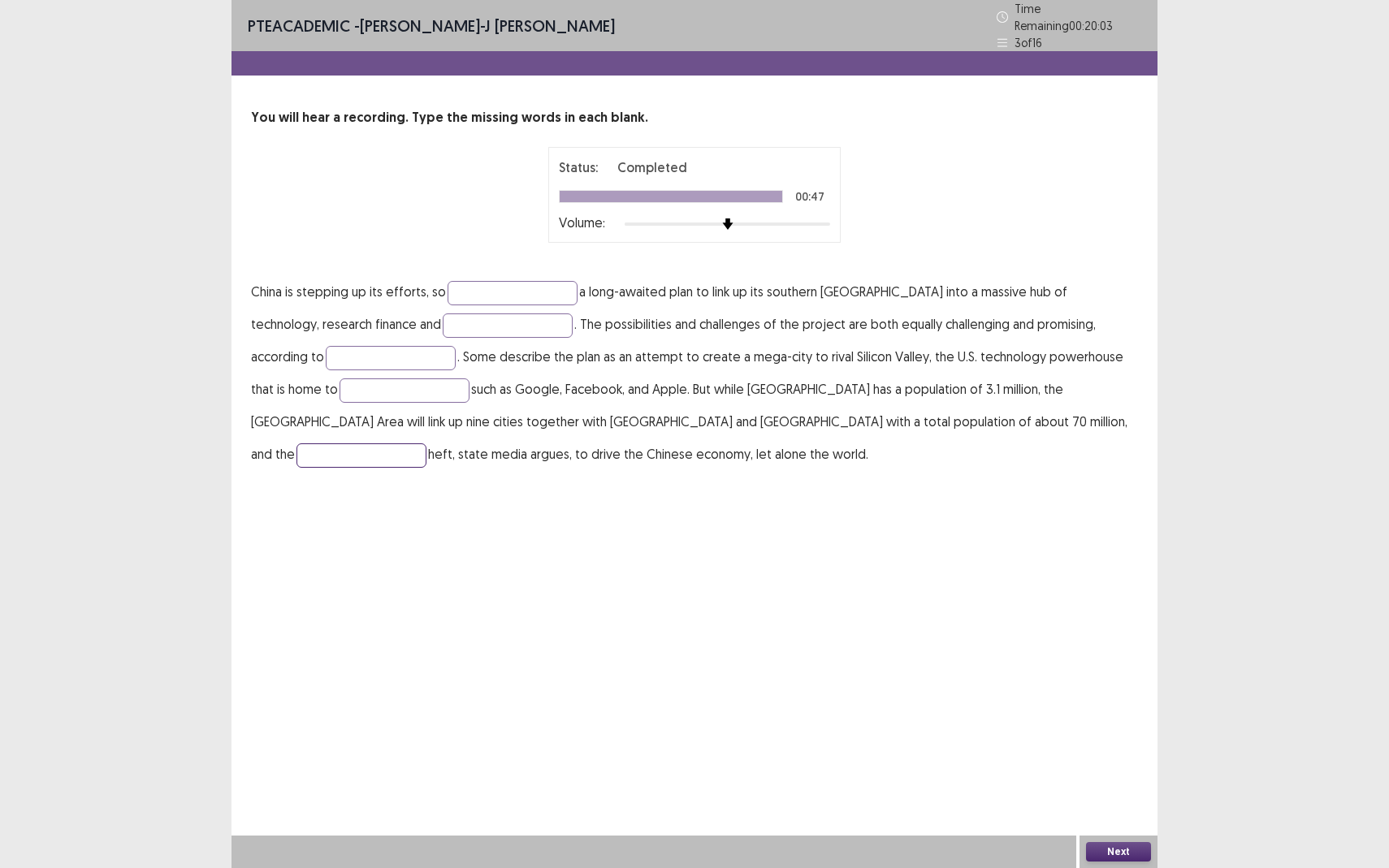
click at [426, 444] on input "text" at bounding box center [361, 456] width 130 height 24
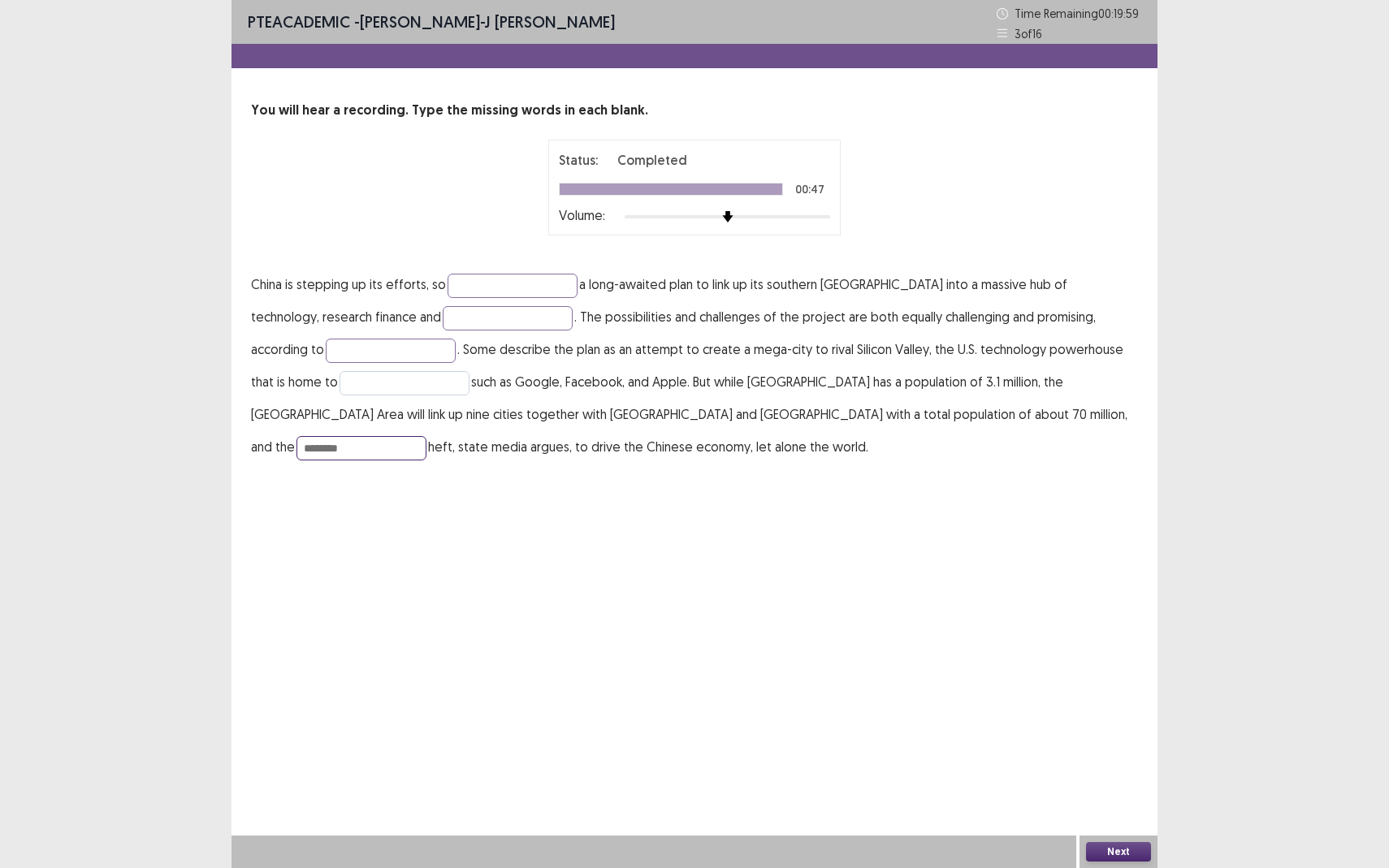
type input "********"
click at [340, 390] on input "text" at bounding box center [404, 383] width 130 height 24
type input "*******"
click at [485, 278] on input "text" at bounding box center [512, 286] width 130 height 24
type input "**********"
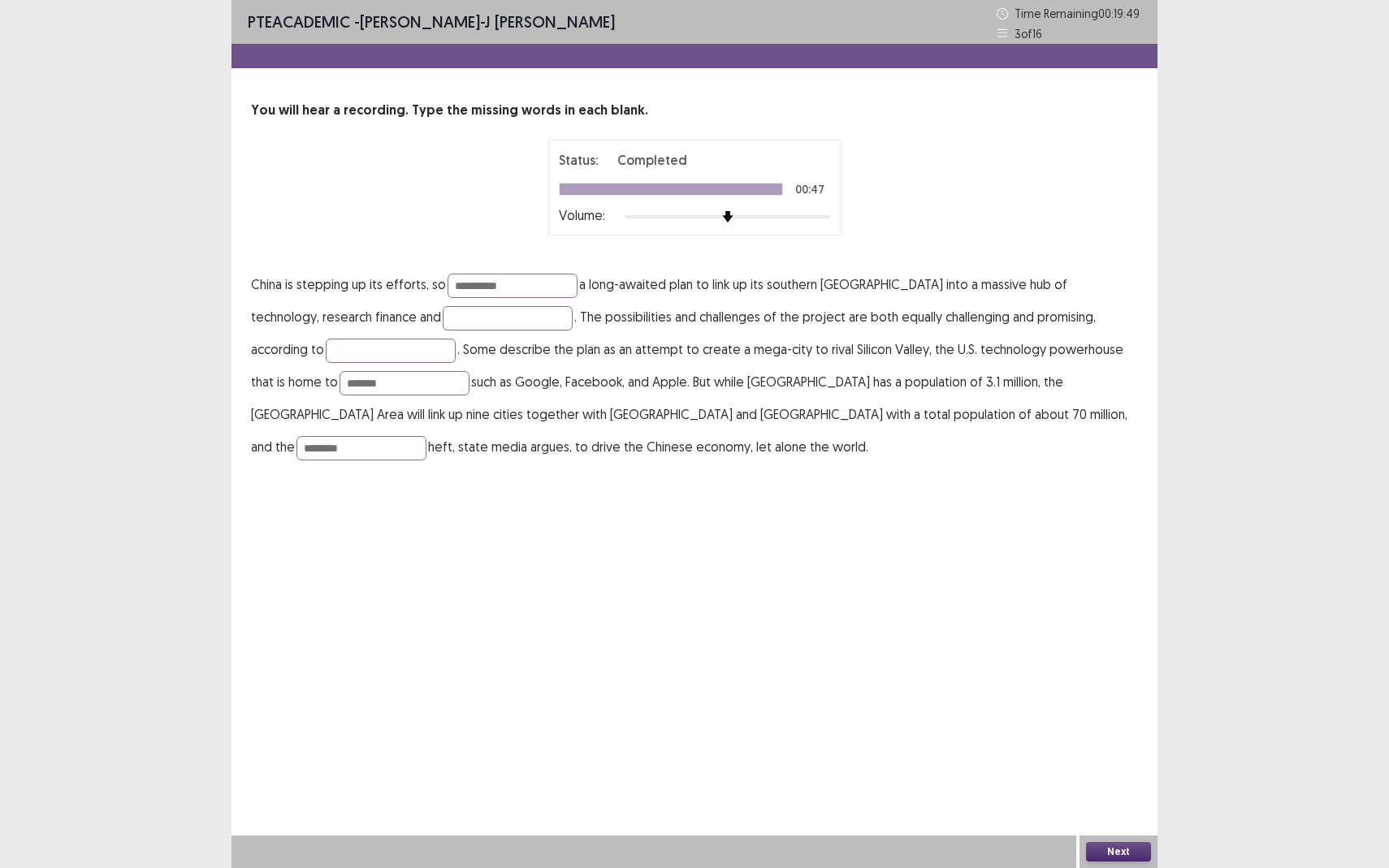
click at [445, 330] on p "**********" at bounding box center [694, 365] width 887 height 195
click at [444, 319] on input "text" at bounding box center [508, 318] width 130 height 24
type input "**********"
click at [353, 355] on input "text" at bounding box center [390, 351] width 130 height 24
type input "*******"
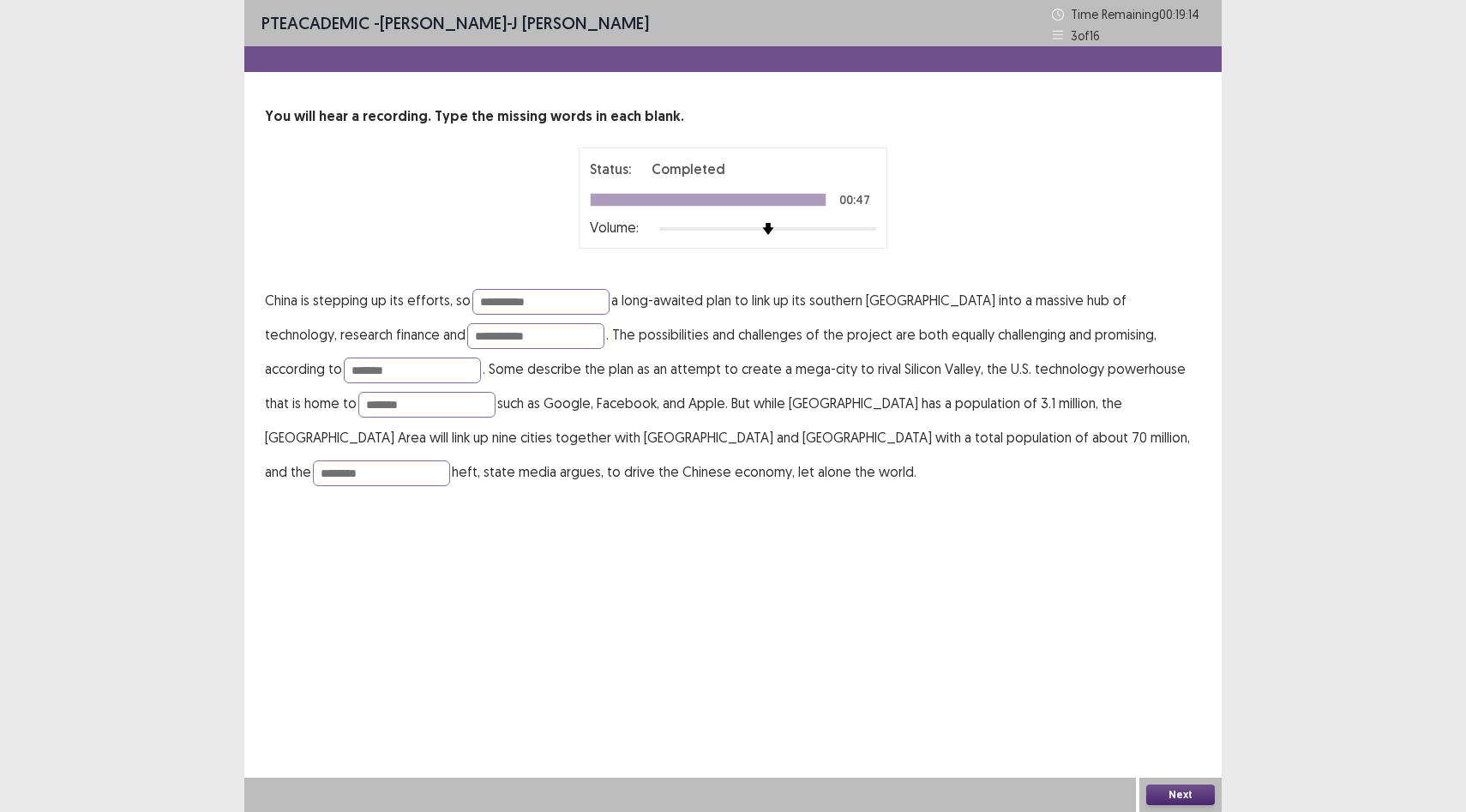
click at [1185, 793] on button "Next" at bounding box center [1181, 794] width 68 height 20
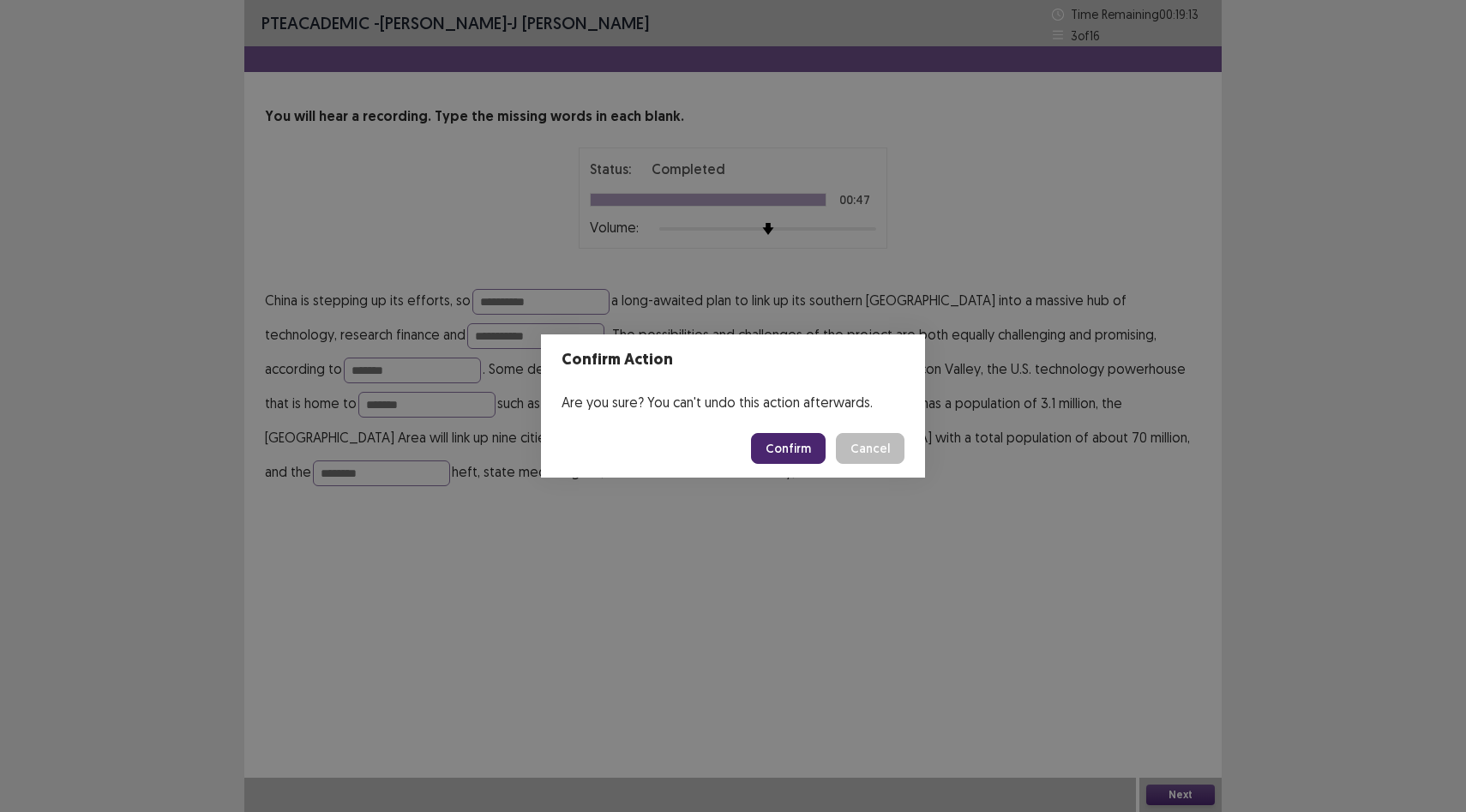
click at [780, 442] on button "Confirm" at bounding box center [788, 448] width 75 height 30
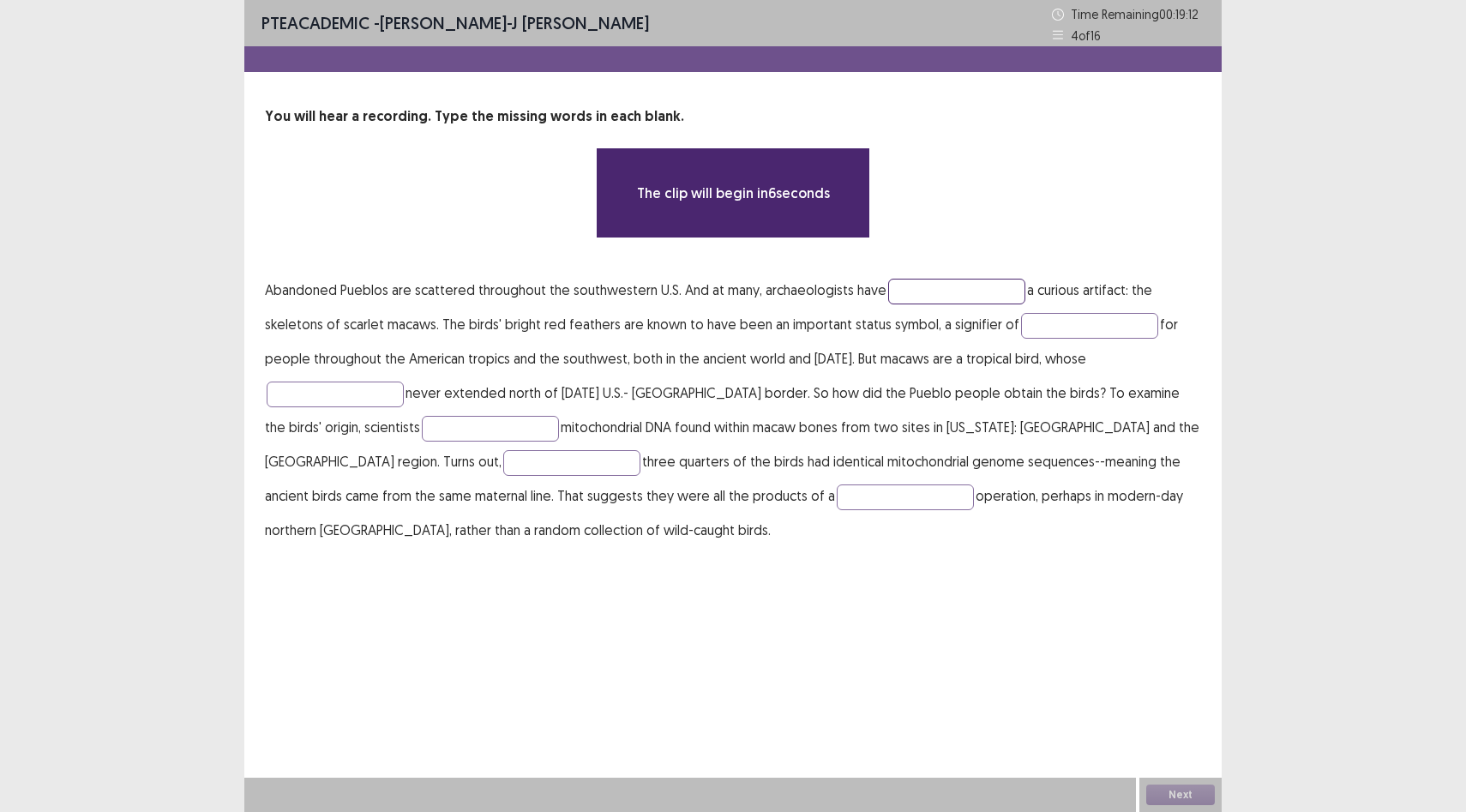
click at [941, 297] on input "text" at bounding box center [956, 292] width 137 height 26
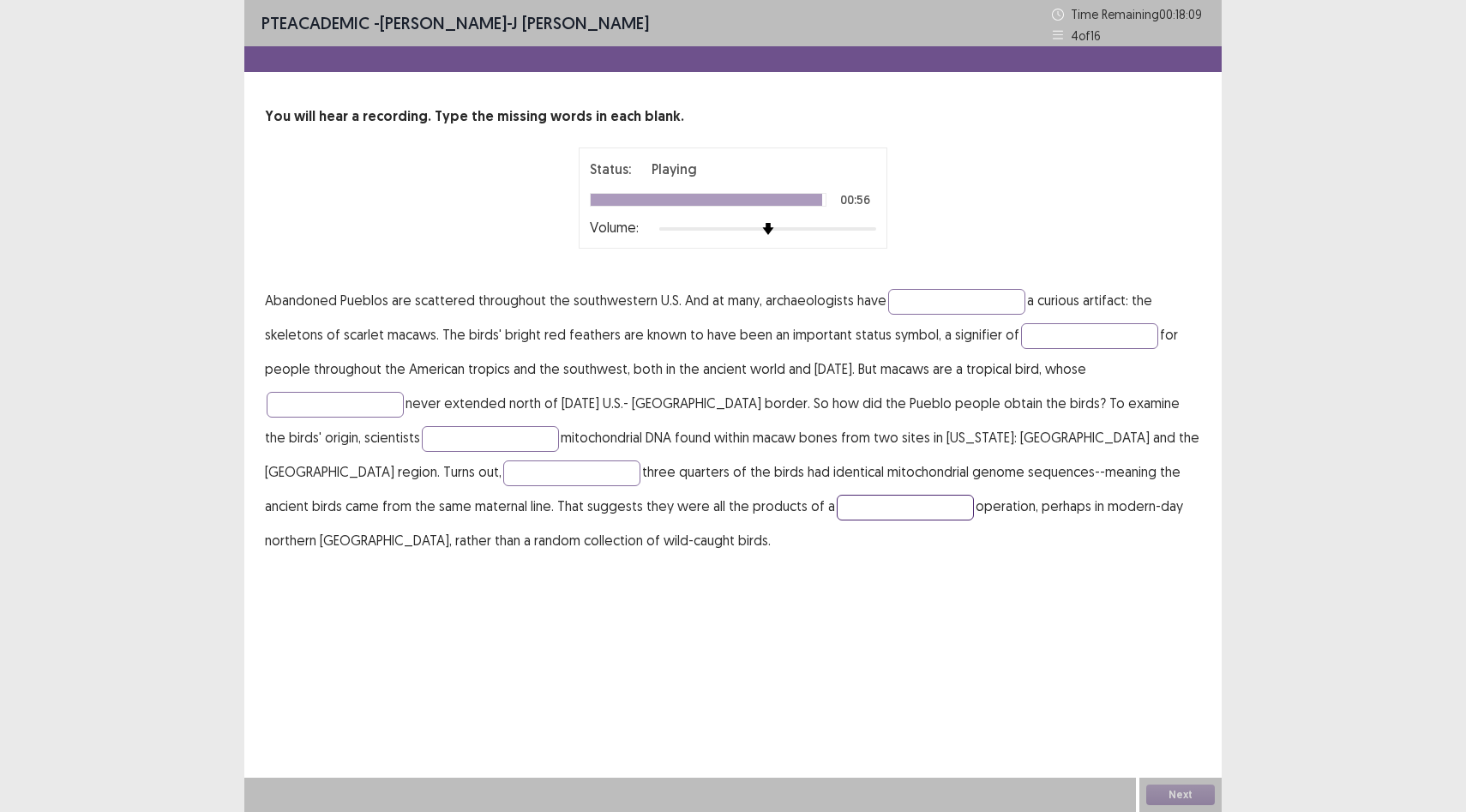
click at [837, 513] on input "text" at bounding box center [905, 507] width 137 height 26
type input "********"
click at [503, 471] on input "text" at bounding box center [572, 473] width 137 height 26
click at [938, 296] on input "text" at bounding box center [956, 302] width 137 height 26
type input "*********"
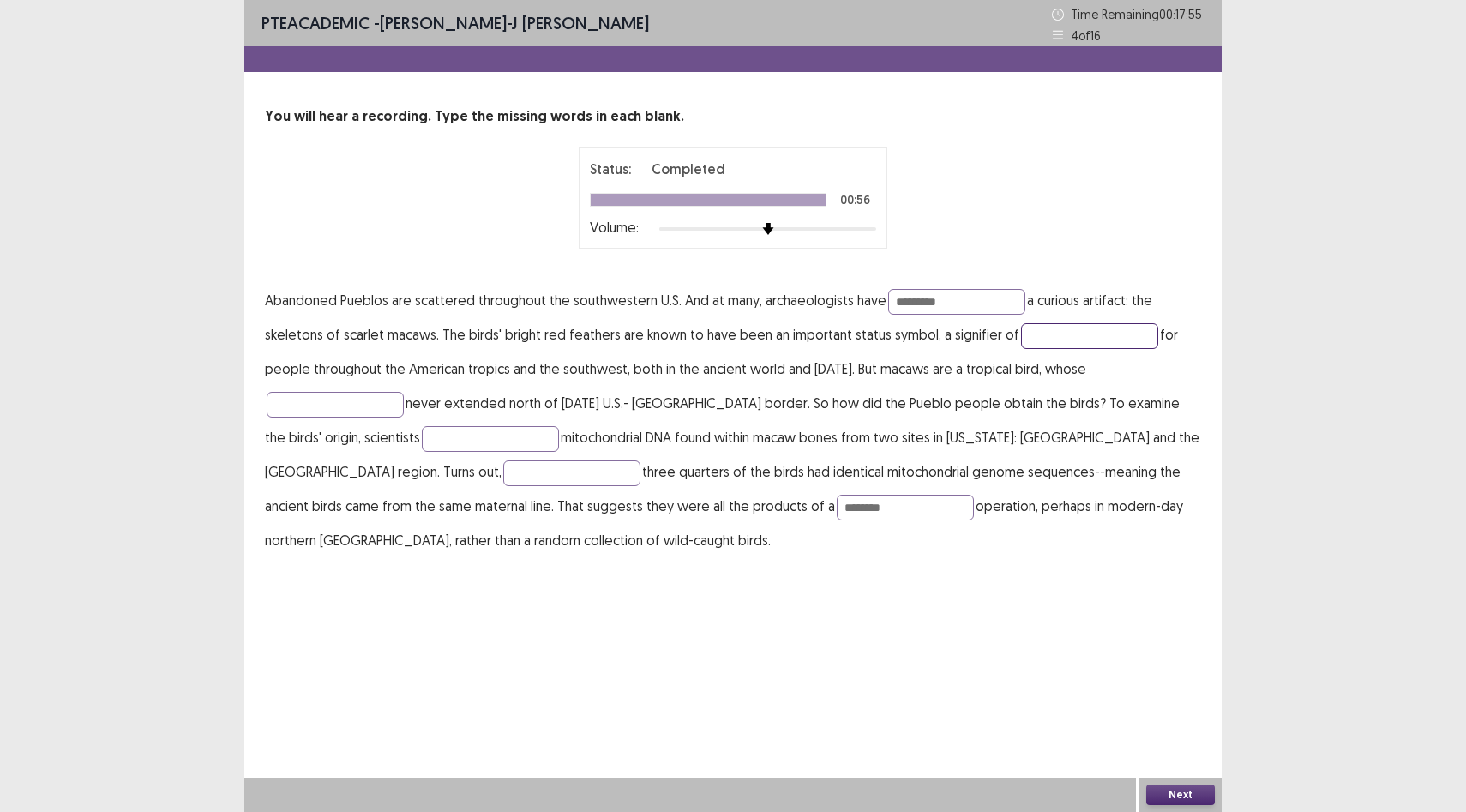
click at [1084, 344] on input "text" at bounding box center [1089, 336] width 137 height 26
type input "********"
type input "*****"
type input "********"
type input "******"
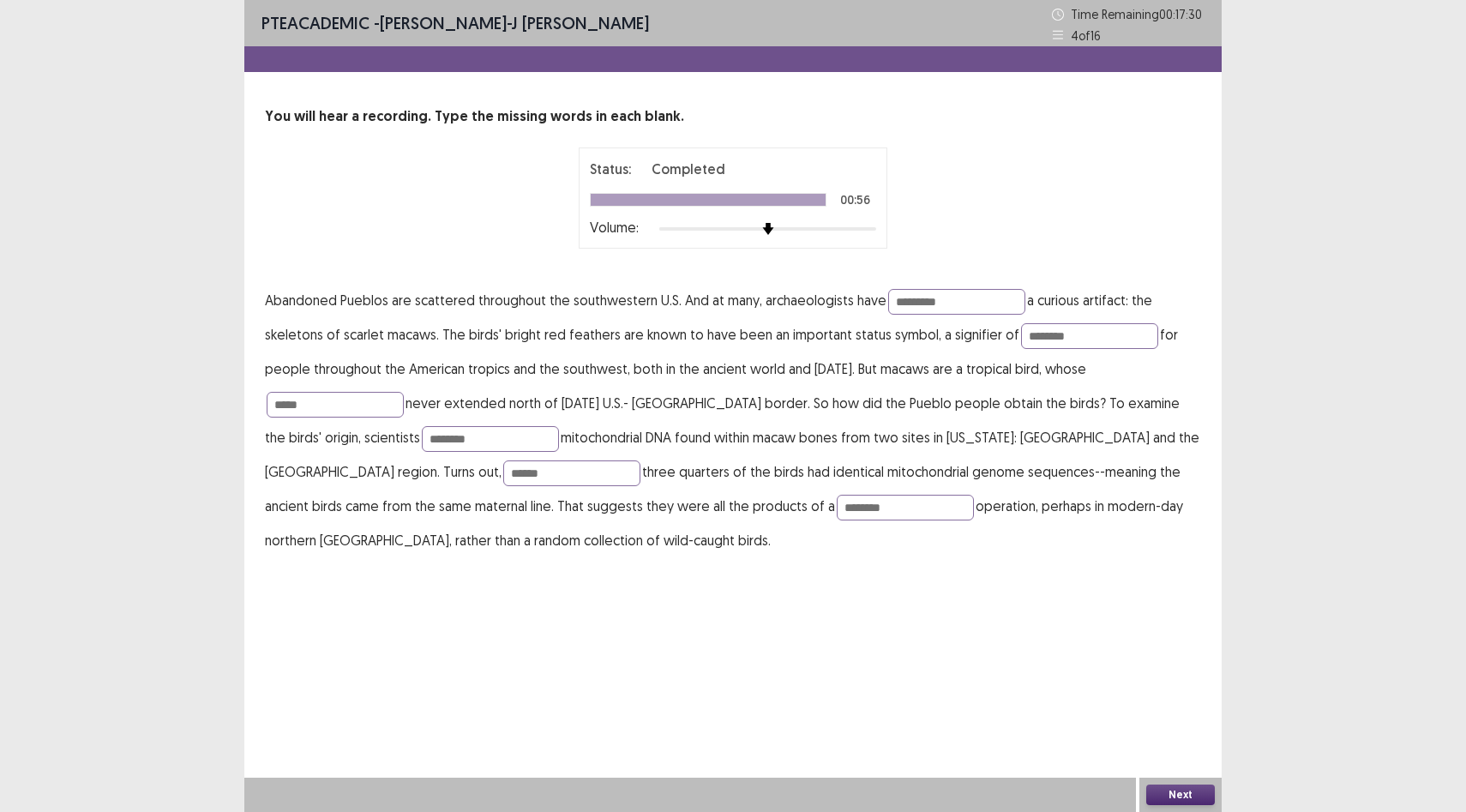
click at [1194, 791] on button "Next" at bounding box center [1181, 794] width 68 height 20
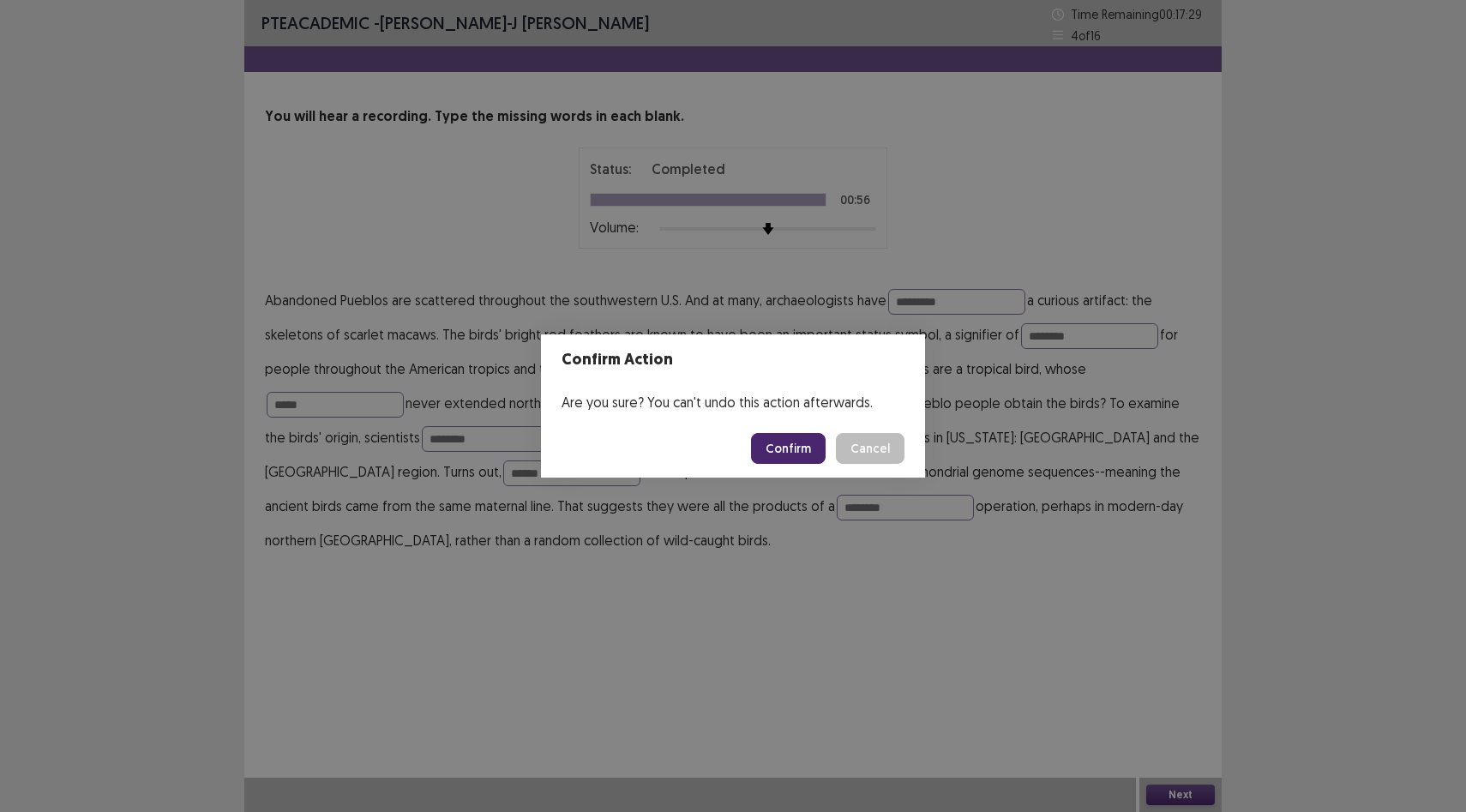
click at [805, 458] on button "Confirm" at bounding box center [788, 448] width 75 height 30
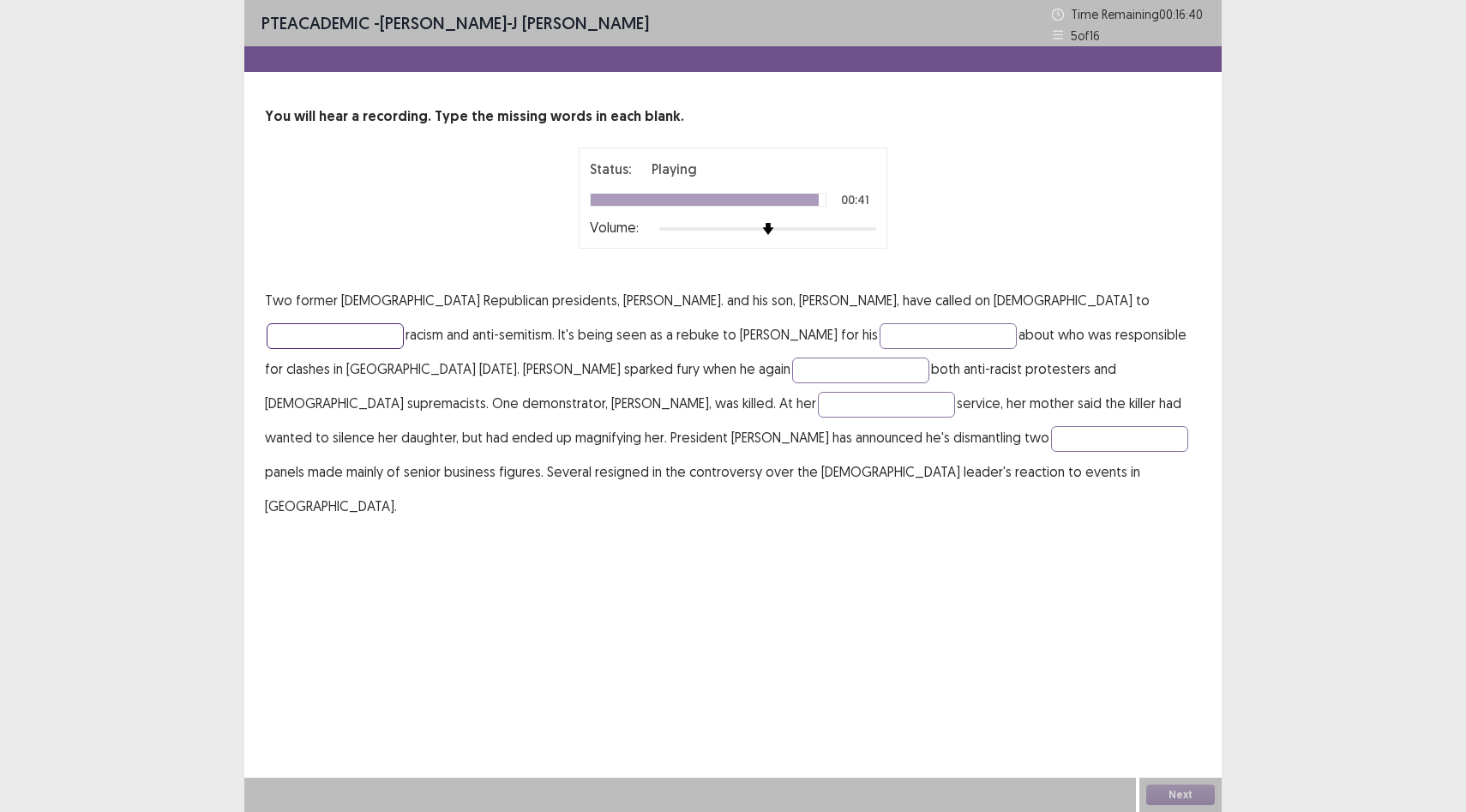
click at [404, 323] on input "text" at bounding box center [335, 336] width 137 height 26
type input "******"
type input "********"
type input "******"
type input "********"
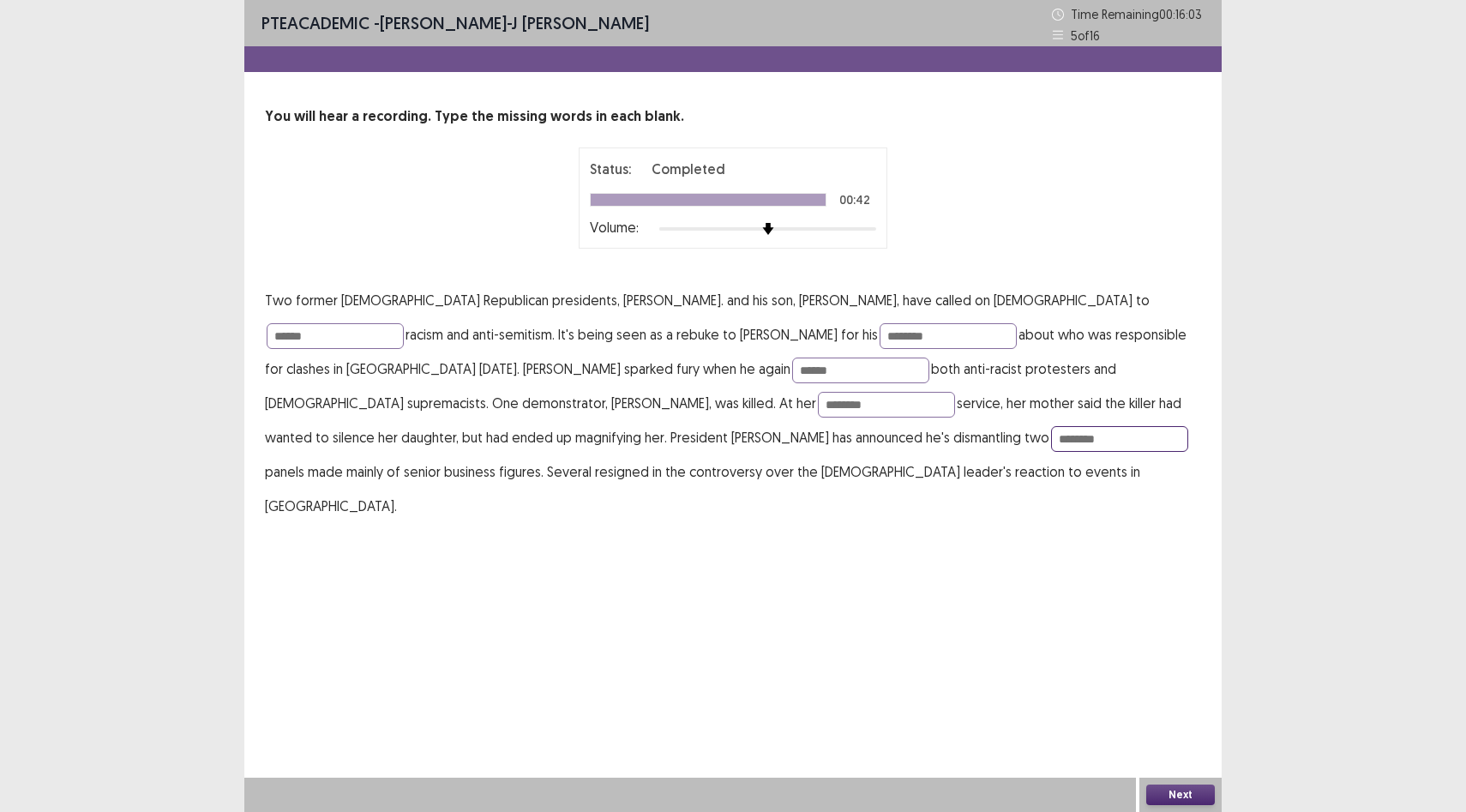
type input "********"
click at [1182, 792] on button "Next" at bounding box center [1181, 794] width 68 height 20
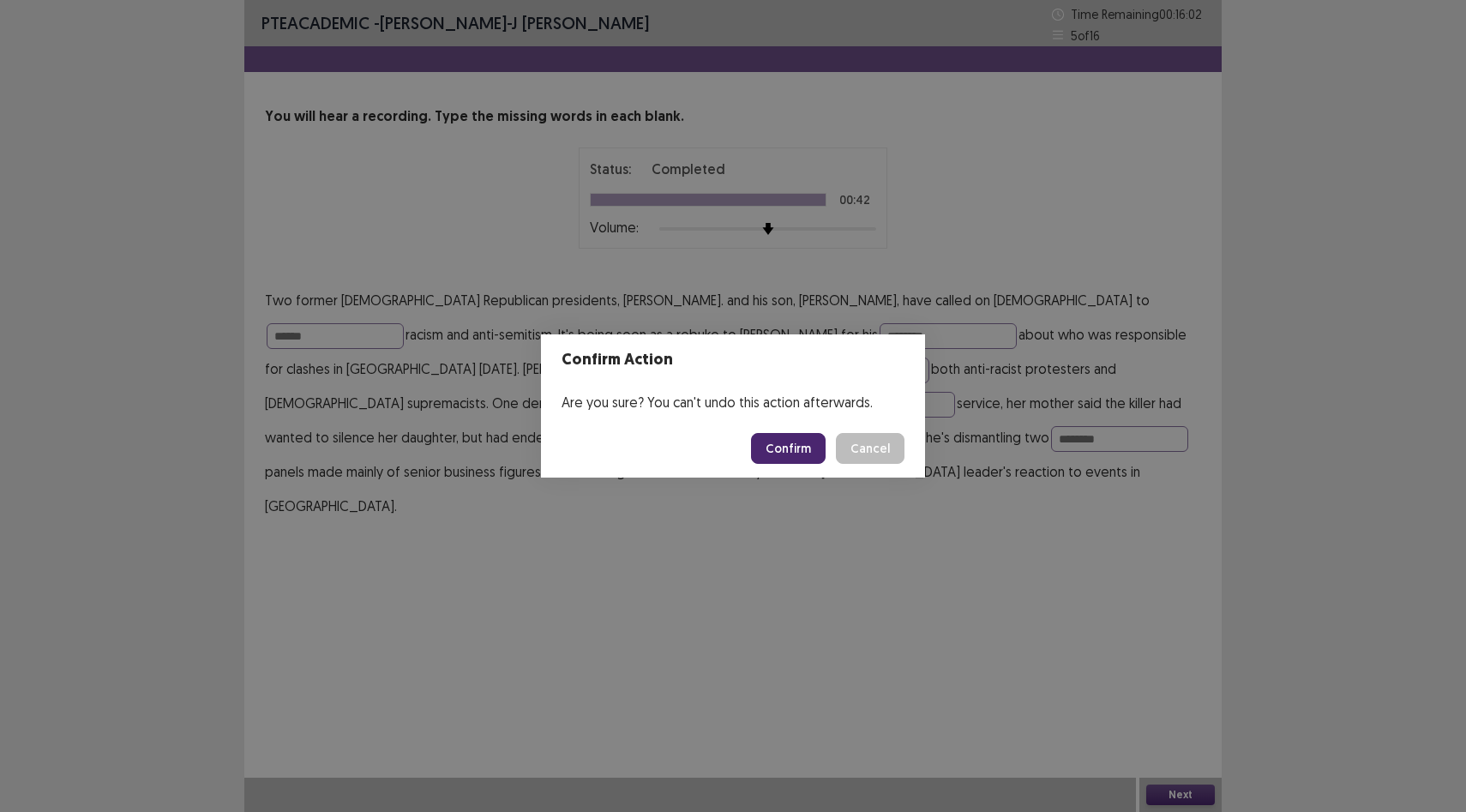
click at [788, 454] on button "Confirm" at bounding box center [788, 448] width 75 height 30
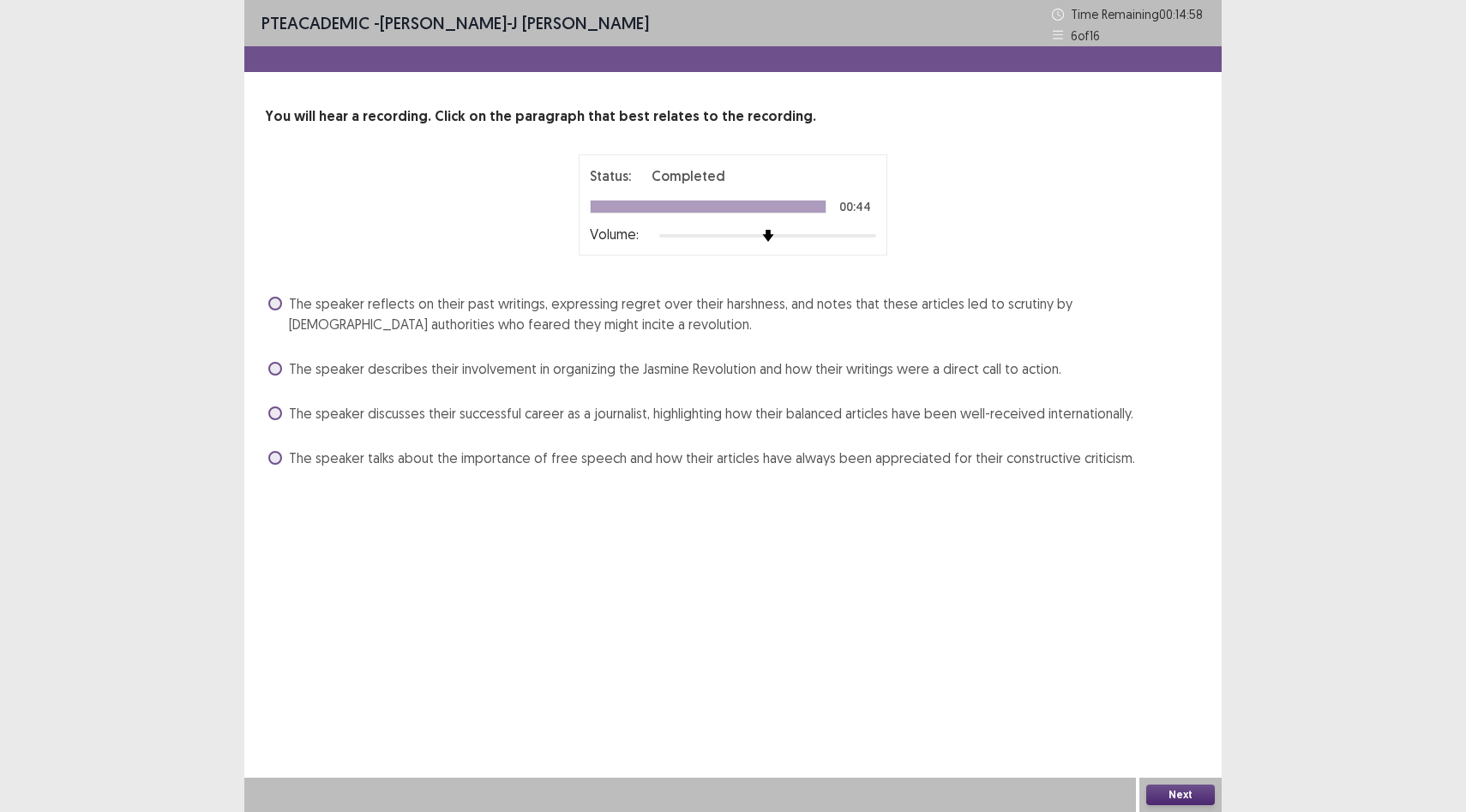
click at [407, 309] on span "The speaker reflects on their past writings, expressing regret over their harsh…" at bounding box center [745, 313] width 912 height 42
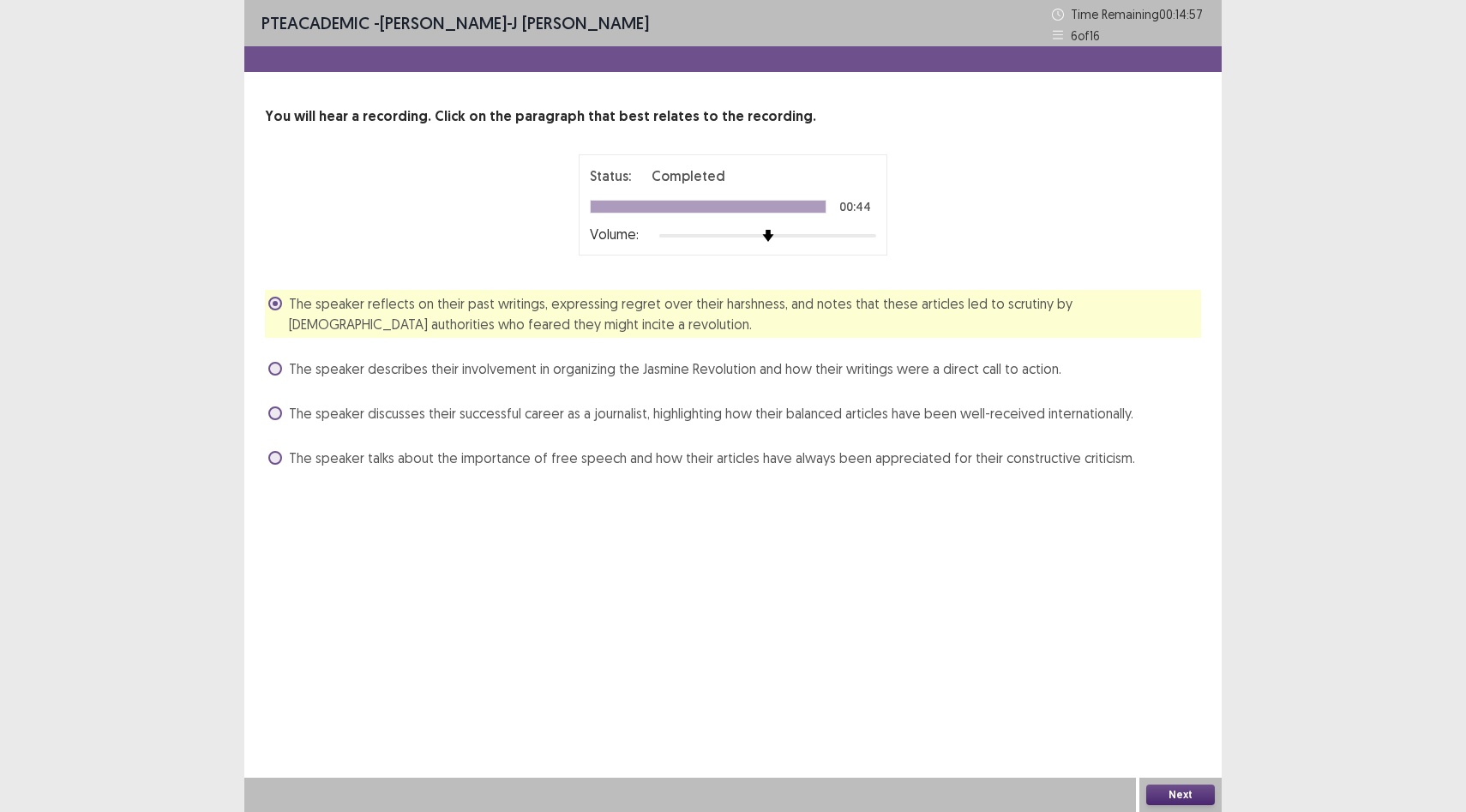
click at [1199, 799] on button "Next" at bounding box center [1181, 794] width 68 height 20
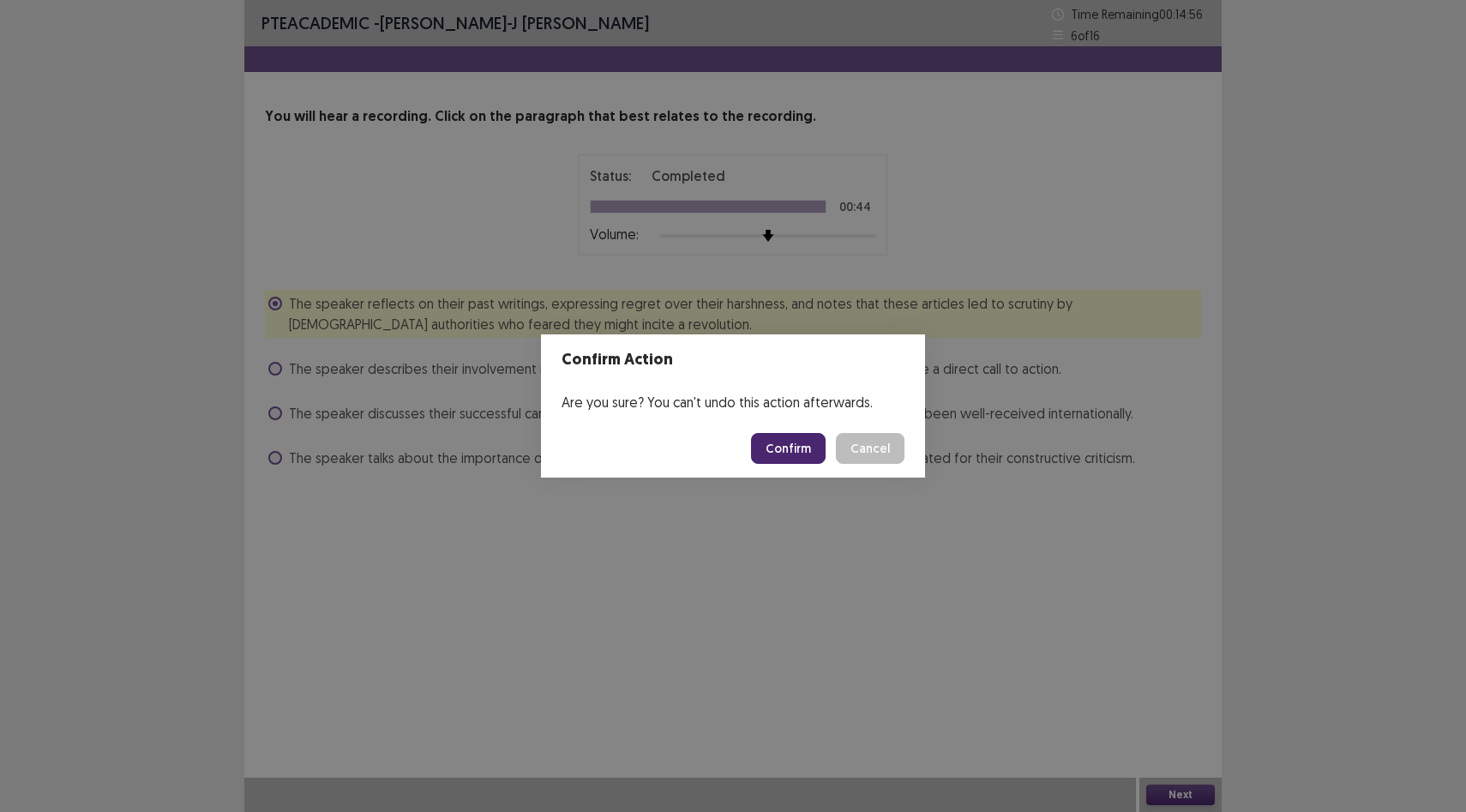
click at [799, 457] on button "Confirm" at bounding box center [788, 448] width 75 height 30
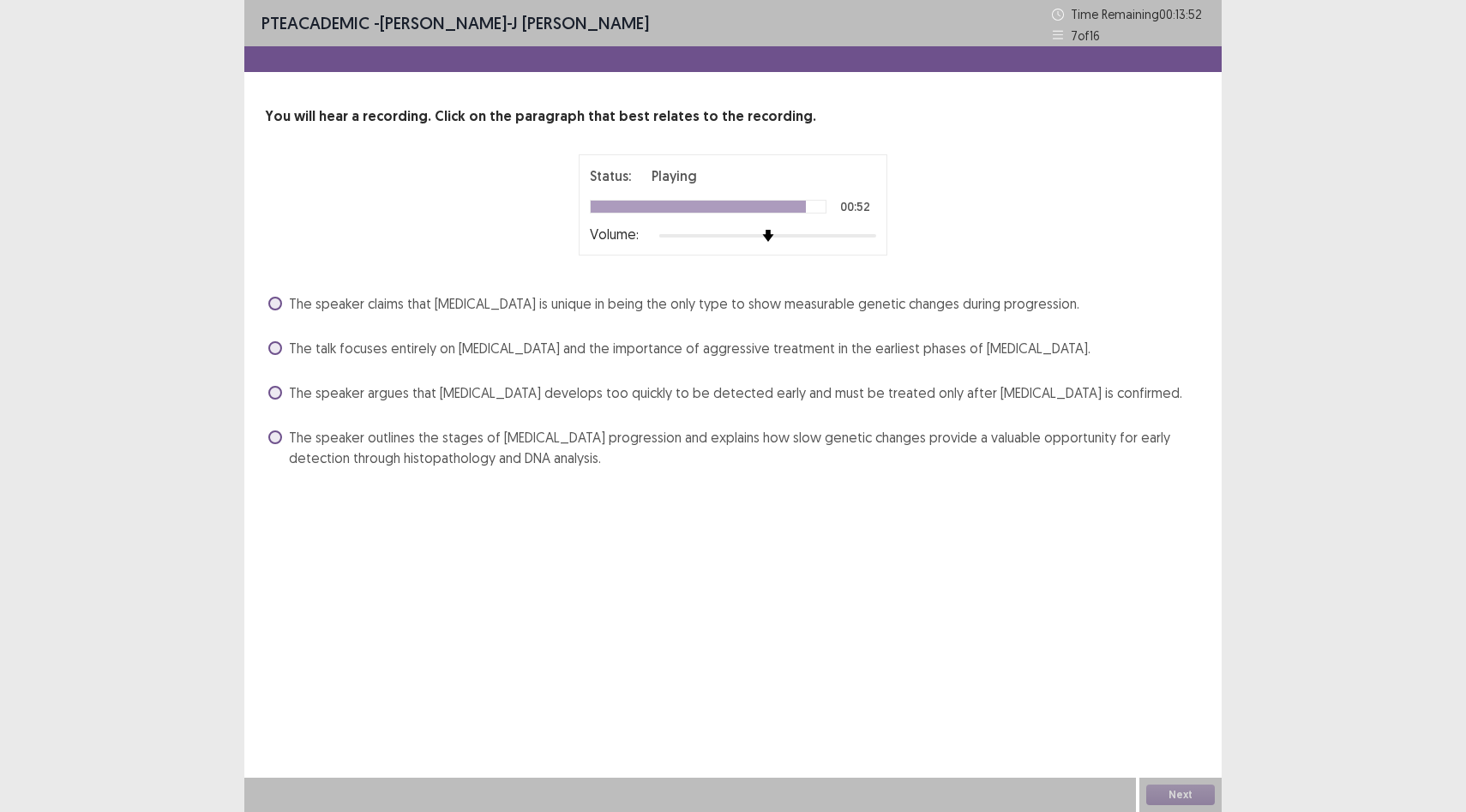
click at [286, 441] on label "The speaker outlines the stages of [MEDICAL_DATA] progression and explains how …" at bounding box center [734, 447] width 933 height 42
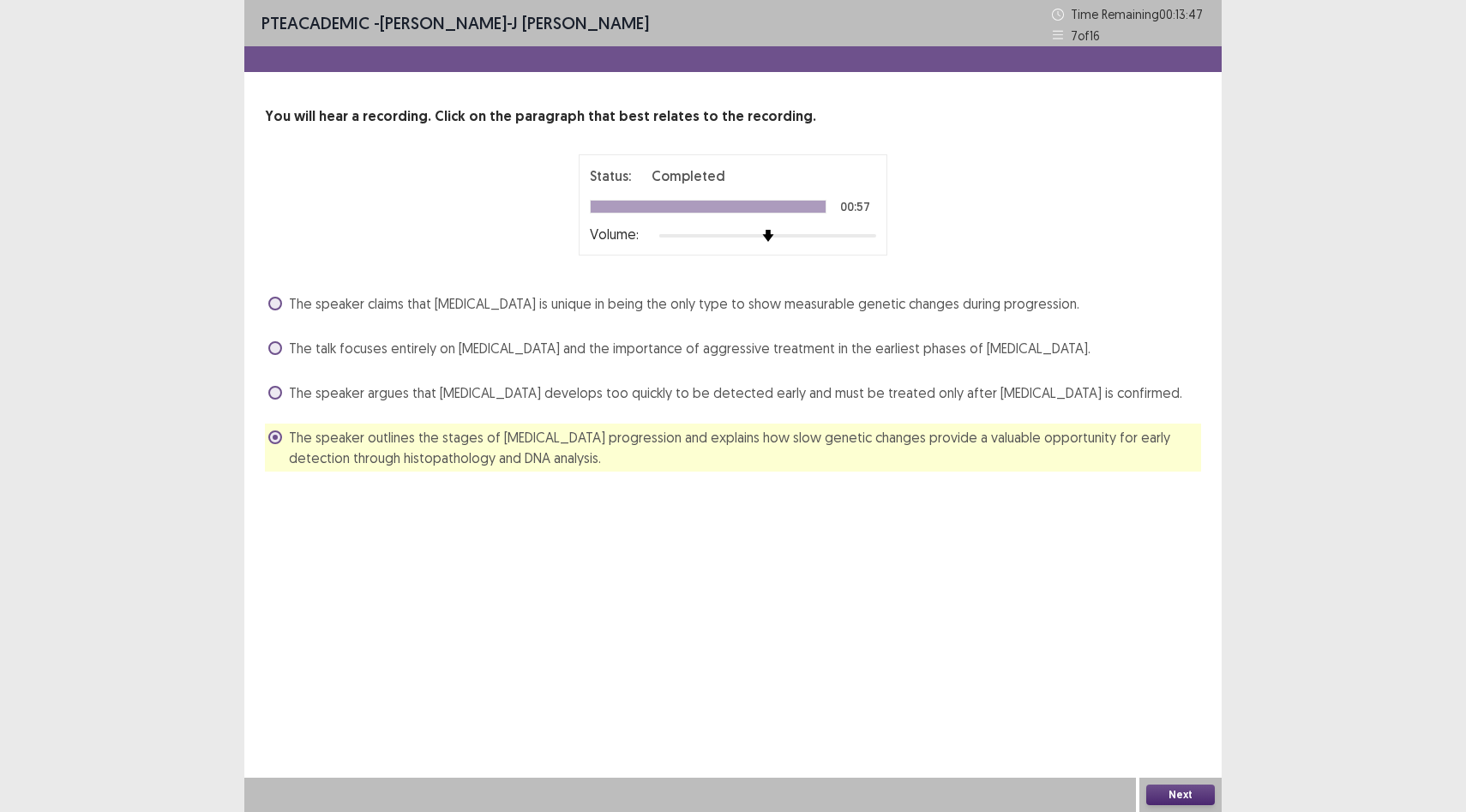
click at [1201, 796] on button "Next" at bounding box center [1181, 794] width 68 height 20
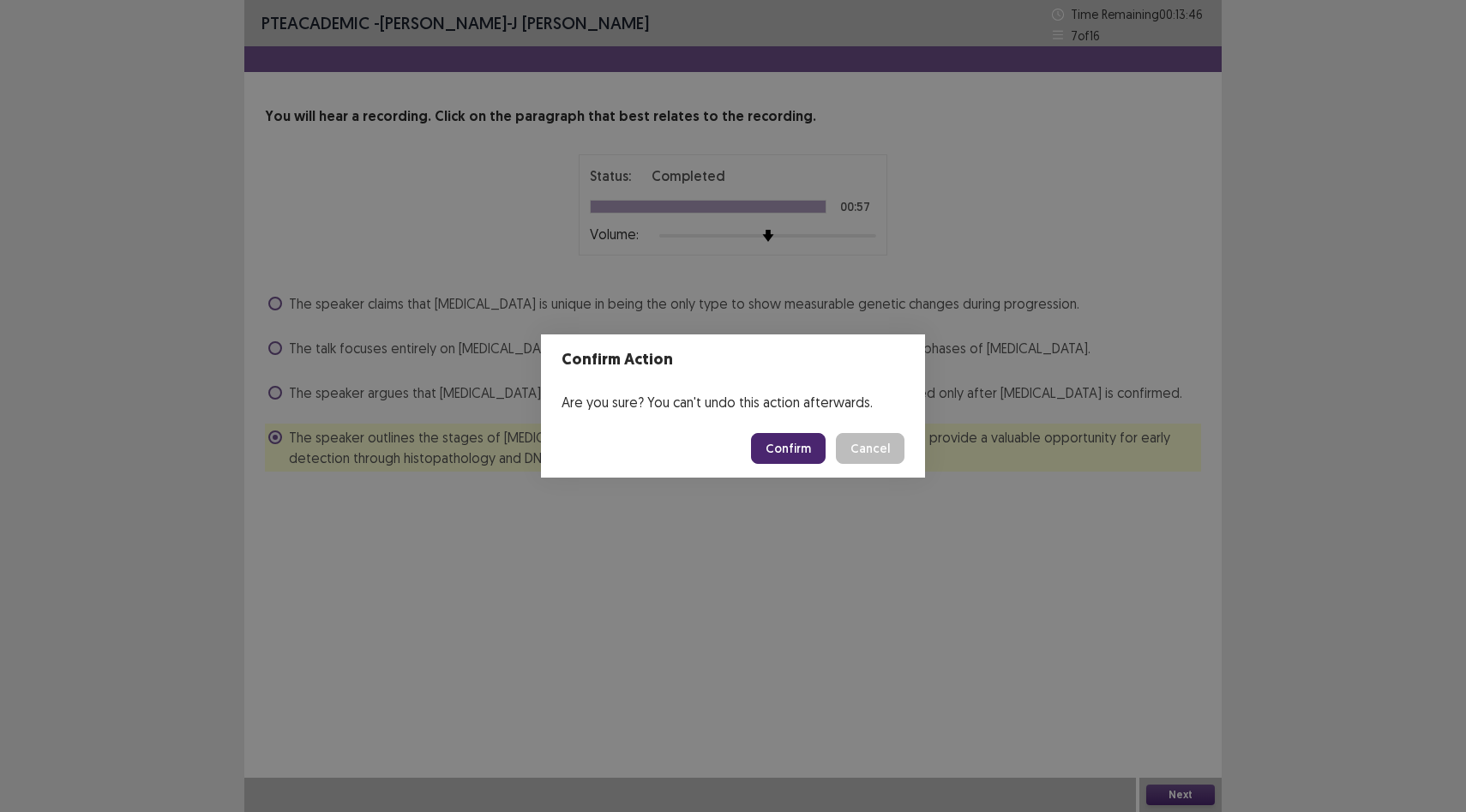
click at [792, 450] on button "Confirm" at bounding box center [788, 448] width 75 height 30
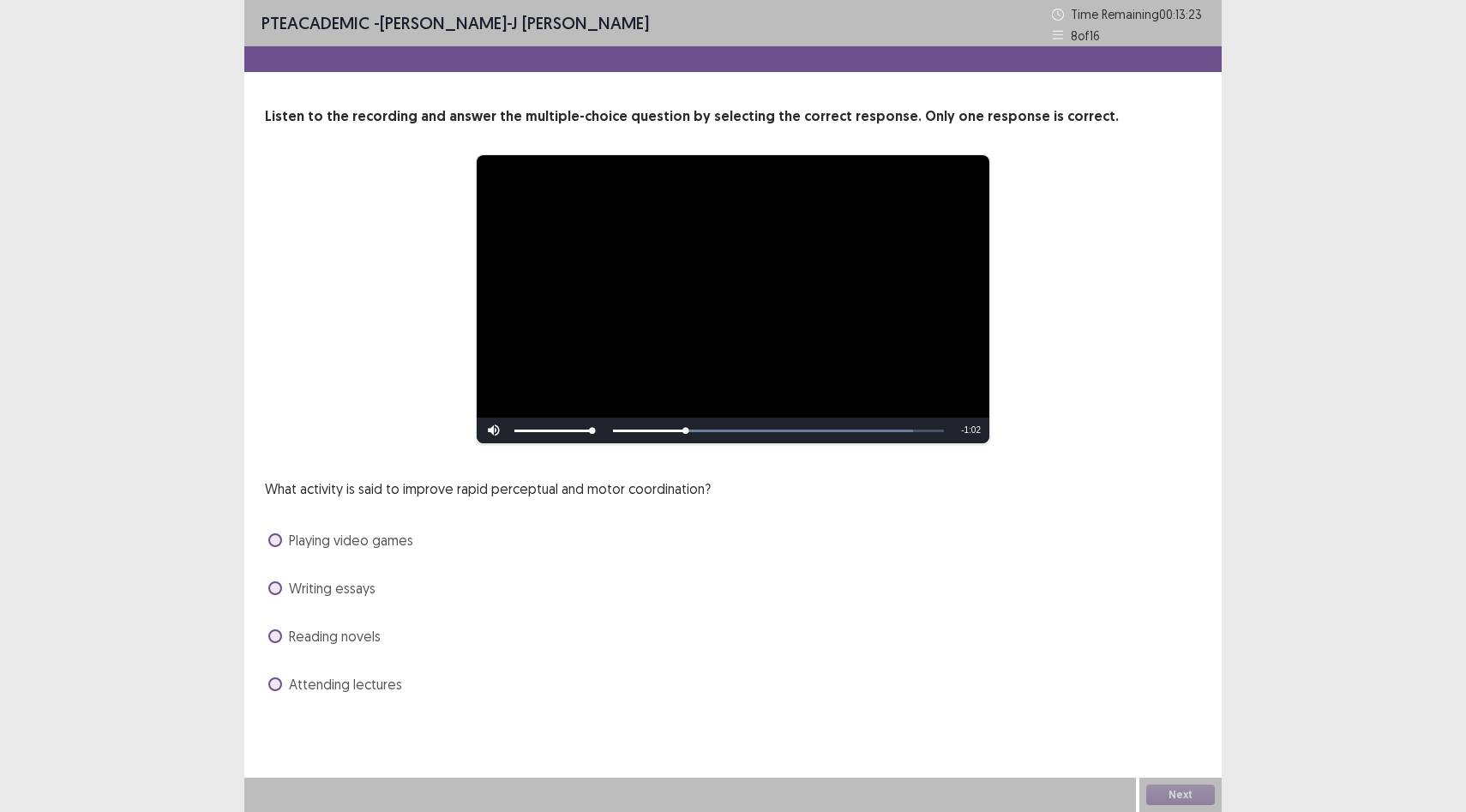
click at [361, 542] on span "Playing video games" at bounding box center [351, 539] width 125 height 20
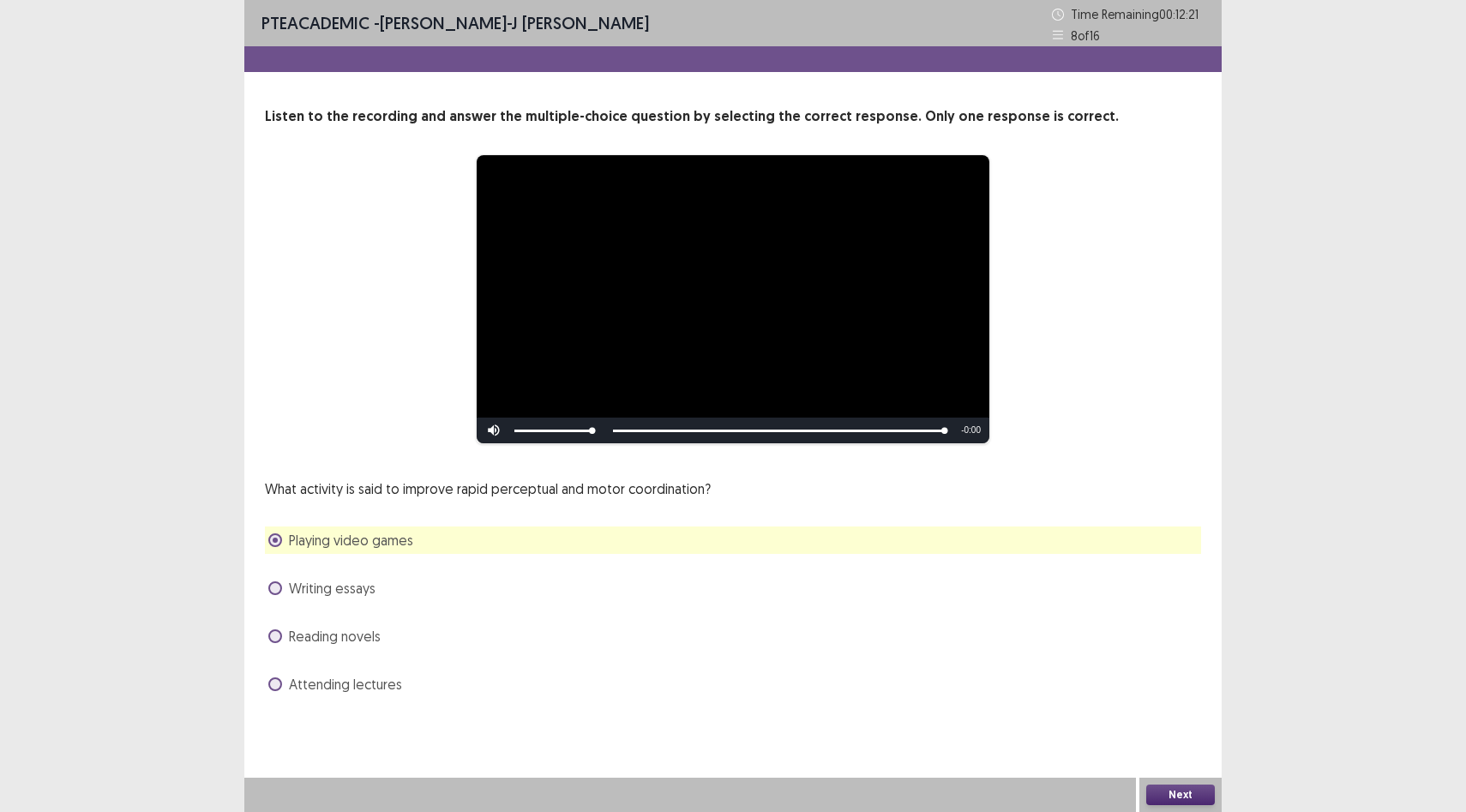
click at [1166, 788] on button "Next" at bounding box center [1181, 794] width 68 height 20
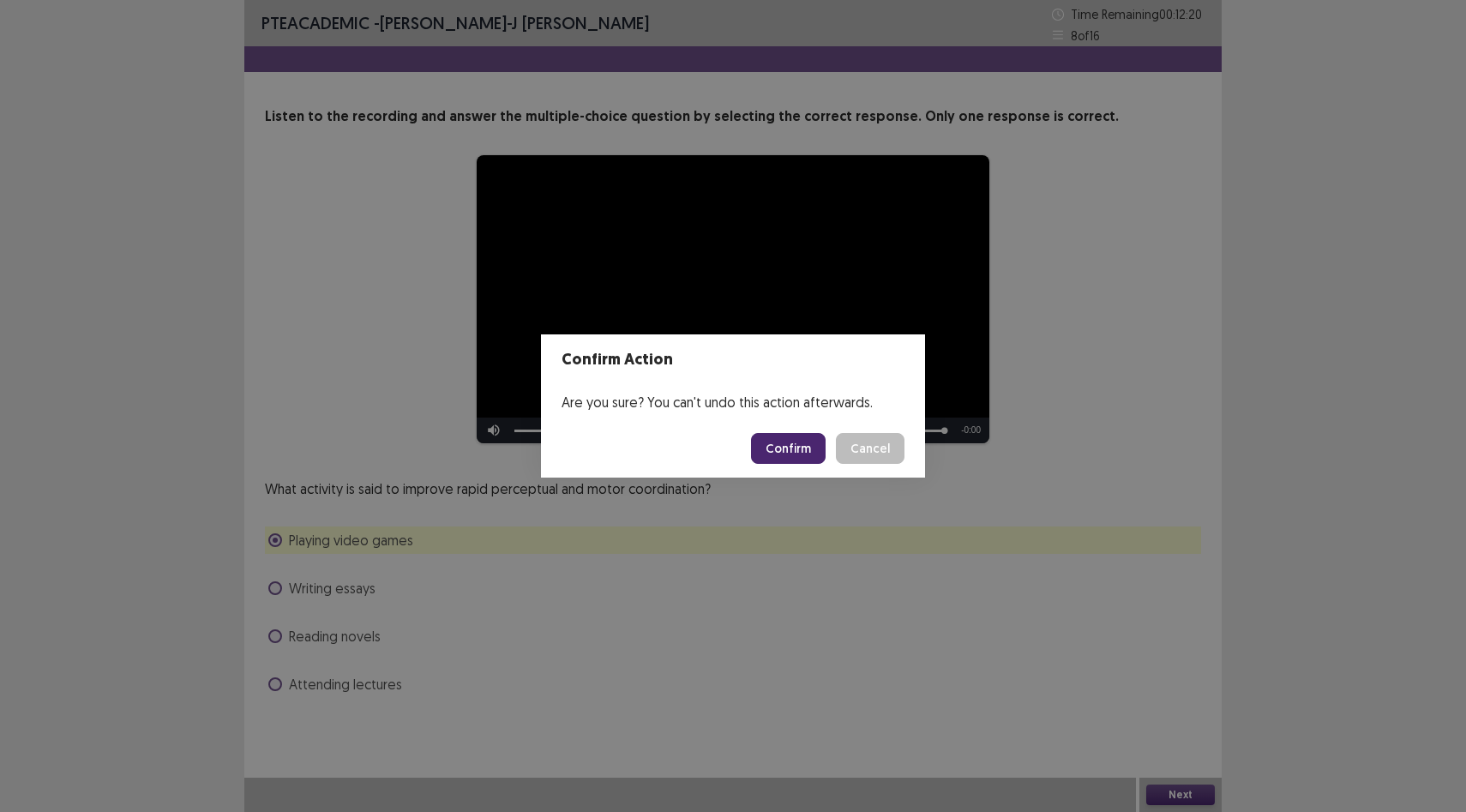
click at [781, 443] on button "Confirm" at bounding box center [788, 448] width 75 height 30
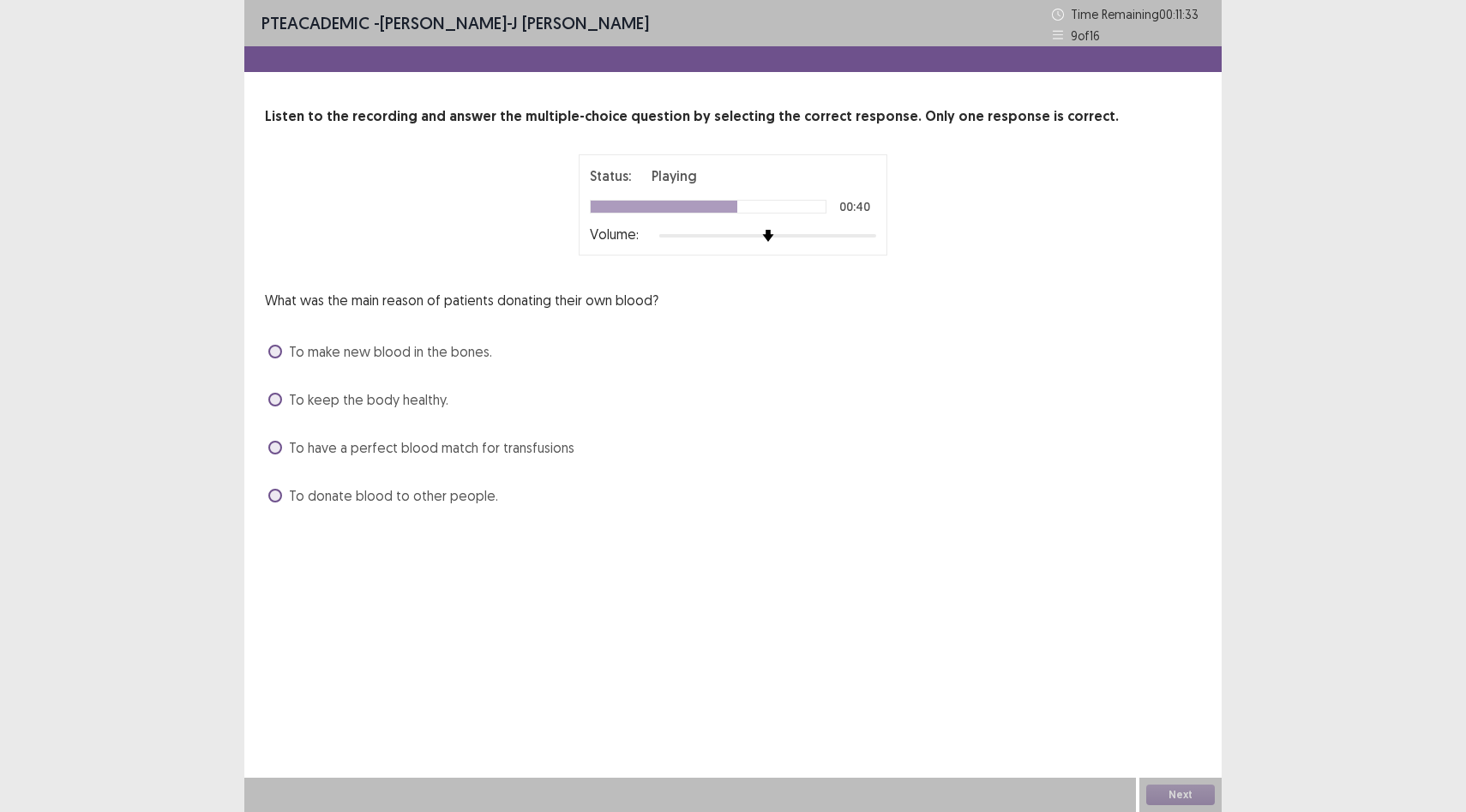
click at [448, 448] on span "To have a perfect blood match for transfusions" at bounding box center [431, 447] width 285 height 20
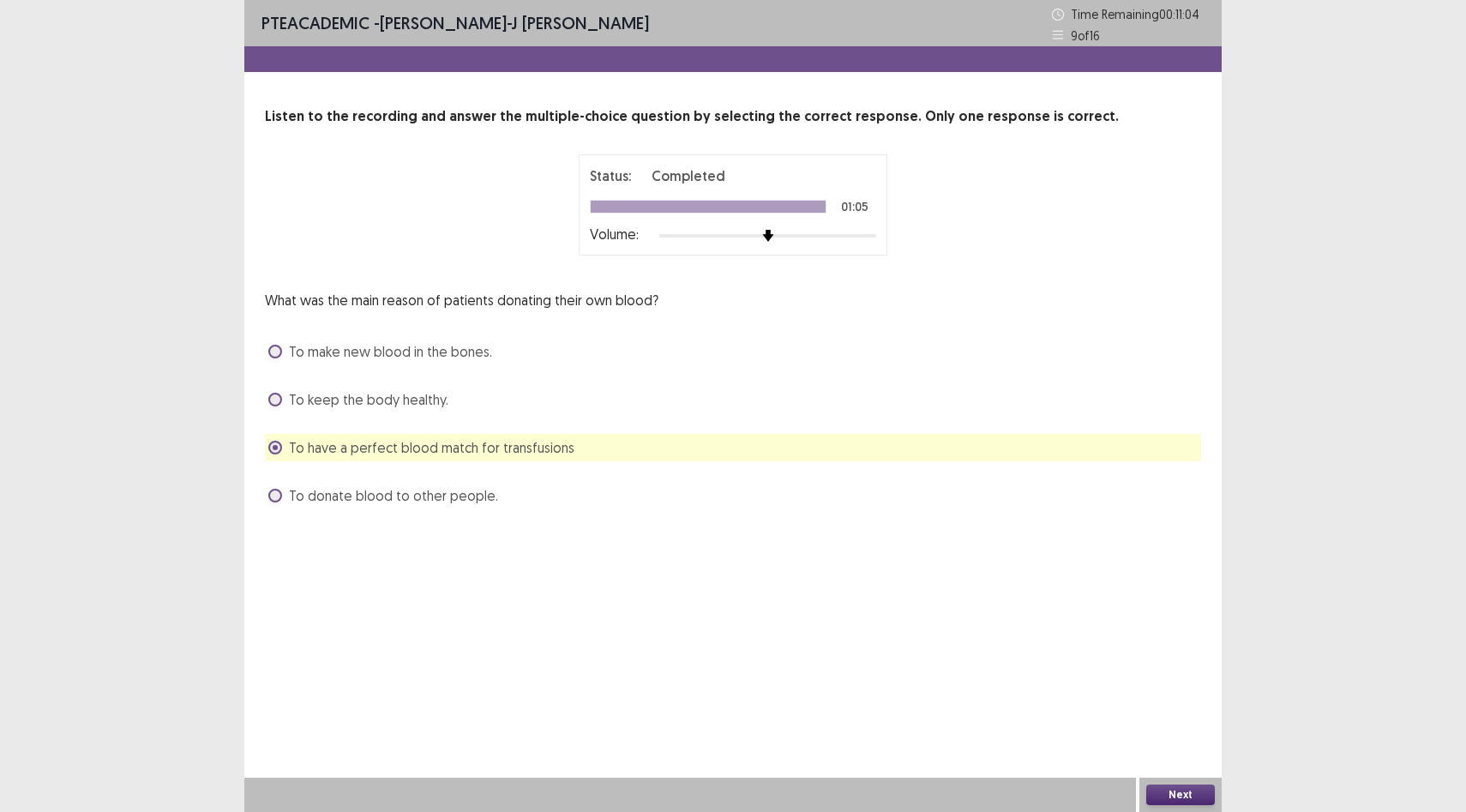
click at [1194, 797] on button "Next" at bounding box center [1181, 794] width 68 height 20
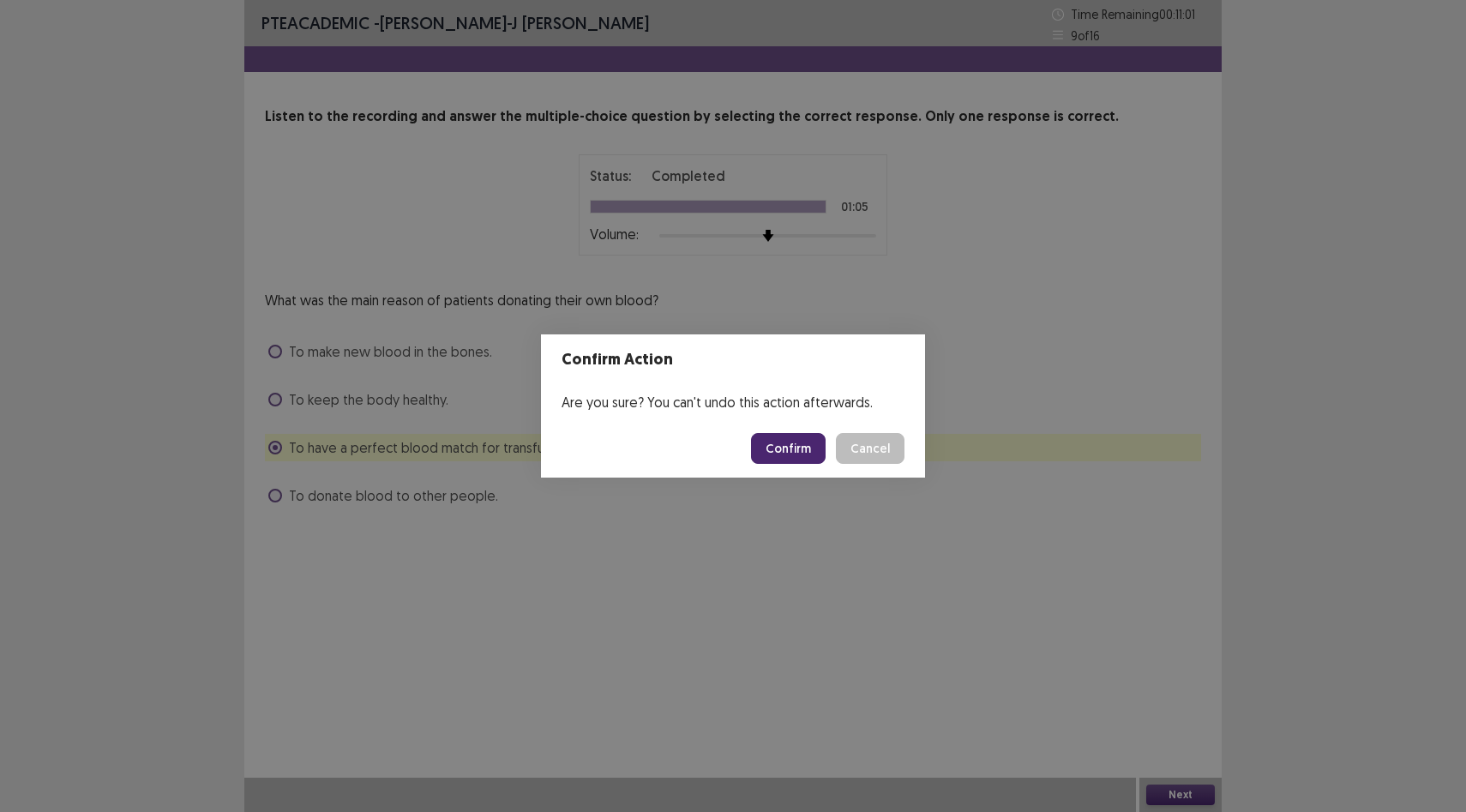
click at [785, 453] on button "Confirm" at bounding box center [788, 448] width 75 height 30
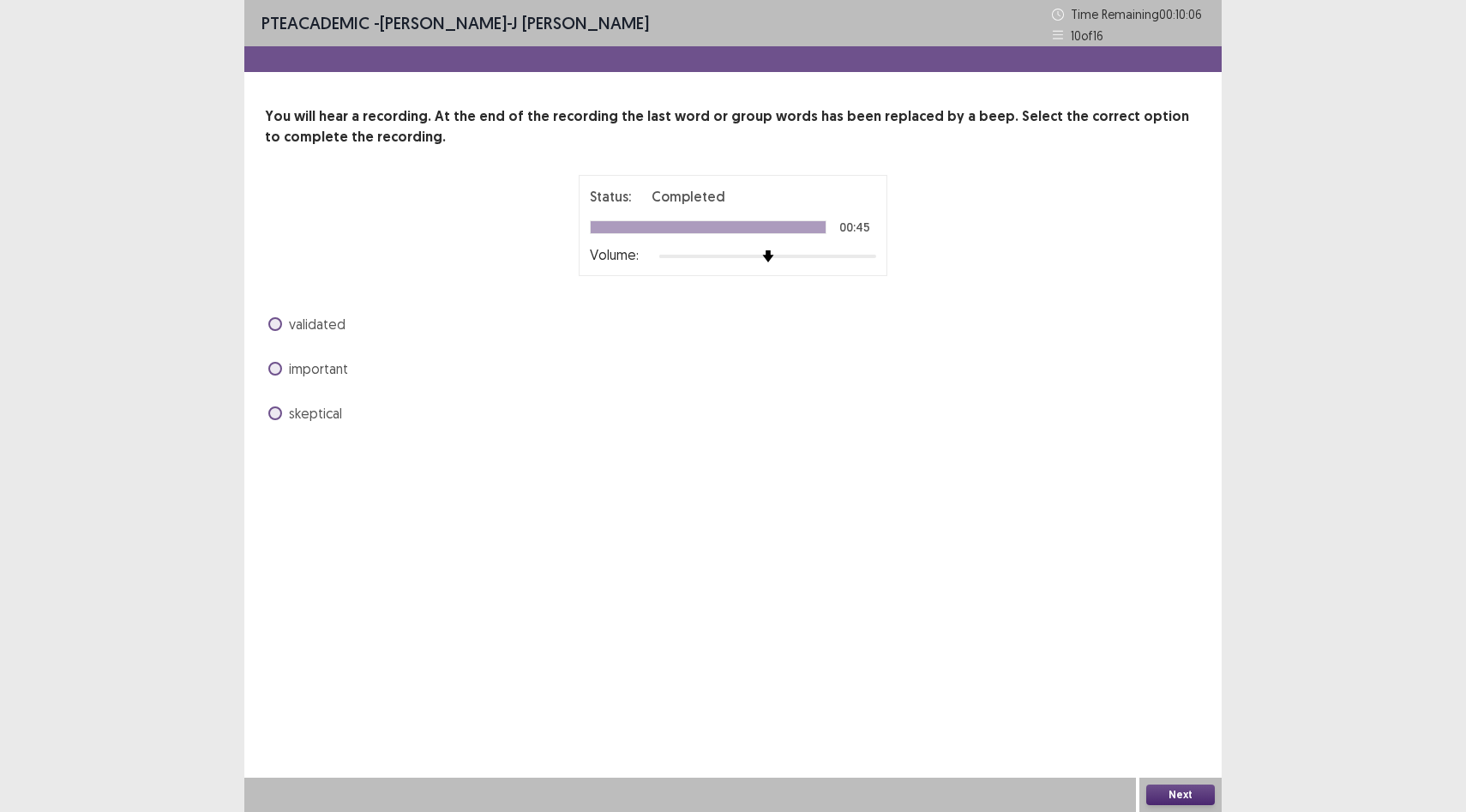
click at [299, 365] on span "important" at bounding box center [319, 369] width 59 height 20
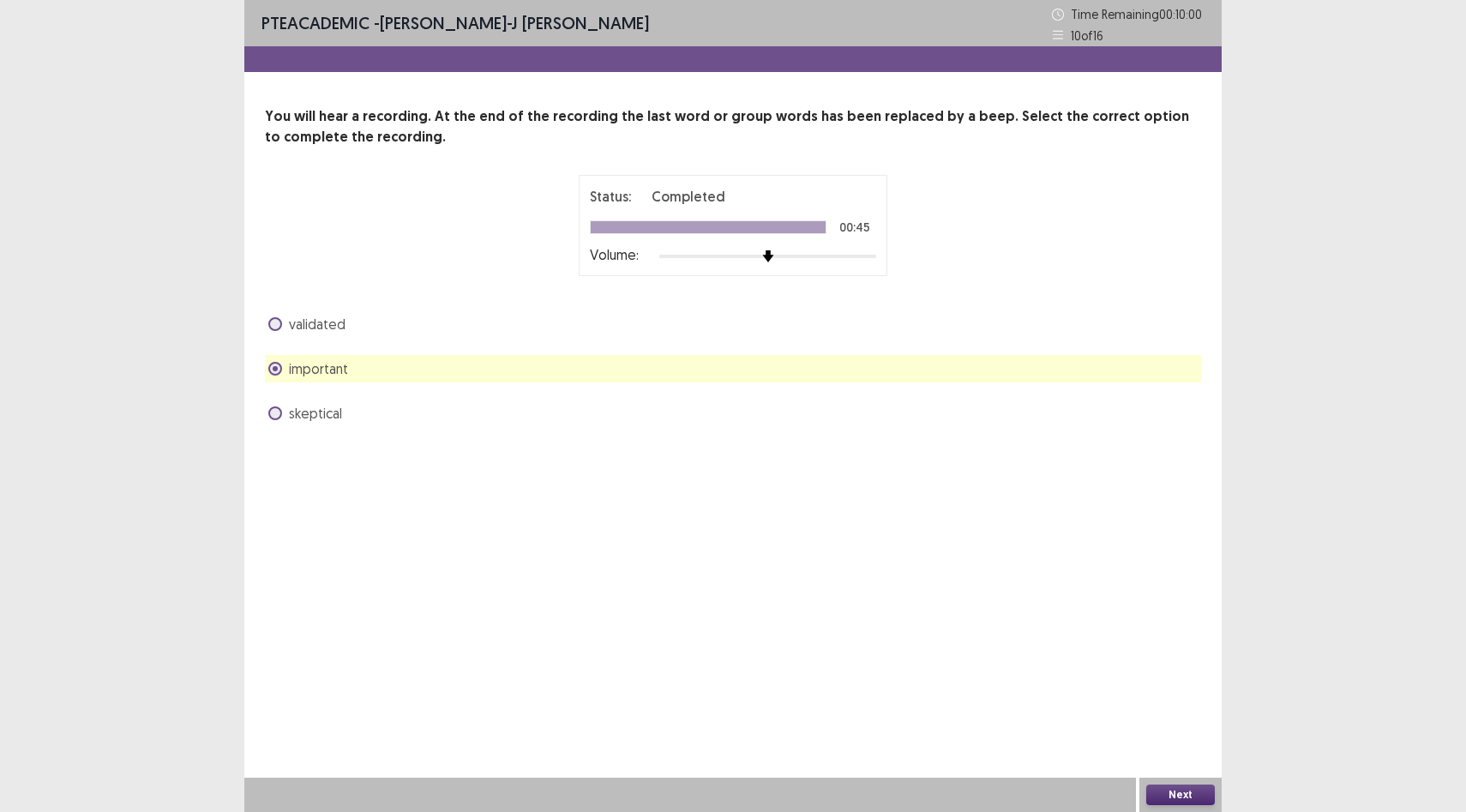
click at [1188, 797] on button "Next" at bounding box center [1181, 794] width 68 height 20
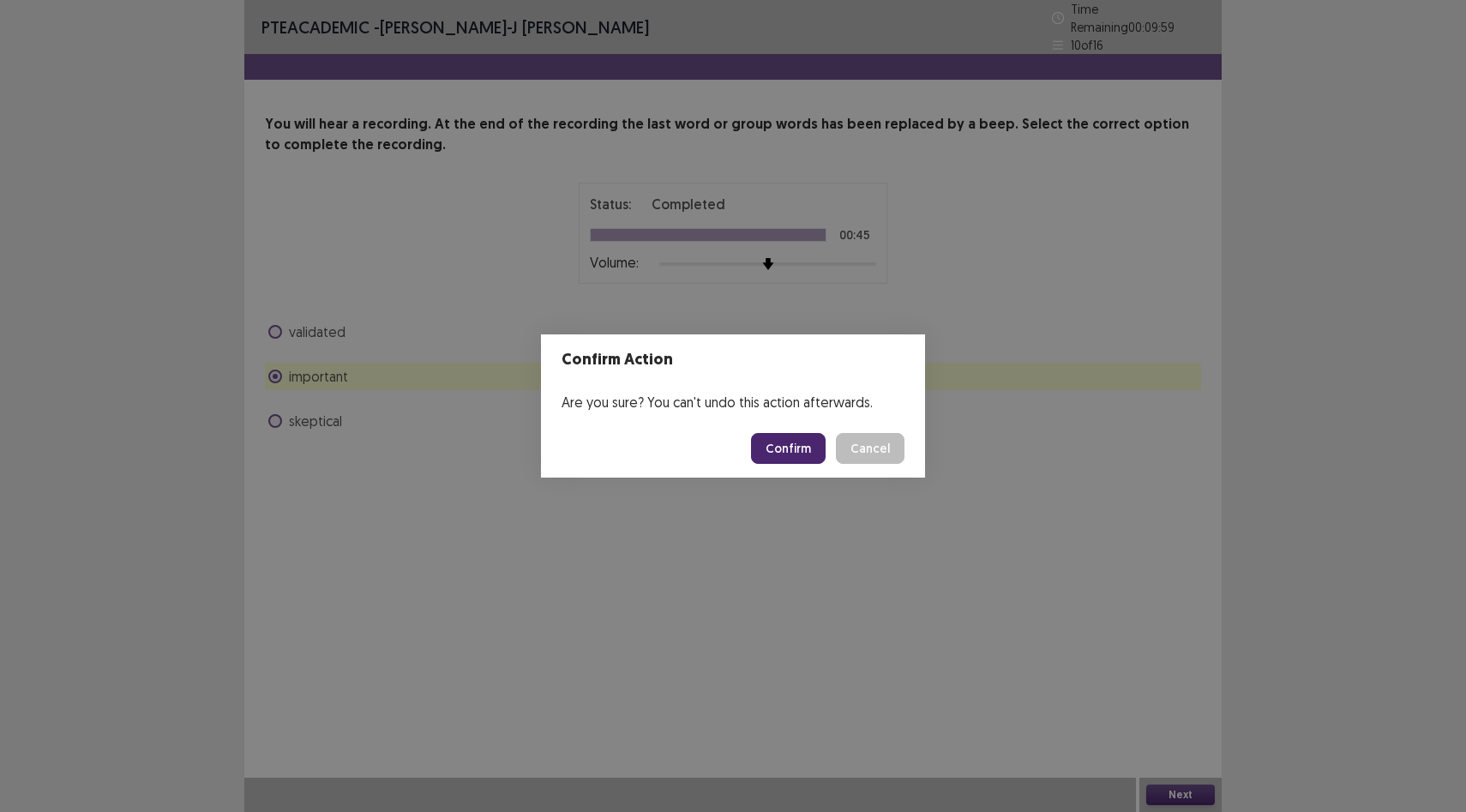
click at [769, 430] on footer "Confirm Cancel" at bounding box center [733, 448] width 384 height 58
click at [779, 452] on button "Confirm" at bounding box center [788, 448] width 75 height 30
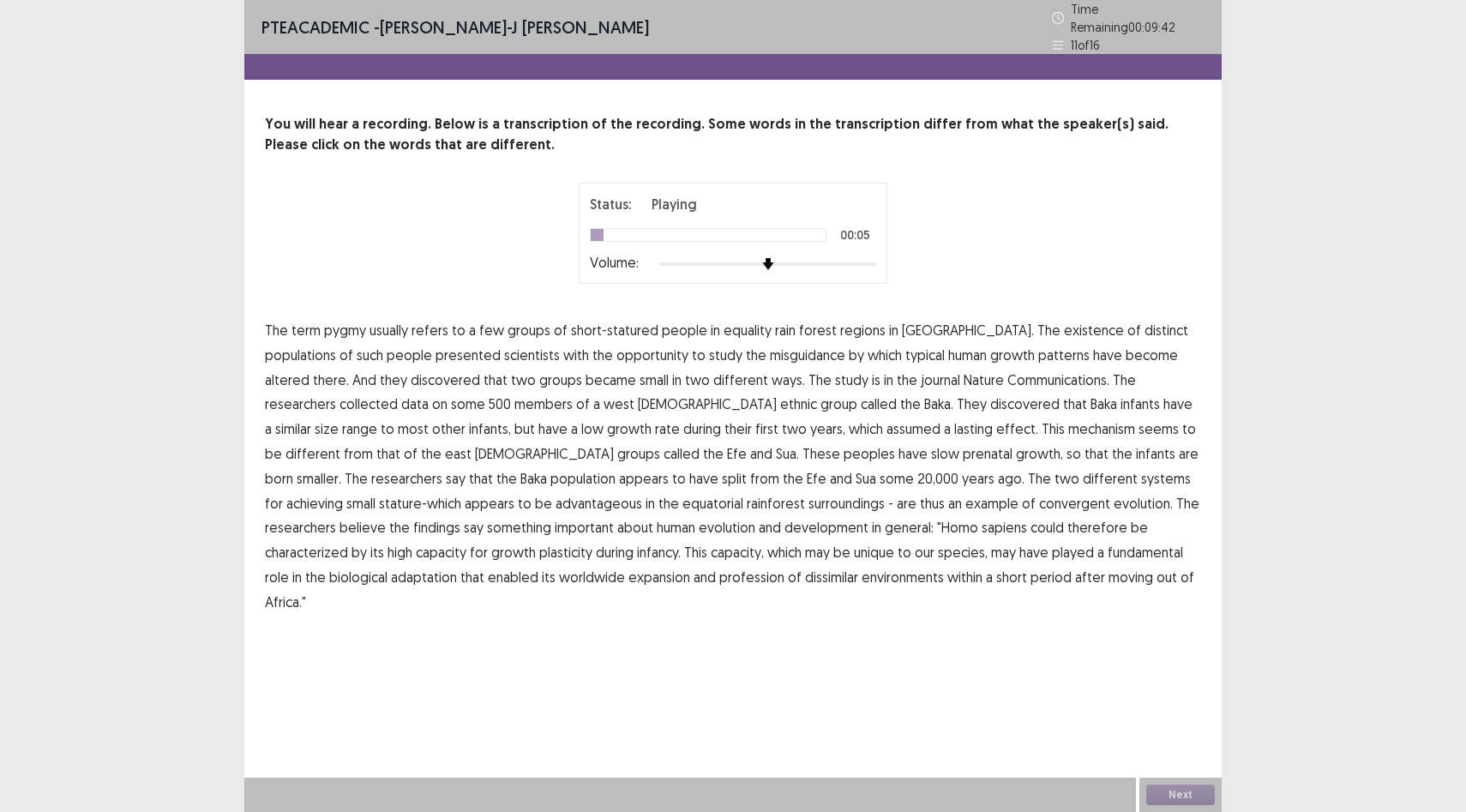
click at [744, 325] on span "equality" at bounding box center [747, 330] width 48 height 20
click at [769, 350] on span "misguidance" at bounding box center [807, 355] width 76 height 20
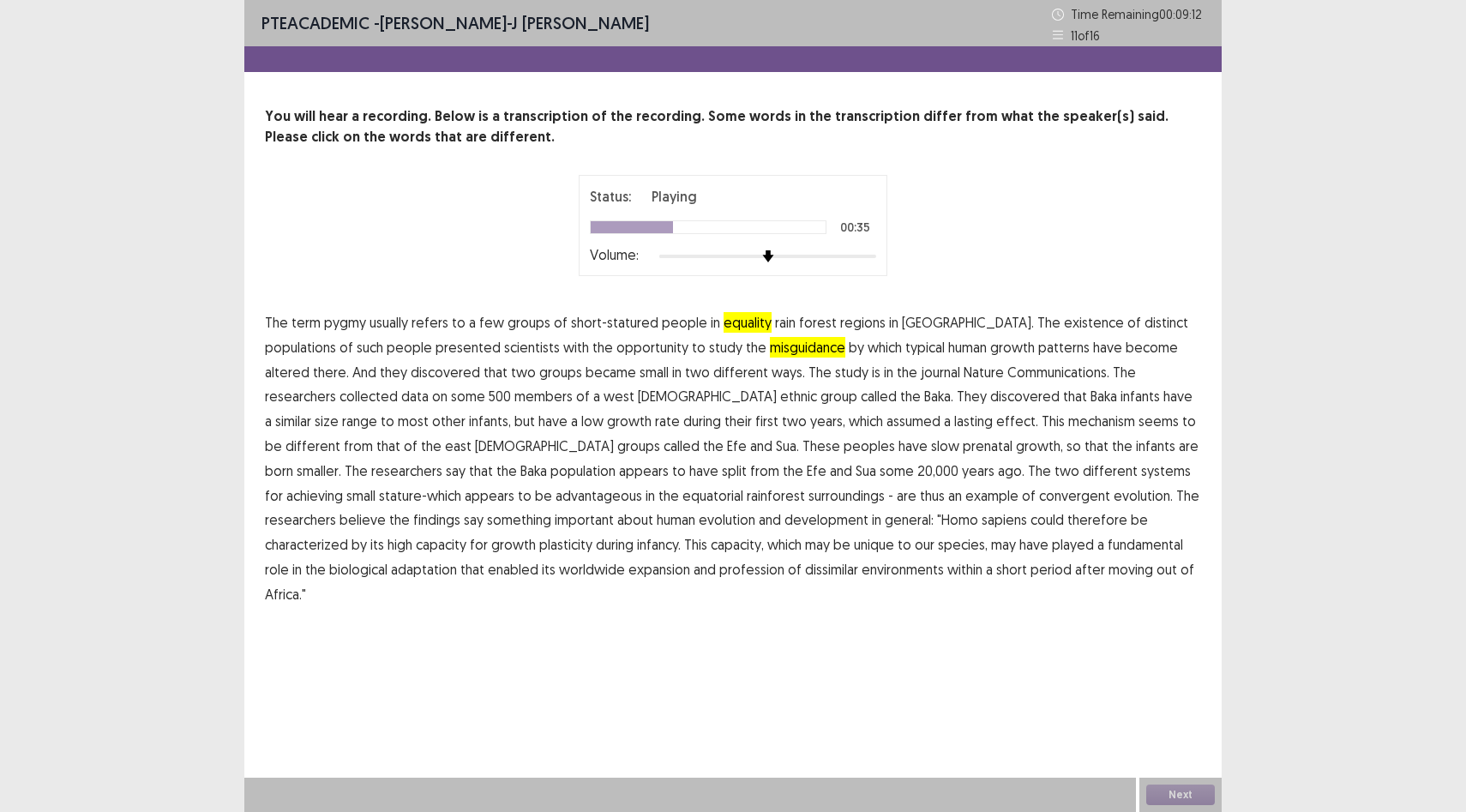
click at [1063, 399] on span "that" at bounding box center [1075, 396] width 24 height 20
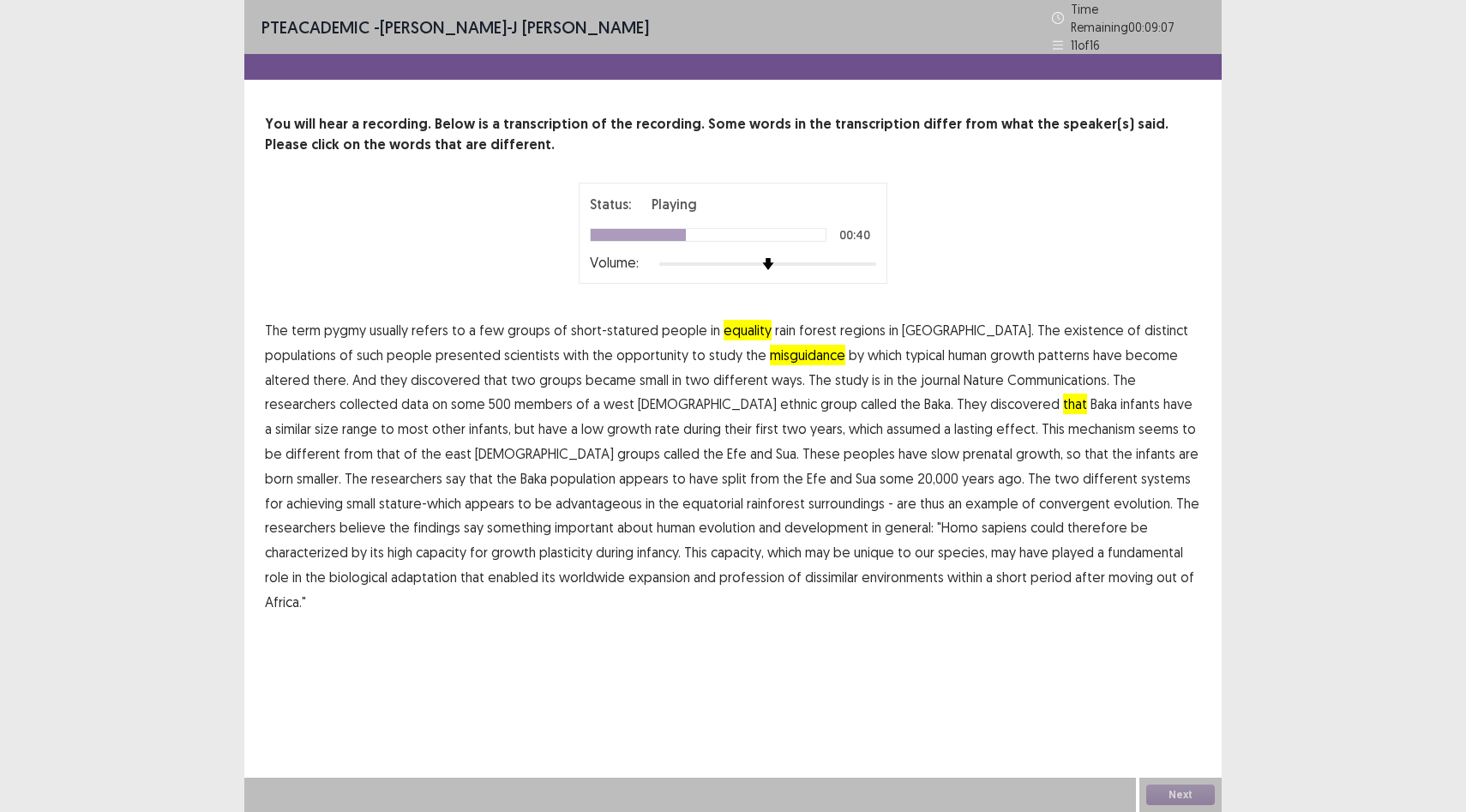
click at [887, 425] on span "assumed" at bounding box center [914, 429] width 54 height 20
click at [808, 498] on span "surroundings" at bounding box center [846, 503] width 77 height 20
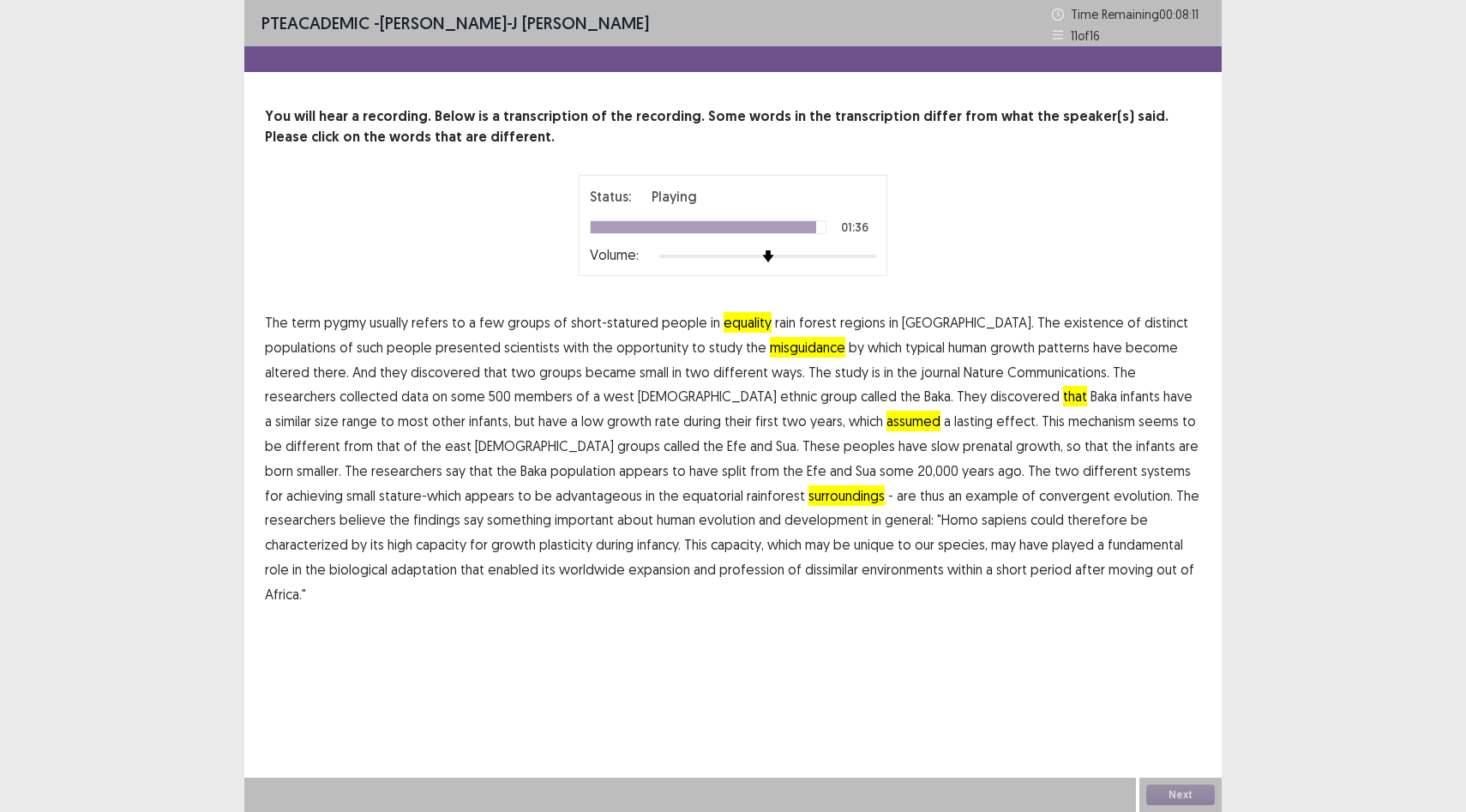
click at [720, 566] on span "profession" at bounding box center [752, 569] width 66 height 20
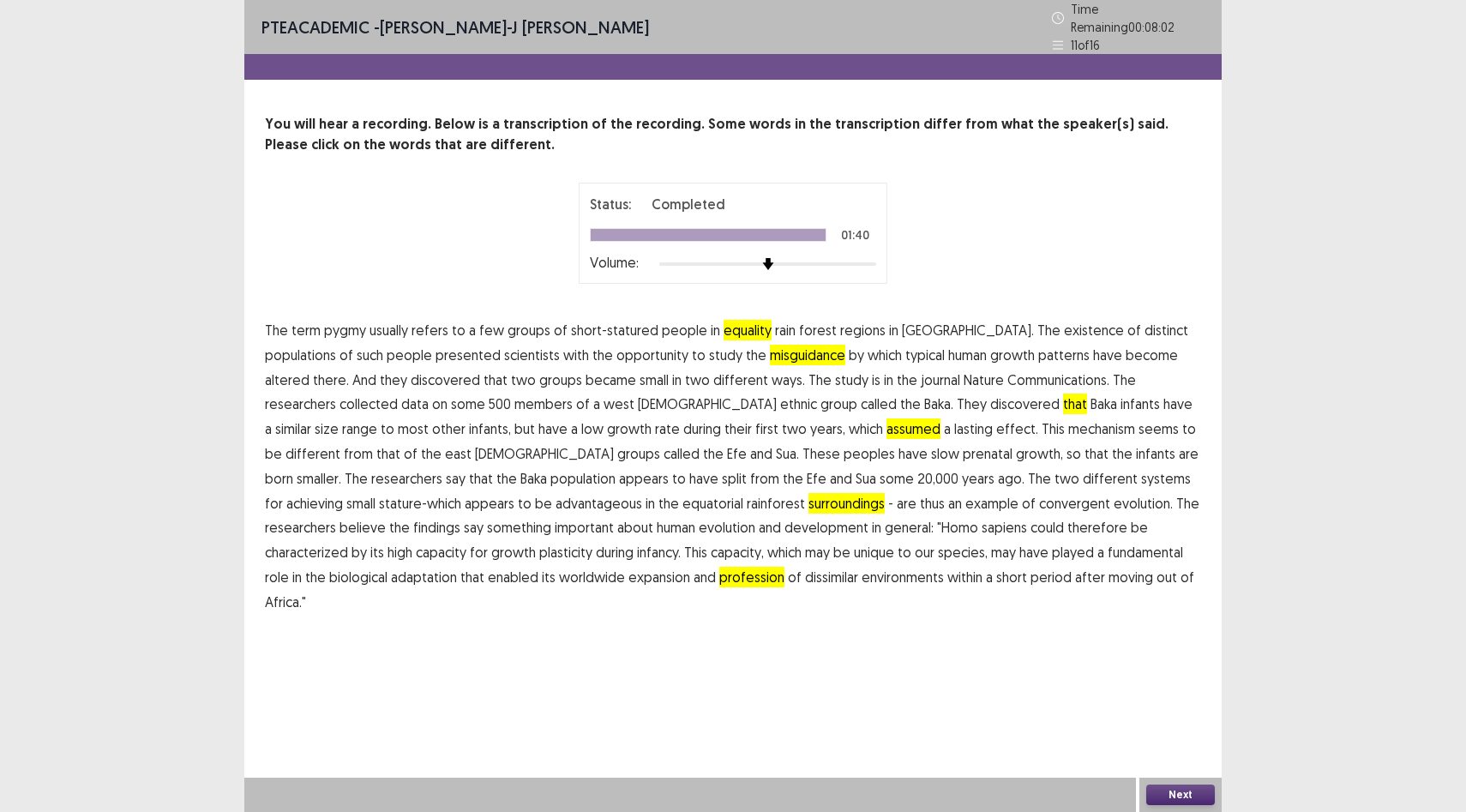
click at [1063, 394] on span "that" at bounding box center [1075, 404] width 24 height 20
click at [1185, 791] on button "Next" at bounding box center [1181, 794] width 68 height 20
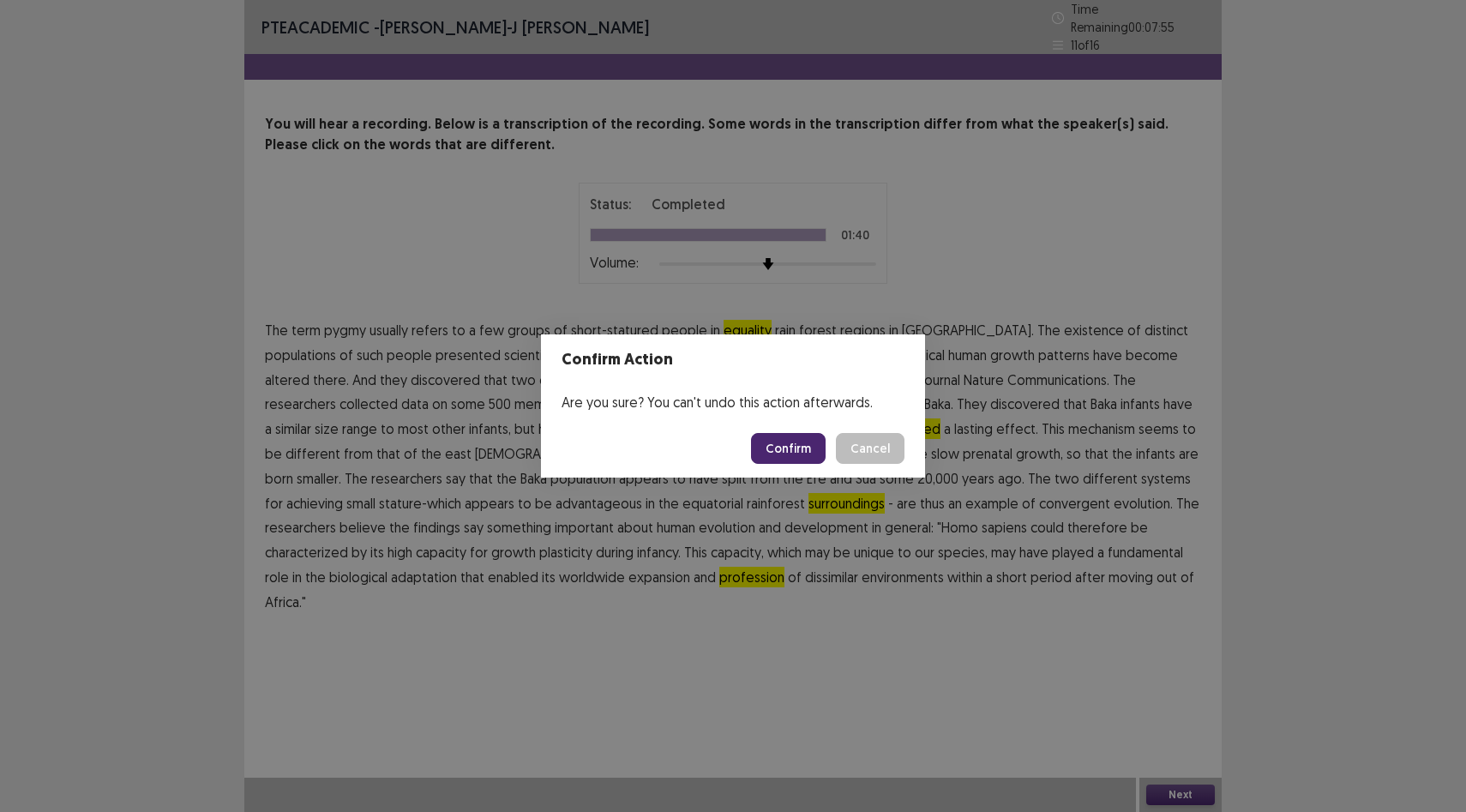
click at [806, 457] on button "Confirm" at bounding box center [788, 448] width 75 height 30
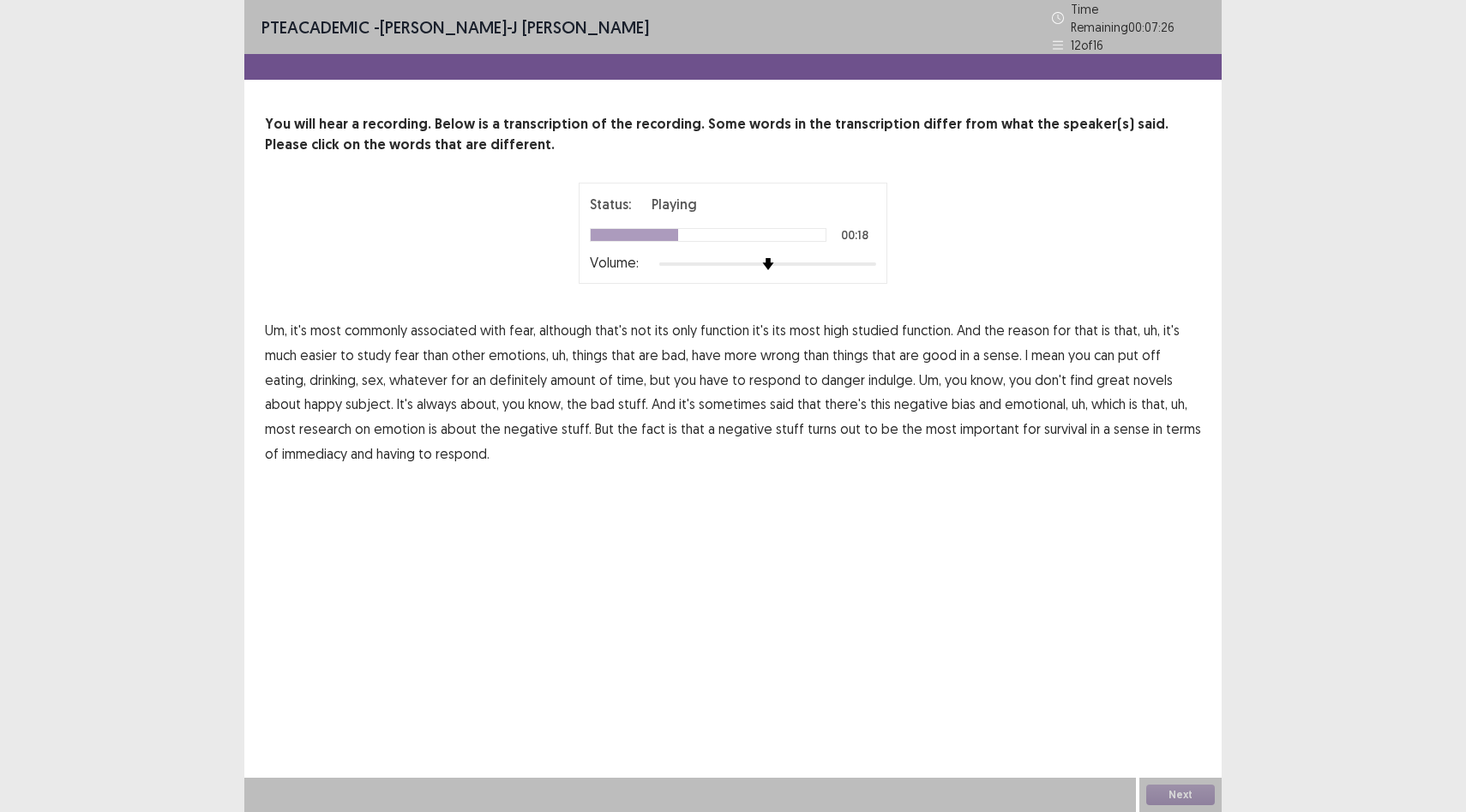
drag, startPoint x: 771, startPoint y: 350, endPoint x: 823, endPoint y: 351, distance: 52.0
click at [772, 350] on span "wrong" at bounding box center [780, 355] width 40 height 20
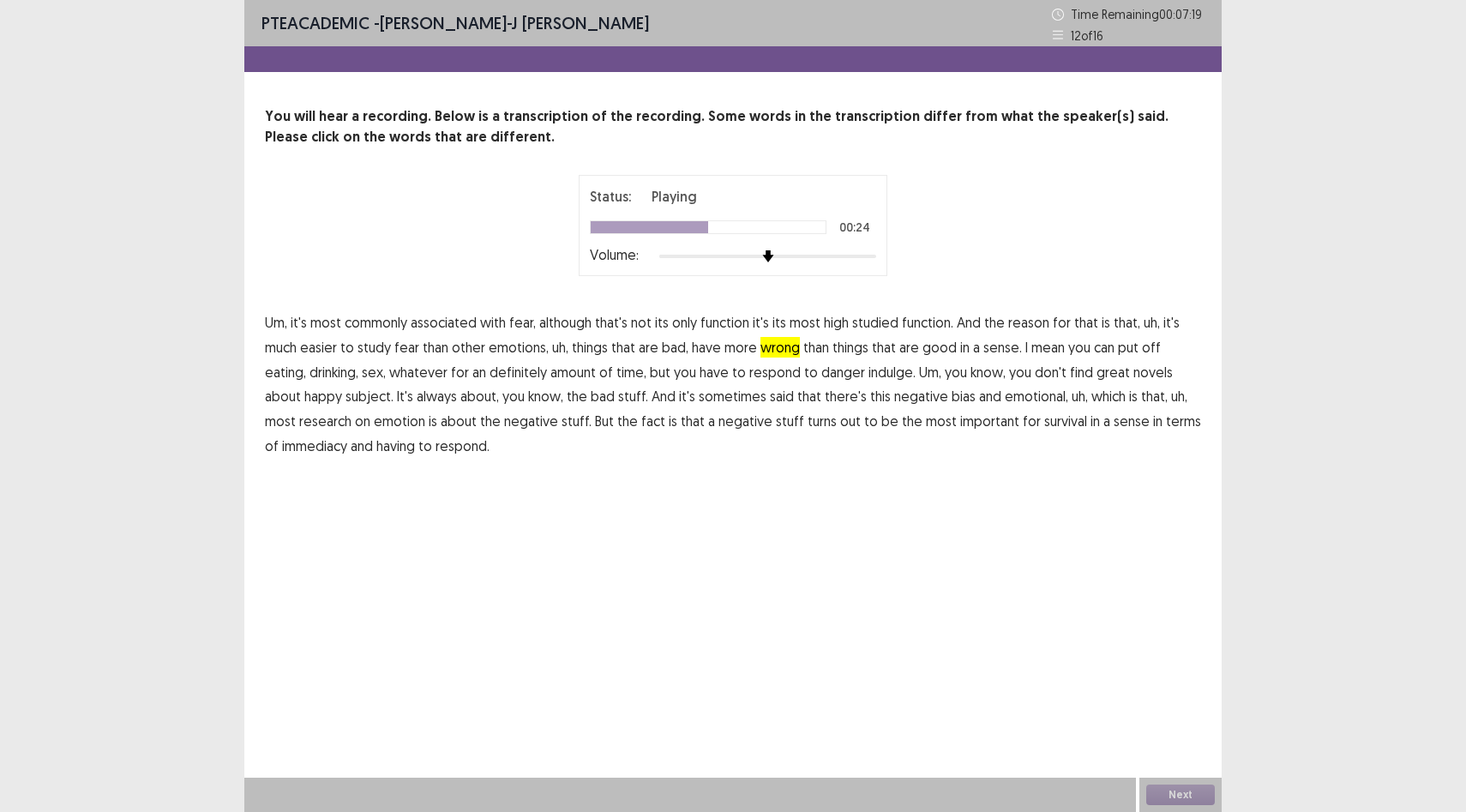
click at [868, 373] on span "indulge." at bounding box center [891, 372] width 47 height 20
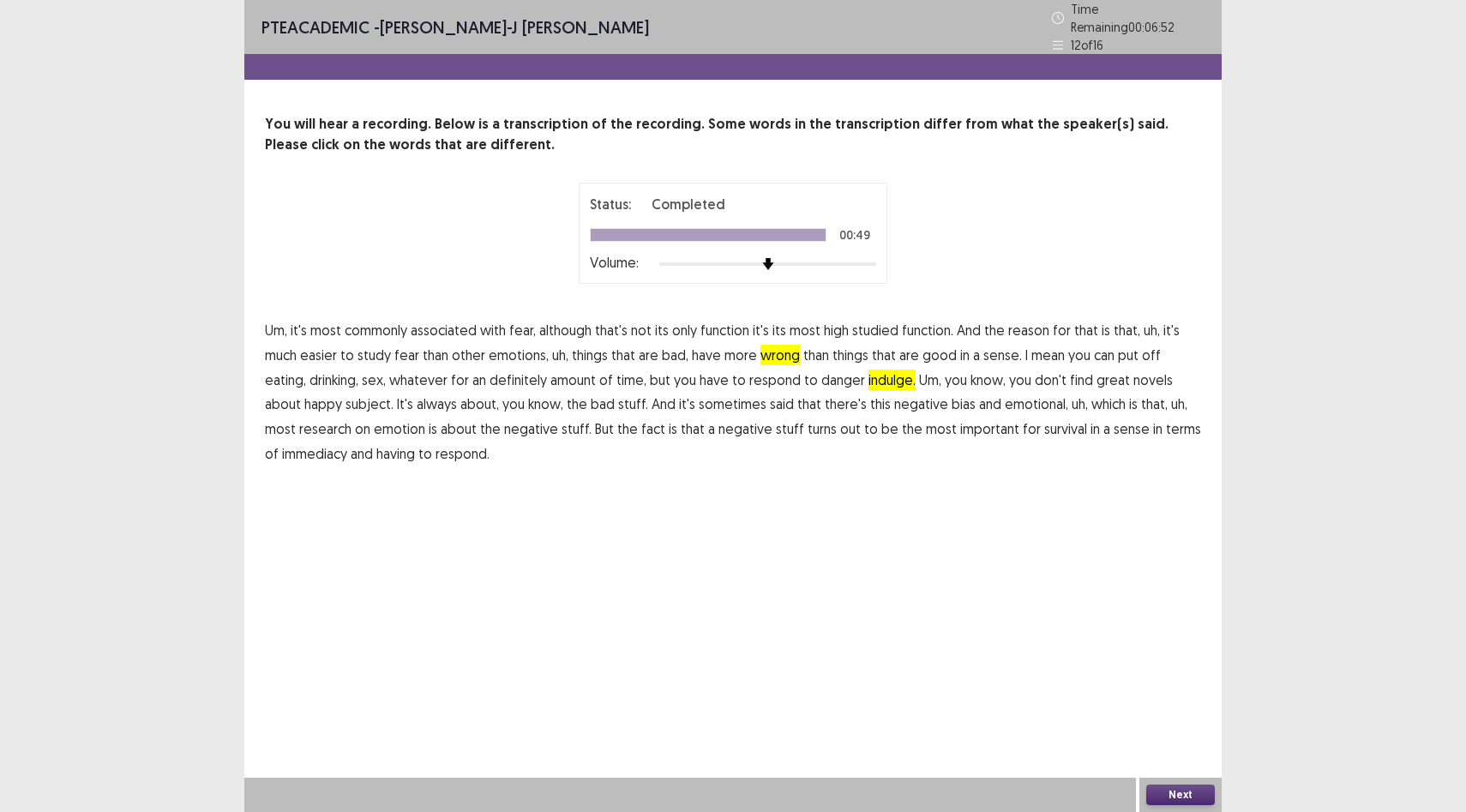
click at [1180, 805] on div "Next" at bounding box center [1180, 794] width 82 height 34
click at [1180, 799] on button "Next" at bounding box center [1181, 794] width 68 height 20
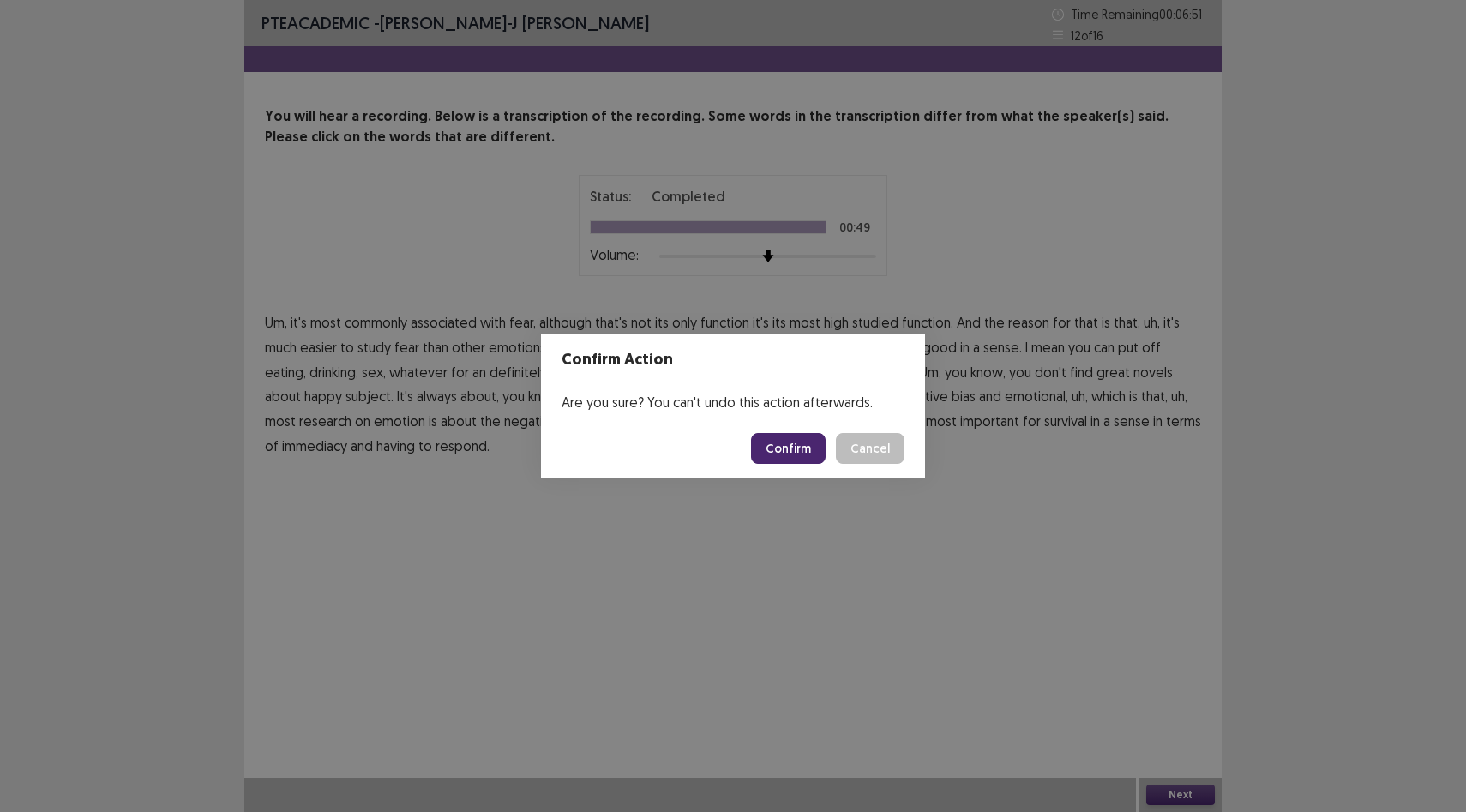
click at [792, 453] on button "Confirm" at bounding box center [788, 448] width 75 height 30
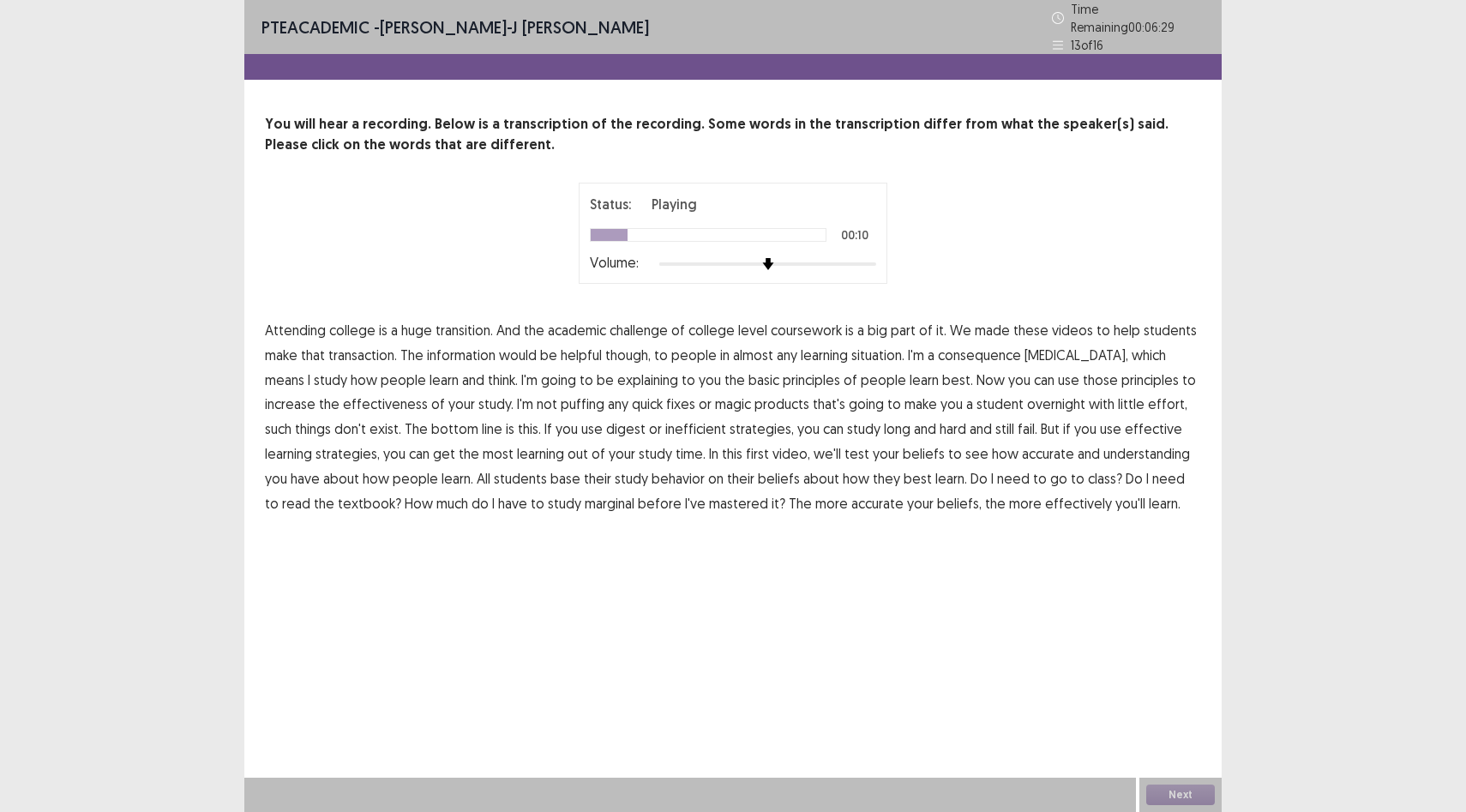
click at [376, 349] on span "transaction." at bounding box center [362, 355] width 68 height 20
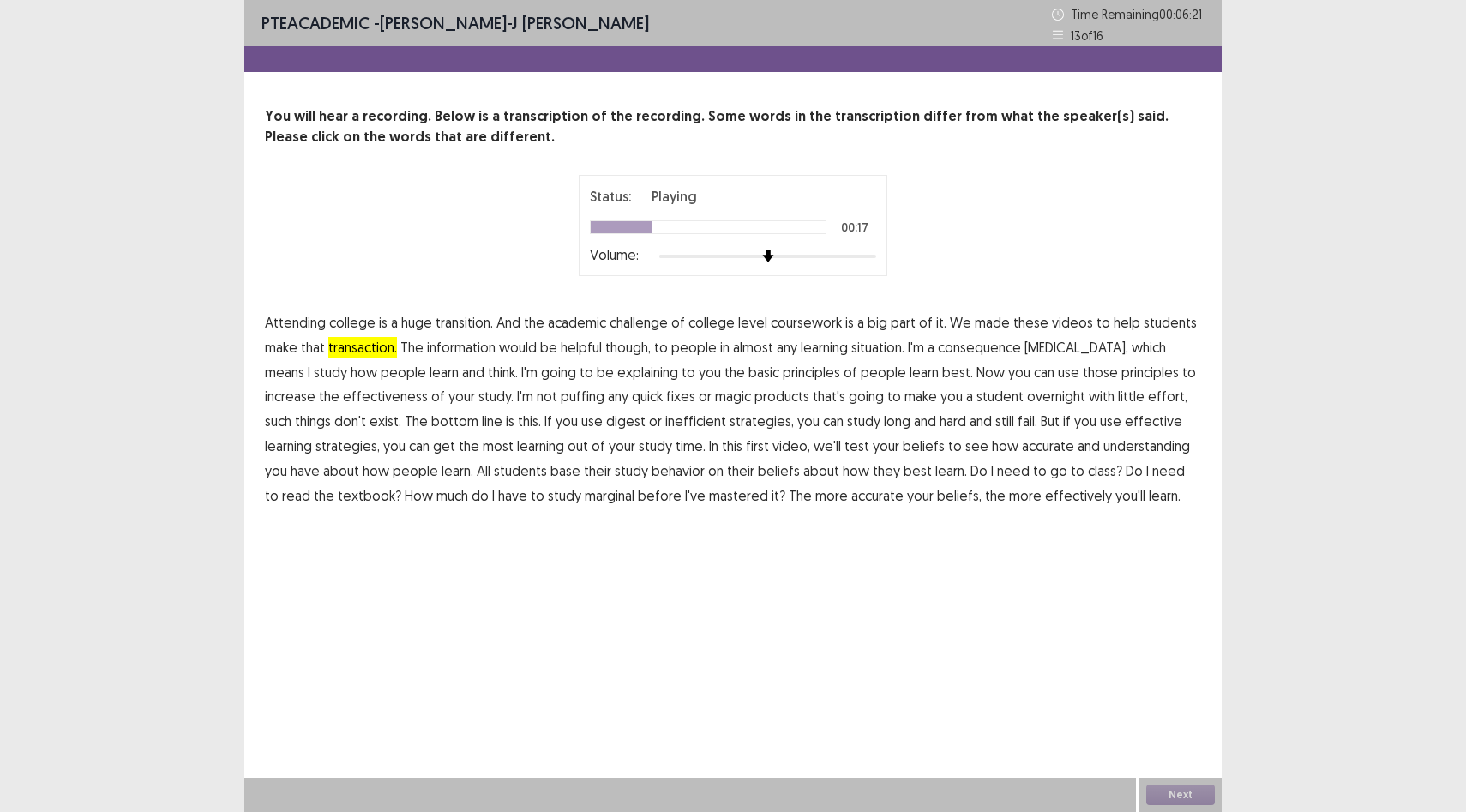
click at [988, 350] on span "consequence" at bounding box center [979, 347] width 83 height 20
click at [561, 399] on span "puffing" at bounding box center [582, 396] width 43 height 20
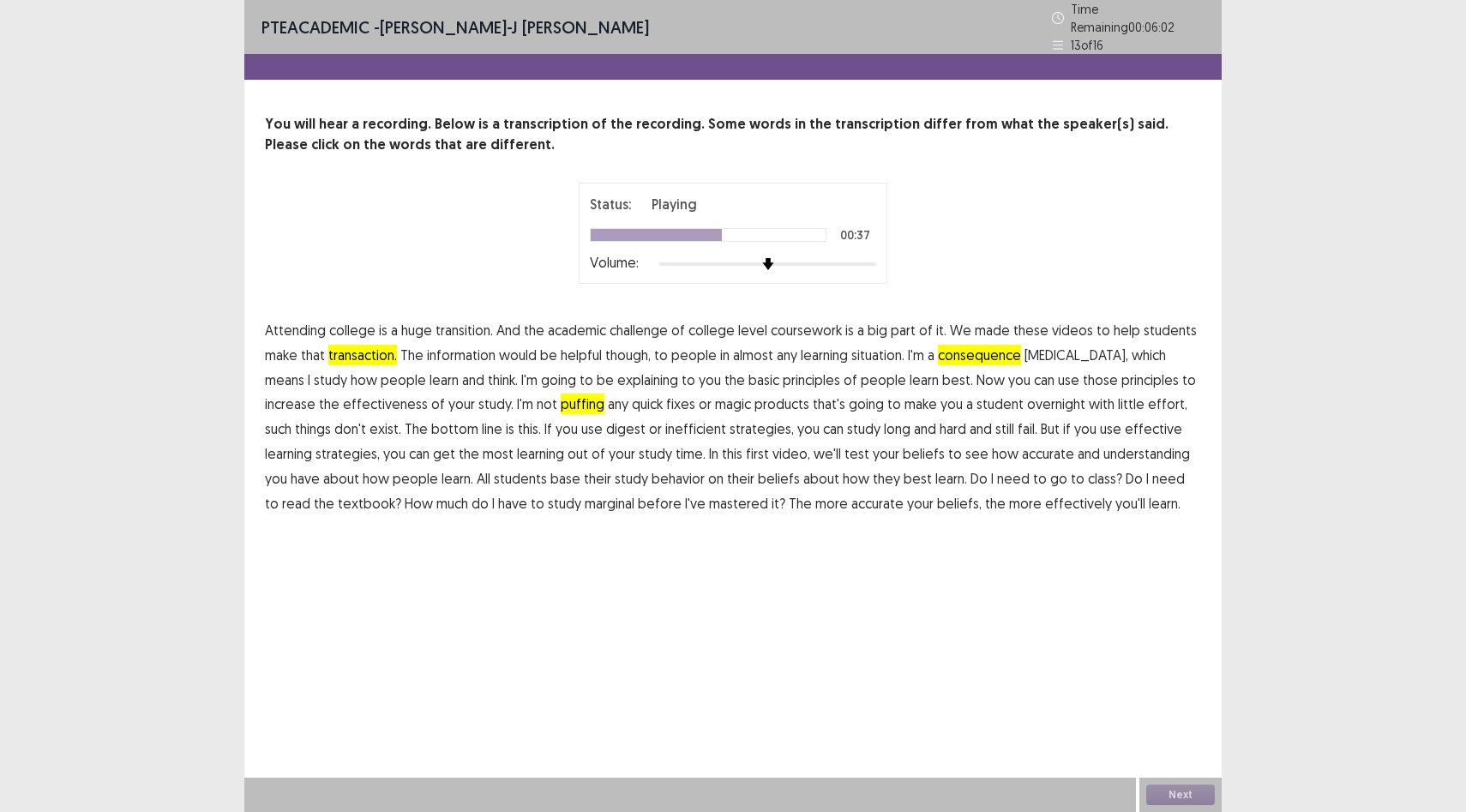
click at [606, 423] on span "digest" at bounding box center [625, 429] width 40 height 20
click at [844, 446] on span "test" at bounding box center [856, 454] width 25 height 20
click at [585, 494] on span "marginal" at bounding box center [610, 503] width 50 height 20
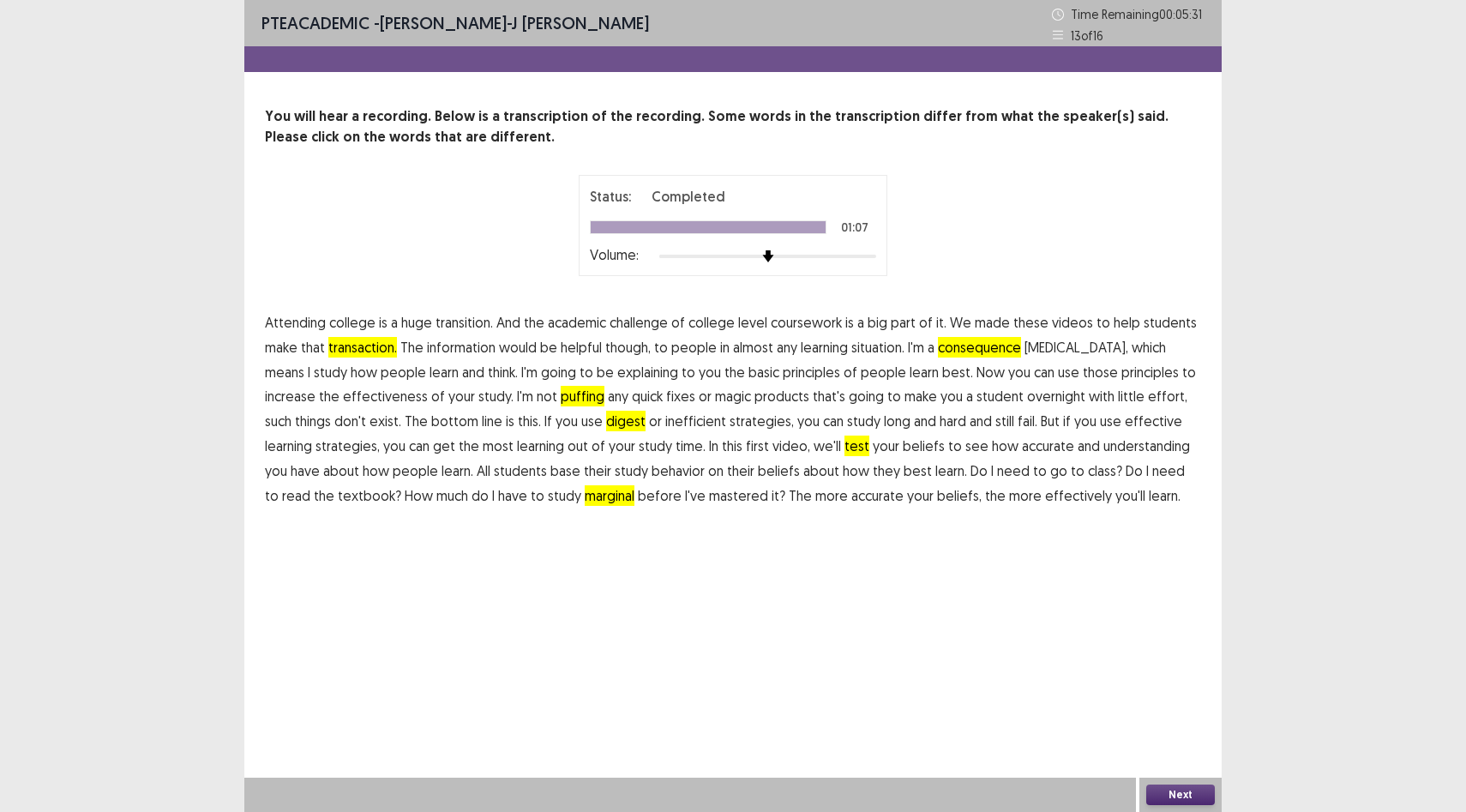
click at [1190, 798] on button "Next" at bounding box center [1181, 794] width 68 height 20
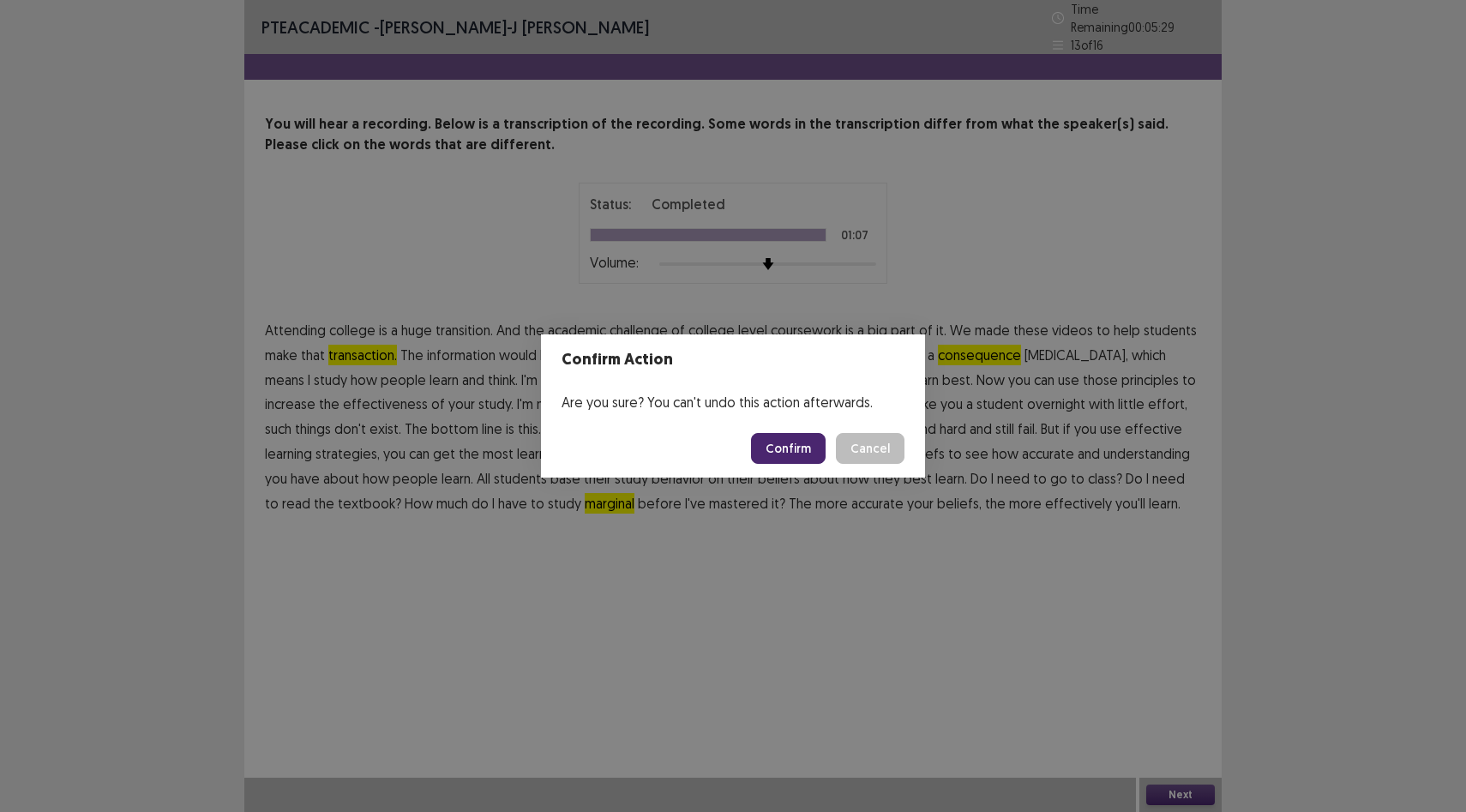
click at [809, 457] on button "Confirm" at bounding box center [788, 448] width 75 height 30
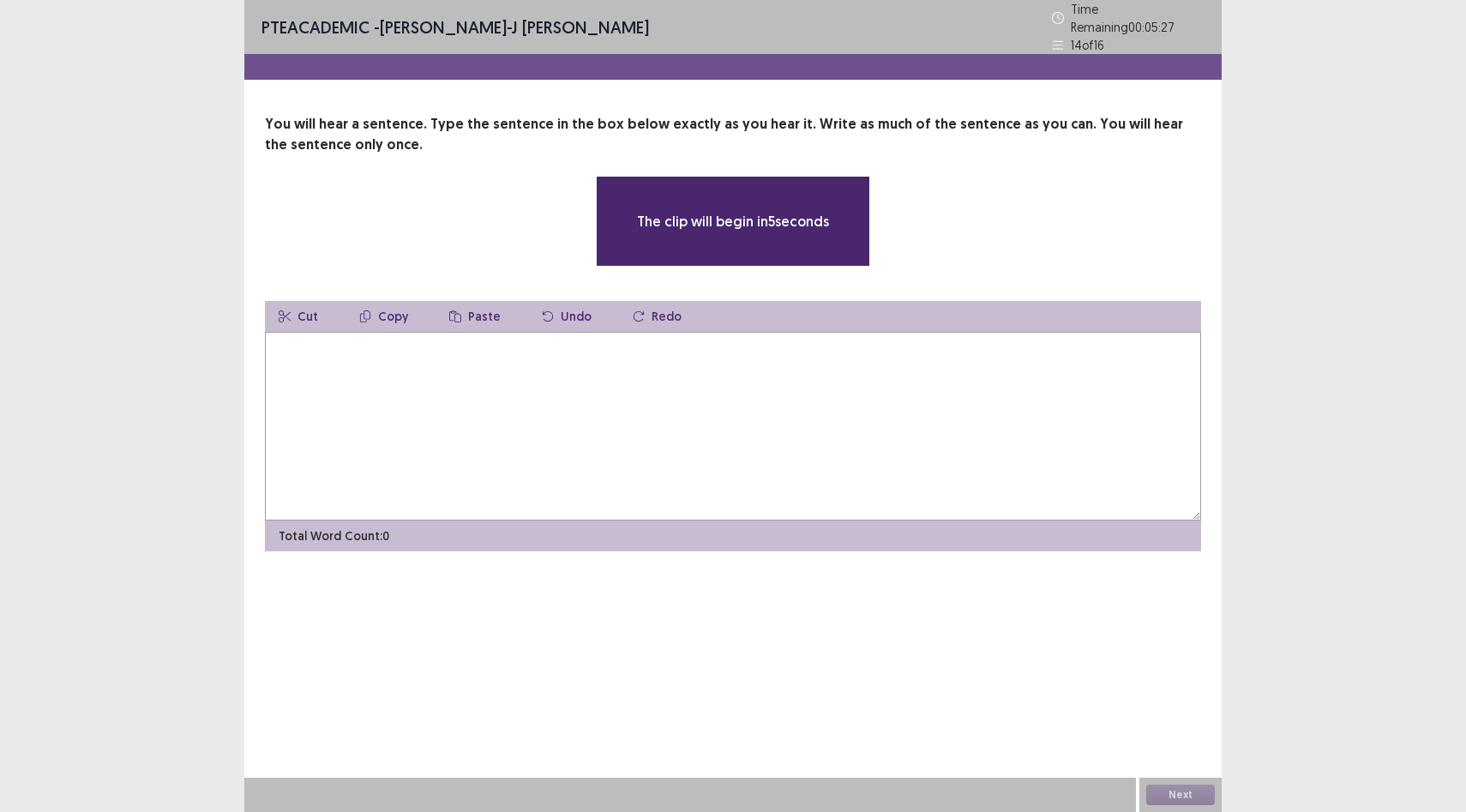
click at [466, 352] on textarea at bounding box center [733, 426] width 936 height 188
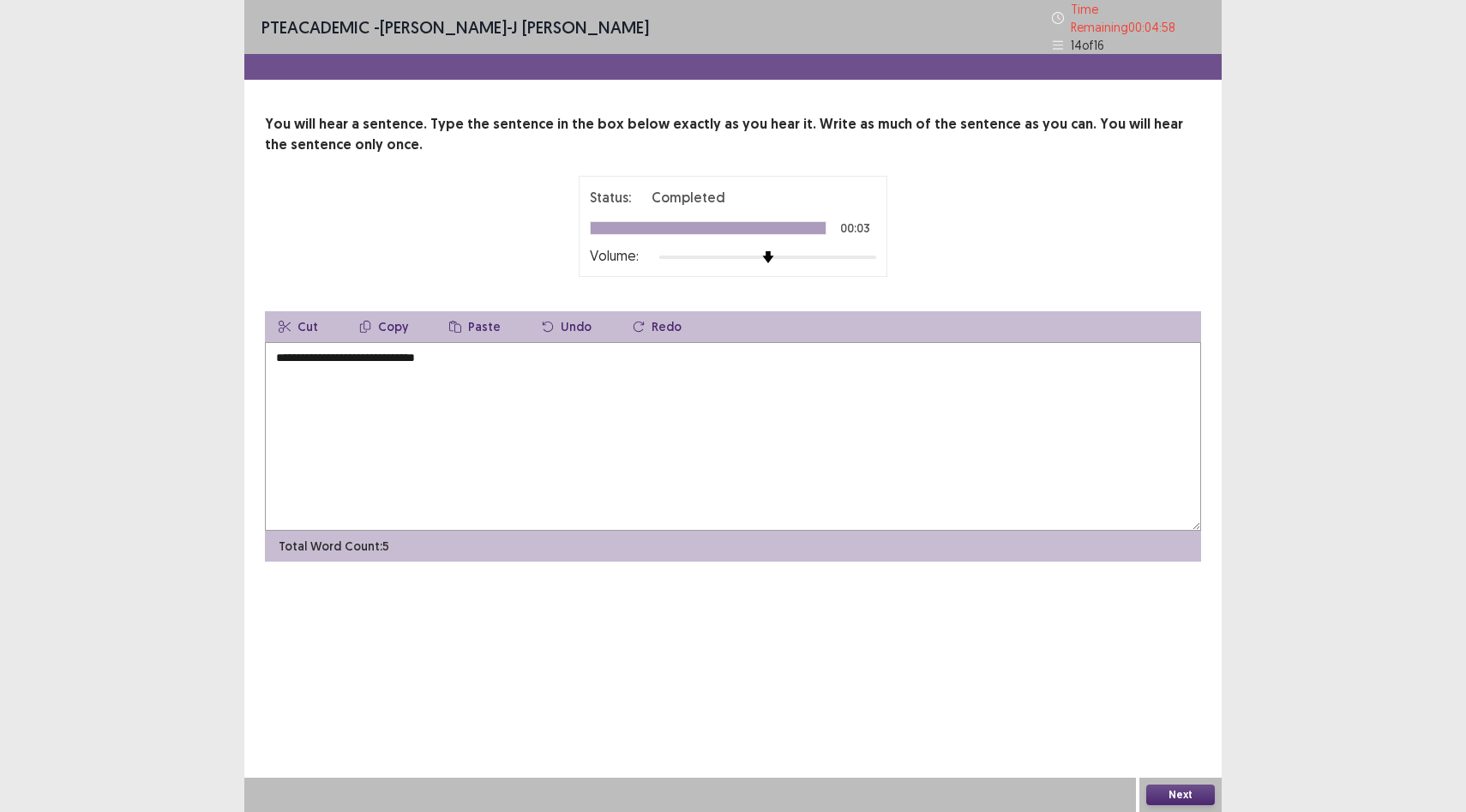
click at [284, 354] on textarea "**********" at bounding box center [733, 436] width 936 height 188
click at [280, 351] on textarea "**********" at bounding box center [733, 436] width 936 height 188
click at [482, 350] on textarea "**********" at bounding box center [733, 436] width 936 height 188
type textarea "**********"
click at [1193, 793] on button "Next" at bounding box center [1181, 794] width 68 height 20
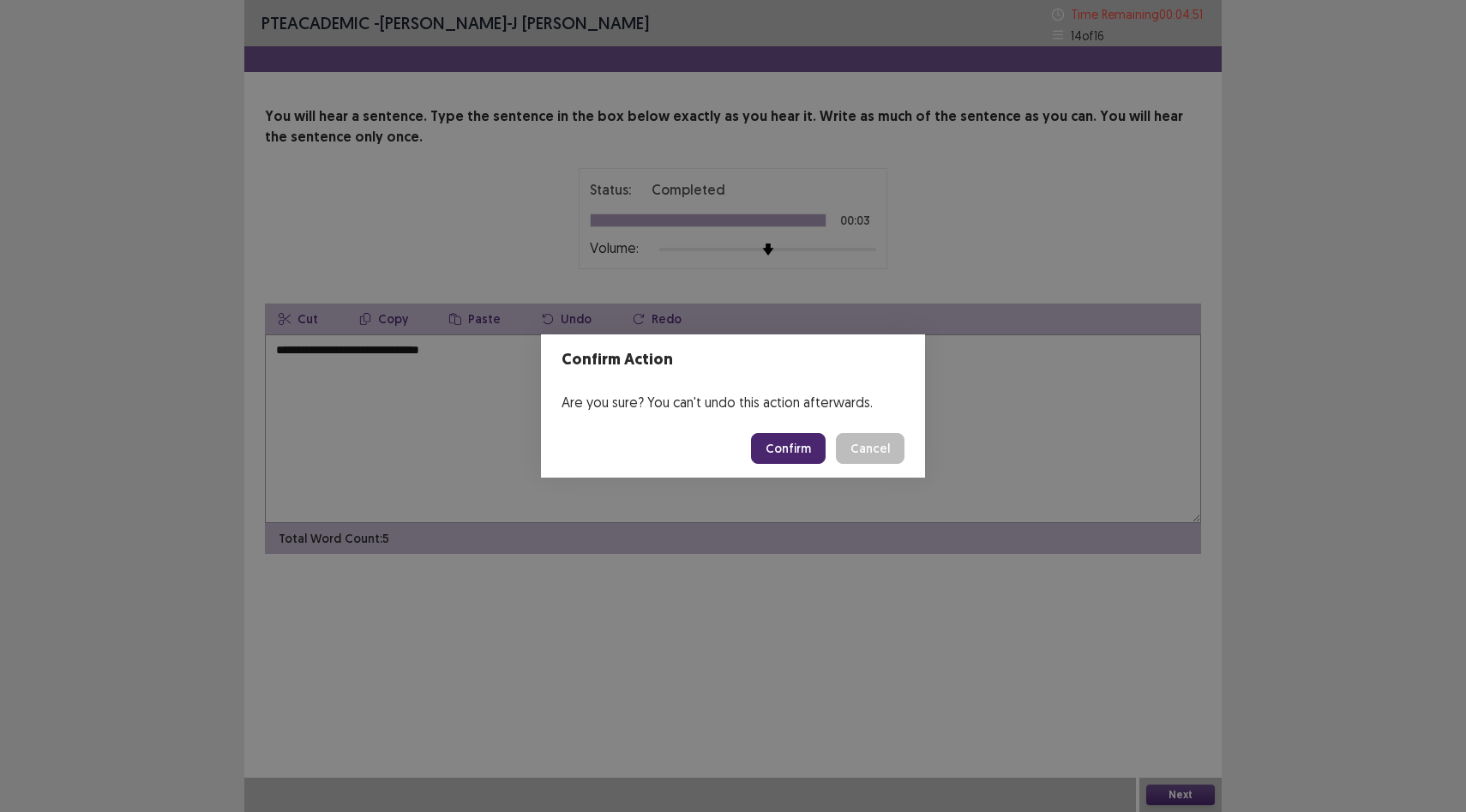
click at [815, 446] on button "Confirm" at bounding box center [788, 448] width 75 height 30
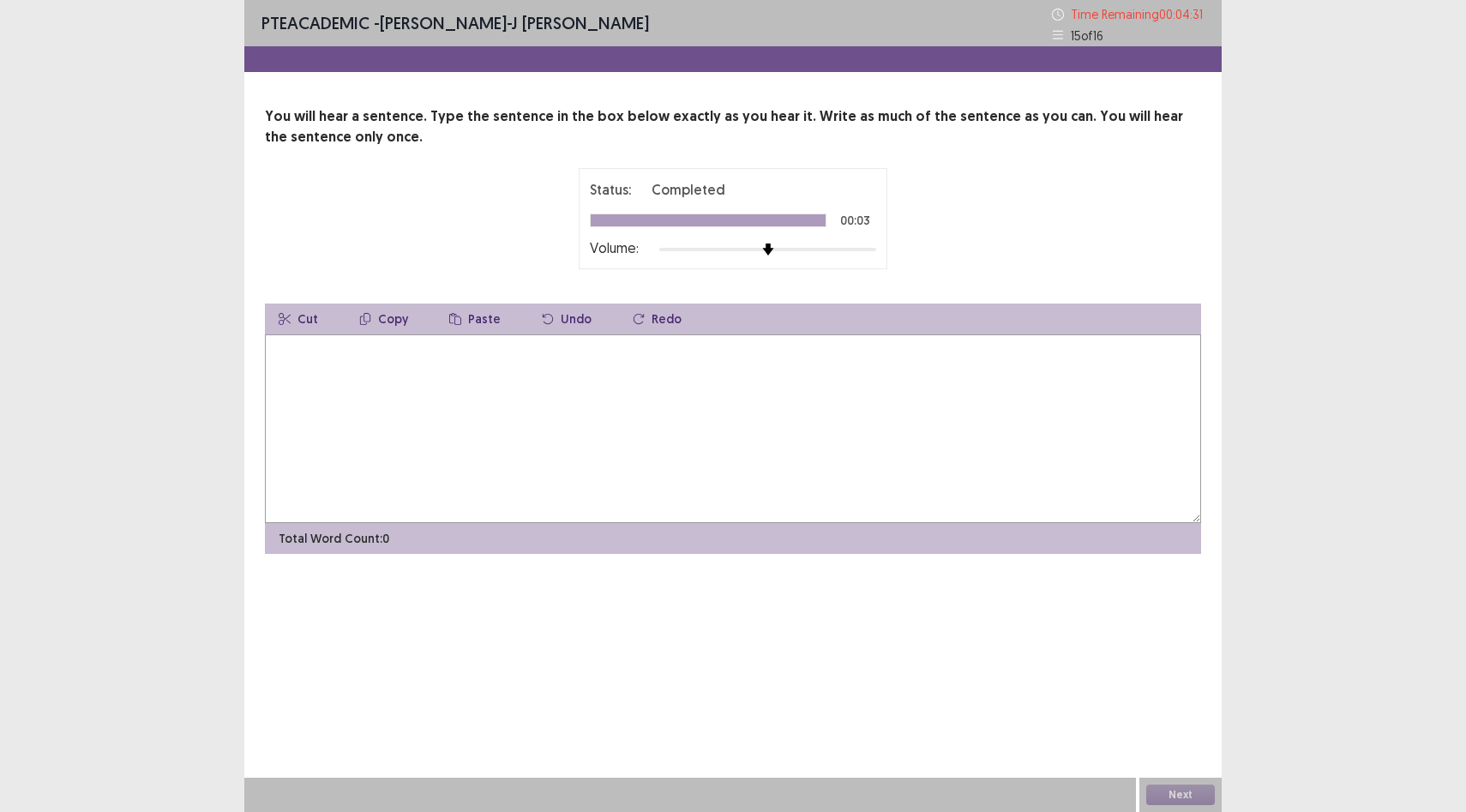
click at [815, 445] on textarea at bounding box center [733, 429] width 936 height 188
type textarea "*"
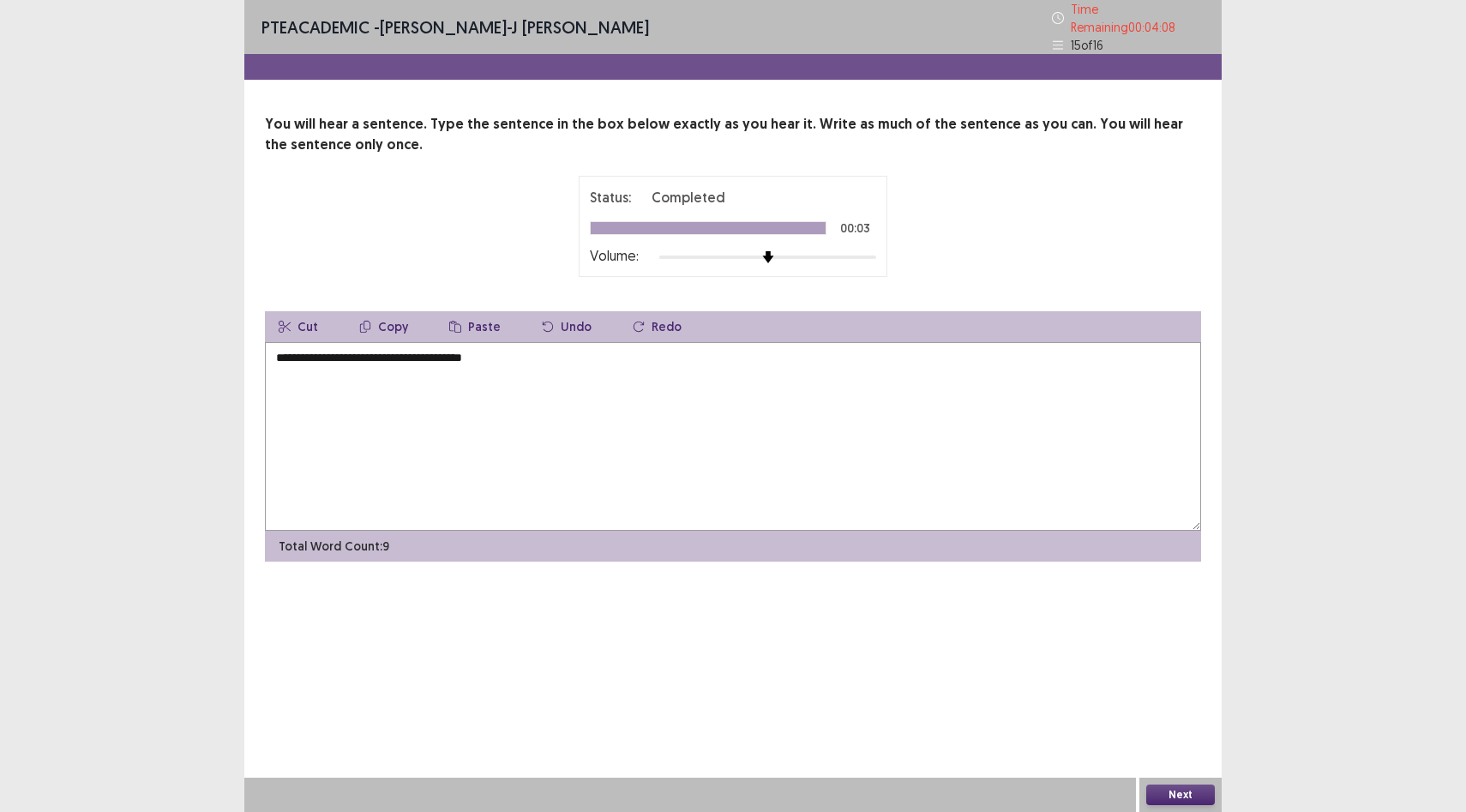
type textarea "**********"
click at [1181, 785] on button "Next" at bounding box center [1181, 794] width 68 height 20
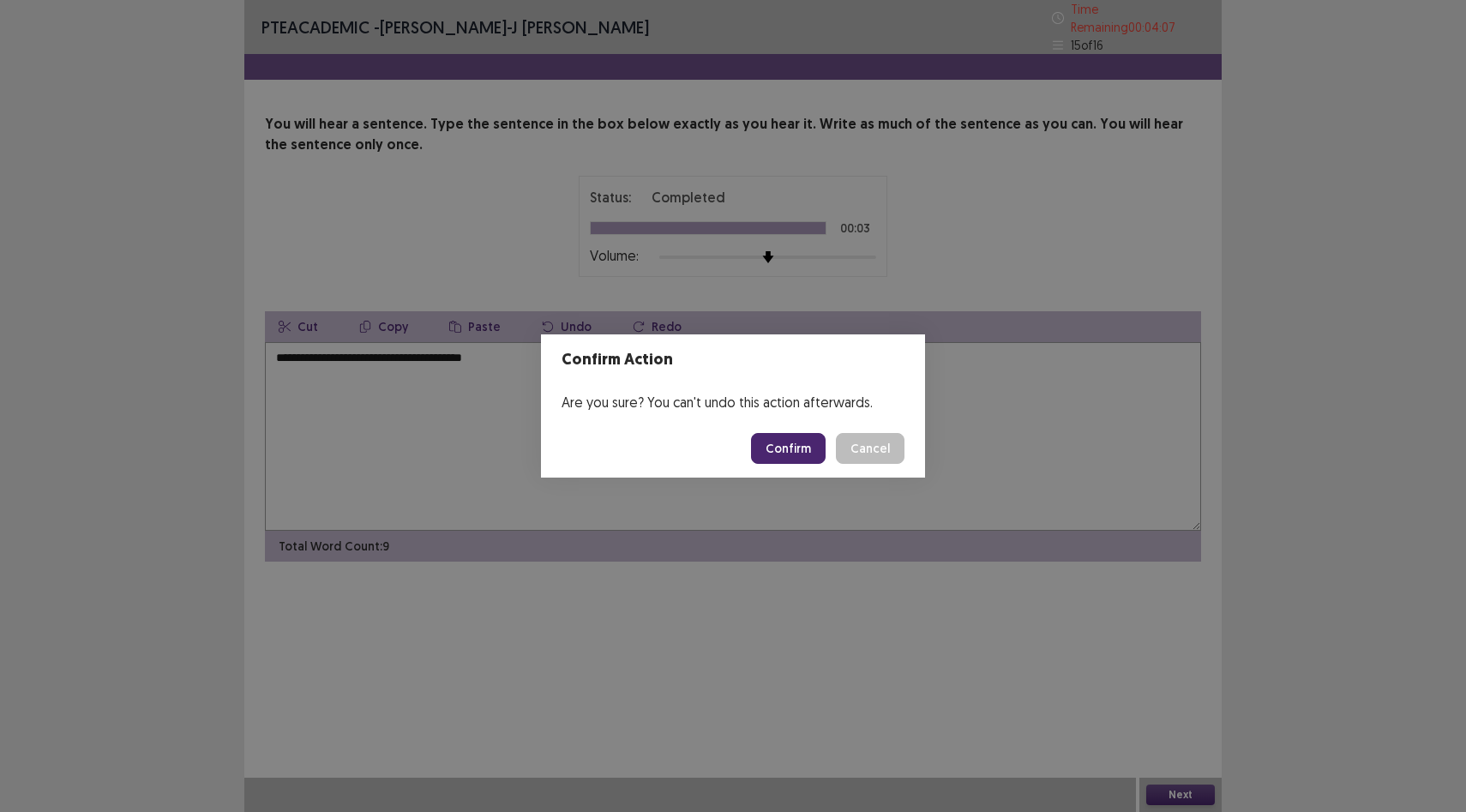
click at [788, 438] on button "Confirm" at bounding box center [788, 448] width 75 height 30
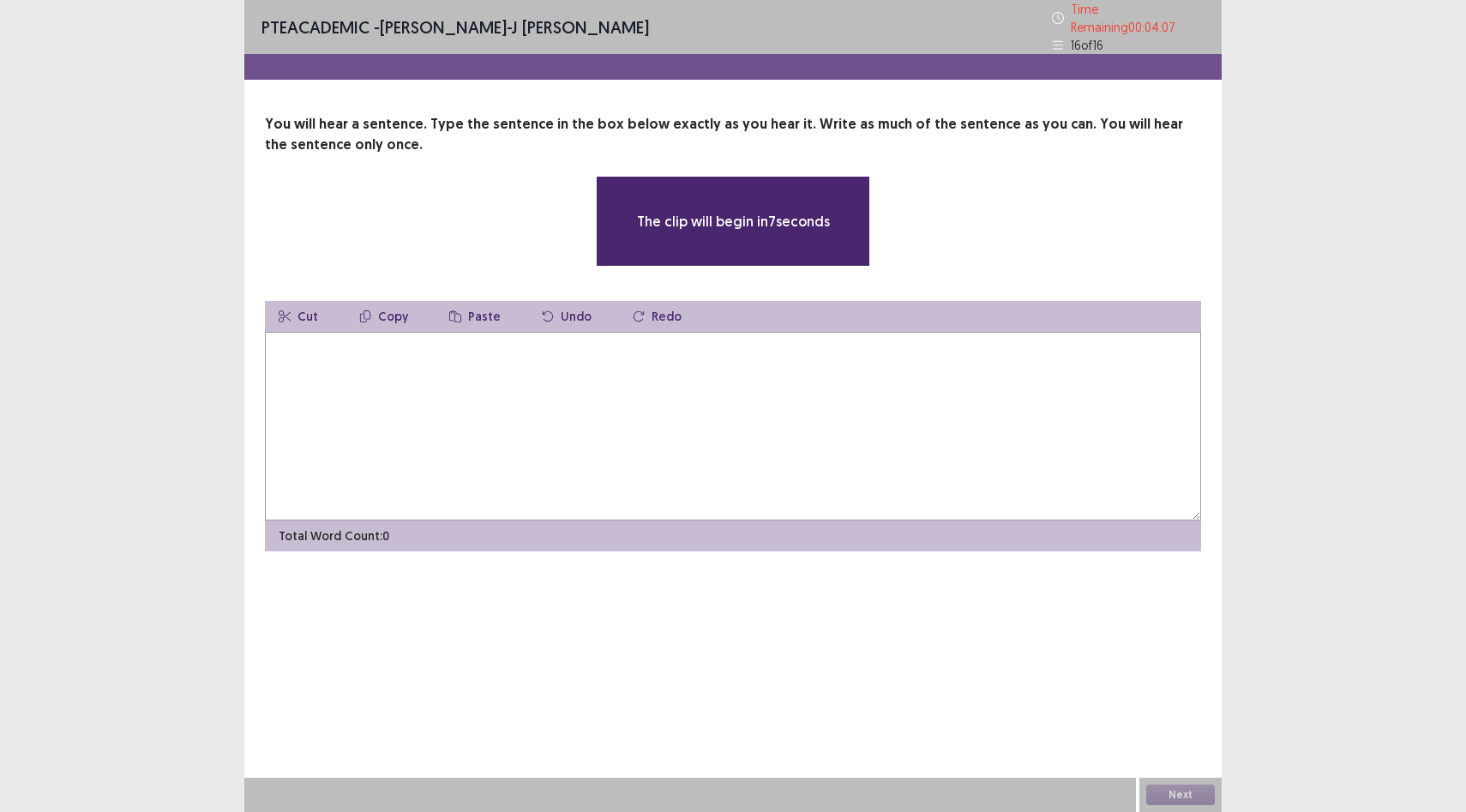
click at [584, 352] on textarea at bounding box center [733, 426] width 936 height 188
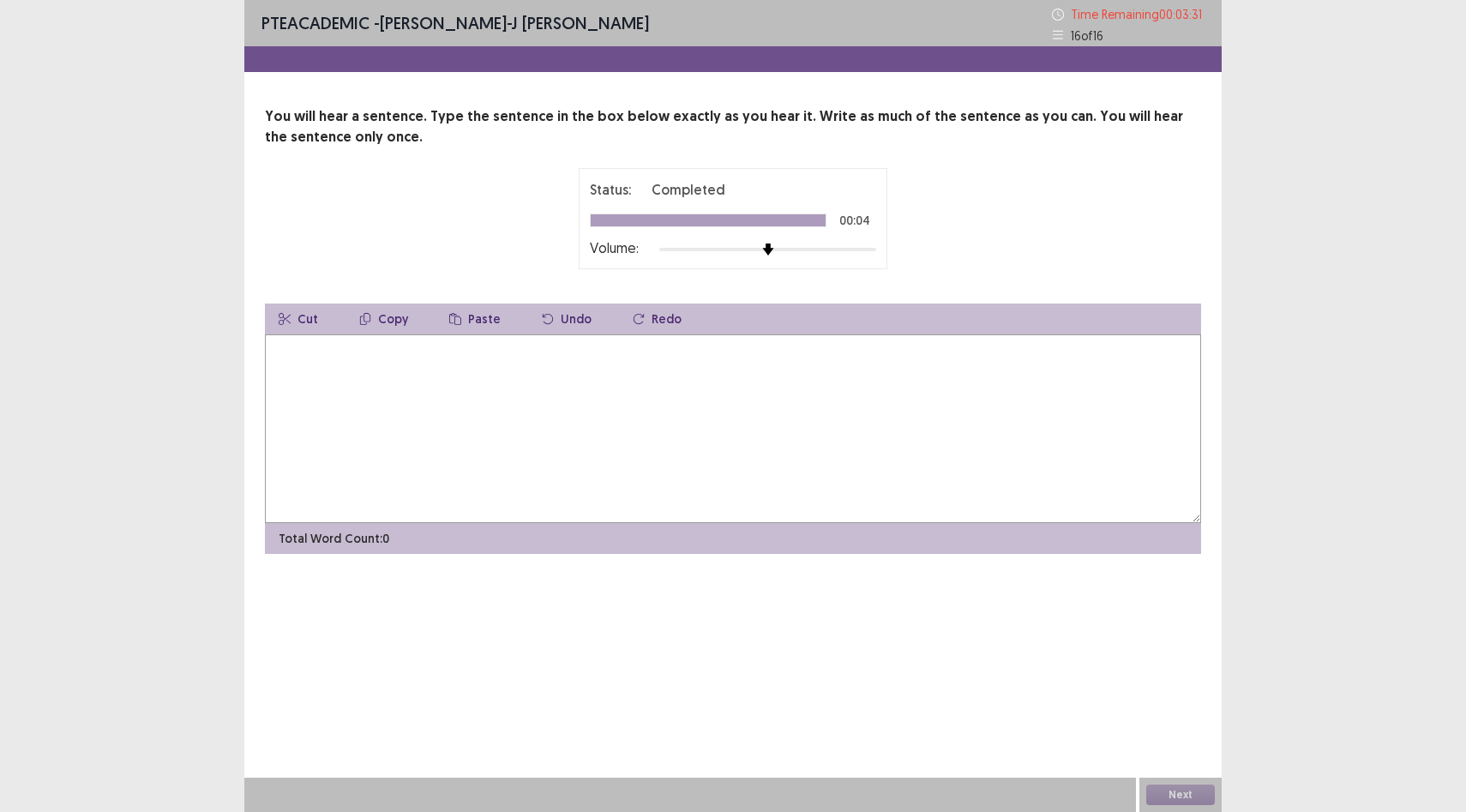
click at [1363, 339] on div "PTE academic - [PERSON_NAME]-J [PERSON_NAME] Time Remaining 00 : 03 : 31 16 of …" at bounding box center [733, 406] width 1466 height 812
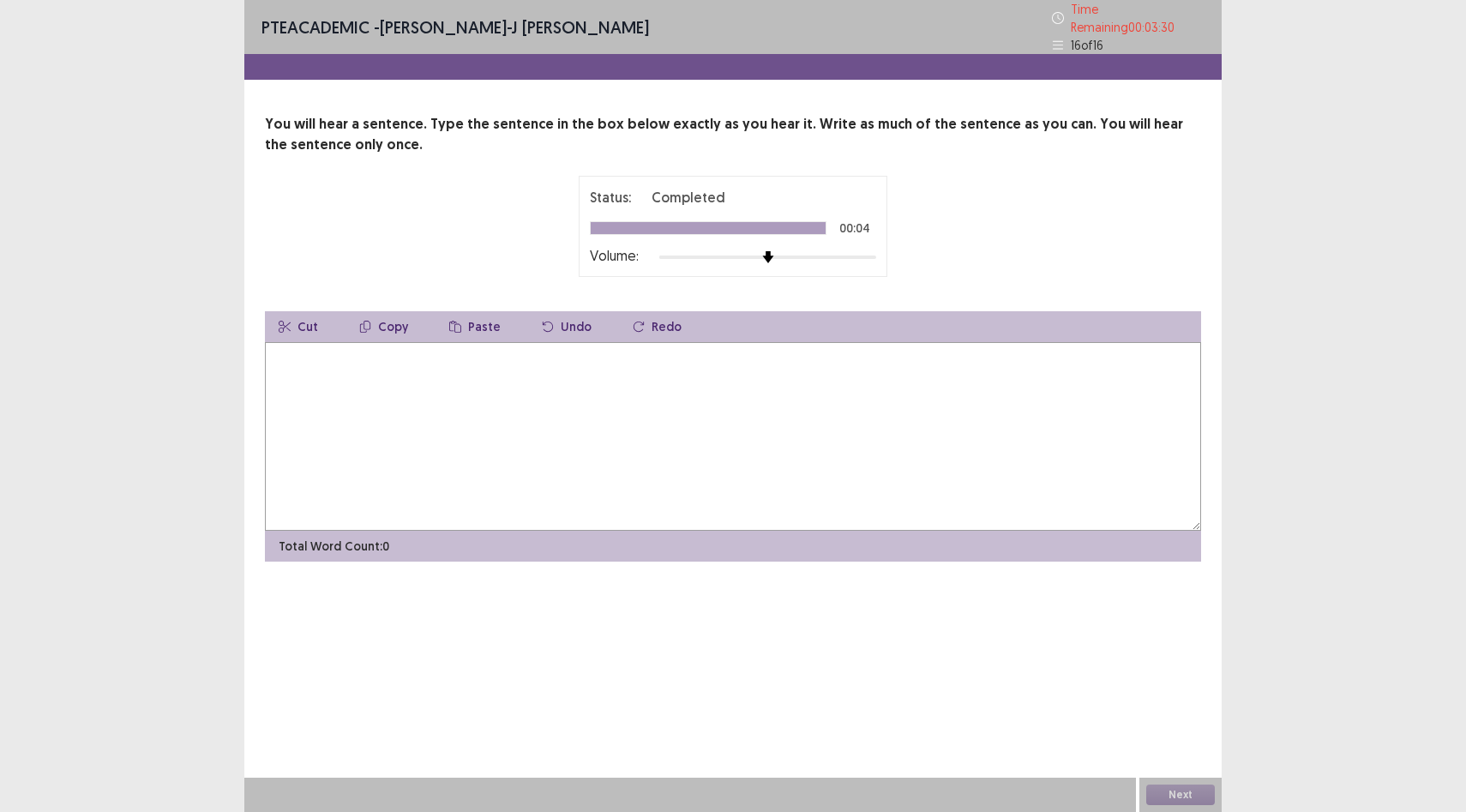
click at [816, 362] on textarea at bounding box center [733, 436] width 936 height 188
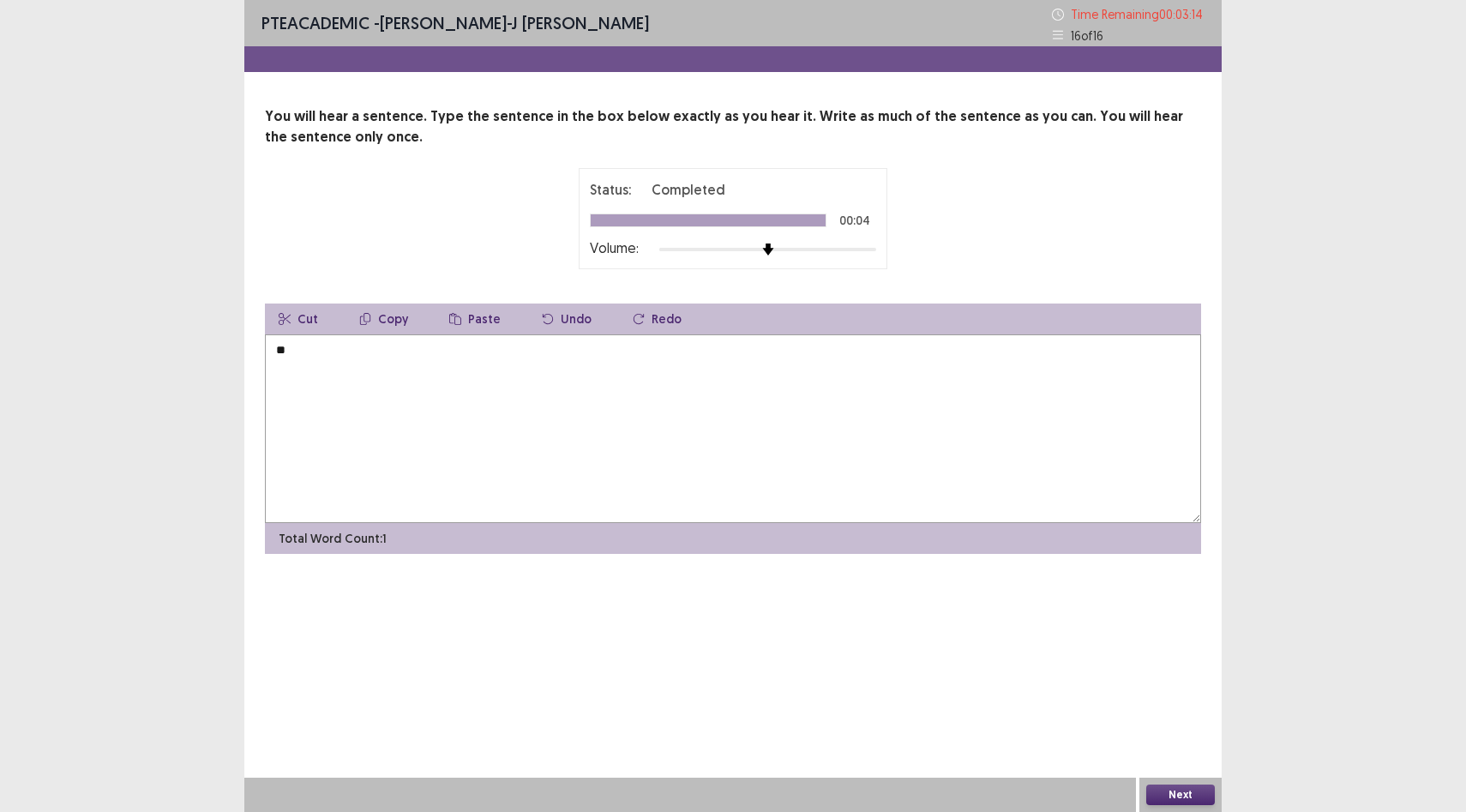
type textarea "*"
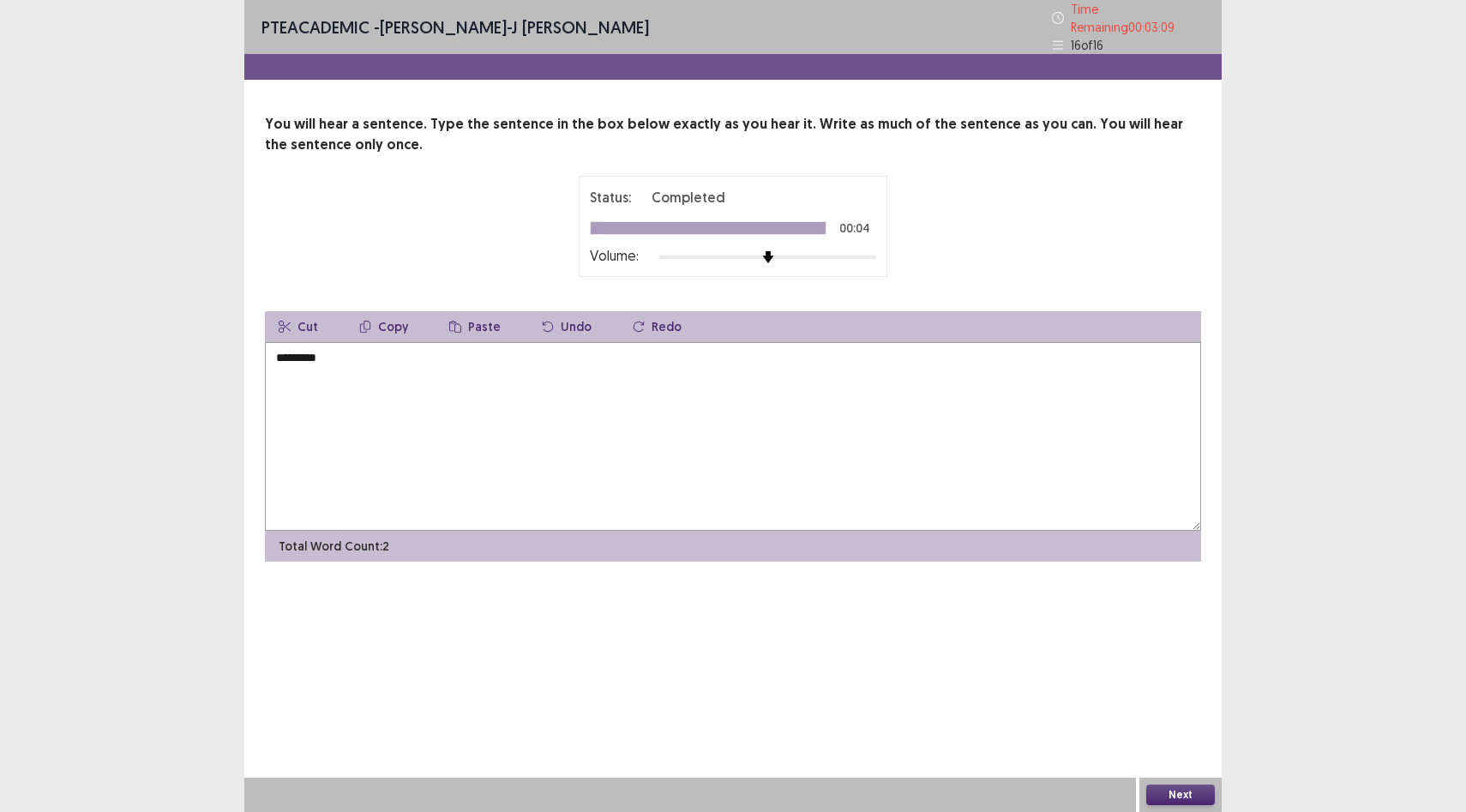
type textarea "*********"
click at [1189, 792] on button "Next" at bounding box center [1181, 794] width 68 height 20
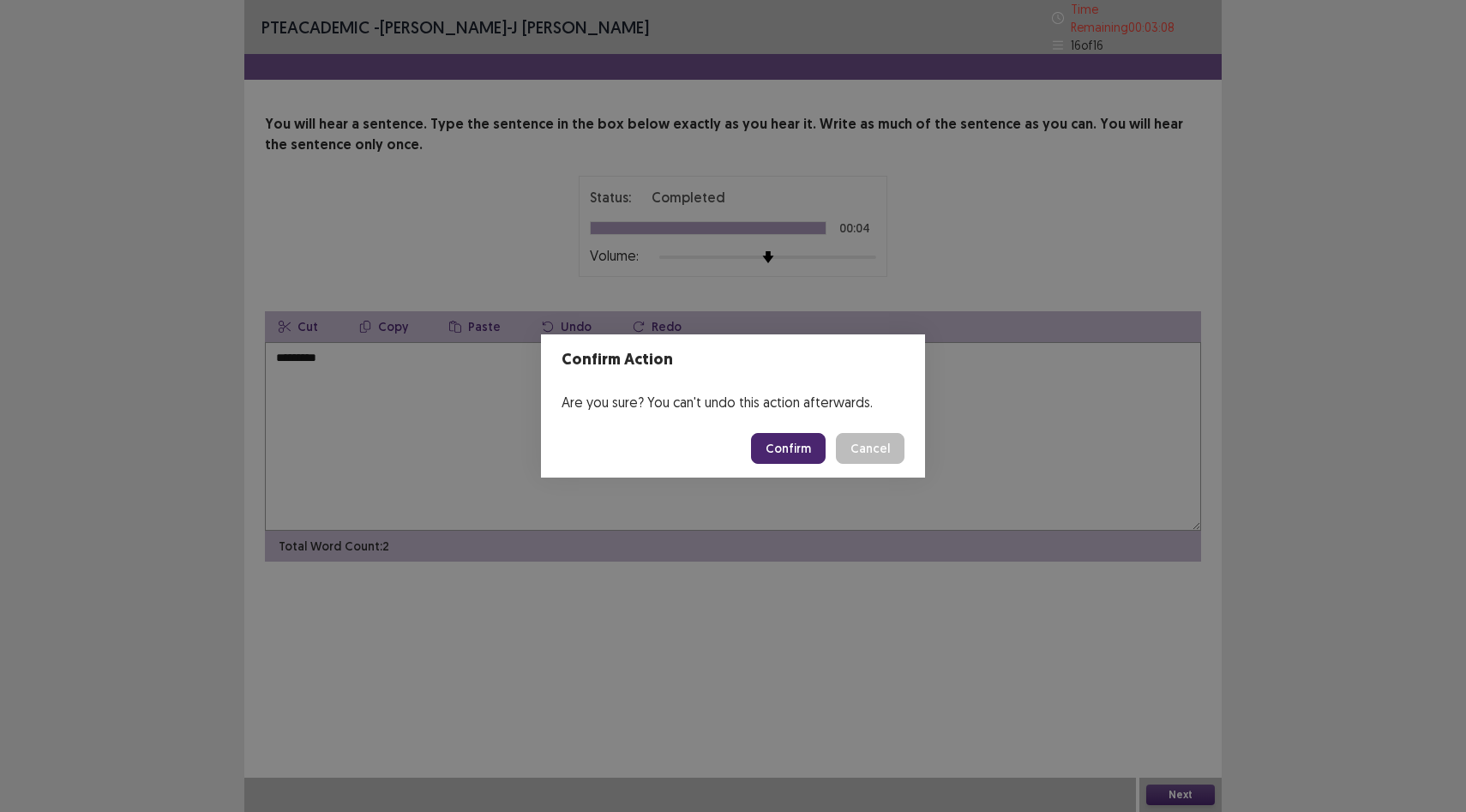
click at [800, 447] on button "Confirm" at bounding box center [788, 448] width 75 height 30
